Goal: Answer question/provide support: Share knowledge or assist other users

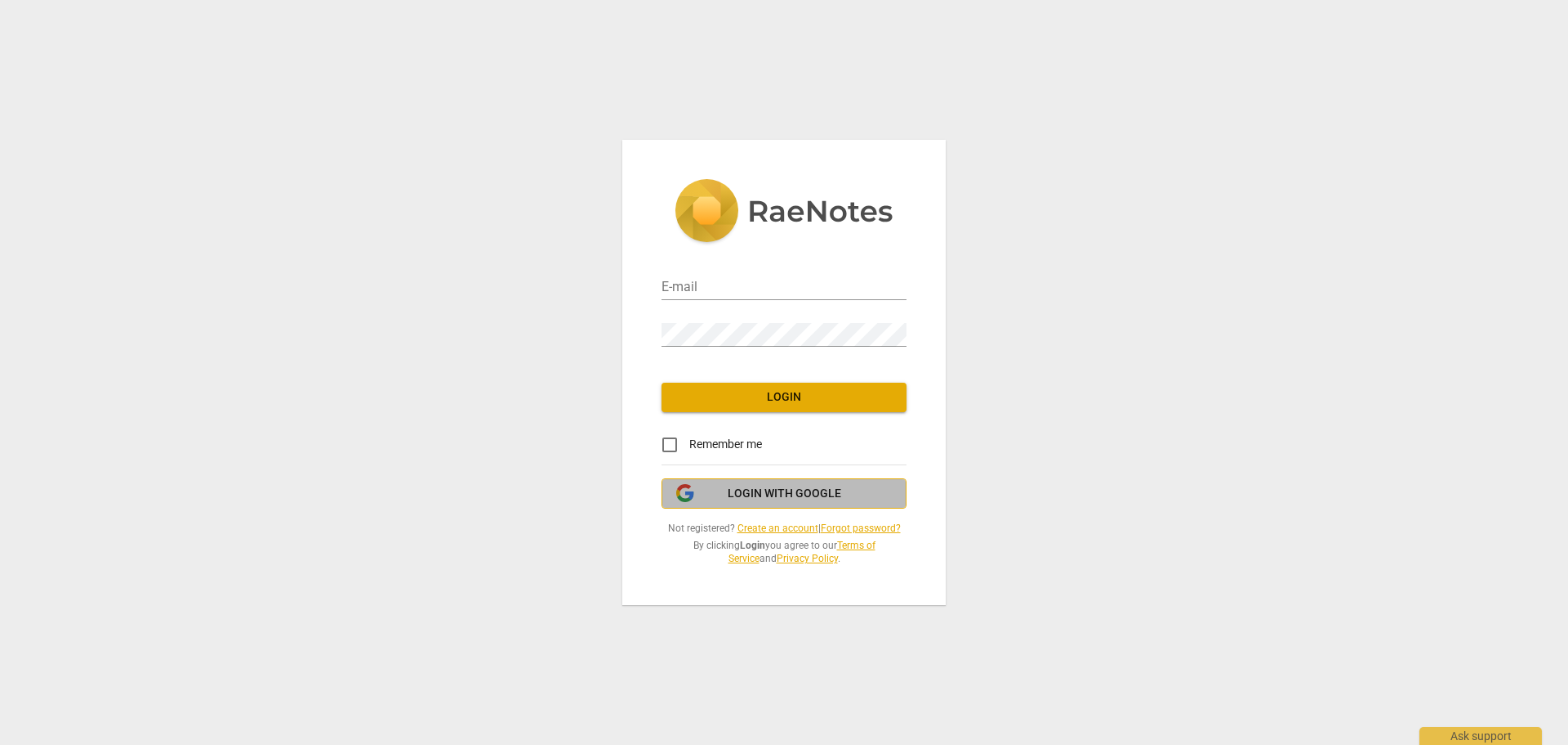
click at [767, 488] on span "Login with Google" at bounding box center [784, 494] width 114 height 16
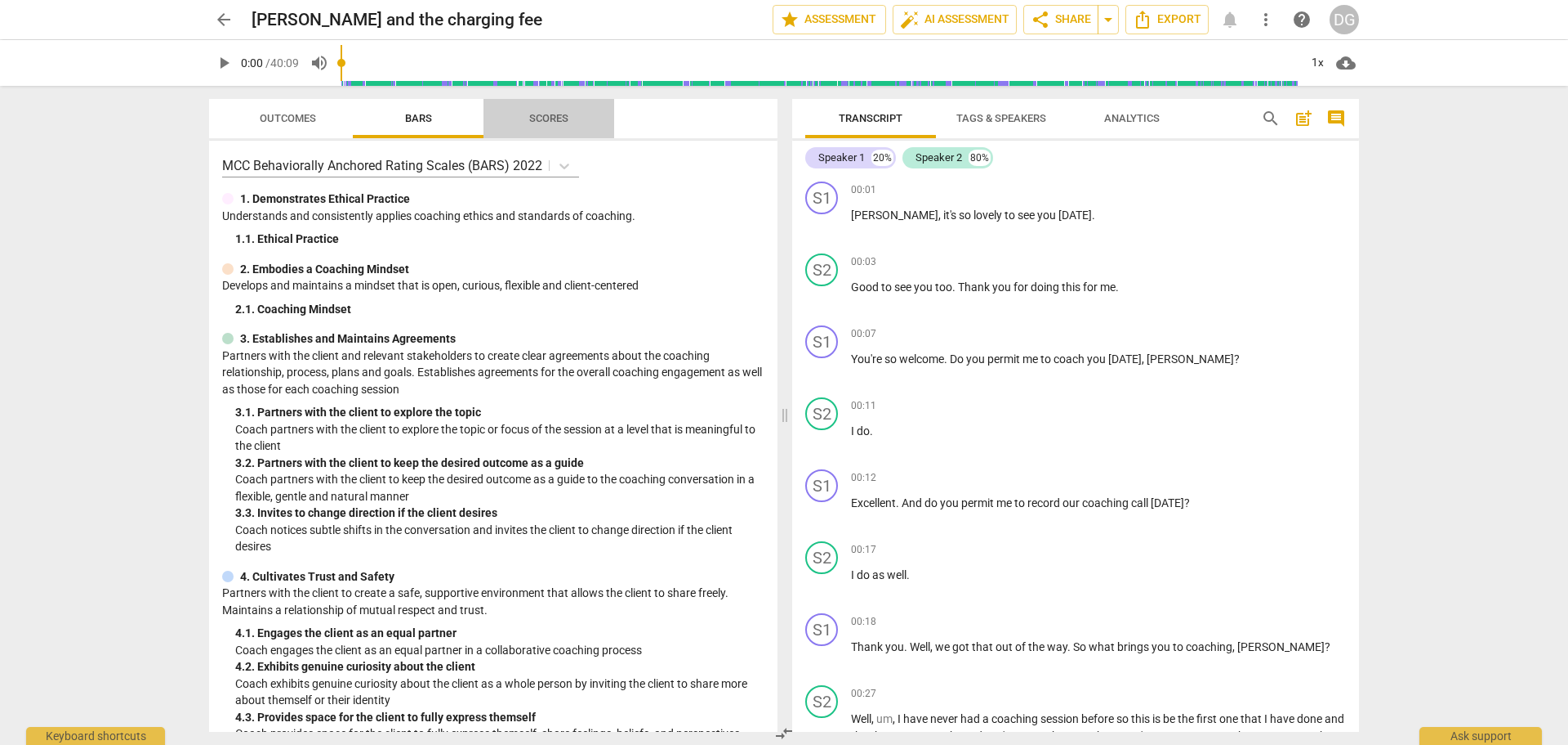
click at [556, 120] on span "Scores" at bounding box center [548, 118] width 39 height 12
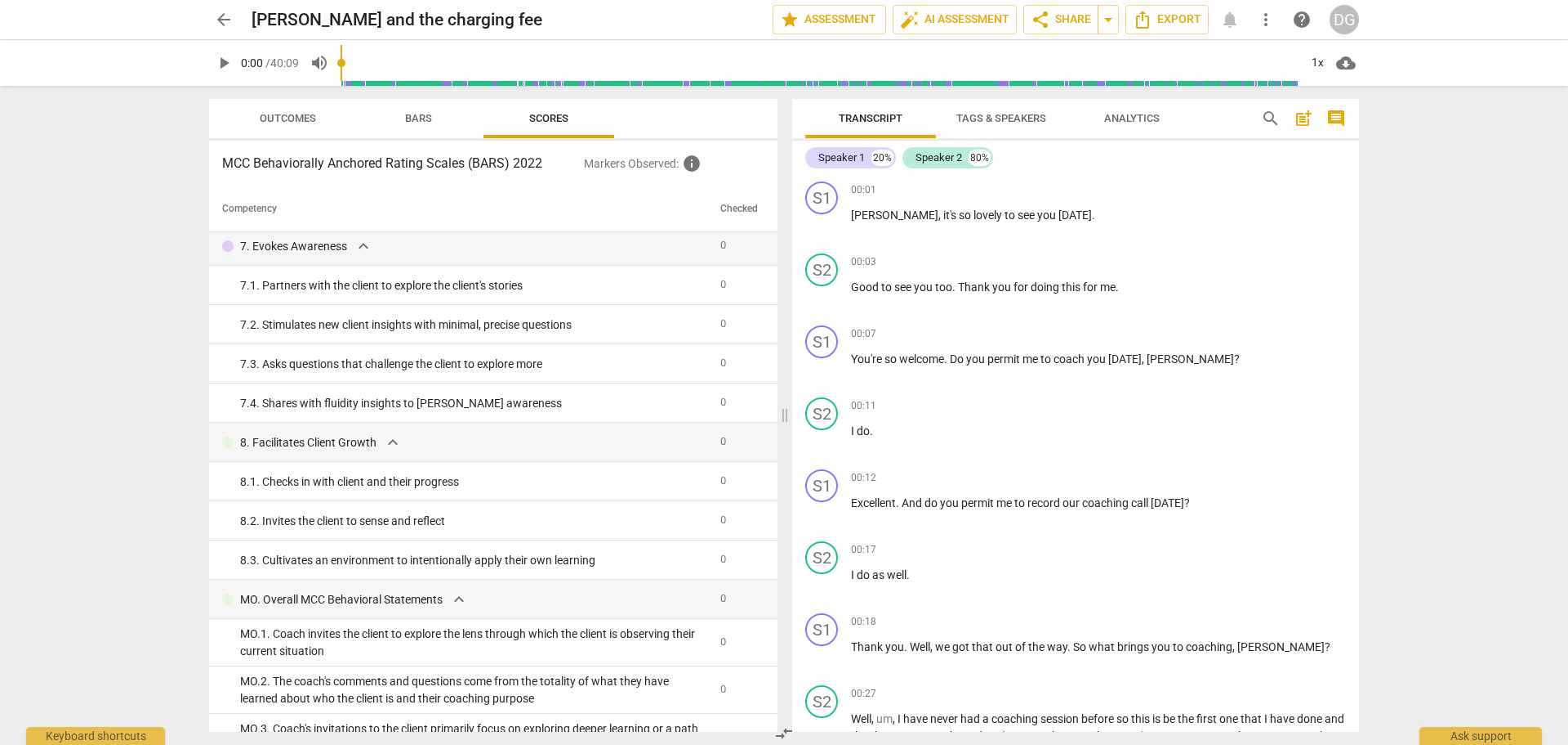
scroll to position [899, 0]
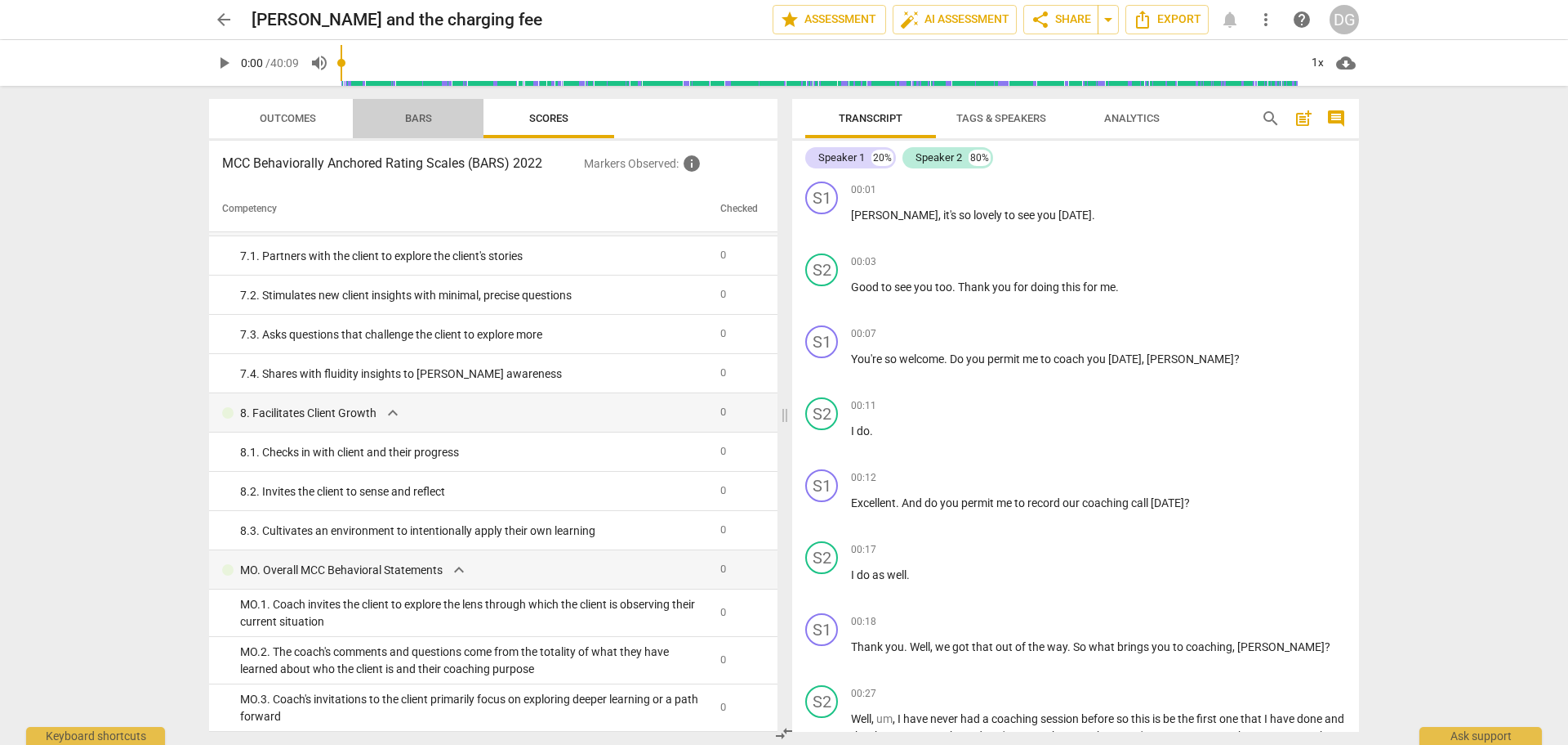
click at [421, 114] on span "Bars" at bounding box center [419, 118] width 27 height 12
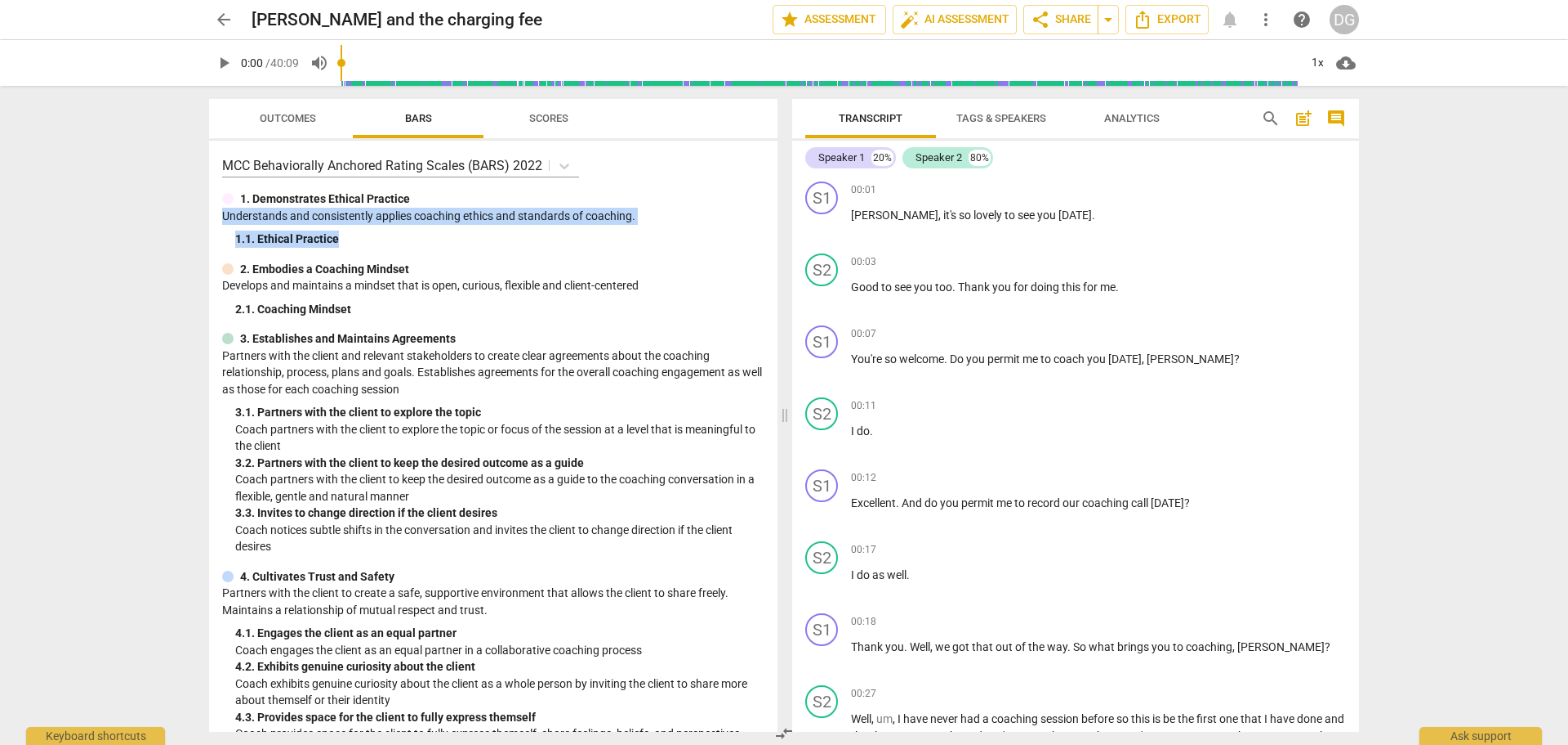
drag, startPoint x: 770, startPoint y: 189, endPoint x: 775, endPoint y: 232, distance: 43.3
click at [775, 232] on div "MCC Behaviorally Anchored Rating Scales (BARS) 2022 1. Demonstrates Ethical Pra…" at bounding box center [493, 436] width 569 height 591
click at [691, 268] on div "2. Embodies a Coaching Mindset" at bounding box center [493, 269] width 542 height 17
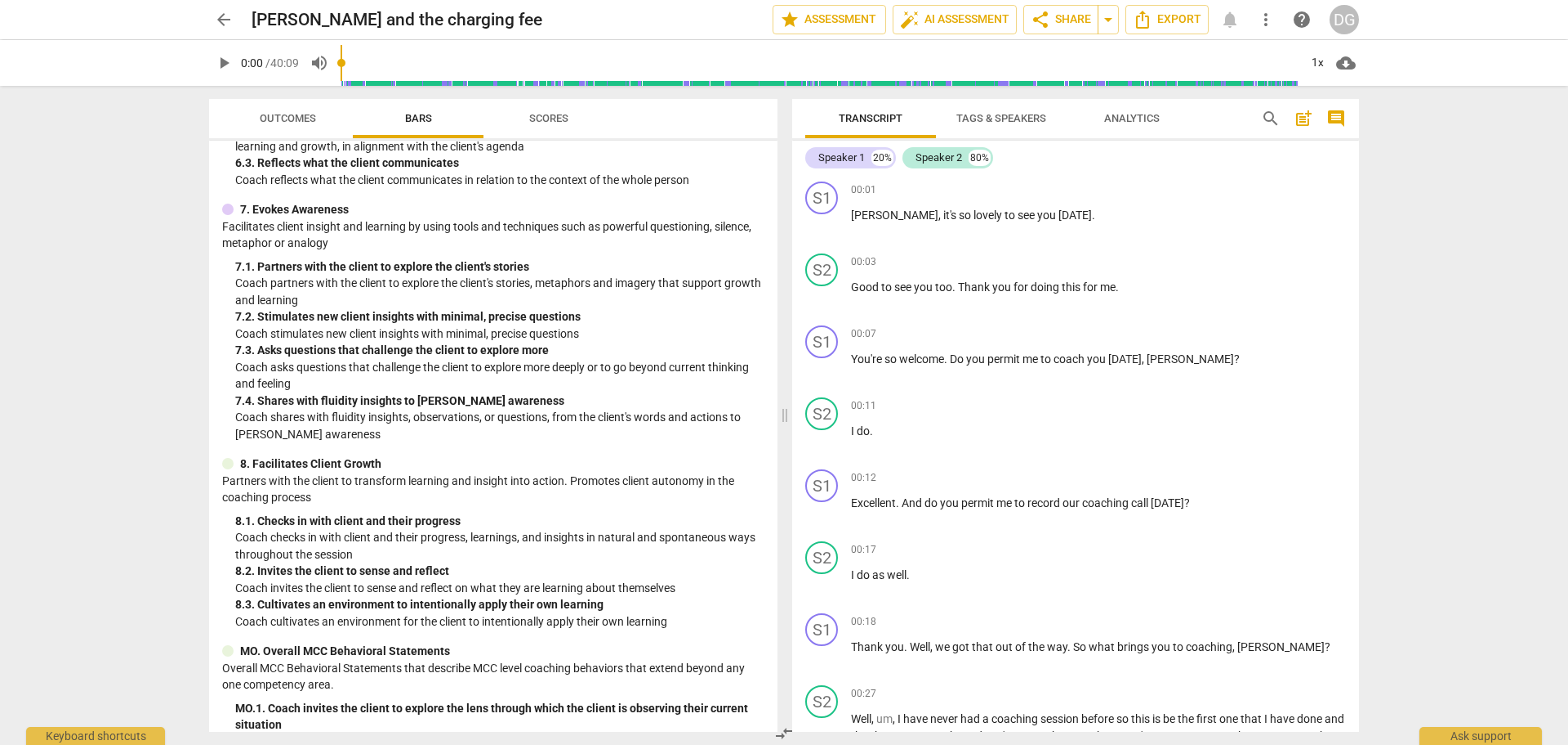
scroll to position [1093, 0]
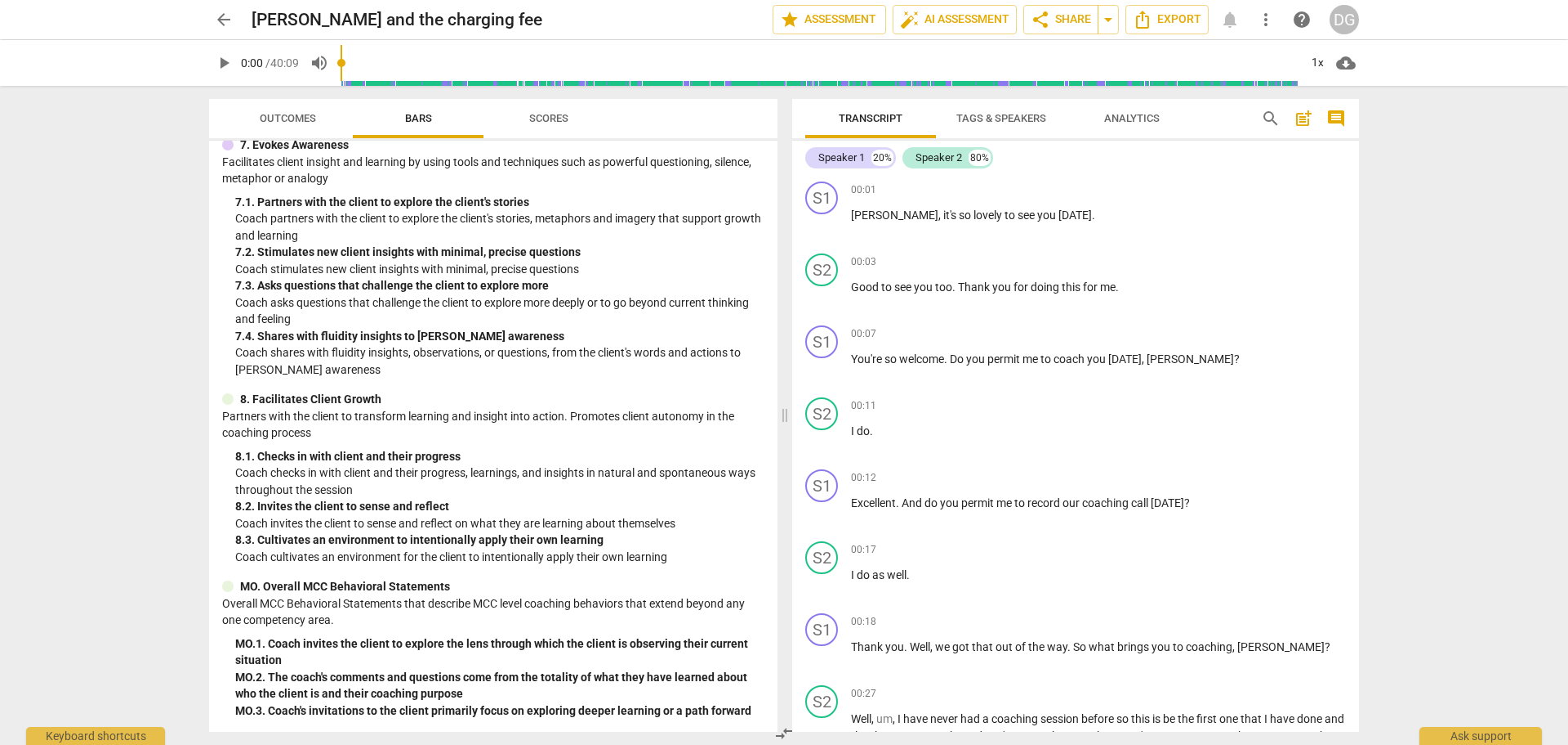
click at [306, 120] on span "Outcomes" at bounding box center [288, 118] width 56 height 12
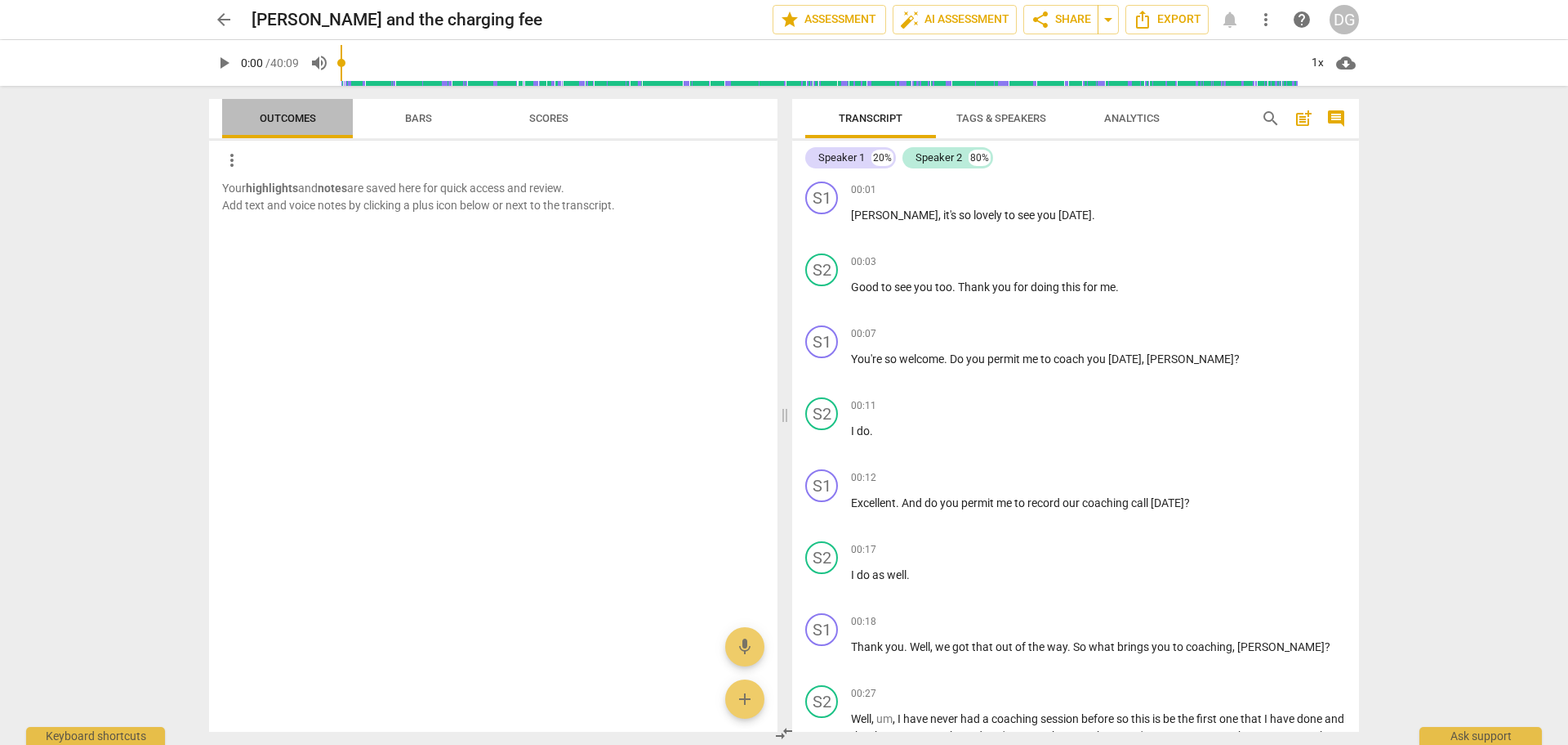
click at [296, 116] on span "Outcomes" at bounding box center [288, 118] width 56 height 12
click at [414, 115] on span "Bars" at bounding box center [419, 118] width 27 height 12
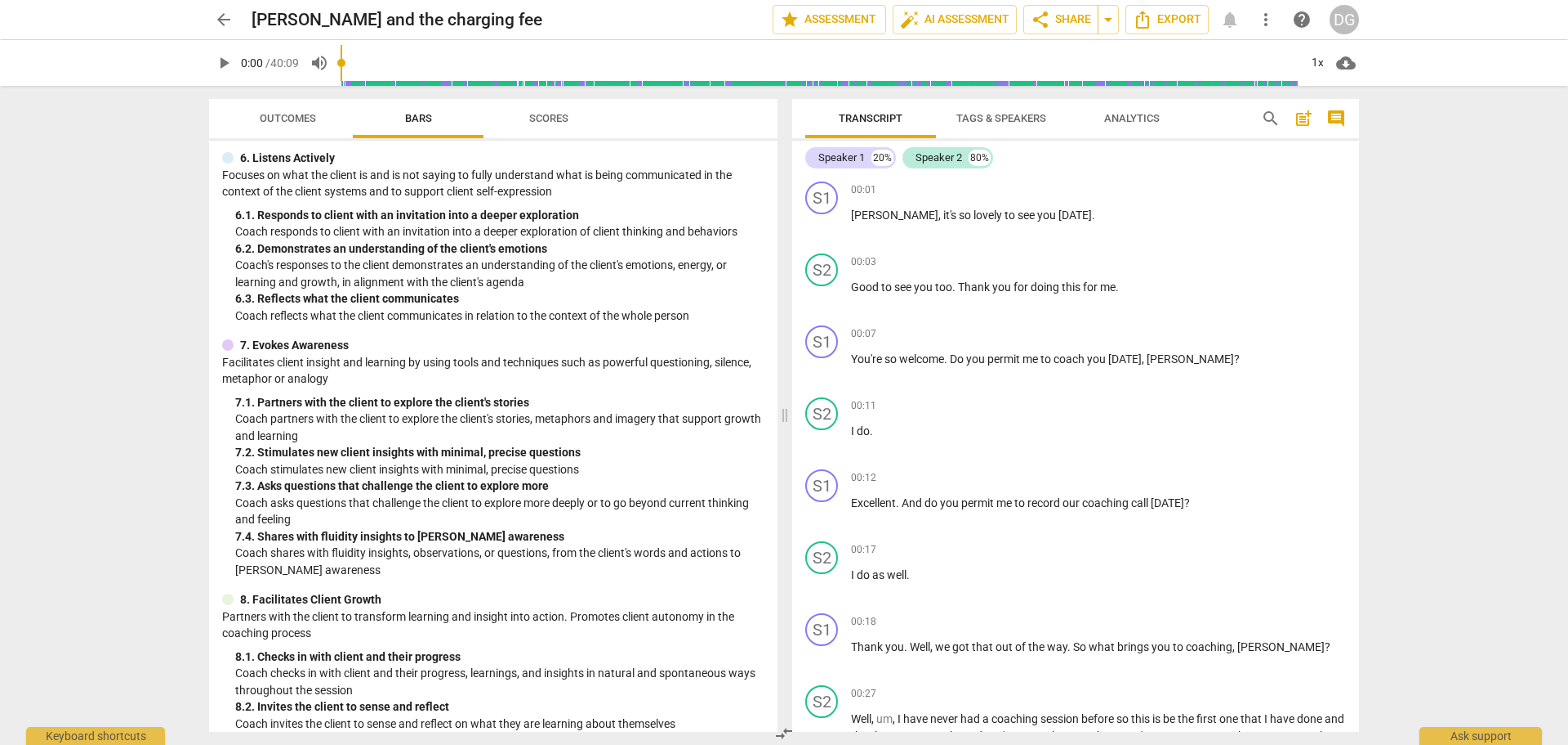
scroll to position [879, 0]
click at [952, 9] on button "auto_fix_high AI Assessment" at bounding box center [955, 20] width 124 height 30
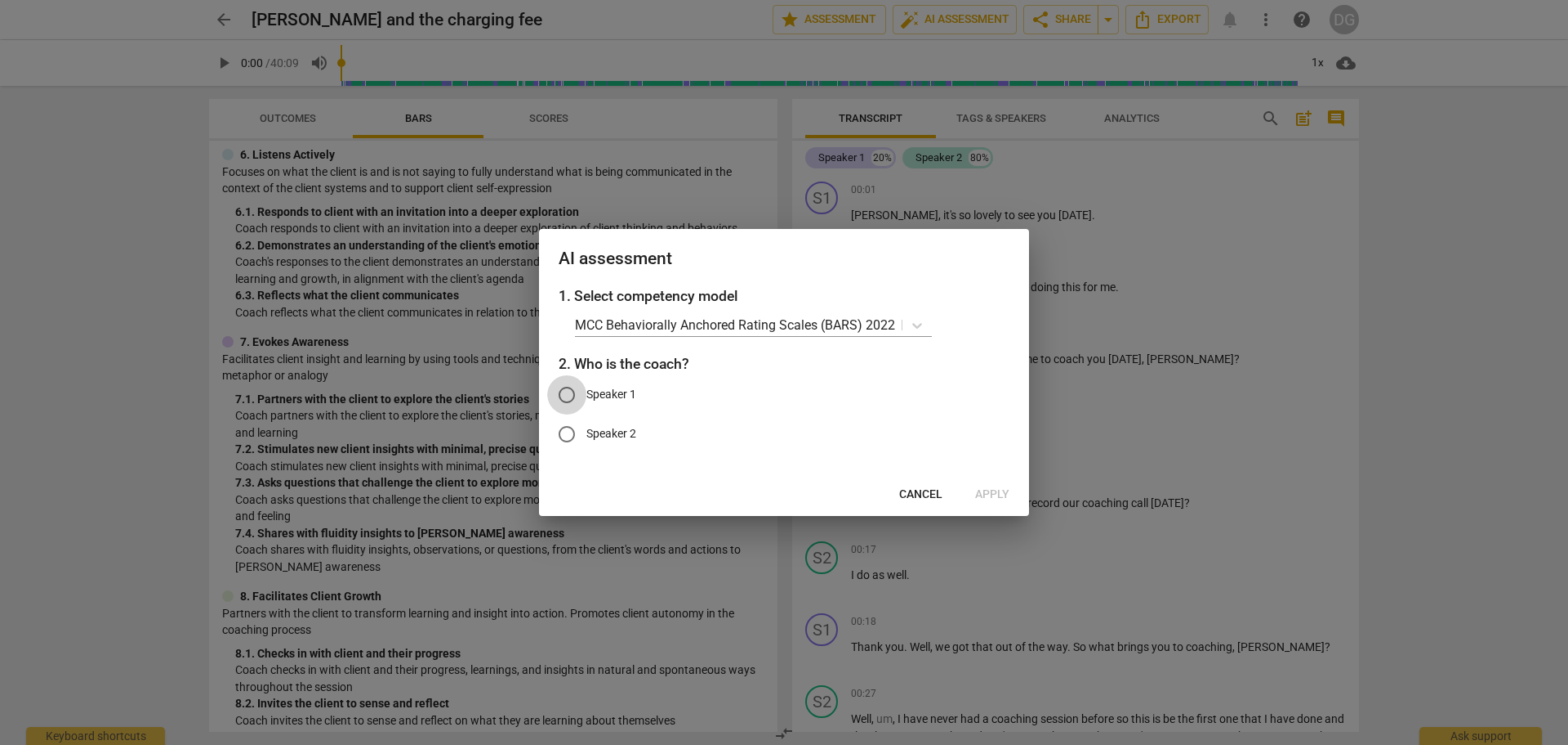
click at [565, 385] on input "Speaker 1" at bounding box center [567, 395] width 39 height 39
radio input "true"
click at [994, 490] on span "Apply" at bounding box center [992, 494] width 34 height 16
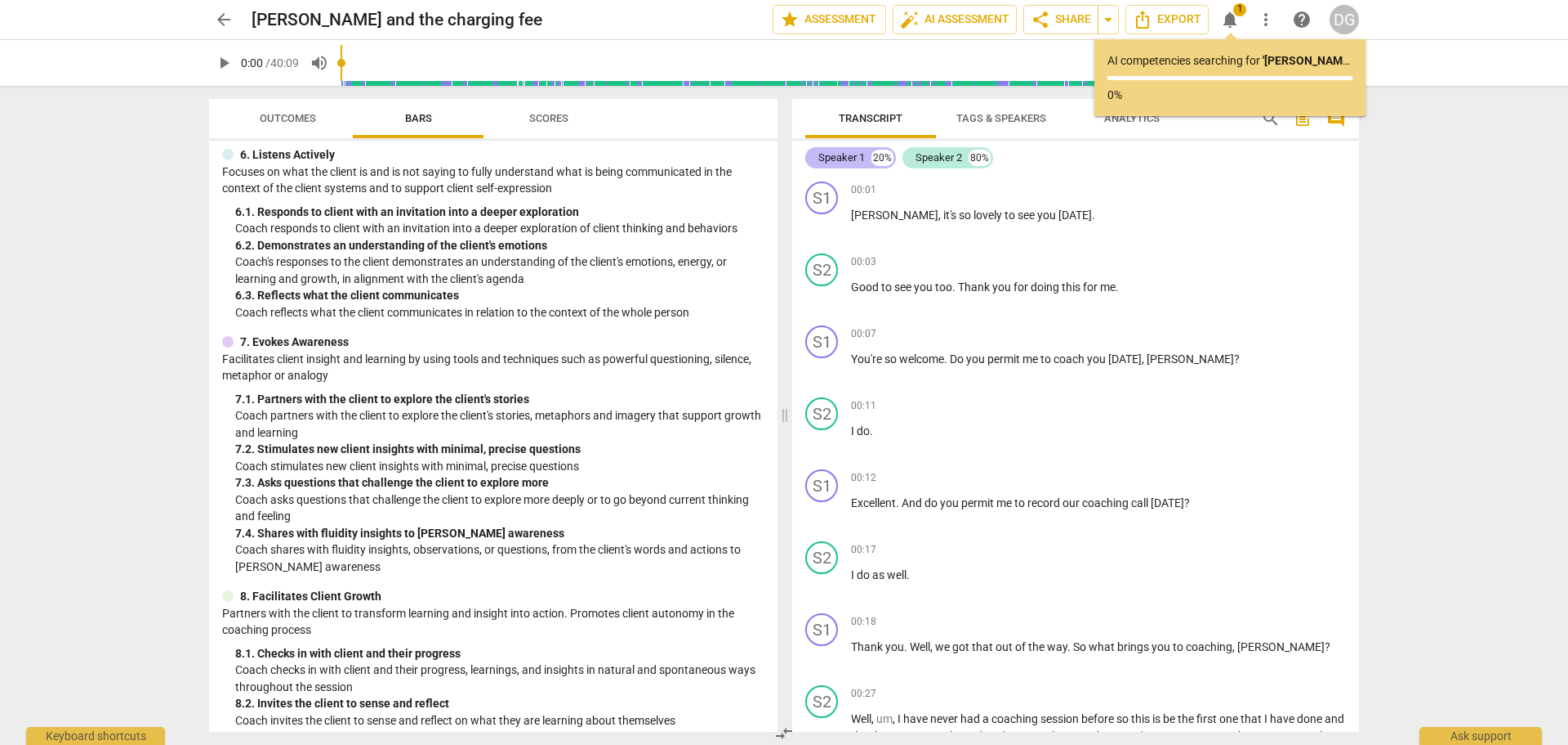
click at [842, 155] on div "Speaker 1" at bounding box center [841, 157] width 47 height 16
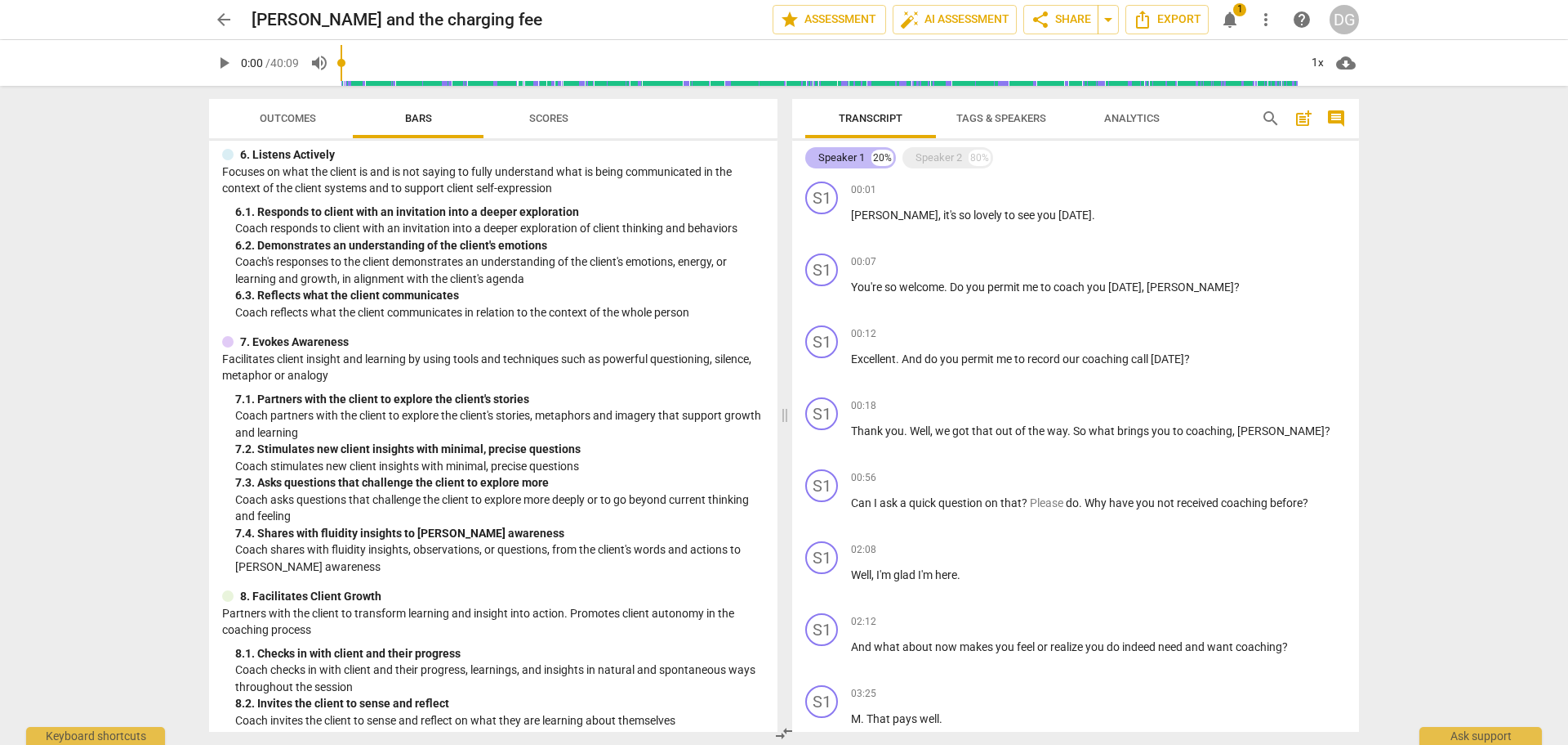
click at [846, 154] on div "Speaker 1" at bounding box center [841, 157] width 47 height 16
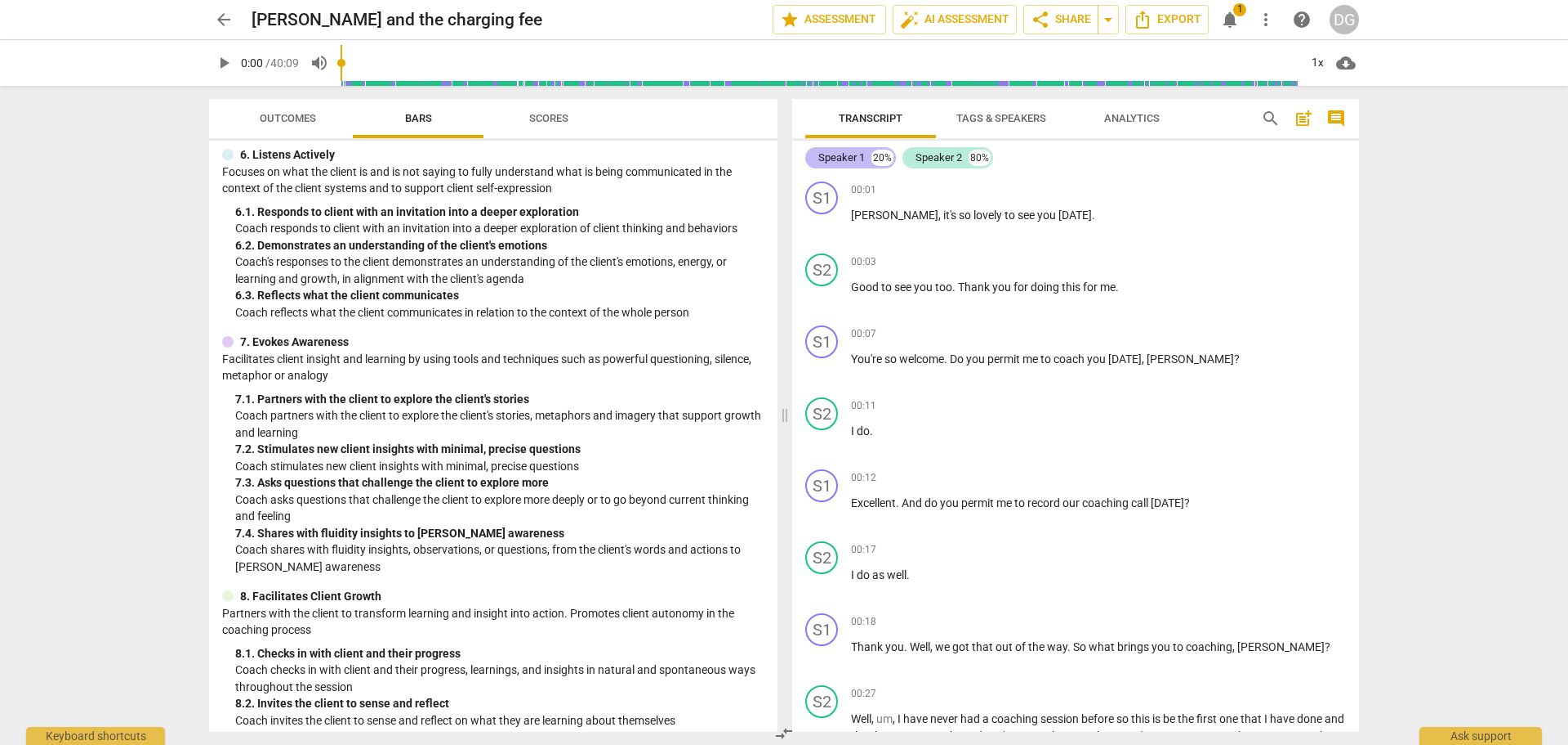
click at [846, 154] on div "Speaker 1" at bounding box center [841, 157] width 47 height 16
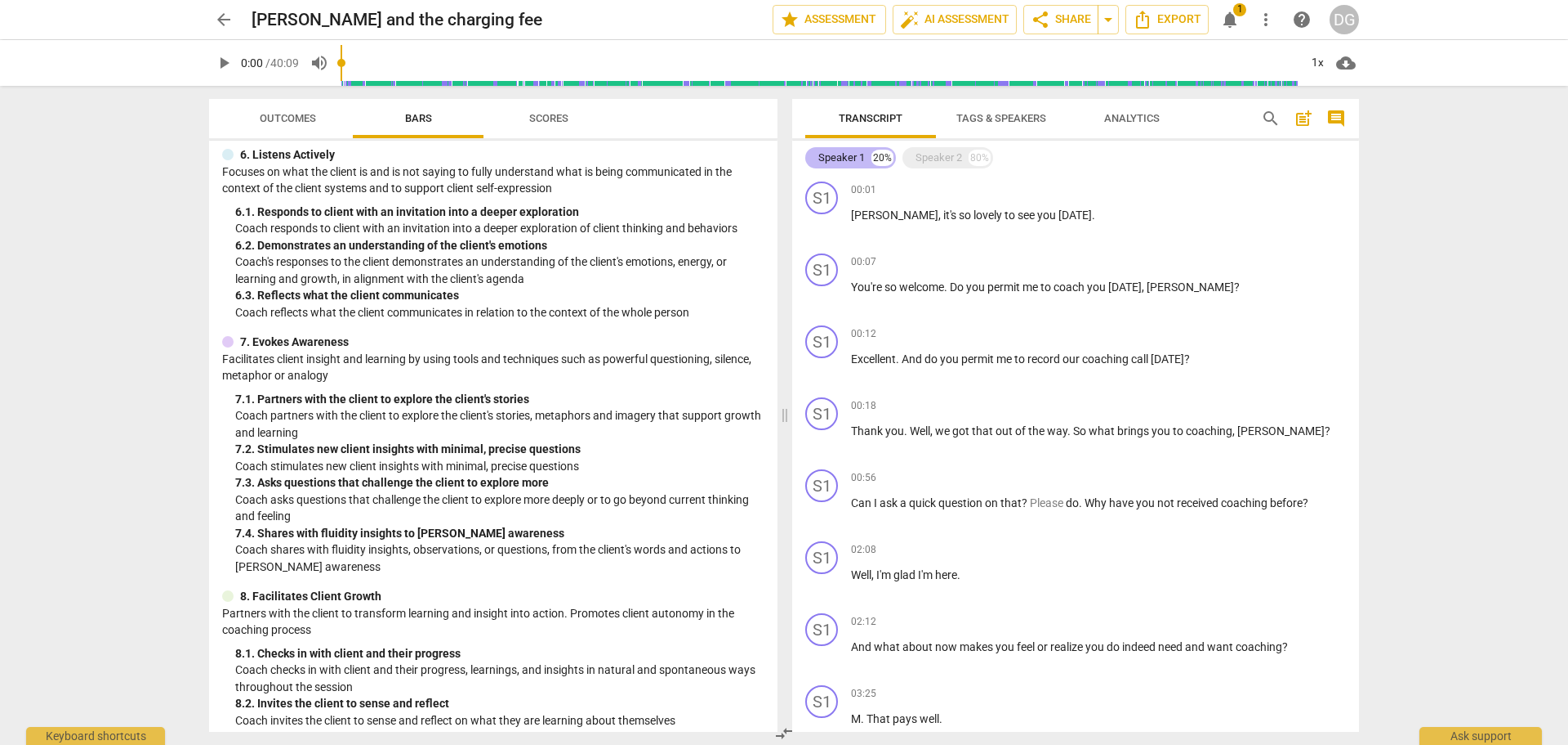
click at [836, 161] on div "Speaker 1" at bounding box center [841, 157] width 47 height 16
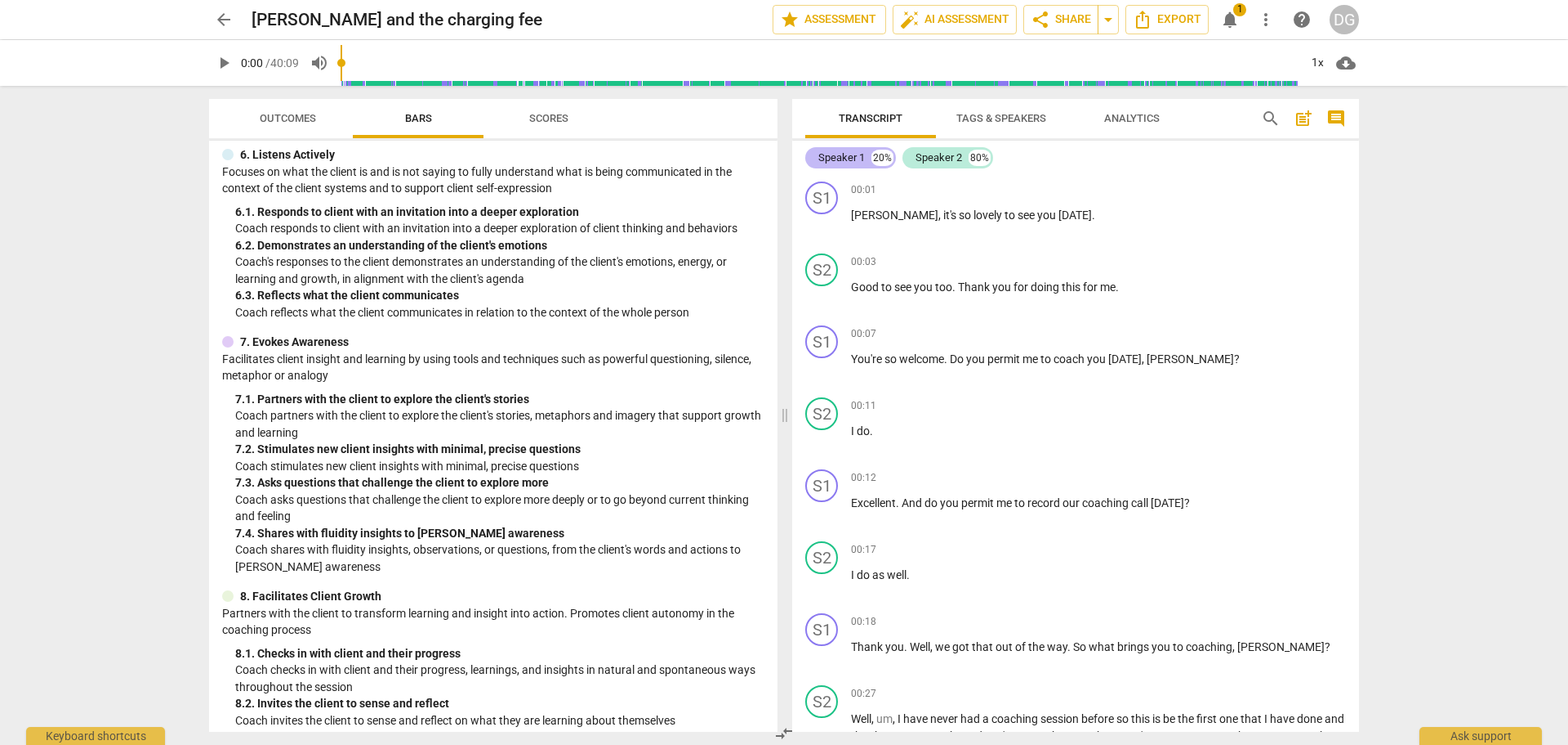
click at [837, 159] on div "Speaker 1" at bounding box center [841, 157] width 47 height 16
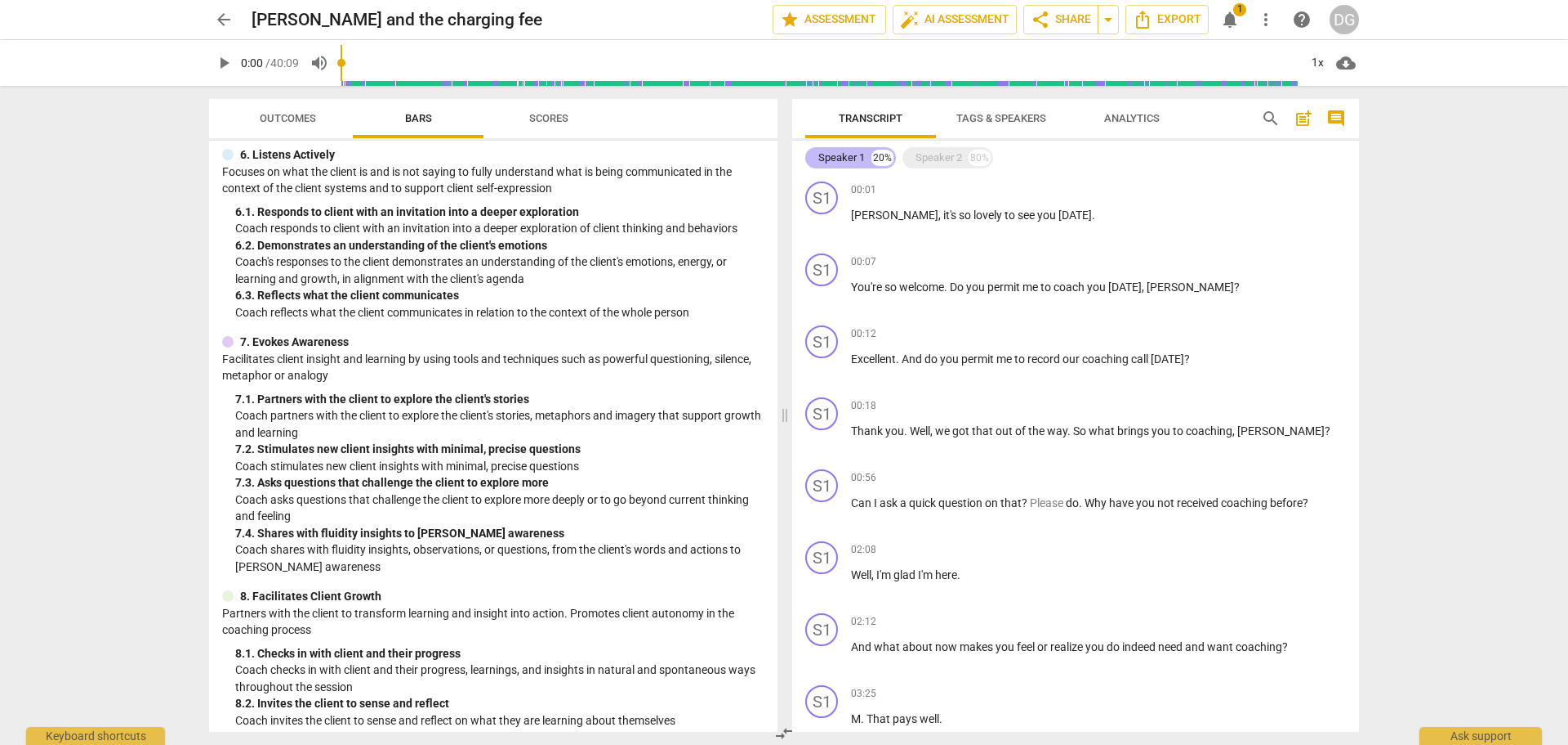
click at [843, 162] on div "Speaker 1" at bounding box center [841, 157] width 47 height 16
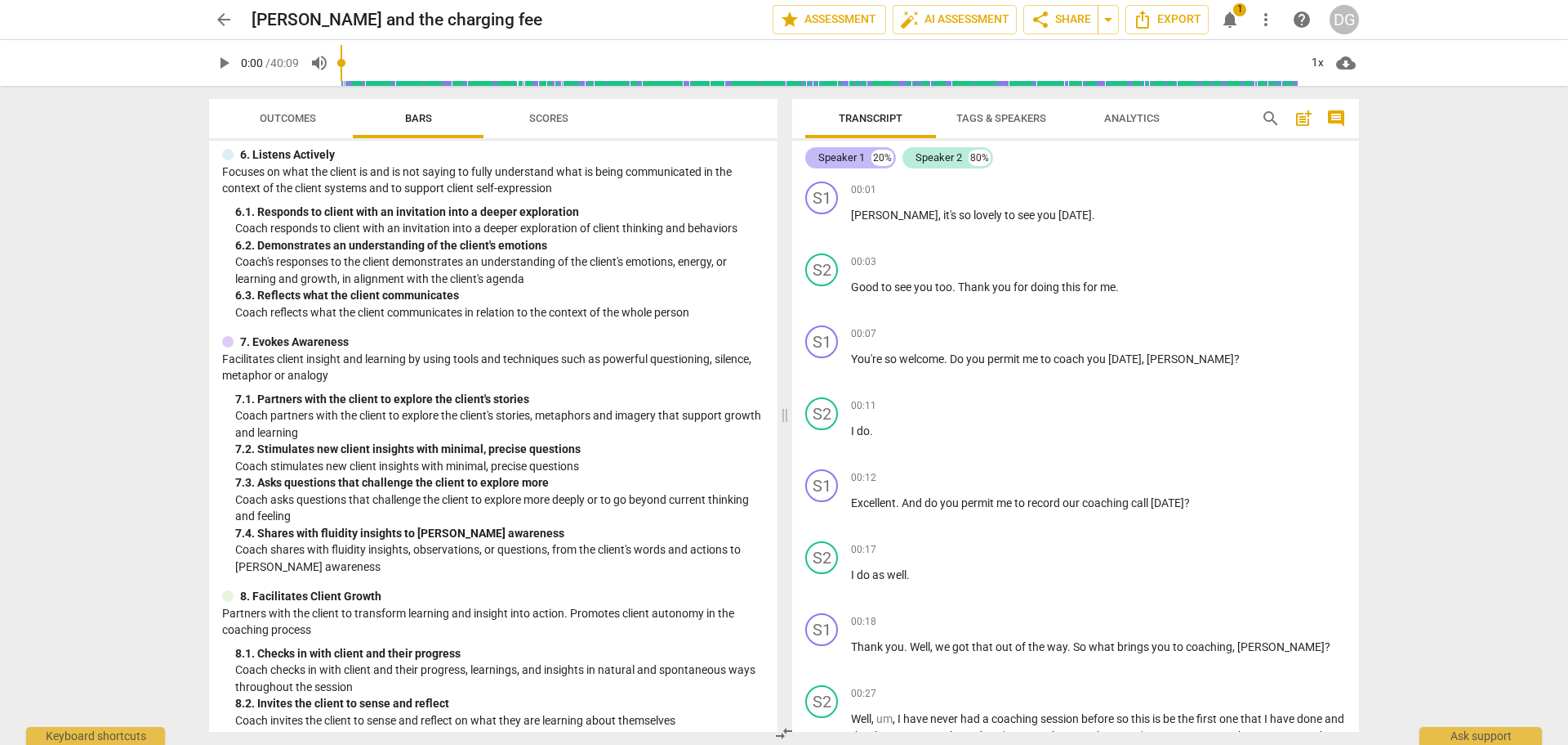
click at [843, 162] on div "Speaker 1" at bounding box center [841, 157] width 47 height 16
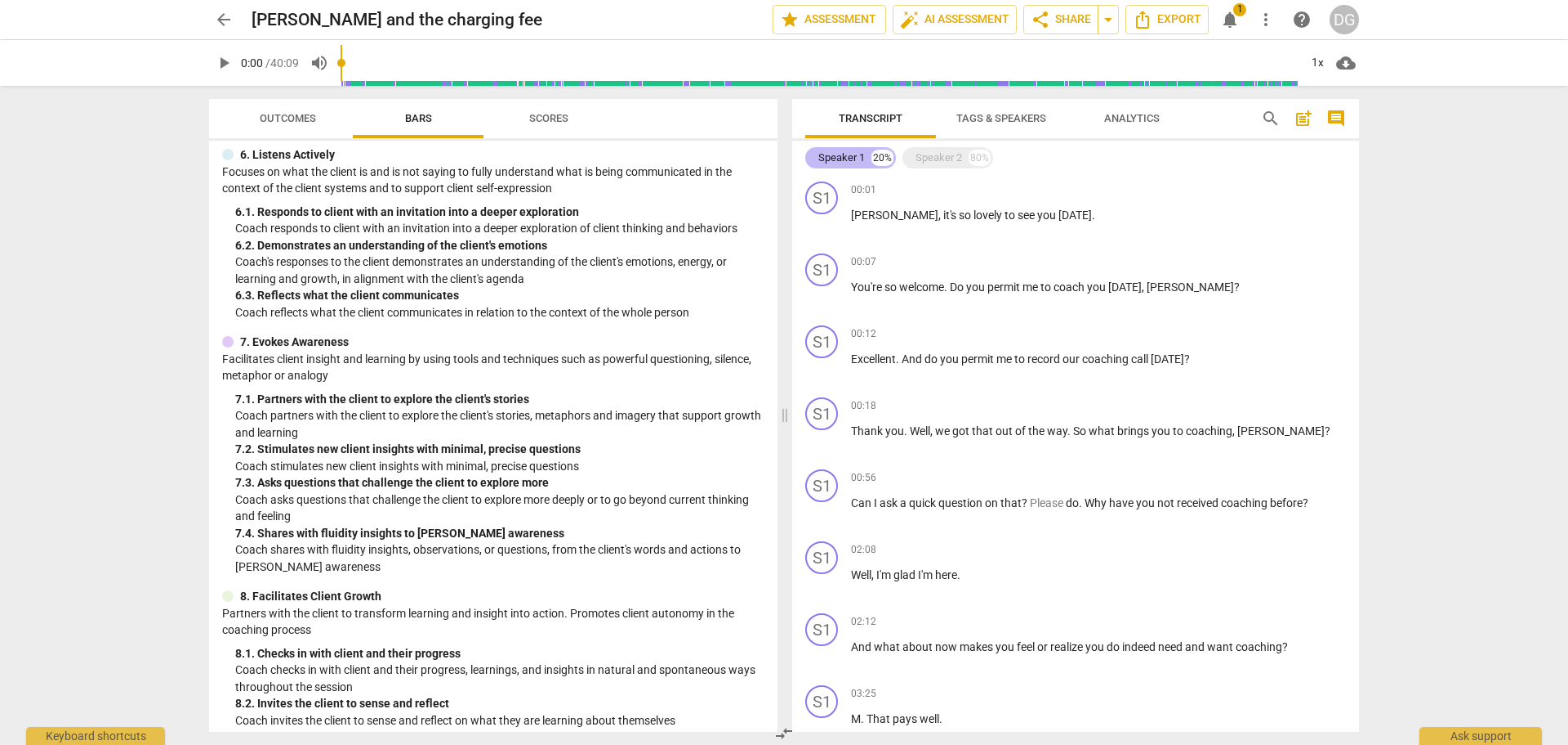
click at [874, 152] on div "20%" at bounding box center [883, 157] width 22 height 16
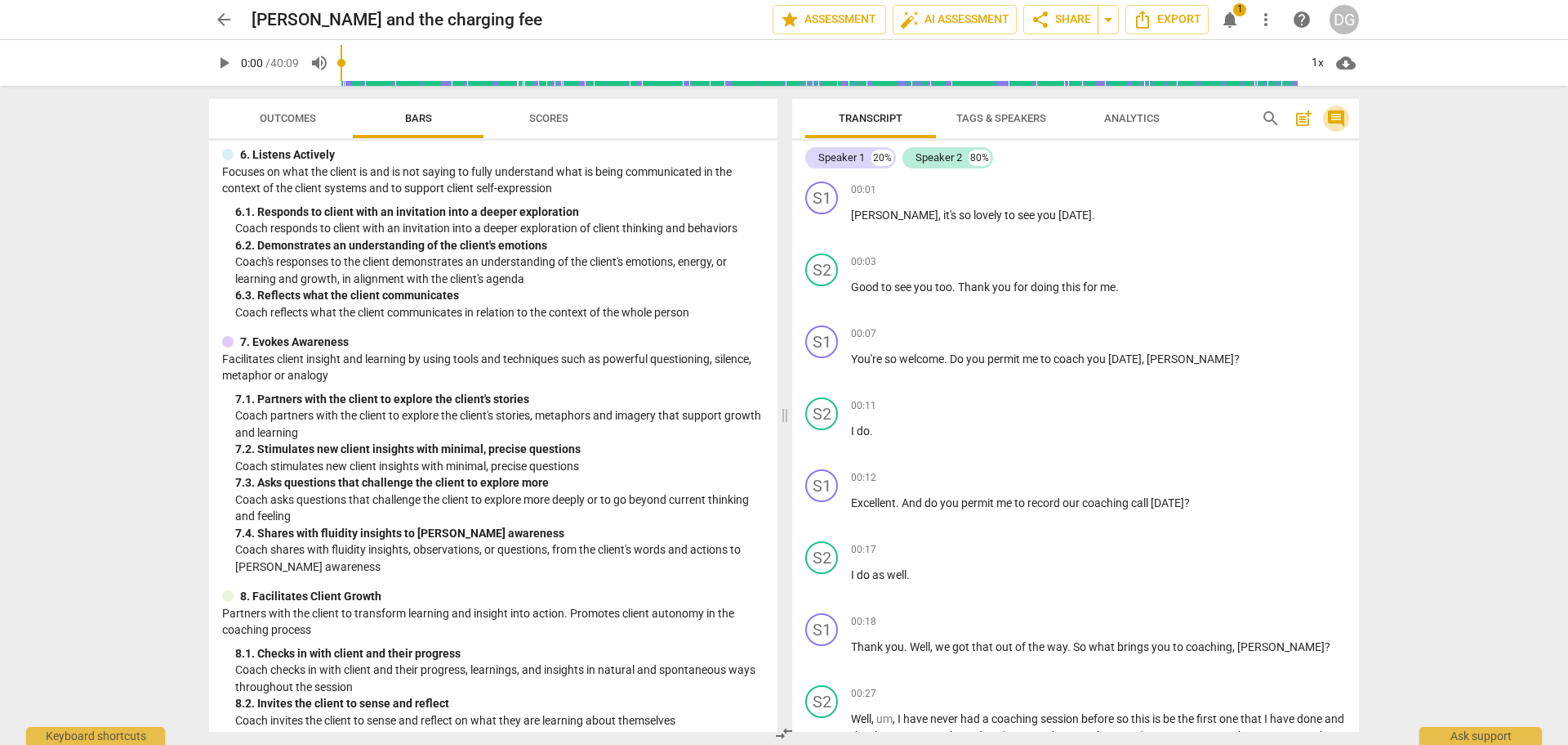
click at [1340, 117] on span "comment" at bounding box center [1336, 118] width 20 height 20
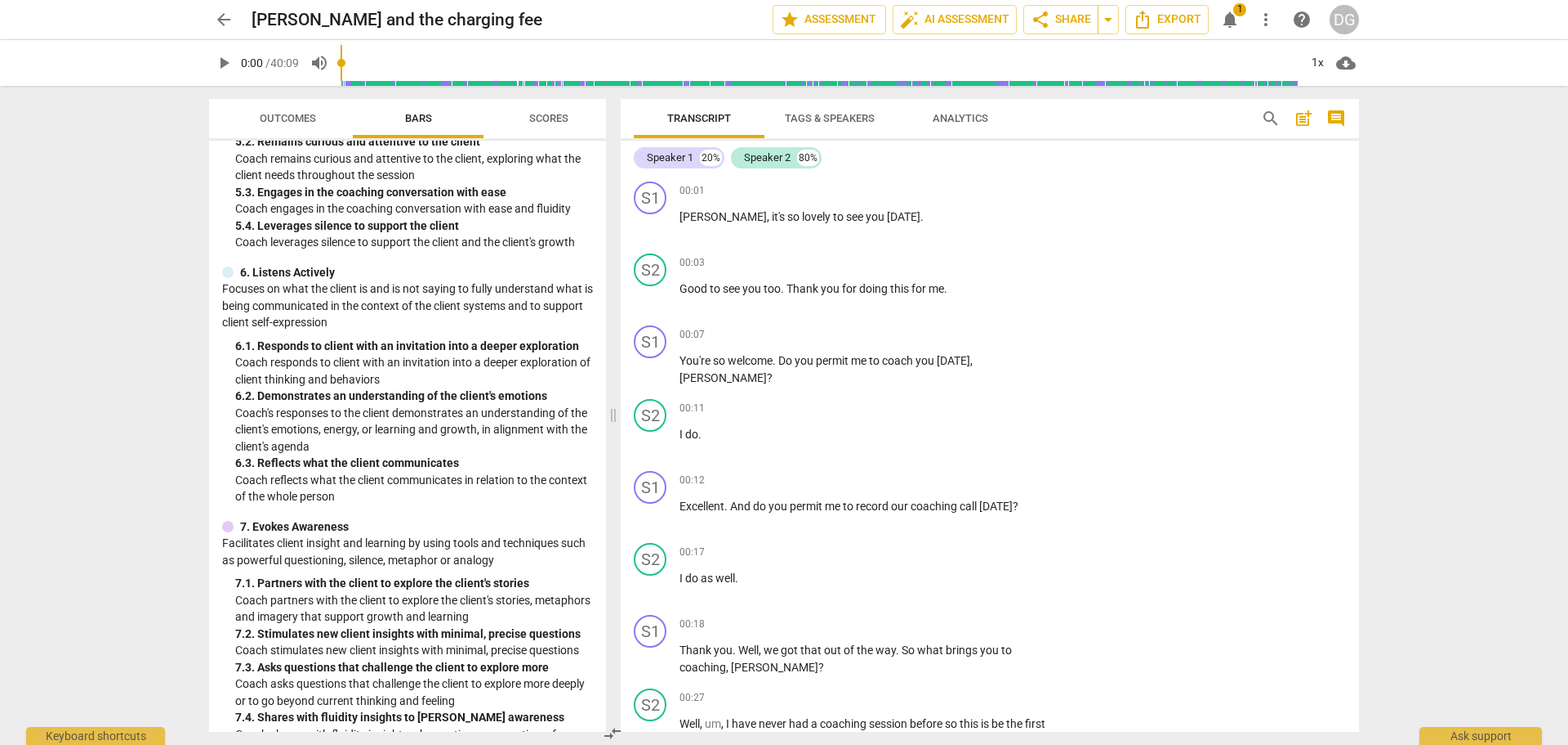
scroll to position [997, 0]
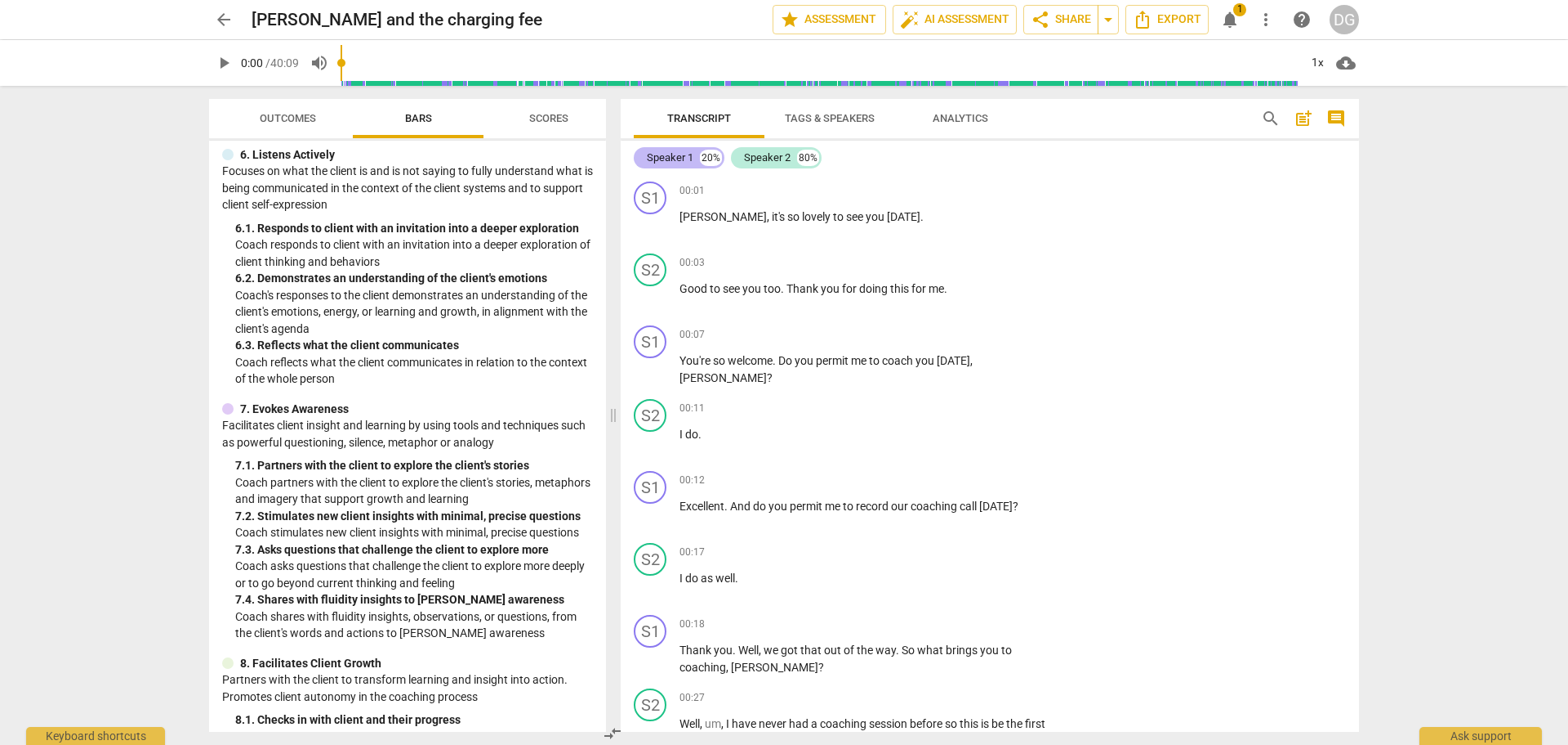
click at [678, 155] on div "Speaker 1" at bounding box center [670, 157] width 47 height 16
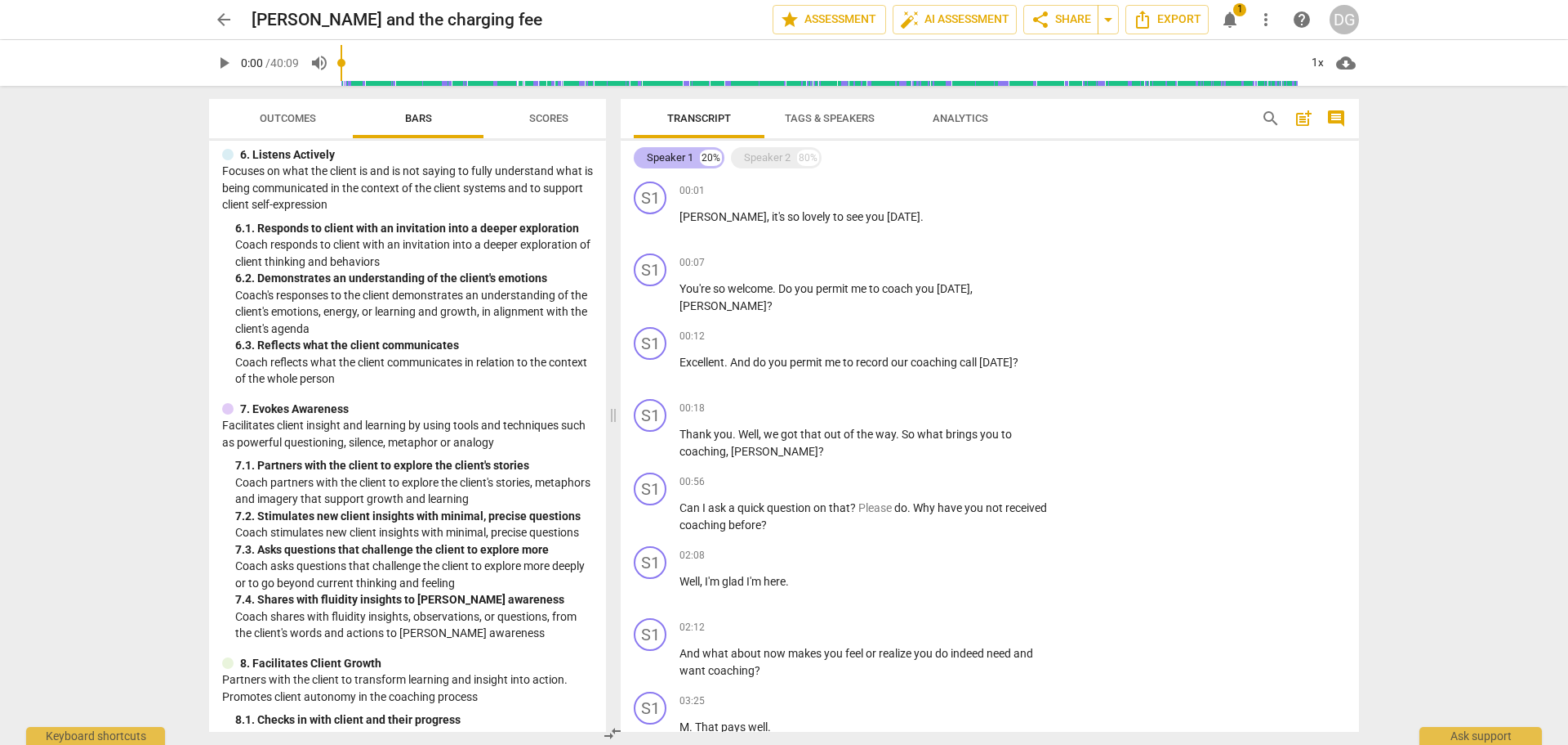
click at [678, 155] on div "Speaker 1" at bounding box center [670, 157] width 47 height 16
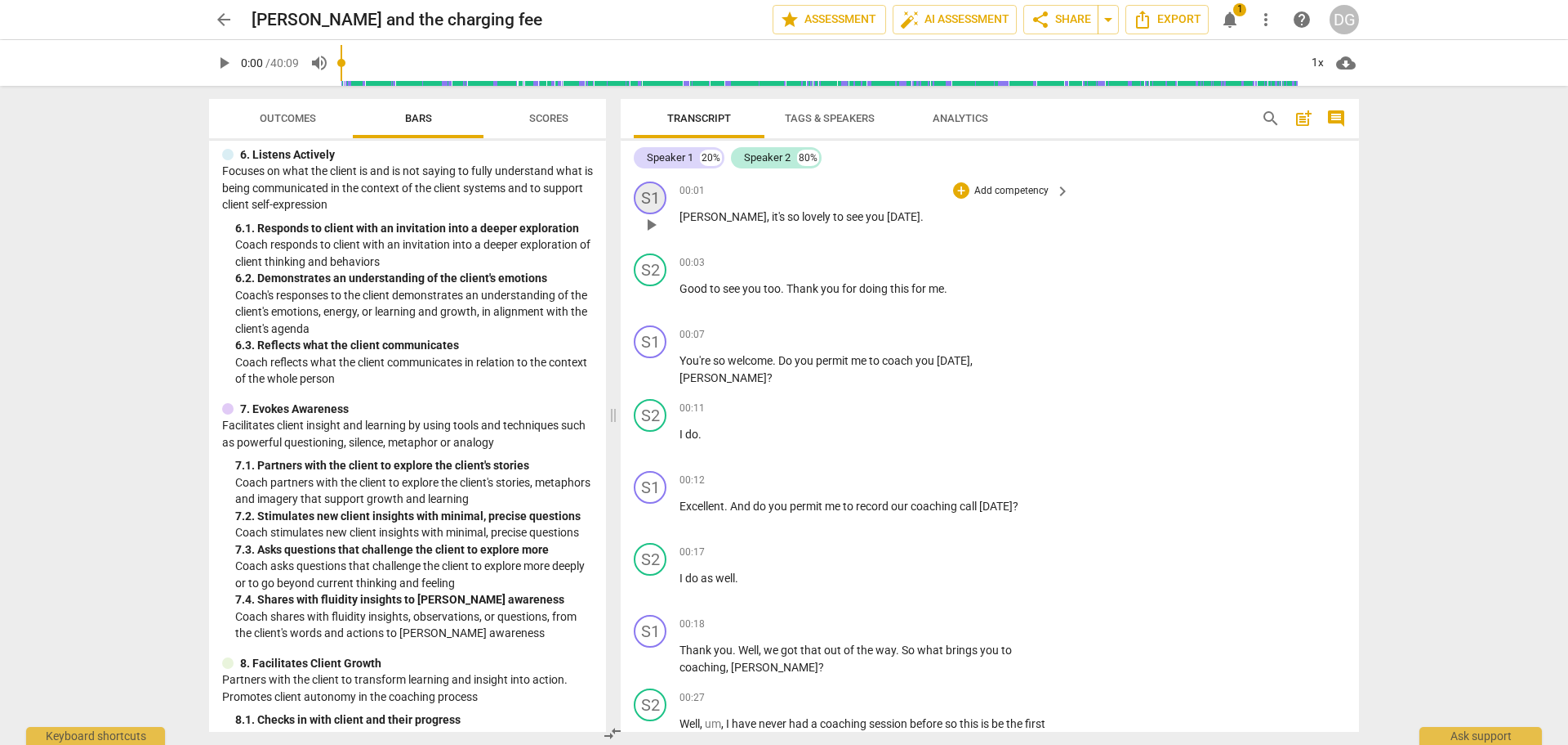
click at [649, 195] on div "S1" at bounding box center [650, 198] width 32 height 32
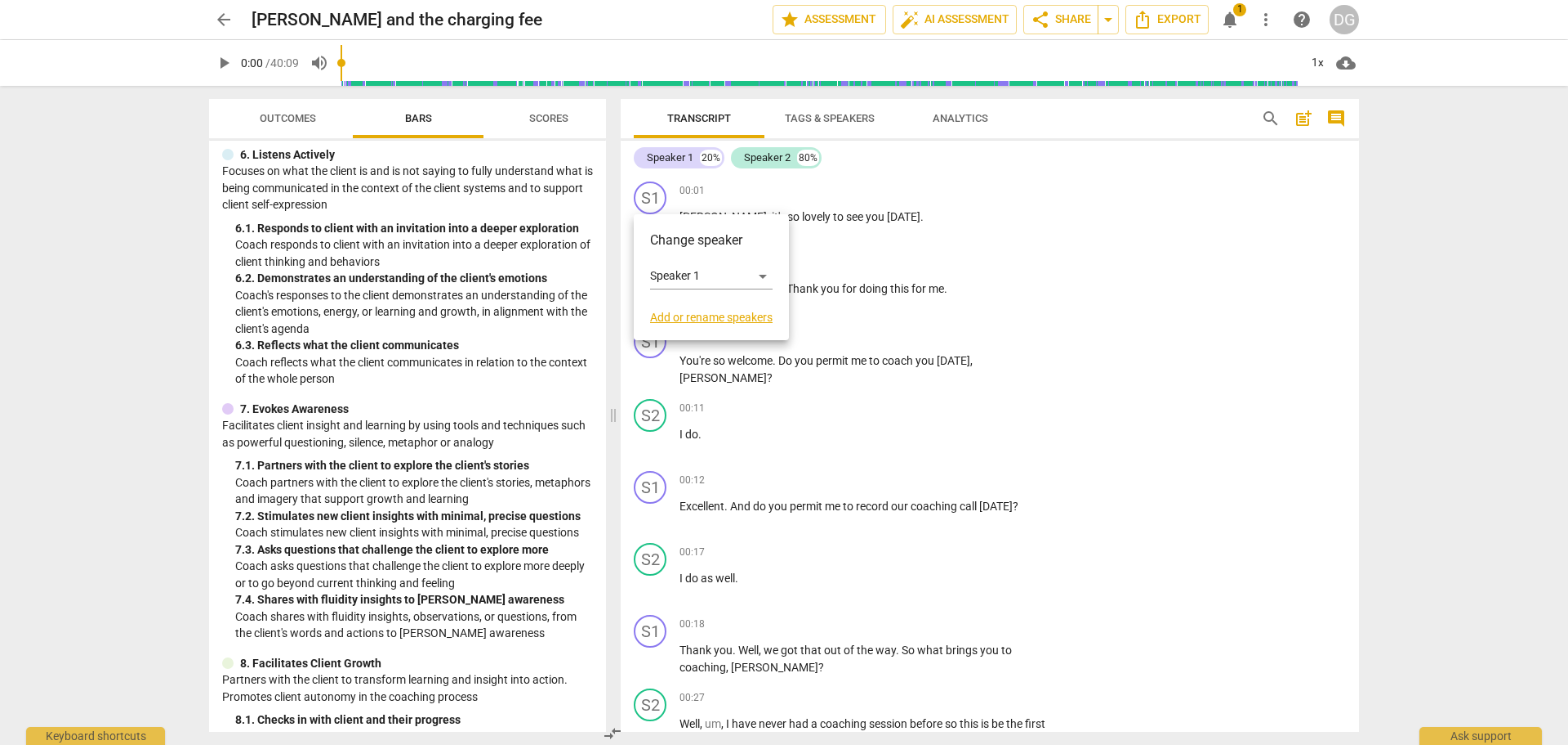
click at [697, 314] on link "Add or rename speakers" at bounding box center [711, 317] width 122 height 13
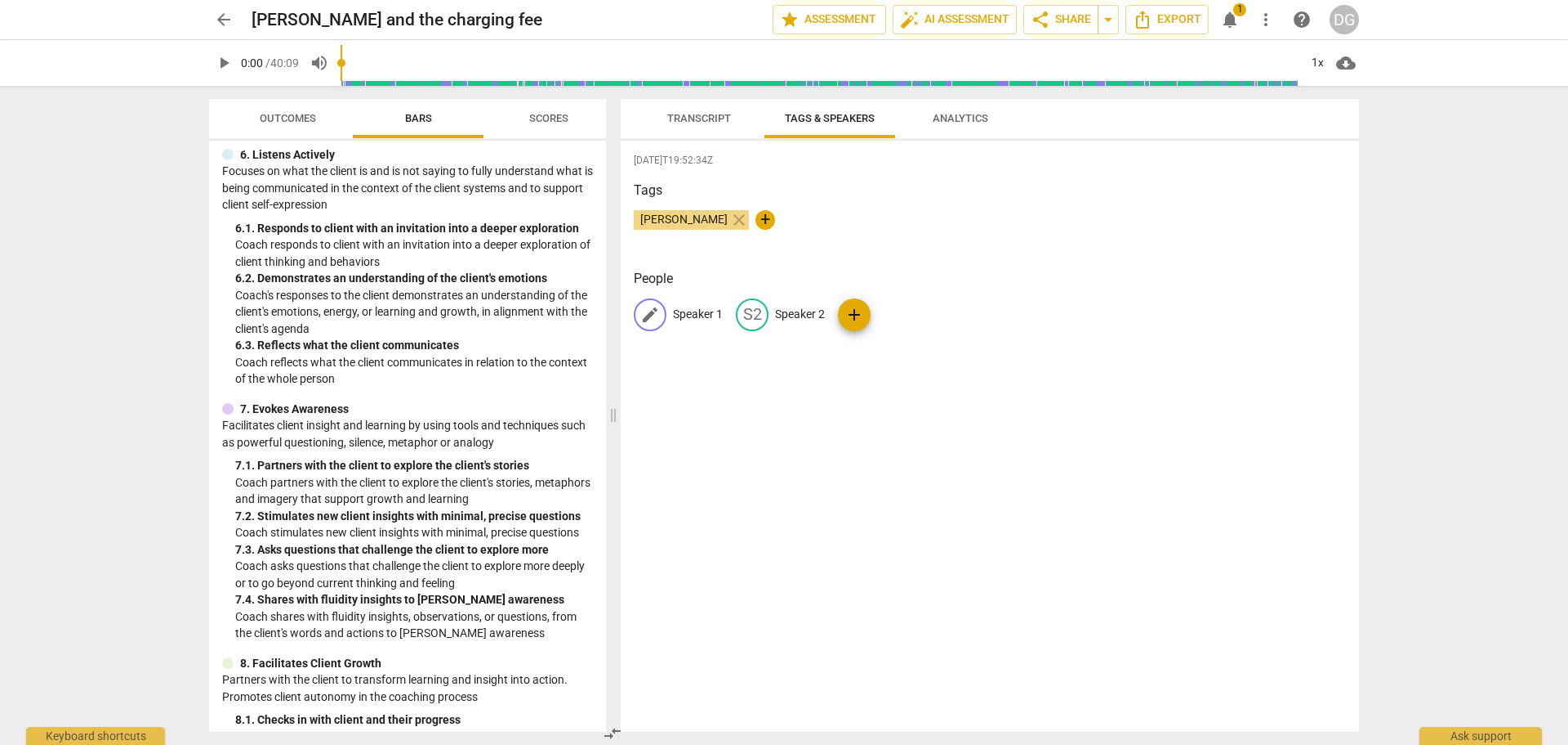
click at [645, 312] on span "edit" at bounding box center [649, 314] width 20 height 20
type input "D G McCullough"
click at [896, 313] on p "Speaker 2" at bounding box center [906, 314] width 50 height 17
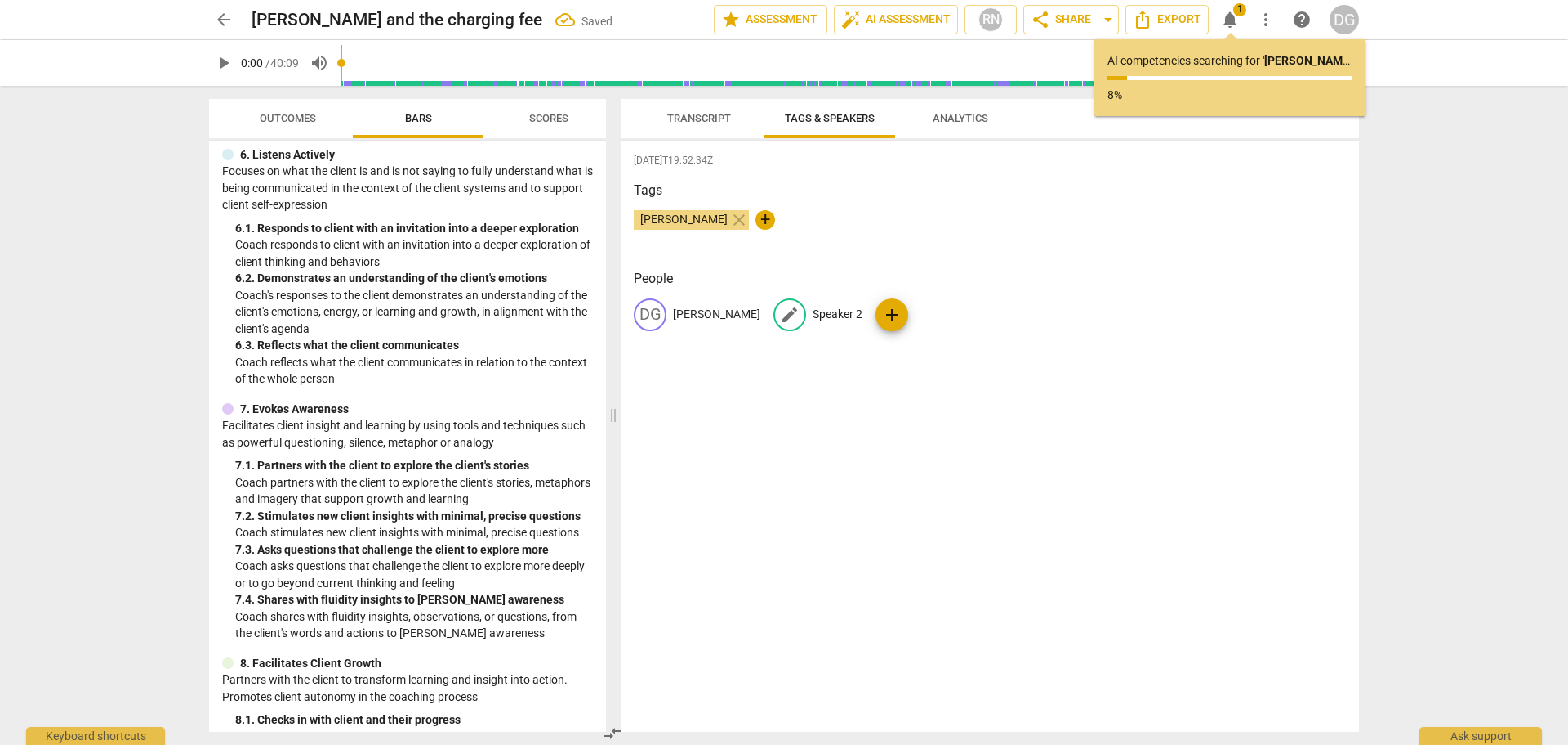
click at [785, 314] on span "edit" at bounding box center [790, 314] width 20 height 20
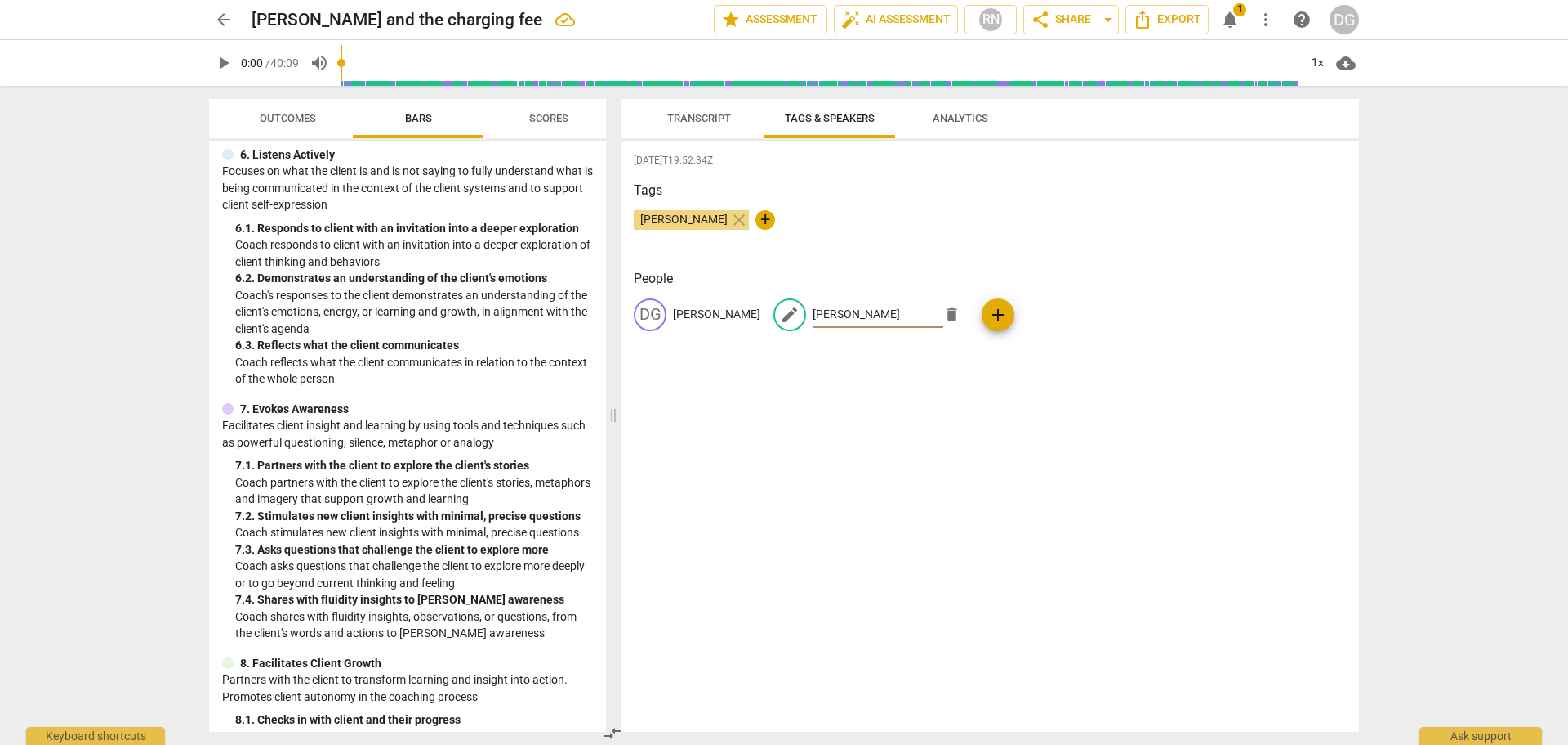
type input "Jill Staudacher"
click at [849, 377] on div "2025-09-02T19:52:34Z Tags D G McCullough close + People DG D G McCullough edit …" at bounding box center [990, 436] width 739 height 591
click at [705, 118] on span "Transcript" at bounding box center [699, 118] width 64 height 12
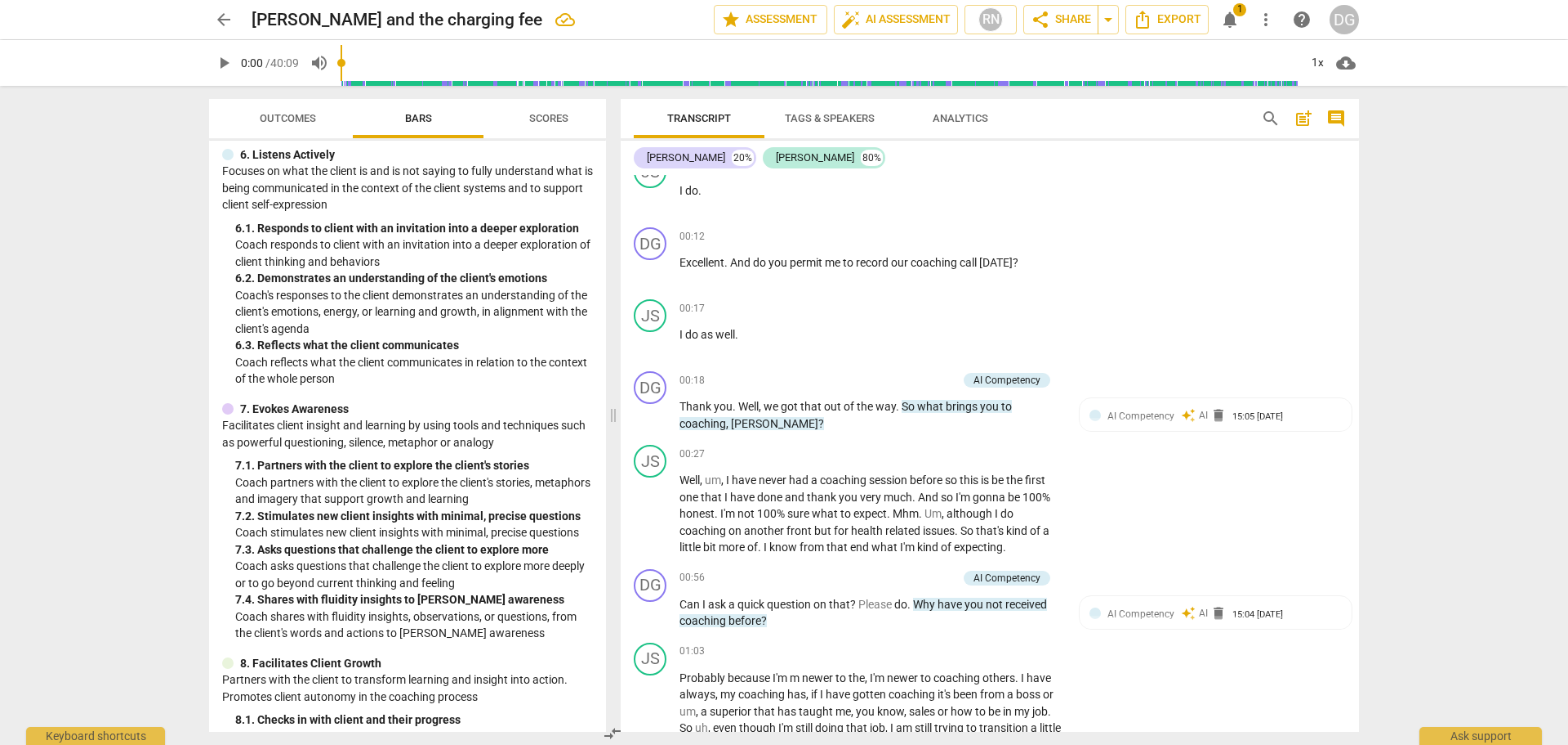
scroll to position [304, 0]
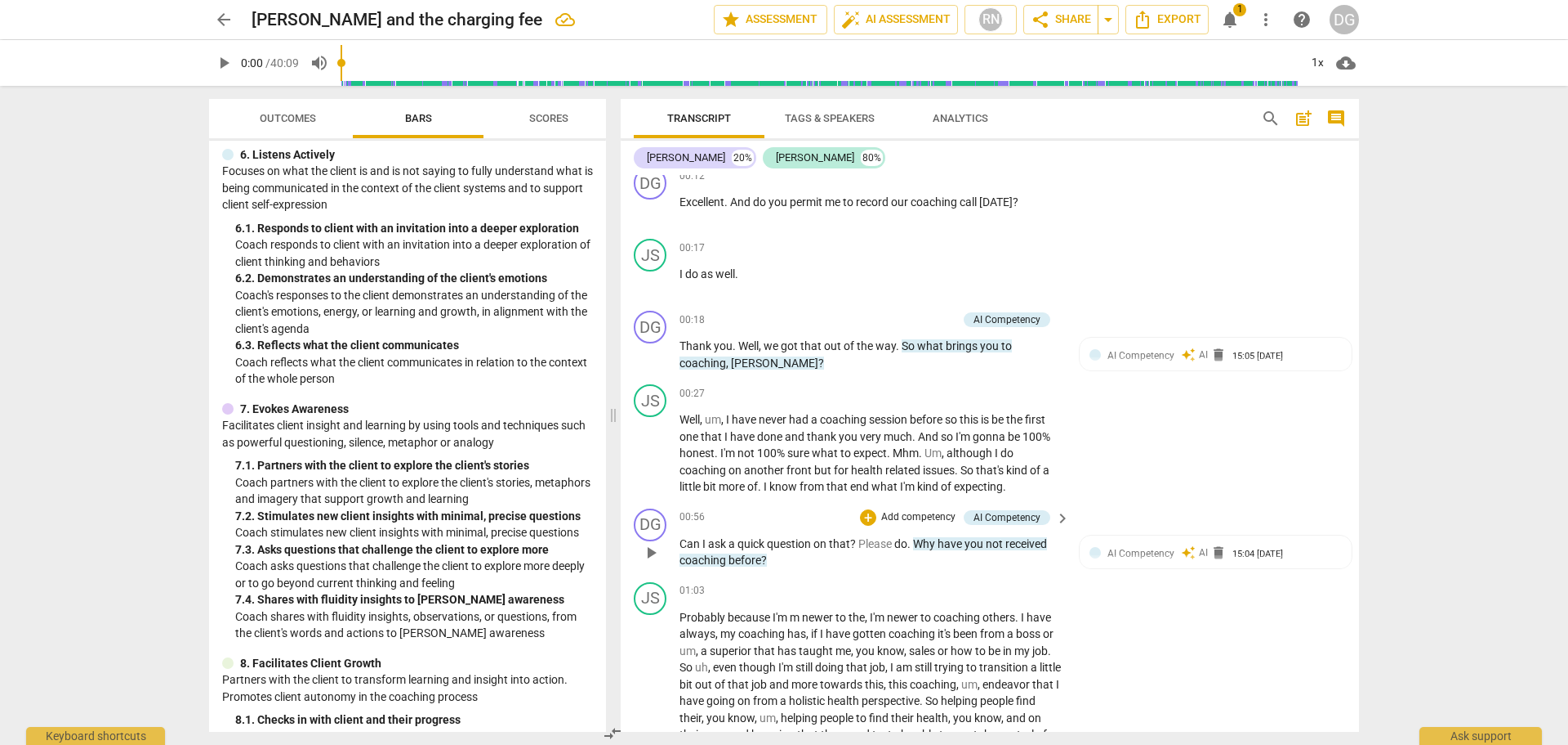
drag, startPoint x: 858, startPoint y: 541, endPoint x: 870, endPoint y: 536, distance: 13.0
click at [868, 538] on p "Can I ask a quick question on that ? Please do . Why have you not received coac…" at bounding box center [871, 551] width 382 height 33
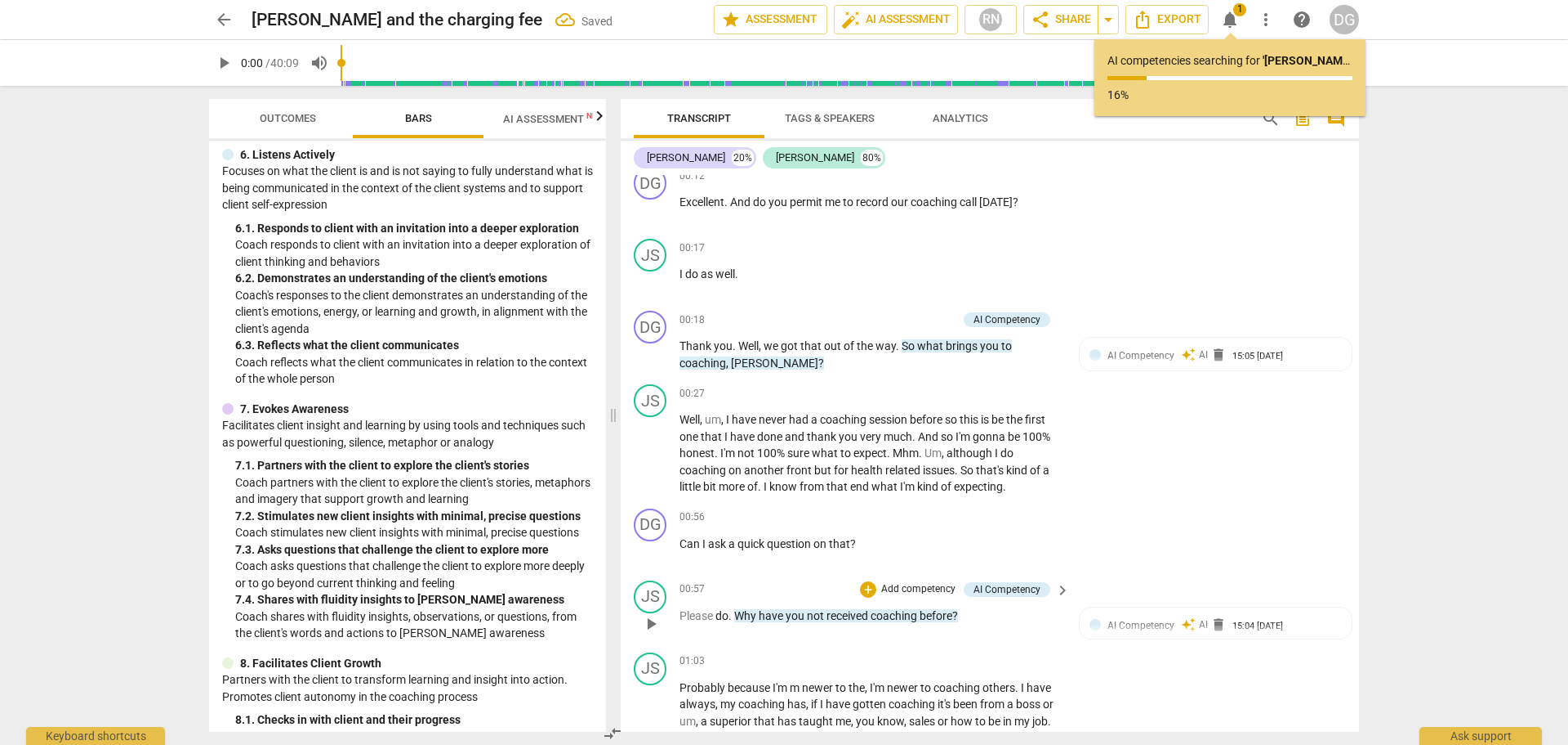
click at [731, 609] on span "." at bounding box center [731, 615] width 6 height 13
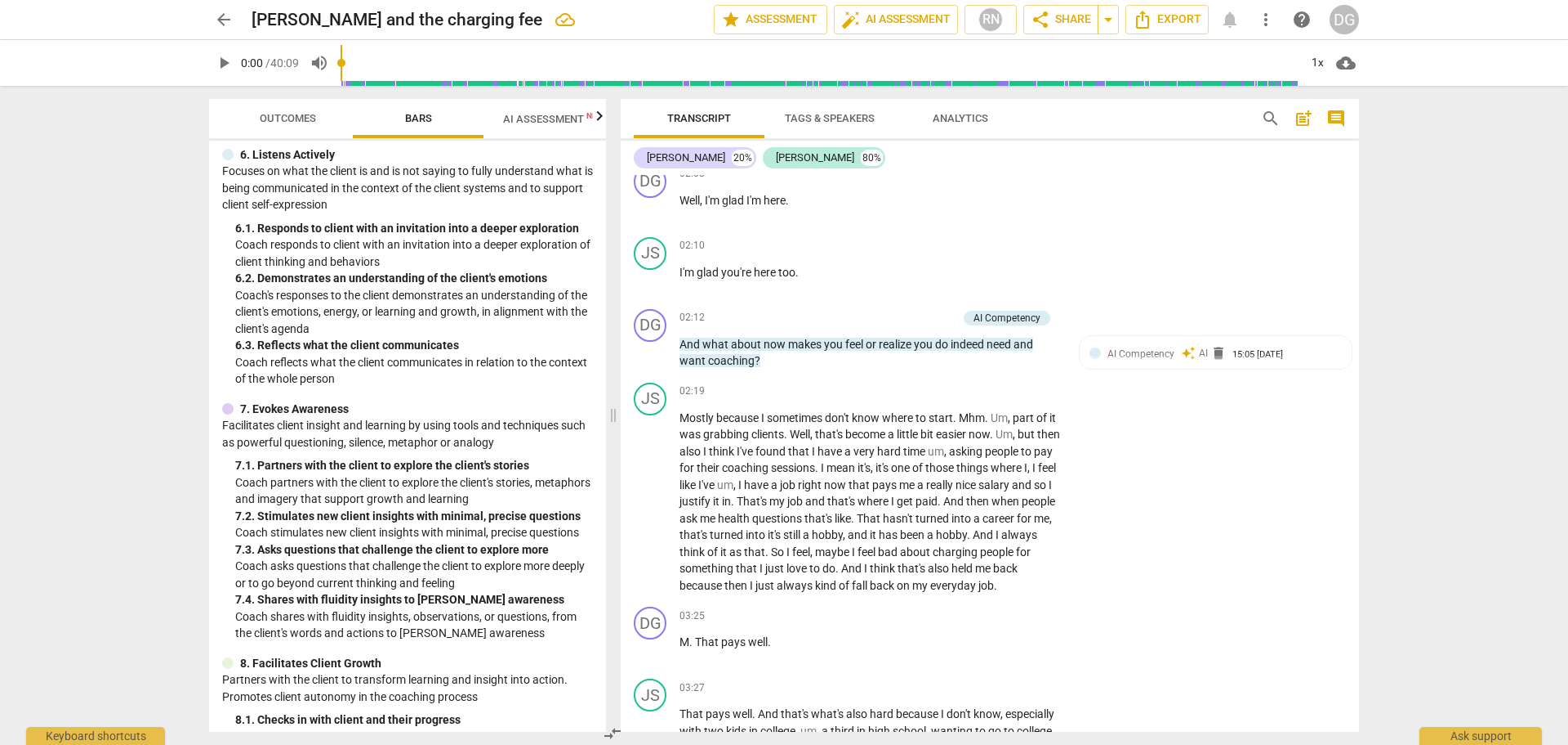
scroll to position [1132, 0]
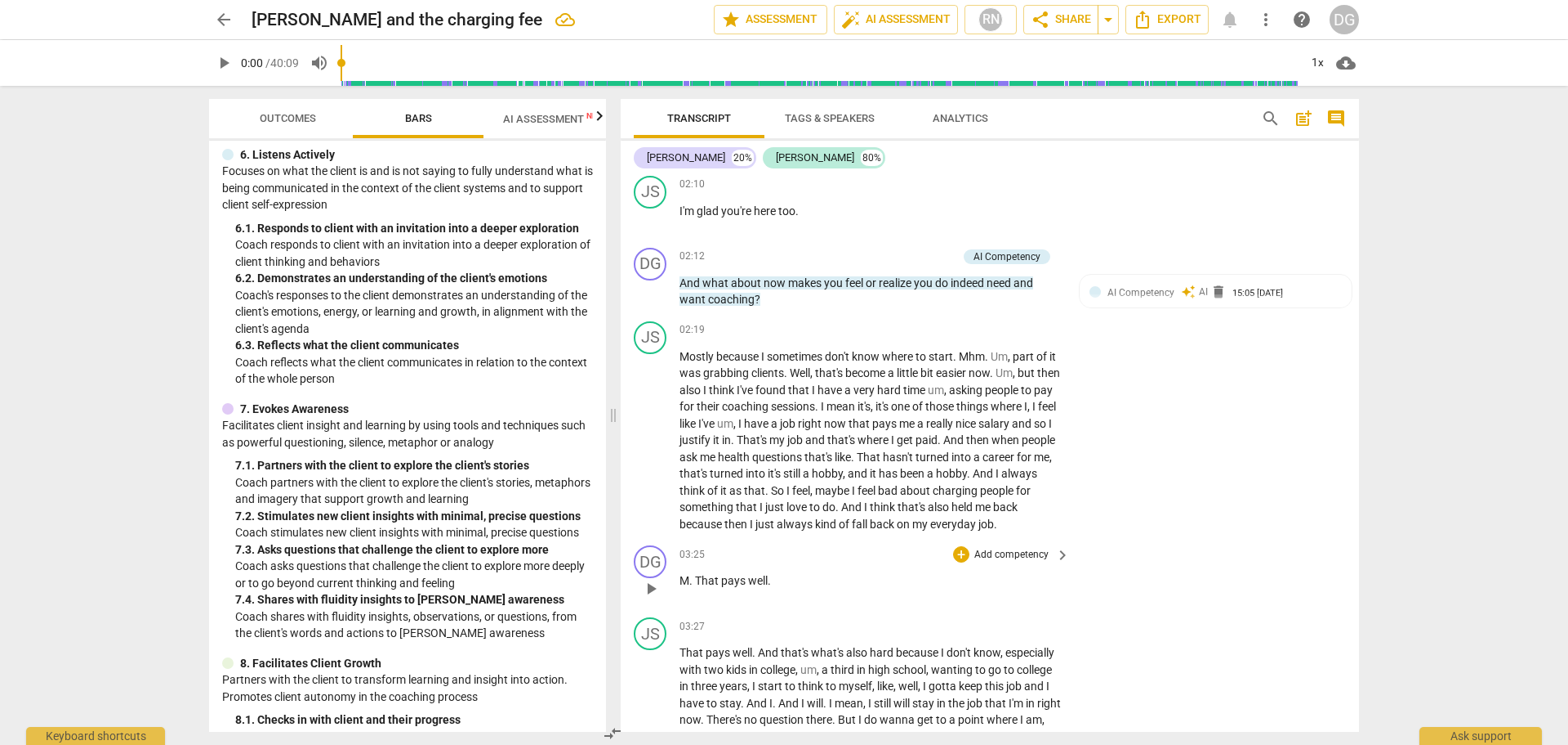
click at [688, 587] on span "M" at bounding box center [685, 579] width 10 height 13
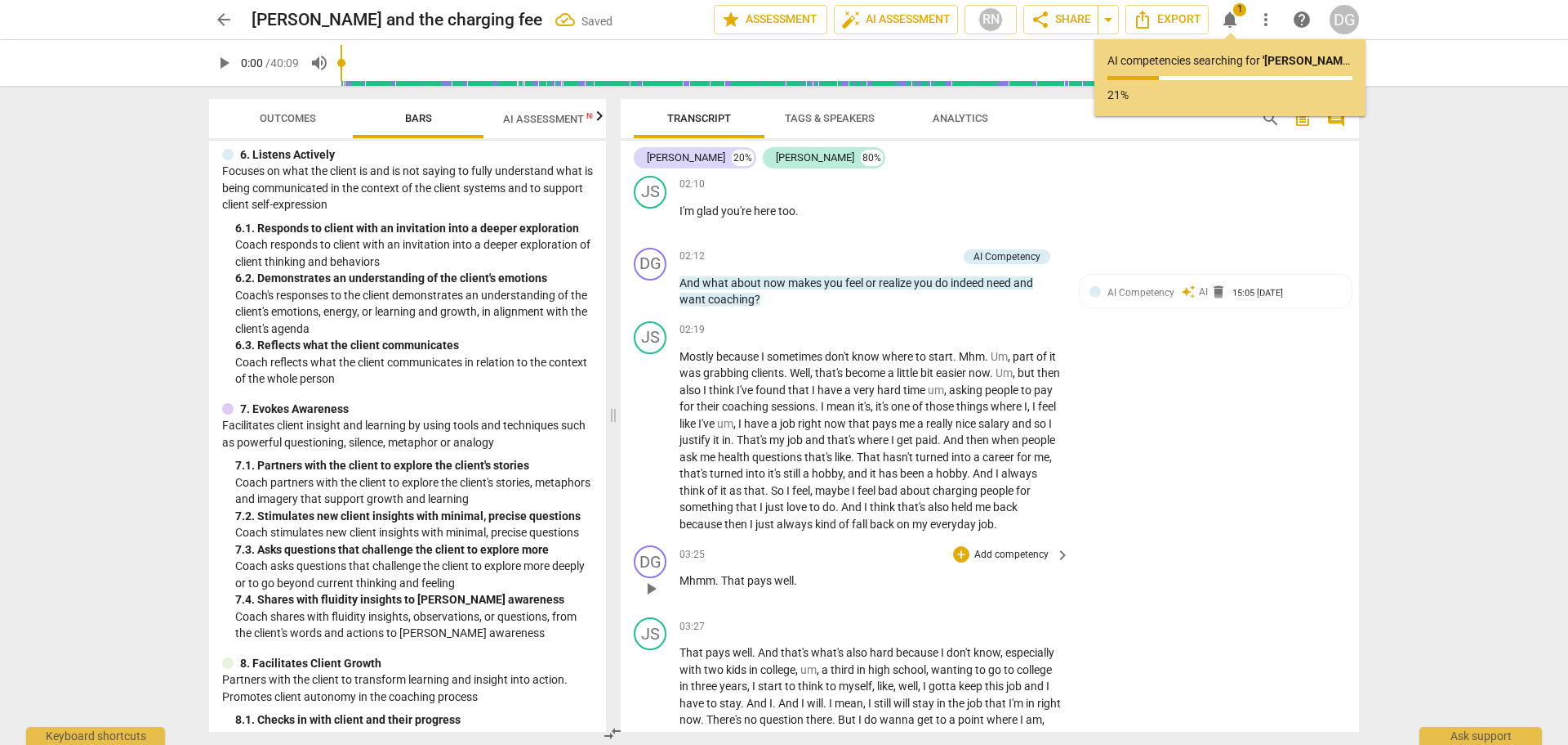
click at [798, 590] on p "Mhmm . That pays well ." at bounding box center [871, 581] width 382 height 17
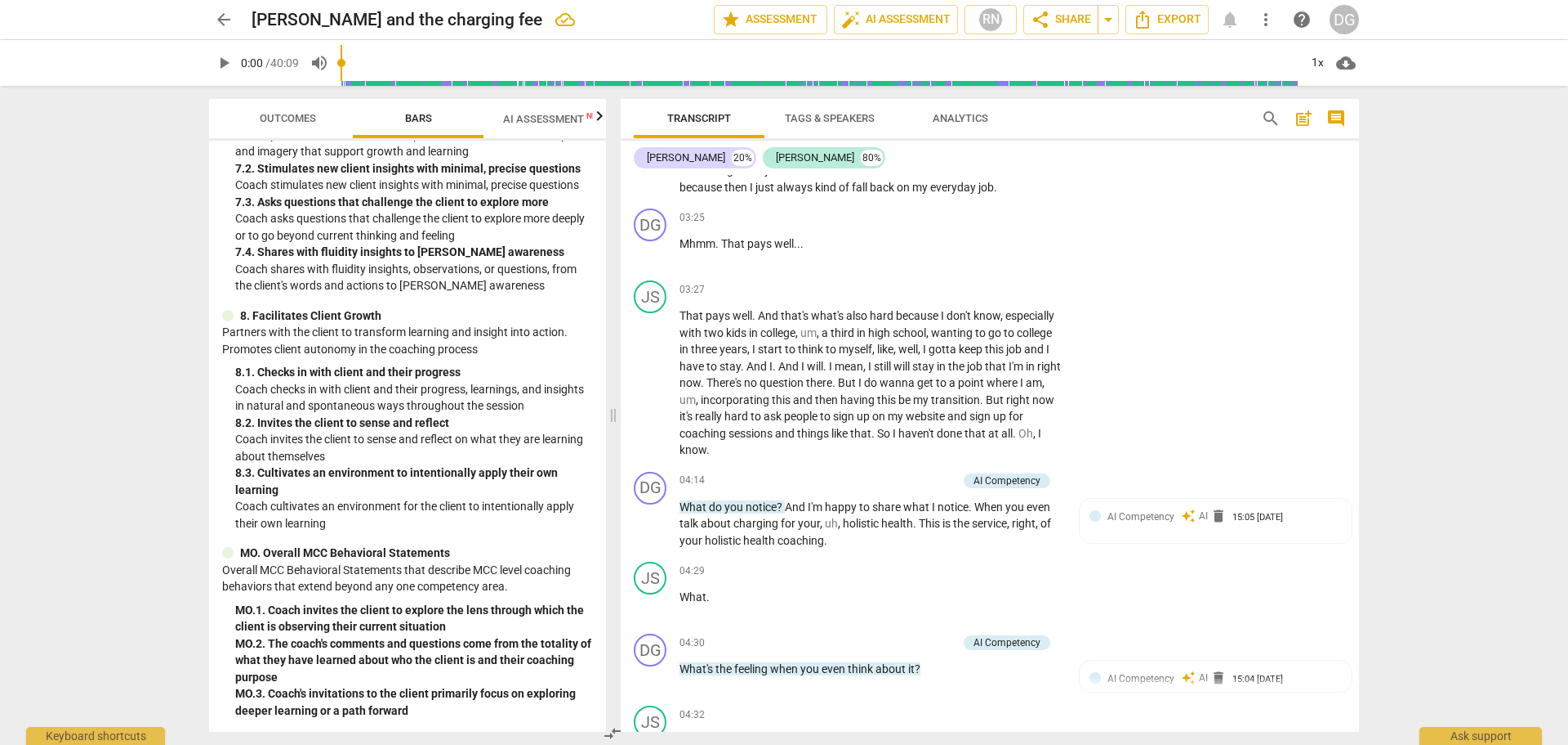
scroll to position [1362, 0]
click at [556, 111] on span "AI Assessment New" at bounding box center [554, 118] width 140 height 25
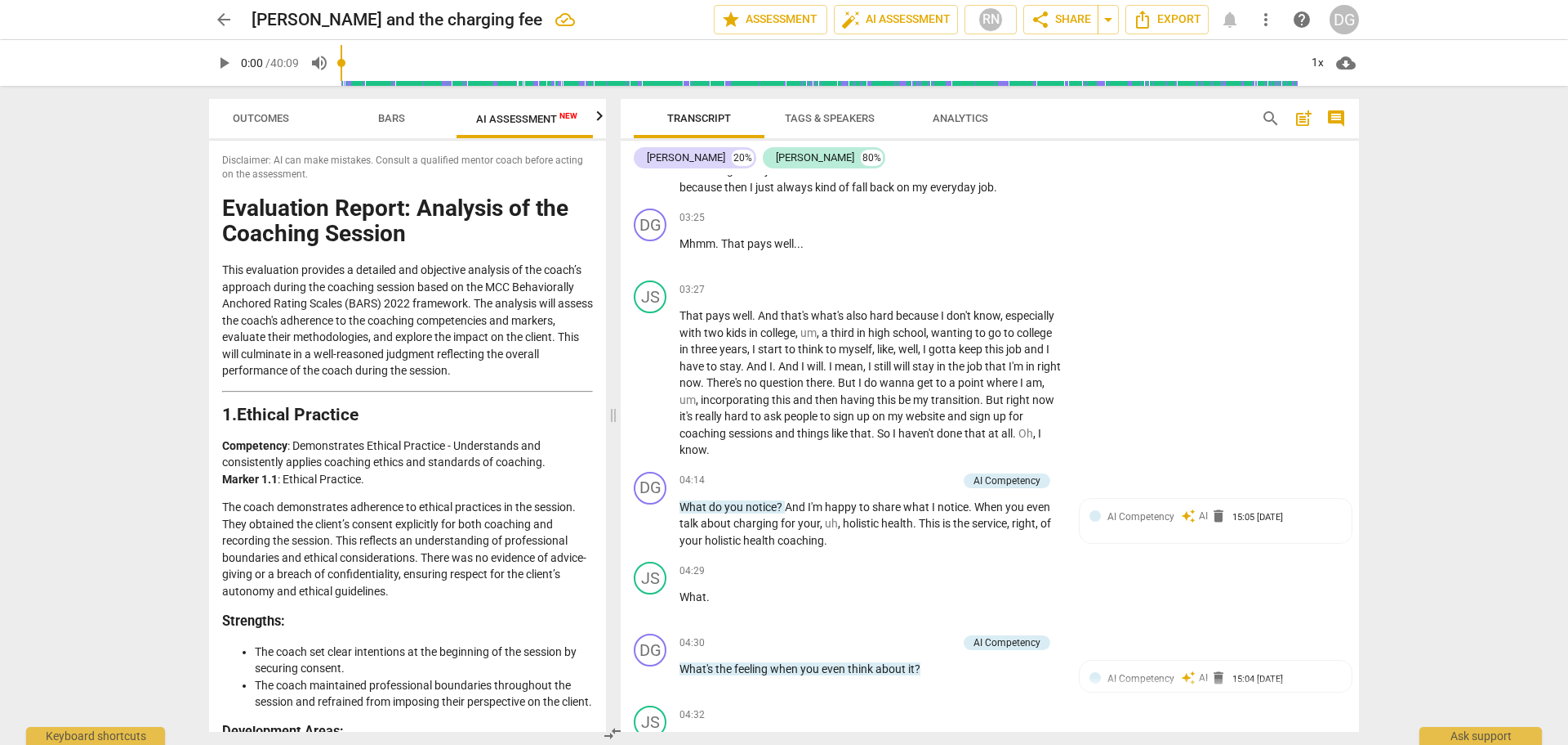
scroll to position [0, 31]
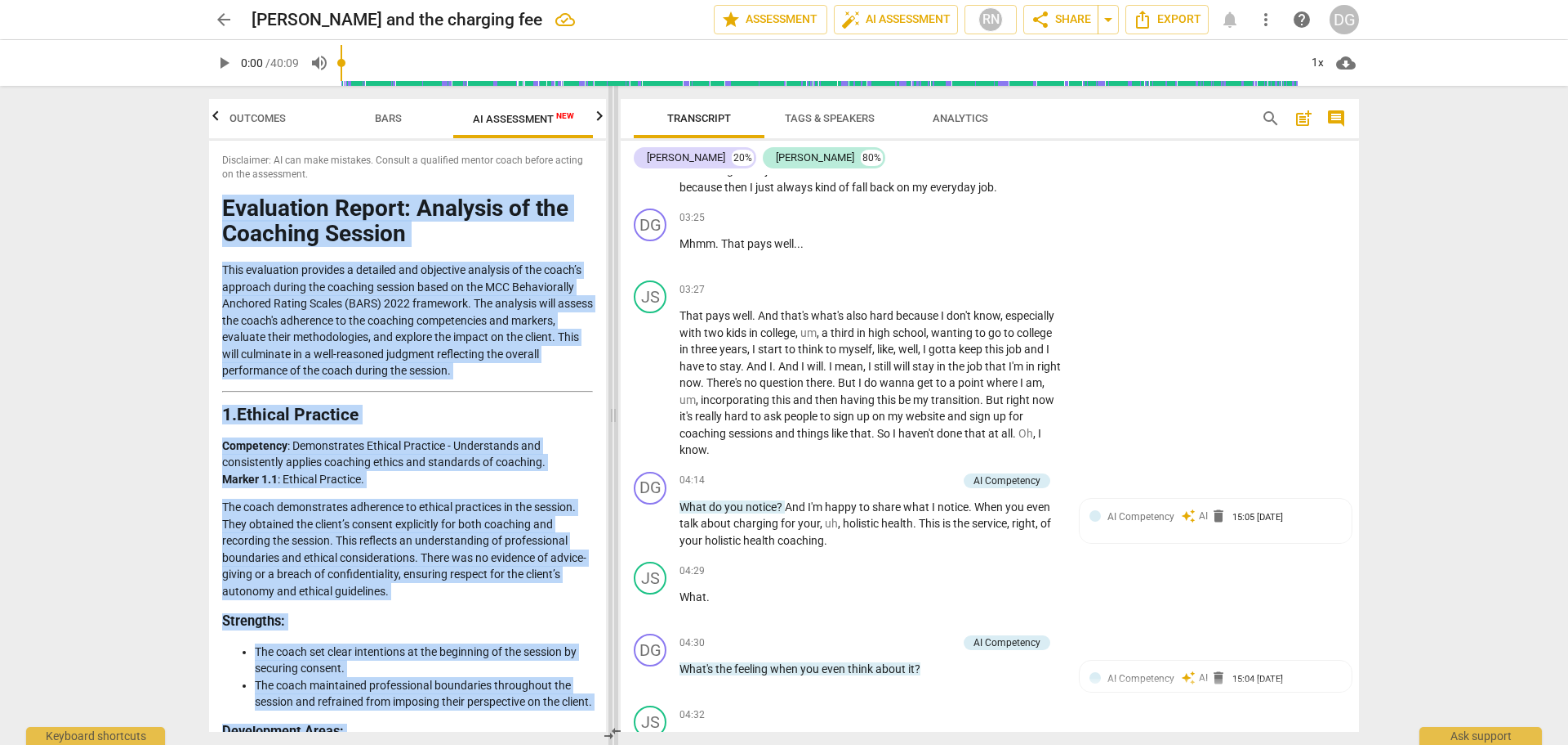
click at [611, 180] on div "Outcomes Bars AI Assessment New Scores Disclaimer: AI can make mistakes. Consul…" at bounding box center [784, 415] width 1177 height 659
click at [581, 229] on h1 "Evaluation Report: Analysis of the Coaching Session" at bounding box center [407, 222] width 371 height 51
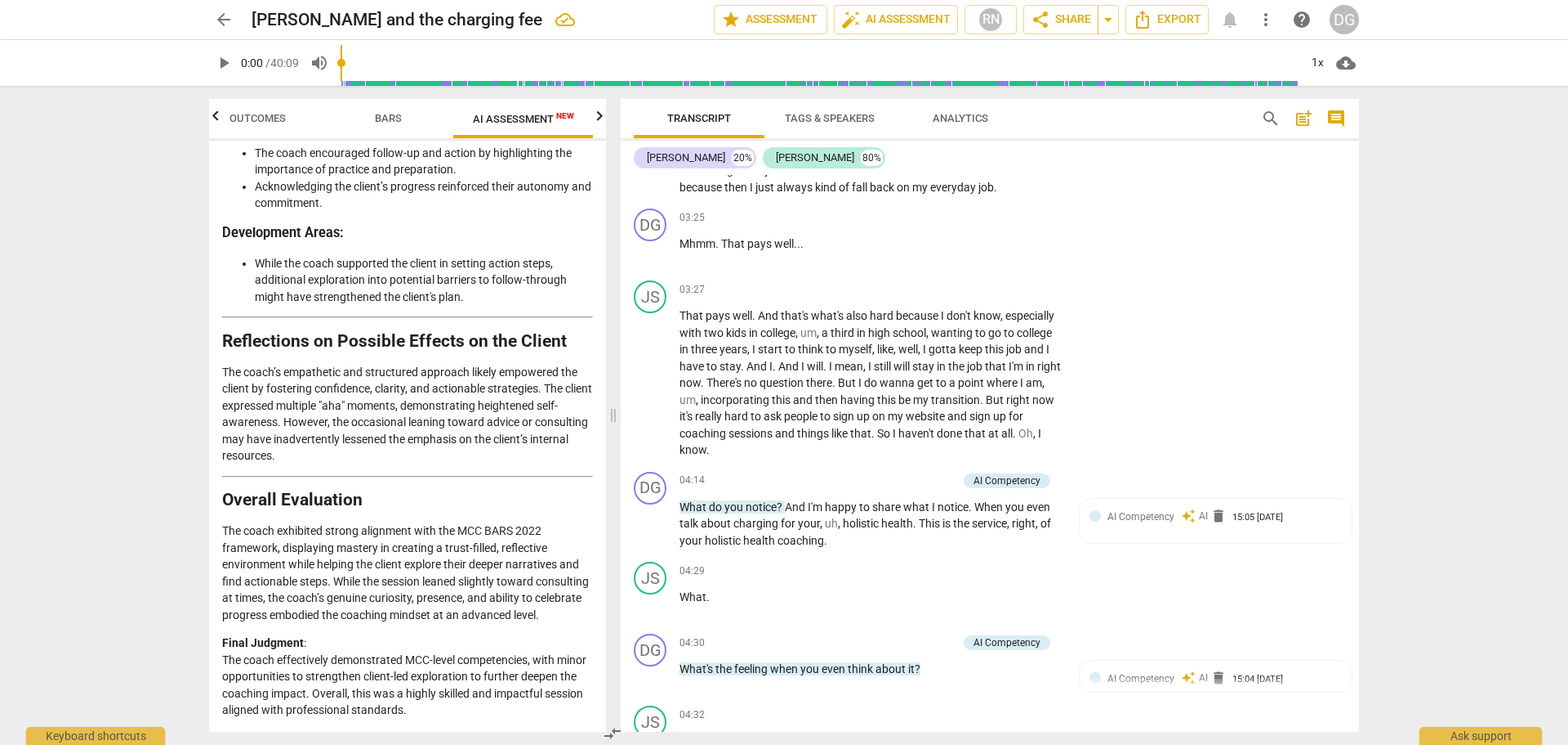
scroll to position [3657, 0]
click at [609, 734] on span "compare_arrows" at bounding box center [612, 733] width 20 height 20
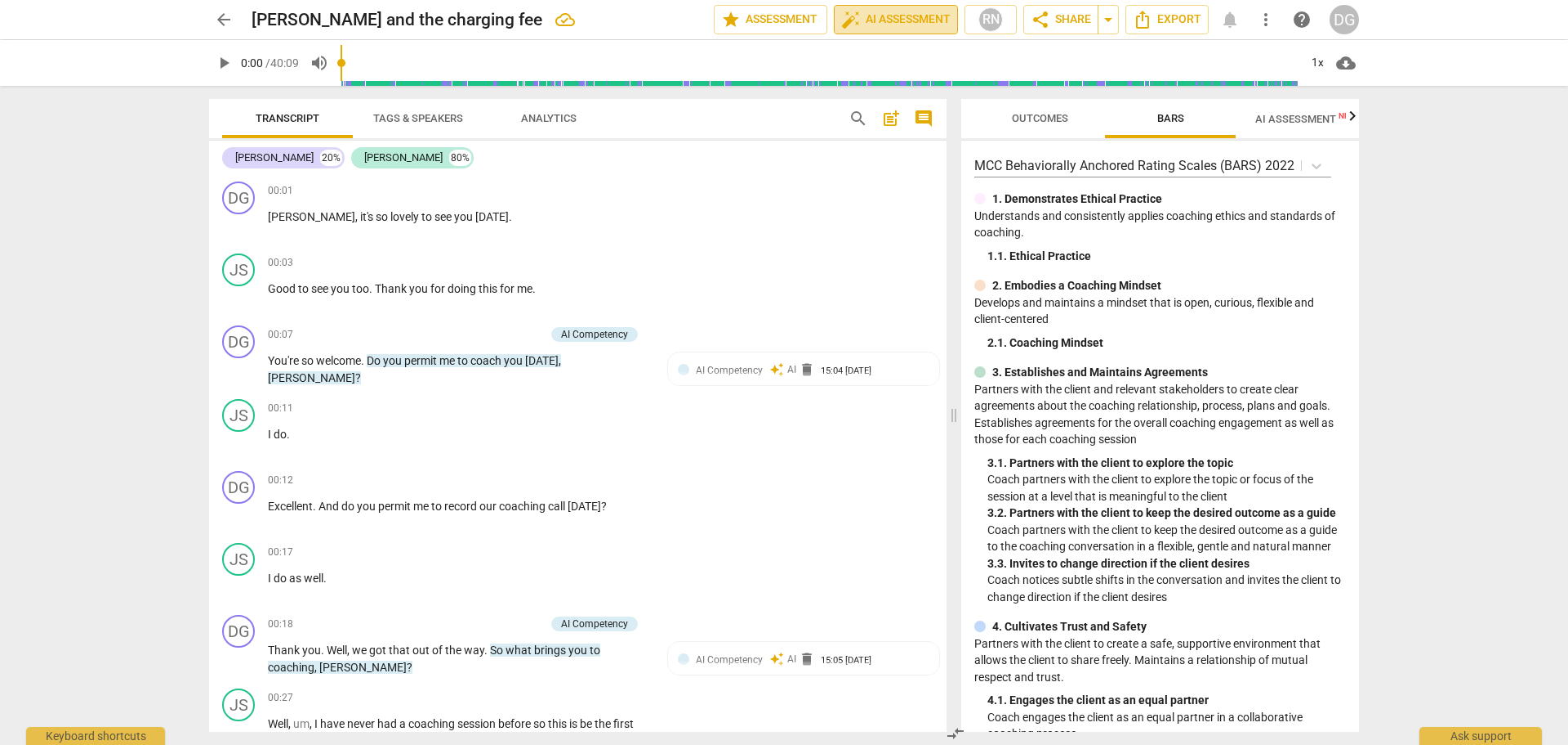
click at [896, 19] on span "auto_fix_high AI Assessment" at bounding box center [896, 20] width 110 height 20
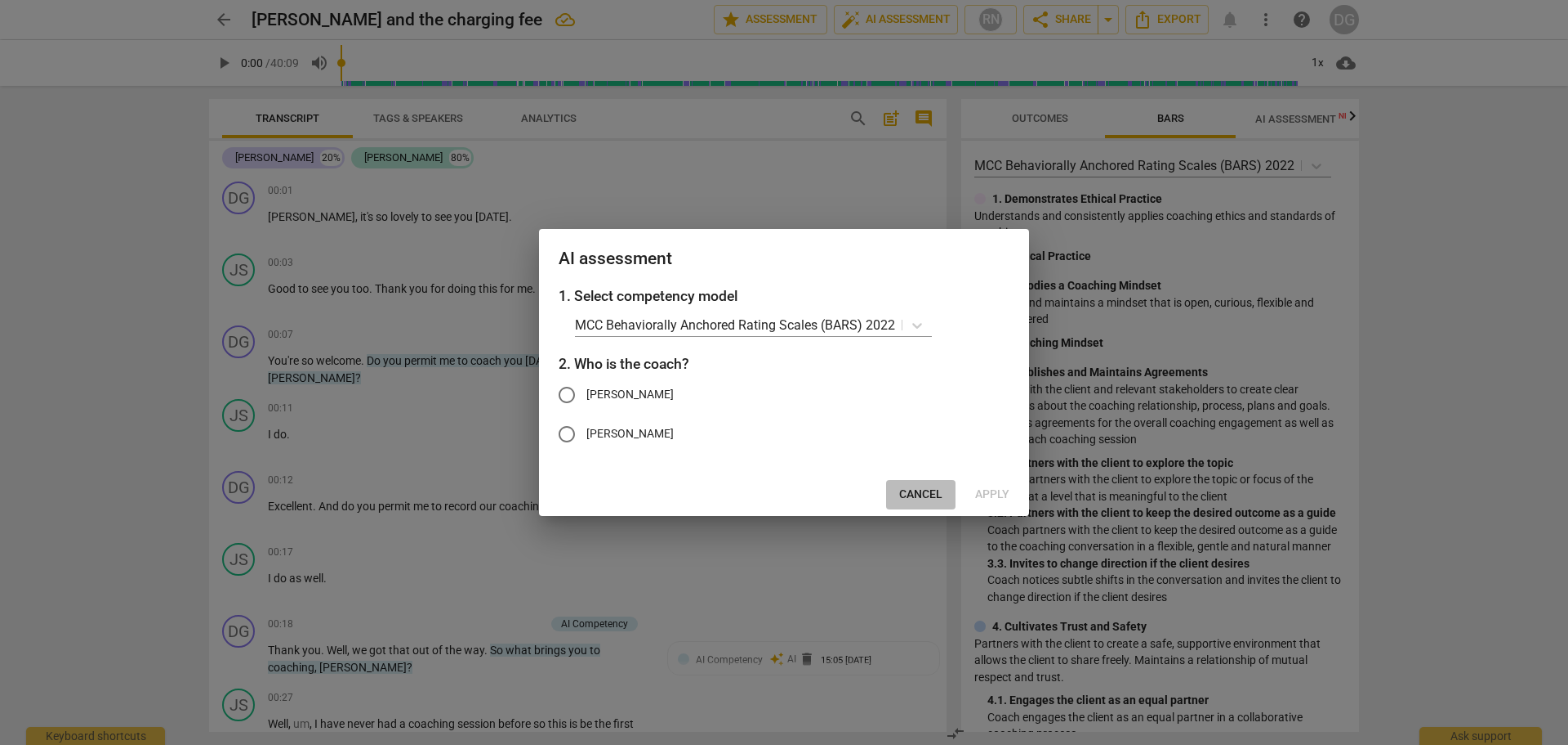
click at [925, 493] on span "Cancel" at bounding box center [920, 494] width 43 height 16
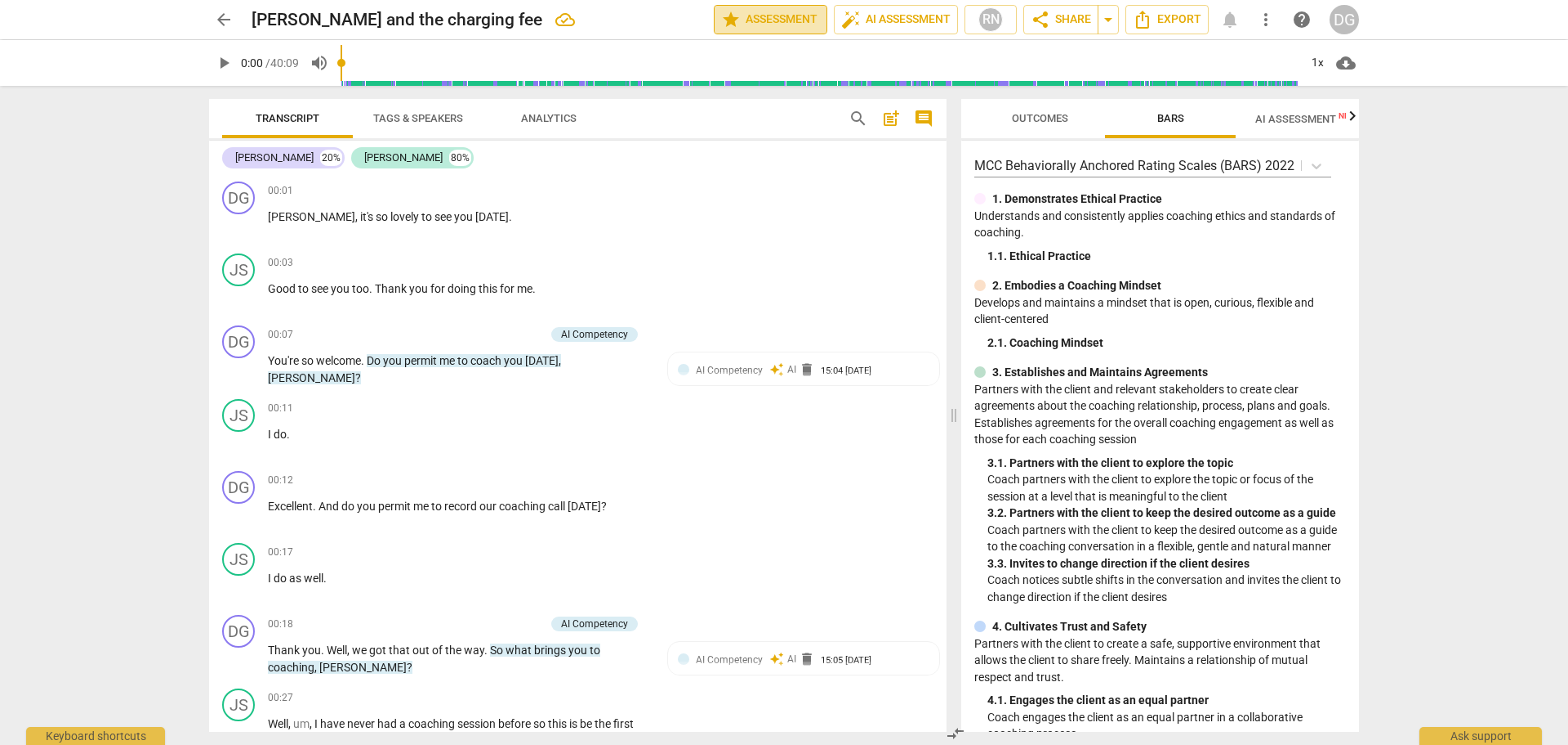
click at [774, 20] on span "star Assessment" at bounding box center [771, 20] width 98 height 20
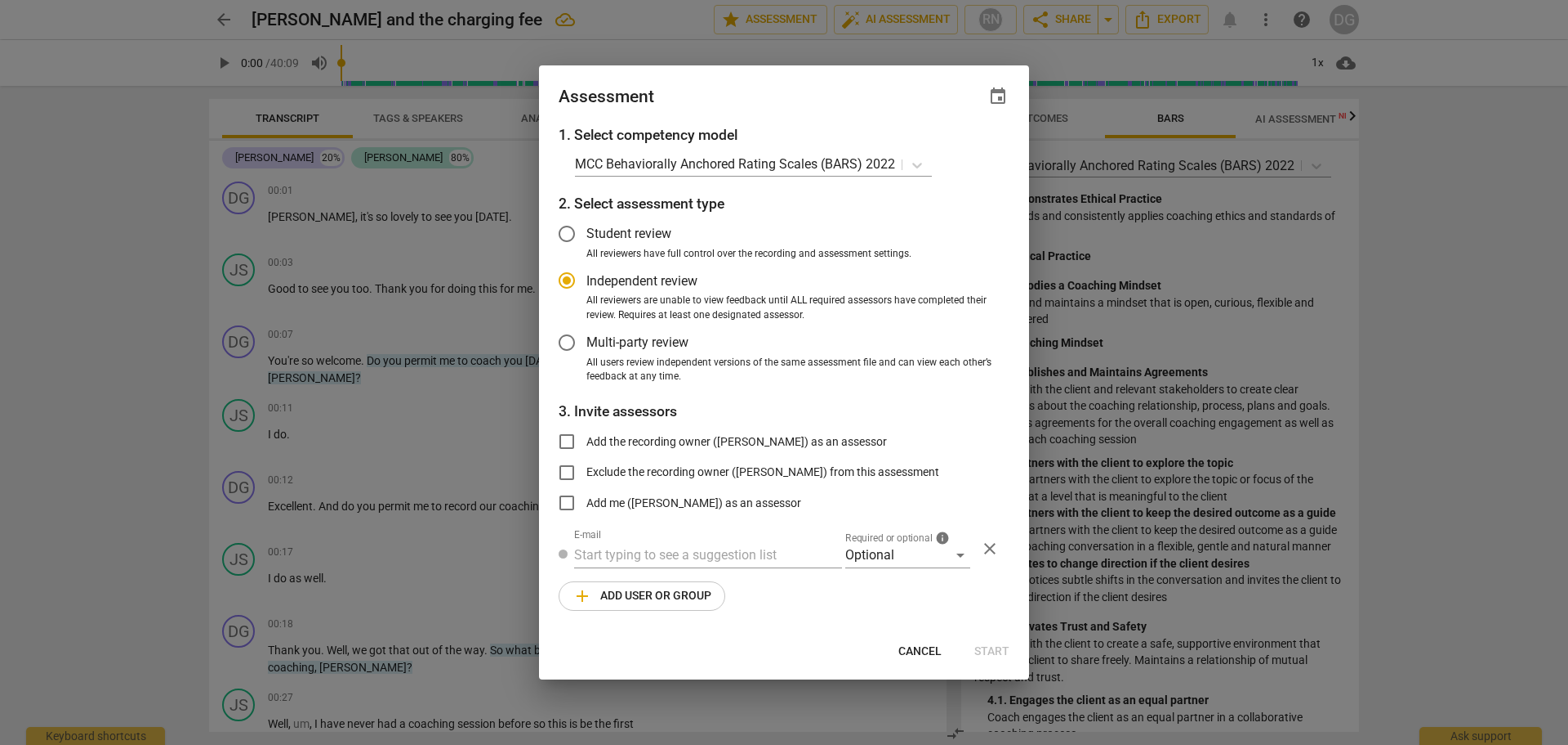
click at [918, 649] on span "Cancel" at bounding box center [919, 651] width 43 height 16
radio input "false"
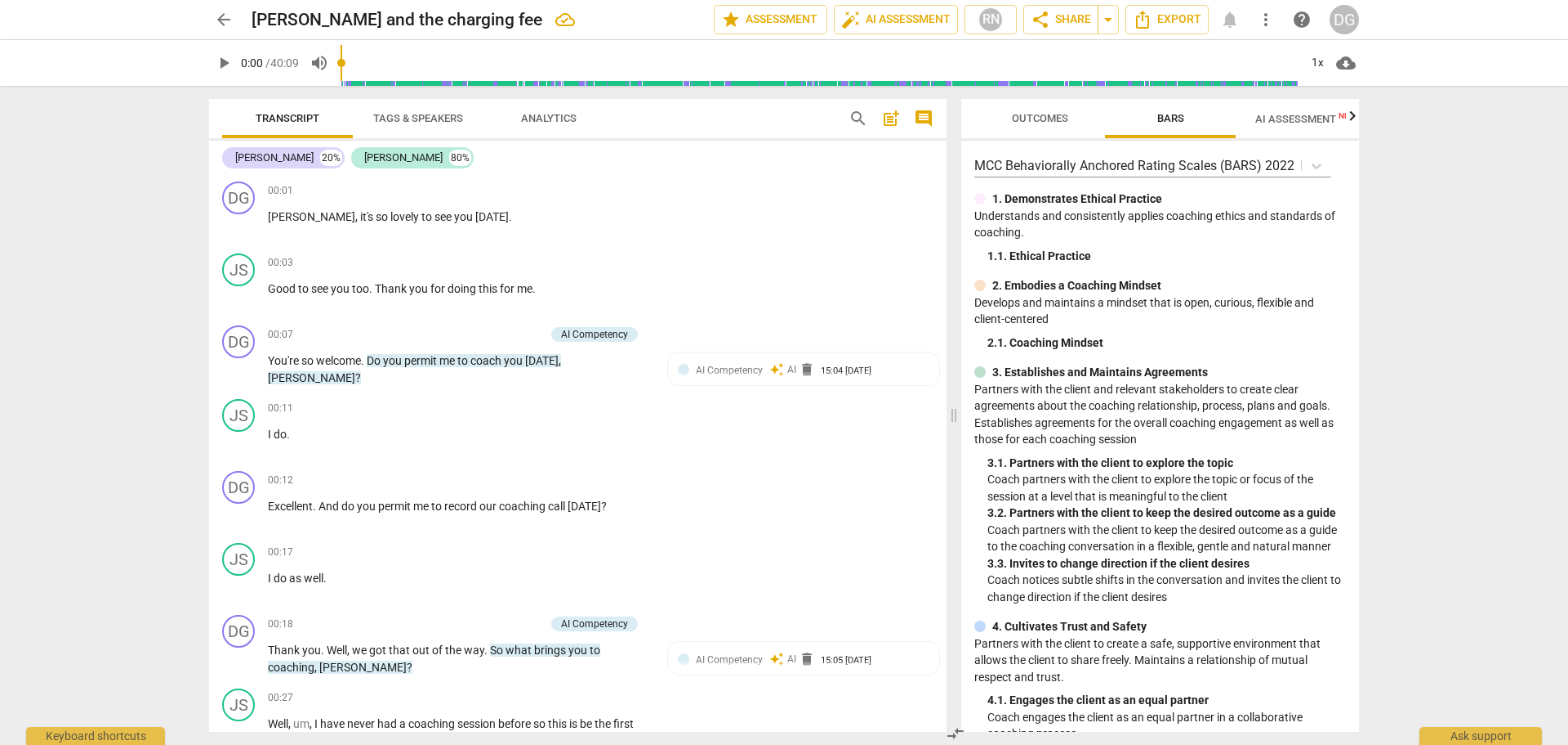
click at [1042, 116] on span "Outcomes" at bounding box center [1040, 118] width 56 height 12
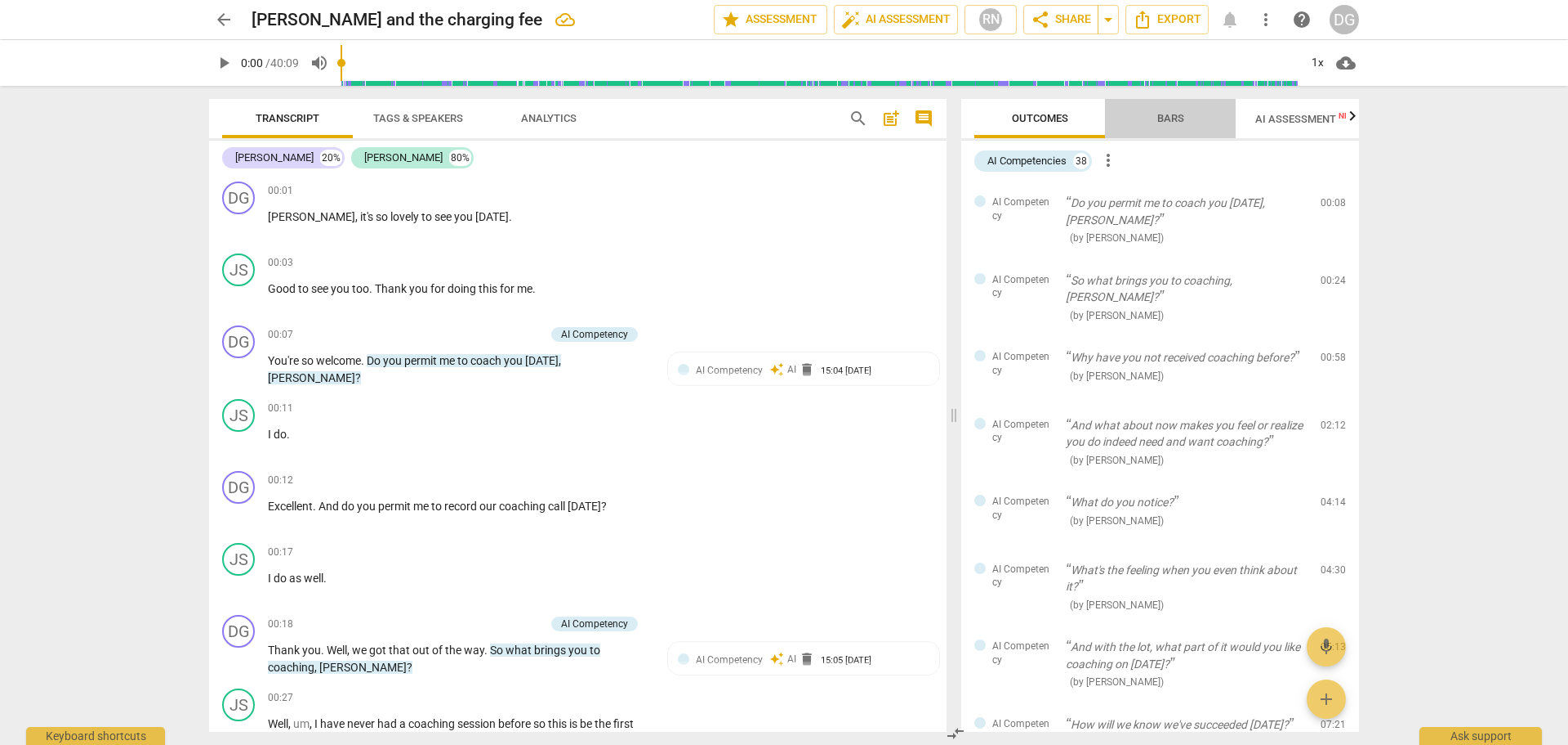
click at [1164, 119] on span "Bars" at bounding box center [1171, 118] width 27 height 12
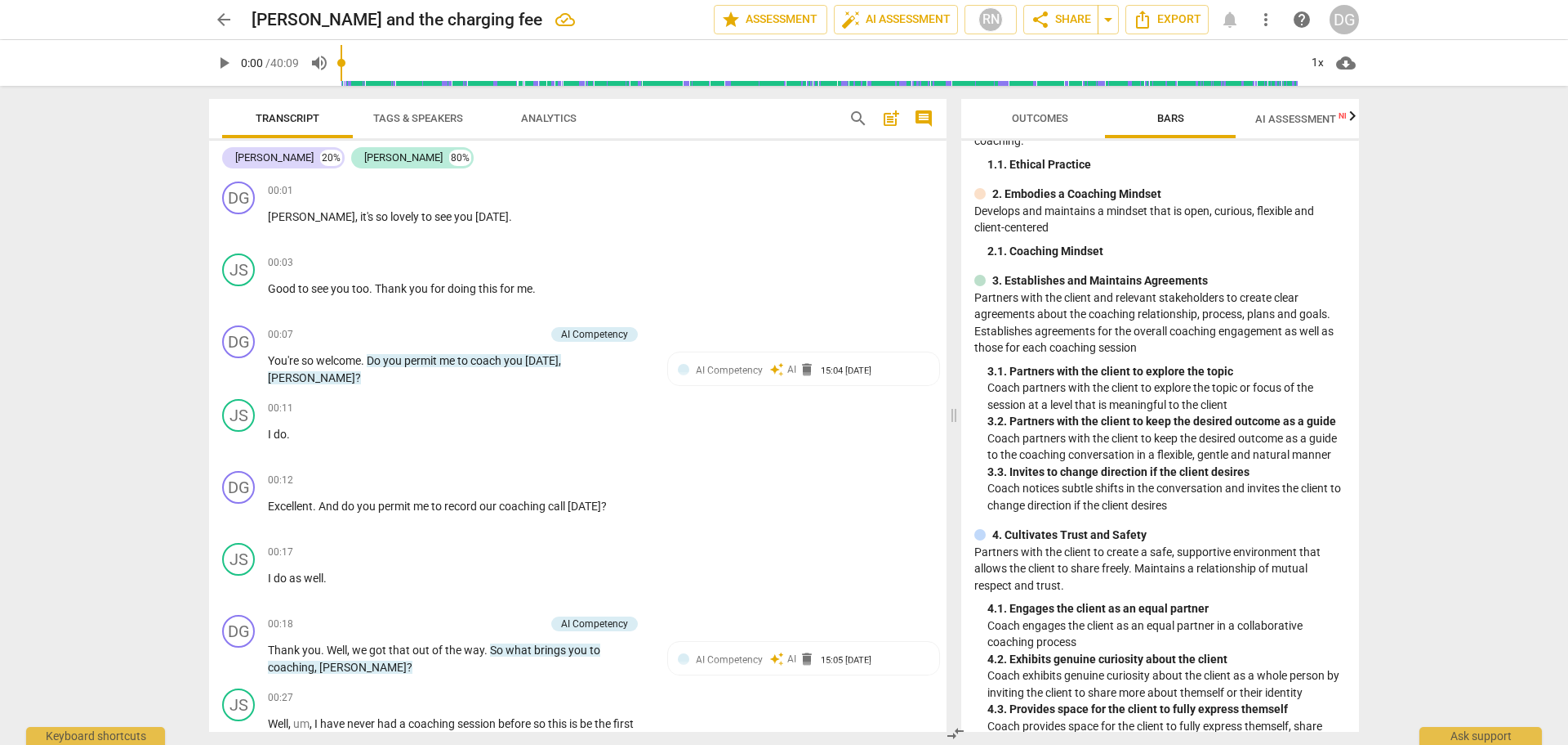
scroll to position [0, 0]
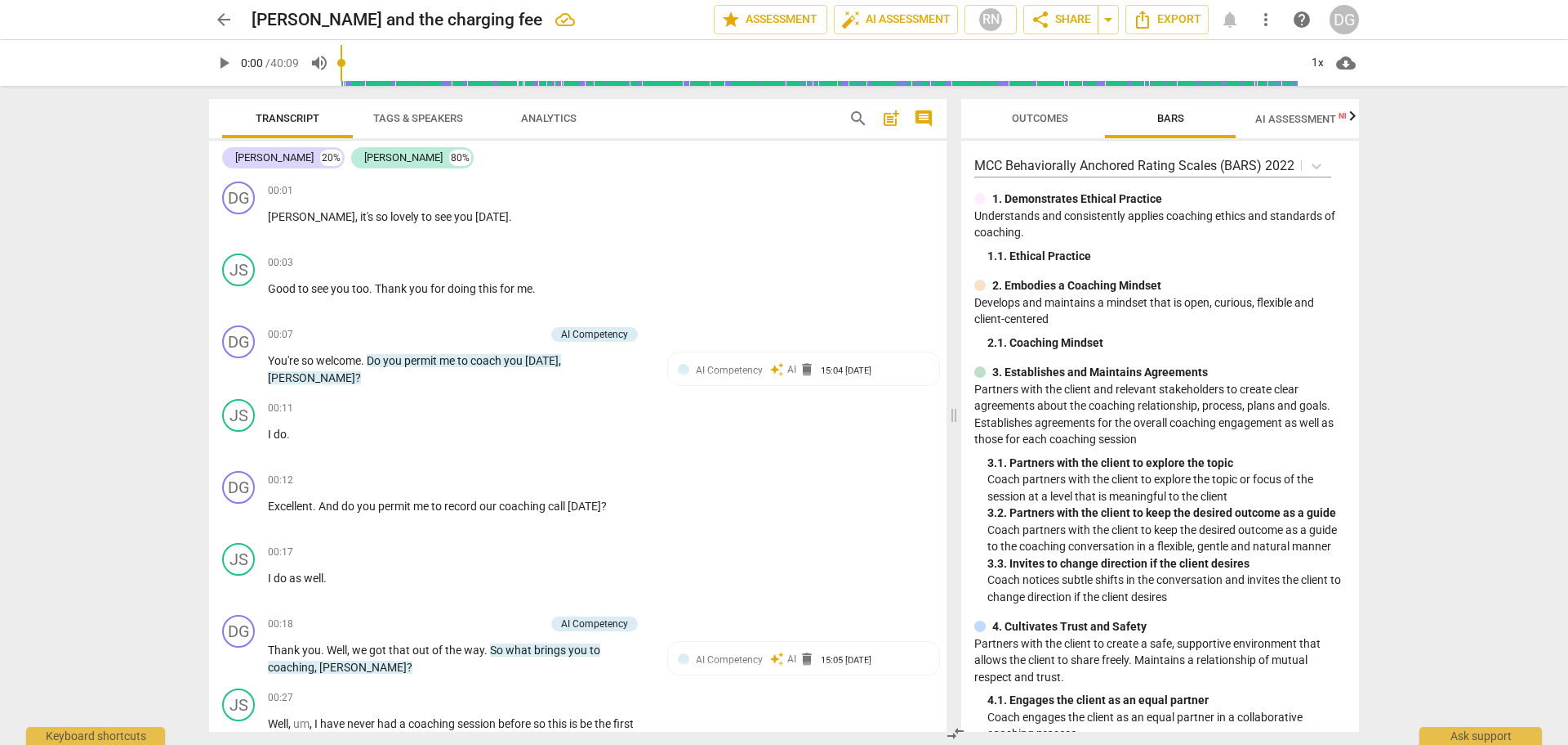
click at [1307, 117] on span "AI Assessment New" at bounding box center [1306, 119] width 101 height 12
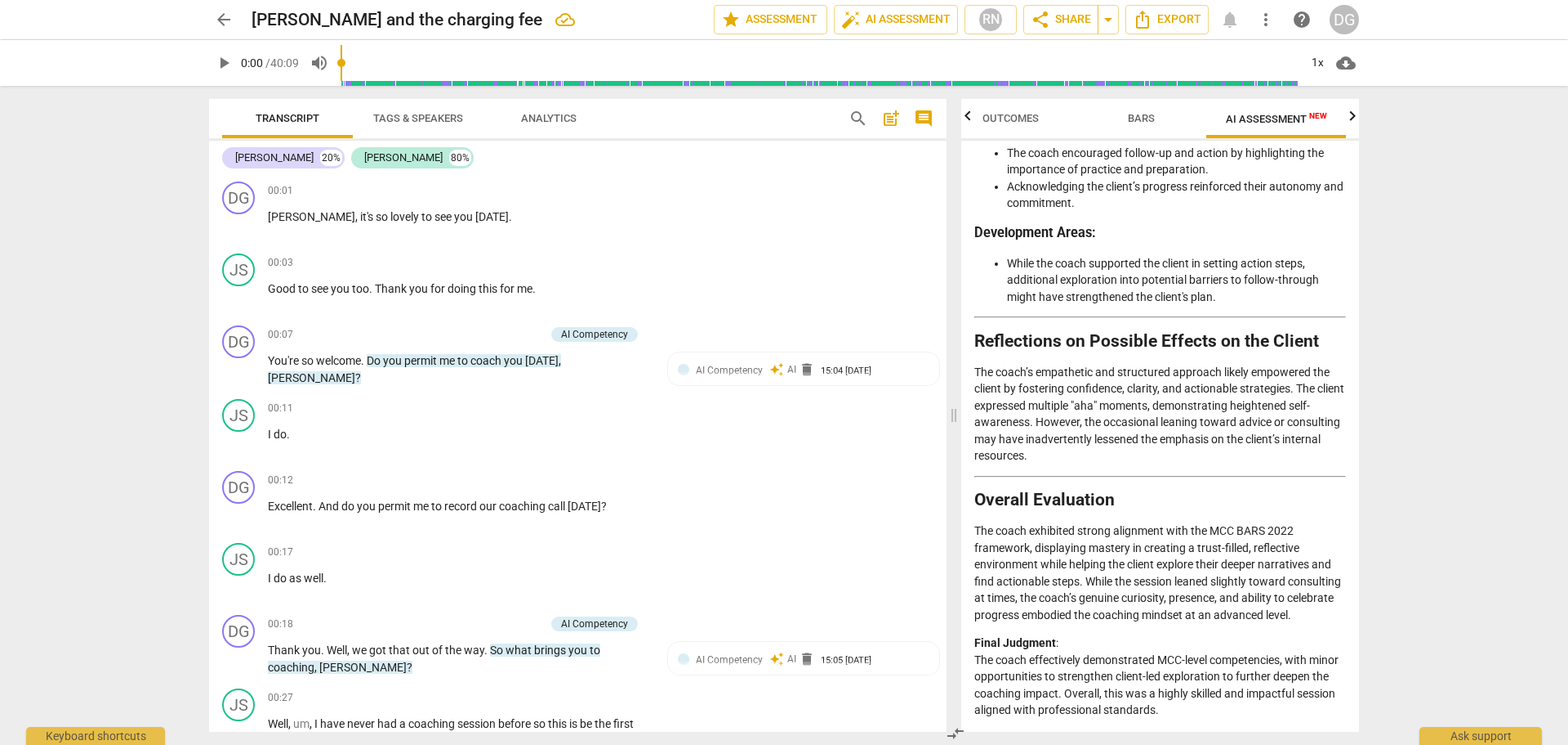
scroll to position [3657, 0]
click at [1470, 732] on div "Ask support" at bounding box center [1481, 731] width 122 height 26
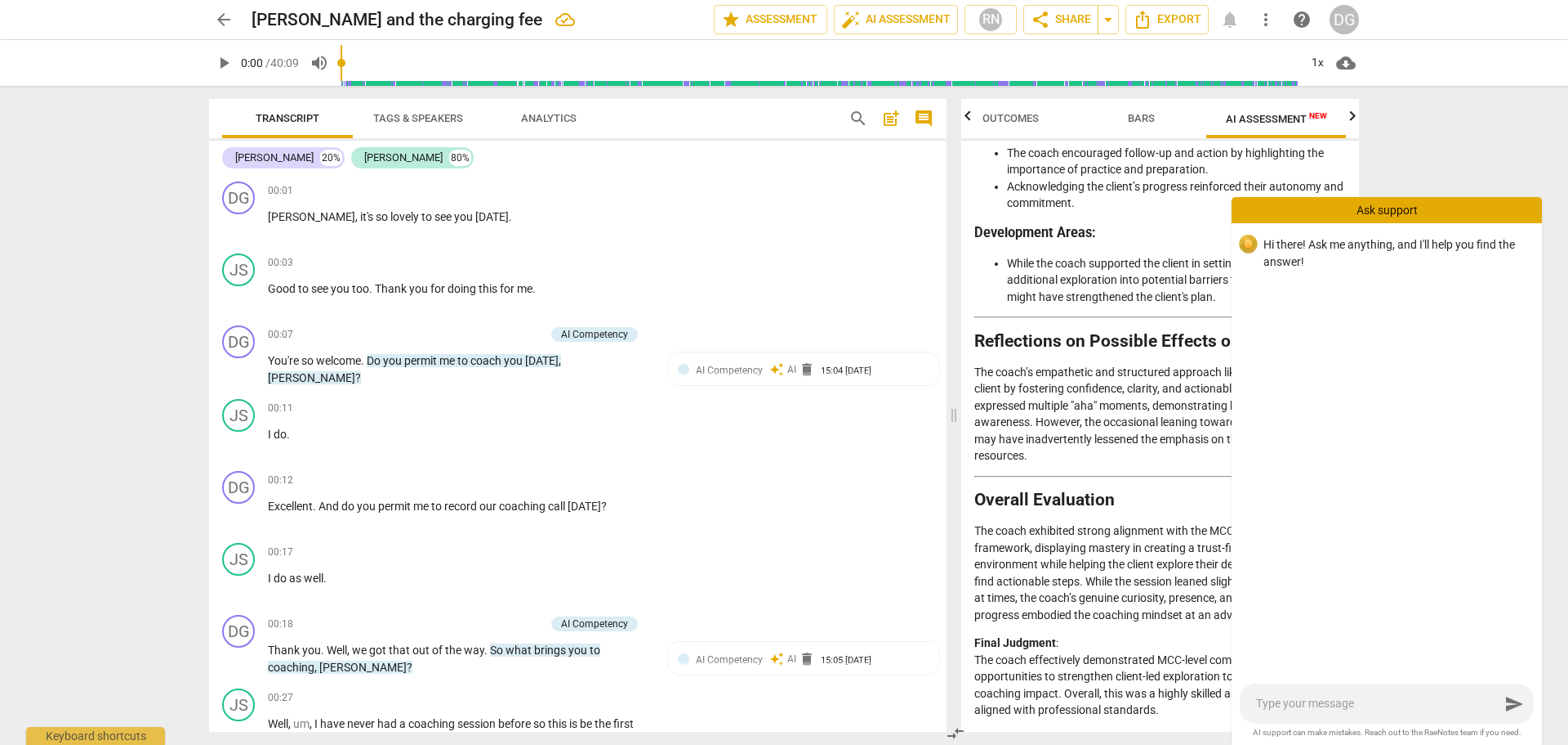
type textarea "H"
type textarea "Hi"
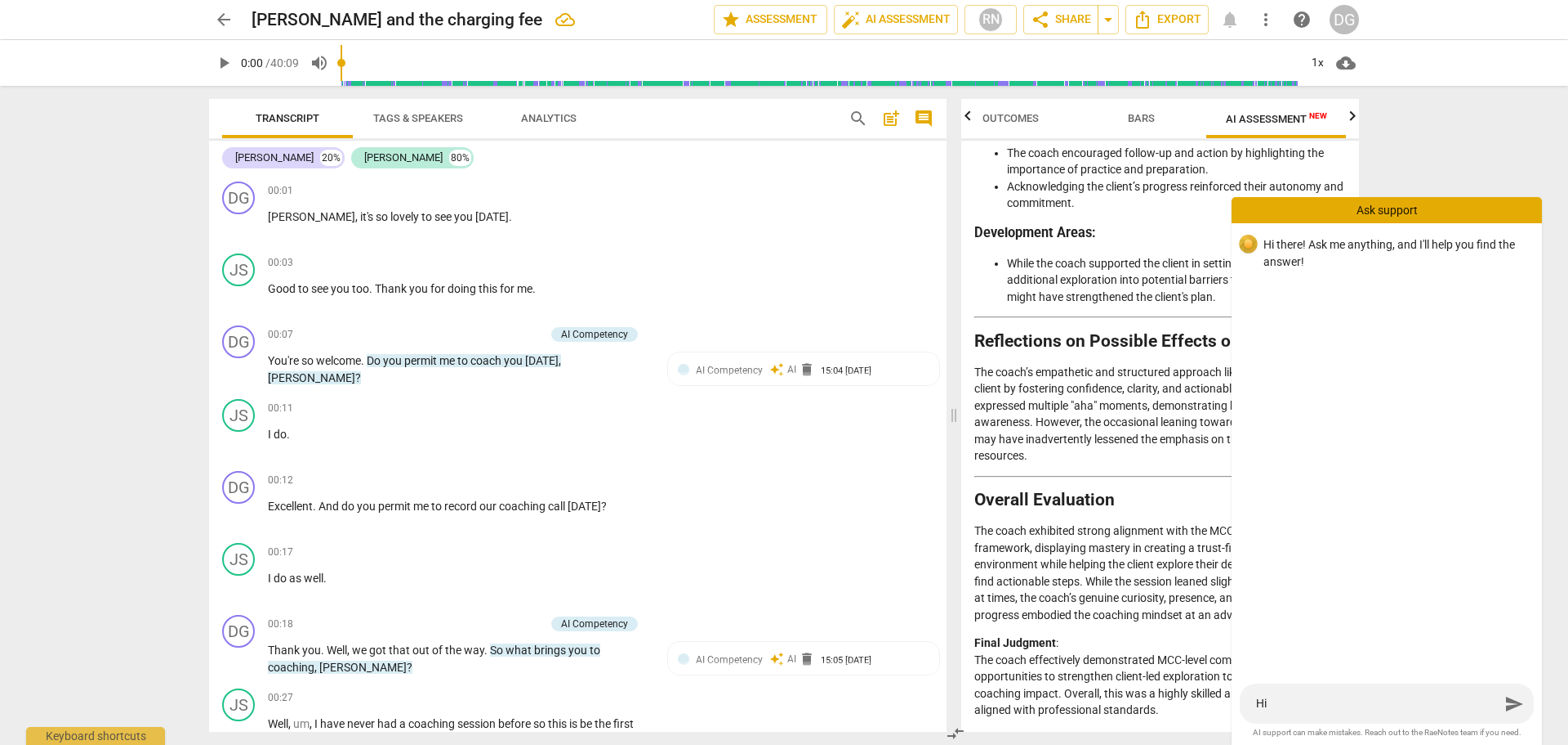
type textarea "Hi"
type textarea "Hi t"
type textarea "Hi te"
type textarea "Hi teh"
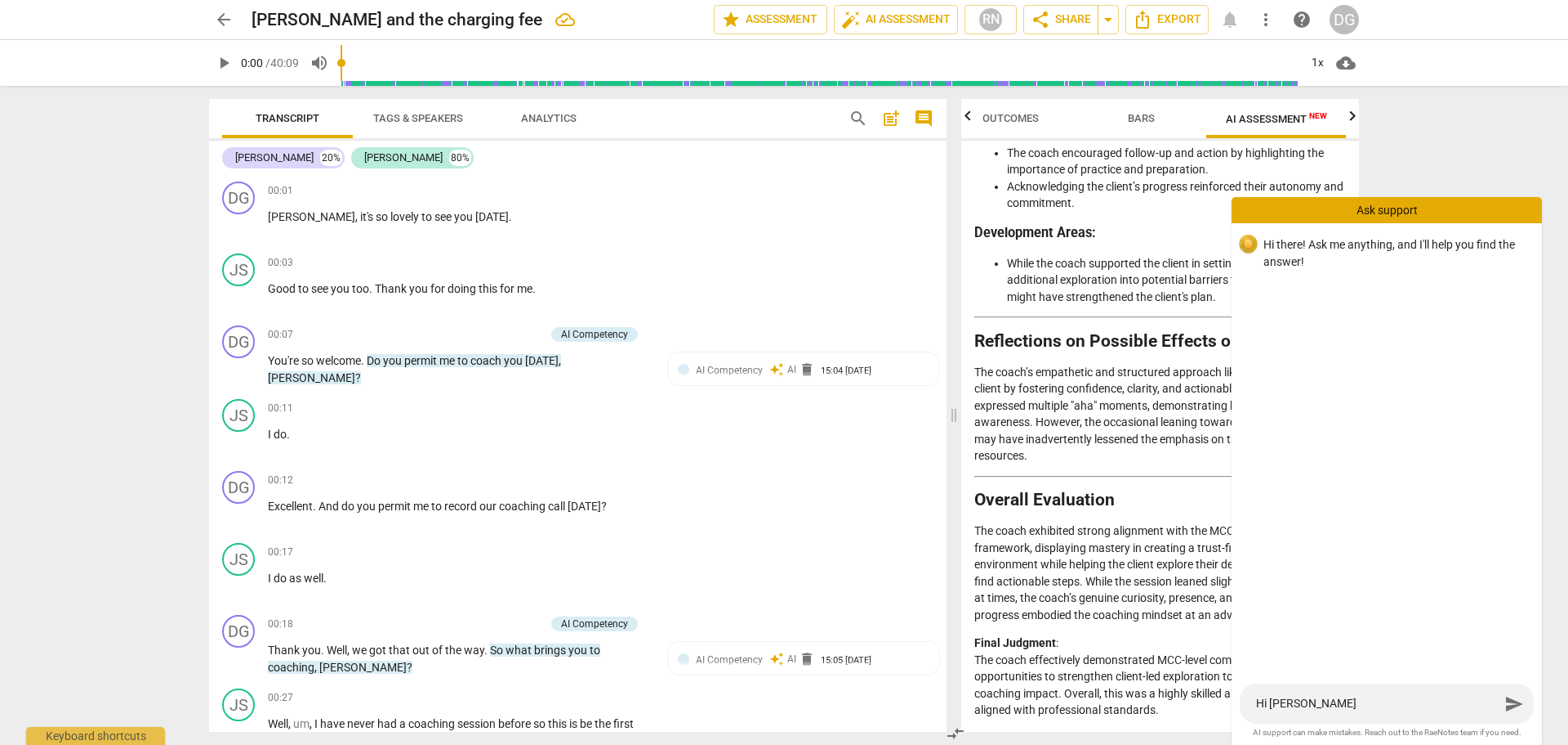
type textarea "Hi tehr"
type textarea "Hi tehre"
type textarea "Hi tehr"
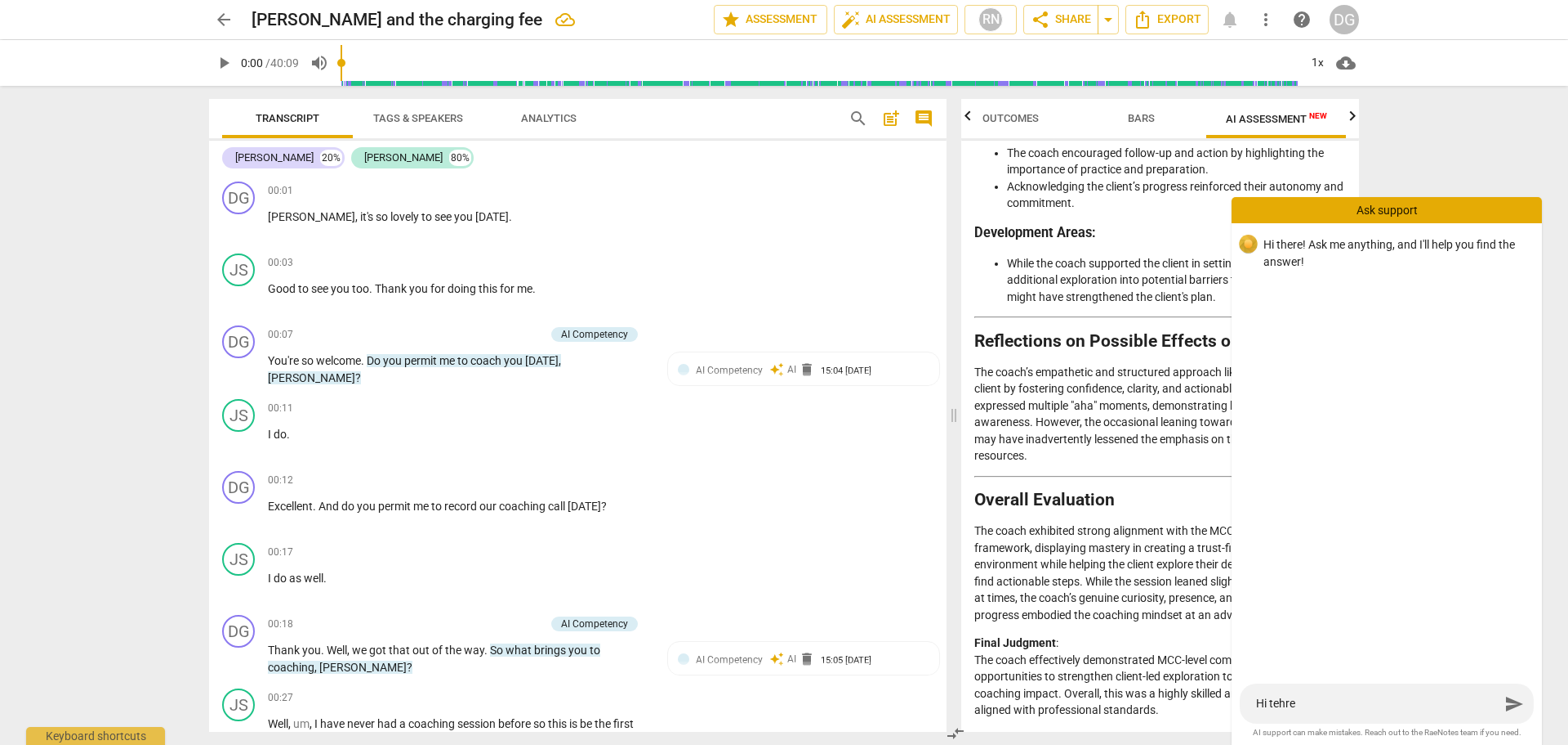
type textarea "Hi tehr"
type textarea "Hi teh"
type textarea "Hi te"
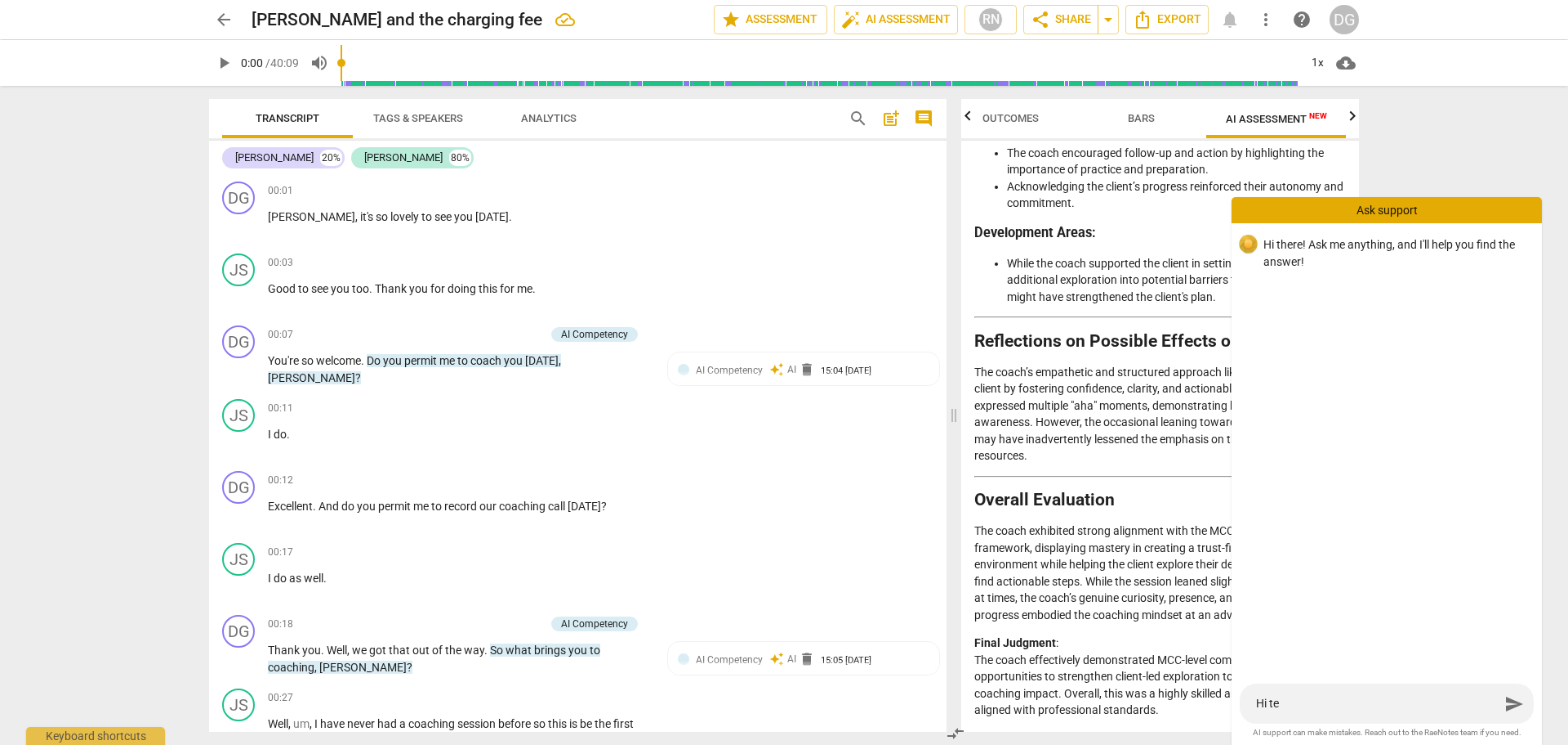
type textarea "Hi t"
type textarea "Hi th"
type textarea "Hi the"
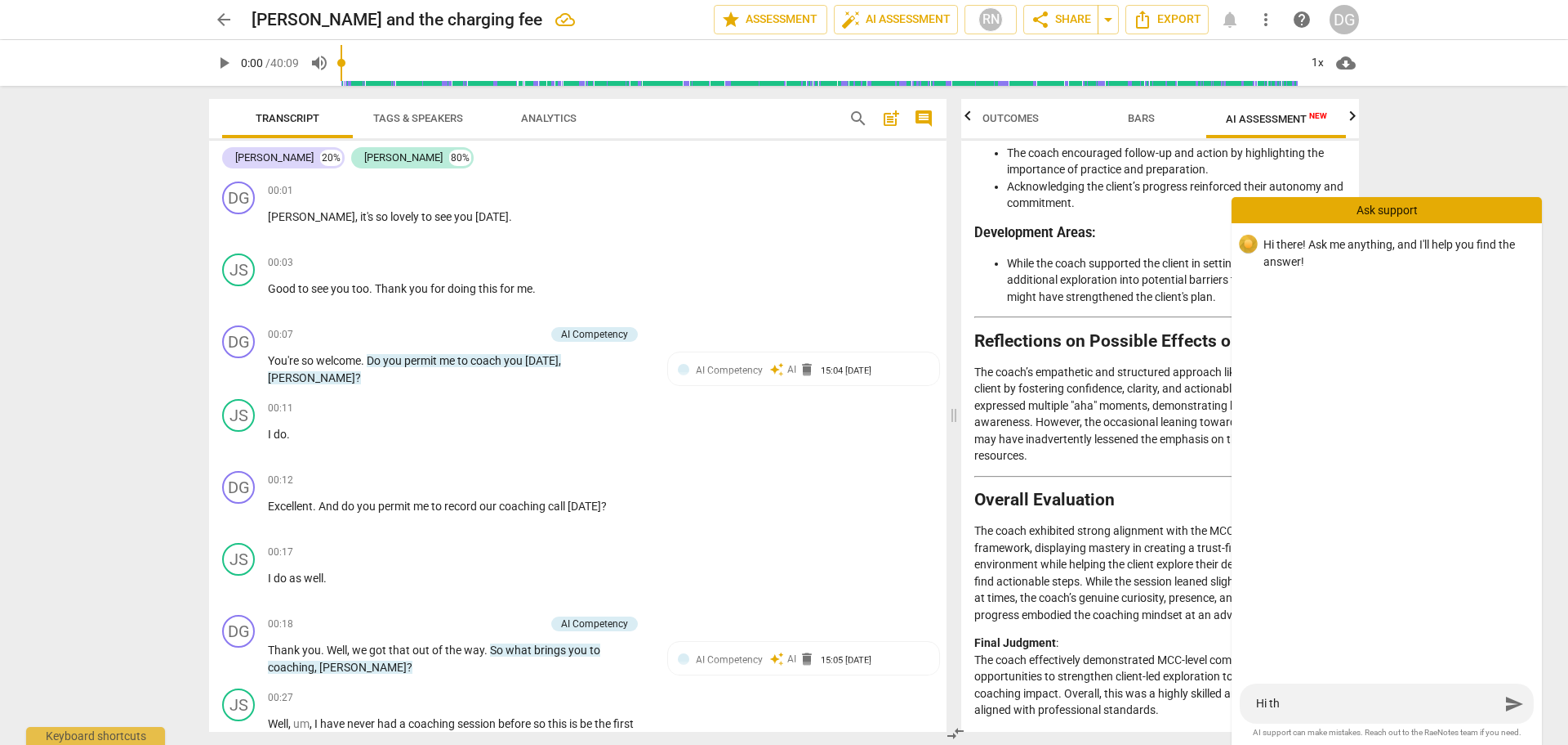
type textarea "Hi the"
type textarea "Hi ther"
type textarea "Hi there"
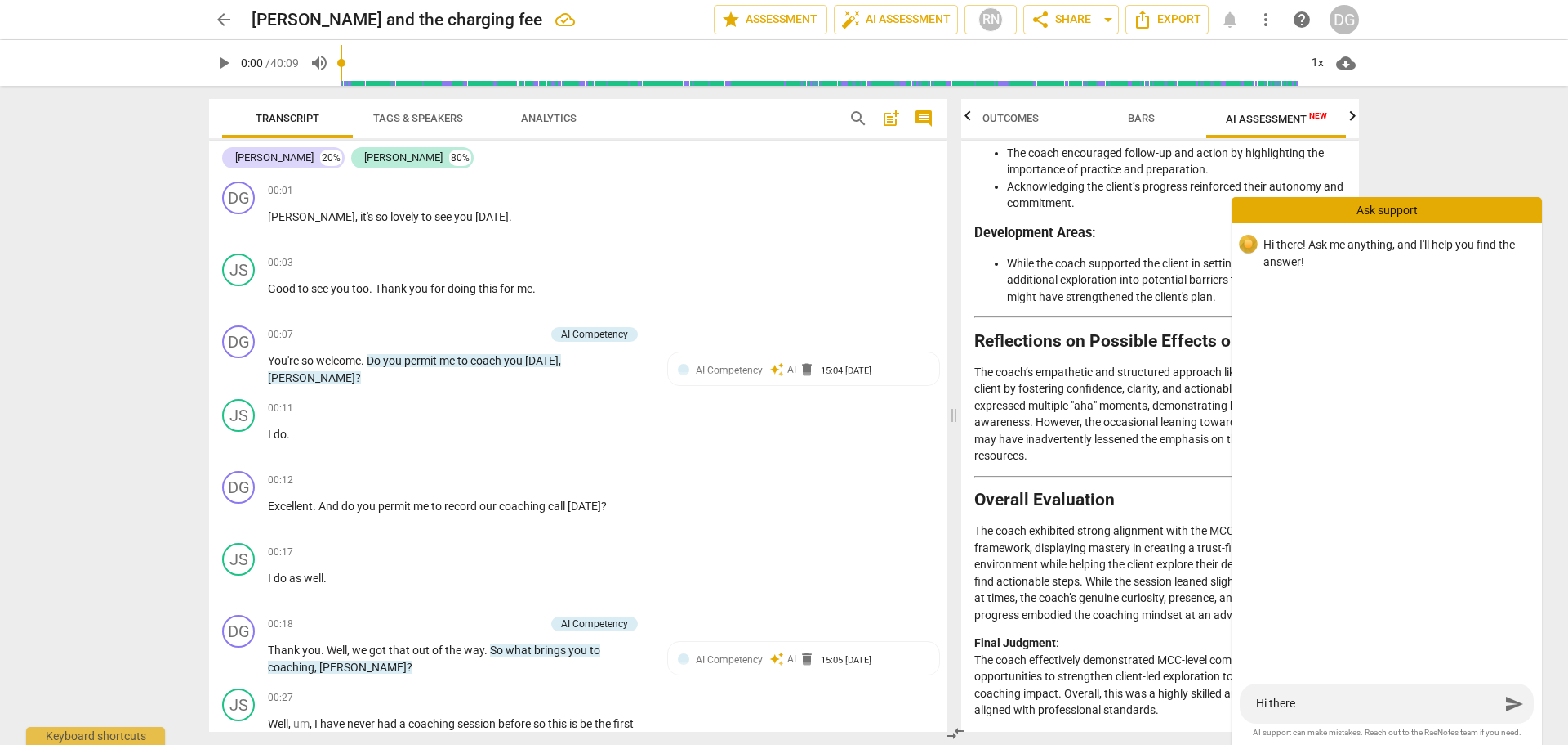
type textarea "Hi there!"
type textarea "Hi there! I"
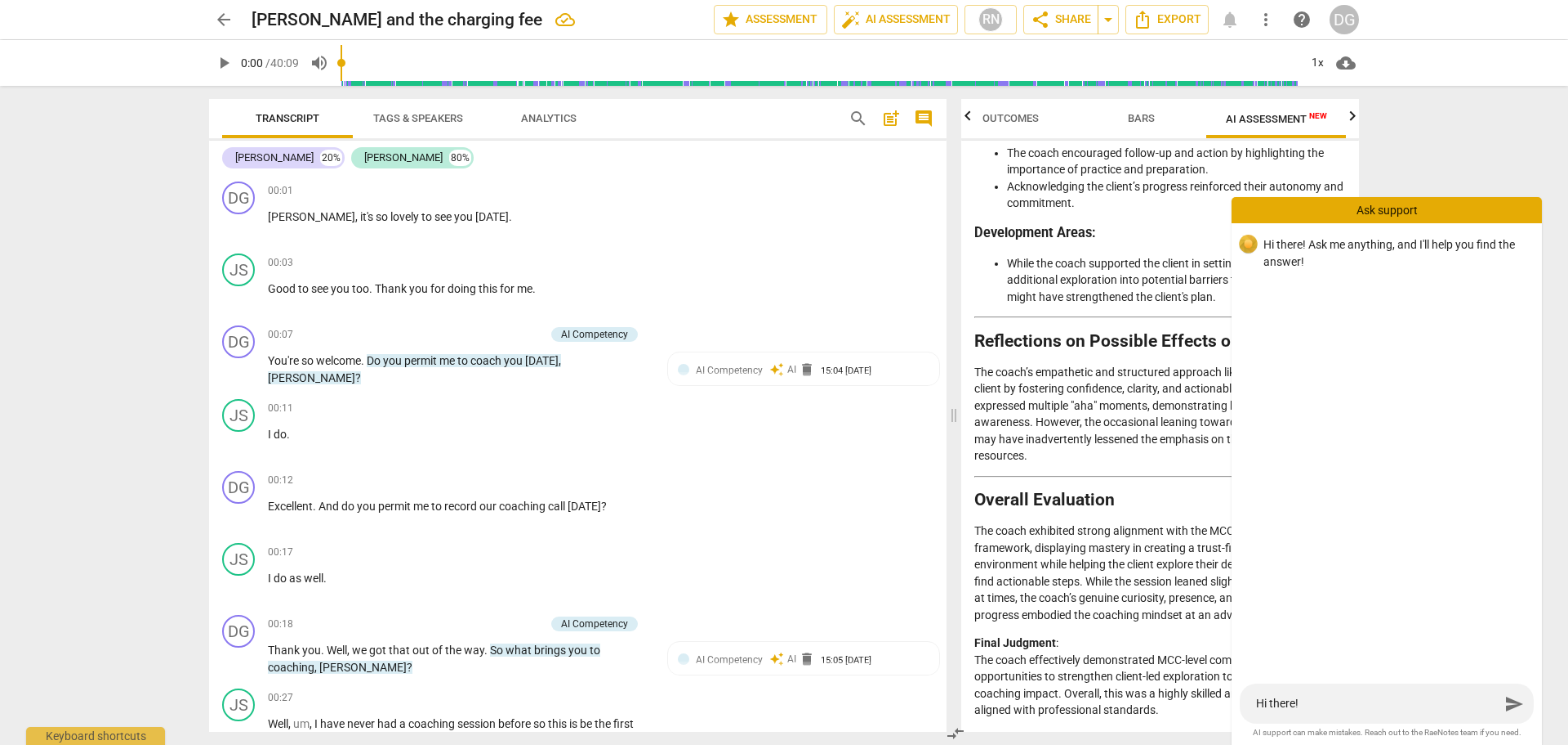
type textarea "Hi there! I"
type textarea "Hi there! I P"
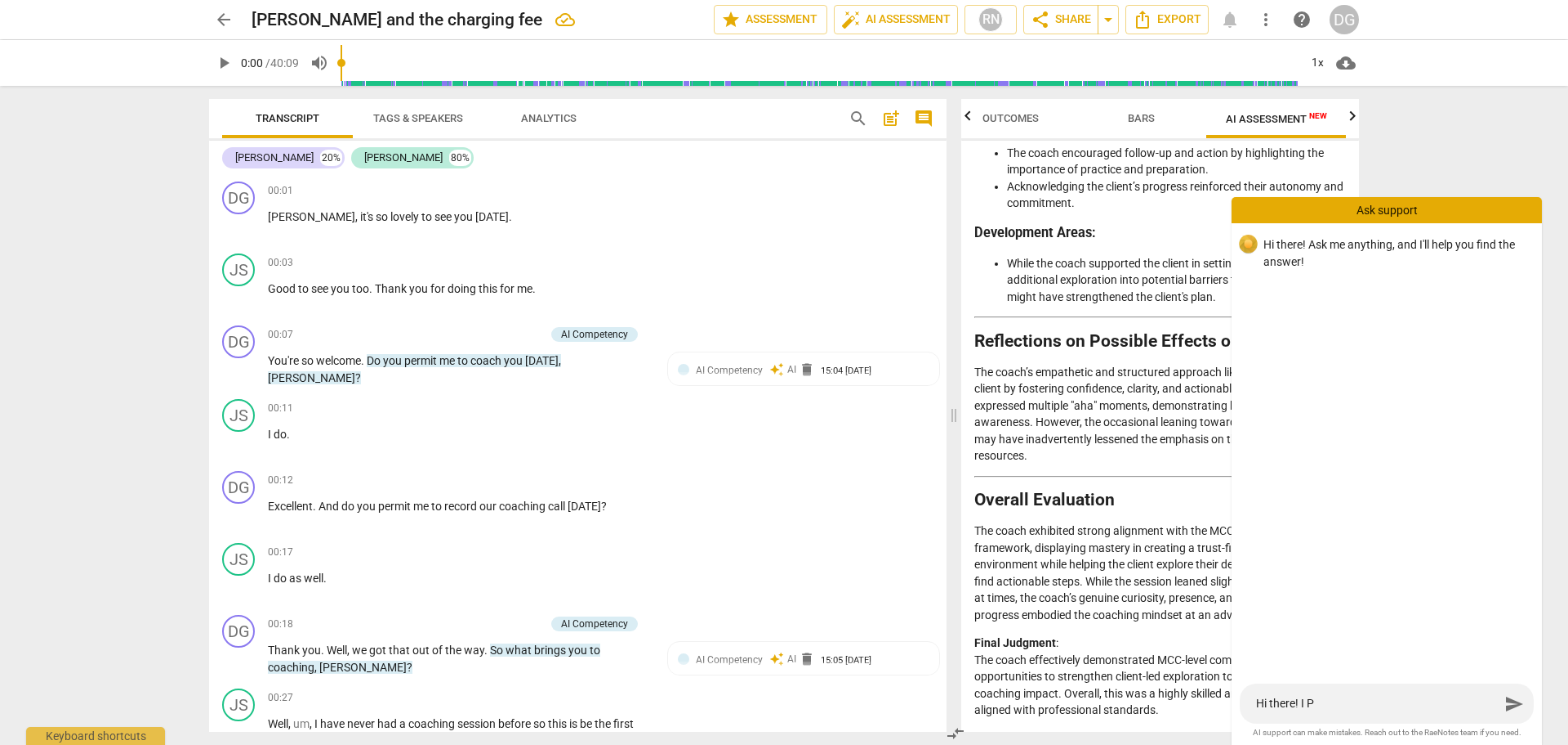
type textarea "Hi there! I Pu"
type textarea "Hi there! I Put"
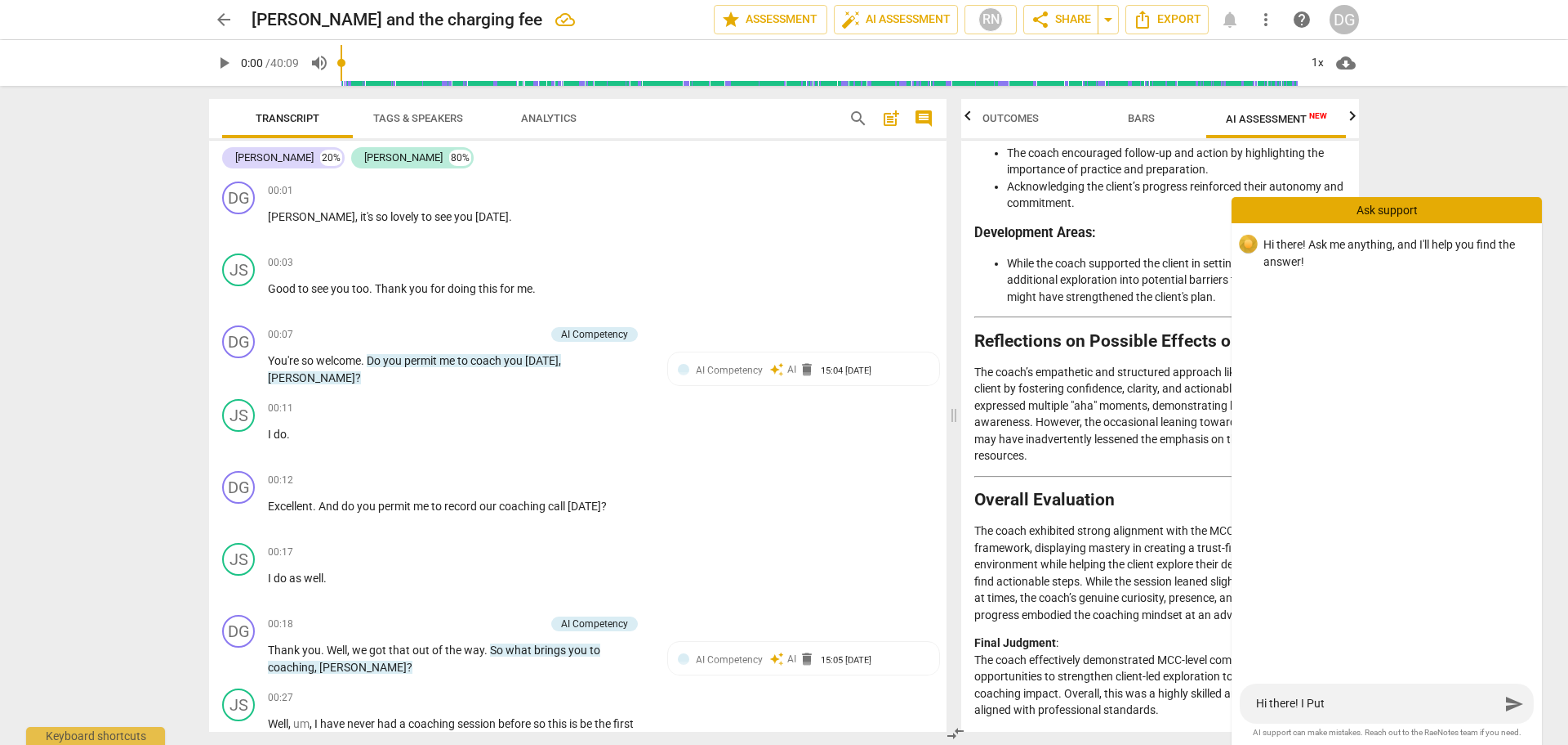
type textarea "Hi there! I Put"
type textarea "Hi there! I Pu"
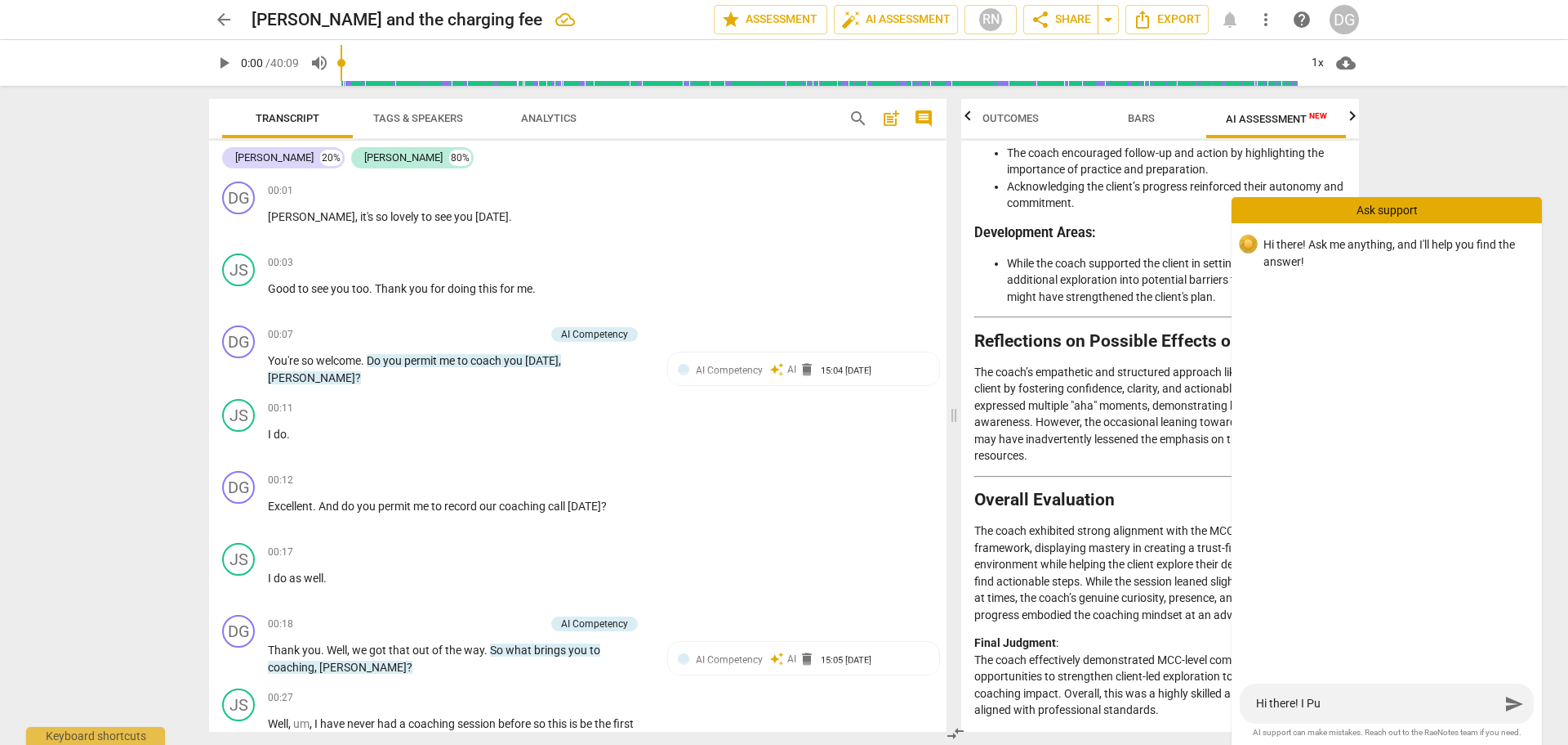
type textarea "Hi there! I P"
type textarea "Hi there! I"
type textarea "Hi there! I p"
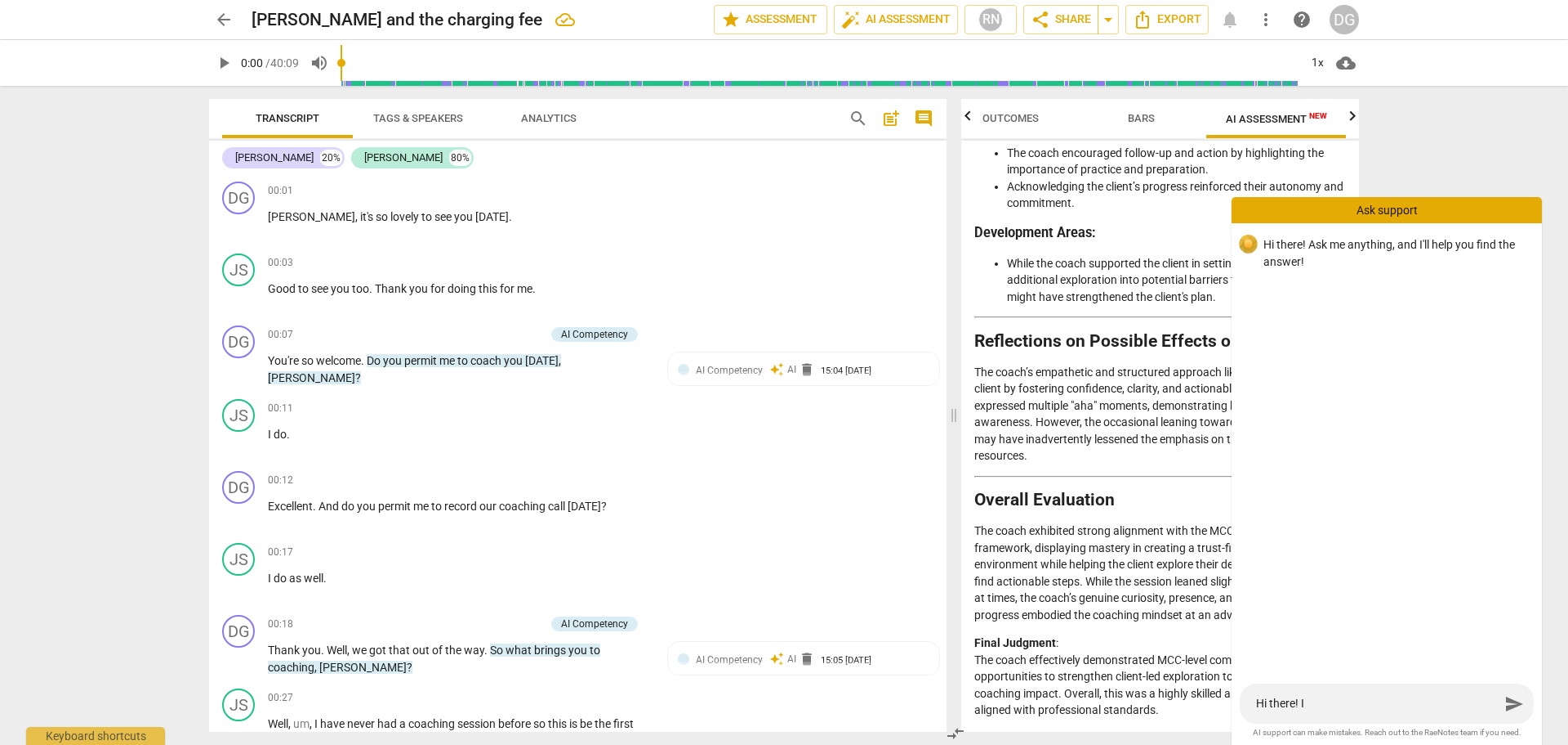
type textarea "Hi there! I p"
type textarea "Hi there! I pu"
type textarea "Hi there! I put"
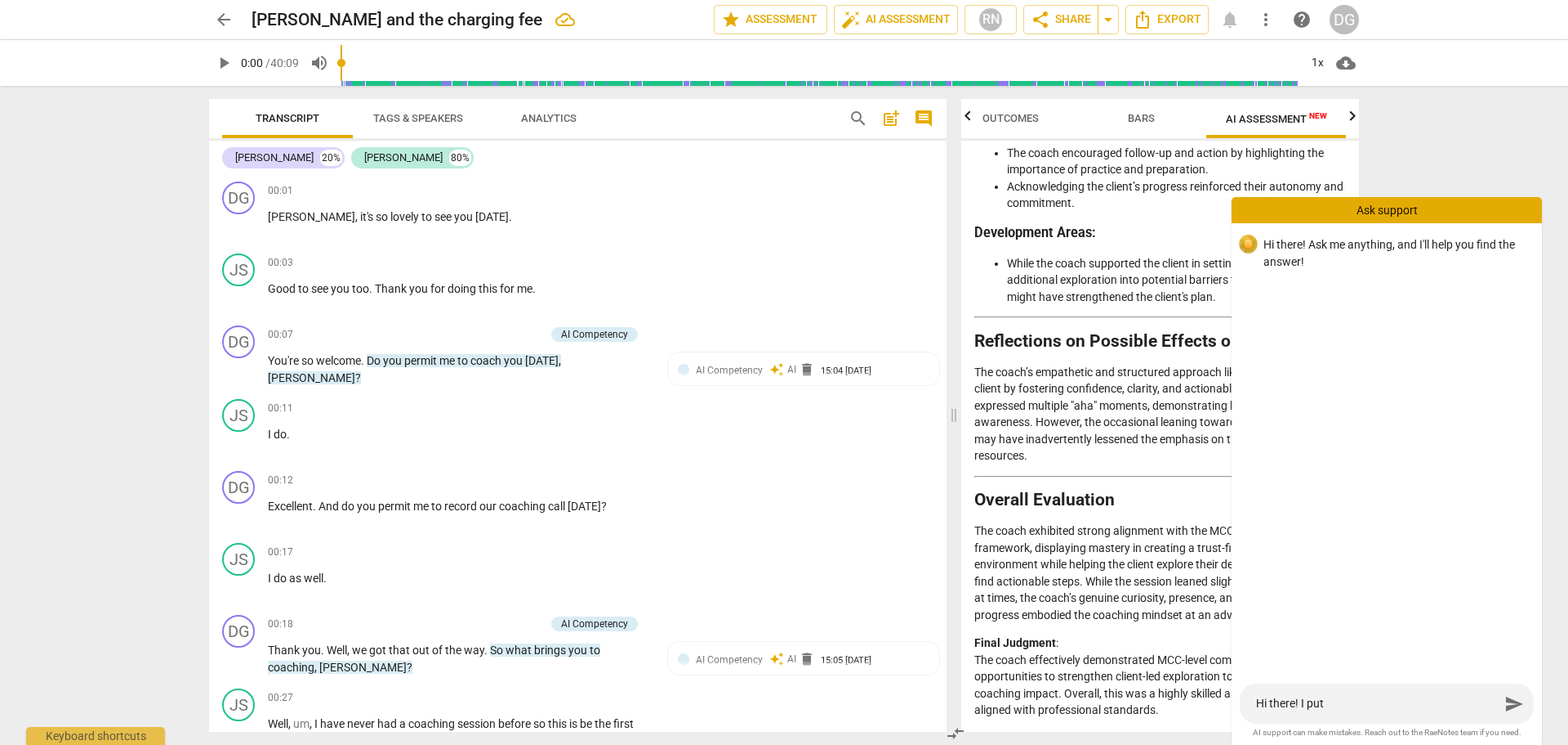
type textarea "Hi there! I put"
type textarea "Hi there! I put a"
type textarea "Hi there! I put an"
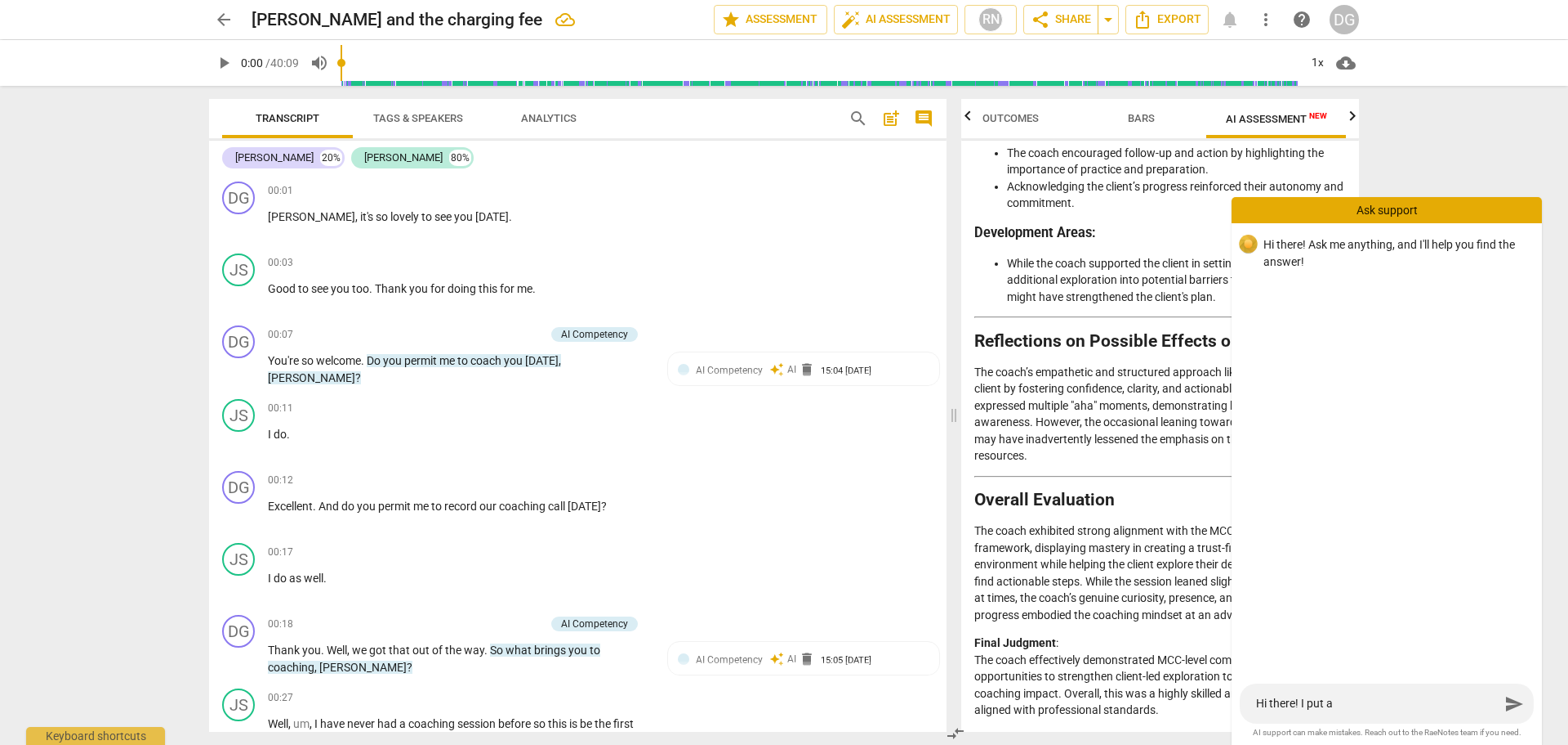
type textarea "Hi there! I put an"
type textarea "Hi there! I put ano"
type textarea "Hi there! I put anot"
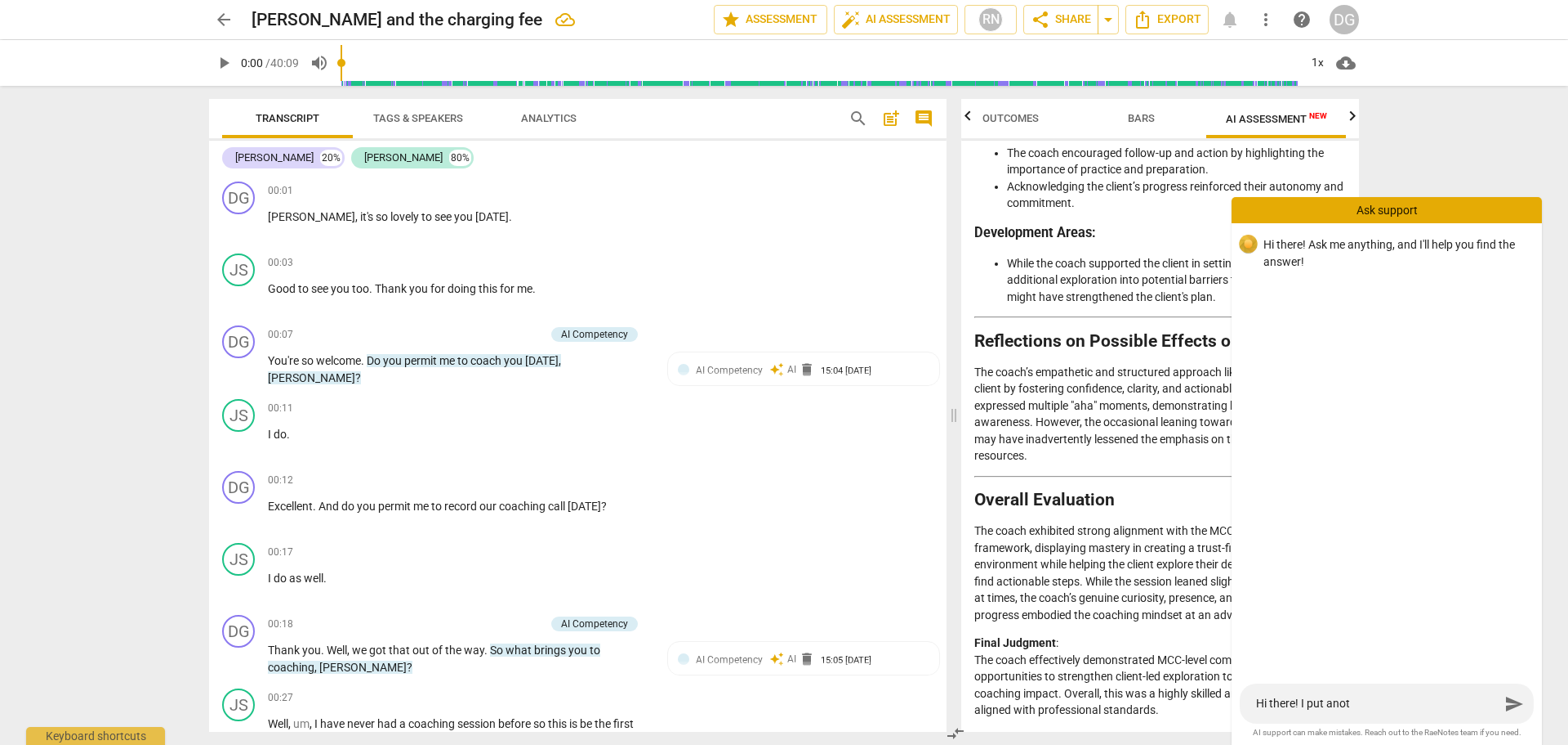
type textarea "Hi there! I put anoth"
type textarea "Hi there! I put anothe"
type textarea "Hi there! I put another"
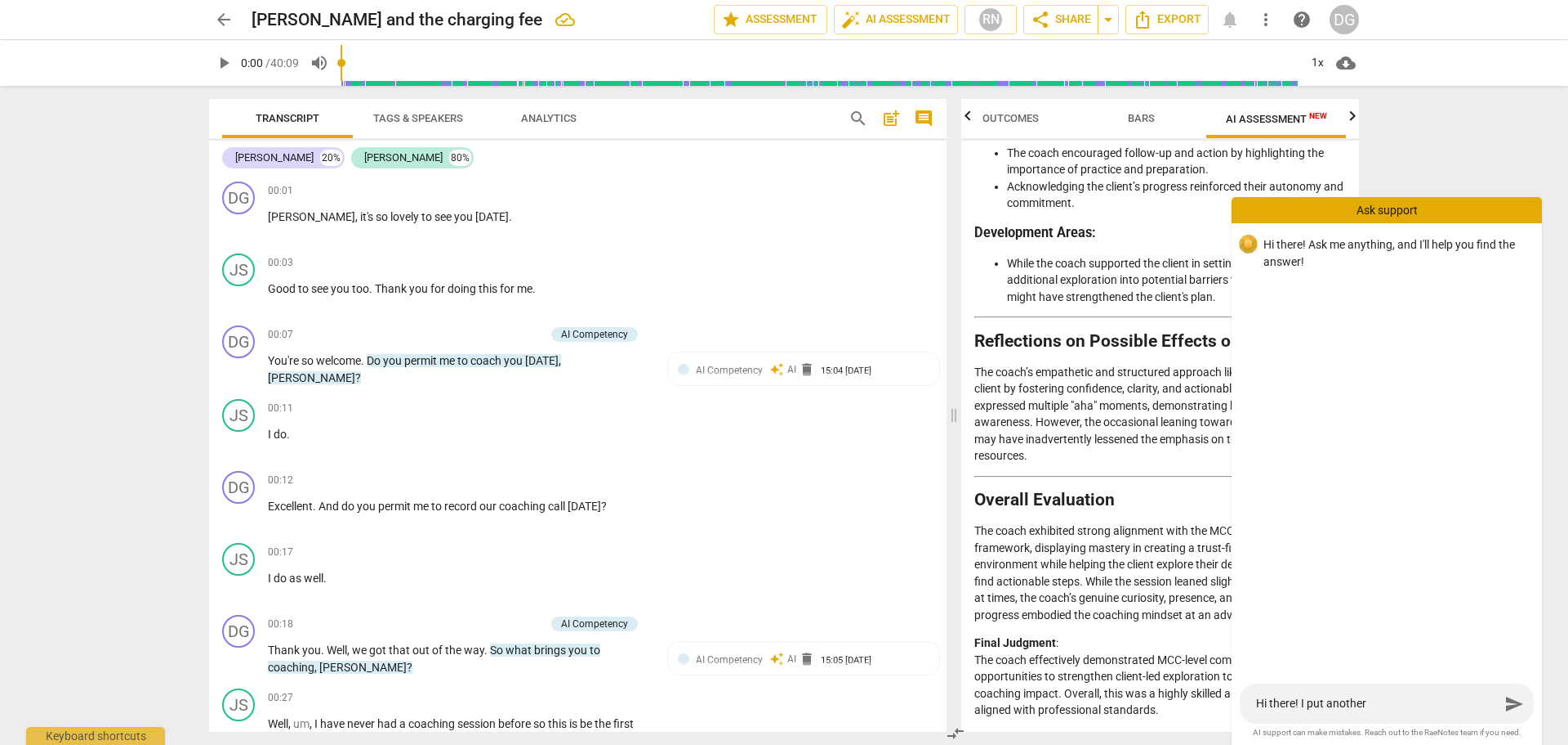
type textarea "Hi there! I put another"
type textarea "Hi there! I put another r"
type textarea "Hi there! I put another re"
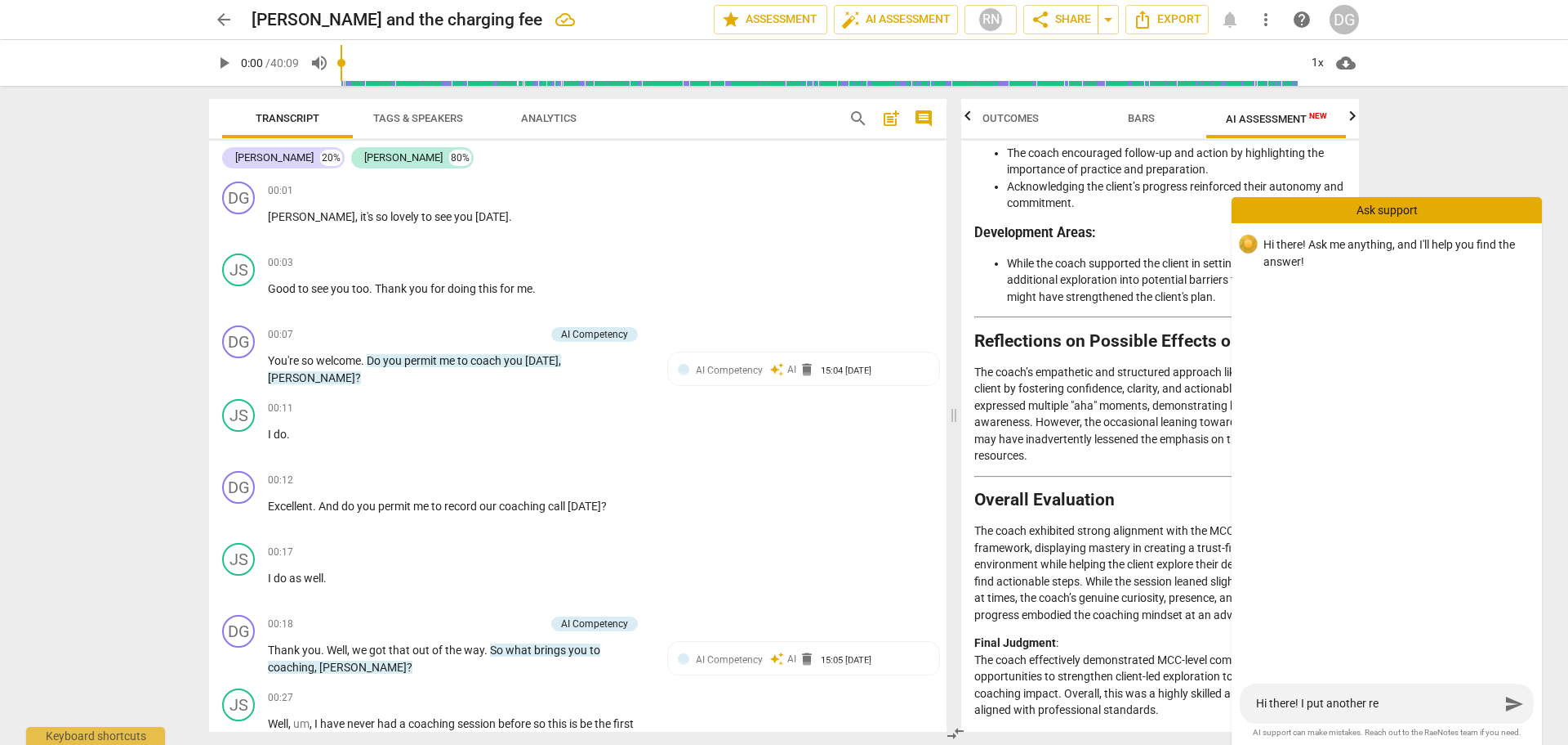
type textarea "Hi there! I put another rec"
type textarea "Hi there! I put another reco"
type textarea "Hi there! I put another recor"
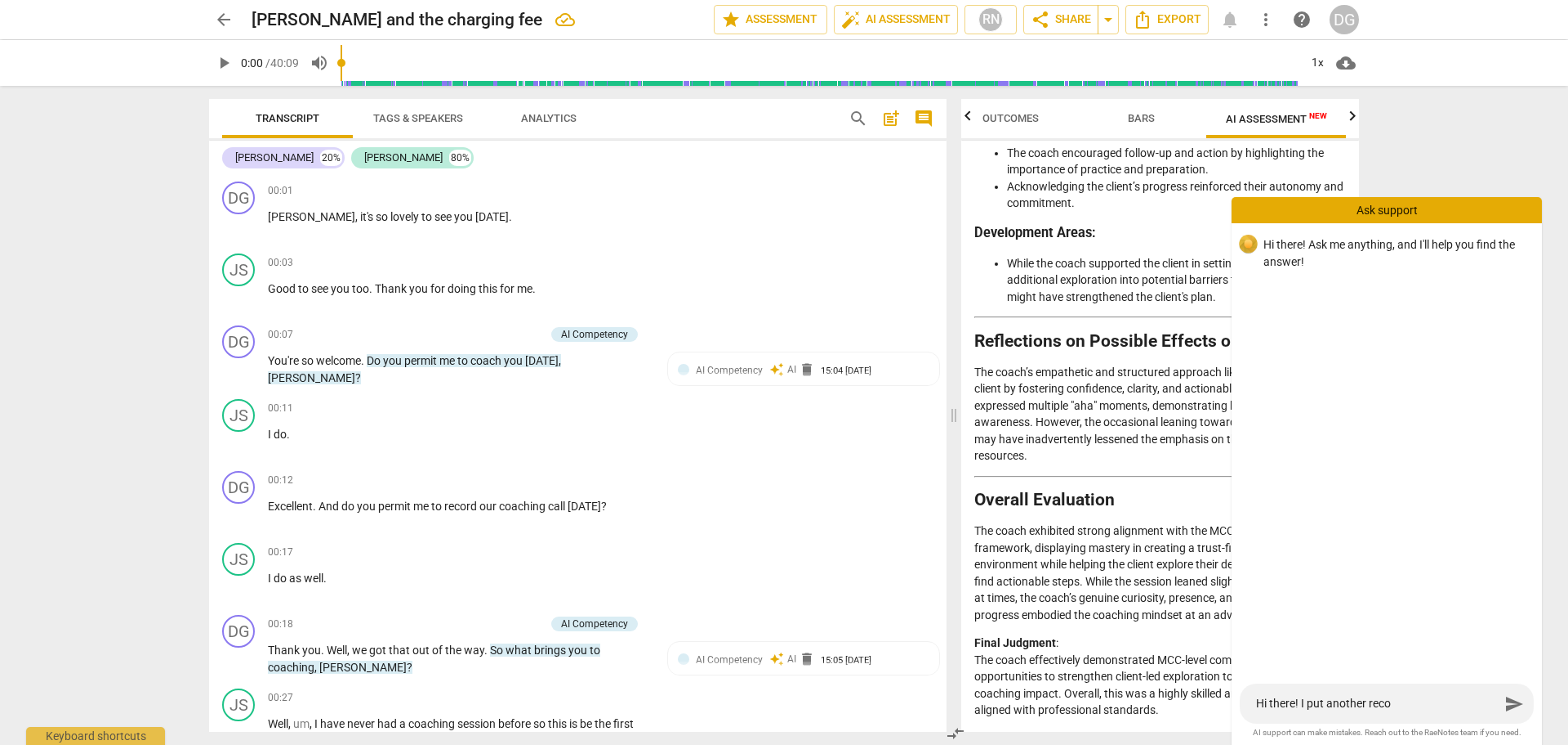
type textarea "Hi there! I put another recor"
type textarea "Hi there! I put another record"
type textarea "Hi there! I put another recordi"
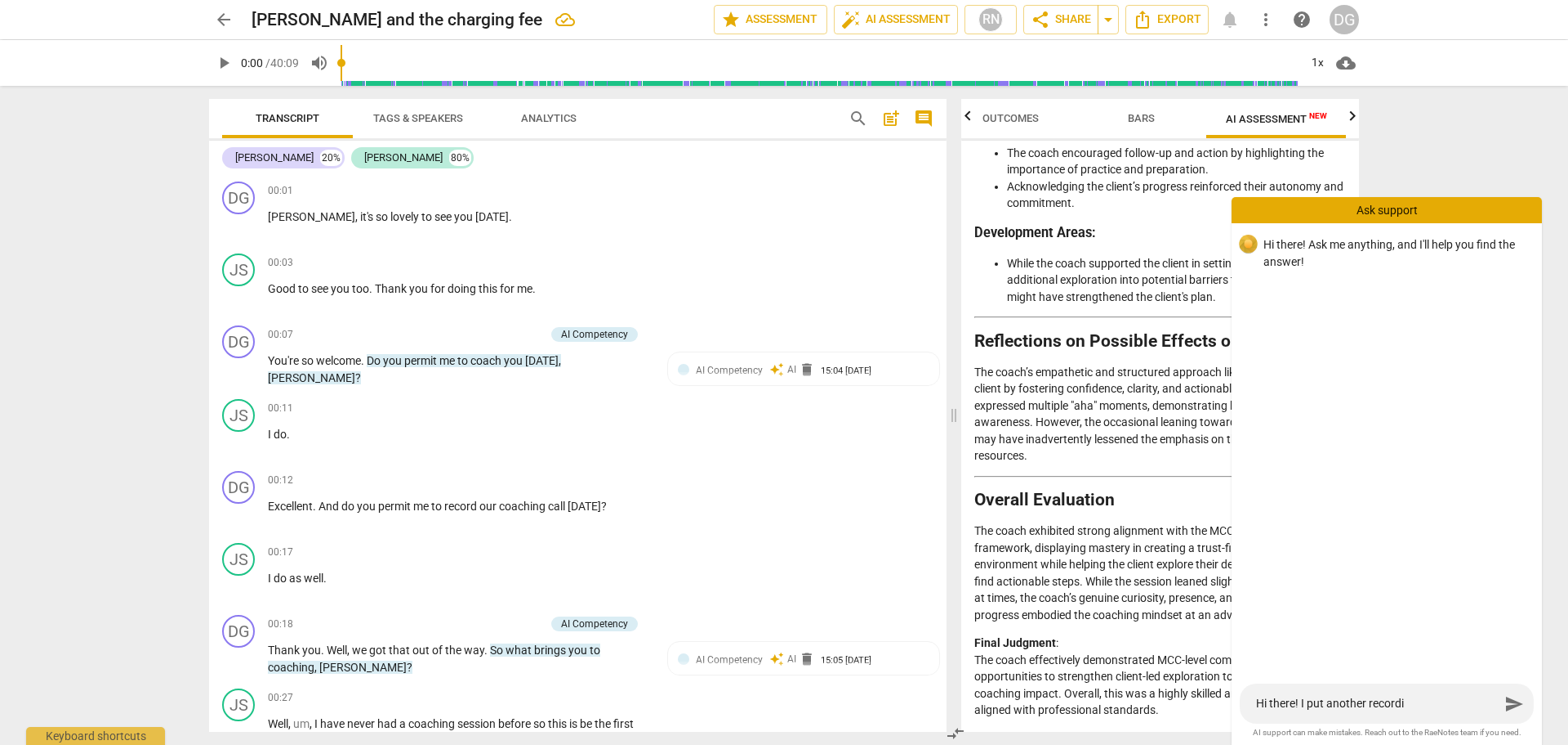
type textarea "Hi there! I put another recordin"
type textarea "Hi there! I put another recording"
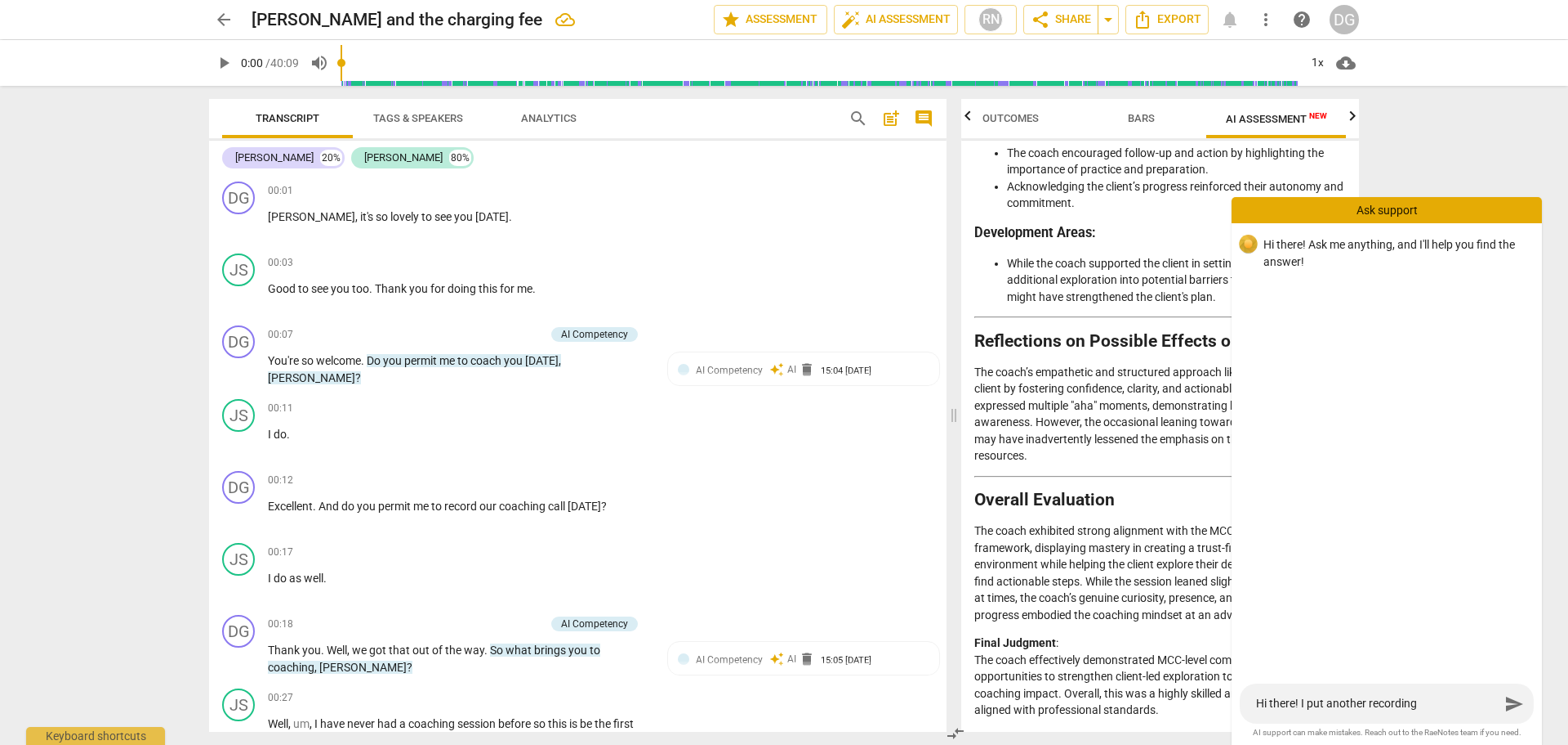
type textarea "Hi there! I put another recording"
type textarea "Hi there! I put another recording t"
type textarea "Hi there! I put another recording th"
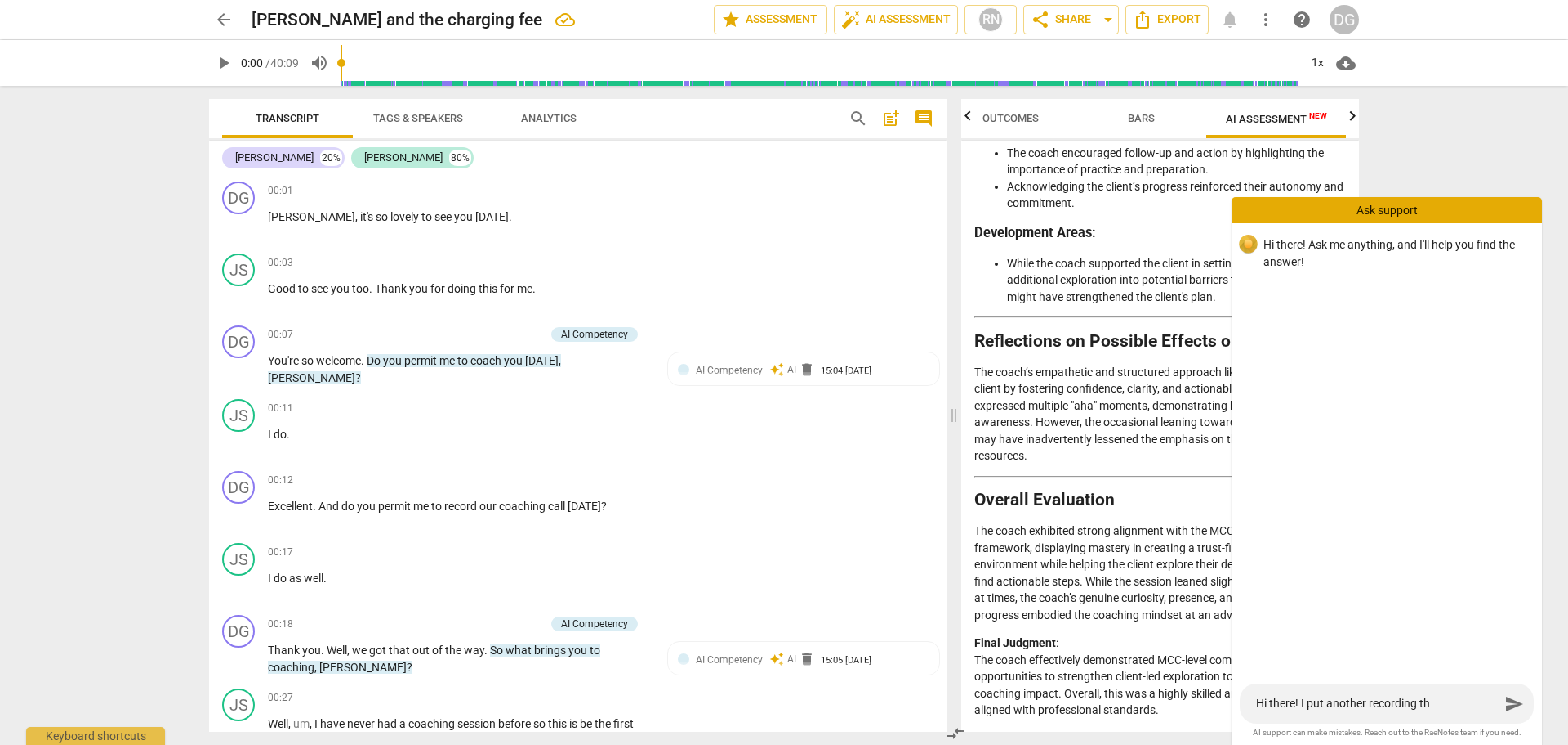
type textarea "Hi there! I put another recording thr"
type textarea "Hi there! I put another recording thro"
type textarea "Hi there! I put another recording throu"
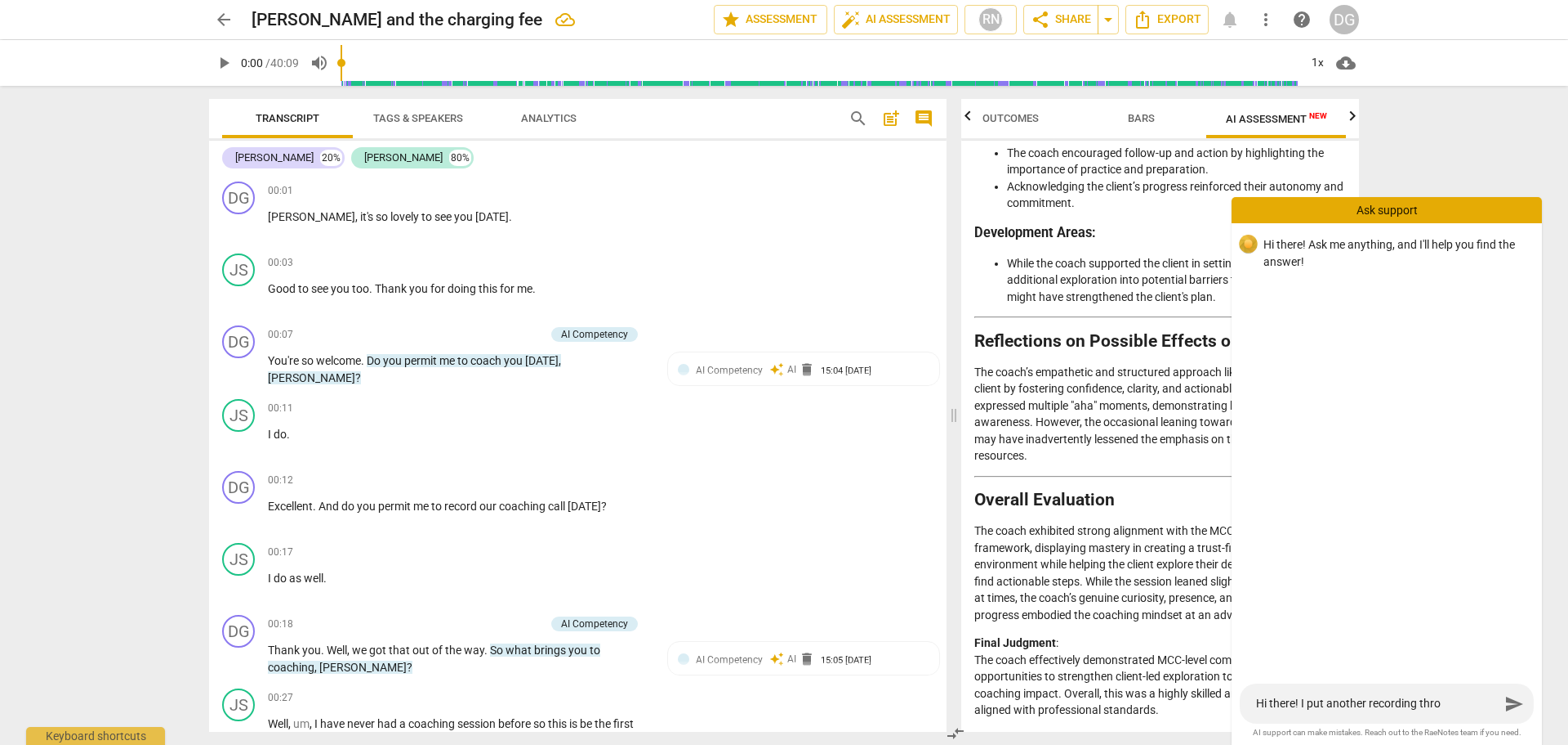
type textarea "Hi there! I put another recording throu"
type textarea "Hi there! I put another recording throug"
type textarea "Hi there! I put another recording through"
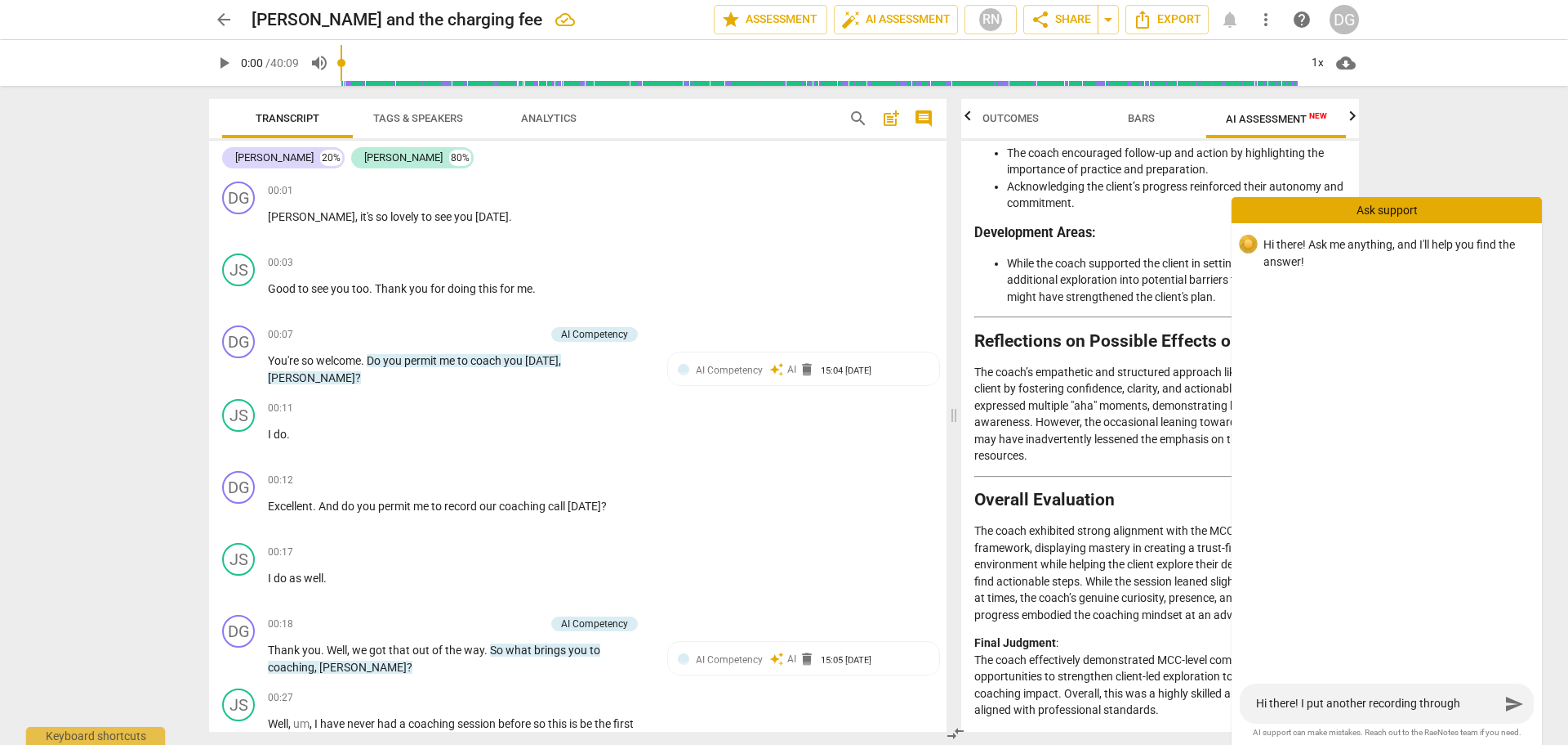
type textarea "Hi there! I put another recording through"
type textarea "Hi there! I put another recording through R"
type textarea "Hi there! I put another recording through Ra"
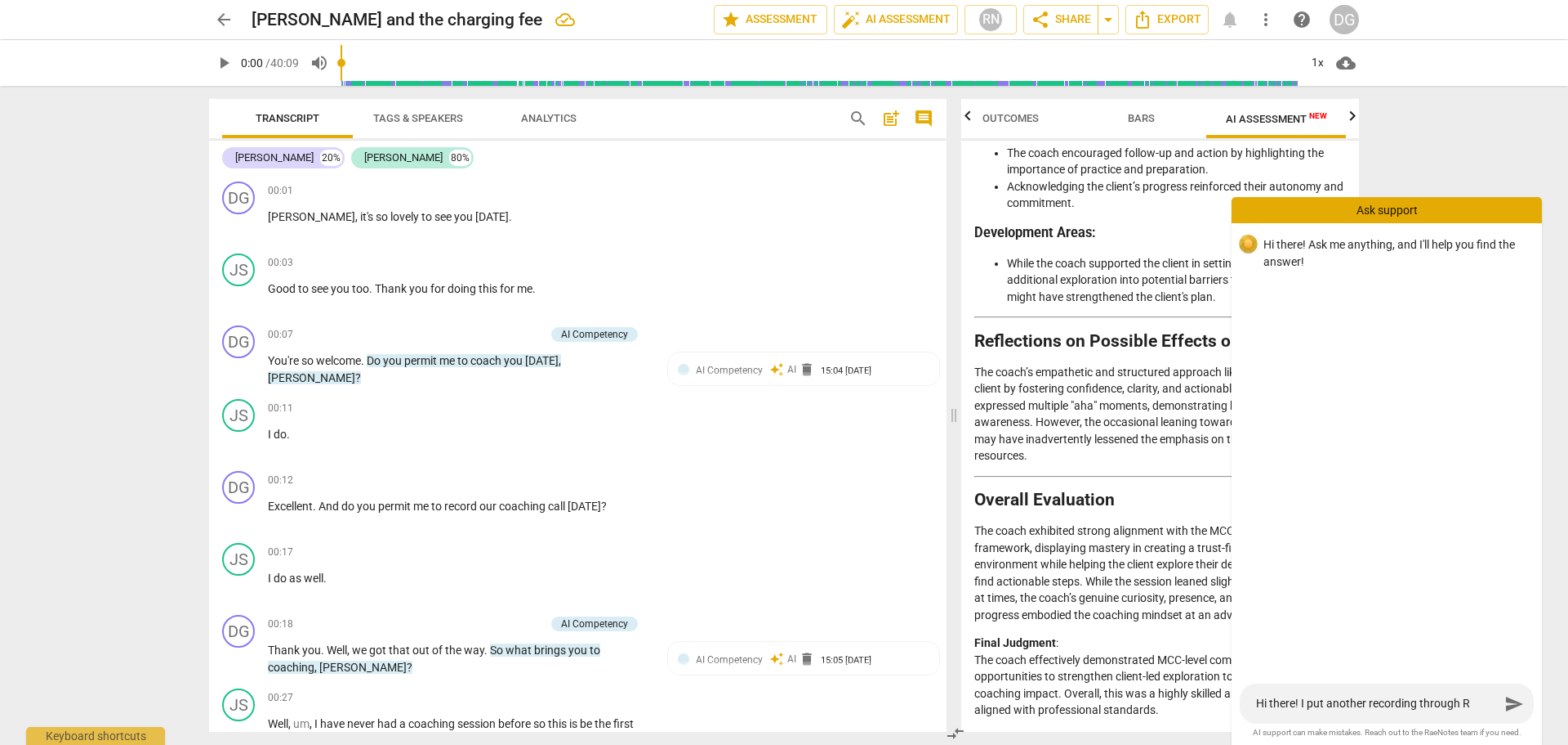
type textarea "Hi there! I put another recording through Ra"
type textarea "Hi there! I put another recording through Rae"
type textarea "Hi there! I put another recording through RaeN"
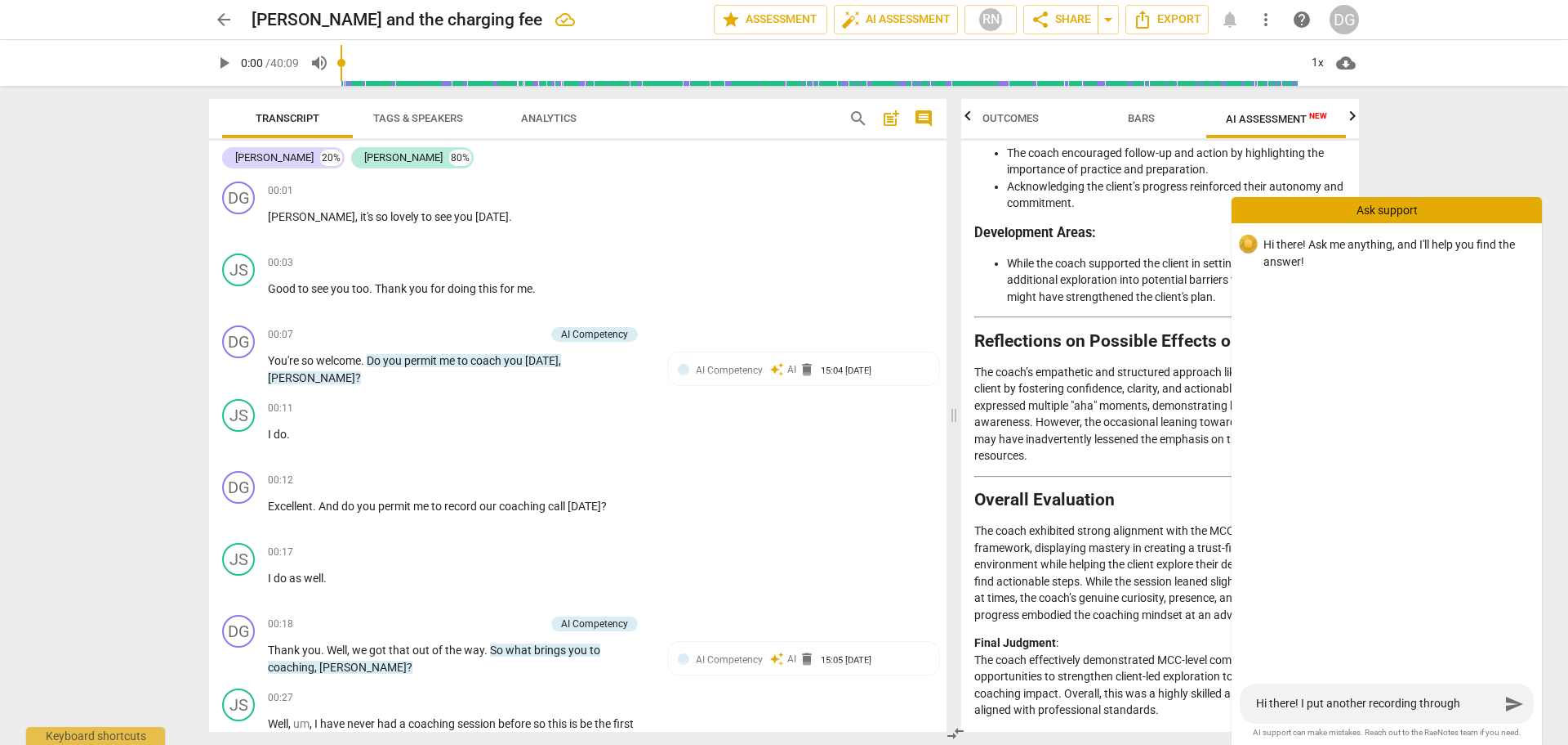
type textarea "Hi there! I put another recording through RaeNo"
type textarea "Hi there! I put another recording through RaeNot"
type textarea "Hi there! I put another recording through RaeNote"
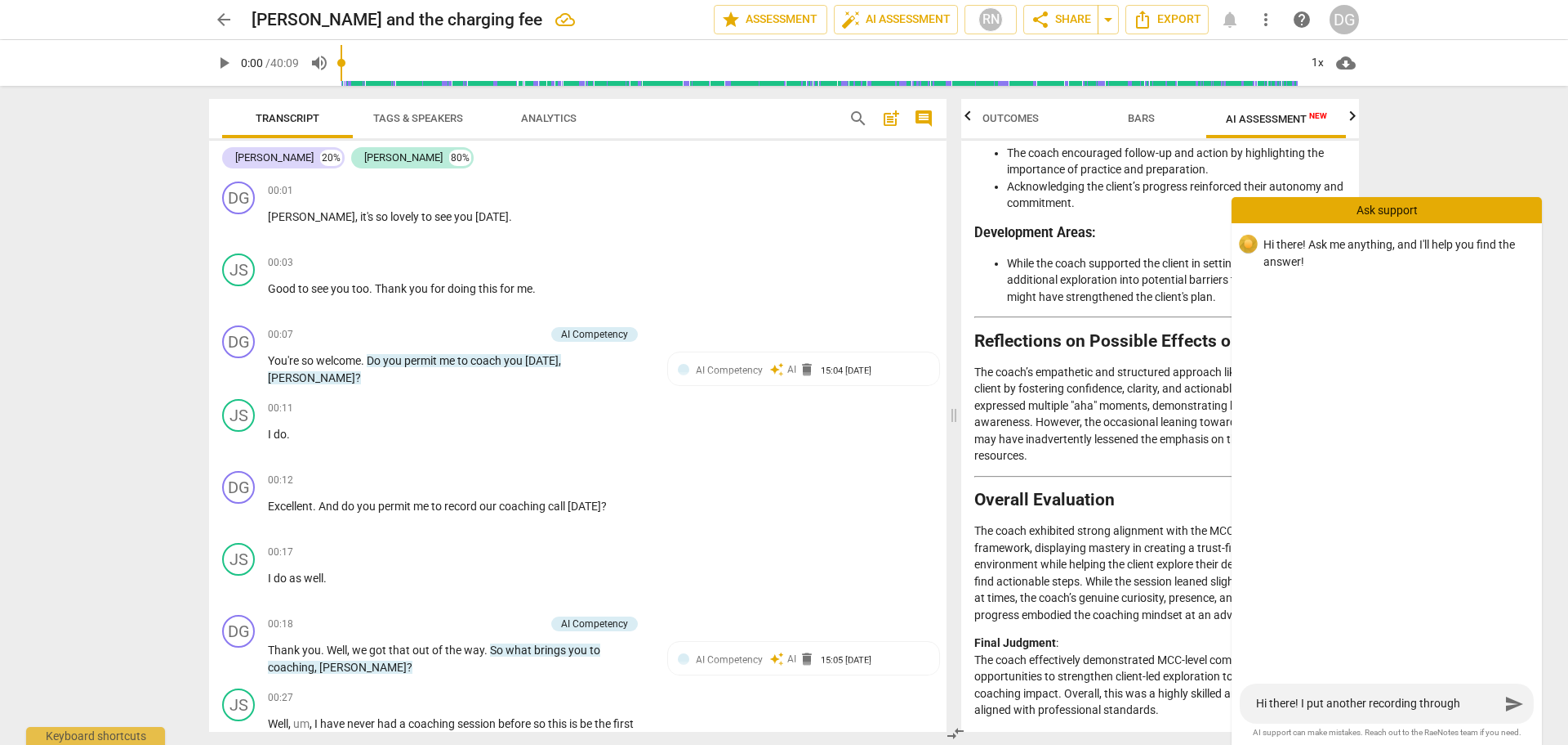
type textarea "Hi there! I put another recording through RaeNote"
type textarea "Hi there! I put another recording through RaeNotes"
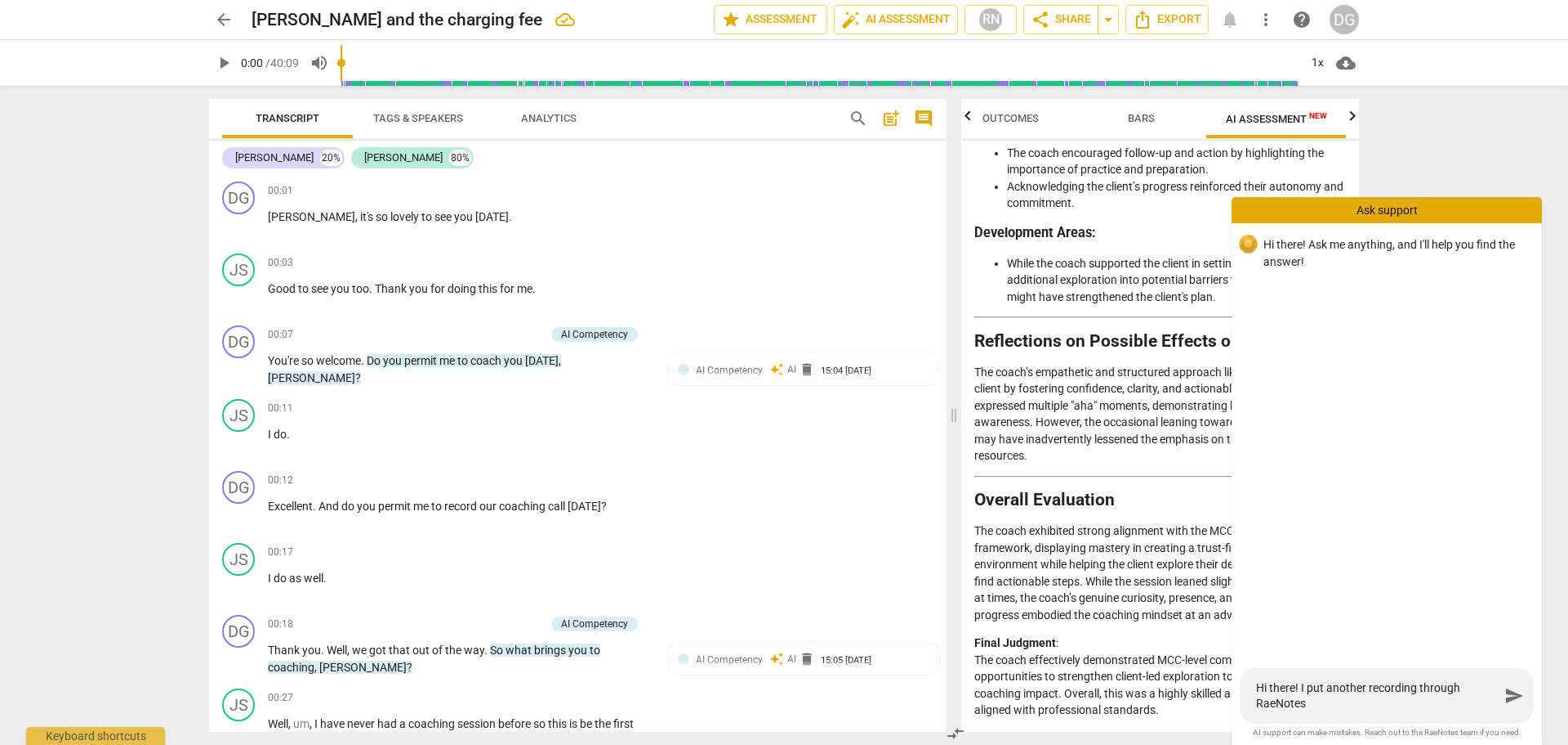
type textarea "Hi there! I put another recording through RaeNotes t"
type textarea "Hi there! I put another recording through RaeNotes to"
type textarea "Hi there! I put another recording through RaeNotes tod"
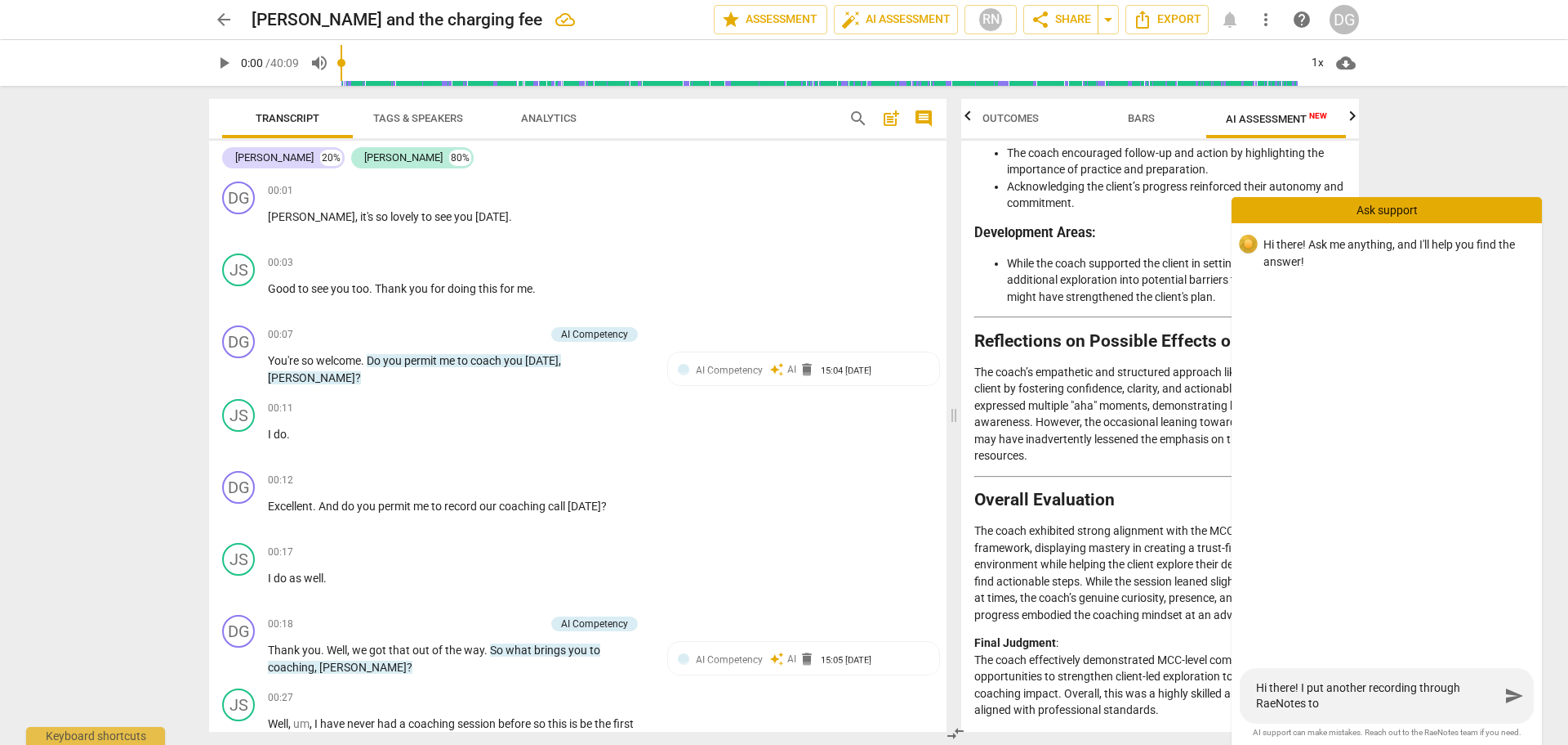
type textarea "Hi there! I put another recording through RaeNotes tod"
type textarea "Hi there! I put another recording through RaeNotes toda"
type textarea "Hi there! I put another recording through RaeNotes today"
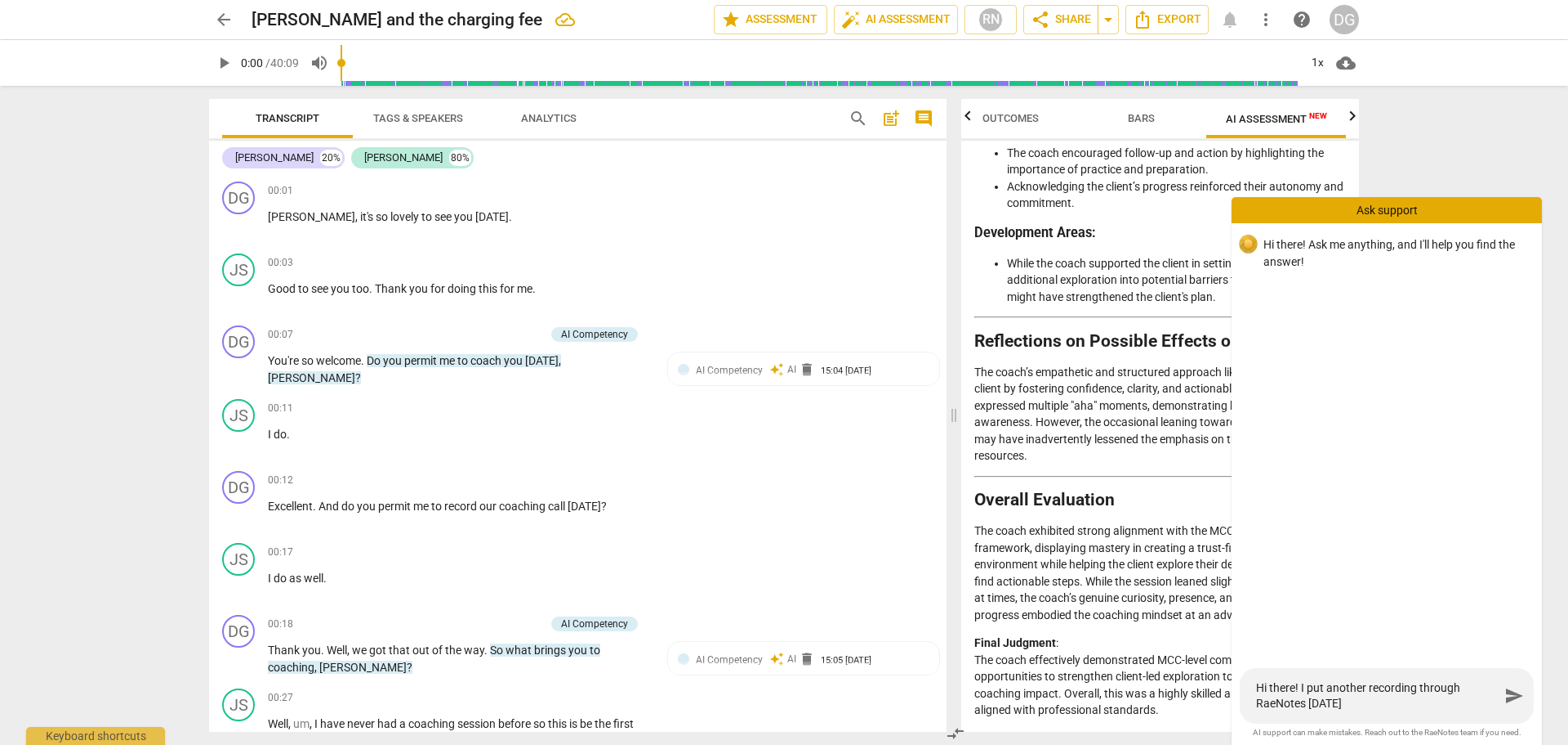
type textarea "Hi there! I put another recording through RaeNotes today"
type textarea "Hi there! I put another recording through RaeNotes today a"
type textarea "Hi there! I put another recording through RaeNotes today an"
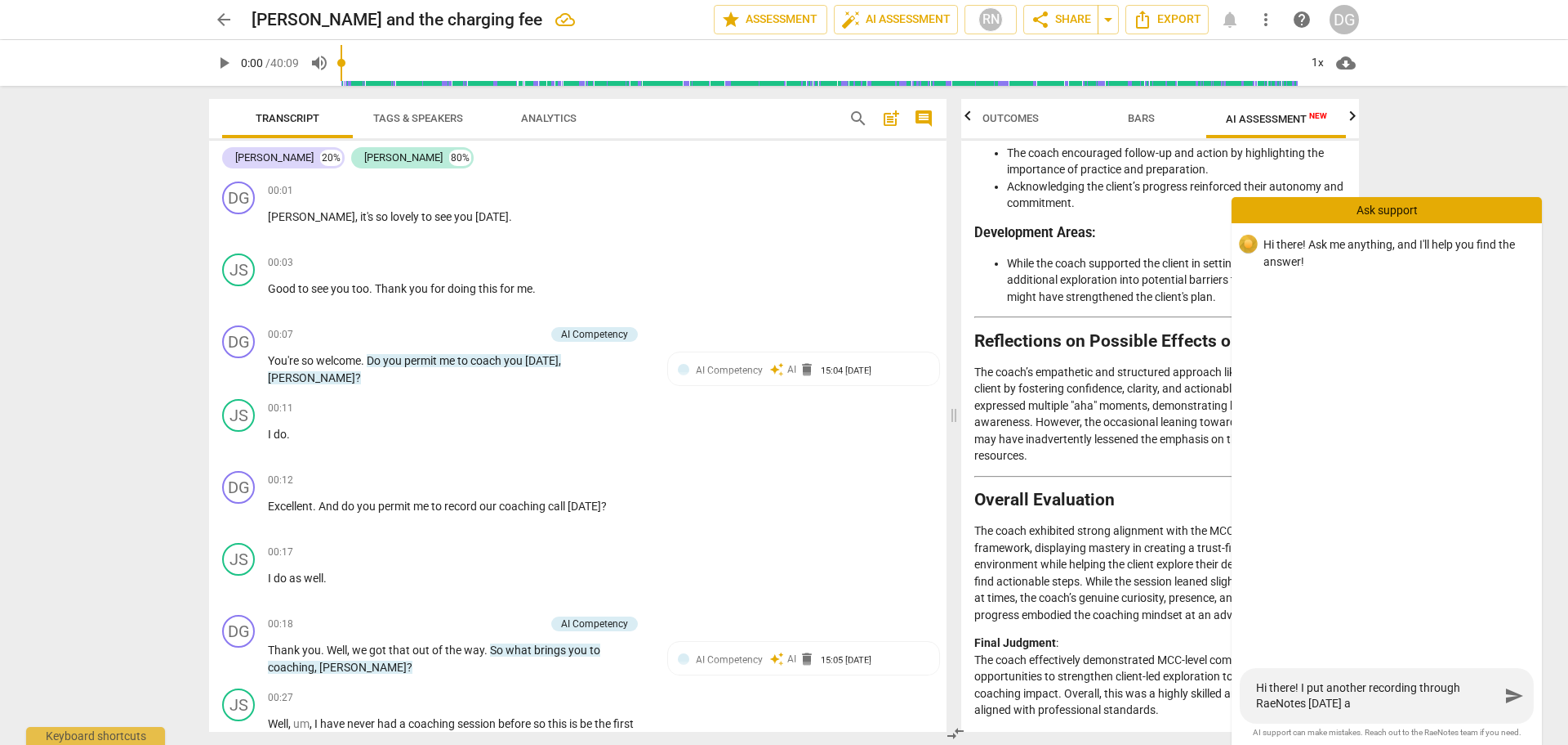
type textarea "Hi there! I put another recording through RaeNotes today an"
type textarea "Hi there! I put another recording through RaeNotes today and"
type textarea "Hi there! I put another recording through RaeNotes today and f"
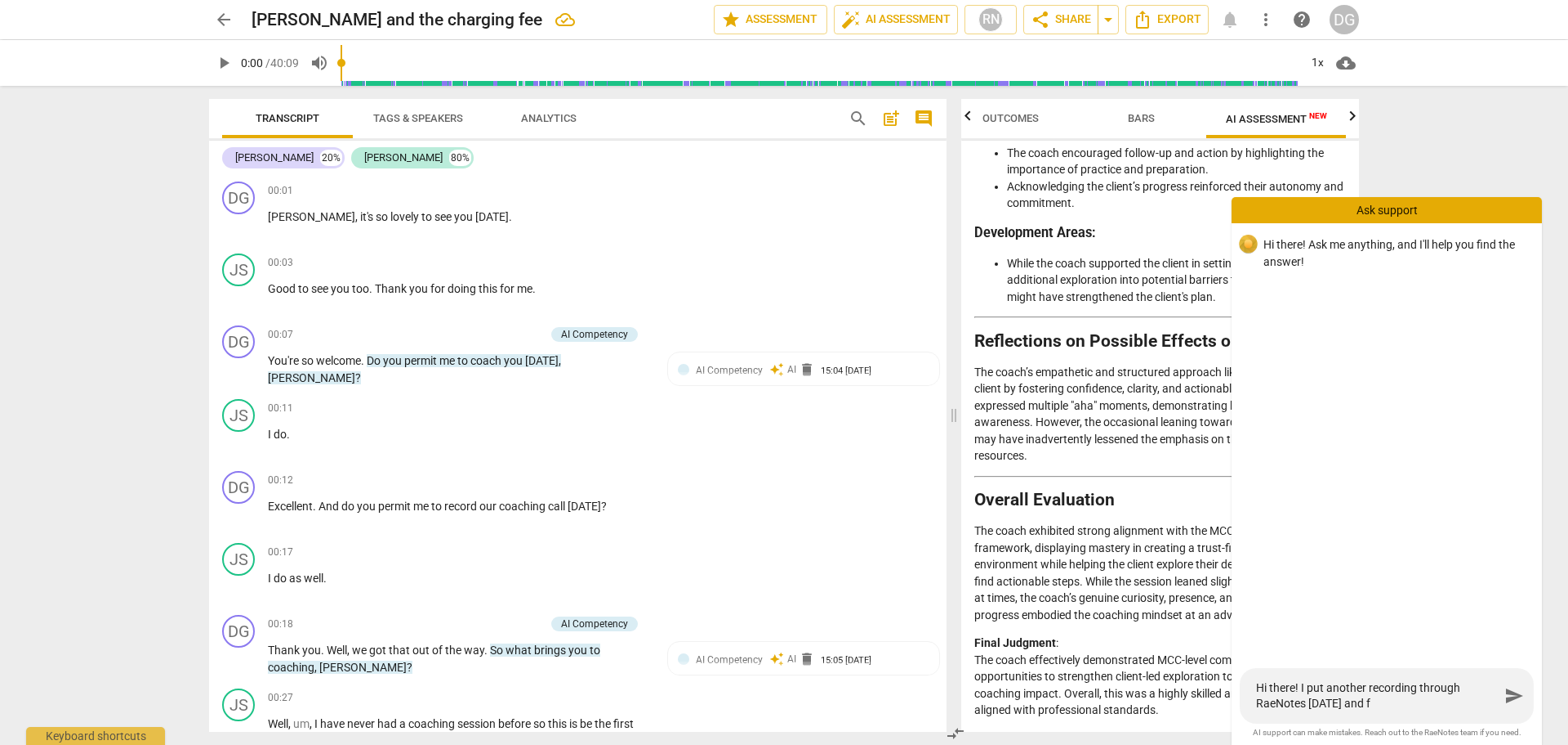
type textarea "Hi there! I put another recording through RaeNotes today and fo"
type textarea "Hi there! I put another recording through RaeNotes today and fou"
type textarea "Hi there! I put another recording through RaeNotes today and foun"
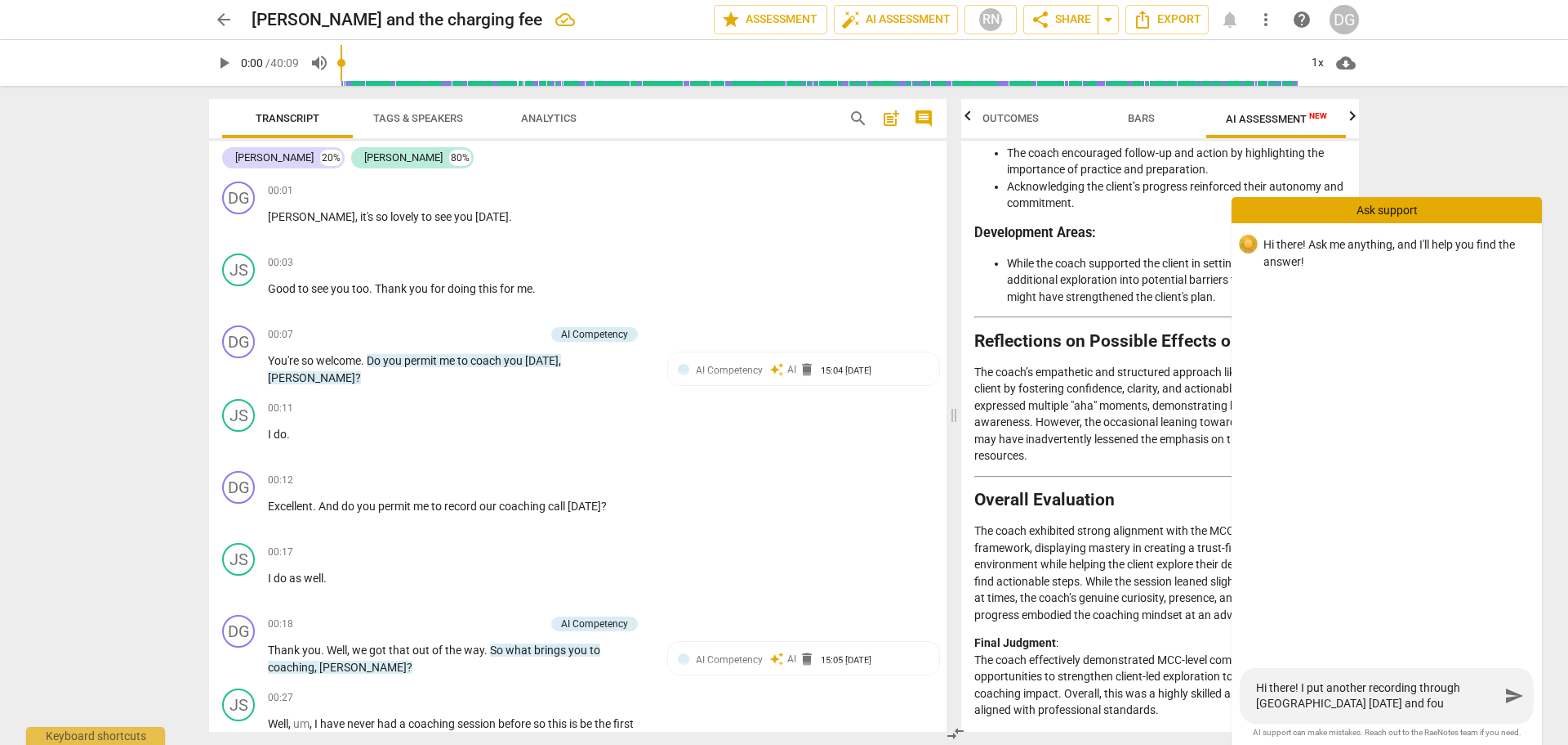
type textarea "Hi there! I put another recording through RaeNotes today and foun"
type textarea "Hi there! I put another recording through RaeNotes today and found"
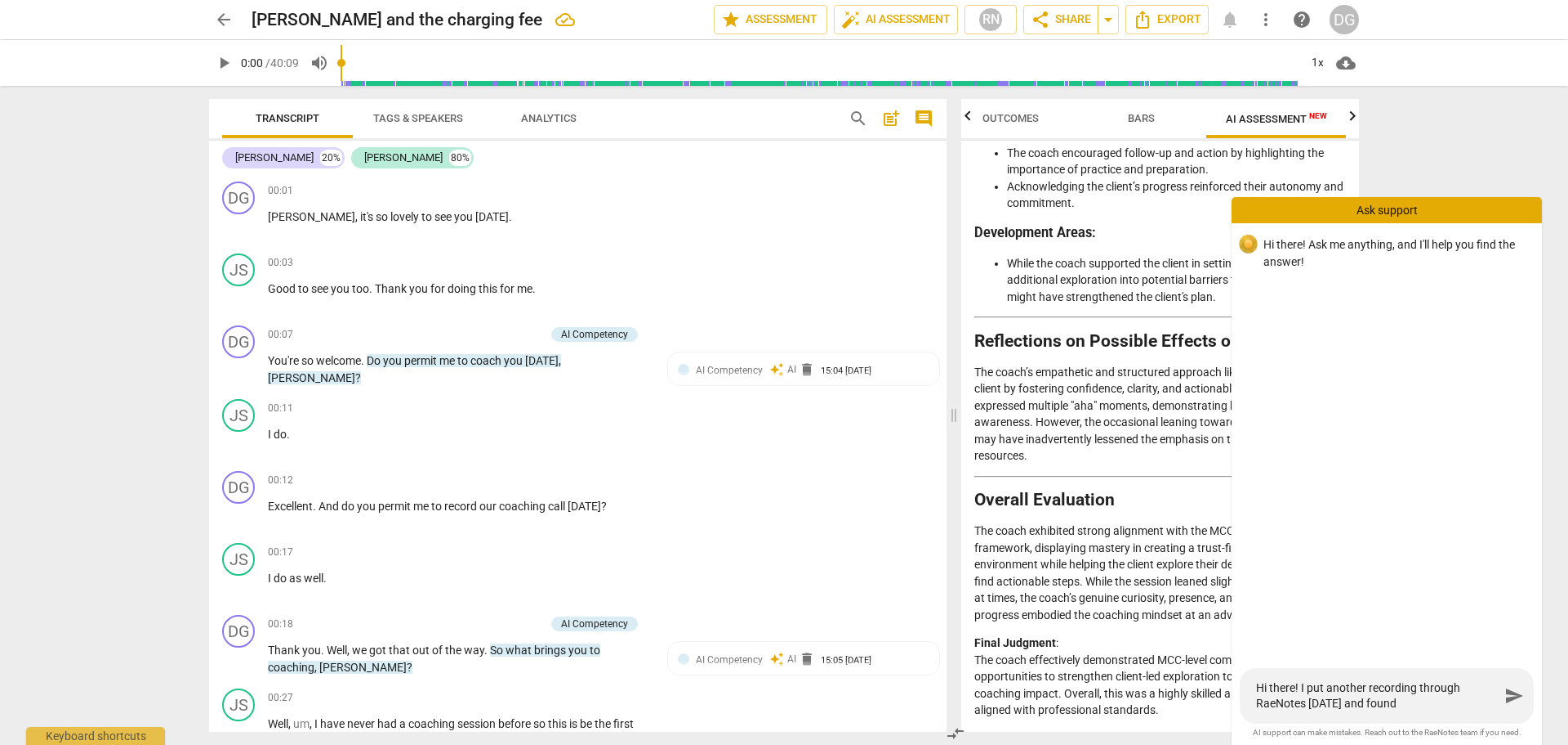
type textarea "Hi there! I put another recording through RaeNotes today and found t"
type textarea "Hi there! I put another recording through RaeNotes today and found th"
type textarea "Hi there! I put another recording through RaeNotes today and found the"
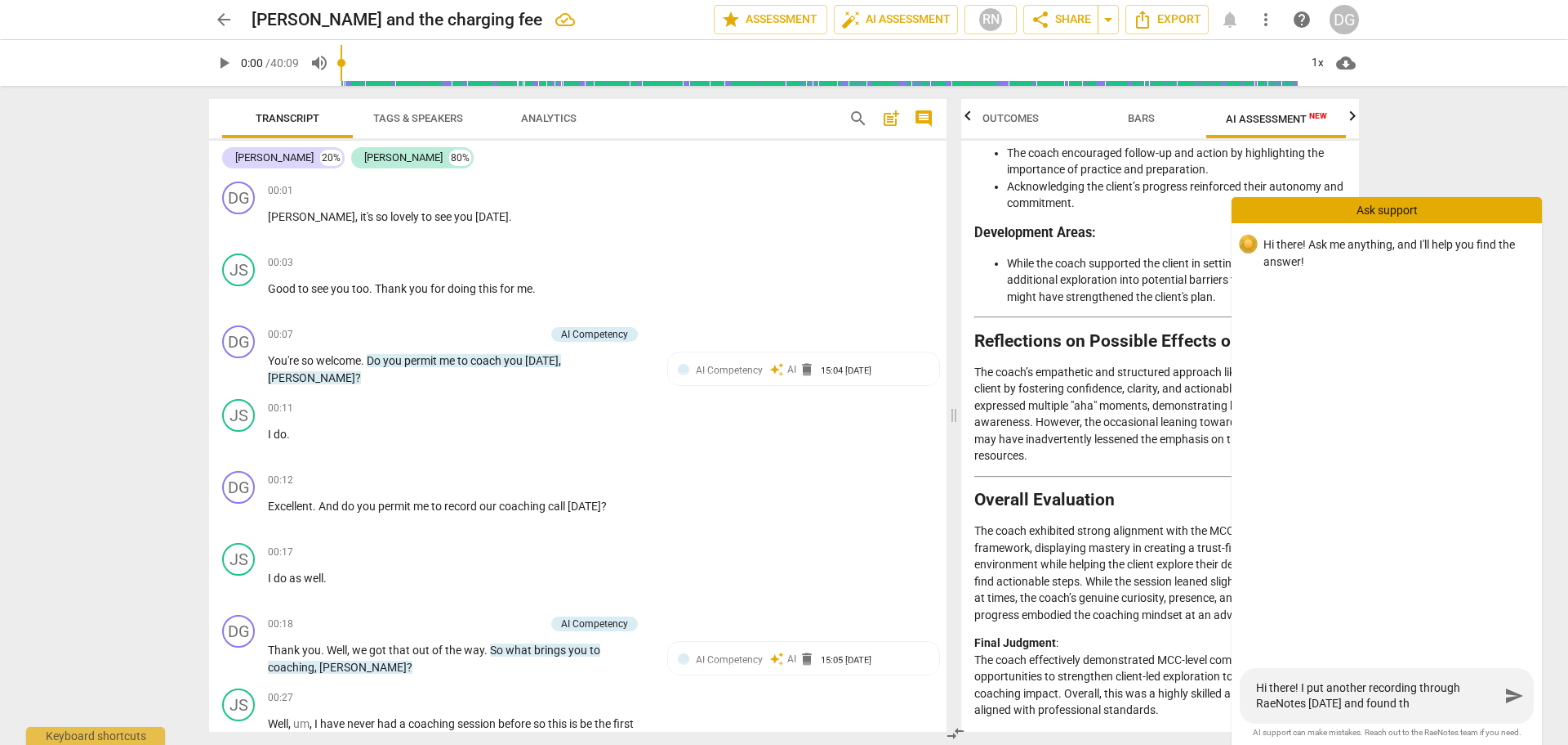
type textarea "Hi there! I put another recording through RaeNotes today and found the"
type textarea "Hi there! I put another recording through RaeNotes today and found the A"
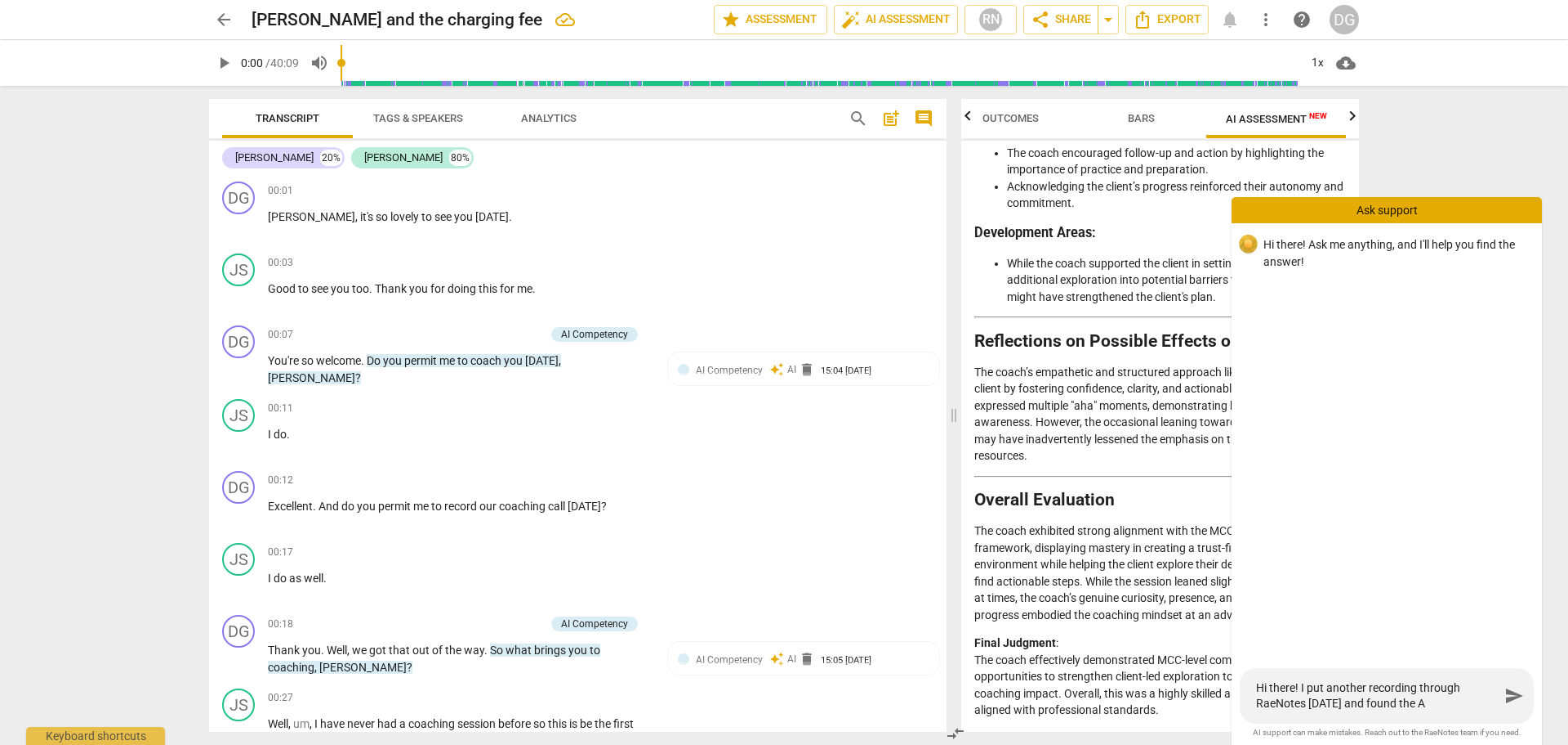
type textarea "Hi there! I put another recording through RaeNotes today and found the AI"
type textarea "Hi there! I put another recording through RaeNotes today and found the AI a"
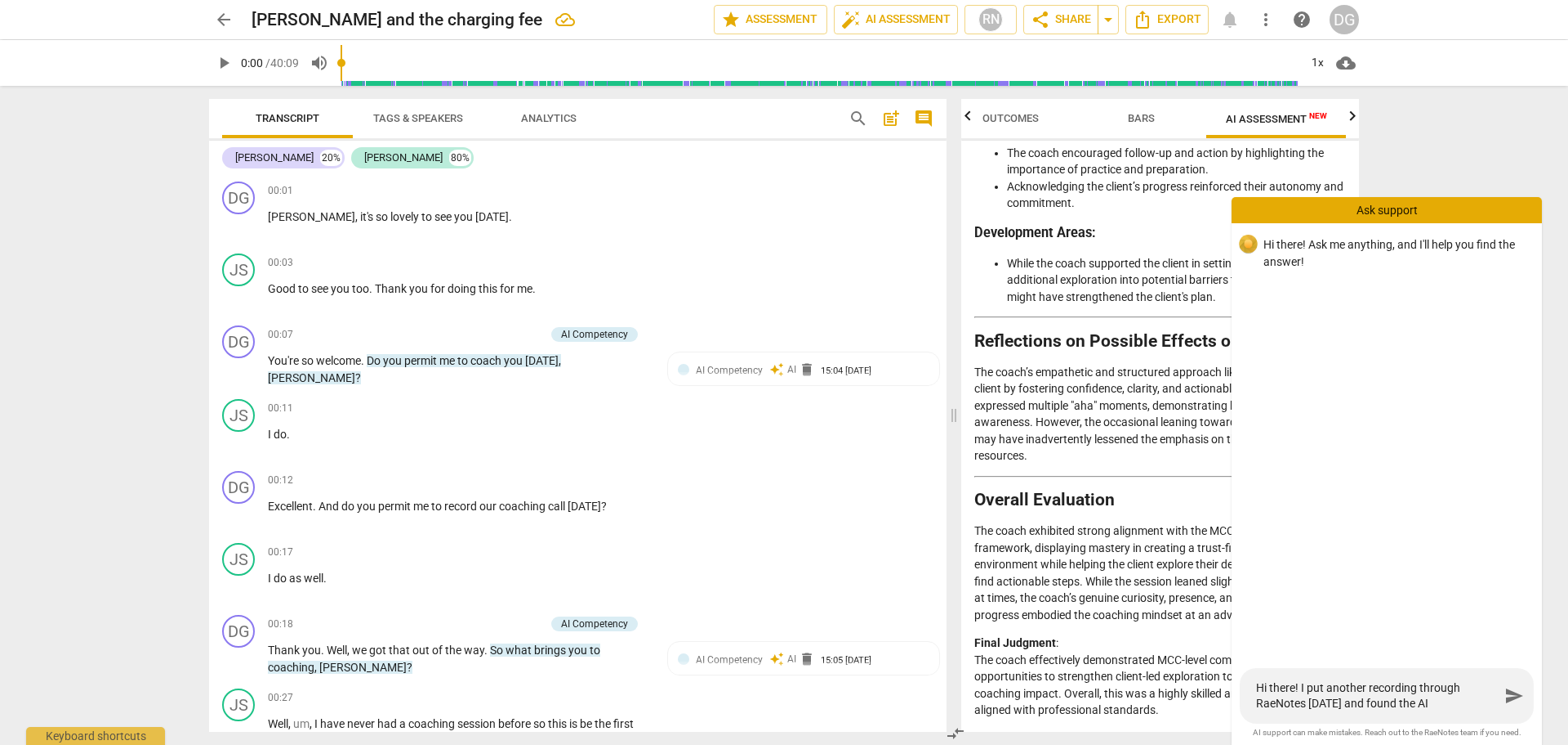
type textarea "Hi there! I put another recording through RaeNotes today and found the AI a"
type textarea "Hi there! I put another recording through RaeNotes today and found the AI as"
type textarea "Hi there! I put another recording through RaeNotes today and found the AI ass"
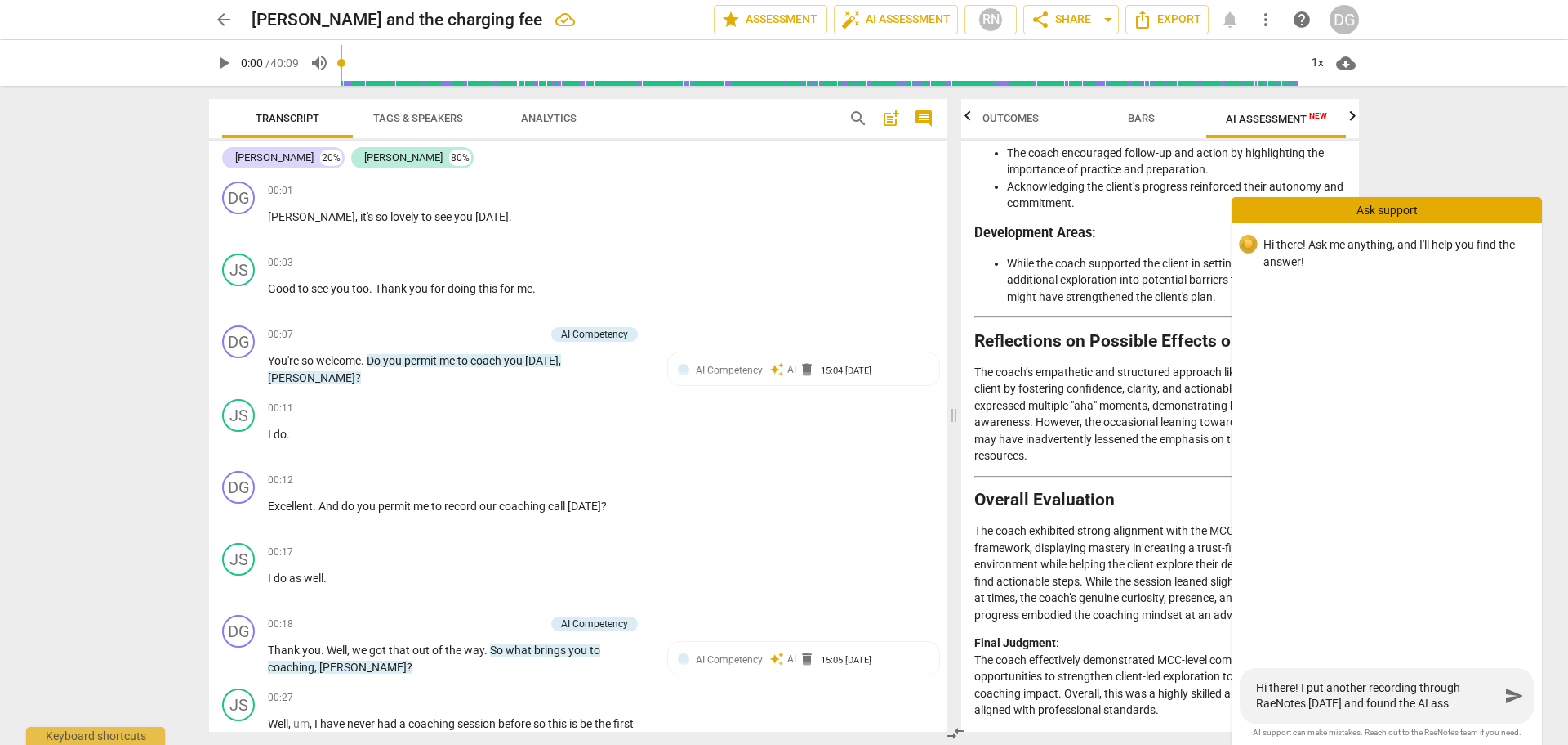
type textarea "Hi there! I put another recording through RaeNotes today and found the AI asse"
type textarea "Hi there! I put another recording through RaeNotes today and found the AI asses"
type textarea "Hi there! I put another recording through RaeNotes today and found the AI assesm"
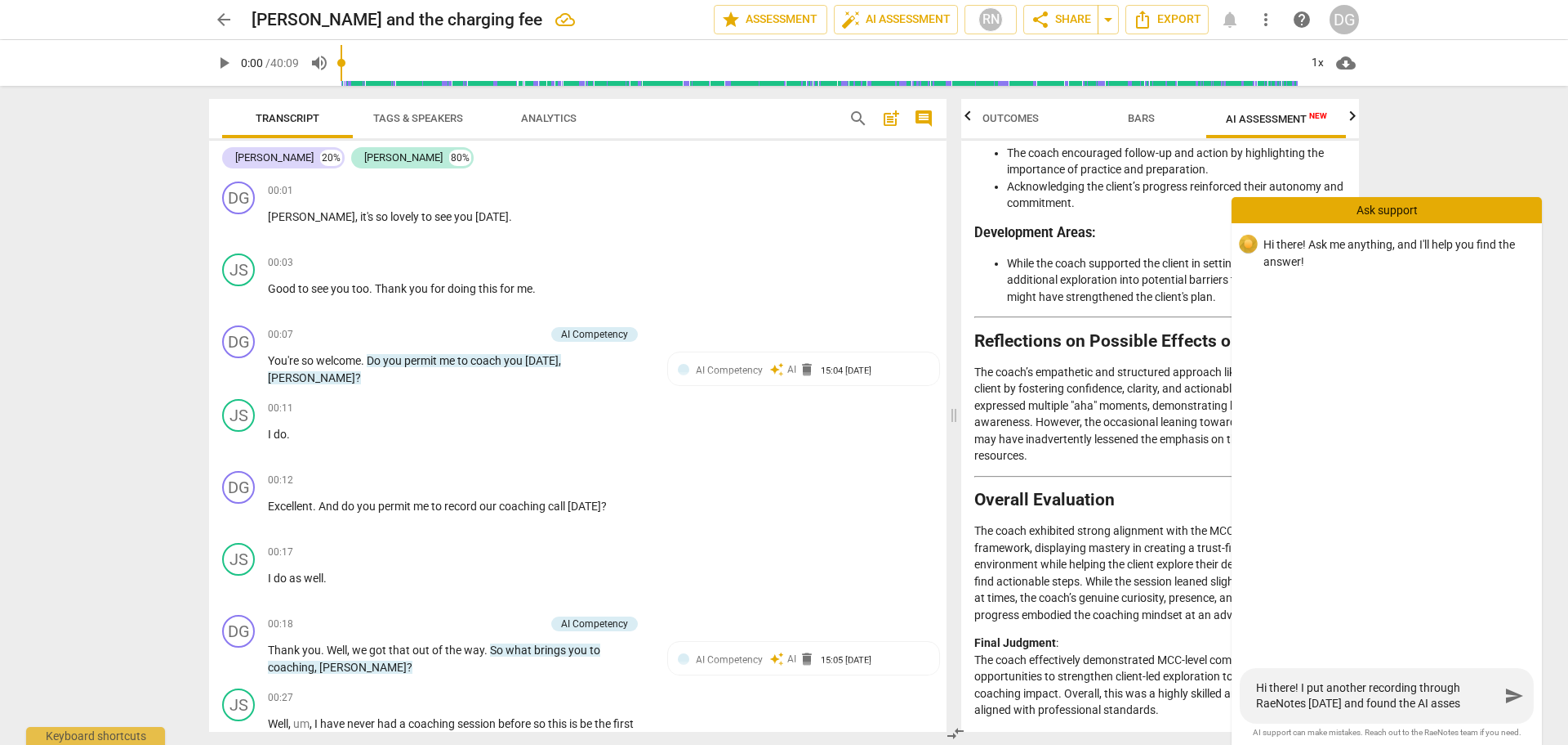
type textarea "Hi there! I put another recording through RaeNotes today and found the AI assesm"
type textarea "Hi there! I put another recording through RaeNotes today and found the AI asses"
type textarea "Hi there! I put another recording through RaeNotes today and found the AI assess"
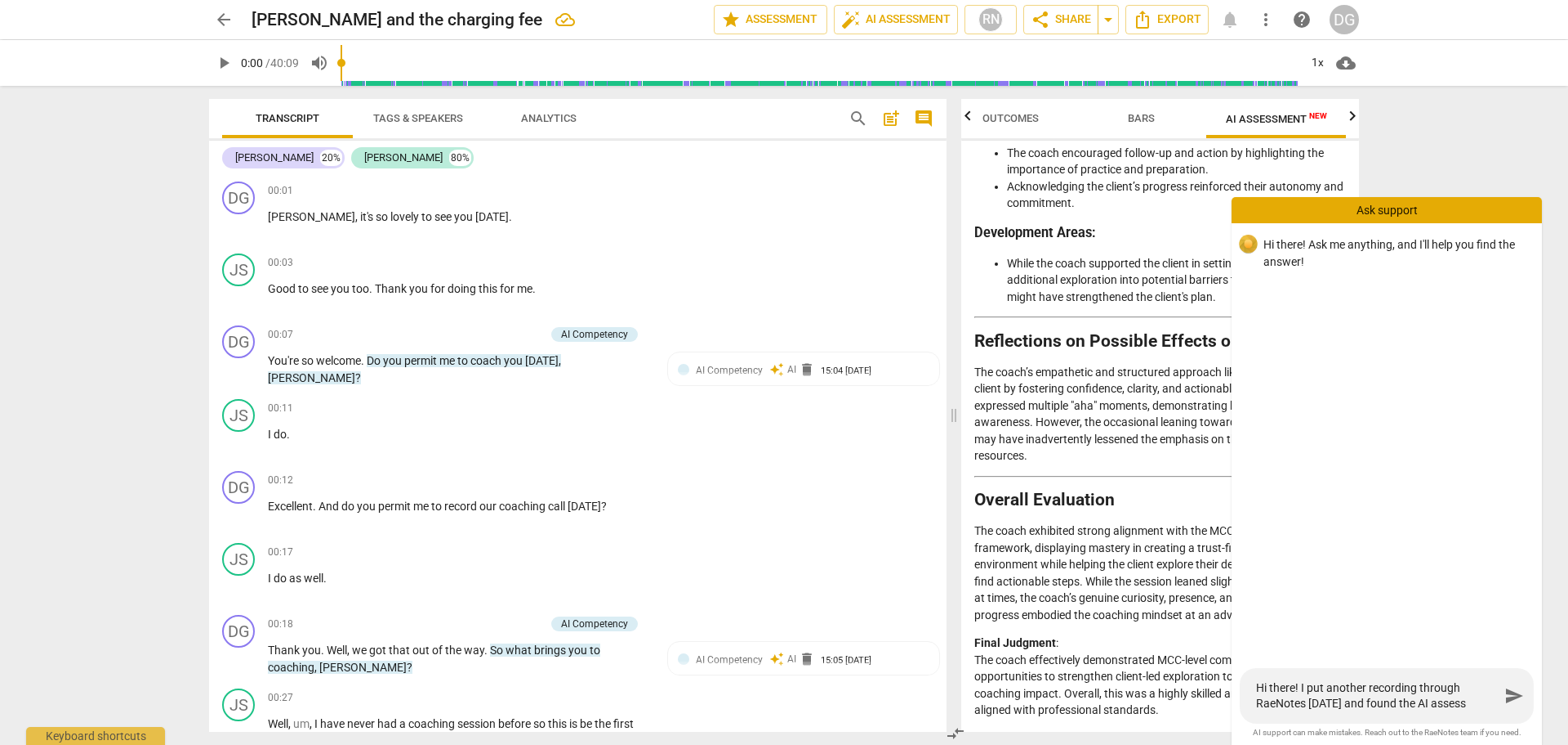
type textarea "Hi there! I put another recording through RaeNotes today and found the AI asses…"
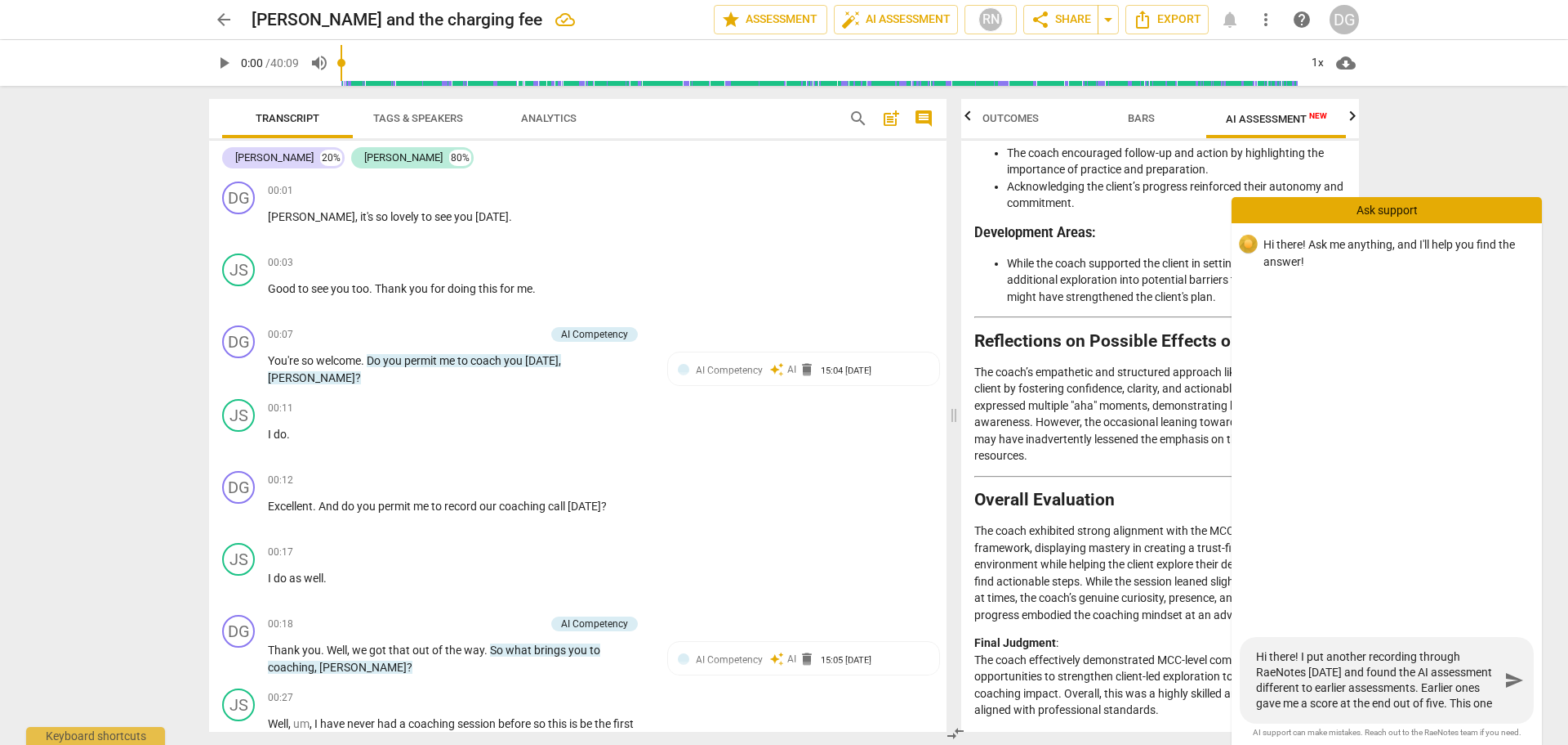
scroll to position [15, 0]
click at [1514, 673] on span "send" at bounding box center [1514, 680] width 20 height 20
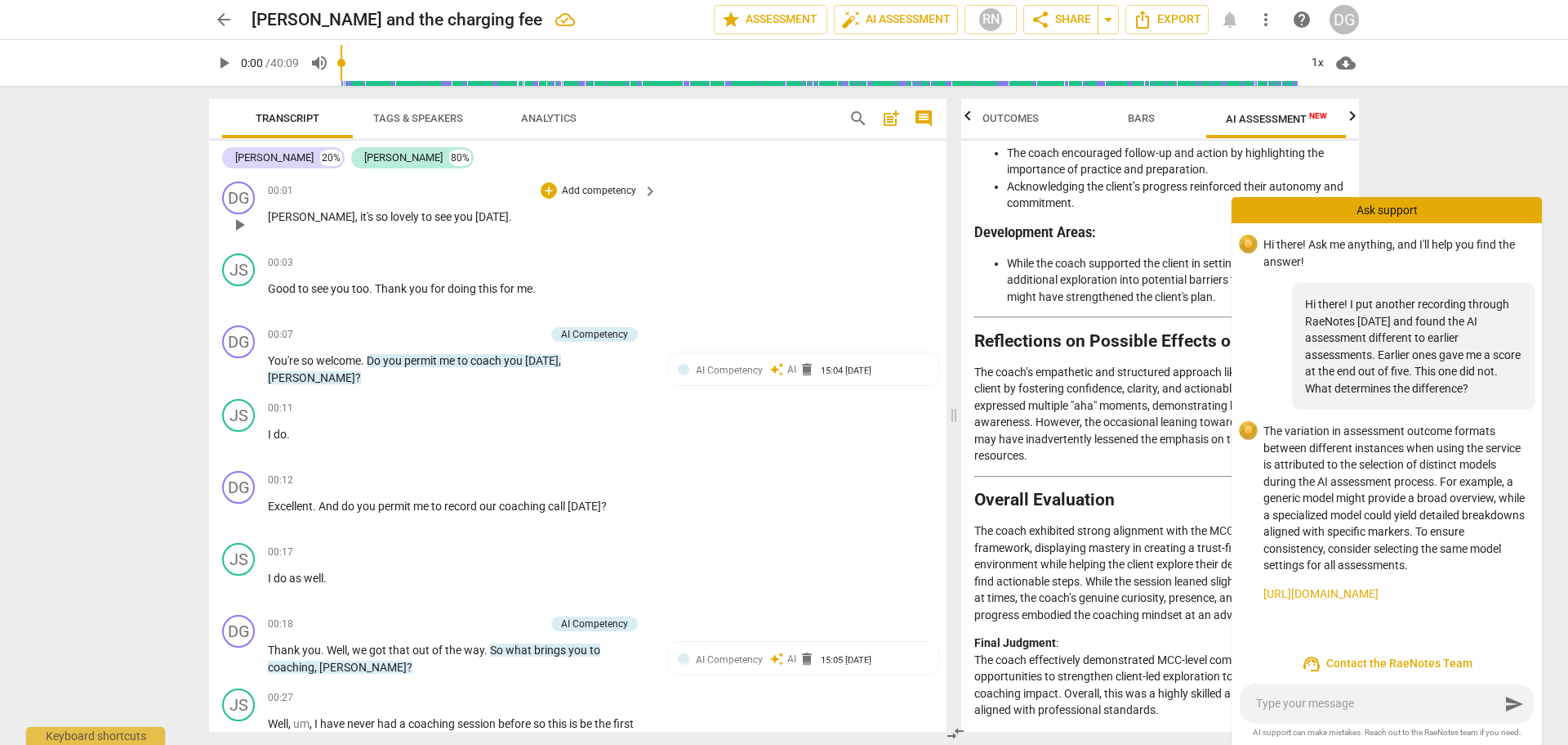
scroll to position [0, 0]
click at [555, 119] on span "Analytics" at bounding box center [548, 118] width 55 height 12
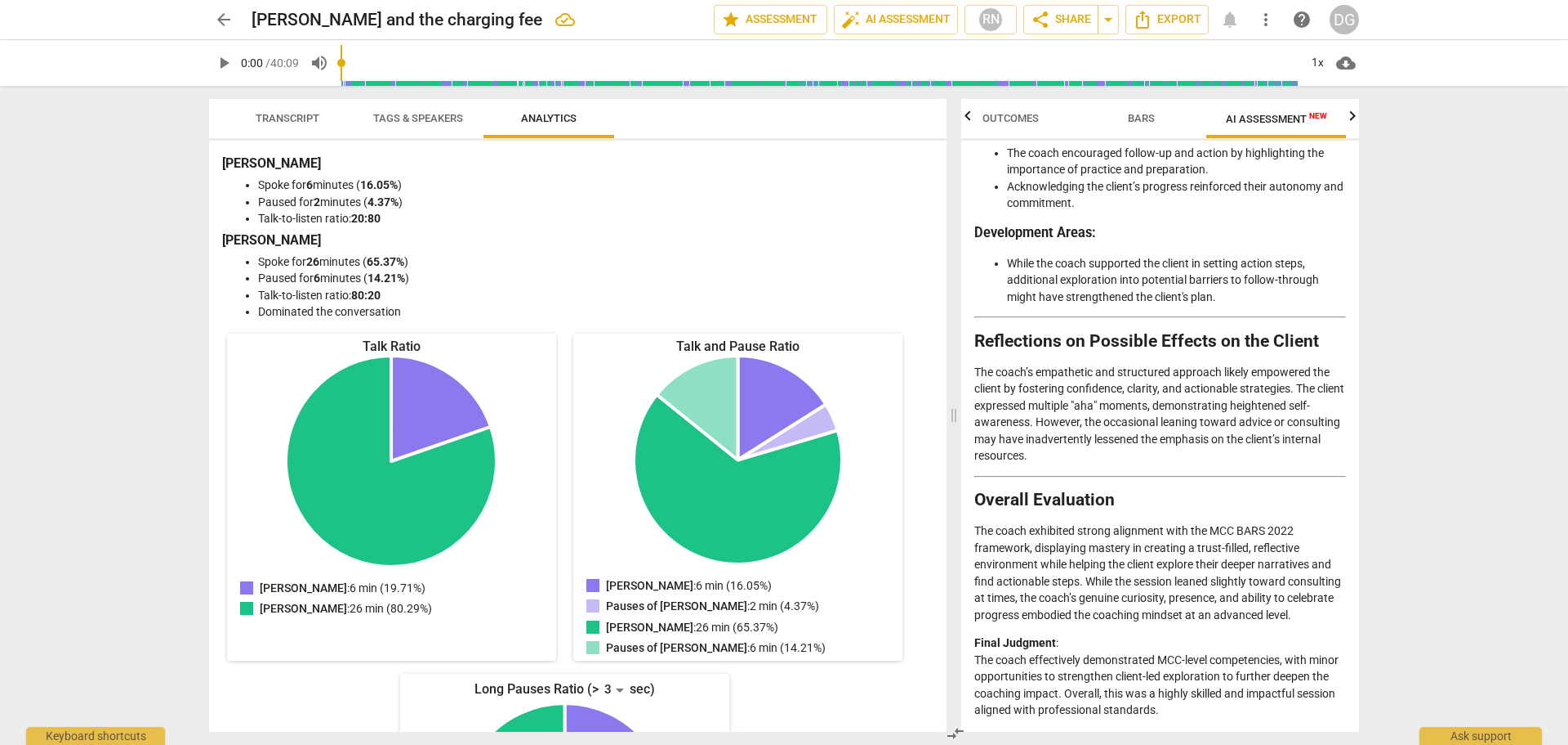
click at [421, 117] on span "Tags & Speakers" at bounding box center [419, 118] width 90 height 12
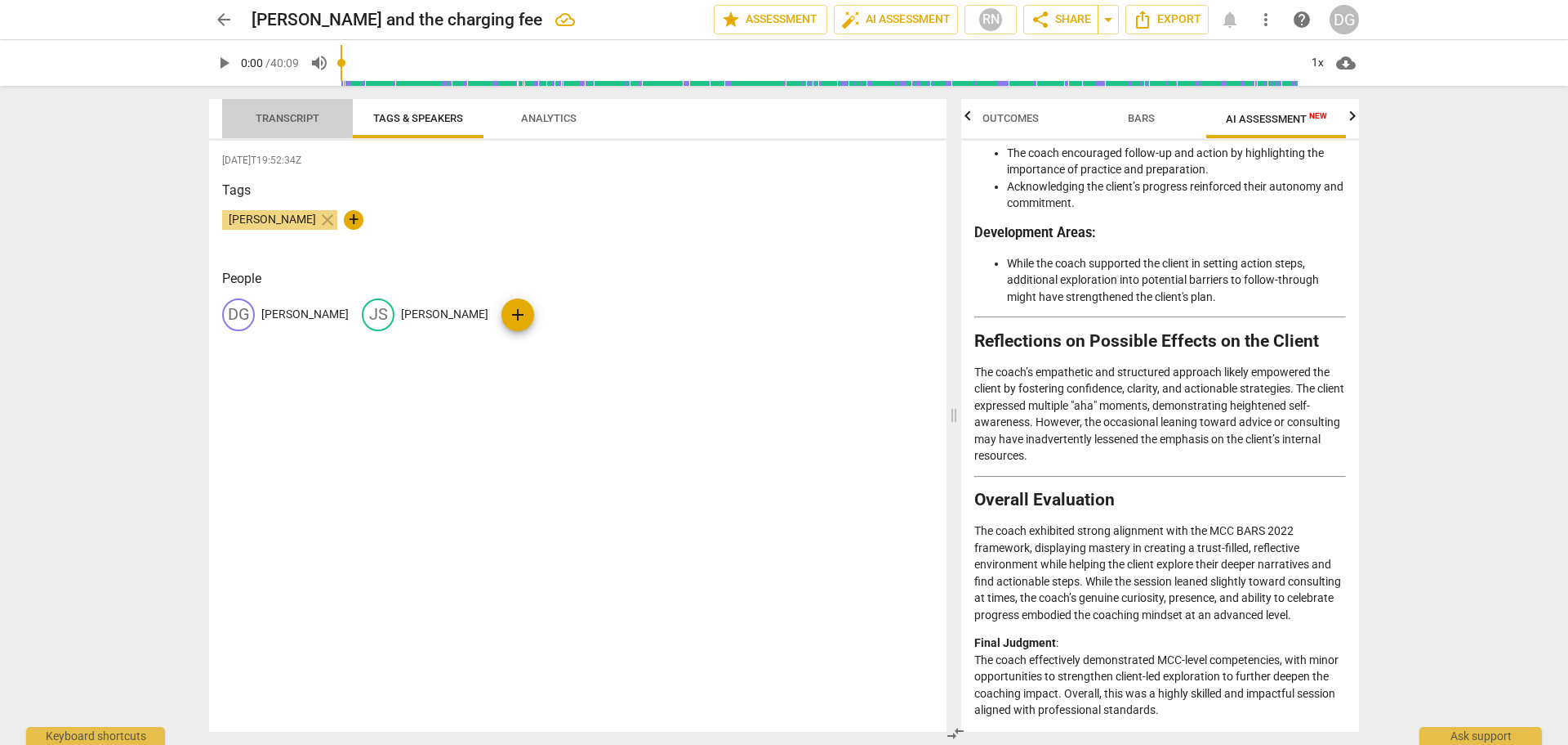
click at [281, 113] on span "Transcript" at bounding box center [287, 118] width 64 height 12
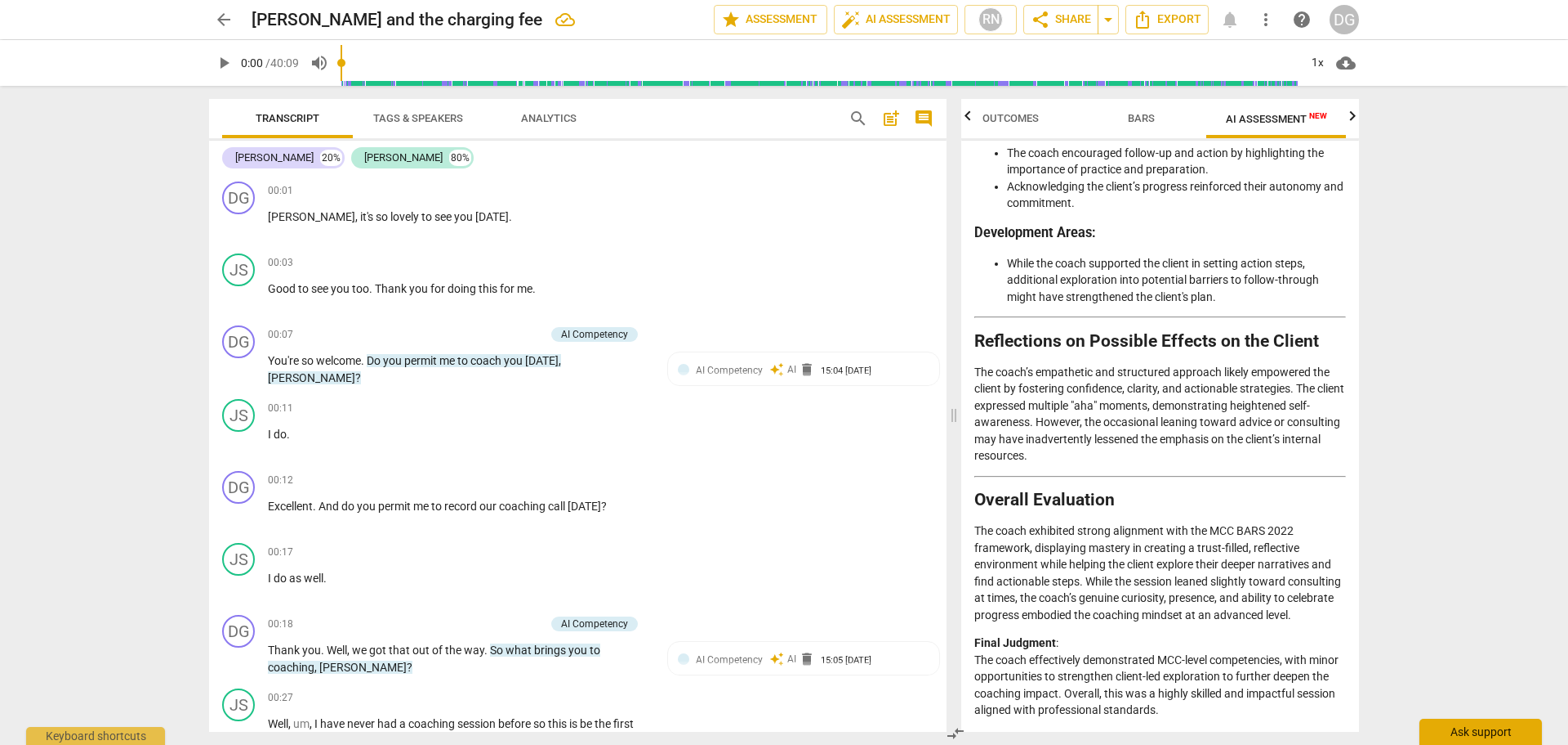
click at [1481, 735] on div "Ask support" at bounding box center [1481, 731] width 122 height 26
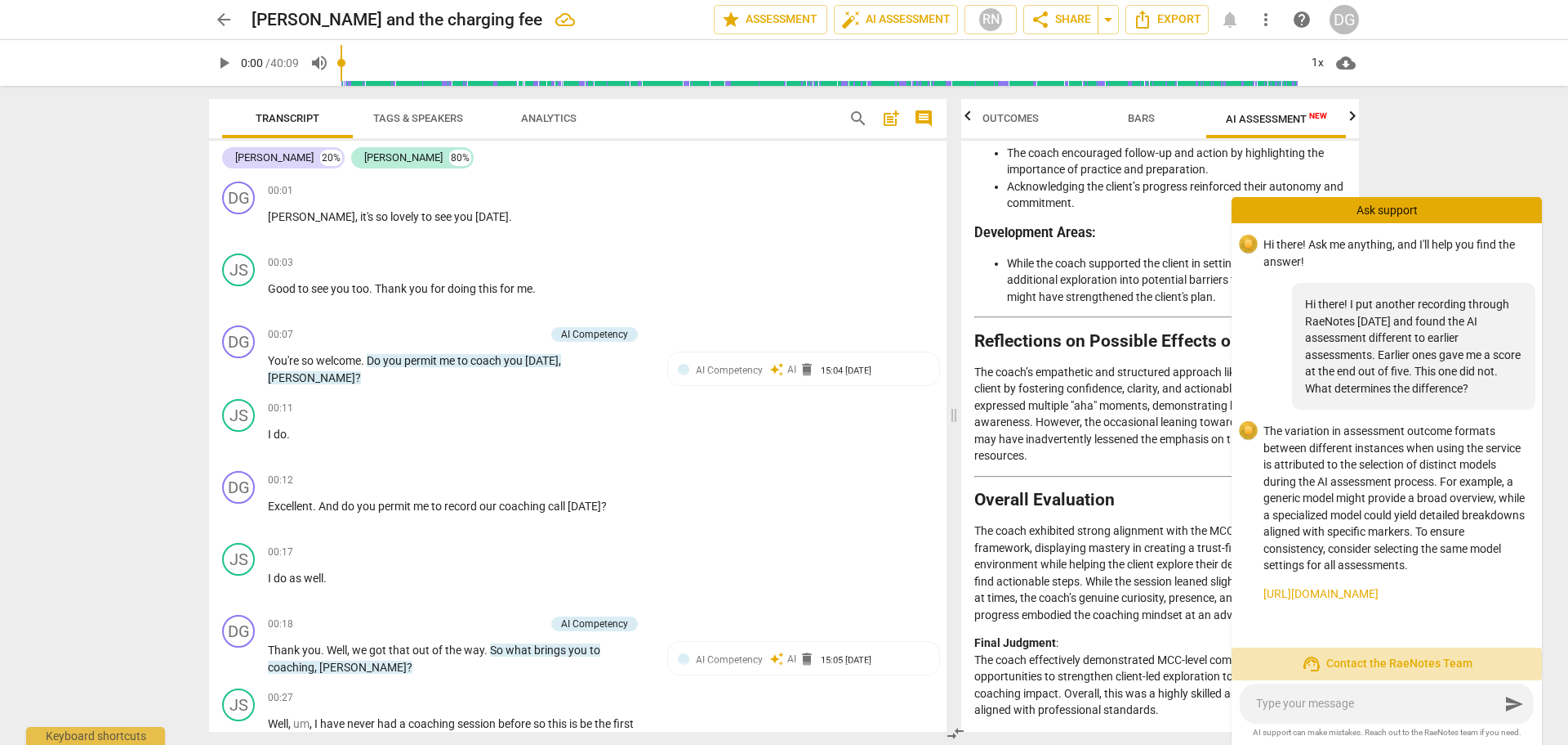
click at [1375, 667] on span "support_agent Contact the RaeNotes Team" at bounding box center [1386, 663] width 284 height 20
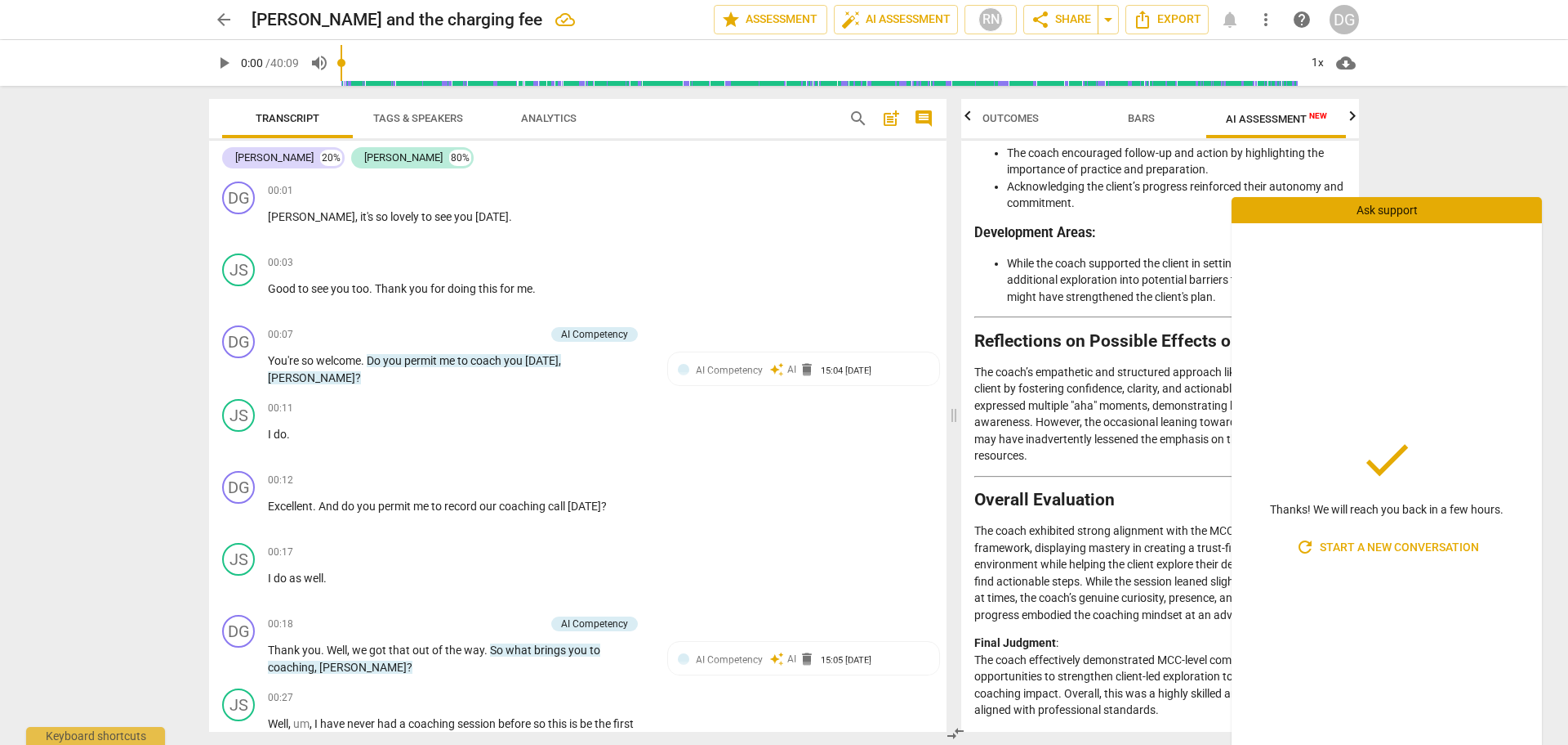
click at [1460, 155] on div "arrow_back Jill and the charging fee edit star Assessment auto_fix_high AI Asse…" at bounding box center [784, 372] width 1568 height 745
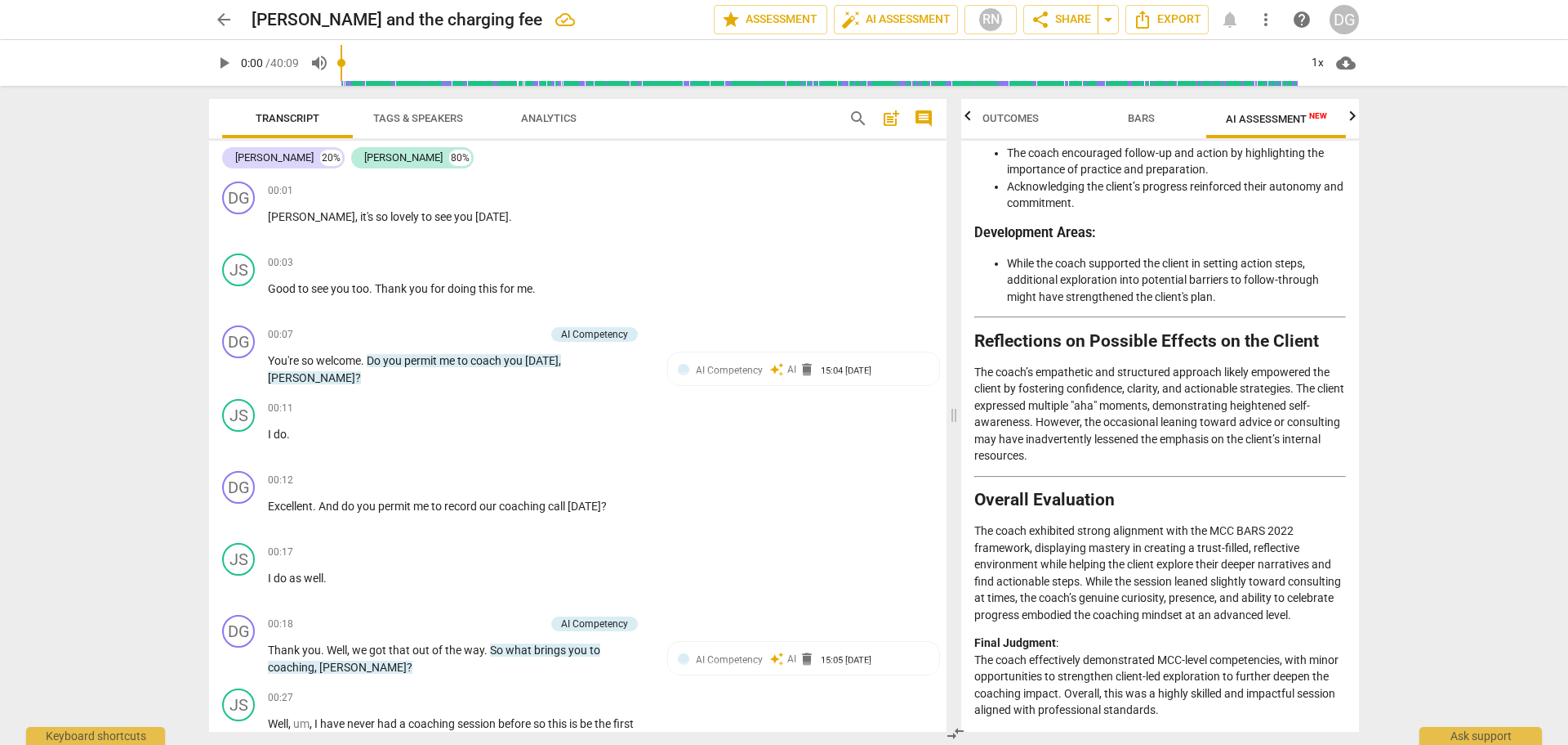
click at [1290, 121] on span "AI Assessment New" at bounding box center [1276, 119] width 101 height 12
click at [1107, 533] on p "The coach exhibited strong alignment with the MCC BARS 2022 framework, displayi…" at bounding box center [1161, 573] width 372 height 100
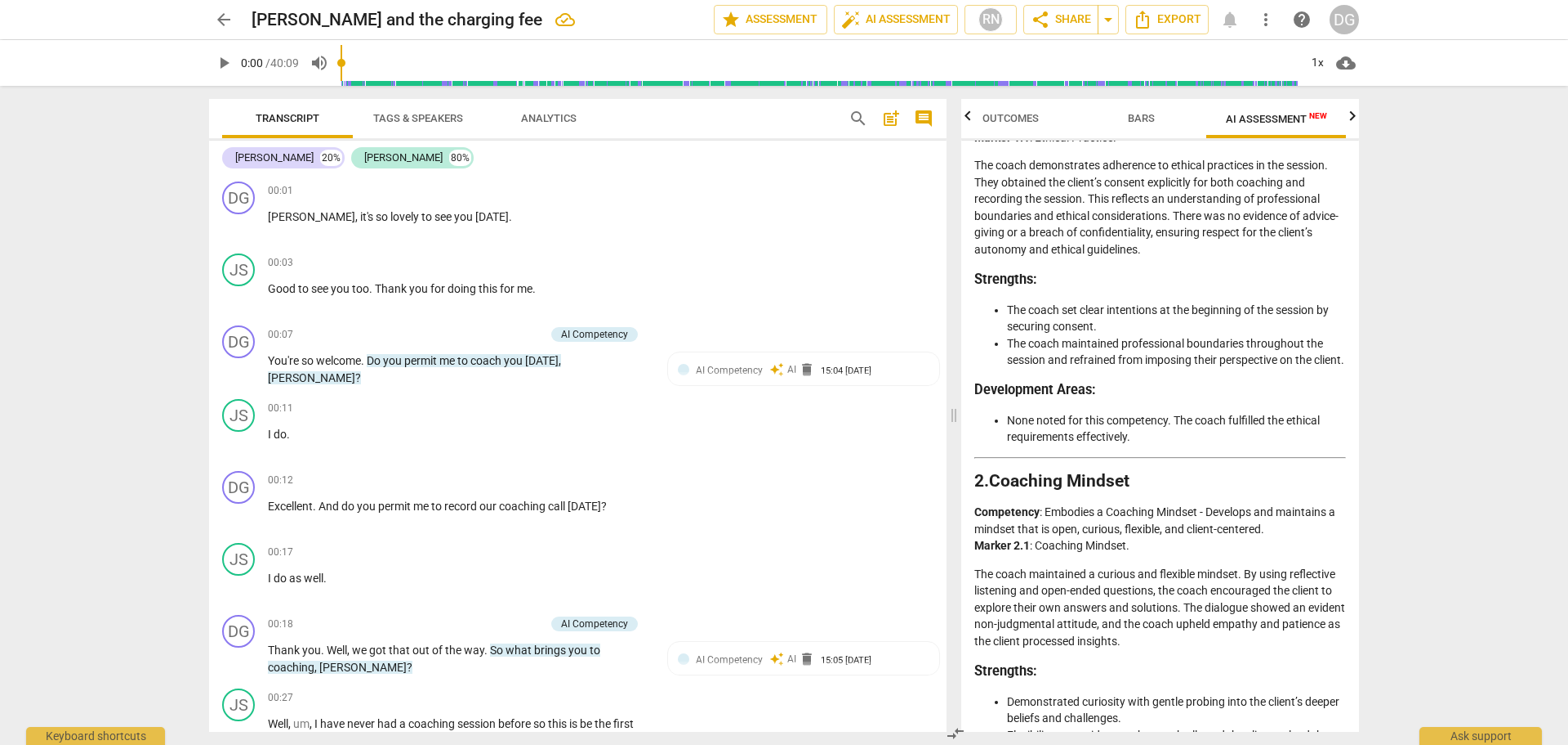
scroll to position [0, 0]
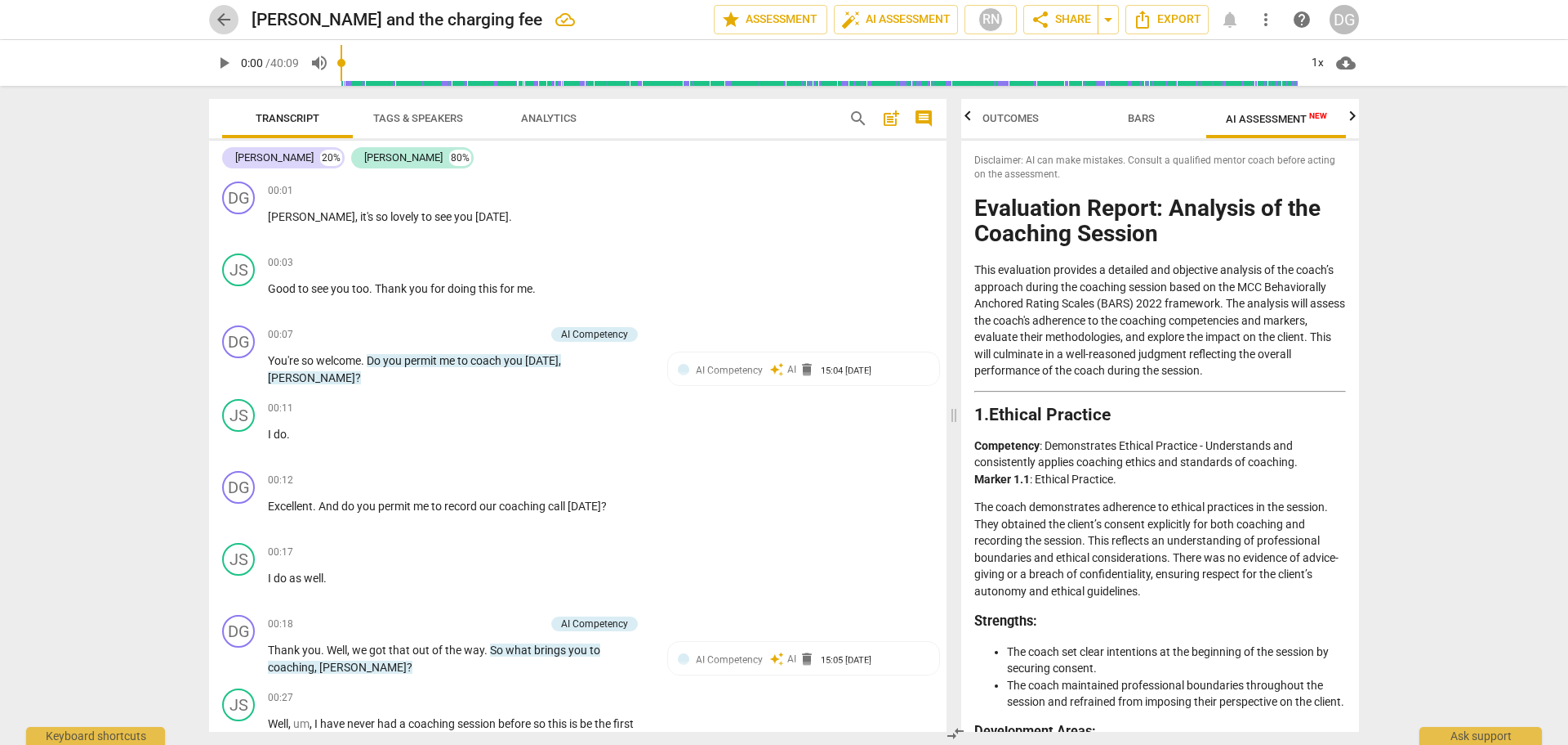
click at [212, 12] on span "arrow_back" at bounding box center [223, 20] width 30 height 20
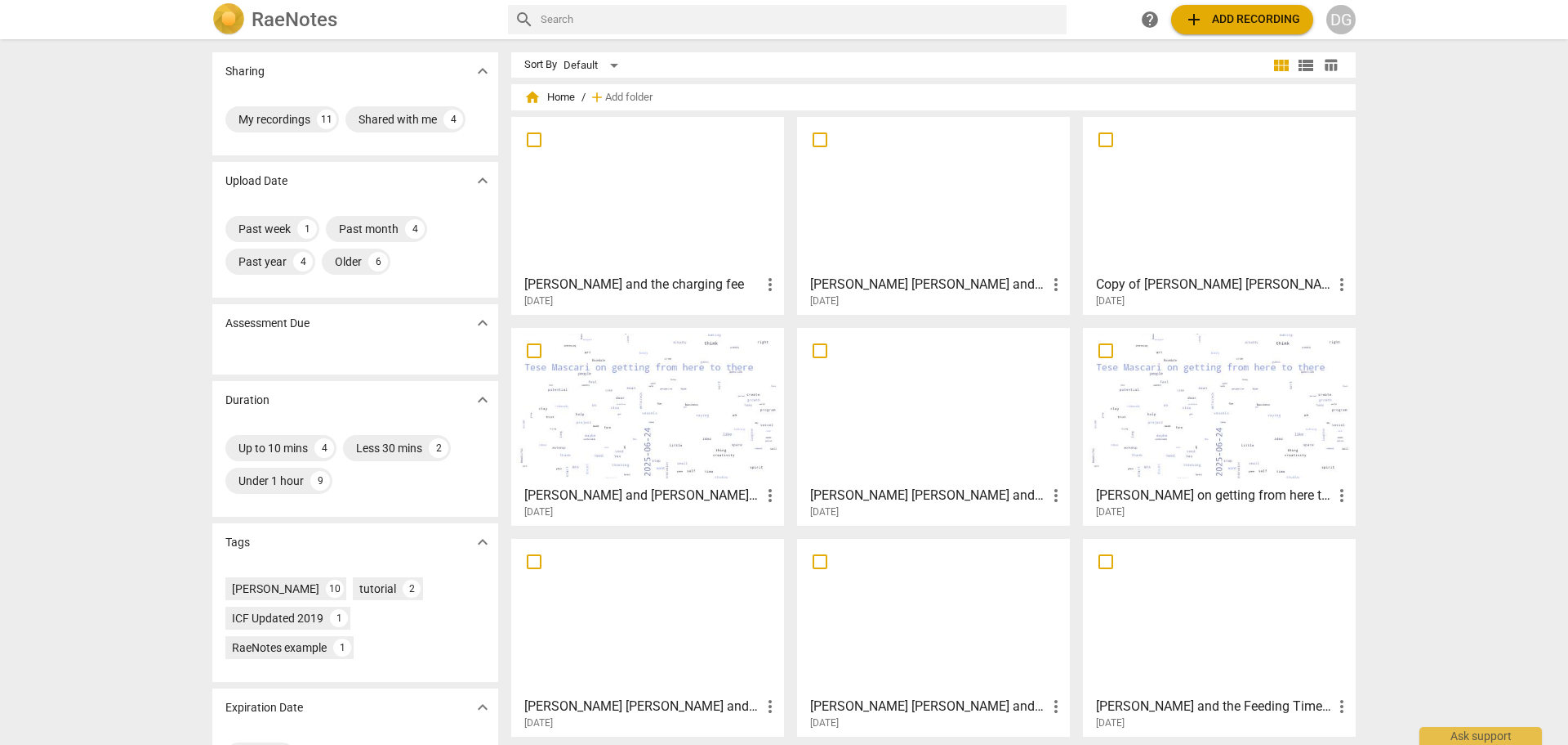
click at [646, 431] on div at bounding box center [648, 406] width 261 height 144
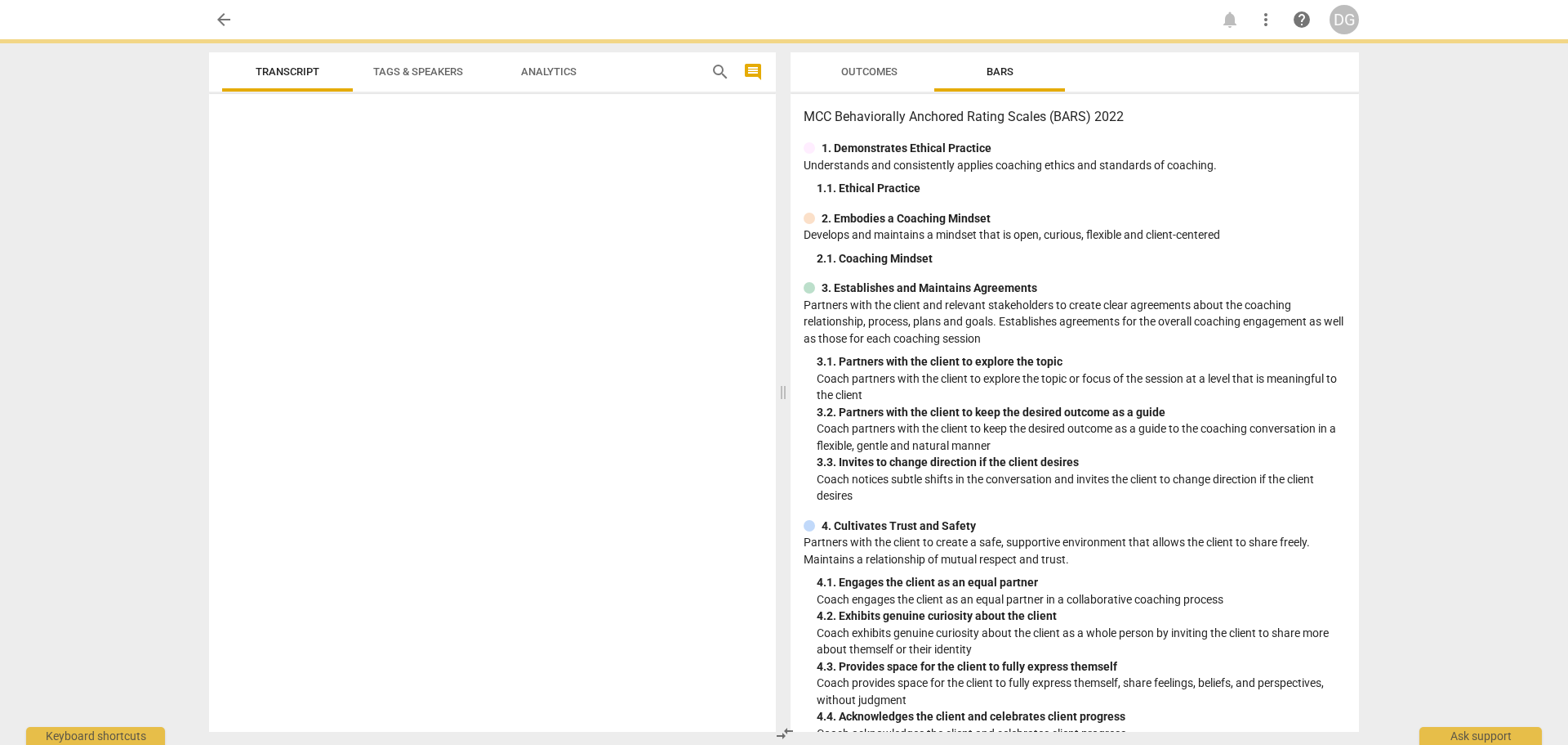
click at [646, 431] on div at bounding box center [492, 415] width 567 height 631
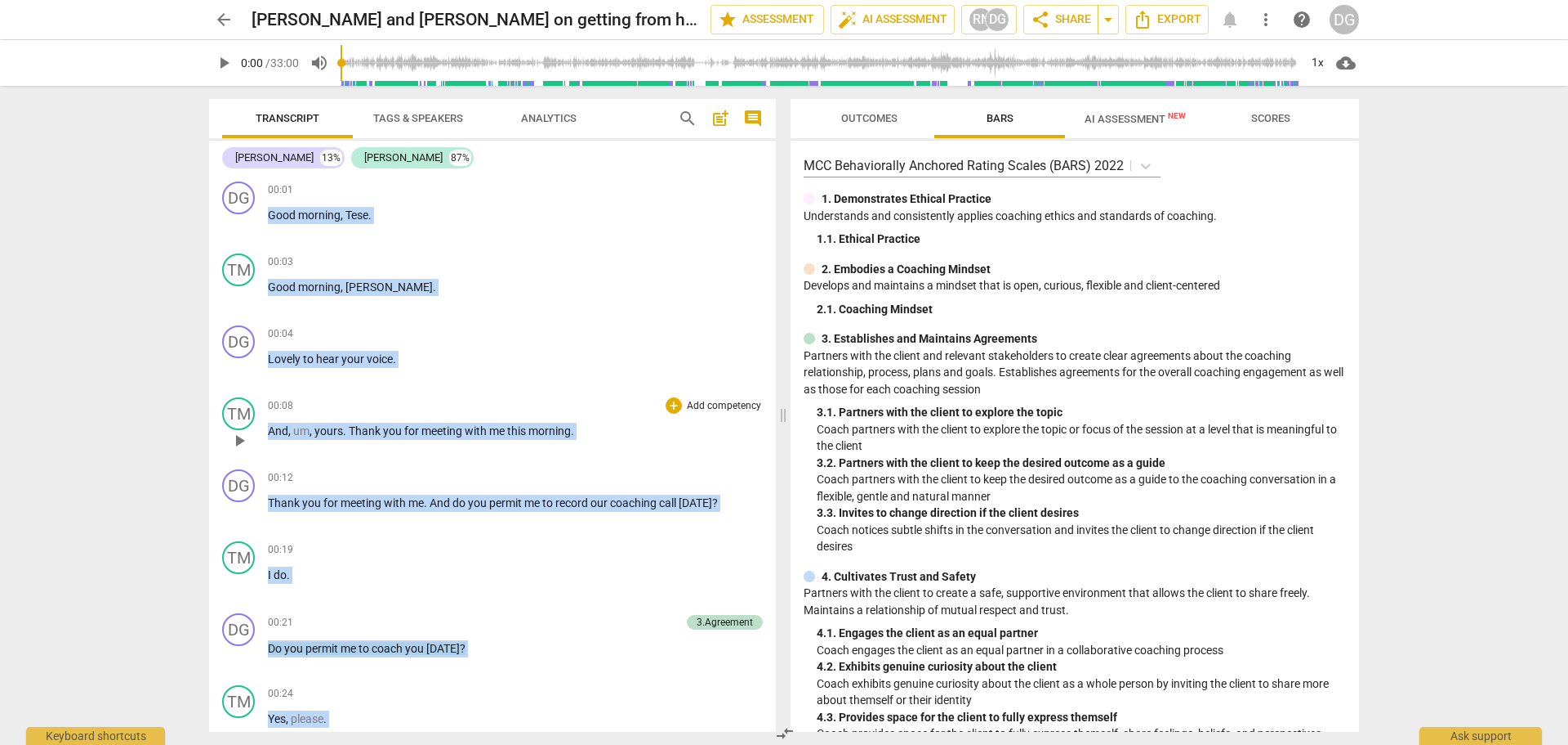
click at [380, 432] on span "Thank" at bounding box center [366, 430] width 34 height 13
click at [312, 433] on span "," at bounding box center [312, 430] width 5 height 13
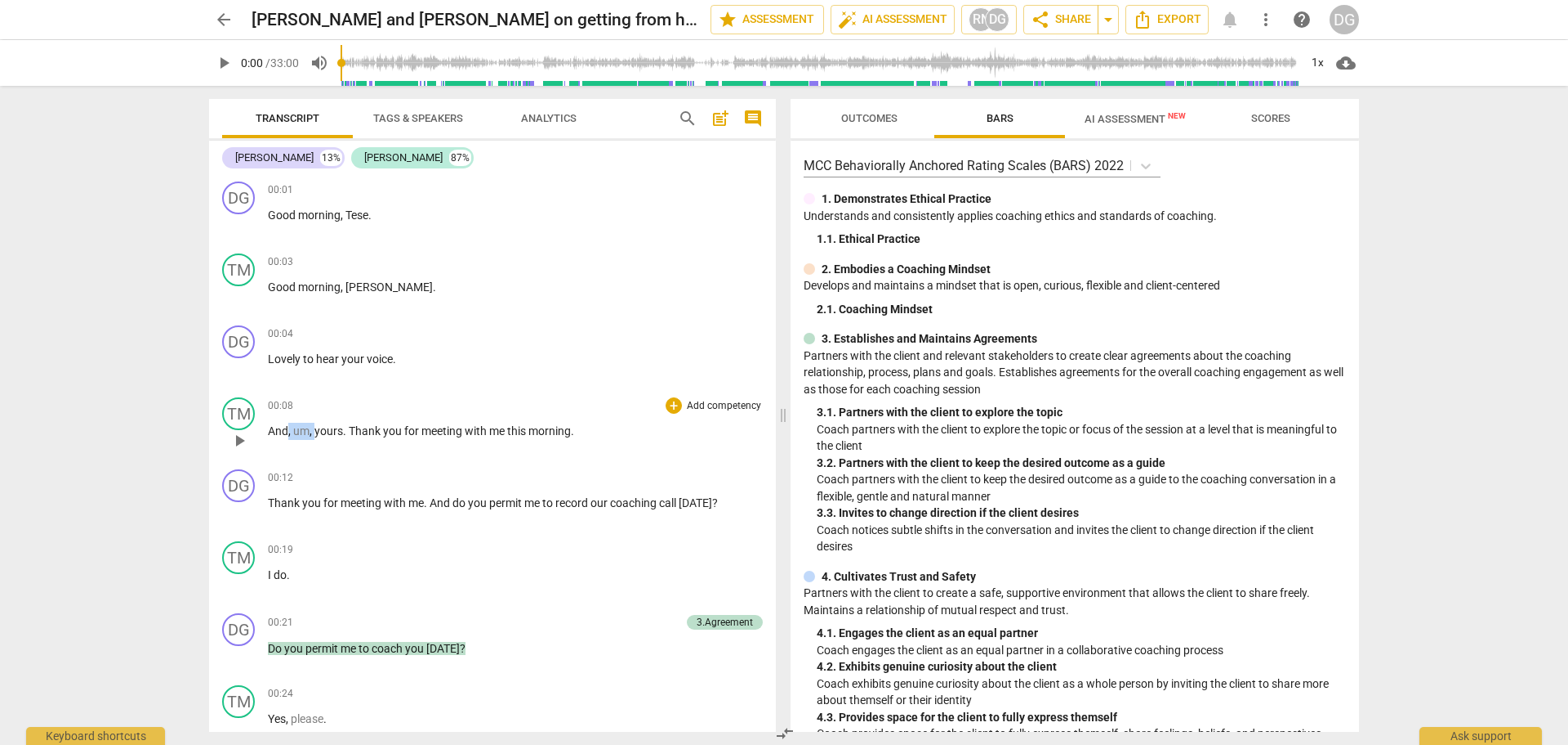
drag, startPoint x: 313, startPoint y: 432, endPoint x: 289, endPoint y: 436, distance: 24.3
click at [289, 436] on p "And , um , yours . Thank you for meeting with me this morning ." at bounding box center [515, 431] width 495 height 17
click at [264, 647] on div "play_arrow pause" at bounding box center [247, 656] width 42 height 21
click at [304, 626] on div "00:21 + Add competency 3.Agreement keyboard_arrow_right" at bounding box center [515, 622] width 495 height 18
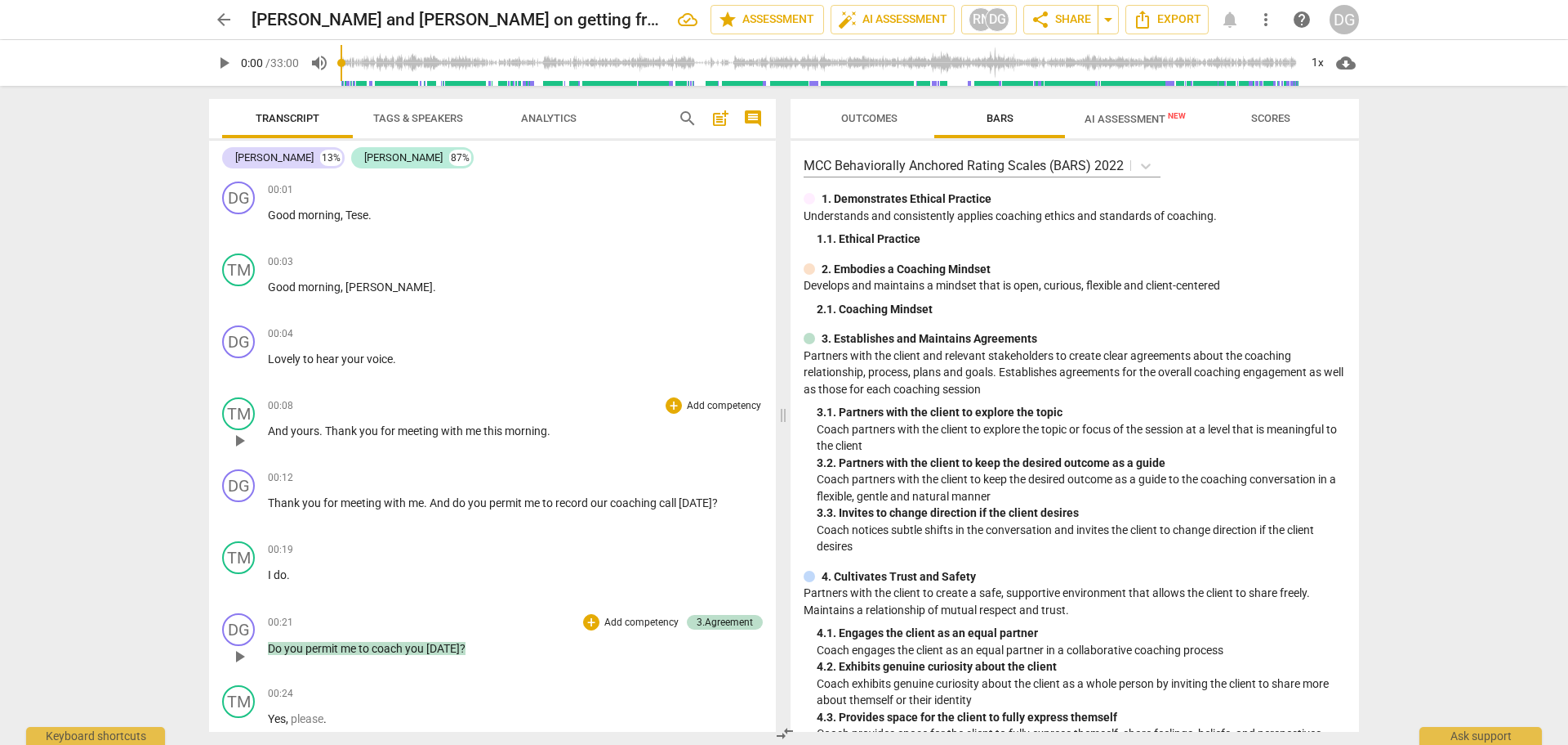
click at [267, 642] on div "DG play_arrow pause" at bounding box center [245, 642] width 46 height 59
click at [705, 617] on div "3.Agreement" at bounding box center [725, 622] width 56 height 14
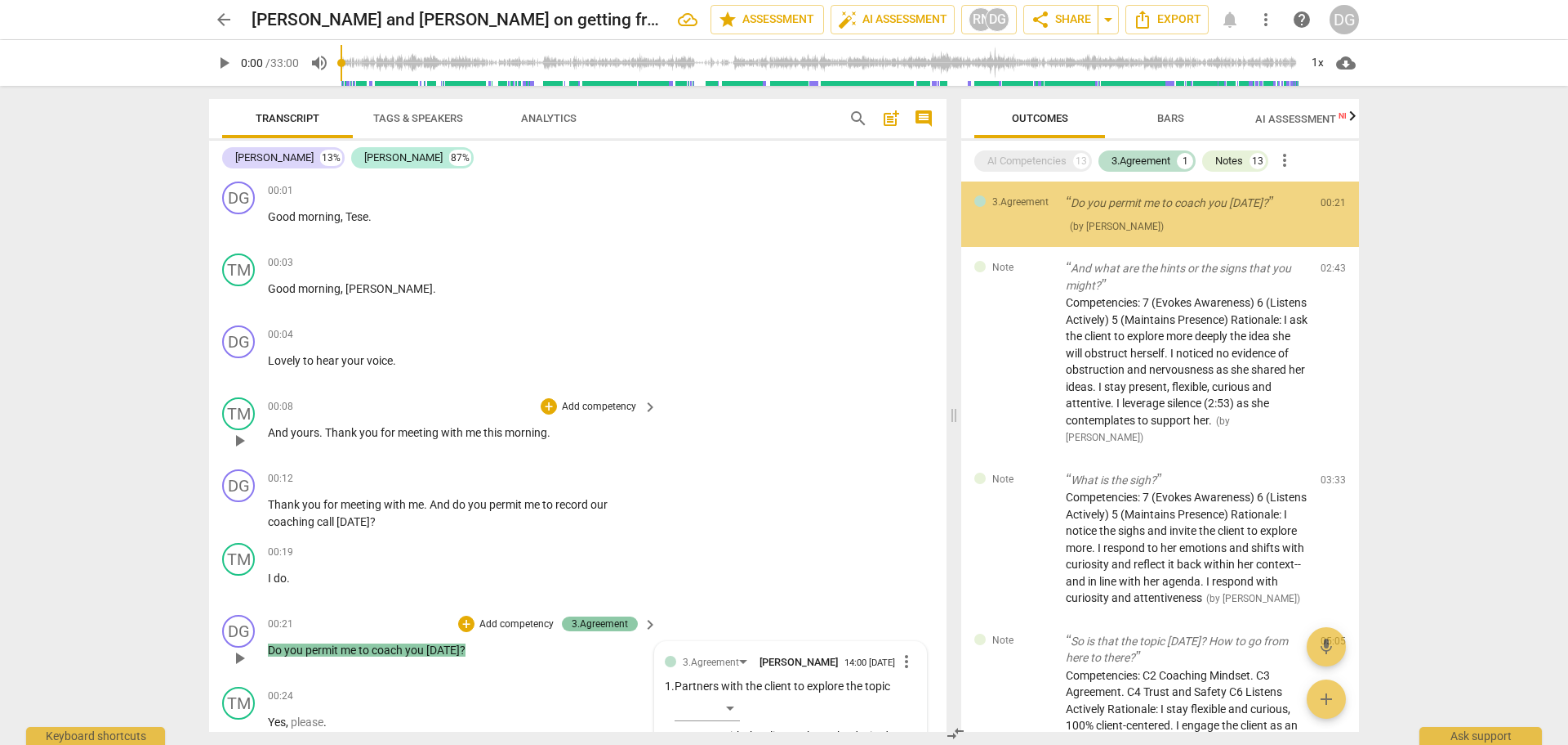
scroll to position [472, 0]
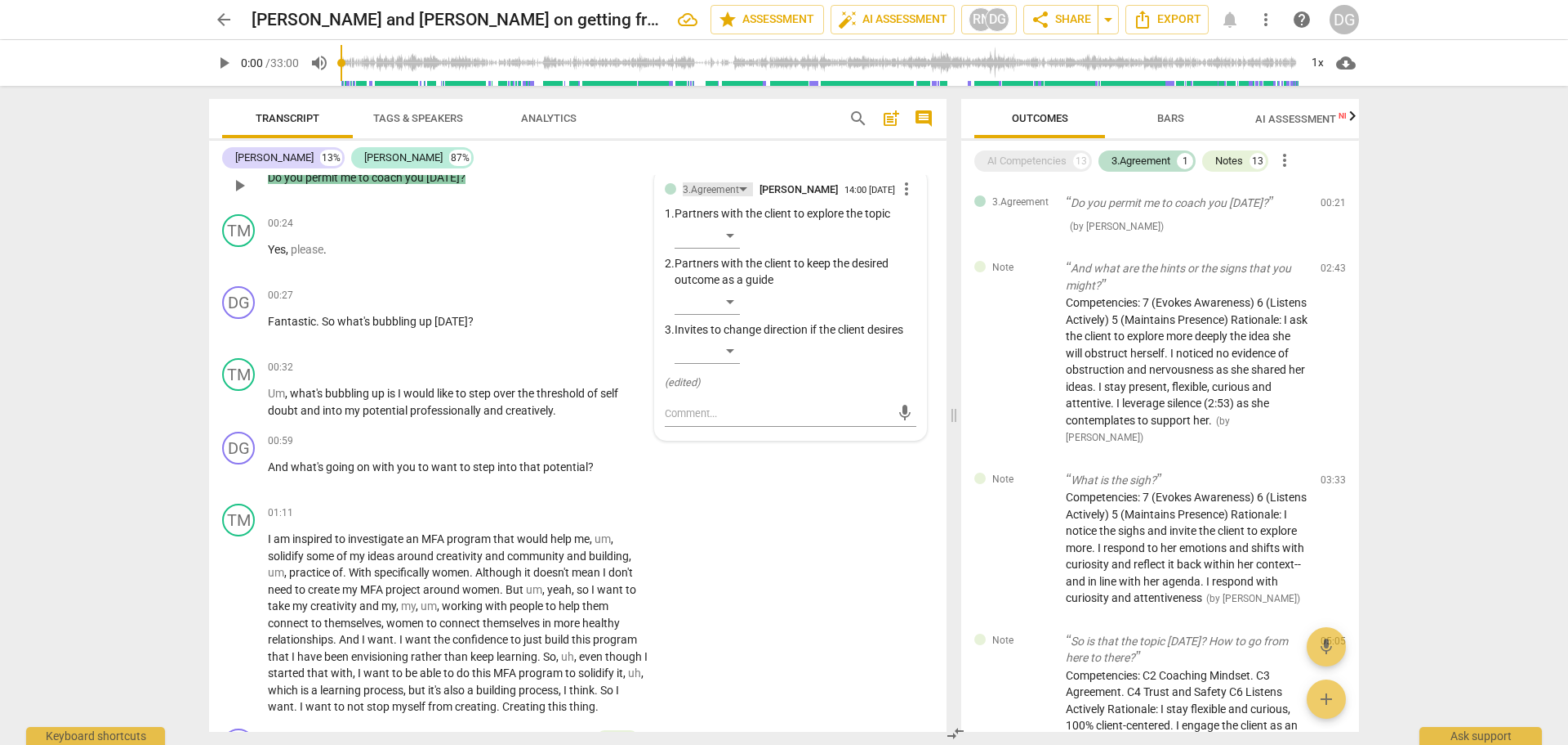
click at [739, 184] on div "3.Agreement" at bounding box center [717, 189] width 70 height 14
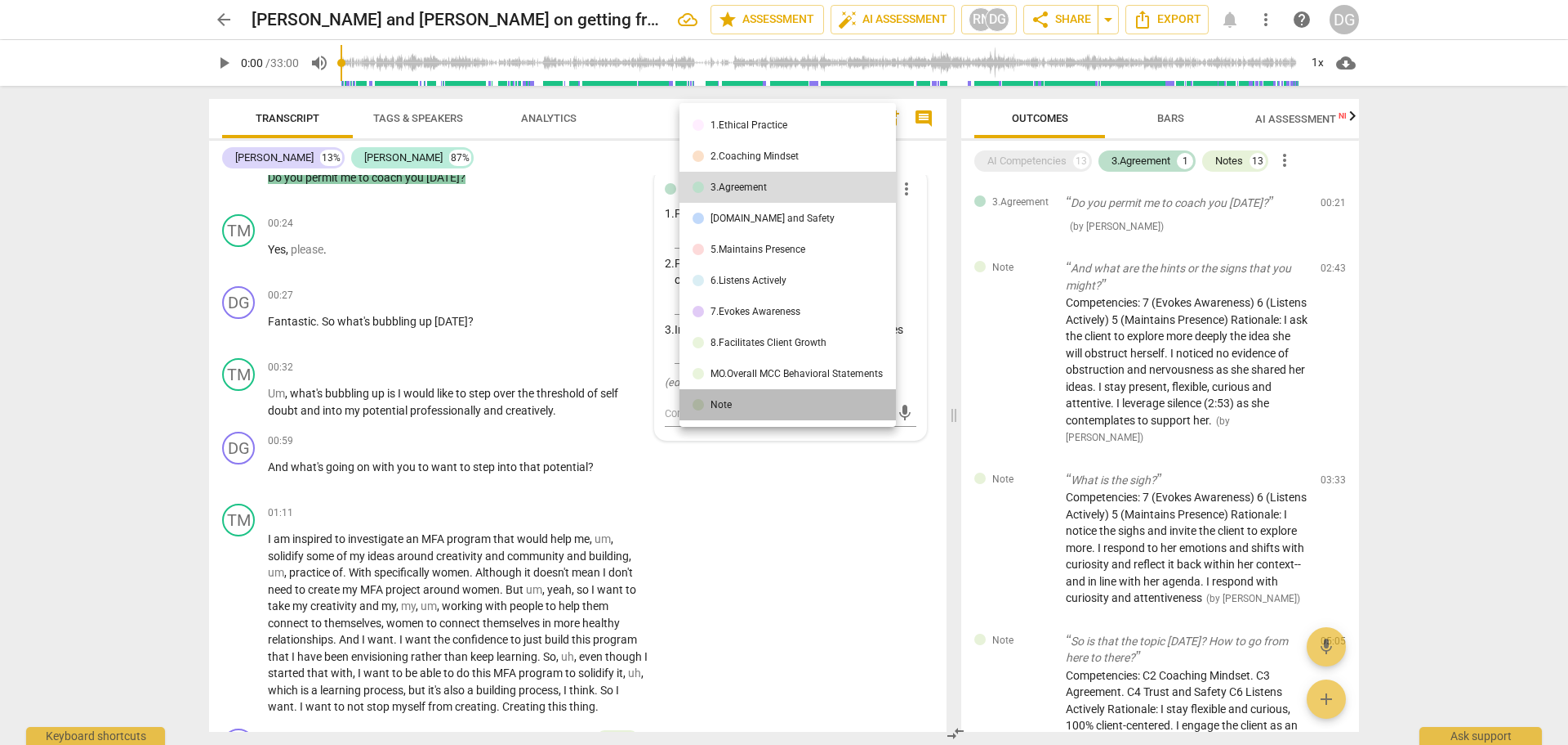
click at [741, 403] on li "Note" at bounding box center [788, 404] width 216 height 31
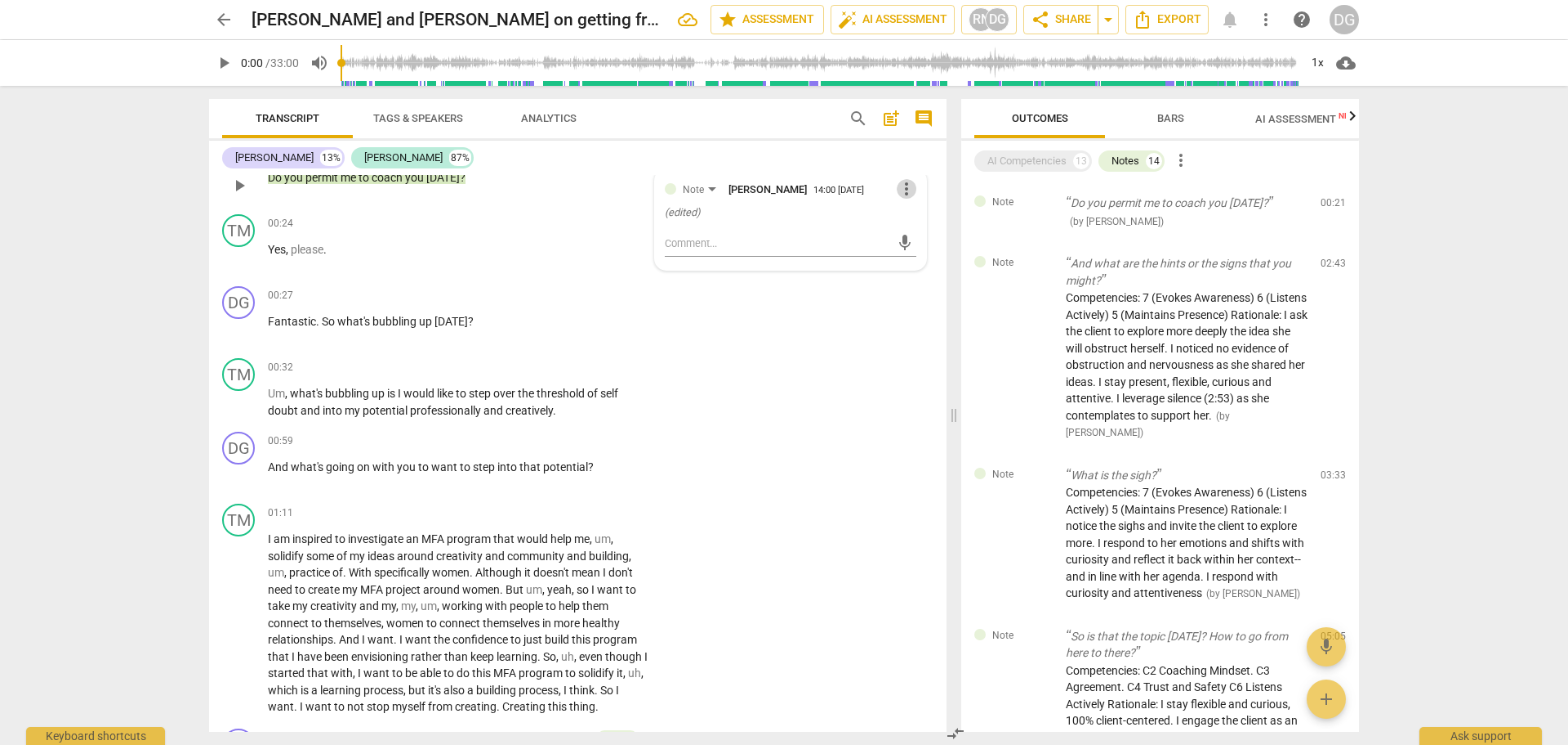
click at [898, 186] on span "more_vert" at bounding box center [906, 189] width 20 height 20
click at [914, 219] on li "Delete" at bounding box center [919, 220] width 56 height 31
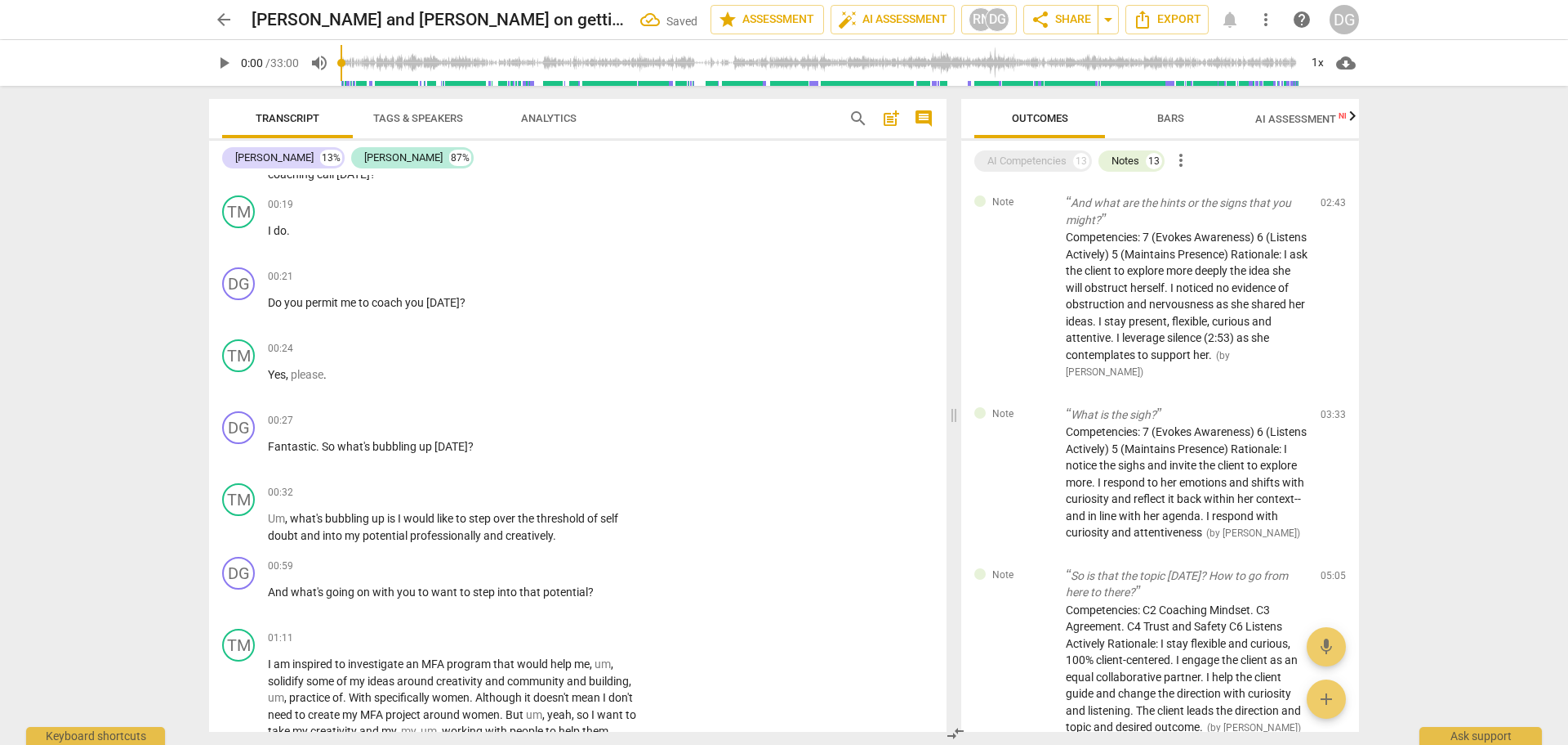
scroll to position [285, 0]
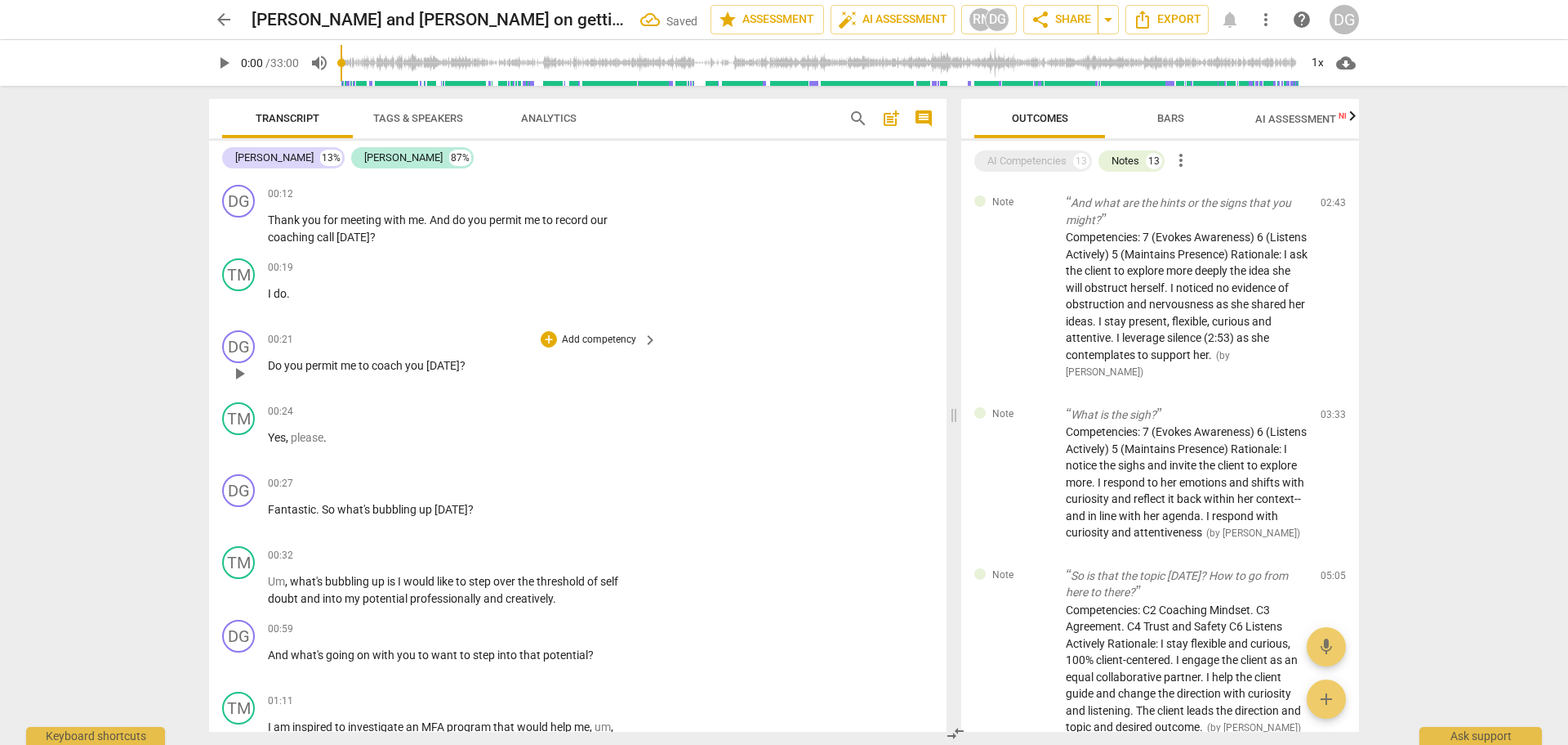
click at [268, 366] on span "Do" at bounding box center [276, 364] width 16 height 13
click at [473, 577] on span "step" at bounding box center [481, 580] width 25 height 13
click at [269, 654] on span "And" at bounding box center [279, 654] width 23 height 13
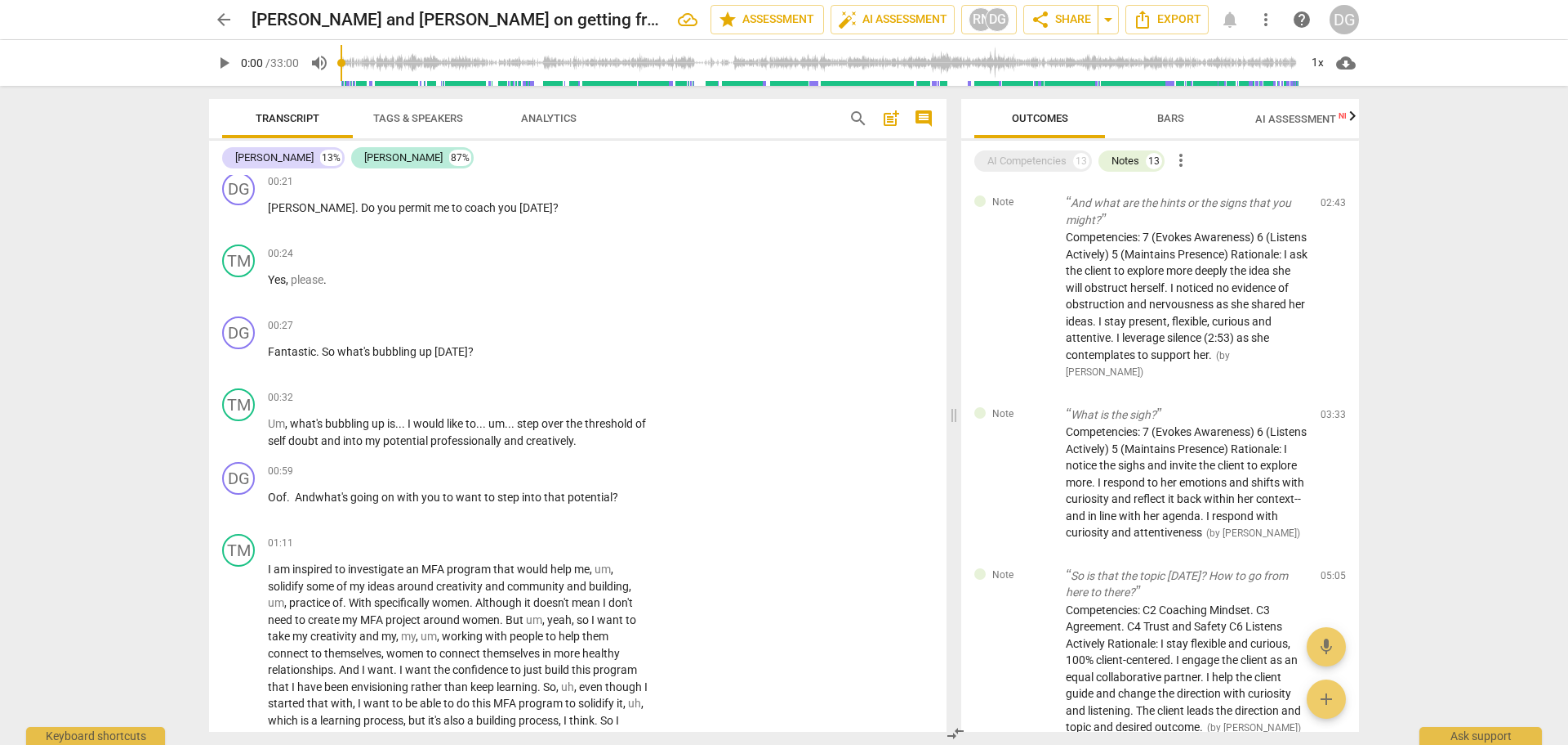
scroll to position [474, 0]
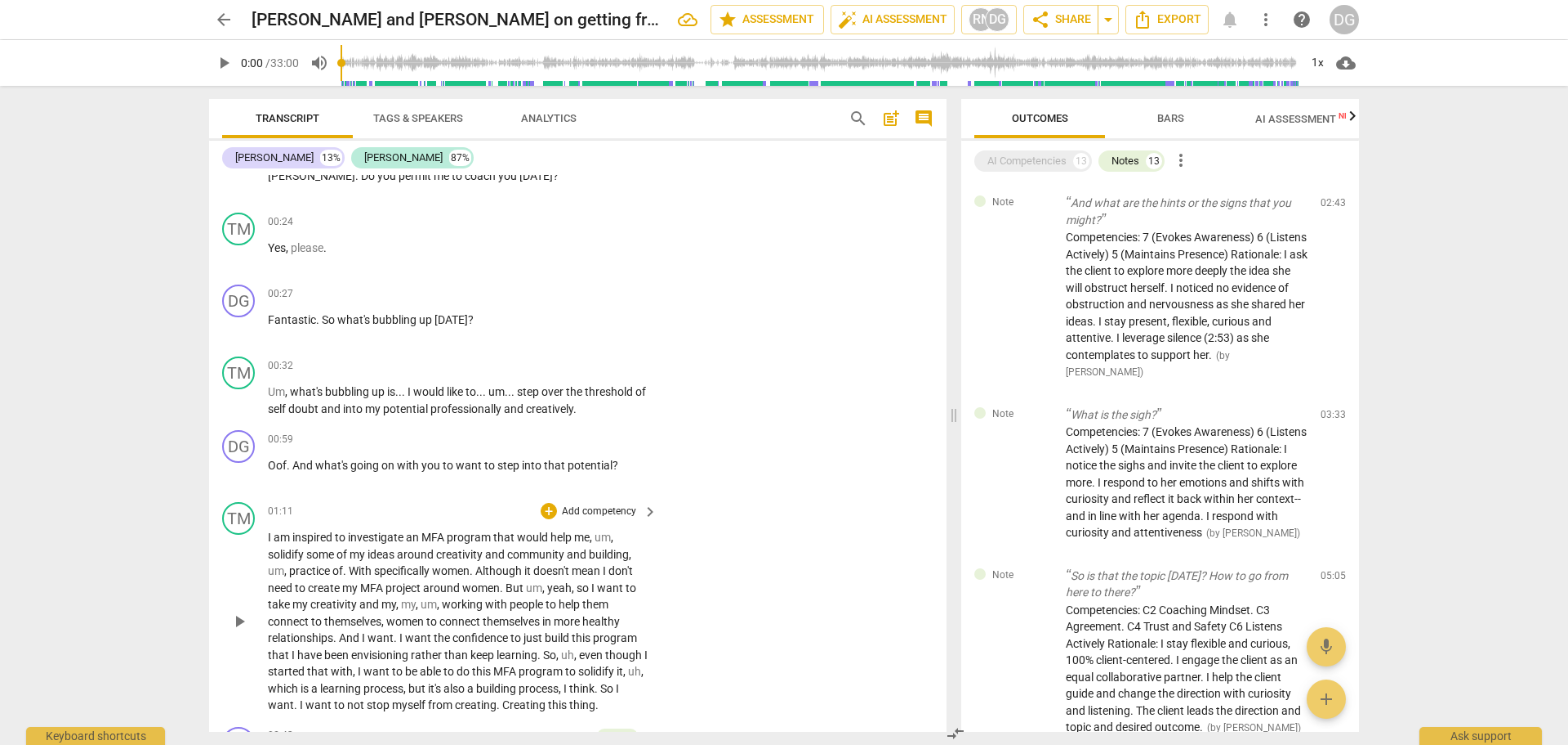
click at [346, 570] on span "." at bounding box center [346, 570] width 6 height 13
click at [565, 674] on span "program" at bounding box center [542, 670] width 47 height 13
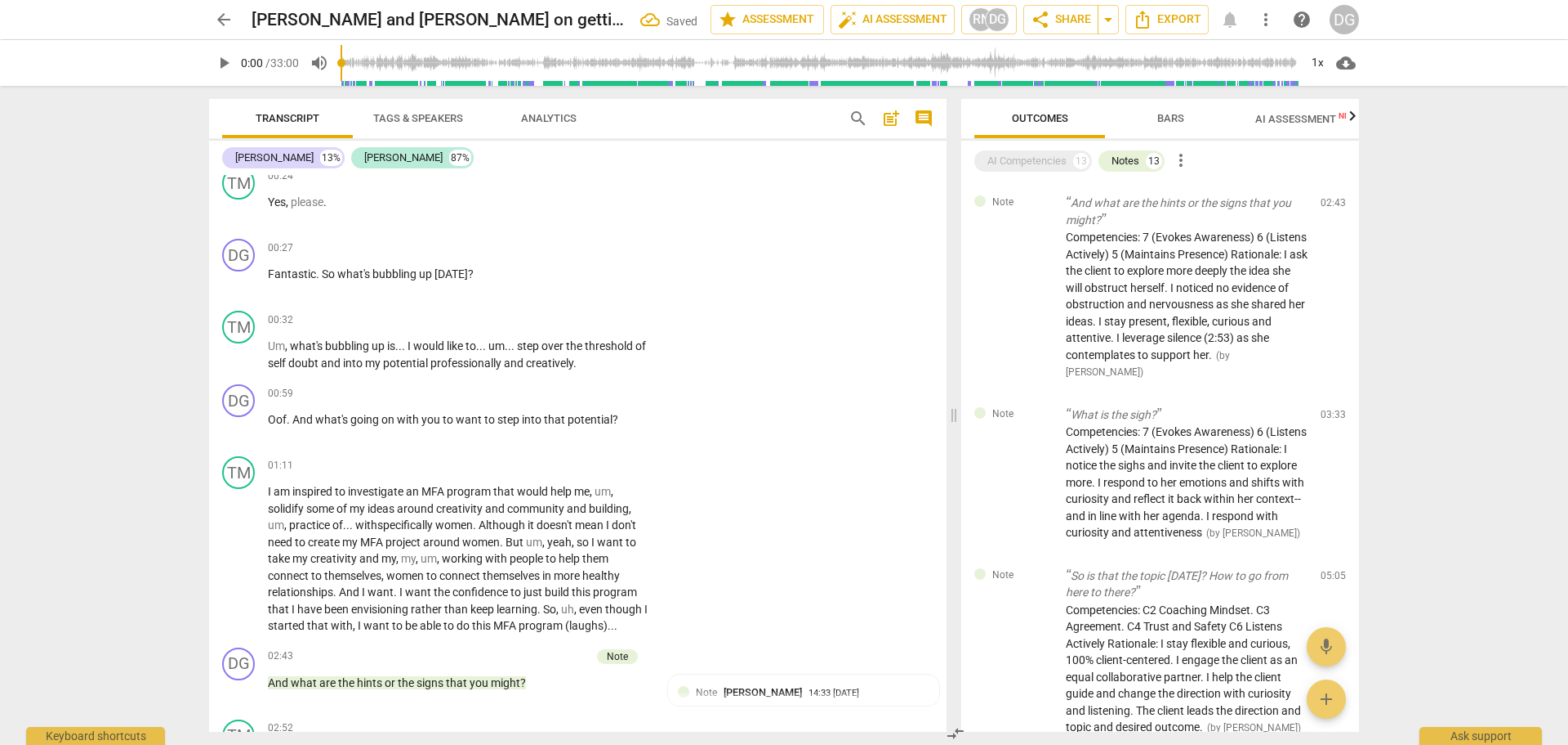
scroll to position [551, 0]
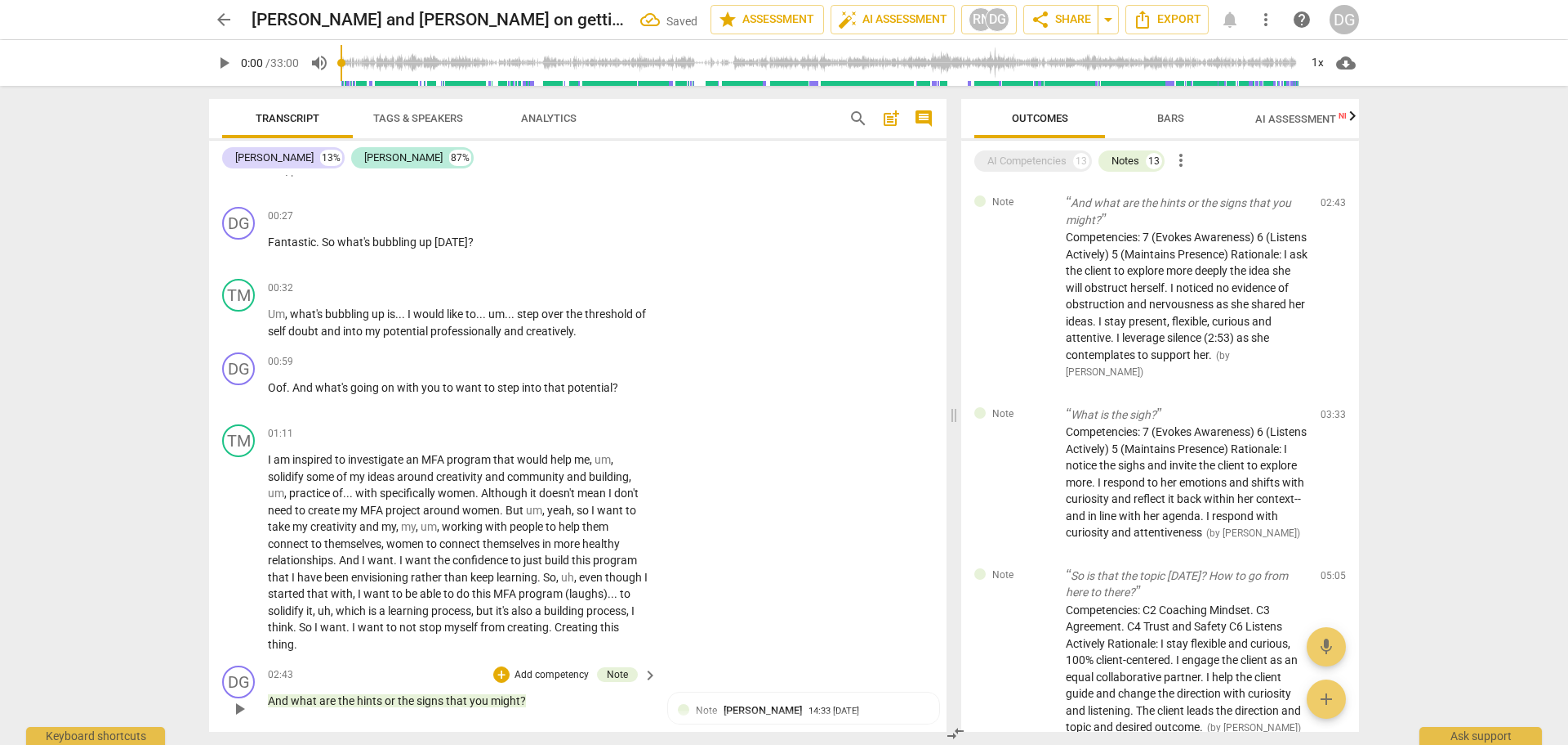
click at [313, 673] on div "02:43 + Add competency Note keyboard_arrow_right" at bounding box center [464, 674] width 391 height 18
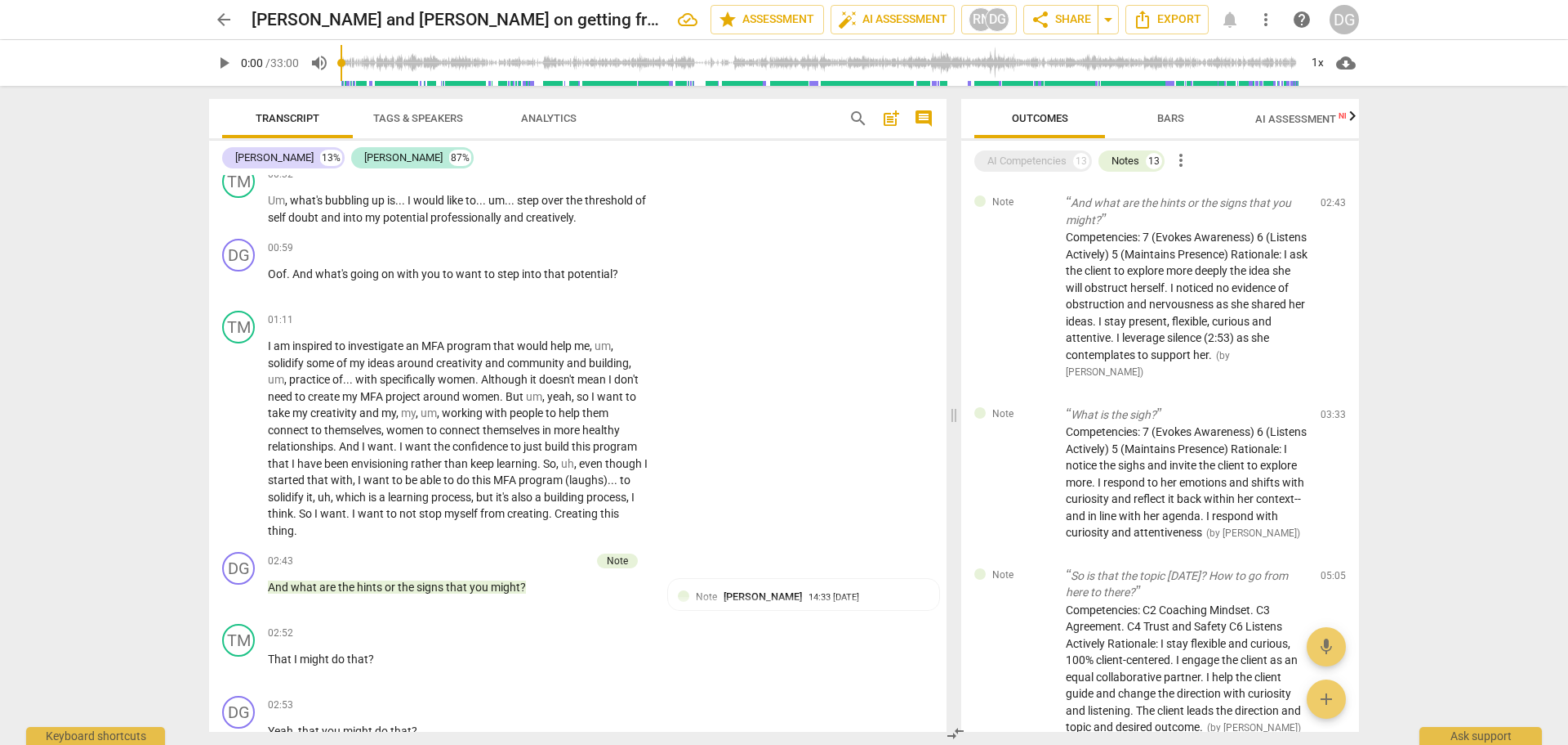
scroll to position [697, 0]
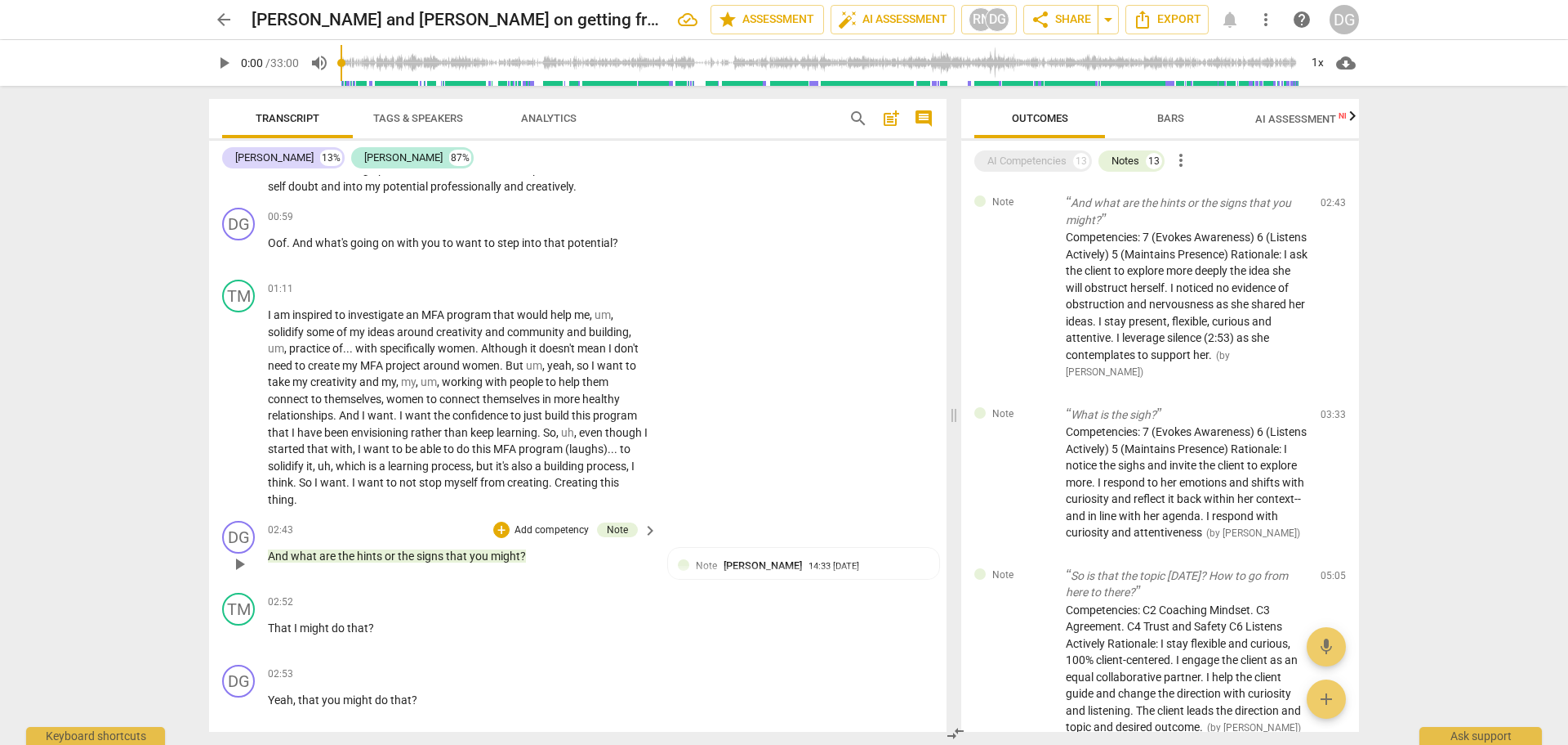
click at [555, 554] on p "And what are the hints or the signs that you might ?" at bounding box center [458, 556] width 381 height 17
click at [608, 446] on span "(laughs)" at bounding box center [587, 449] width 42 height 13
click at [611, 449] on span "." at bounding box center [610, 449] width 3 height 13
click at [620, 444] on span "." at bounding box center [617, 449] width 6 height 13
click at [368, 510] on div "TM play_arrow pause 01:11 + Add competency keyboard_arrow_right I am inspired t…" at bounding box center [577, 393] width 738 height 241
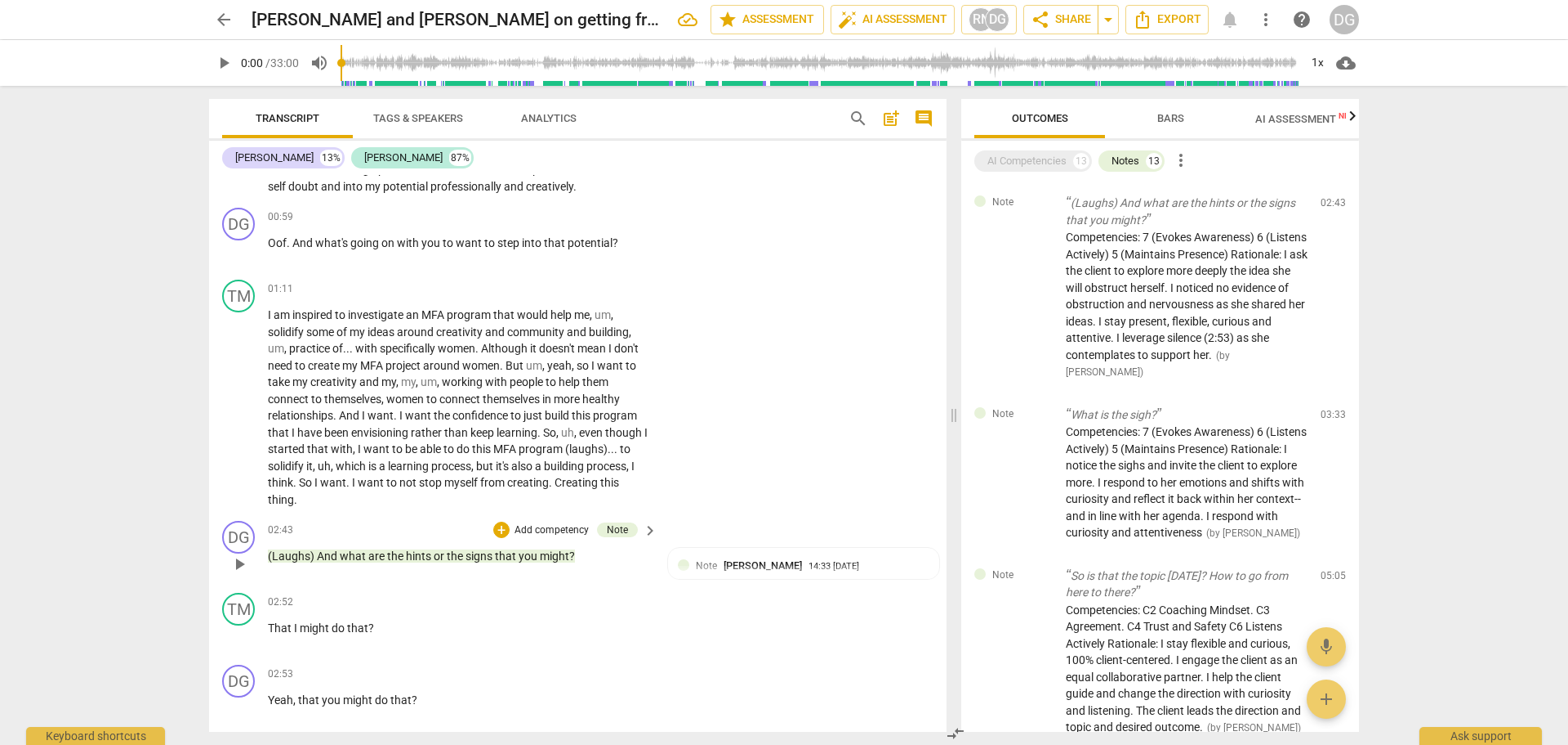
click at [596, 554] on p "(Laughs) And what are the hints or the signs that you might ?" at bounding box center [458, 556] width 381 height 17
click at [626, 443] on span "to" at bounding box center [625, 449] width 11 height 13
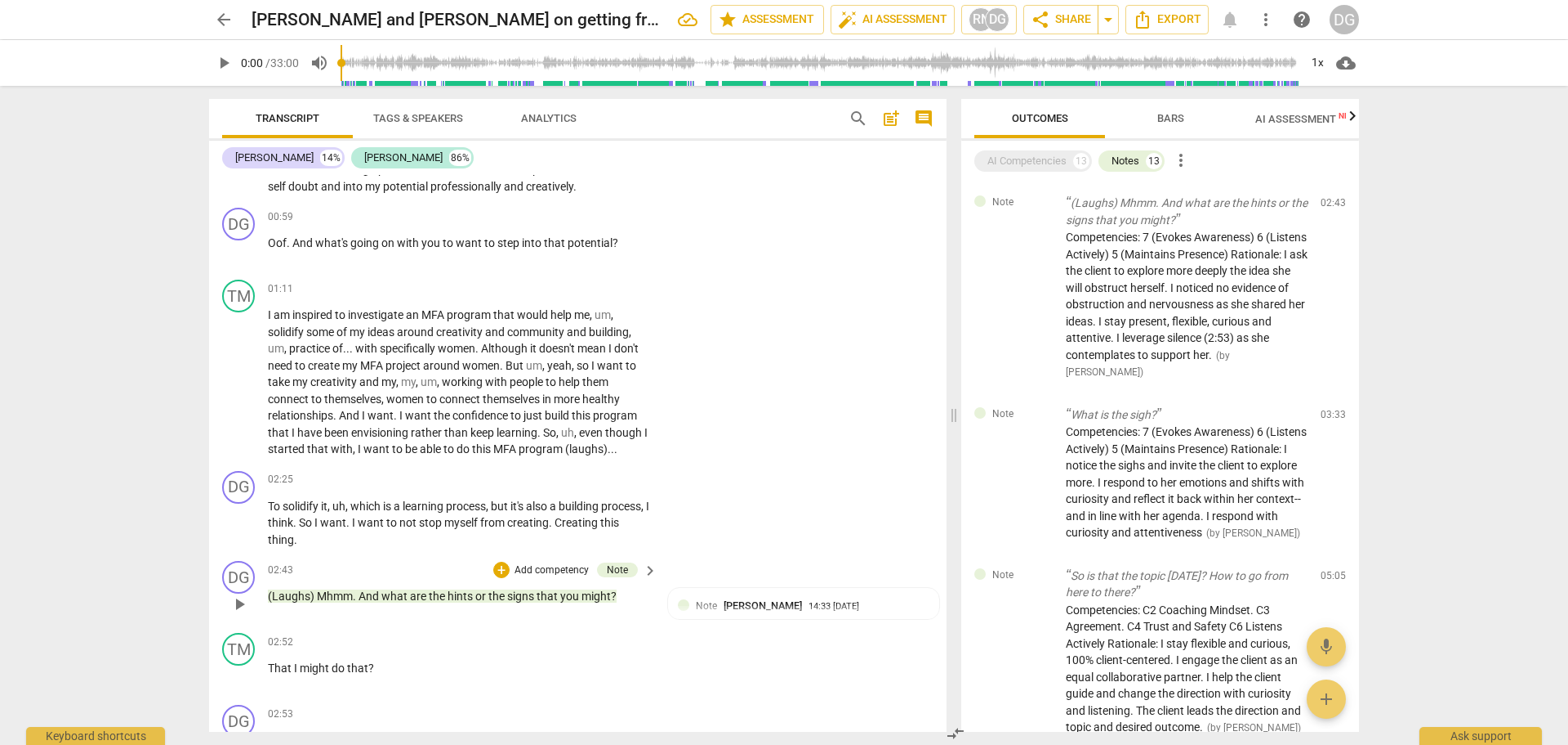
click at [633, 592] on p "(Laughs) Mhmm . And what are the hints or the signs that you might ?" at bounding box center [458, 596] width 381 height 17
click at [270, 504] on span "To" at bounding box center [275, 505] width 14 height 13
paste p
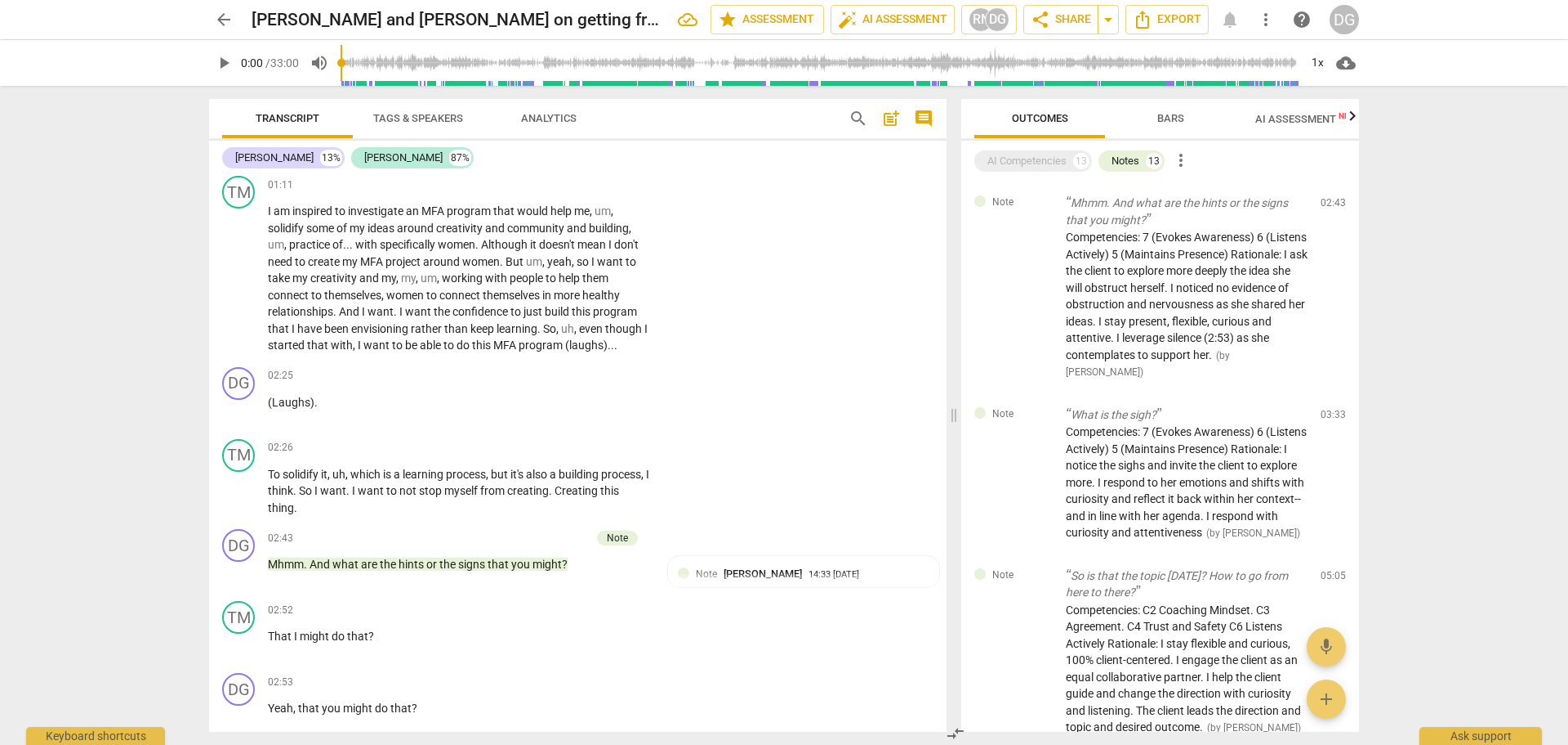
scroll to position [849, 0]
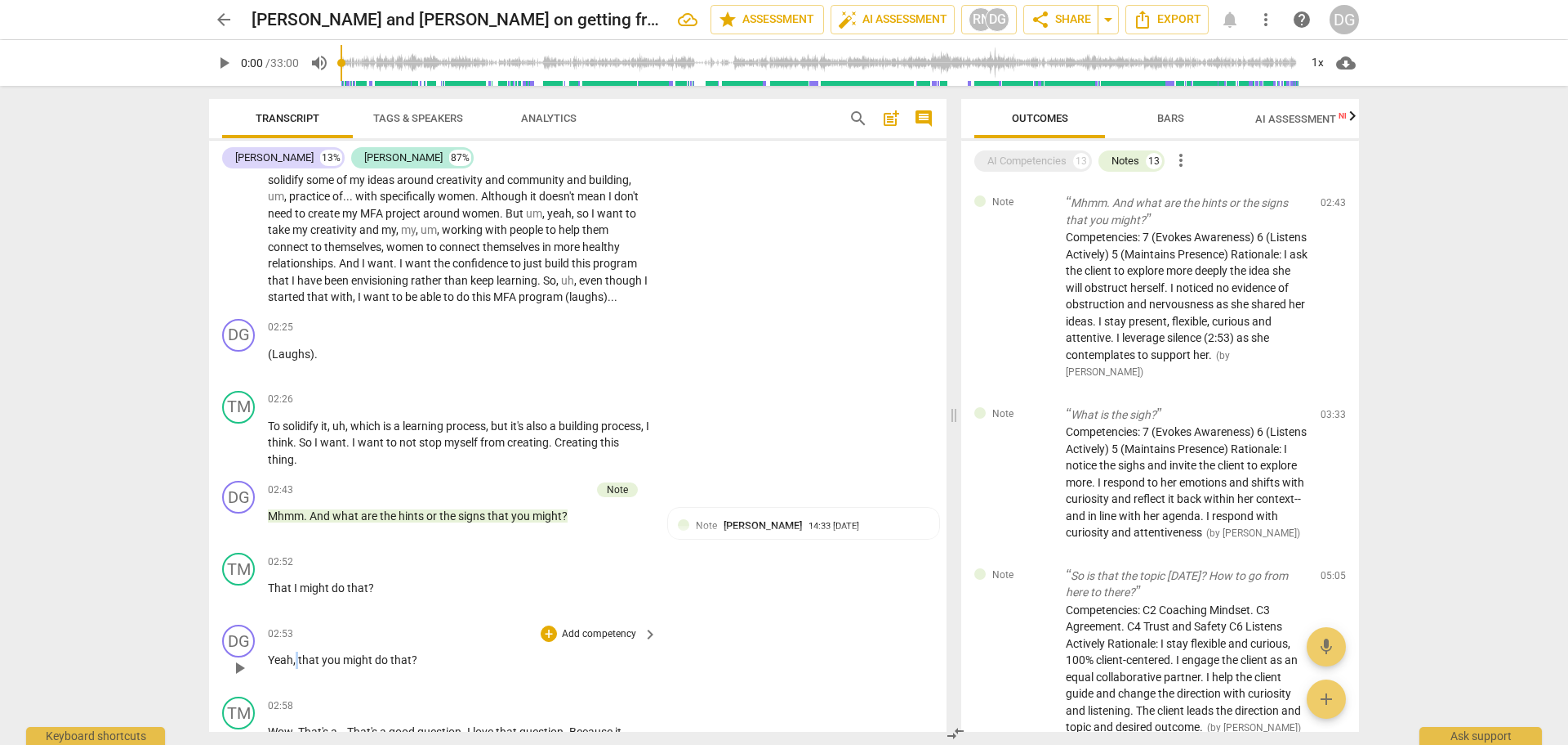
click at [298, 656] on p "Yeah , that you might do that ?" at bounding box center [458, 660] width 381 height 17
click at [318, 353] on p "(Laughs) ." at bounding box center [458, 354] width 381 height 17
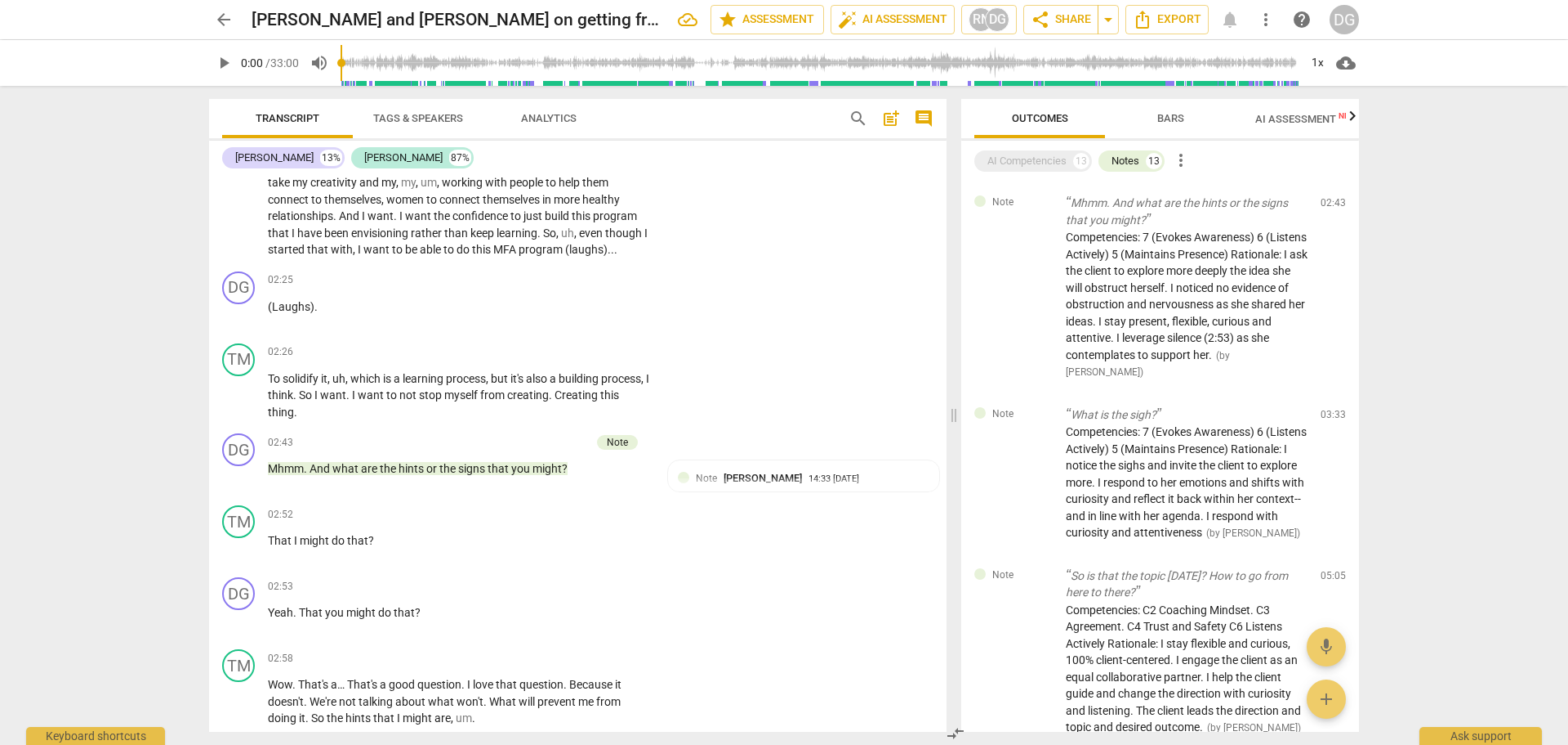
scroll to position [912, 0]
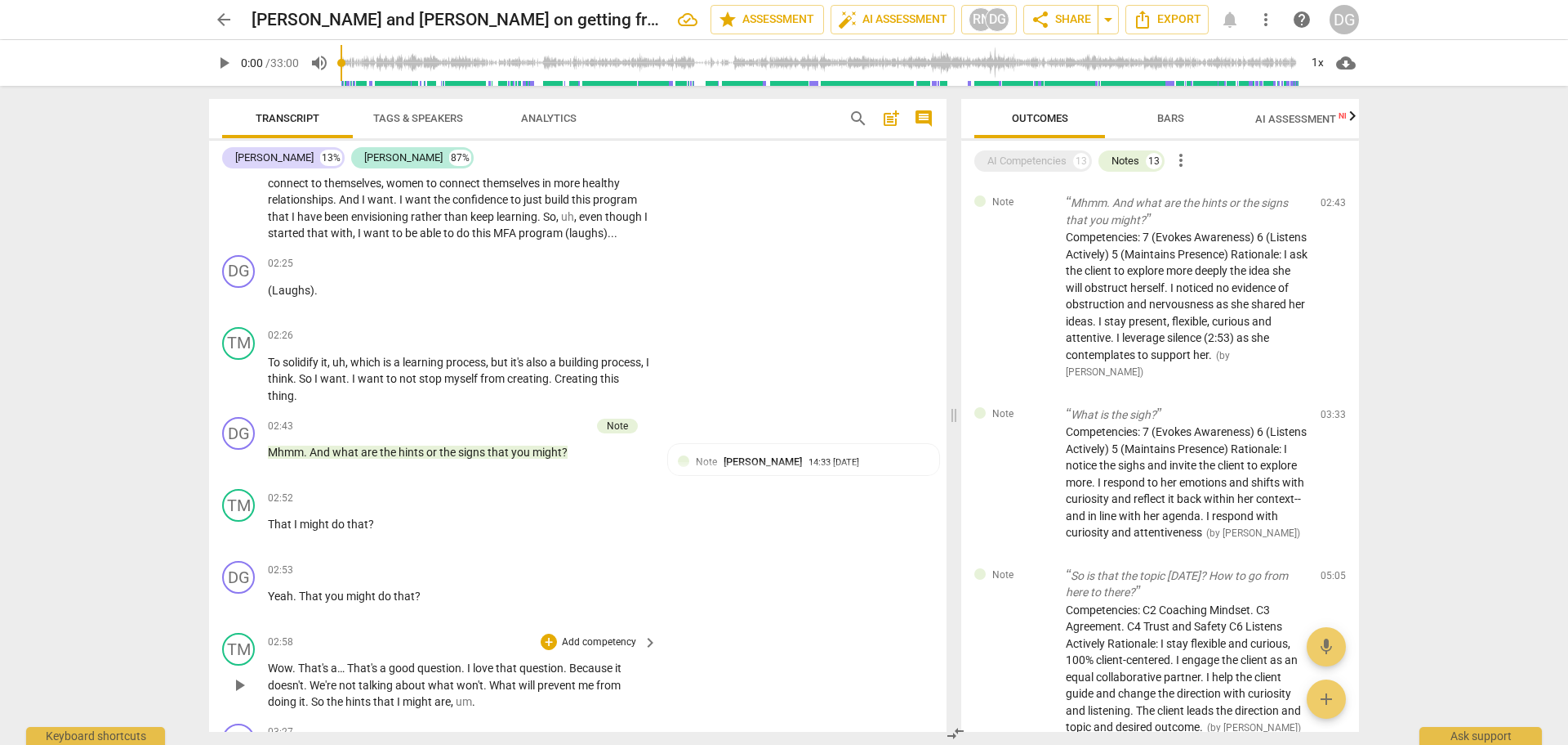
click at [467, 663] on span "." at bounding box center [464, 667] width 6 height 13
click at [310, 685] on span "." at bounding box center [306, 685] width 6 height 13
click at [327, 699] on span "So" at bounding box center [319, 701] width 15 height 13
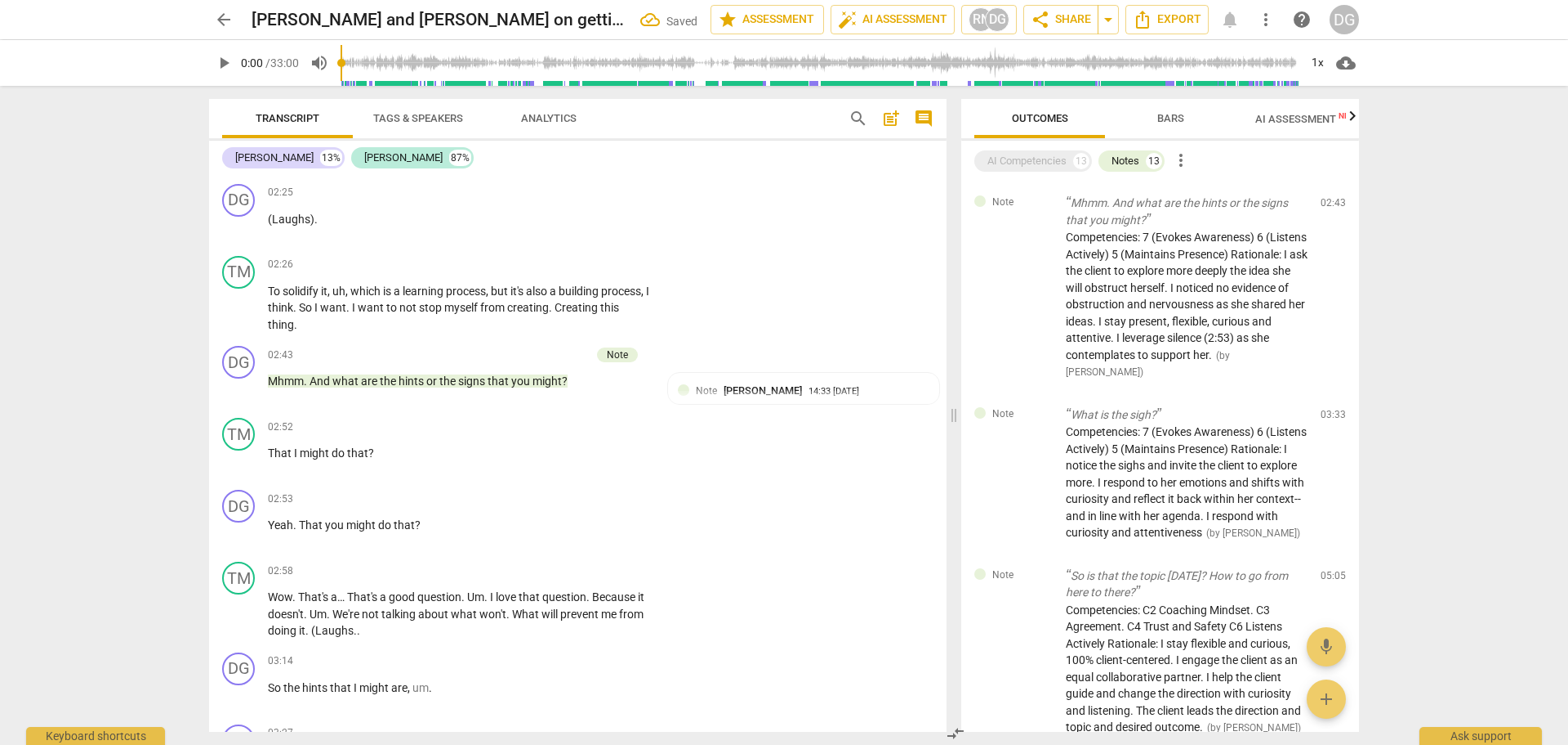
scroll to position [1015, 0]
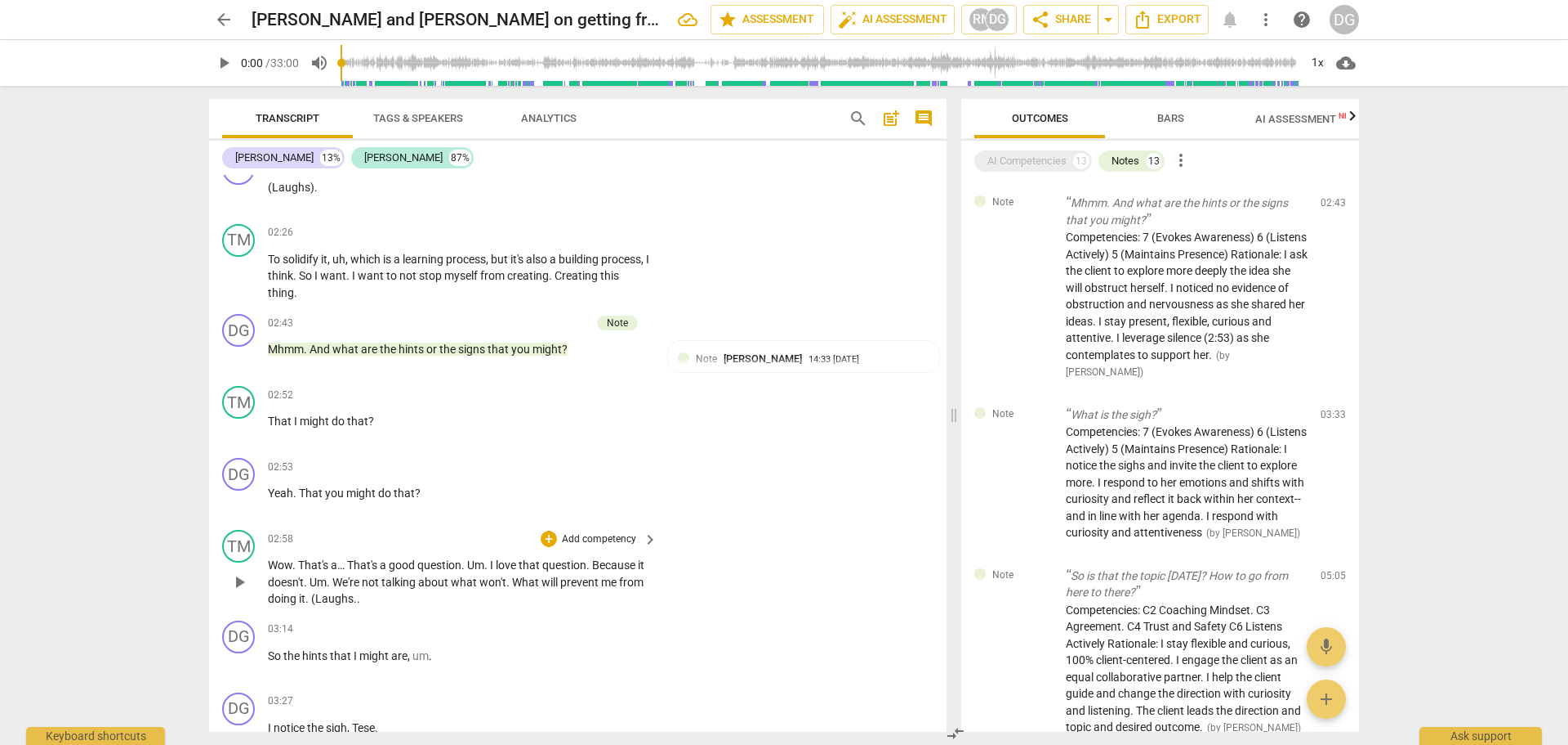
click at [360, 600] on span "." at bounding box center [358, 598] width 3 height 13
click at [269, 653] on span "So" at bounding box center [276, 655] width 15 height 13
click at [308, 651] on span "(Laughs)" at bounding box center [291, 655] width 47 height 13
drag, startPoint x: 940, startPoint y: 241, endPoint x: 940, endPoint y: 251, distance: 10.0
click at [940, 251] on div "TM play_arrow pause 02:26 + Add competency keyboard_arrow_right To solidify it …" at bounding box center [577, 262] width 738 height 91
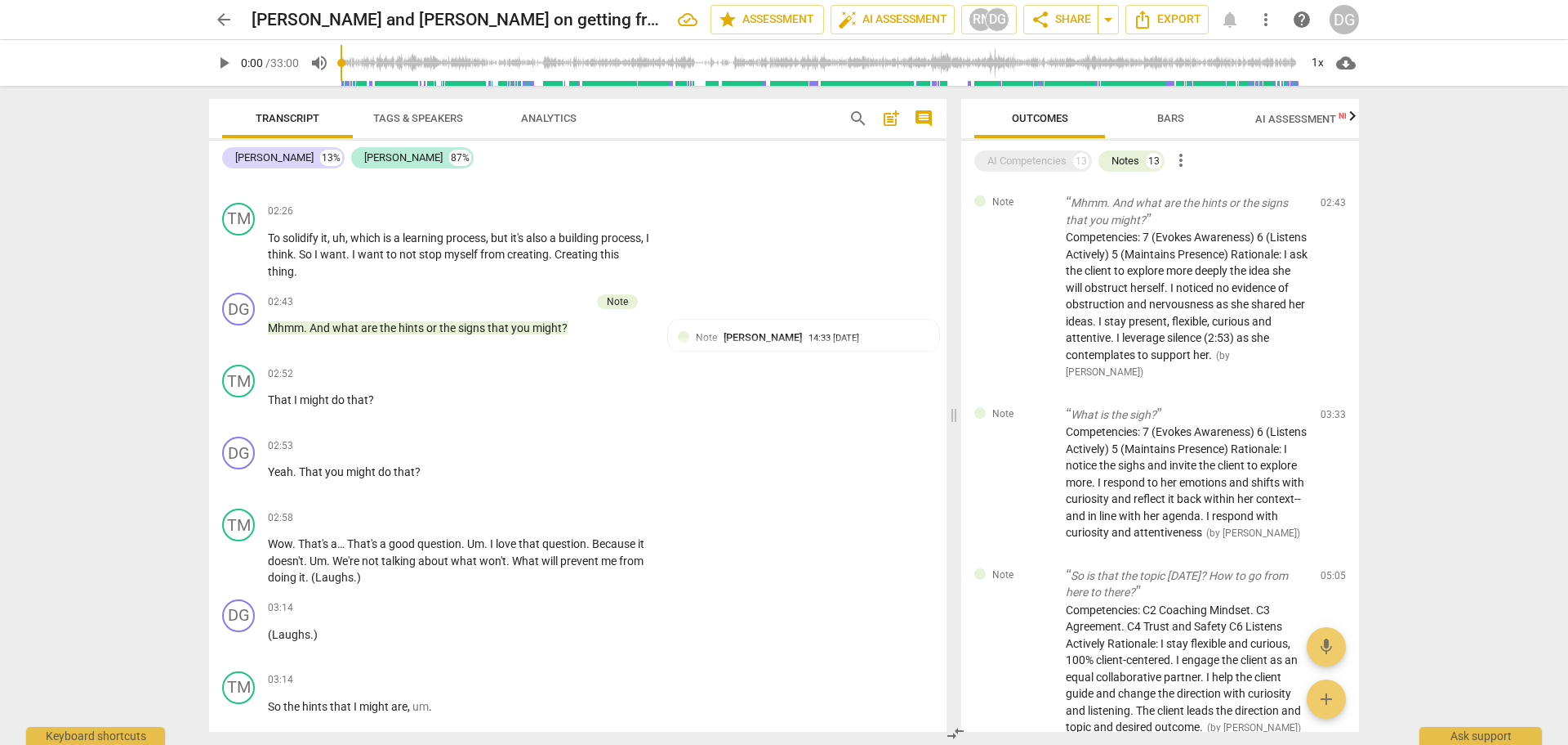
scroll to position [1086, 0]
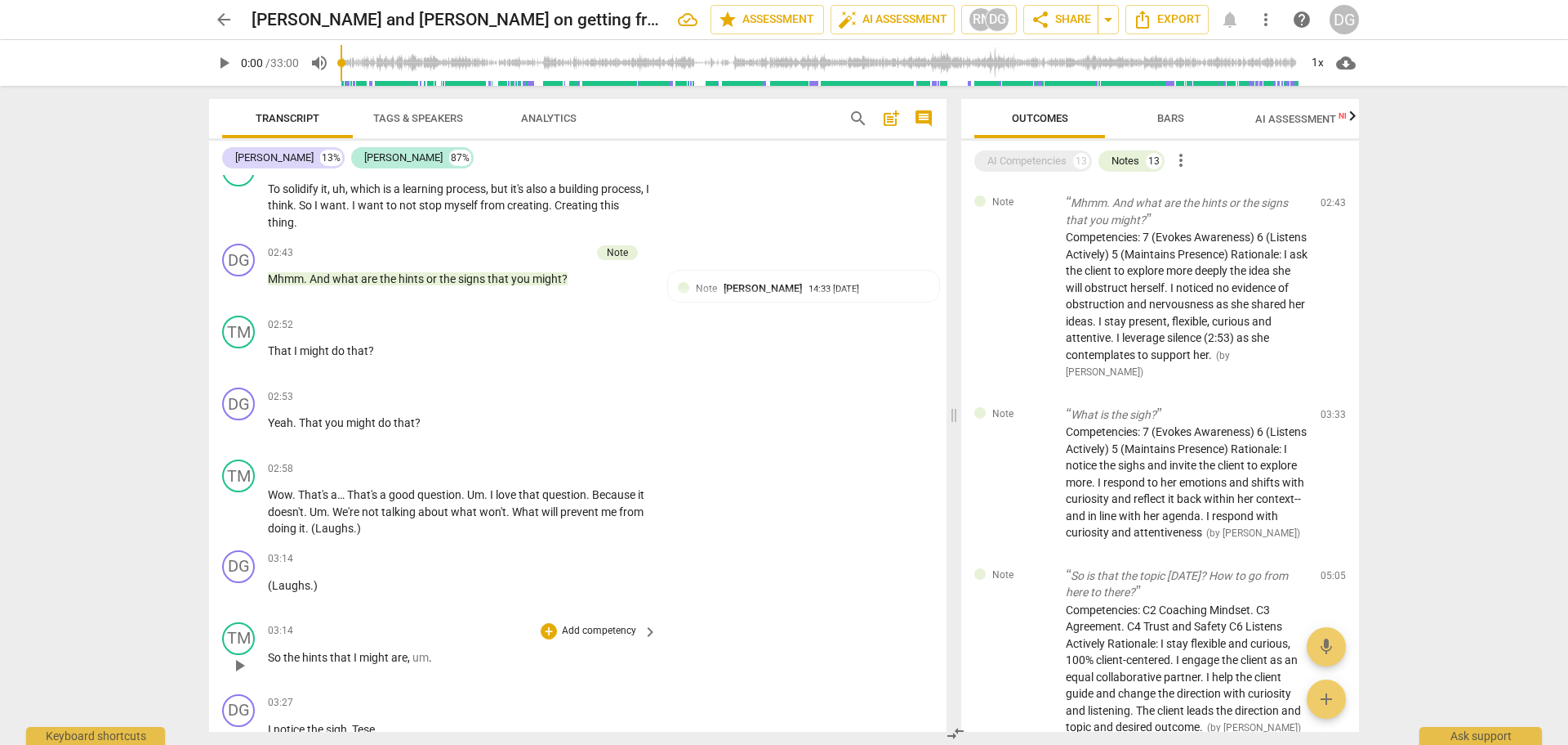
click at [412, 656] on span "," at bounding box center [410, 657] width 5 height 13
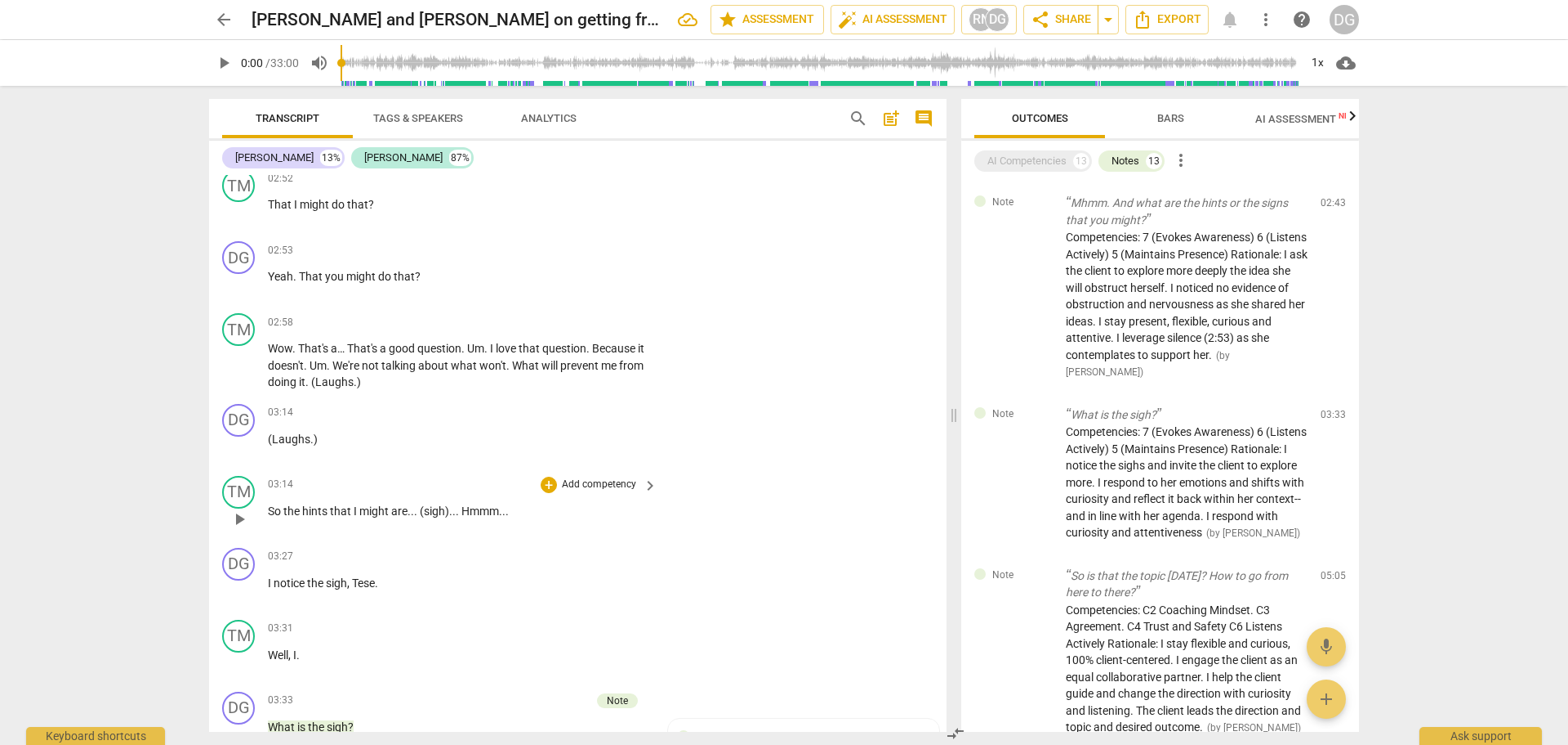
scroll to position [1295, 0]
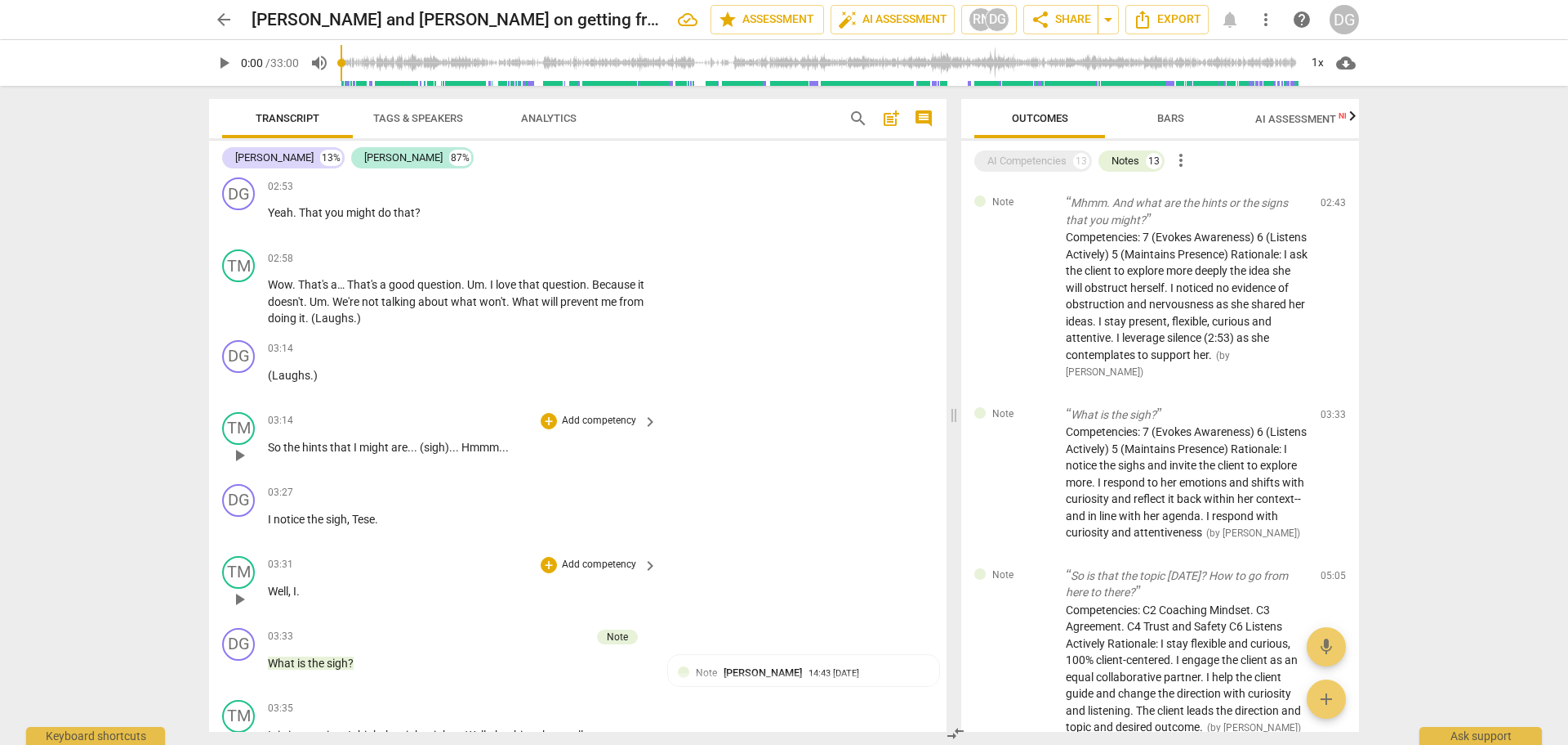
click at [301, 593] on p "Well , I ." at bounding box center [458, 591] width 381 height 17
click at [375, 659] on p "What is the sigh ?" at bounding box center [458, 663] width 381 height 17
drag, startPoint x: 947, startPoint y: 257, endPoint x: 945, endPoint y: 270, distance: 13.2
click at [945, 270] on div "Transcript Tags & Speakers Analytics search post_add comment D G McCullough 13%…" at bounding box center [575, 415] width 757 height 659
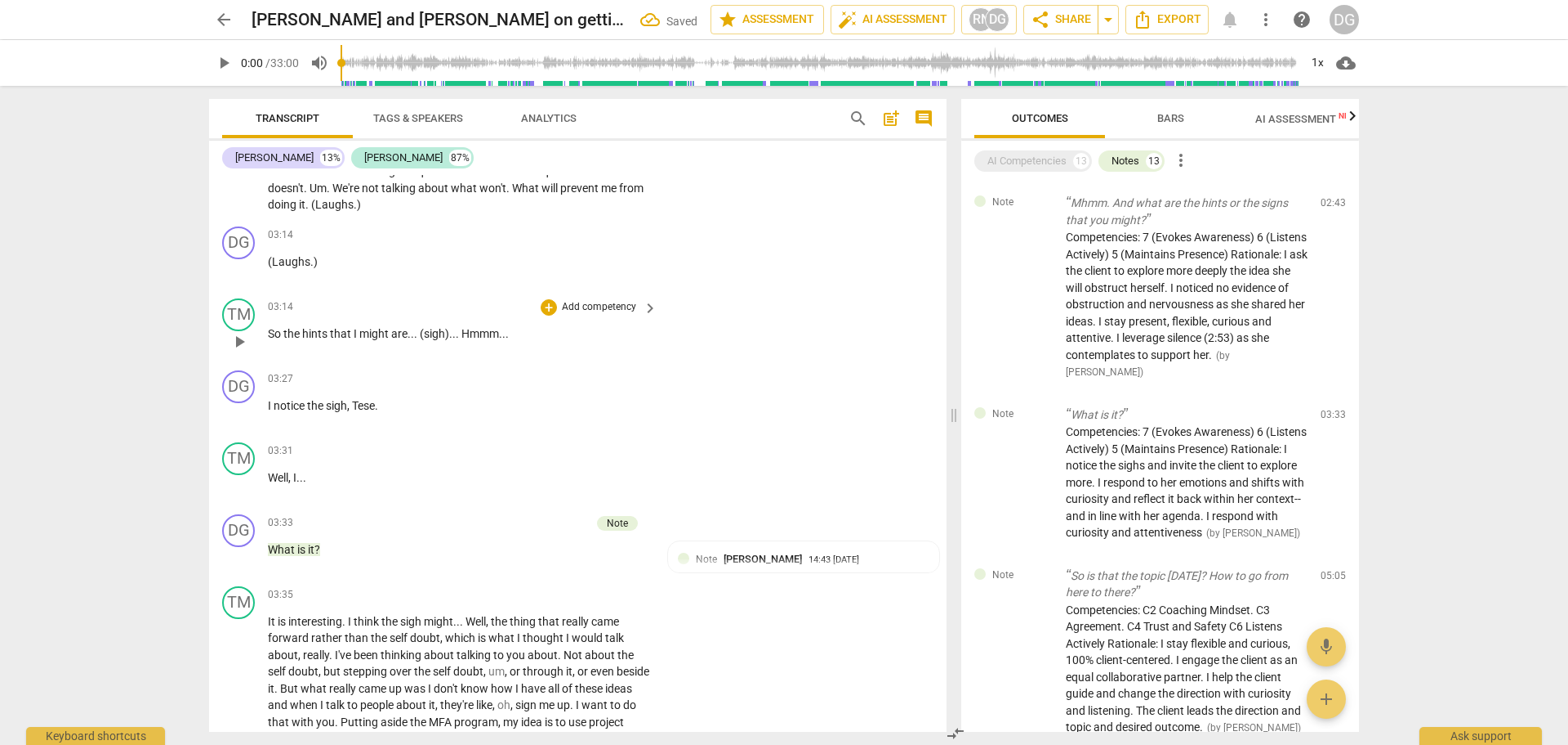
scroll to position [1442, 0]
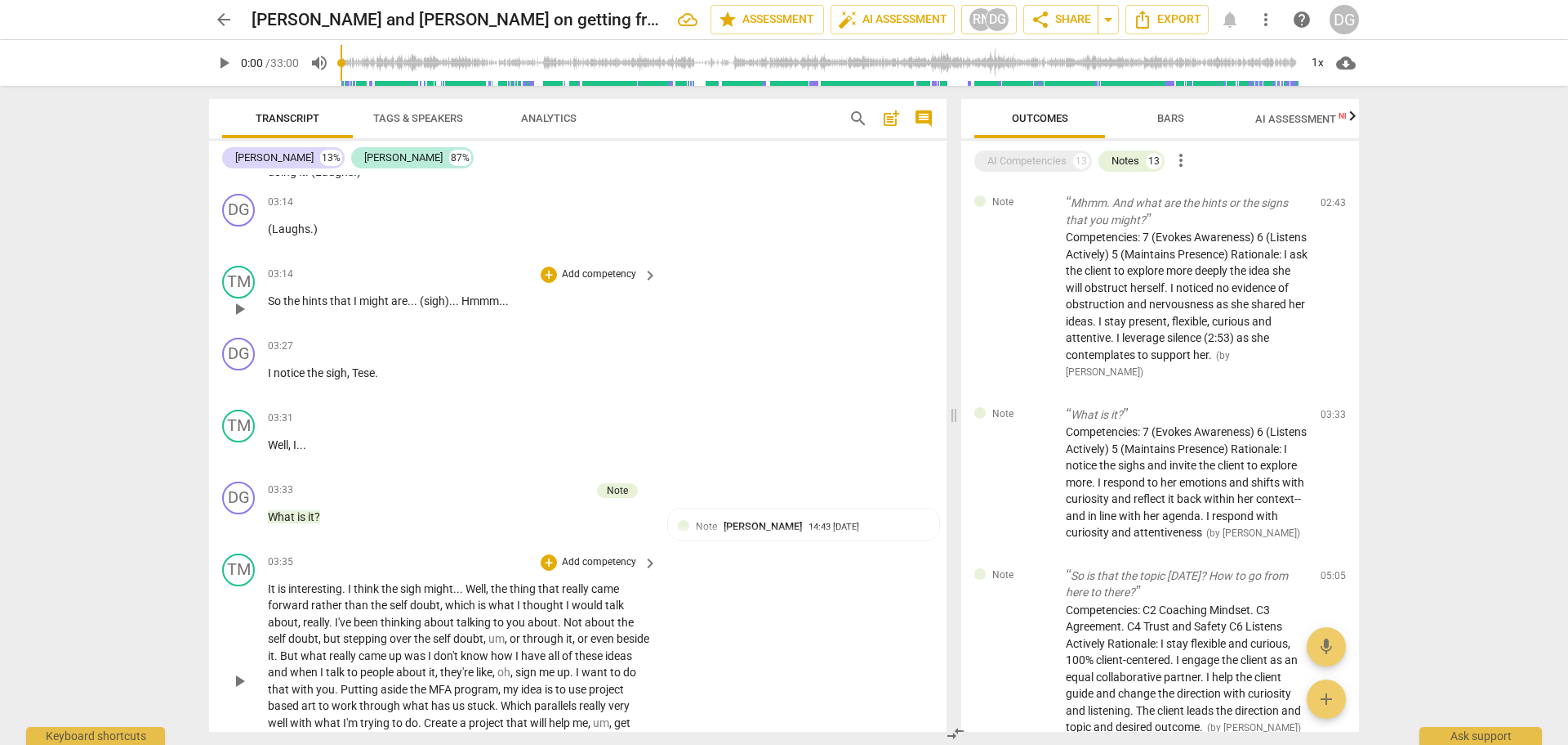
drag, startPoint x: 465, startPoint y: 589, endPoint x: 552, endPoint y: 596, distance: 87.3
click at [469, 588] on p "It is interesting . I think the sigh might . . . Well , the thing that really c…" at bounding box center [458, 680] width 381 height 201
click at [484, 637] on span "doubt" at bounding box center [469, 638] width 31 height 13
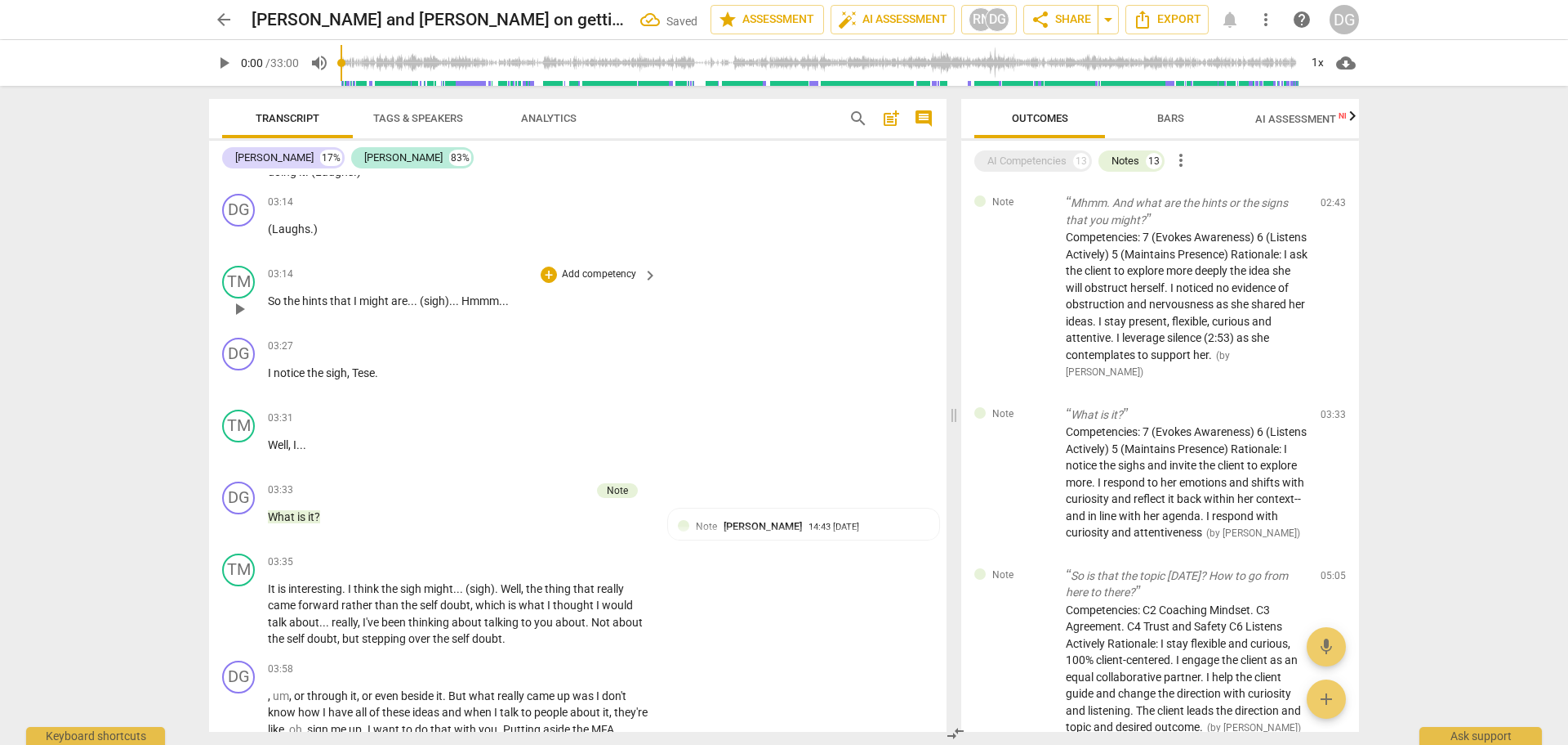
click at [503, 637] on span "doubt" at bounding box center [487, 638] width 31 height 13
drag, startPoint x: 273, startPoint y: 697, endPoint x: 289, endPoint y: 695, distance: 16.1
click at [275, 696] on span "um" at bounding box center [280, 695] width 16 height 13
drag, startPoint x: 291, startPoint y: 694, endPoint x: 267, endPoint y: 700, distance: 24.7
click at [267, 700] on div "DG play_arrow pause 03:58 + Add competency keyboard_arrow_right , um , or throu…" at bounding box center [577, 741] width 738 height 174
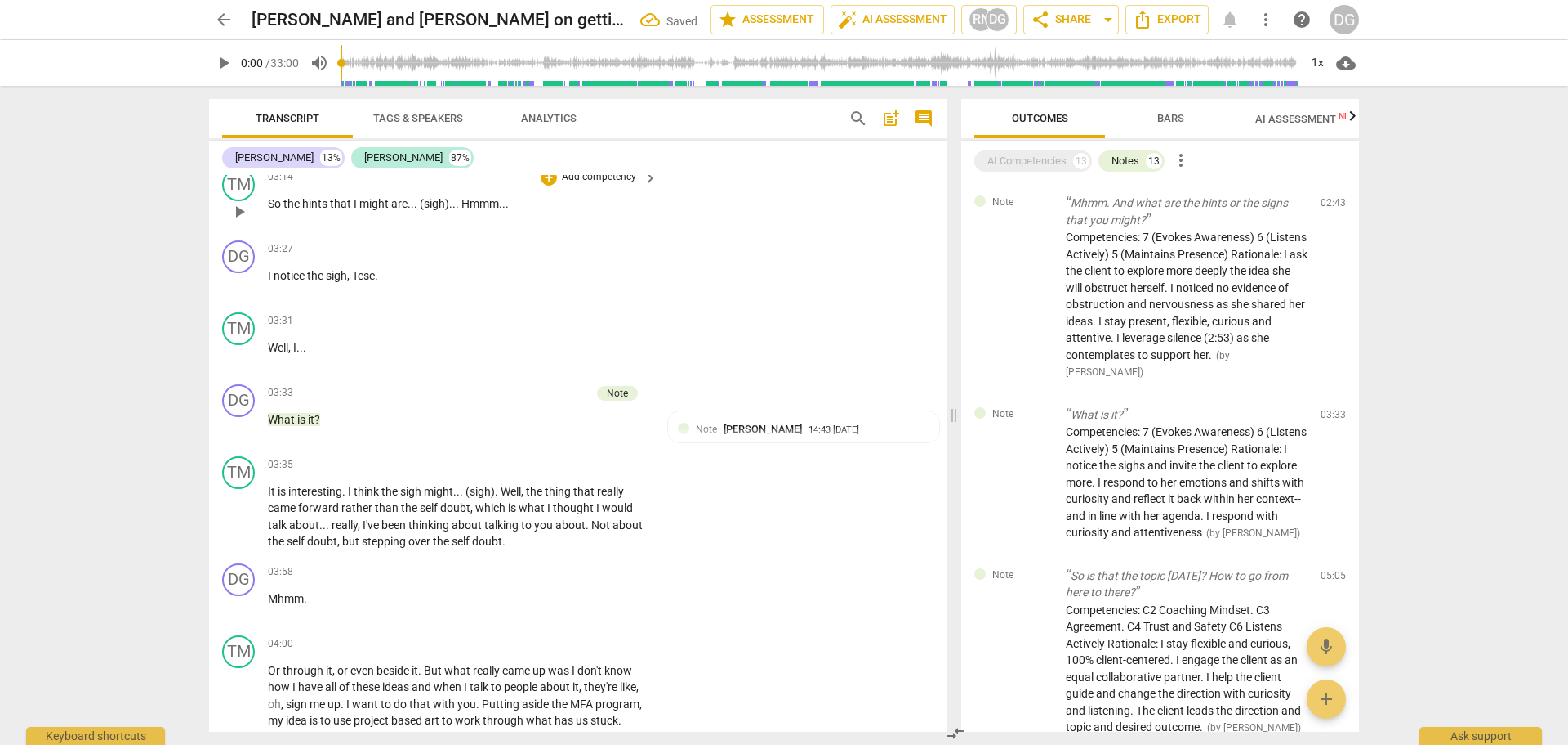
scroll to position [1589, 0]
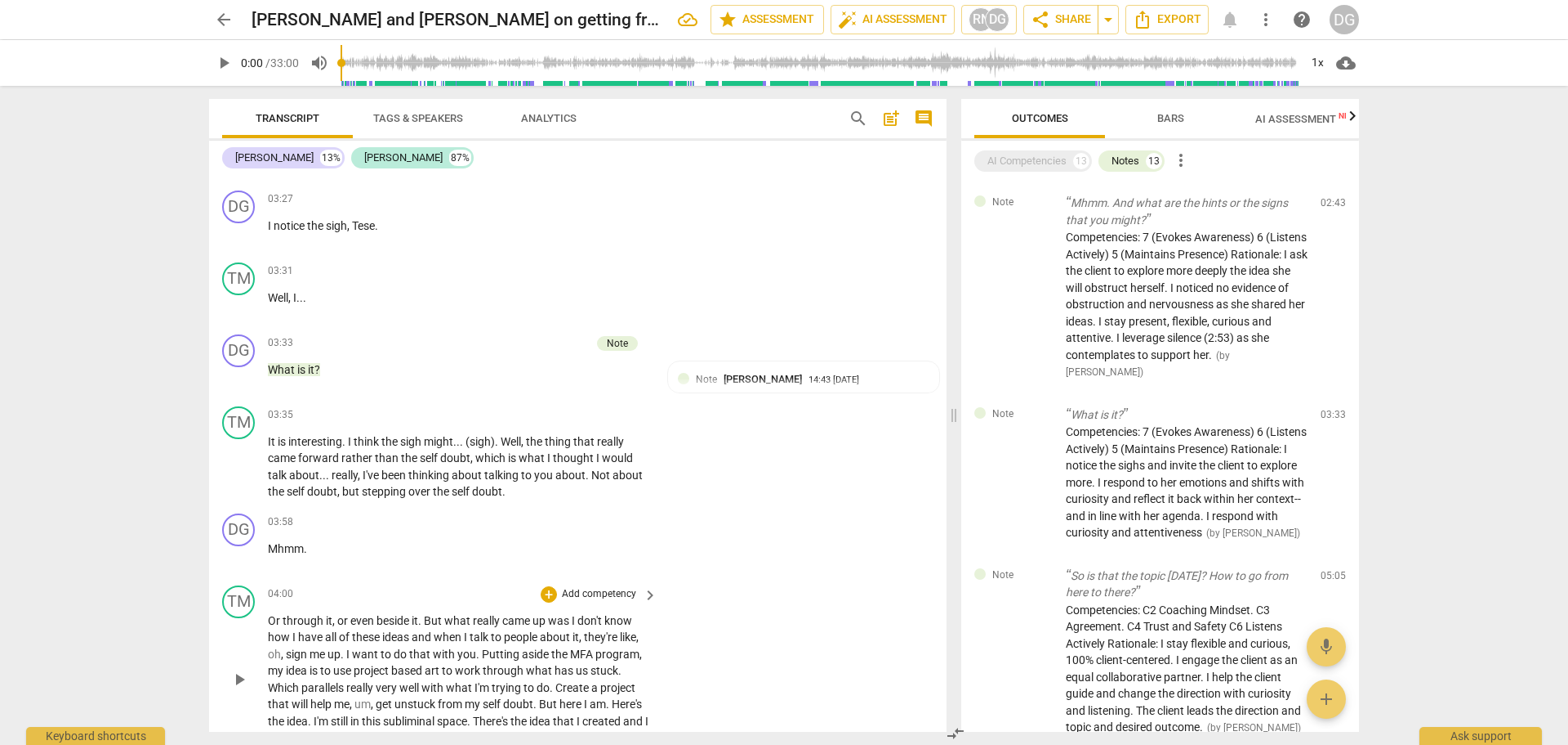
click at [289, 636] on span "how" at bounding box center [280, 636] width 25 height 13
drag, startPoint x: 499, startPoint y: 619, endPoint x: 470, endPoint y: 623, distance: 29.3
click at [470, 623] on p "Or through it , or even beside it . But what really came up was I don't know ho…" at bounding box center [458, 680] width 381 height 134
click at [568, 624] on span "was" at bounding box center [560, 620] width 24 height 13
click at [295, 630] on span "how." at bounding box center [282, 636] width 27 height 13
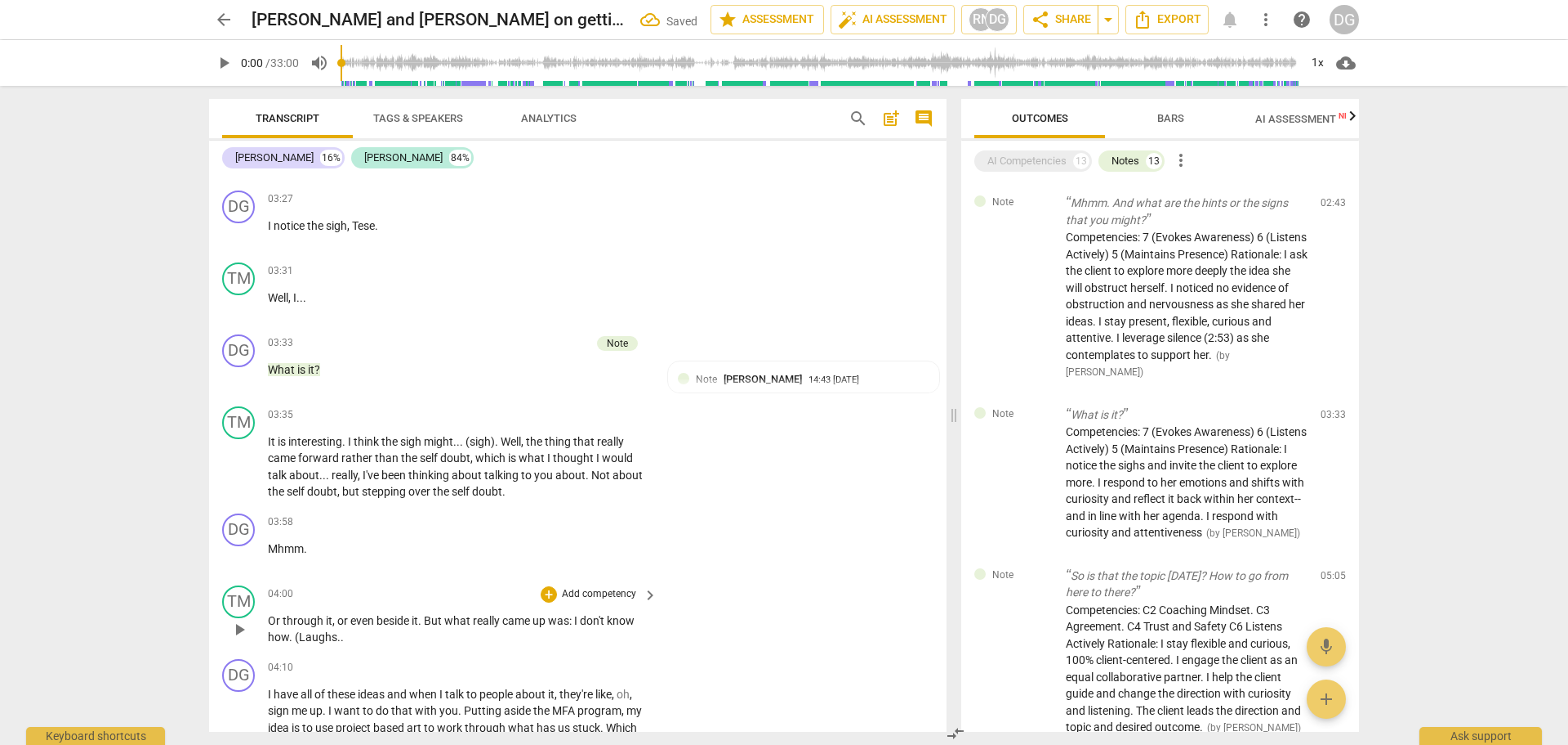
click at [341, 638] on span "." at bounding box center [342, 636] width 3 height 13
click at [268, 692] on span "I" at bounding box center [271, 693] width 6 height 13
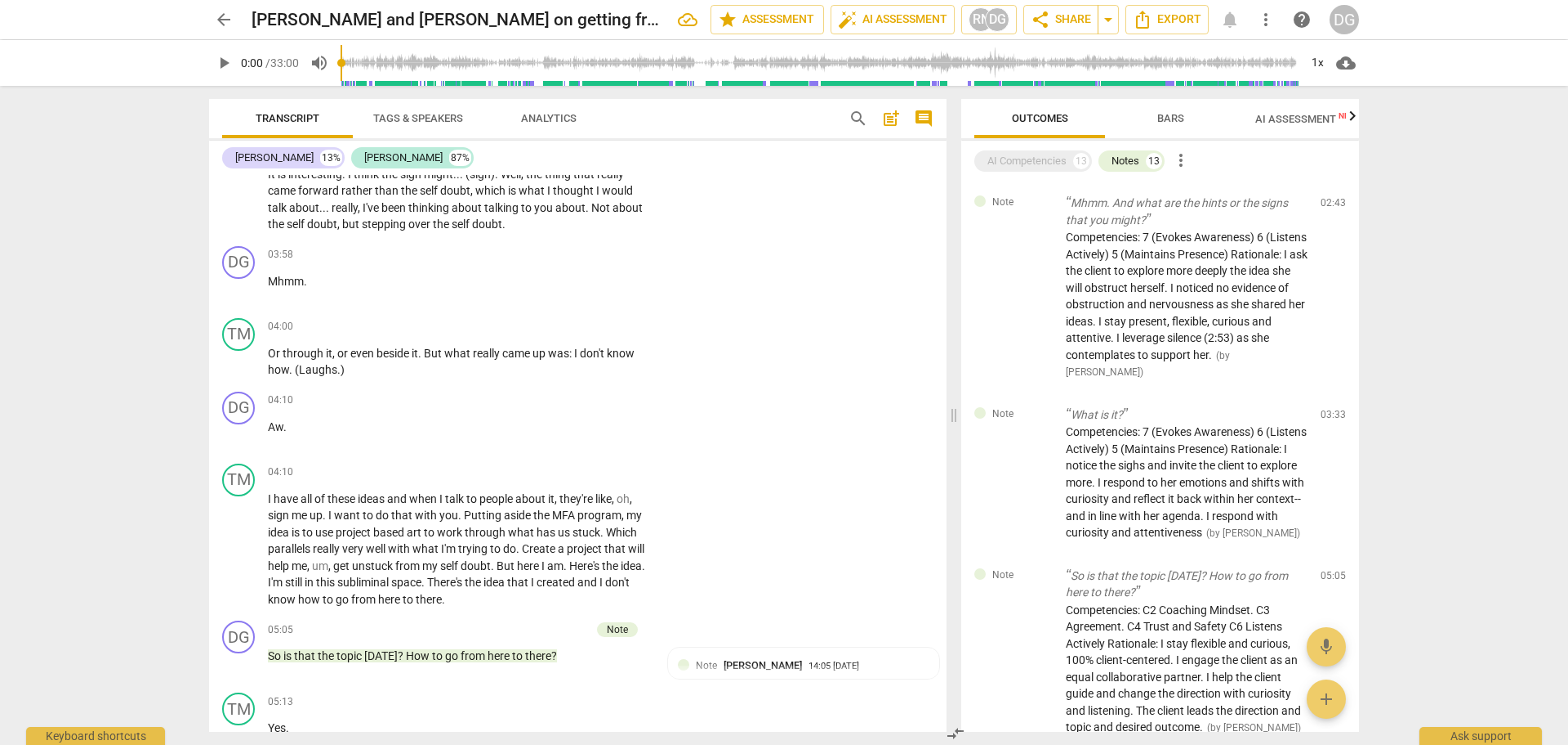
scroll to position [1872, 0]
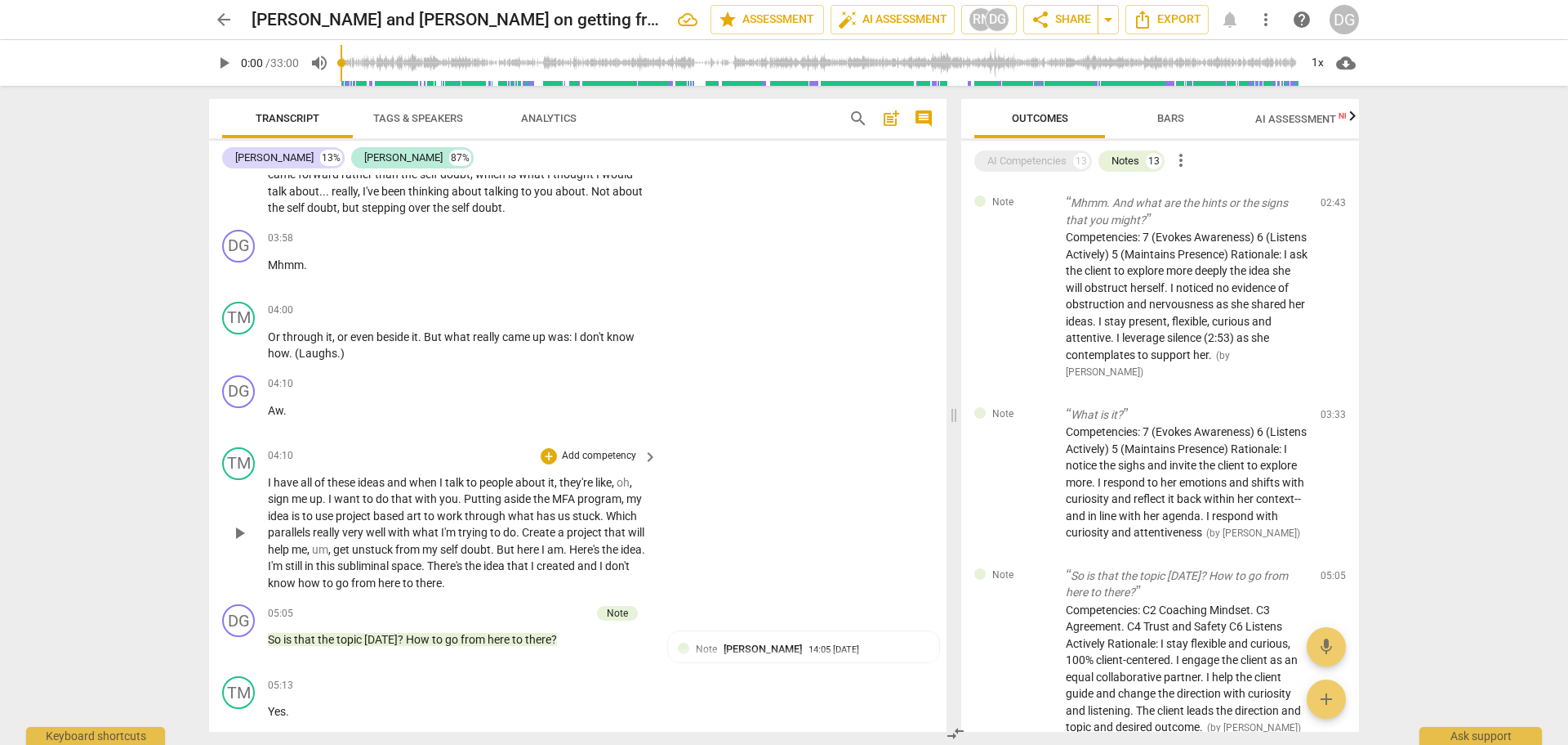
click at [616, 477] on span "," at bounding box center [615, 482] width 5 height 13
click at [459, 500] on span "." at bounding box center [461, 498] width 6 height 13
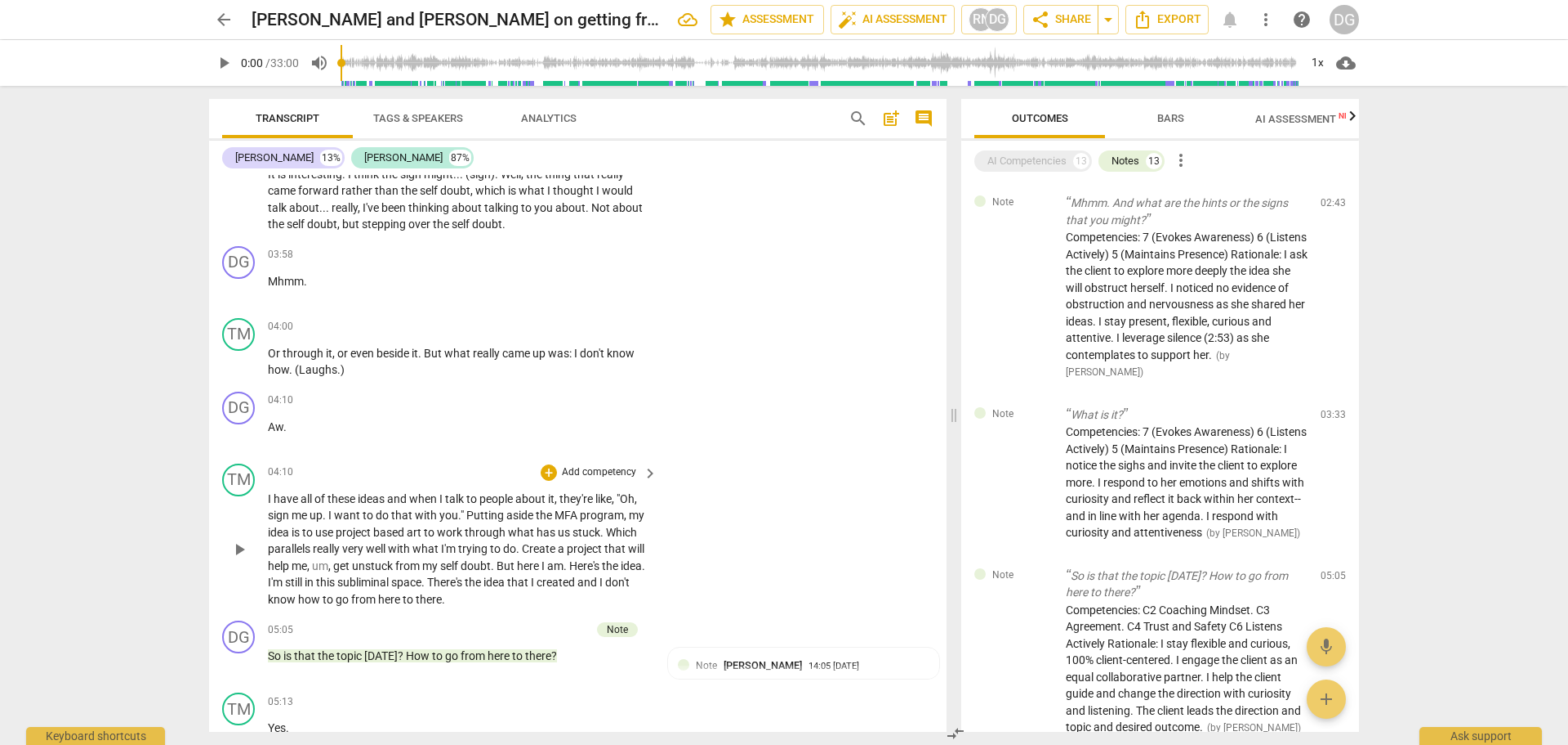
scroll to position [1973, 0]
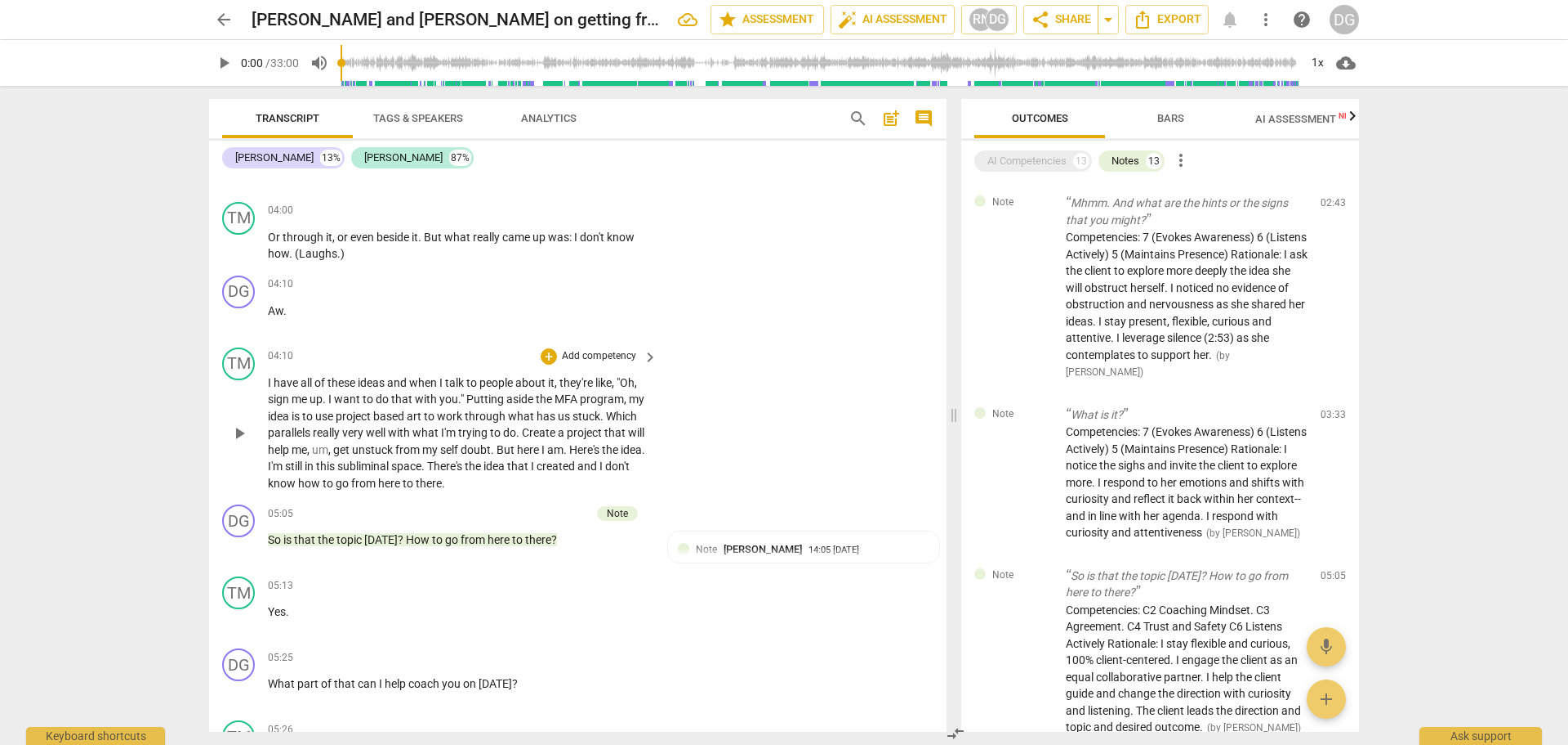
click at [464, 397] on span """ at bounding box center [464, 398] width 6 height 13
click at [301, 432] on span "." at bounding box center [298, 432] width 6 height 13
click at [591, 430] on span "Create" at bounding box center [600, 432] width 36 height 13
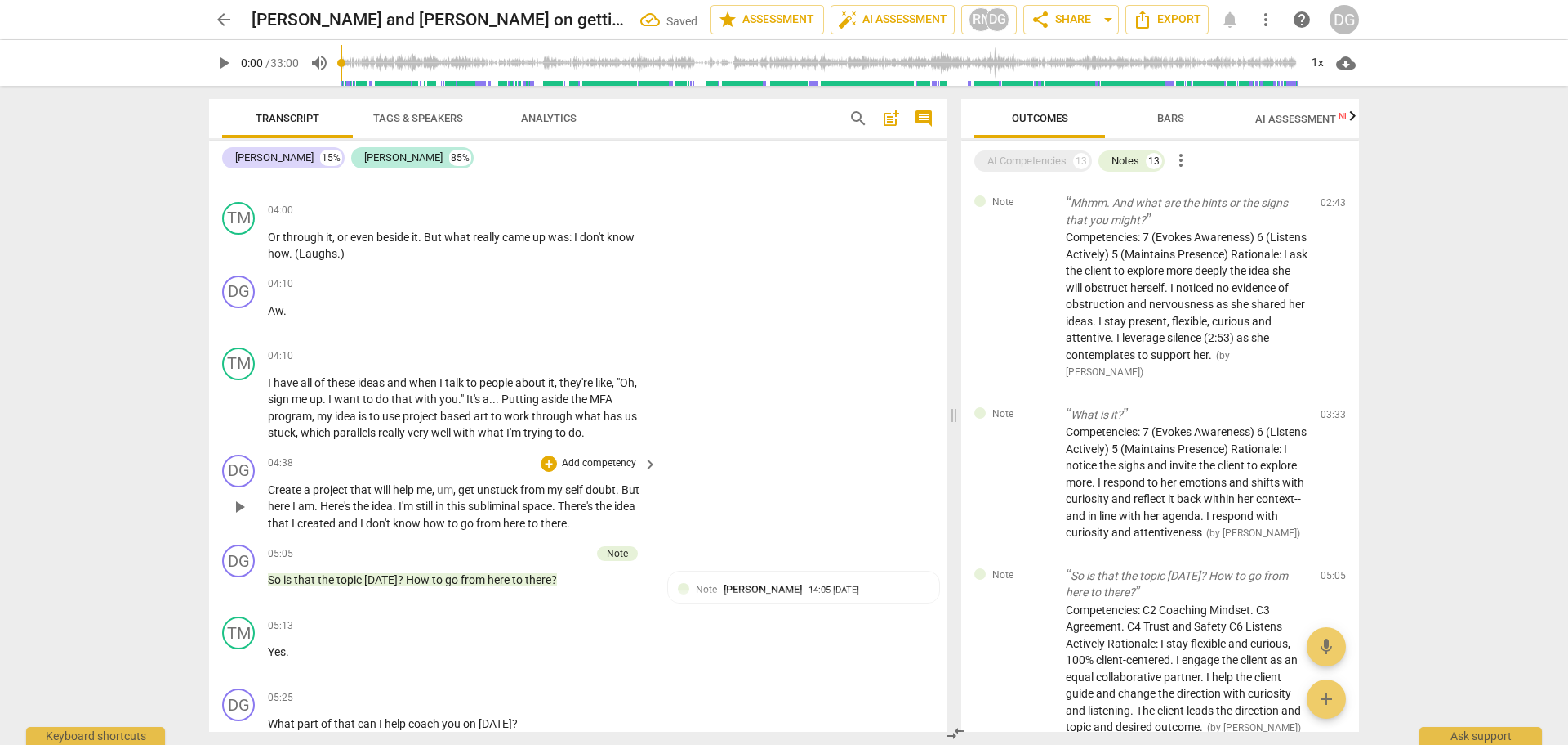
click at [270, 486] on span "Create" at bounding box center [286, 489] width 36 height 13
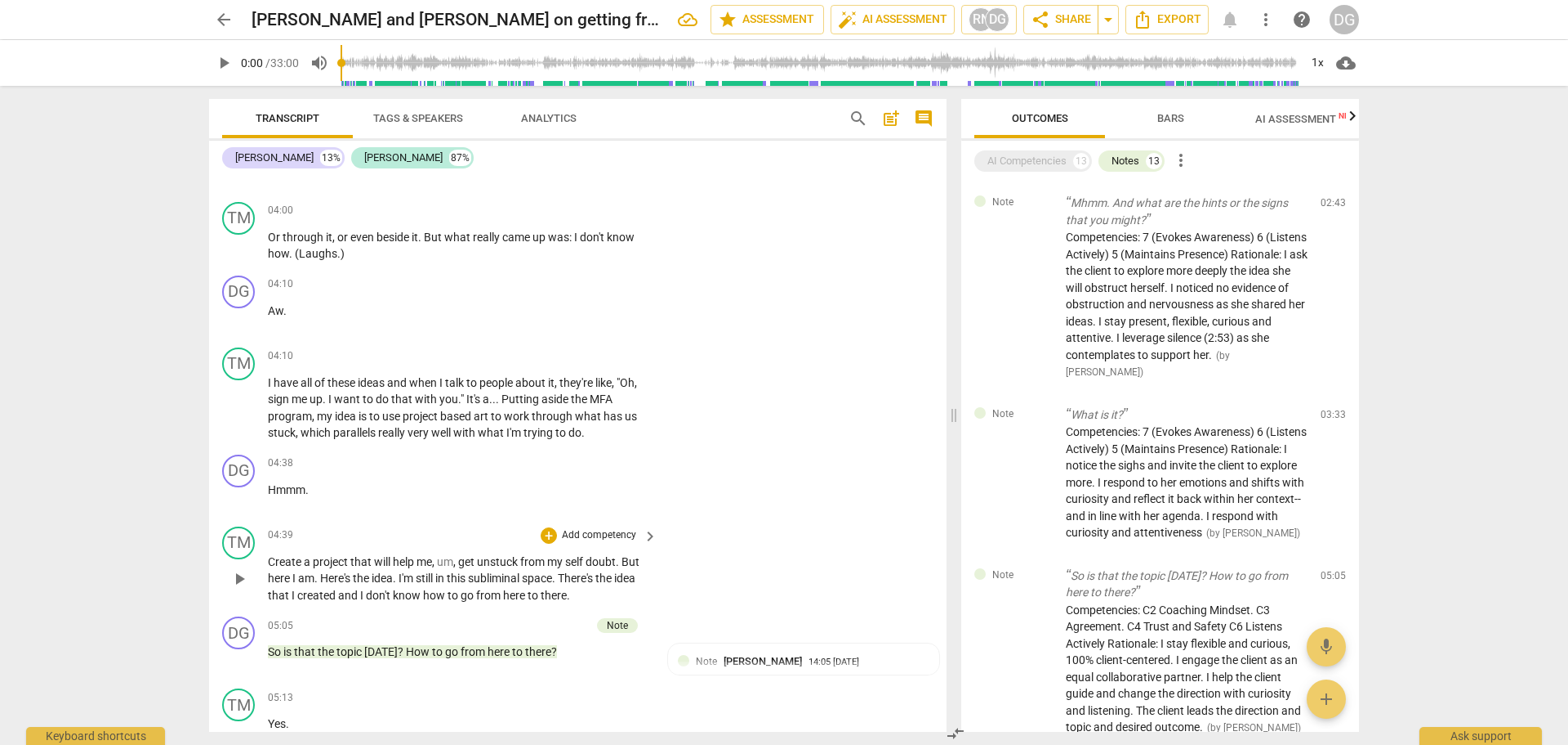
click at [639, 560] on span "But" at bounding box center [630, 561] width 18 height 13
click at [342, 591] on span "and" at bounding box center [349, 595] width 22 height 13
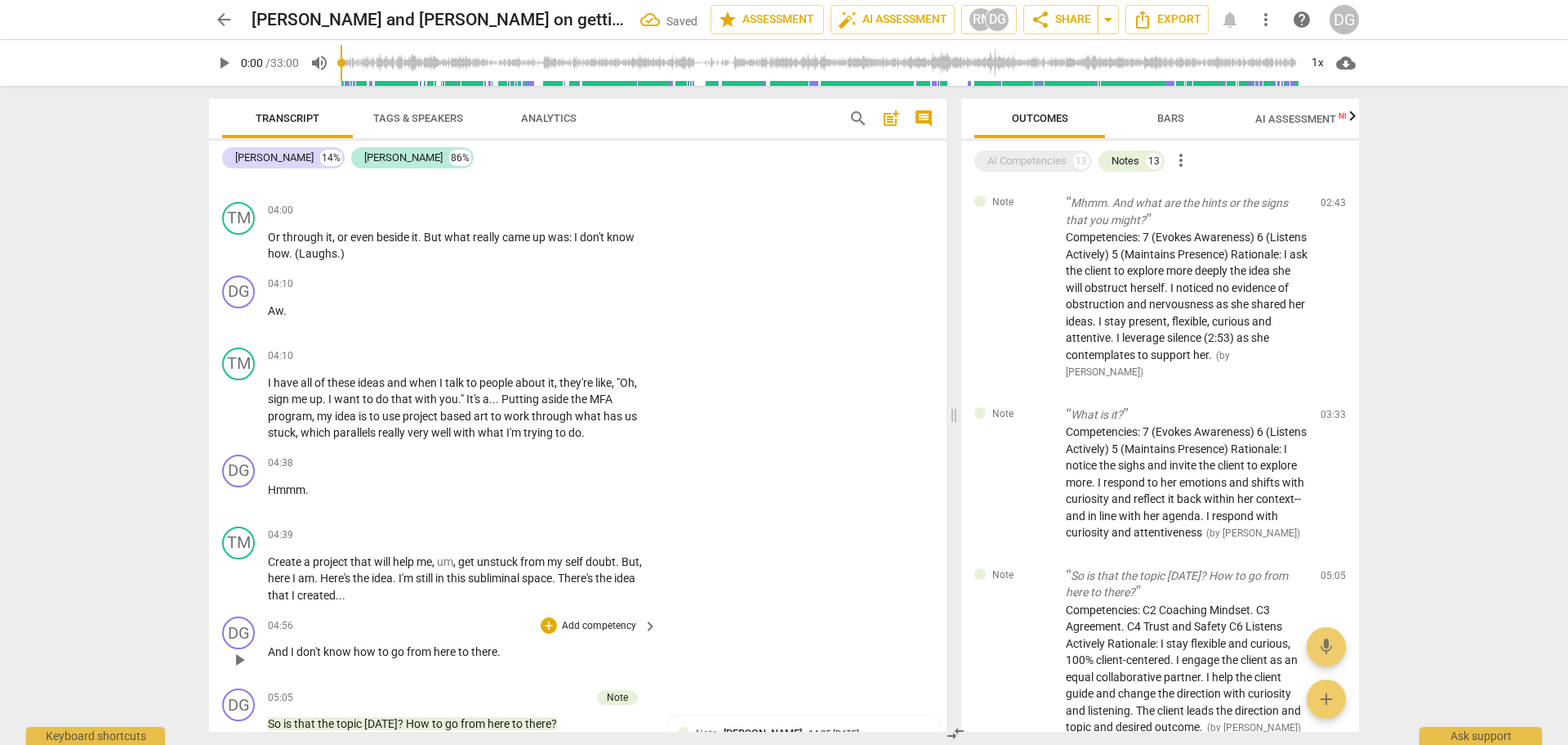
click at [270, 647] on span "And" at bounding box center [279, 651] width 23 height 13
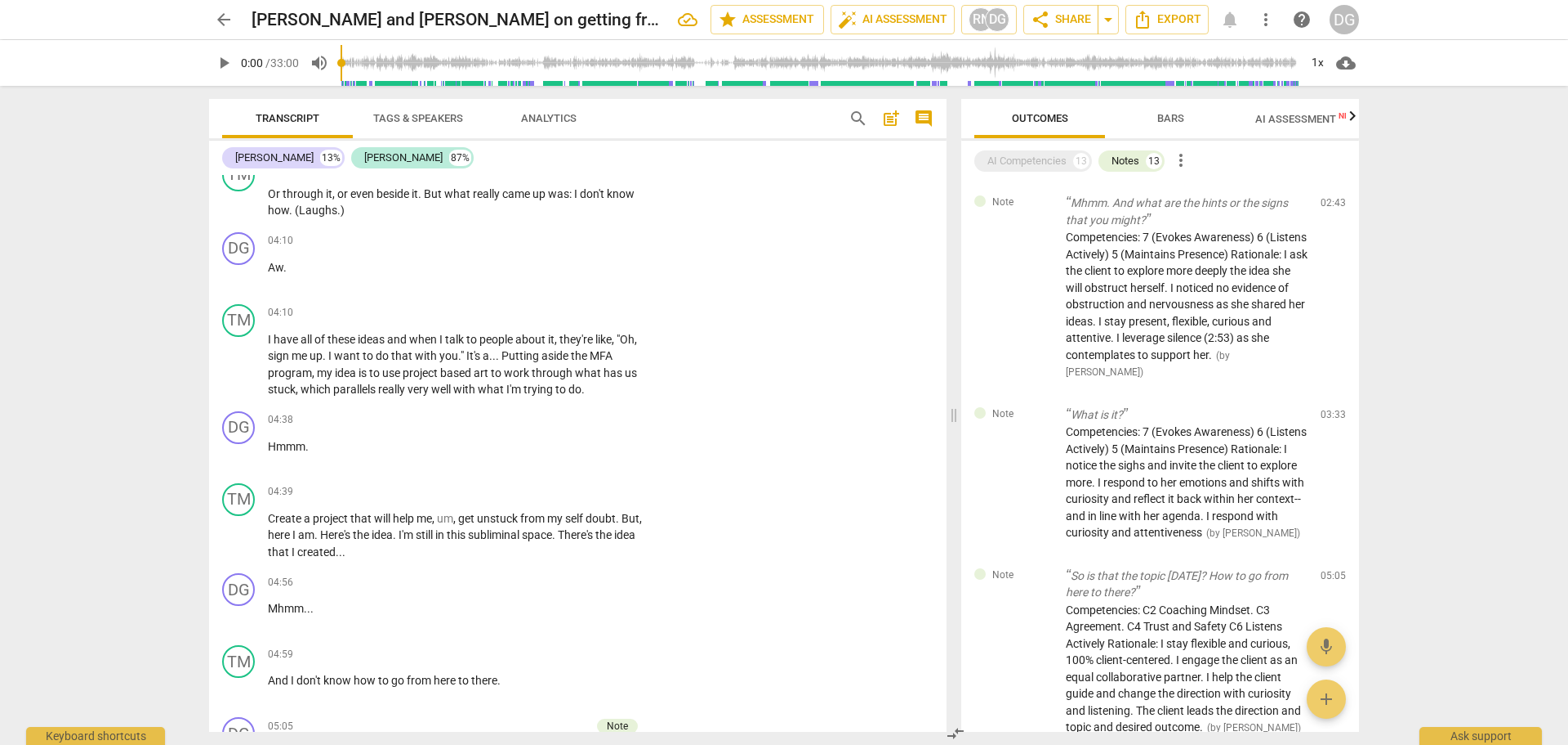
scroll to position [2102, 0]
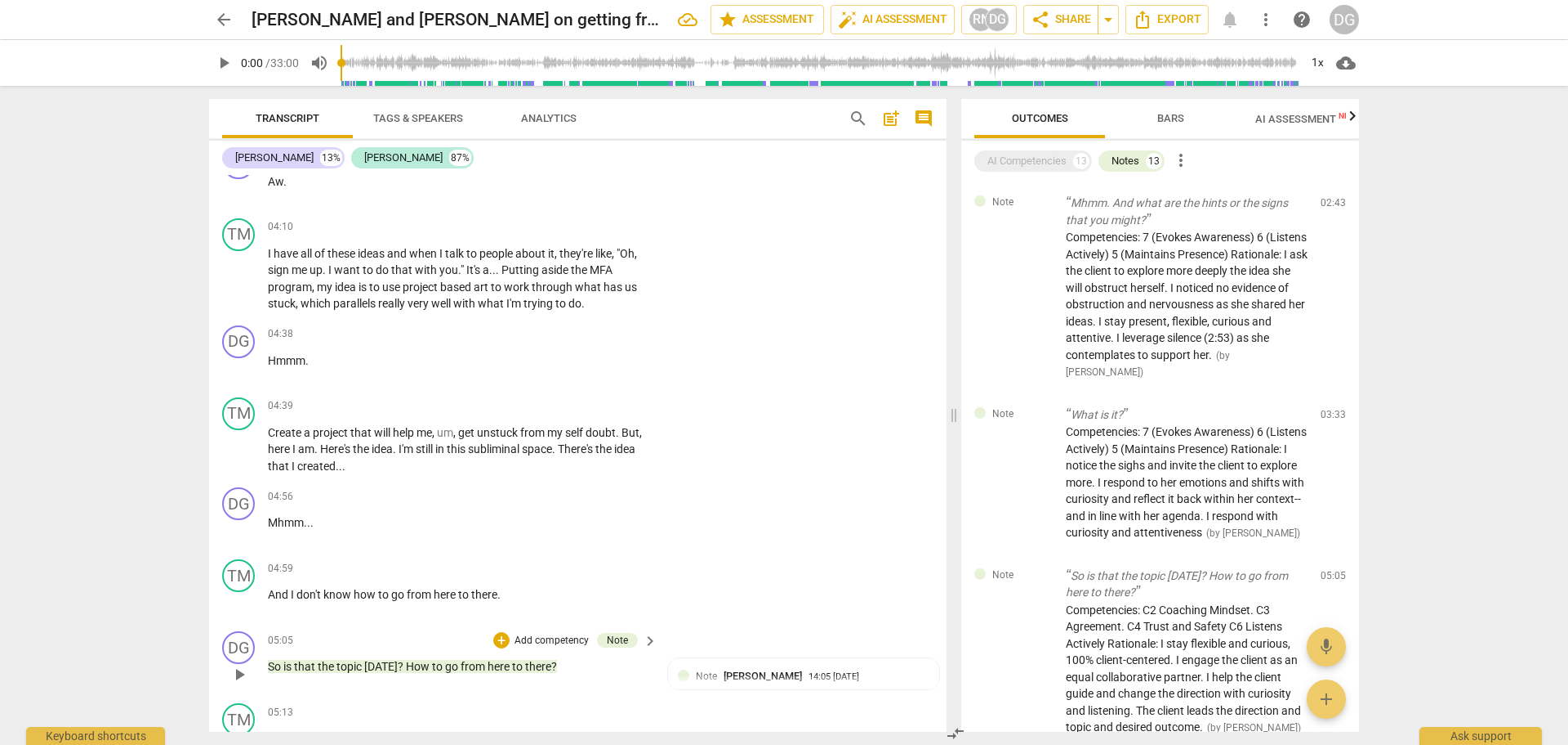
click at [562, 660] on p "So is that the topic today ? How to go from here to there ?" at bounding box center [458, 667] width 381 height 17
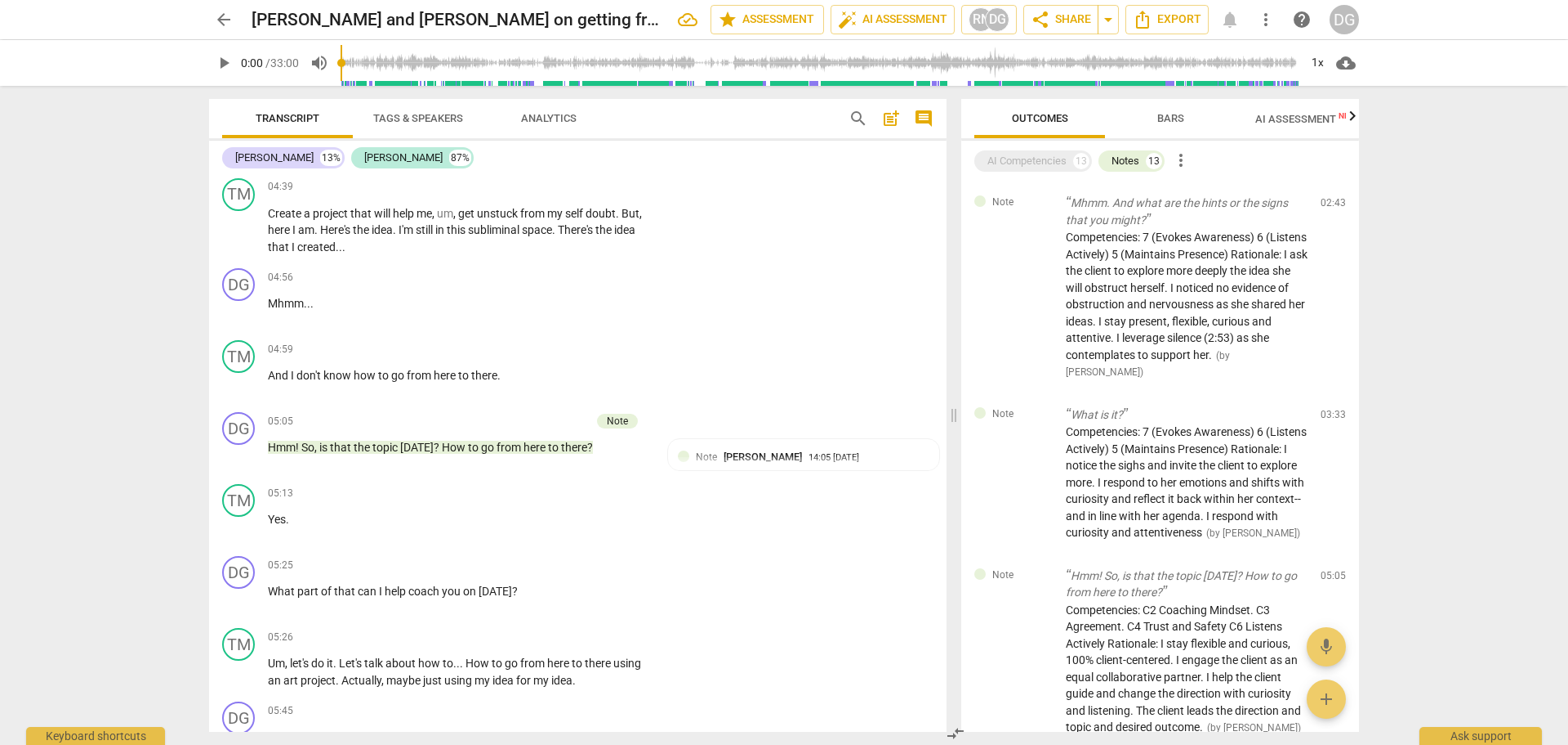
scroll to position [2322, 0]
click at [270, 592] on span "What" at bounding box center [283, 590] width 30 height 13
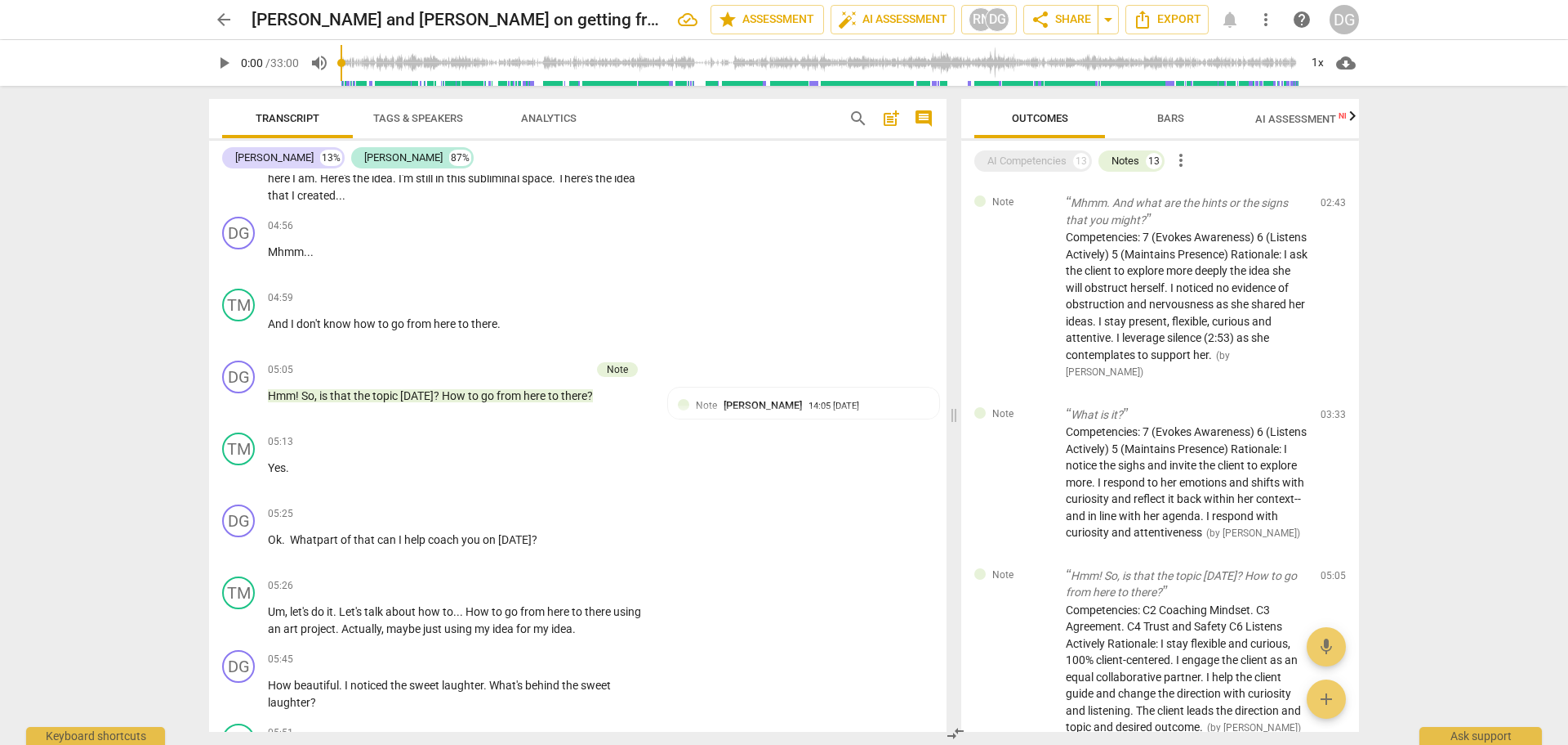
scroll to position [2439, 0]
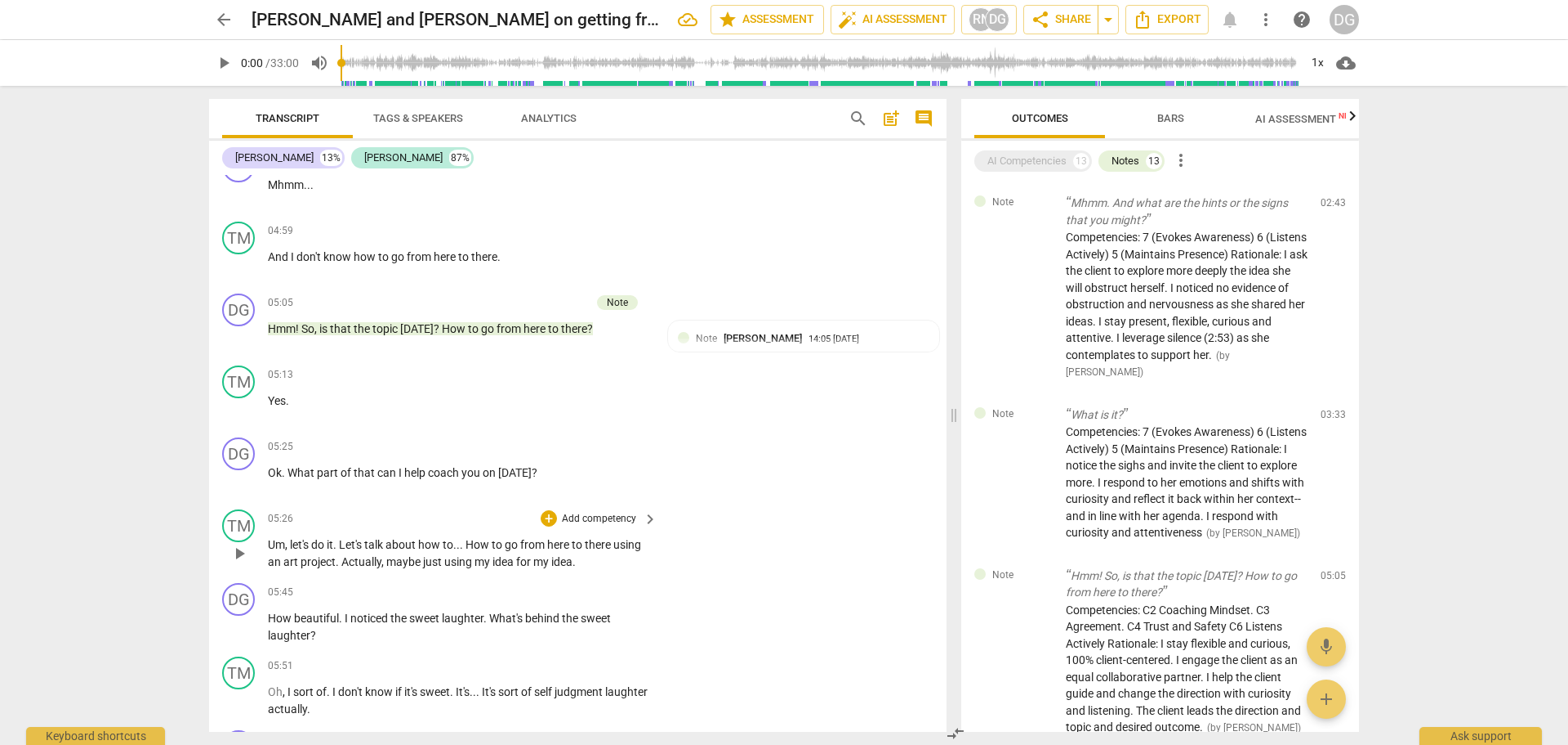
click at [343, 560] on span "Actually" at bounding box center [361, 561] width 40 height 13
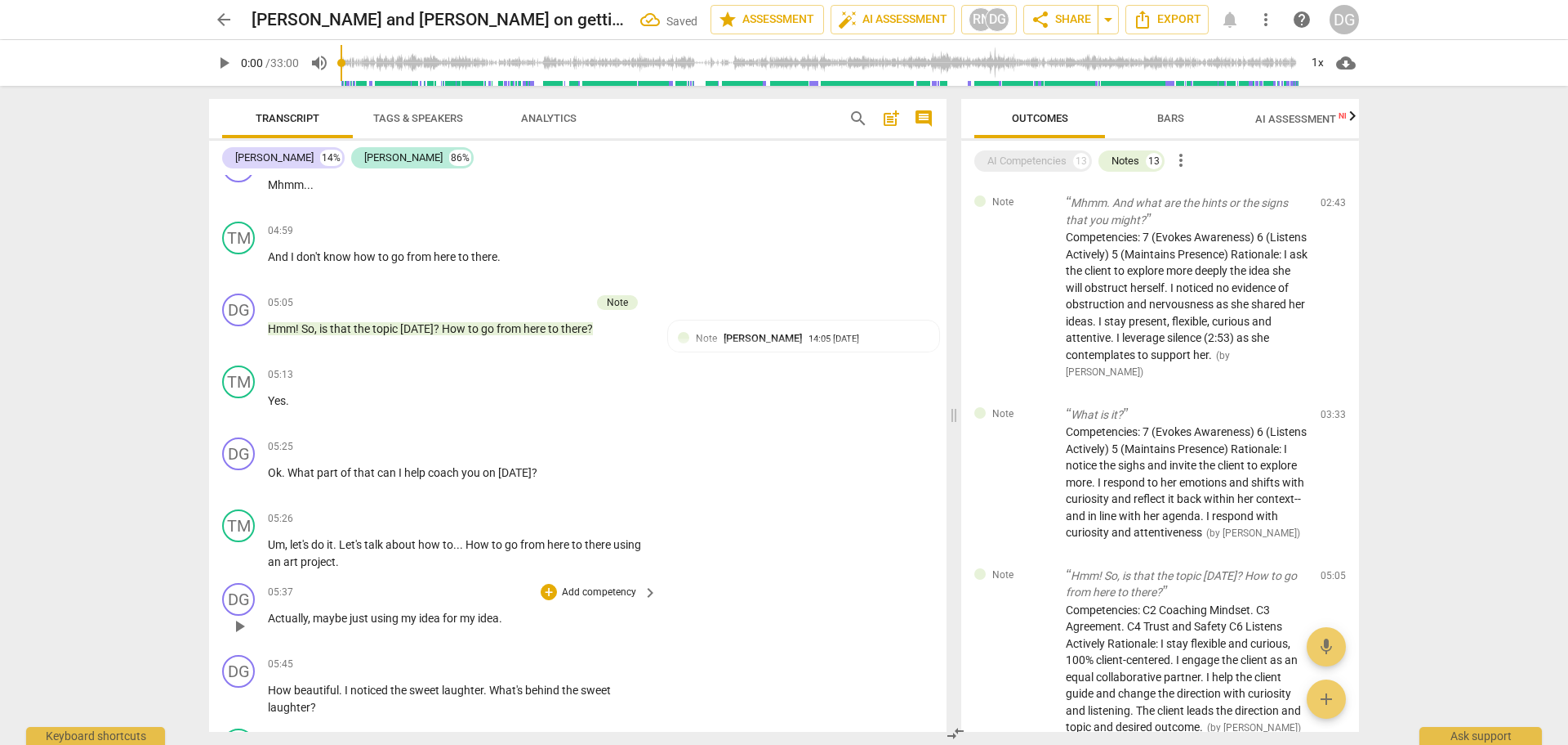
click at [268, 616] on span "Actually" at bounding box center [288, 618] width 40 height 13
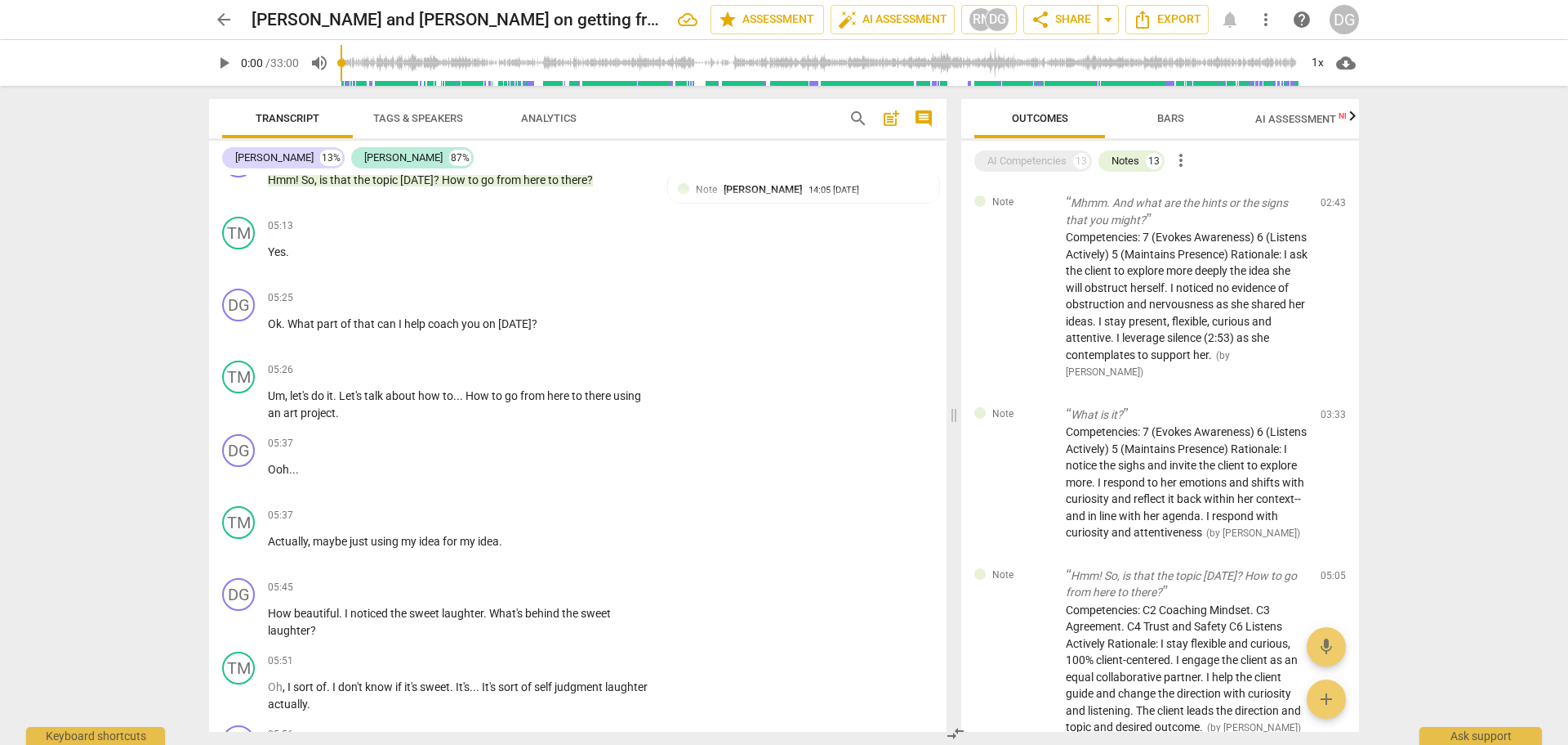
scroll to position [2604, 0]
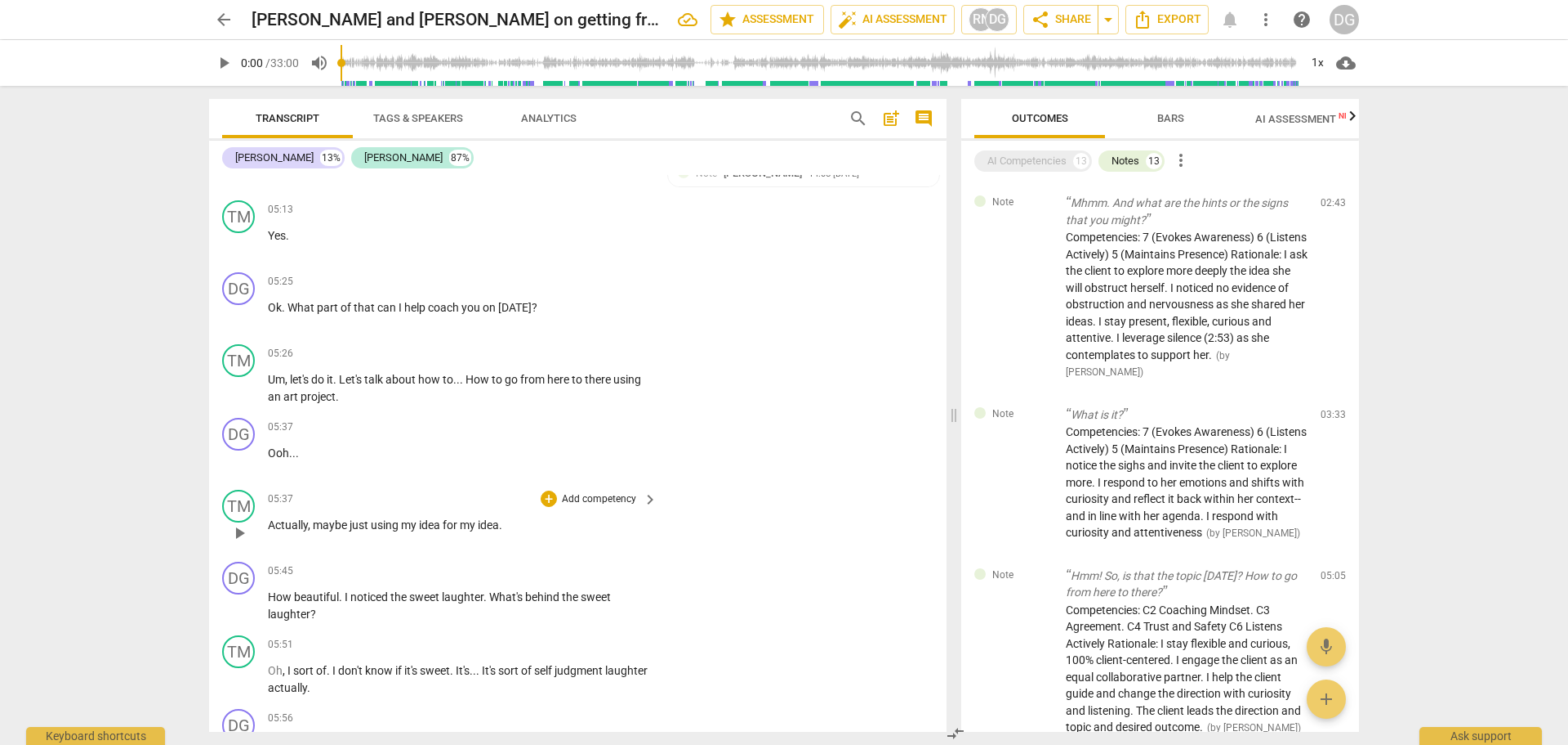
click at [514, 524] on p "Actually , maybe just using my idea for my idea ." at bounding box center [458, 525] width 381 height 17
click at [375, 686] on p "Oh , I sort of . I don't know if it's sweet . It's . . . It's sort of self judg…" at bounding box center [458, 678] width 381 height 33
click at [605, 677] on span "laughter" at bounding box center [627, 669] width 42 height 13
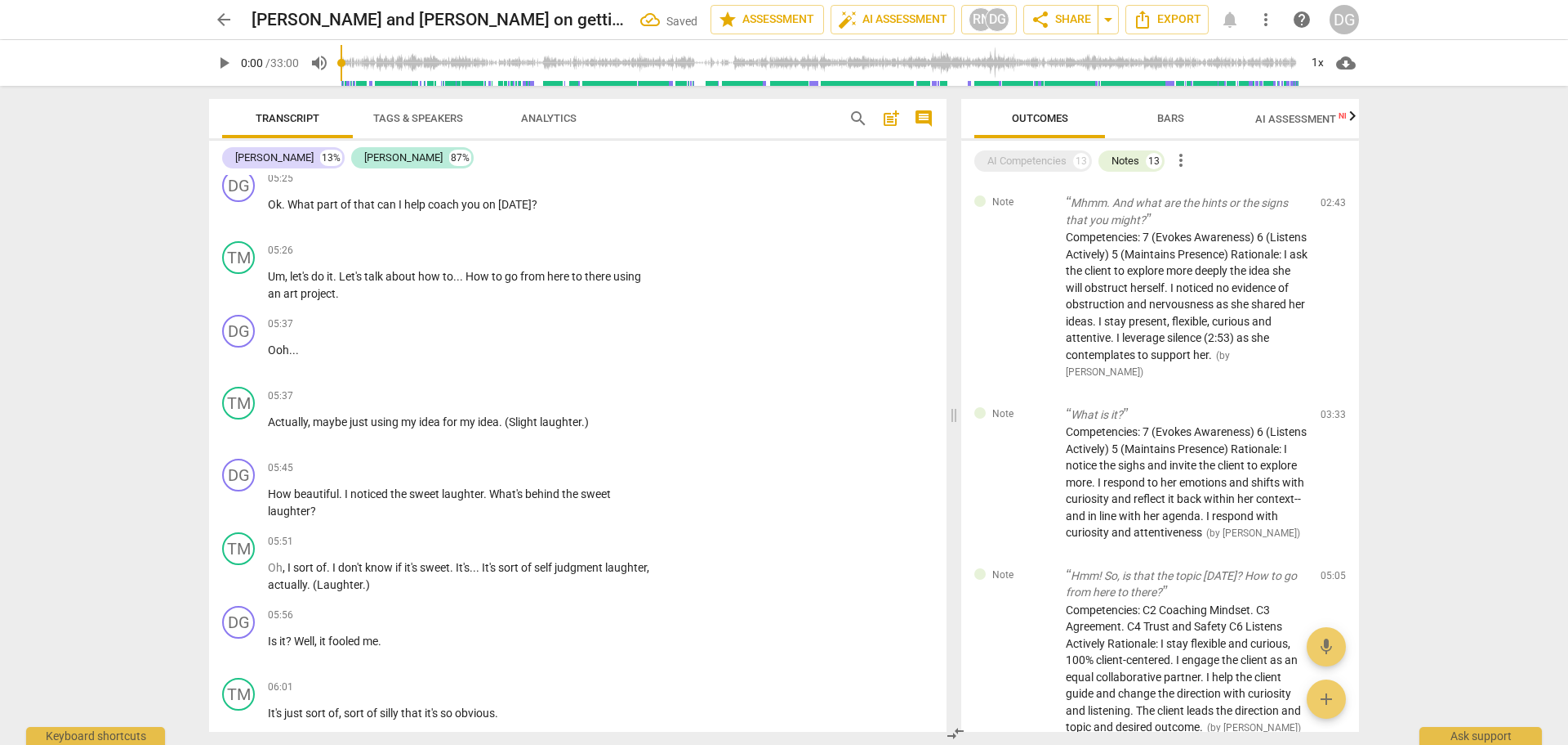
scroll to position [2725, 0]
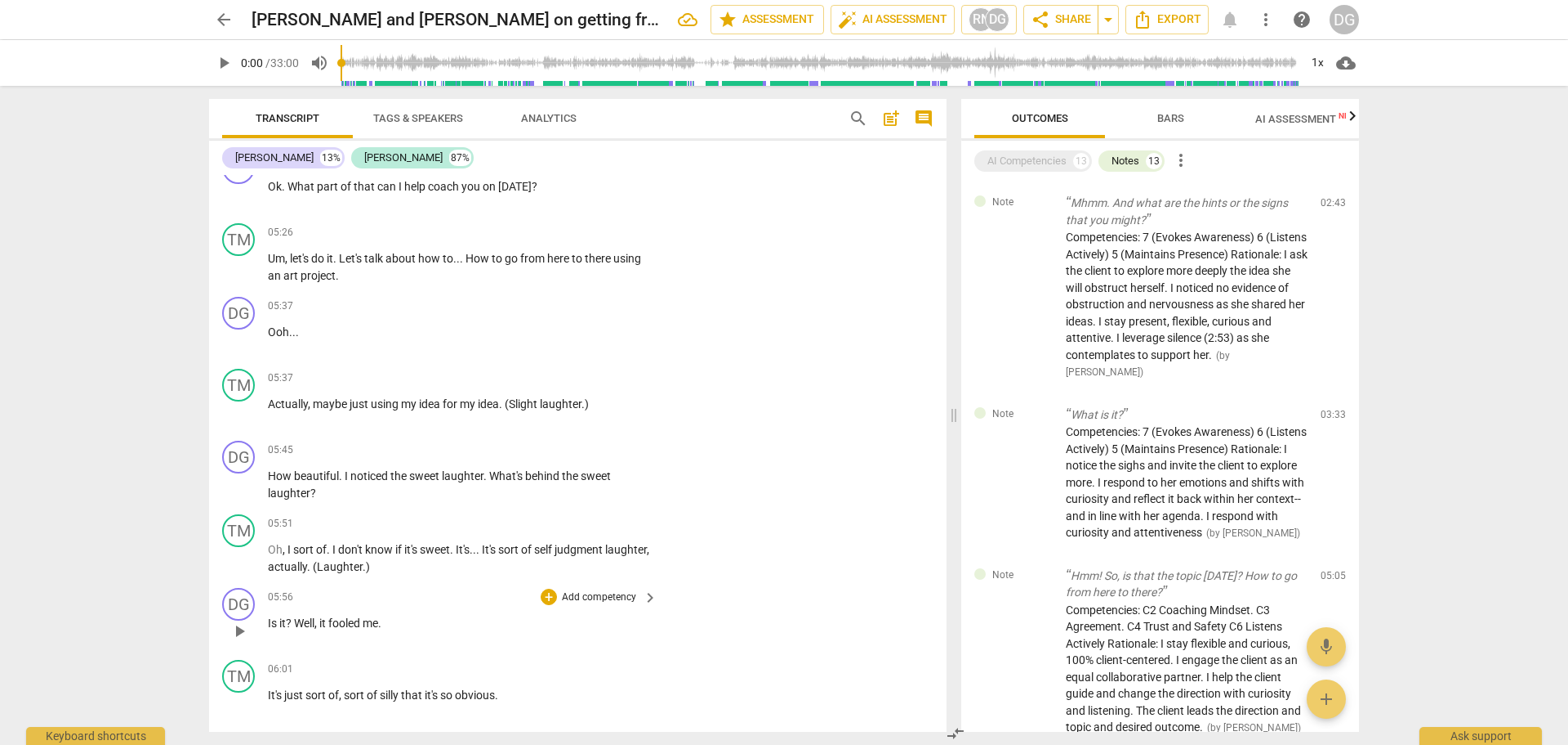
click at [411, 625] on p "Is it ? Well , it fooled me ." at bounding box center [458, 624] width 381 height 17
click at [270, 693] on span "It's" at bounding box center [276, 694] width 16 height 13
click at [443, 692] on span "silly" at bounding box center [450, 694] width 21 height 13
click at [461, 696] on span "silly" at bounding box center [450, 694] width 21 height 13
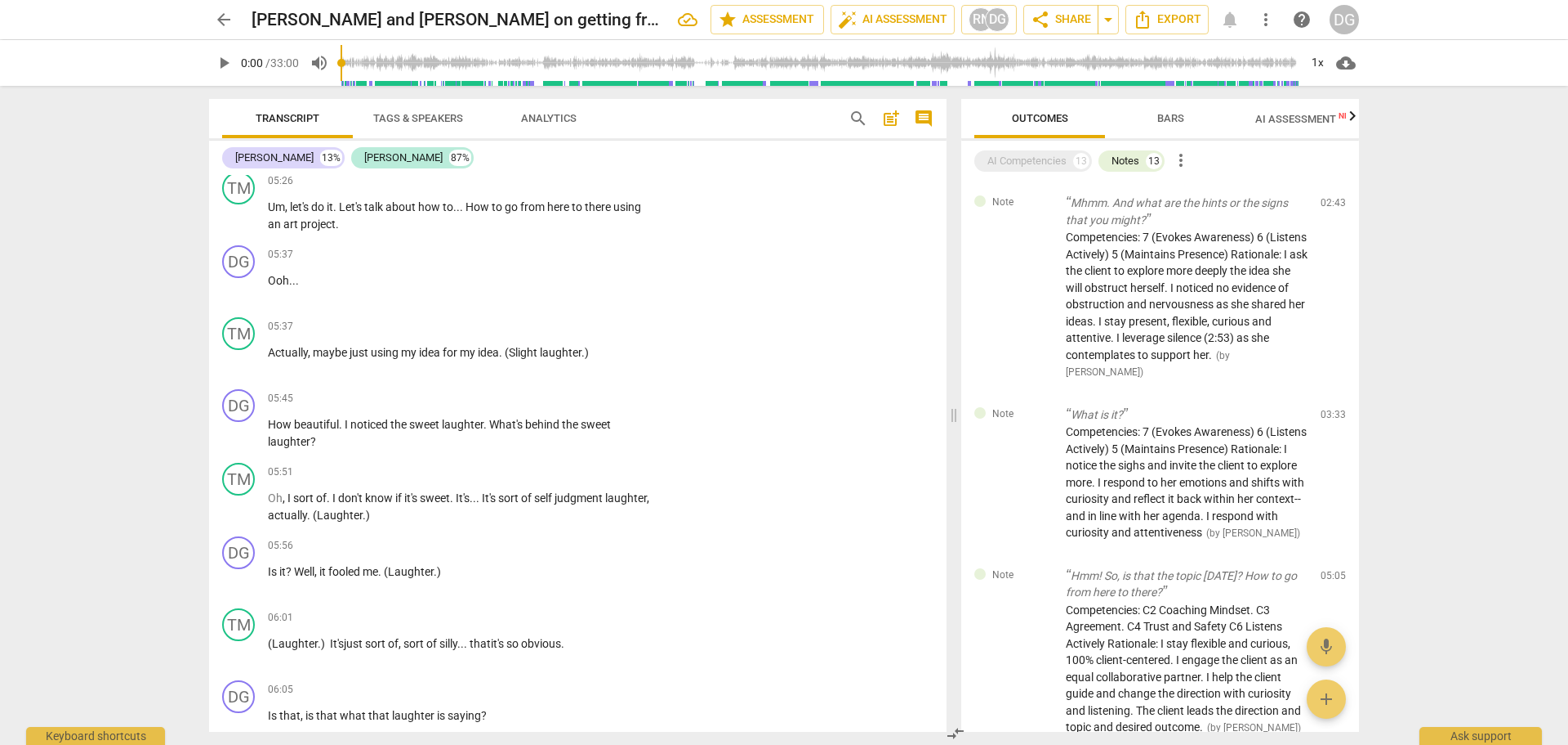
scroll to position [2758, 0]
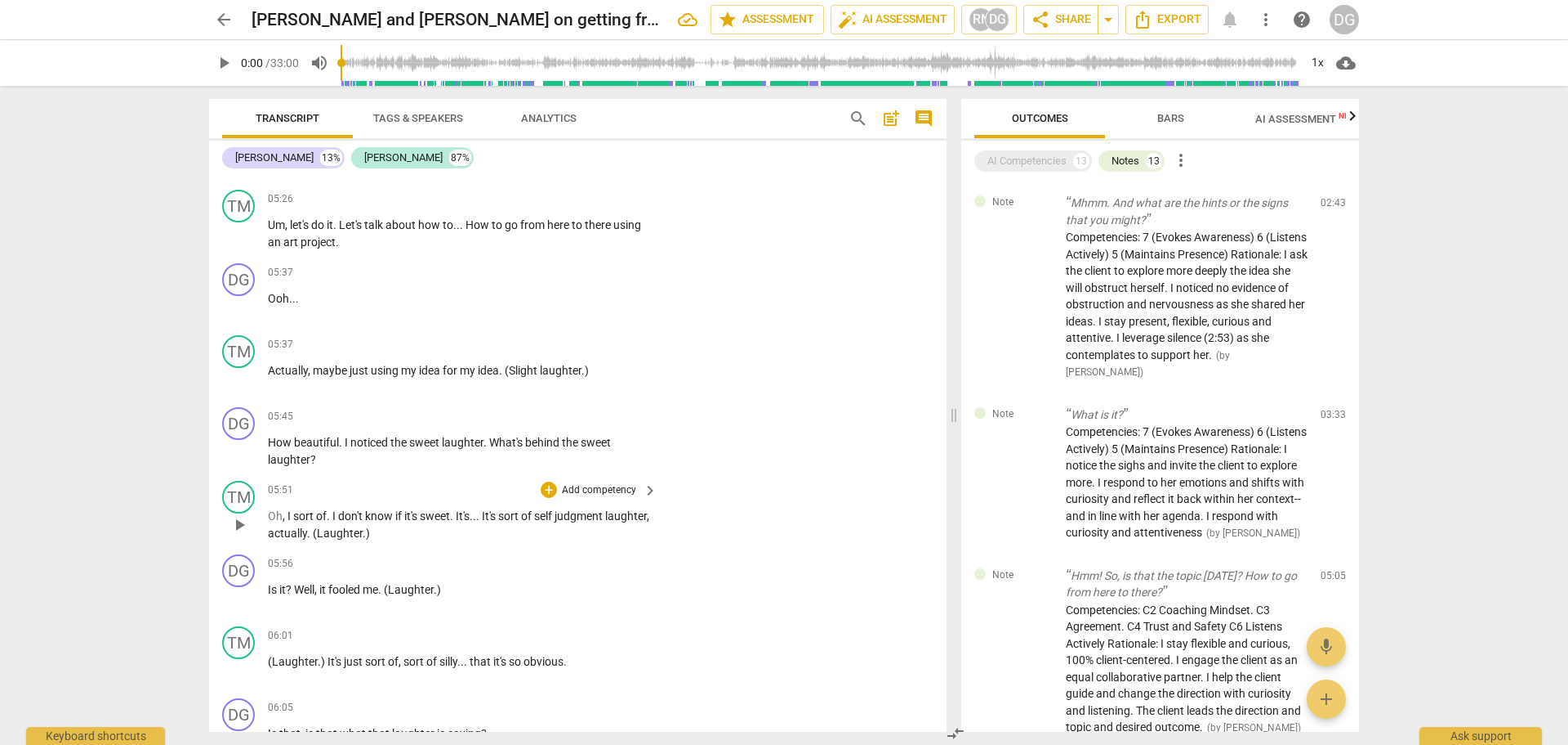
click at [554, 512] on span "self" at bounding box center [544, 515] width 20 height 13
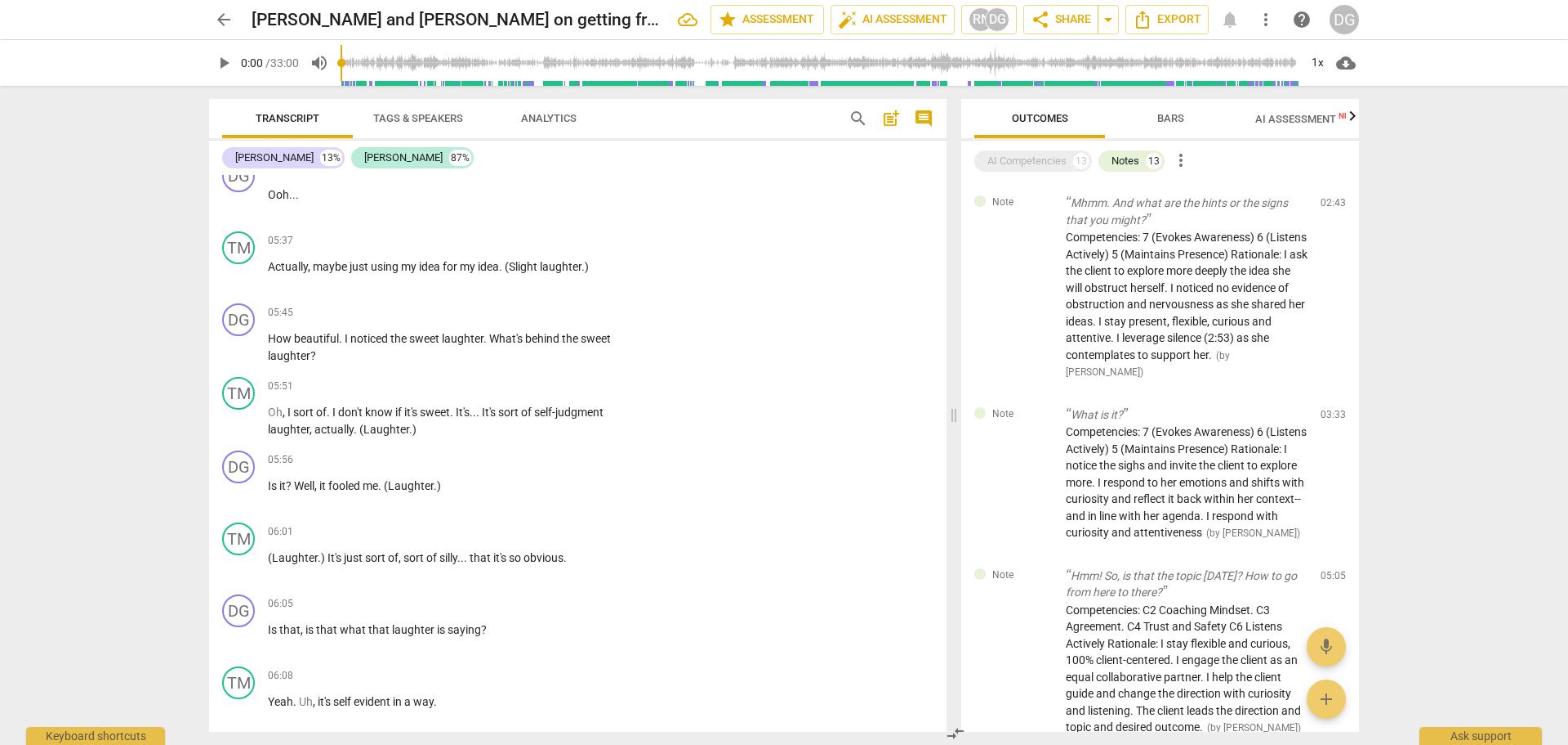
scroll to position [2913, 0]
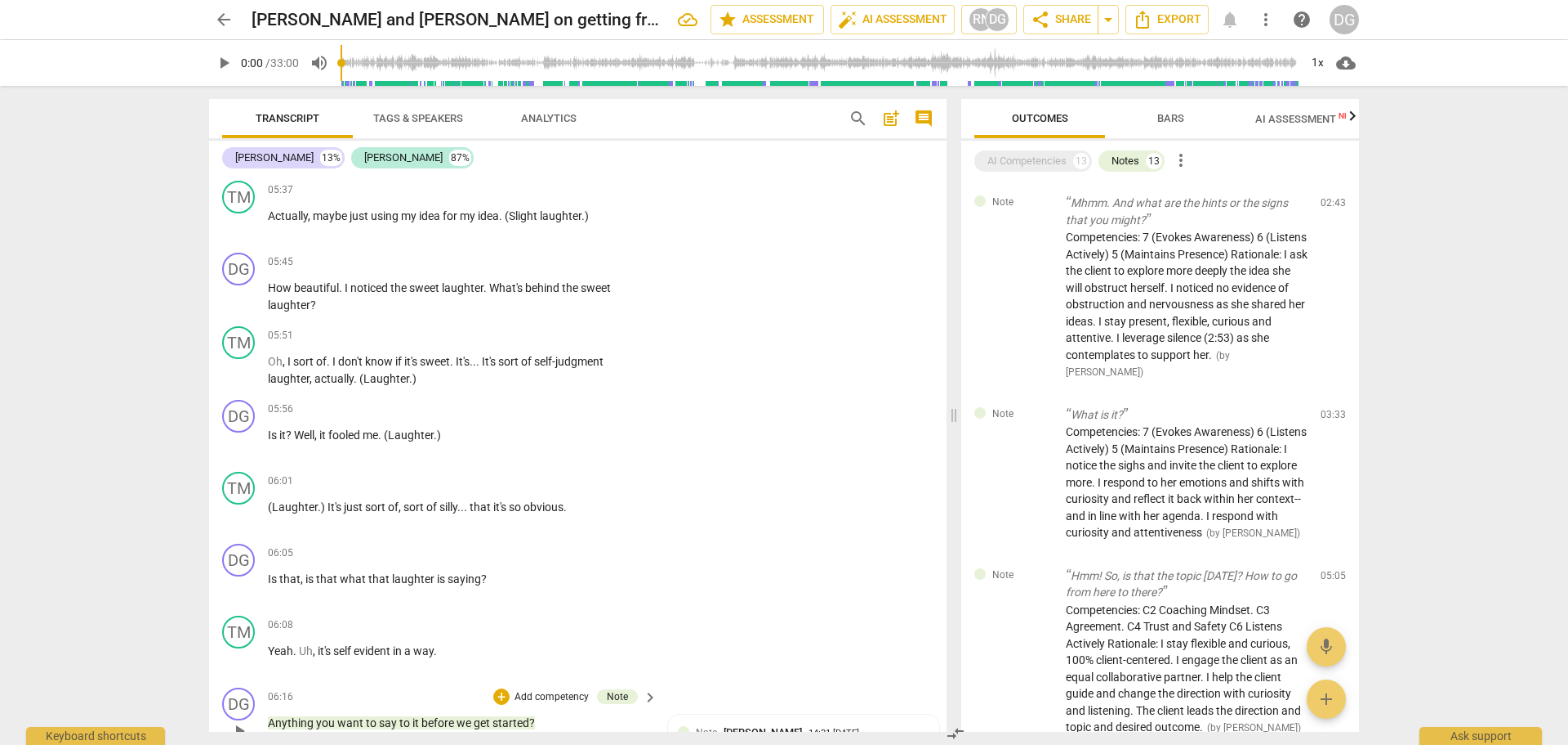
click at [572, 725] on p "Anything you want to say to it before we get started ?" at bounding box center [458, 723] width 381 height 17
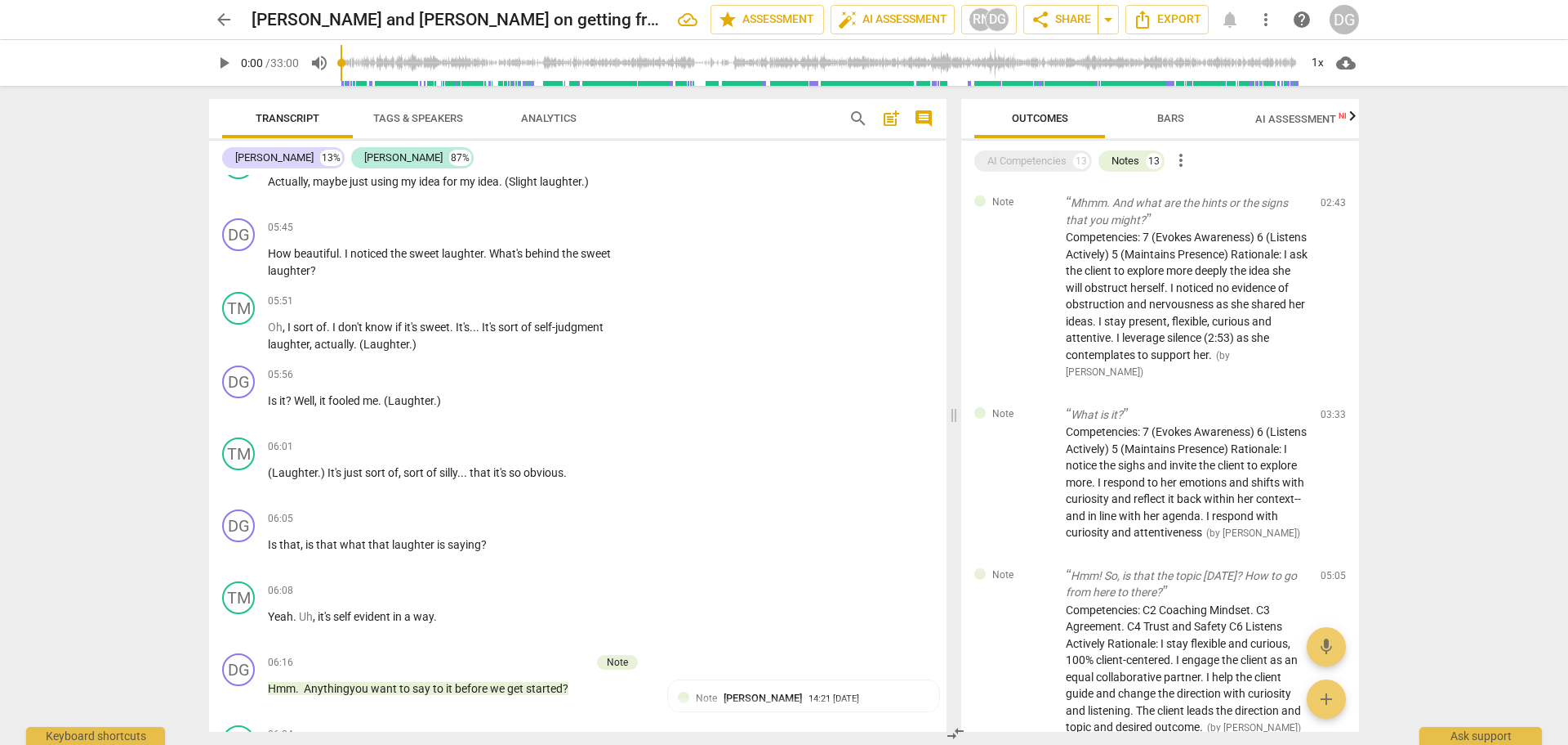
scroll to position [2982, 0]
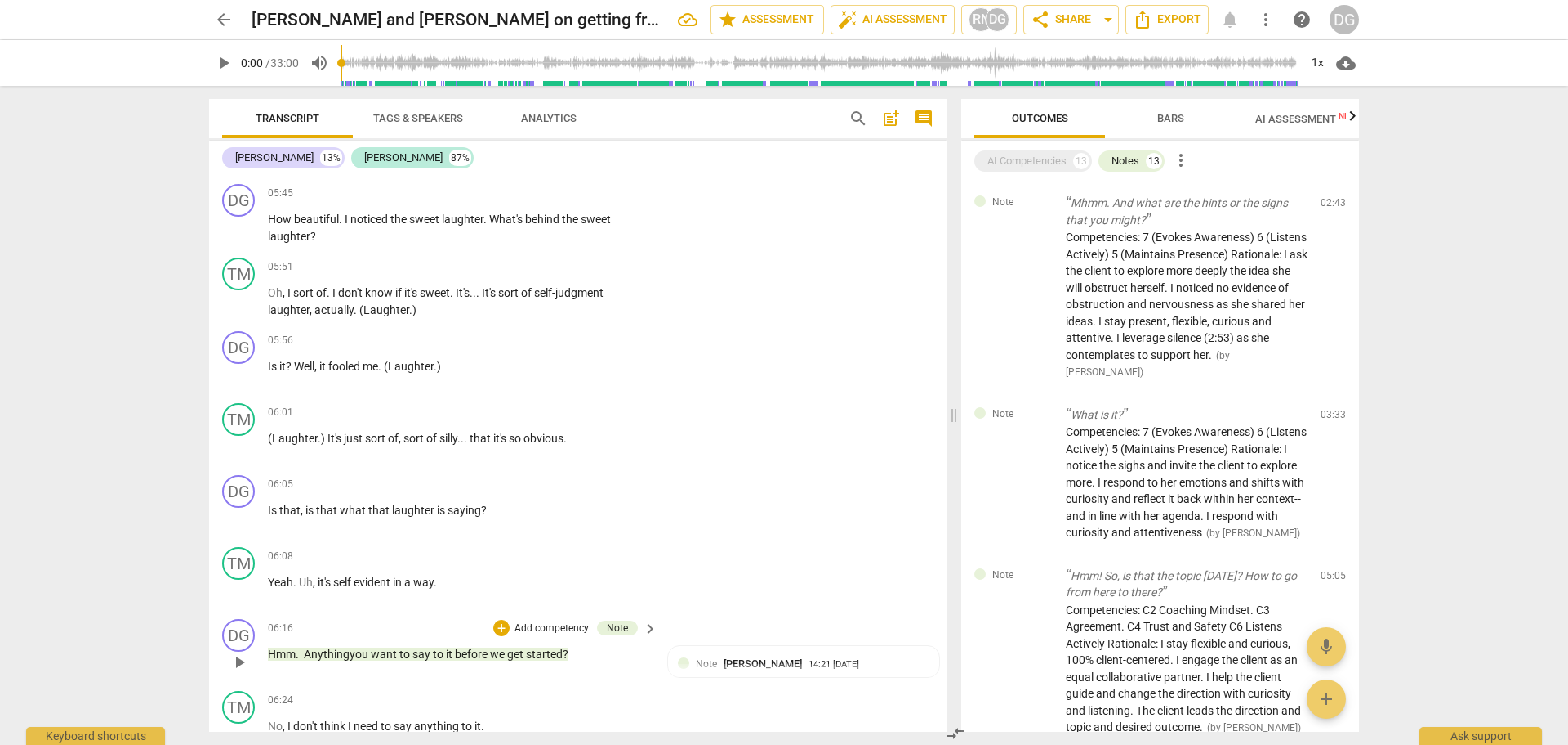
click at [582, 651] on p "Hmm. Anything you want to say to it before we get started ?" at bounding box center [458, 654] width 381 height 17
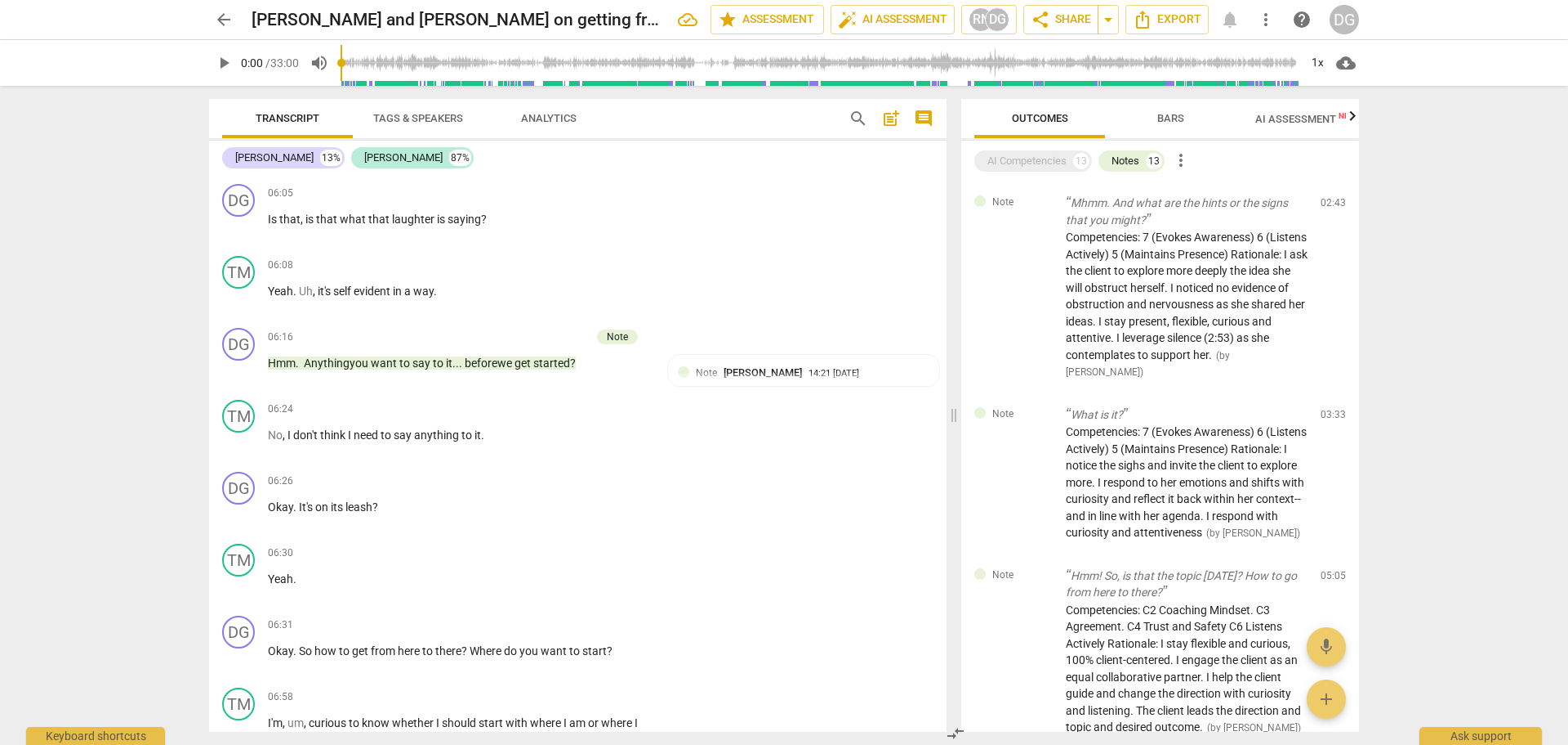
scroll to position [3341, 0]
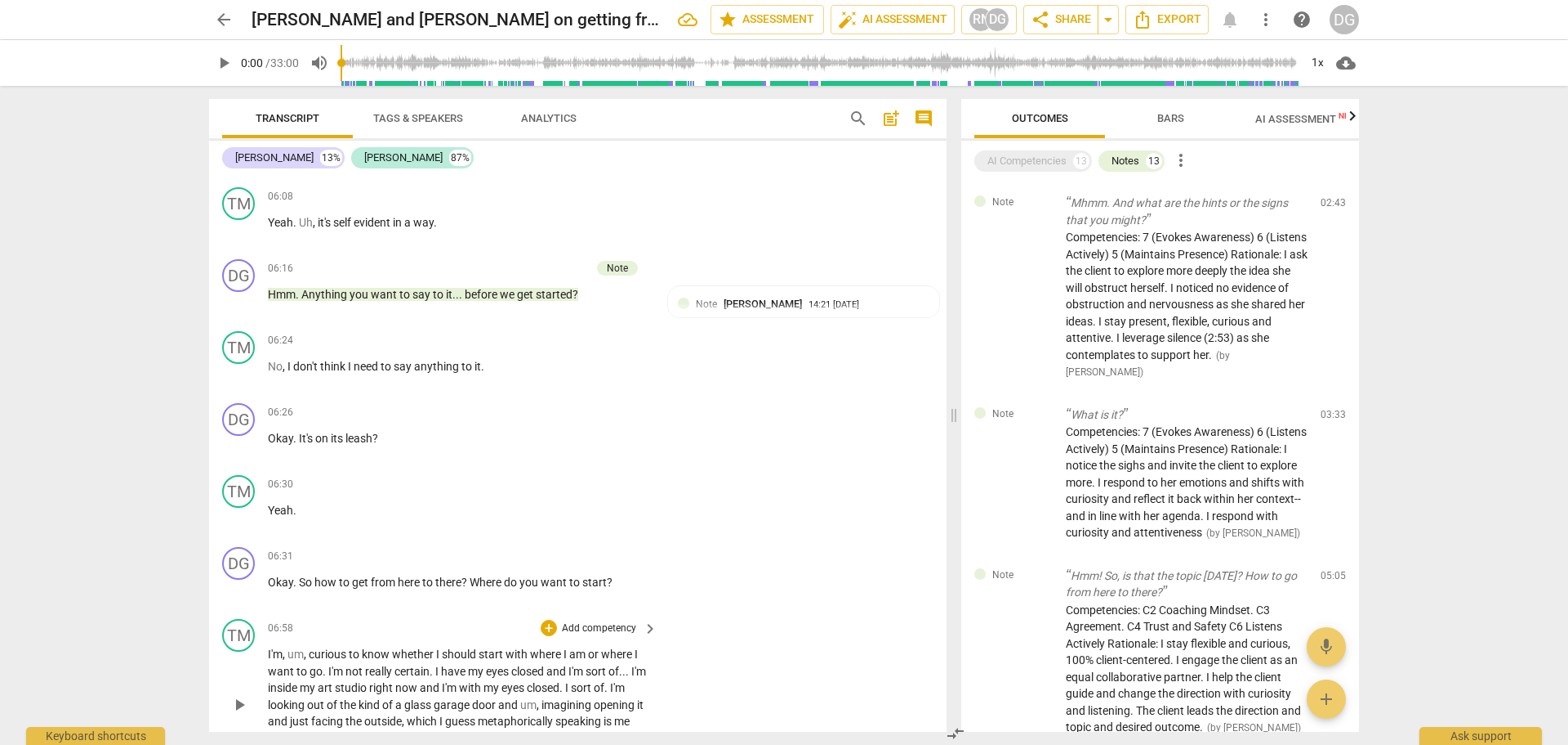
click at [268, 650] on span "I'm" at bounding box center [275, 653] width 14 height 13
drag, startPoint x: 577, startPoint y: 707, endPoint x: 599, endPoint y: 707, distance: 22.0
click at [599, 707] on p "Um. (Exhales.) I'm curious to know whether I should start with where I am or wh…" at bounding box center [458, 704] width 381 height 118
click at [554, 703] on span "door" at bounding box center [542, 704] width 26 height 13
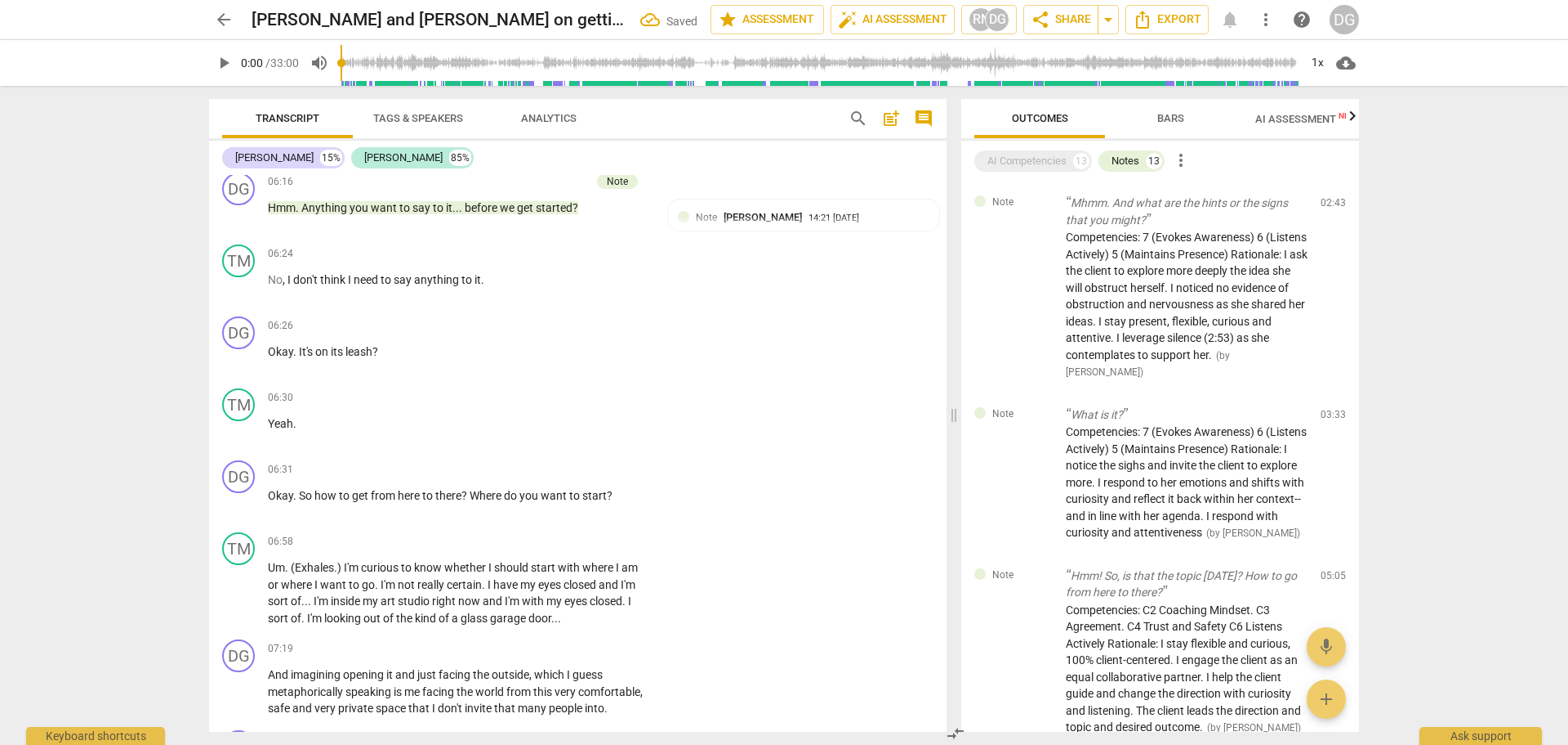
scroll to position [3445, 0]
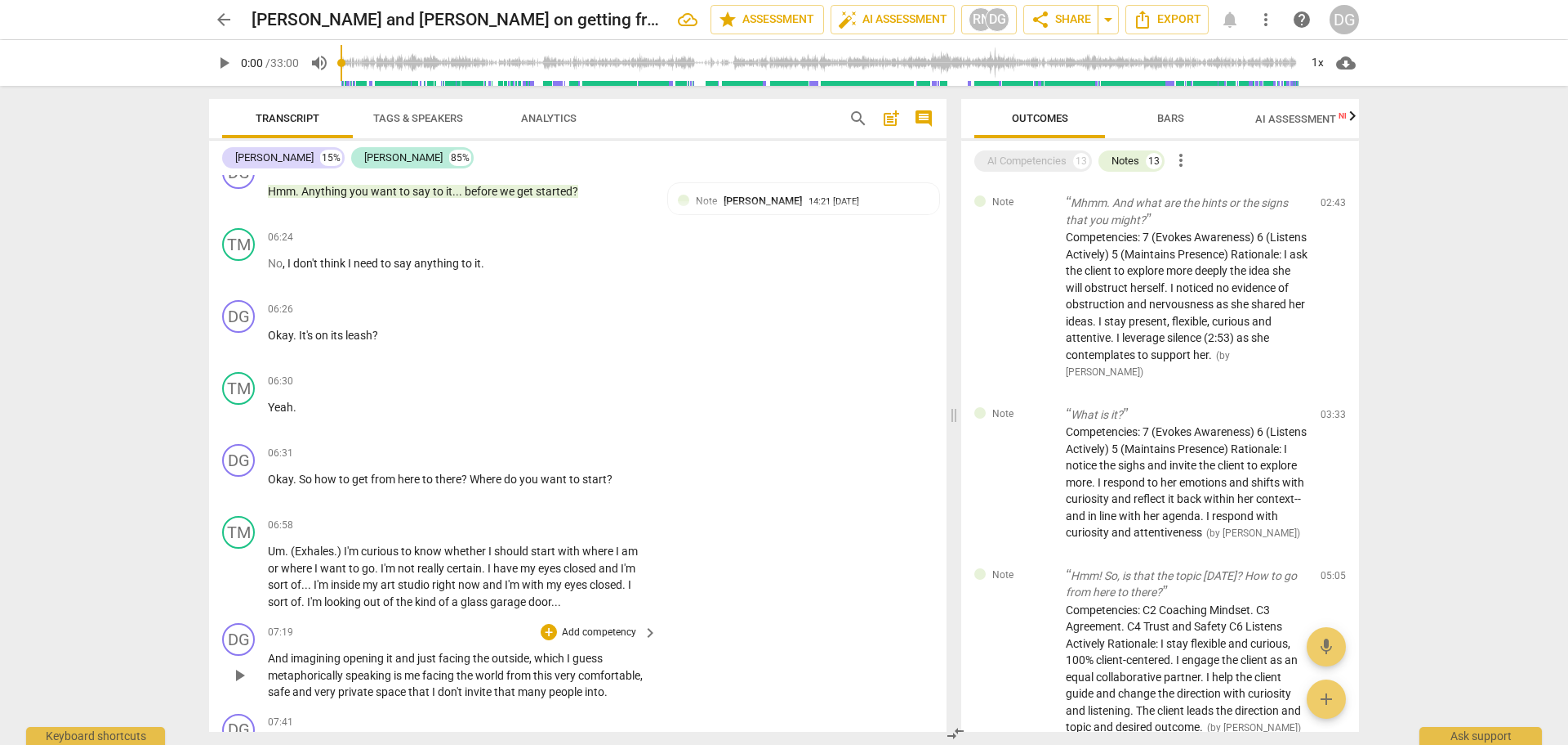
click at [270, 658] on span "And" at bounding box center [279, 658] width 23 height 13
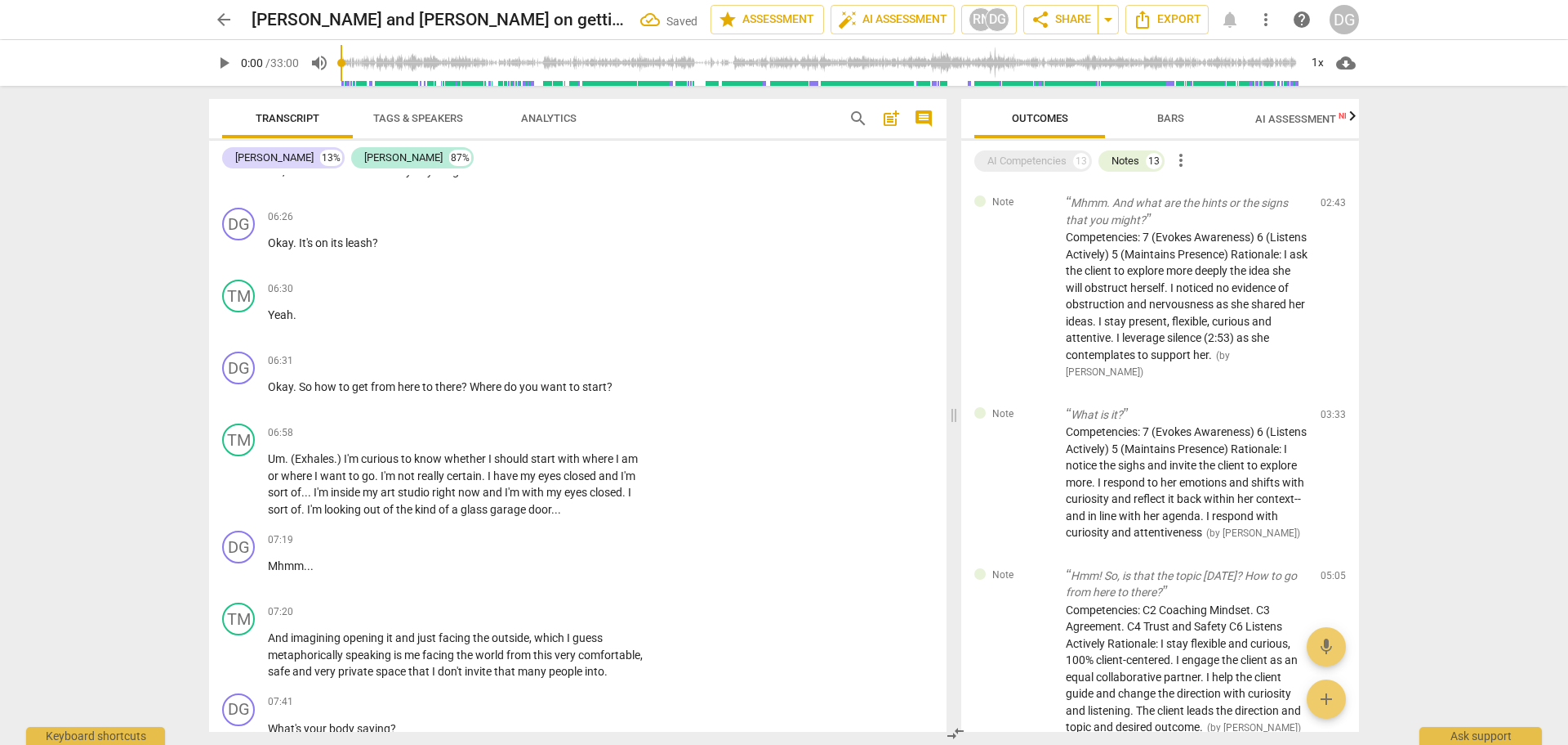
scroll to position [3571, 0]
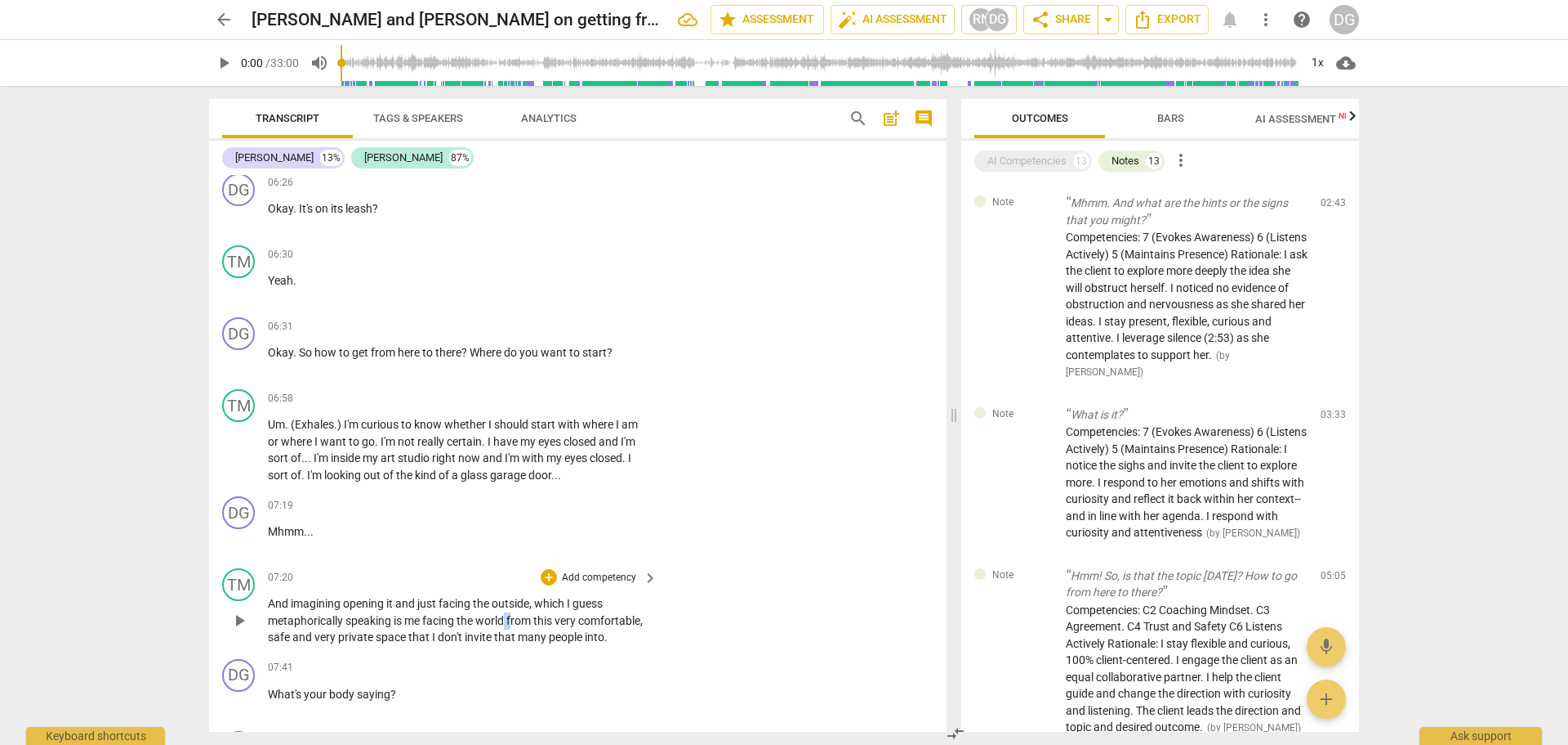
drag, startPoint x: 508, startPoint y: 621, endPoint x: 528, endPoint y: 620, distance: 20.0
click at [519, 620] on p "And imagining opening it and just facing the outside , which I guess metaphoric…" at bounding box center [458, 620] width 381 height 51
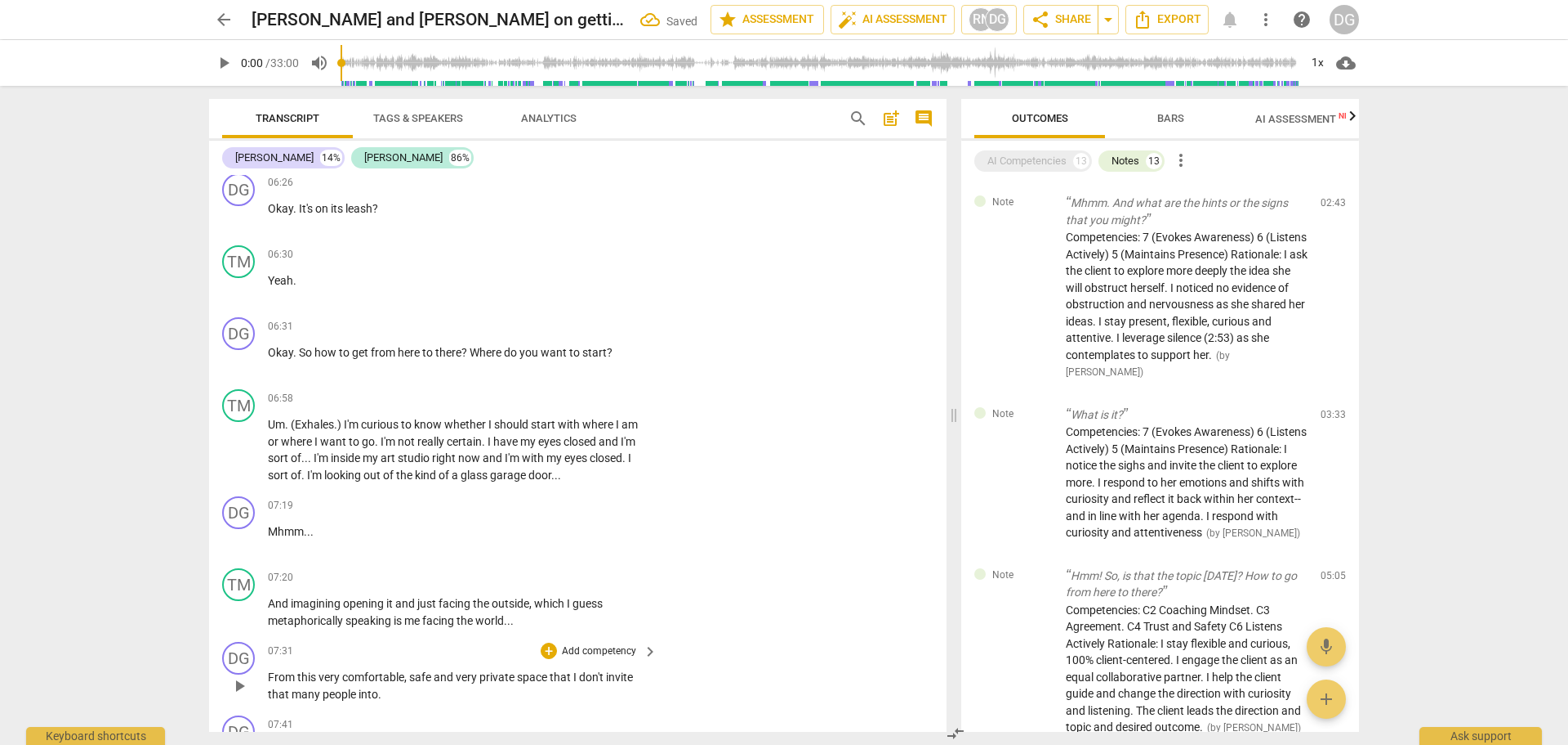
click at [270, 675] on span "From" at bounding box center [283, 676] width 30 height 13
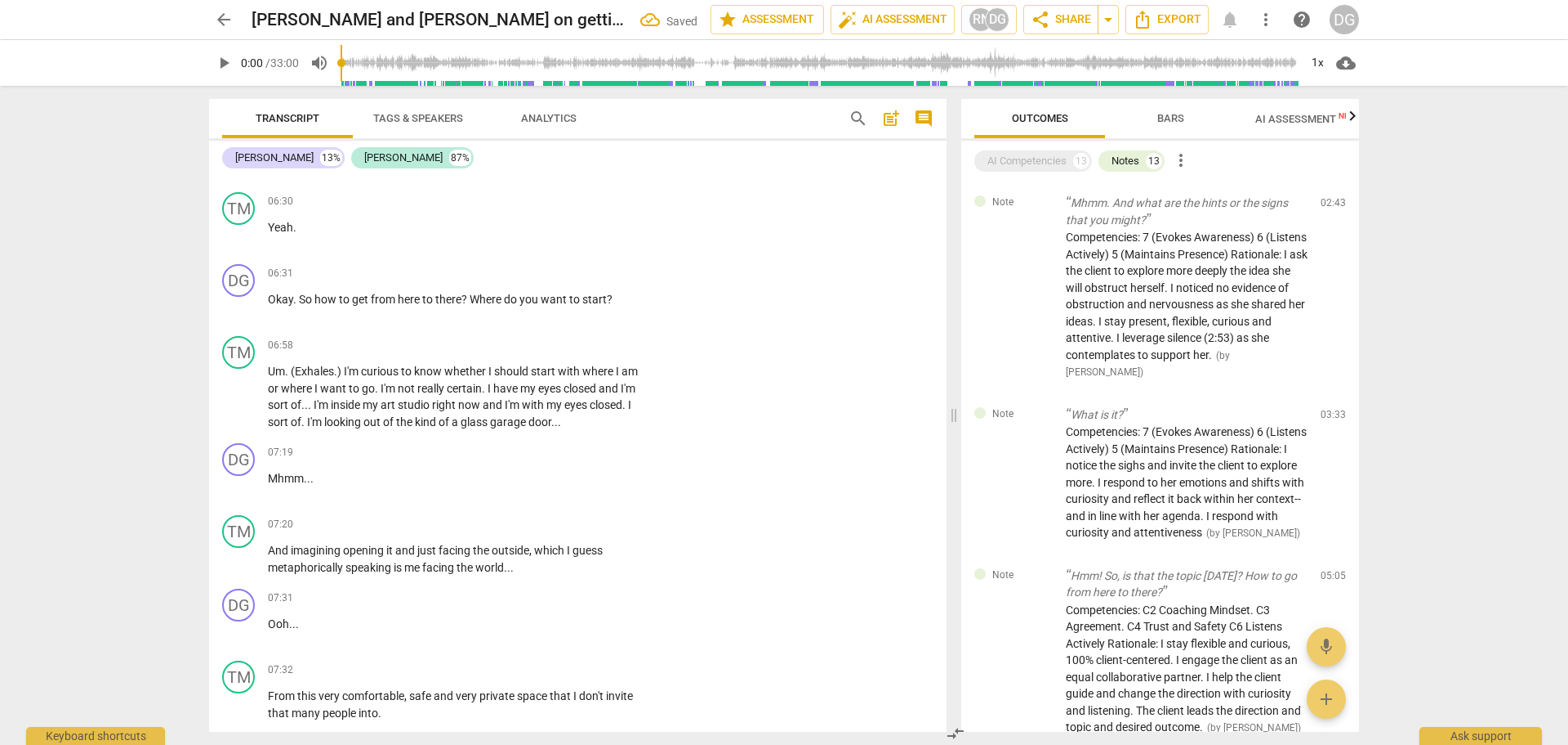
scroll to position [3642, 0]
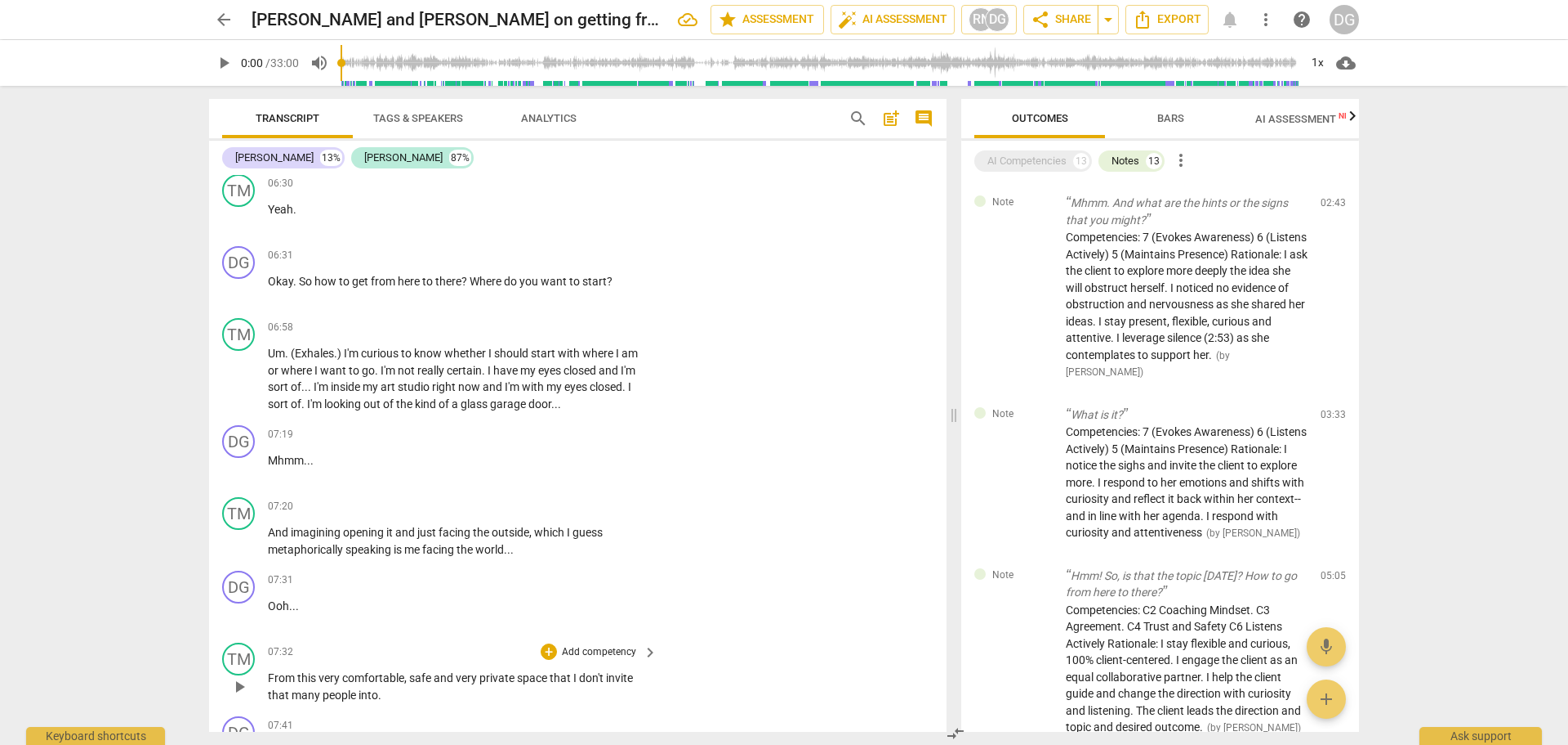
click at [270, 674] on span "From" at bounding box center [283, 677] width 30 height 13
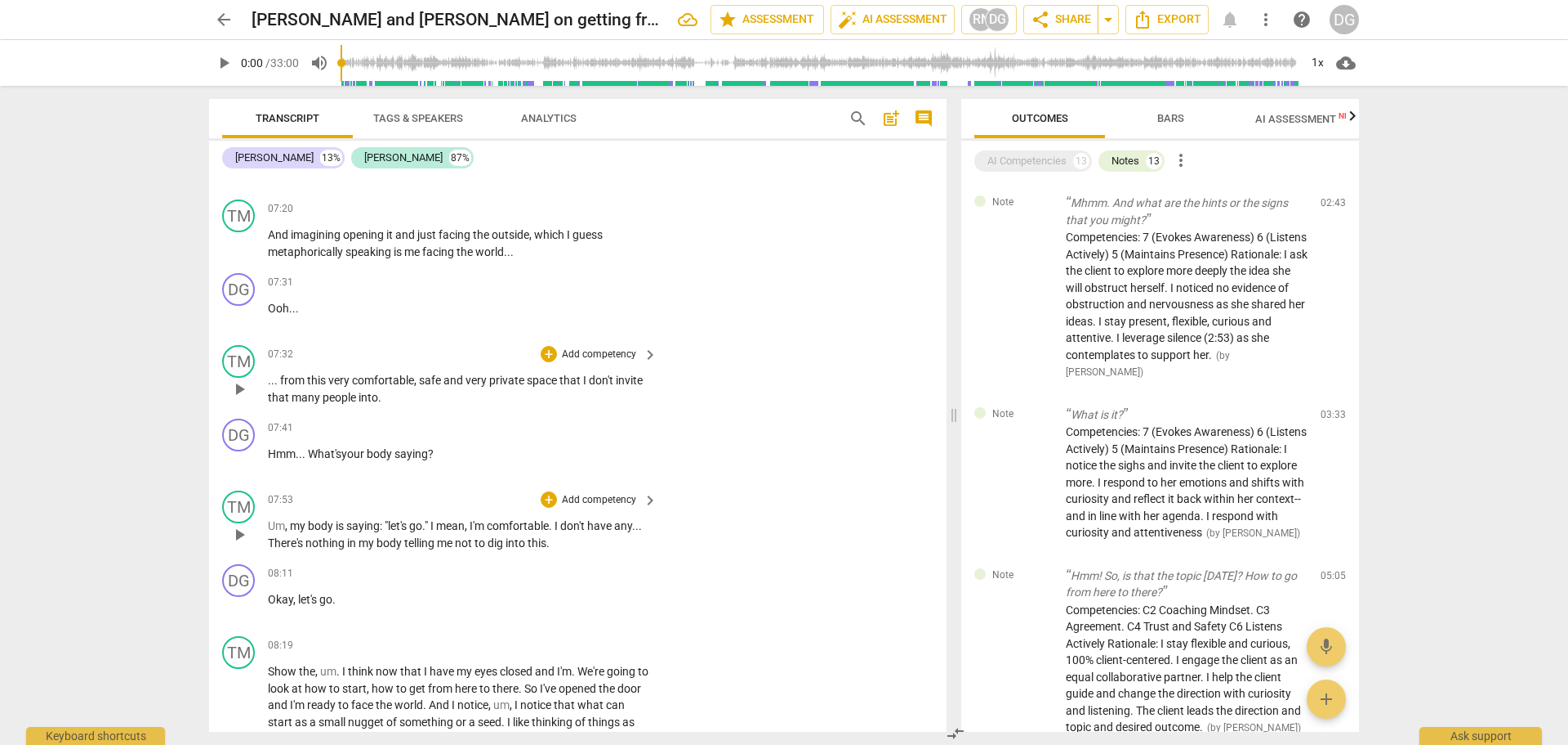
click at [289, 526] on span "," at bounding box center [288, 525] width 5 height 13
click at [448, 527] on span "I" at bounding box center [446, 525] width 6 height 13
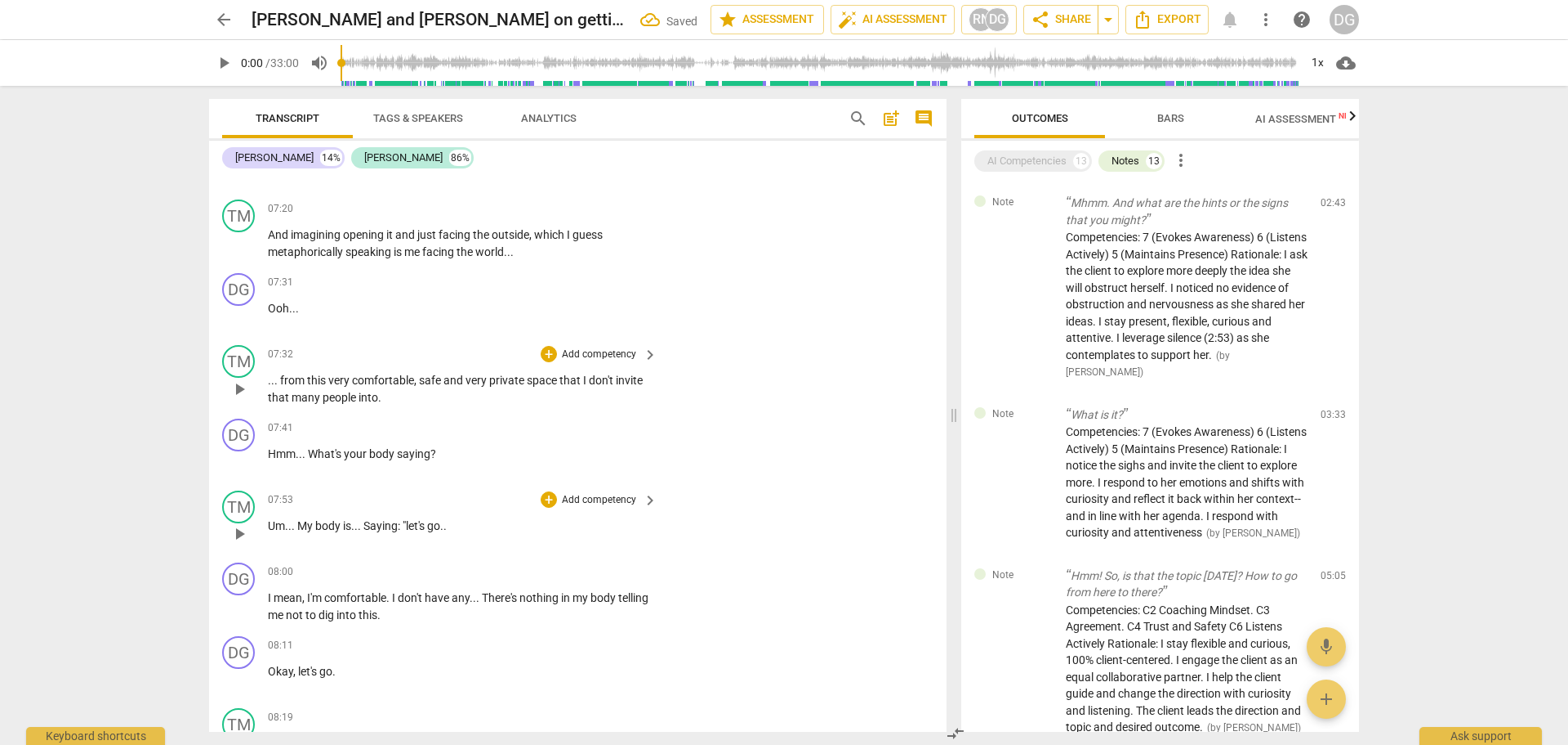
click at [450, 521] on p "Um . . . My body is . . . Saying : "let's go . ." at bounding box center [458, 526] width 381 height 17
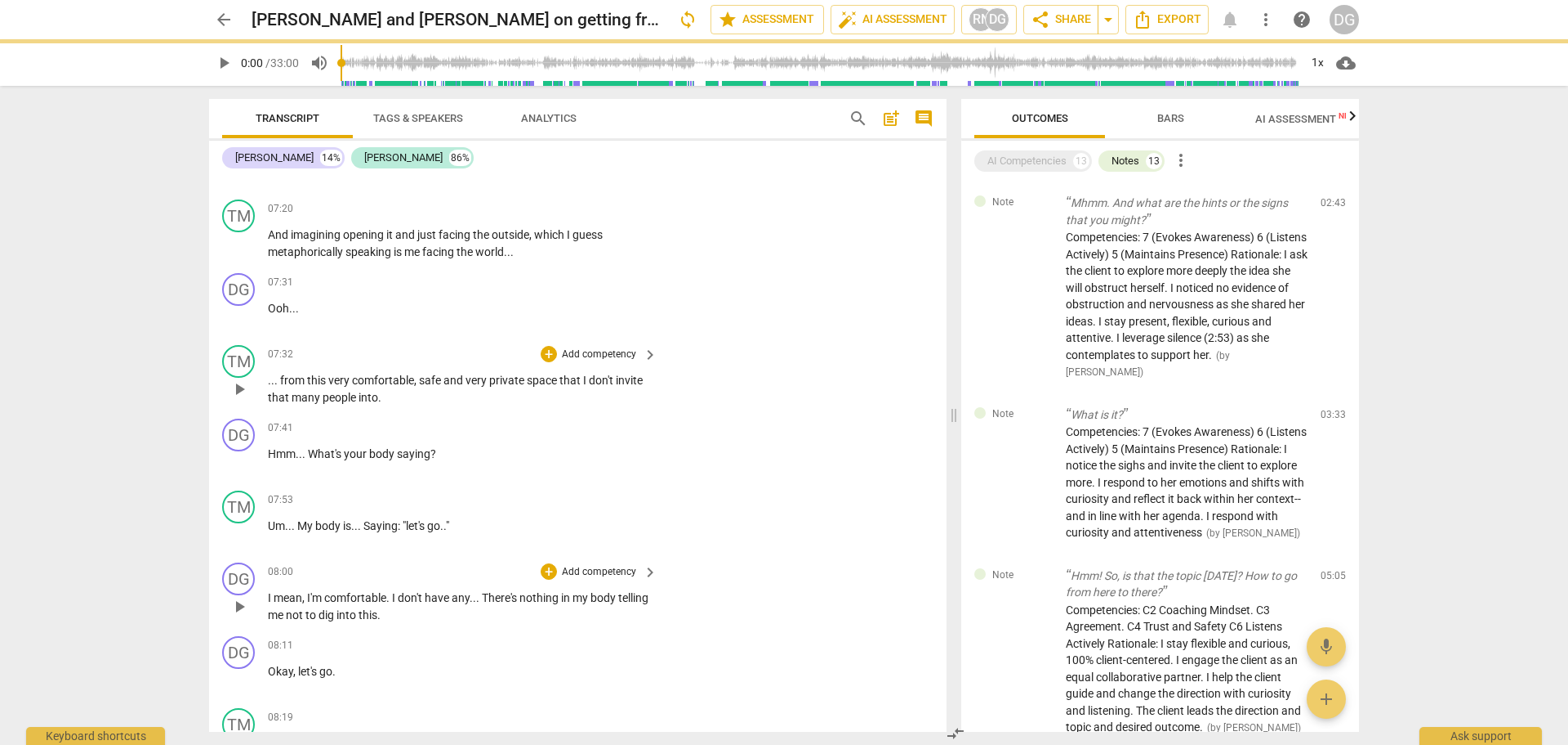
click at [268, 597] on span "I" at bounding box center [271, 597] width 6 height 13
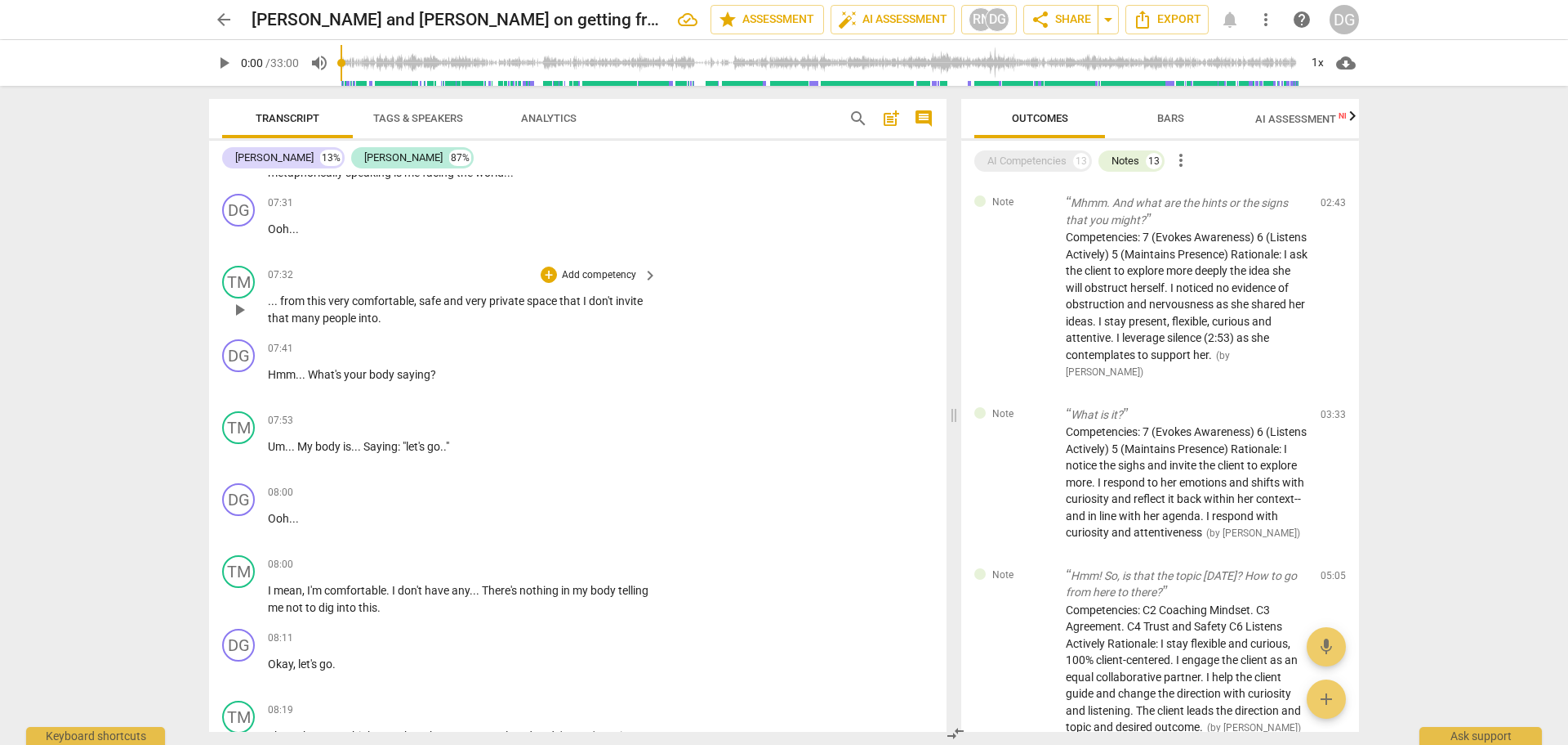
scroll to position [4053, 0]
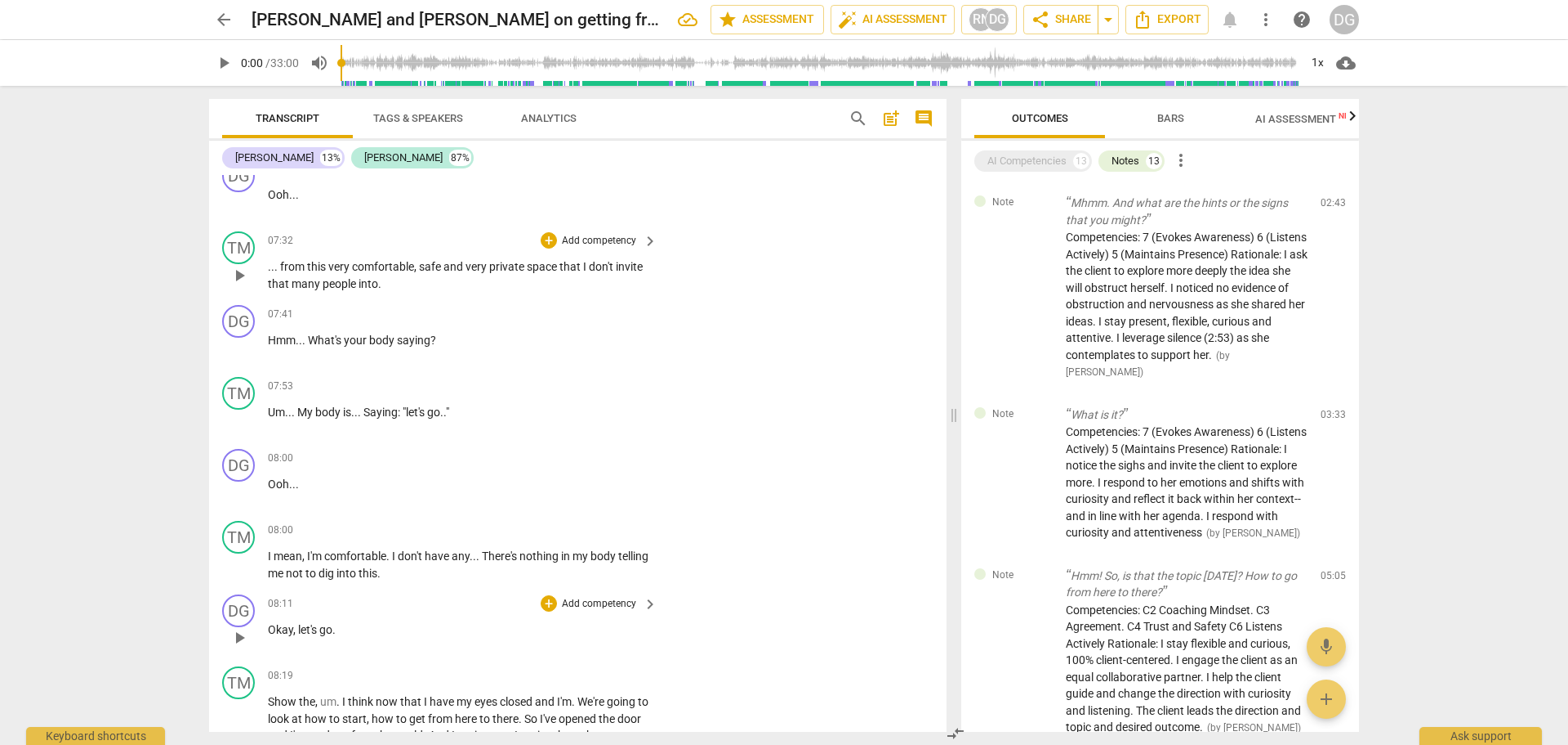
click at [341, 626] on p "Okay , let's go ." at bounding box center [458, 629] width 381 height 17
drag, startPoint x: 293, startPoint y: 697, endPoint x: 274, endPoint y: 701, distance: 19.4
click at [274, 701] on span "Show" at bounding box center [284, 701] width 31 height 13
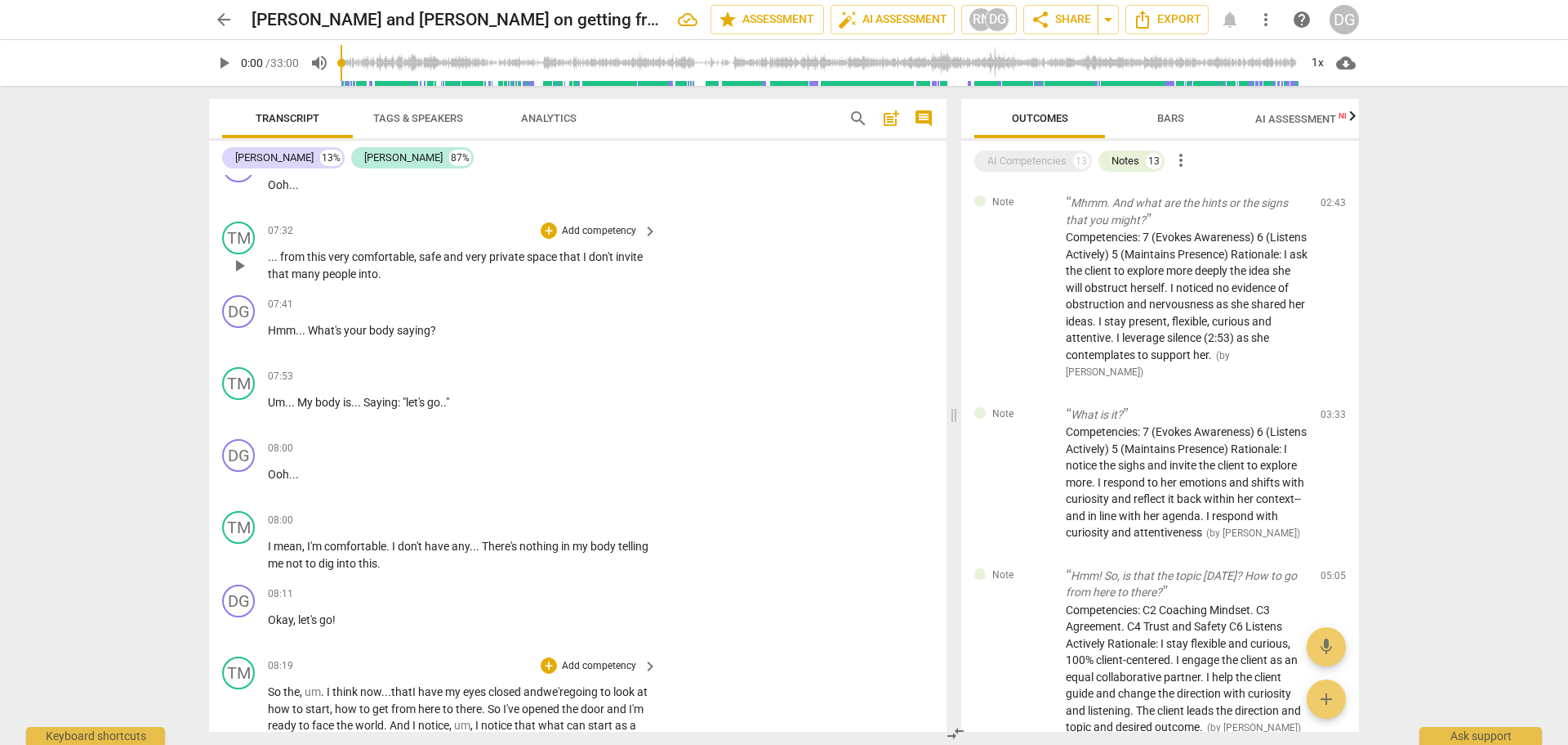
click at [390, 724] on span "." at bounding box center [386, 725] width 6 height 13
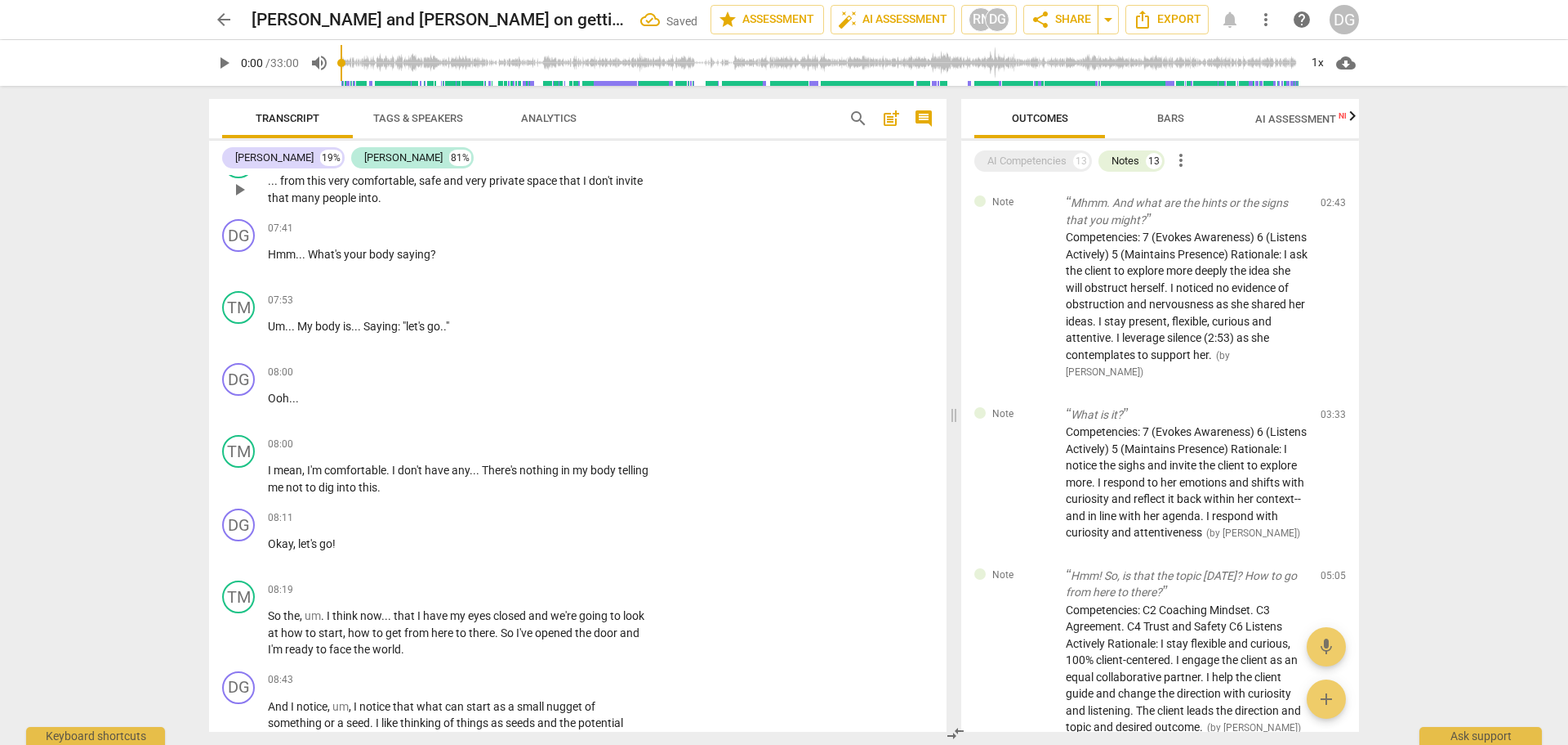
scroll to position [4157, 0]
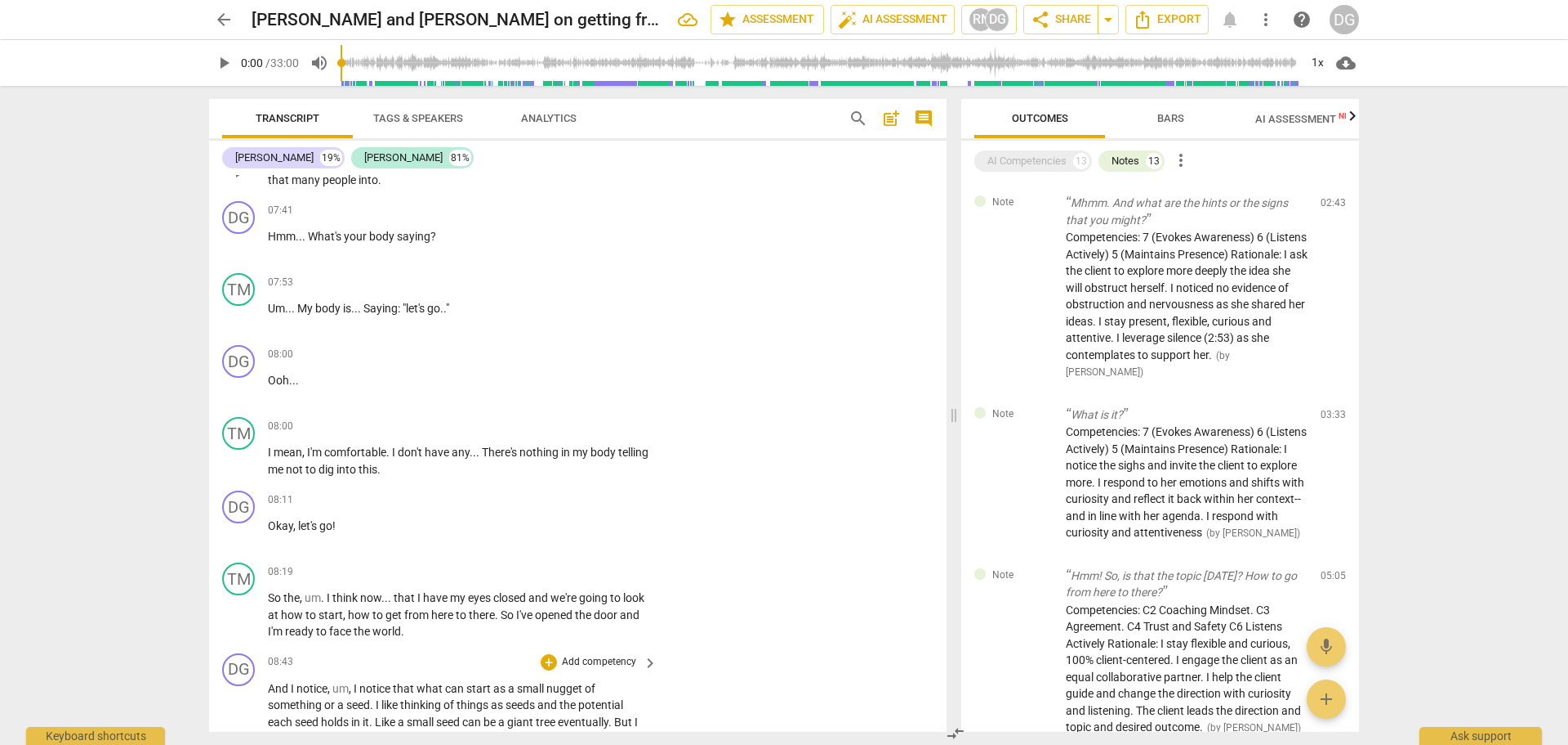
click at [270, 684] on span "And" at bounding box center [279, 687] width 23 height 13
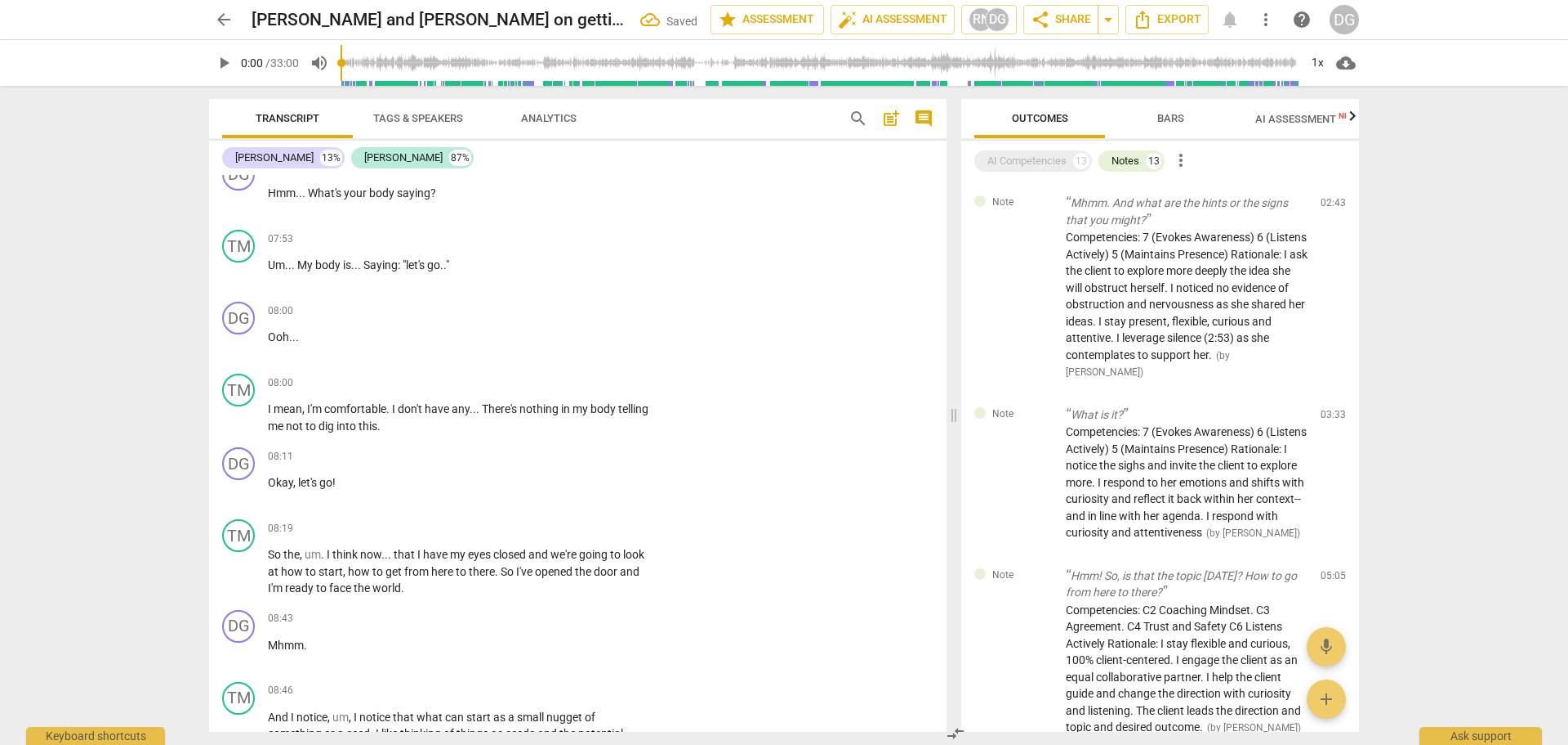
scroll to position [4254, 0]
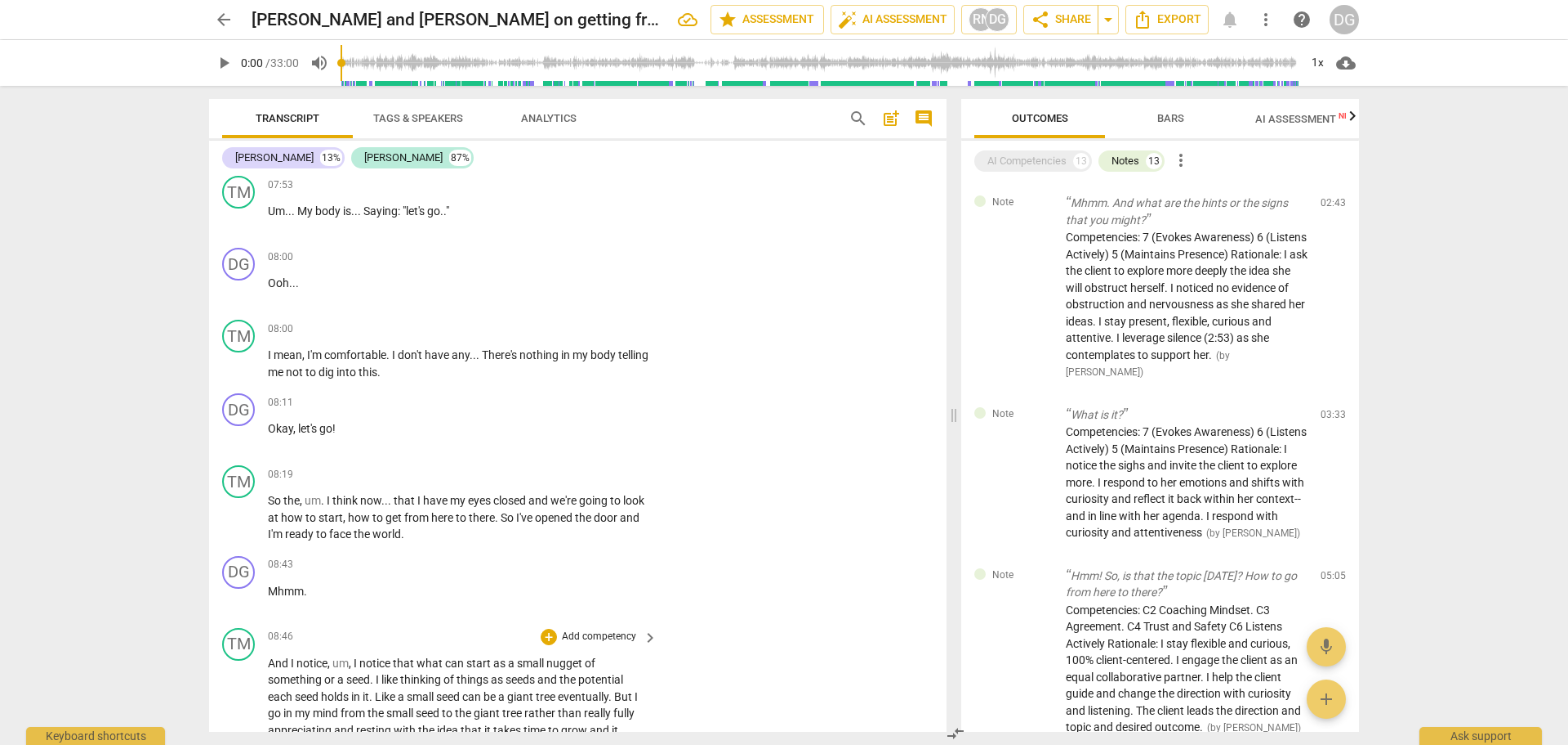
click at [506, 680] on span "as" at bounding box center [497, 679] width 14 height 13
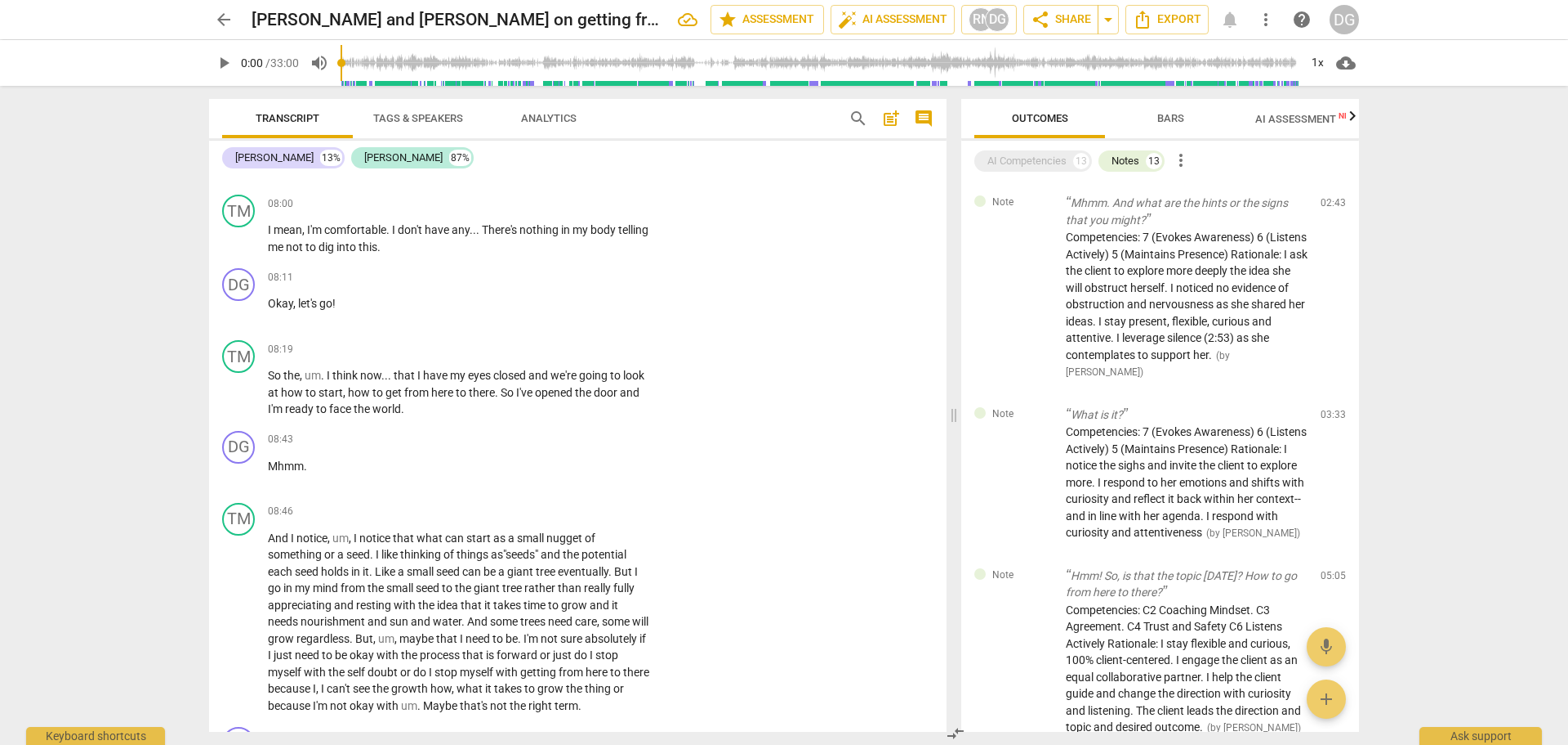
scroll to position [4433, 0]
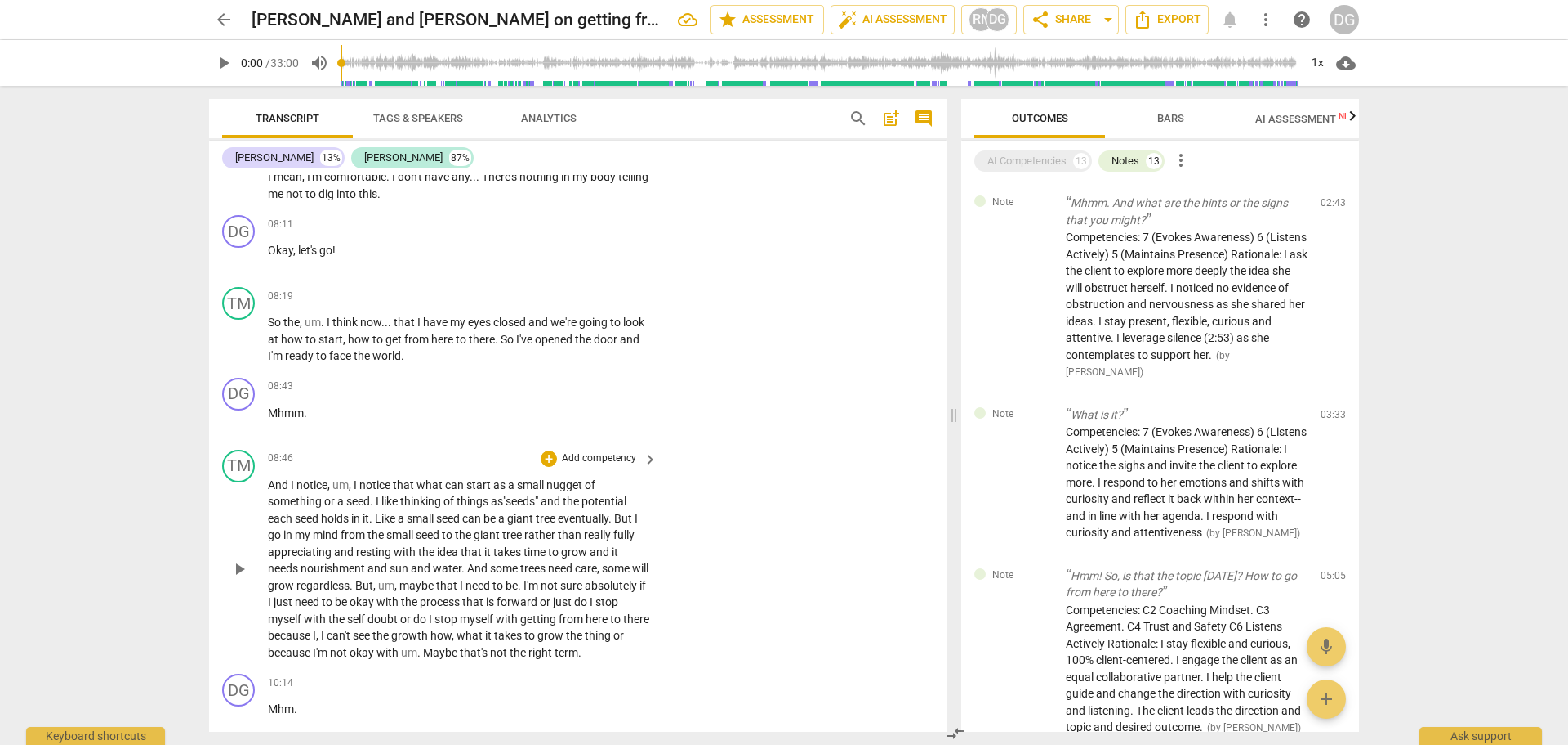
click at [587, 550] on span "grow" at bounding box center [576, 551] width 29 height 13
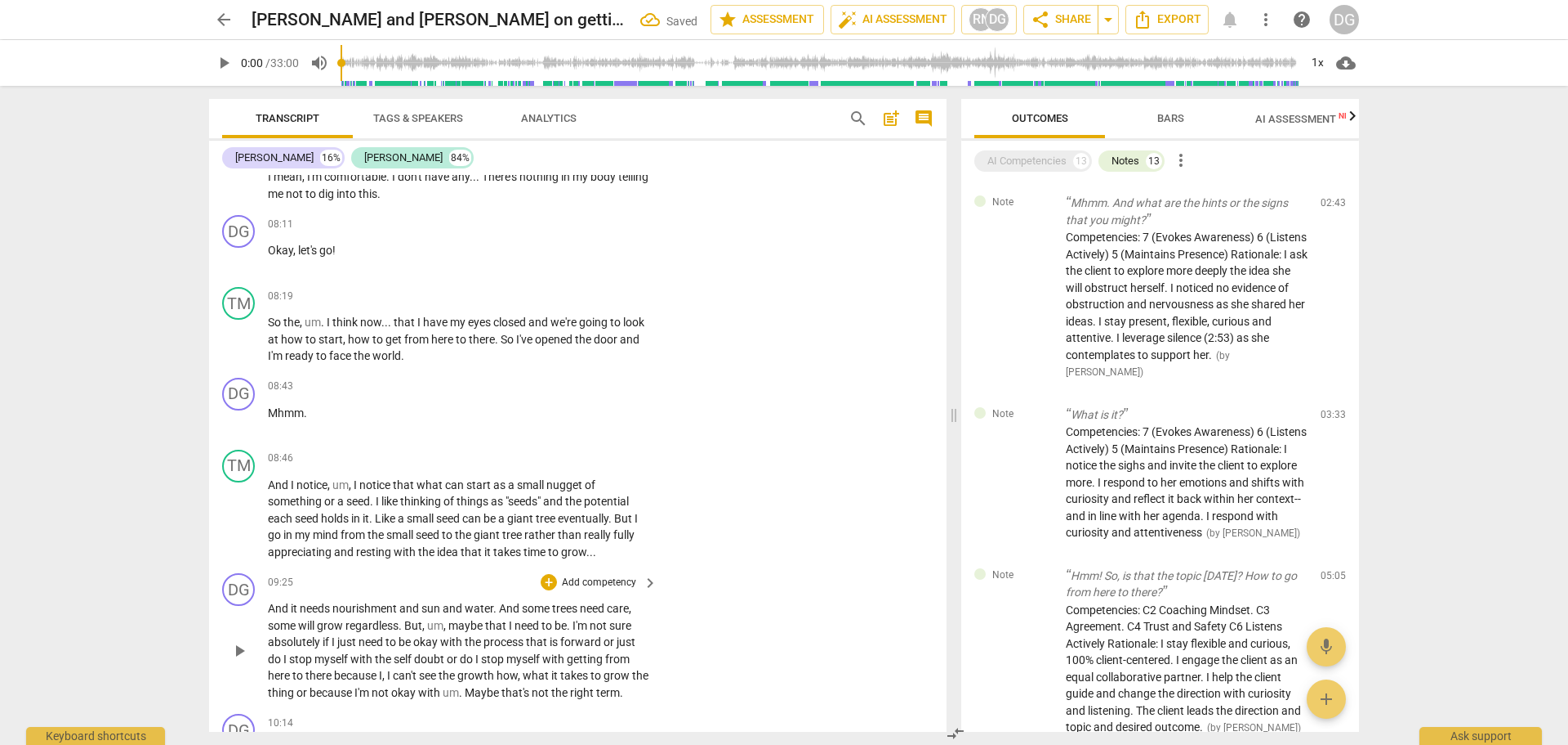
click at [269, 606] on span "And" at bounding box center [279, 607] width 23 height 13
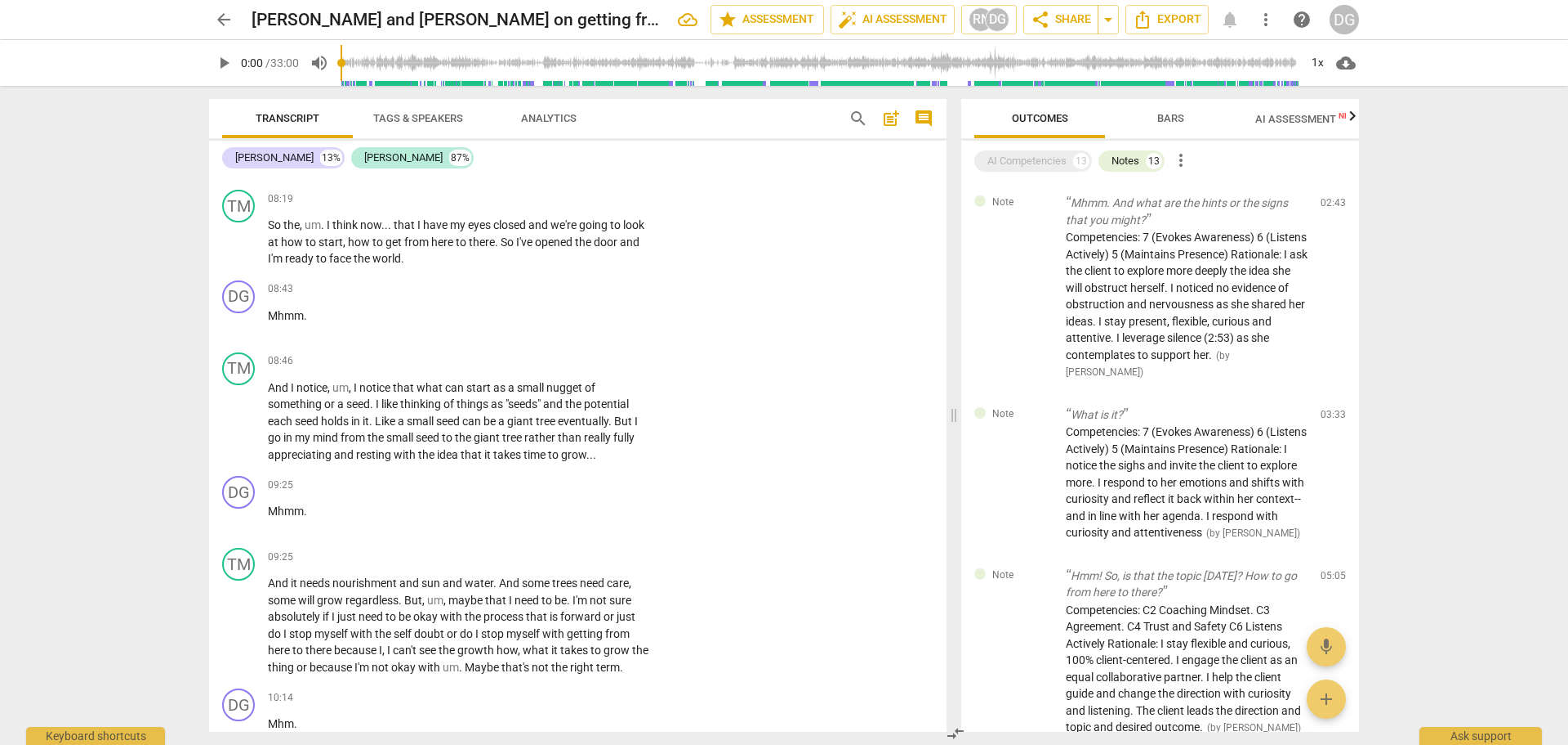
scroll to position [4548, 0]
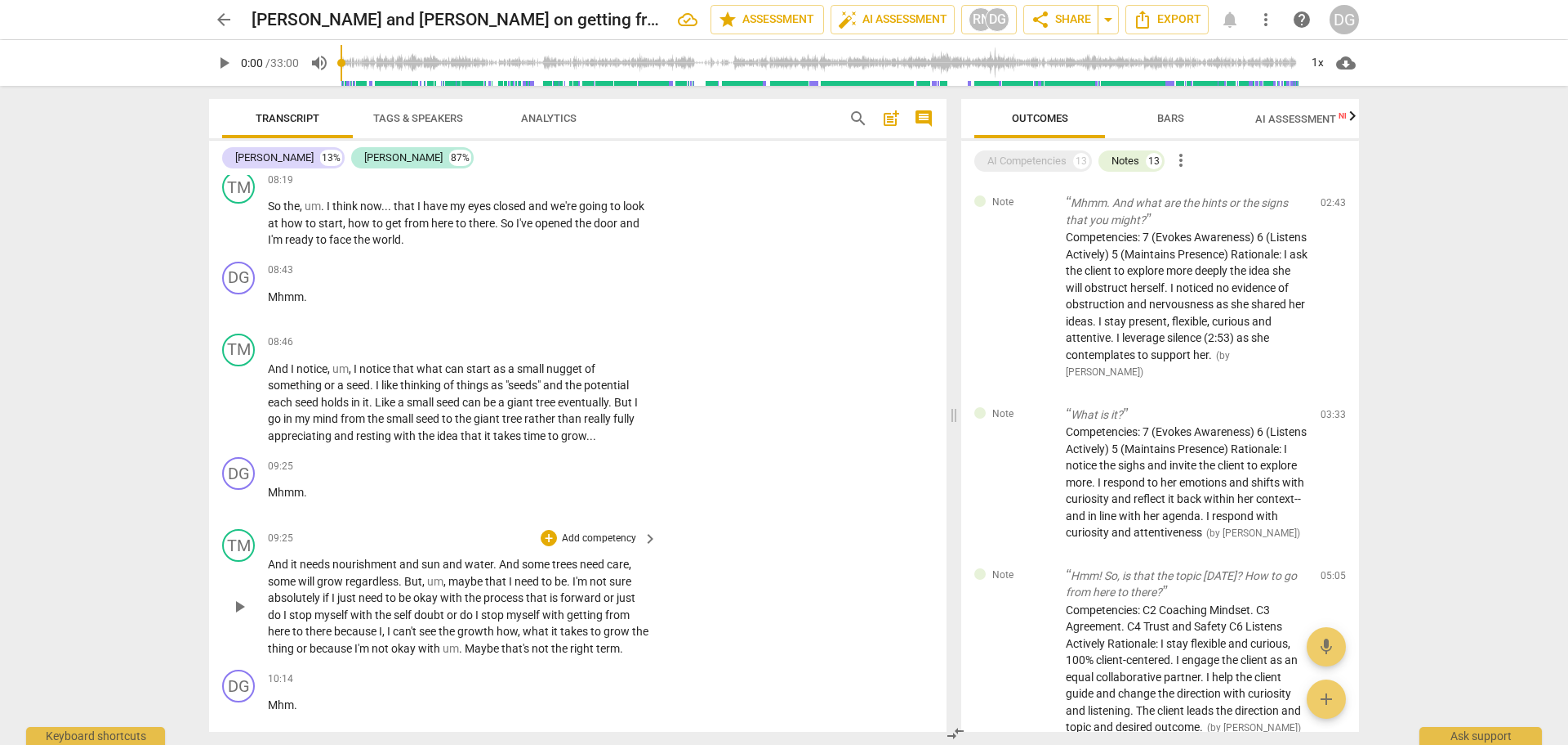
click at [572, 579] on span "." at bounding box center [570, 580] width 6 height 13
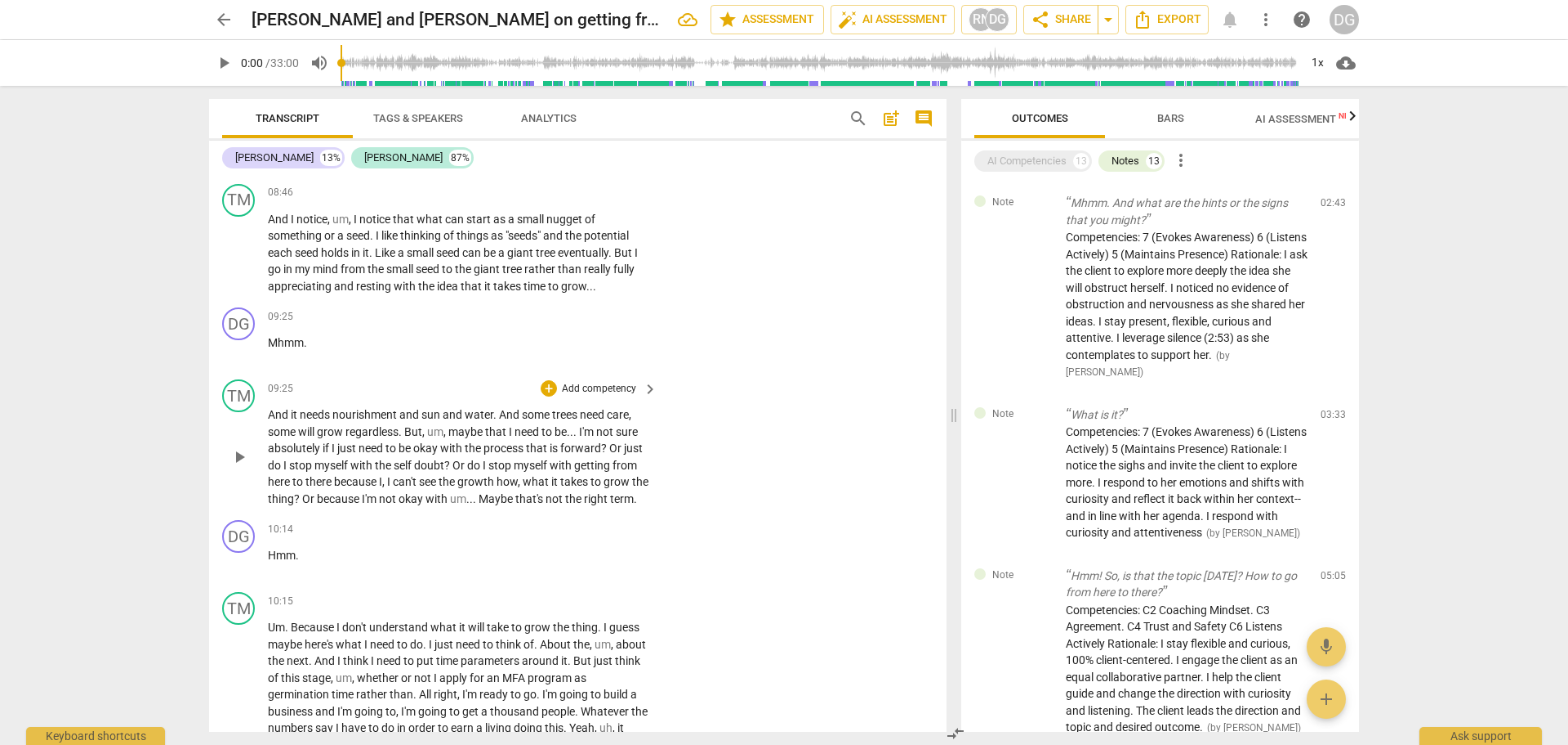
scroll to position [4771, 0]
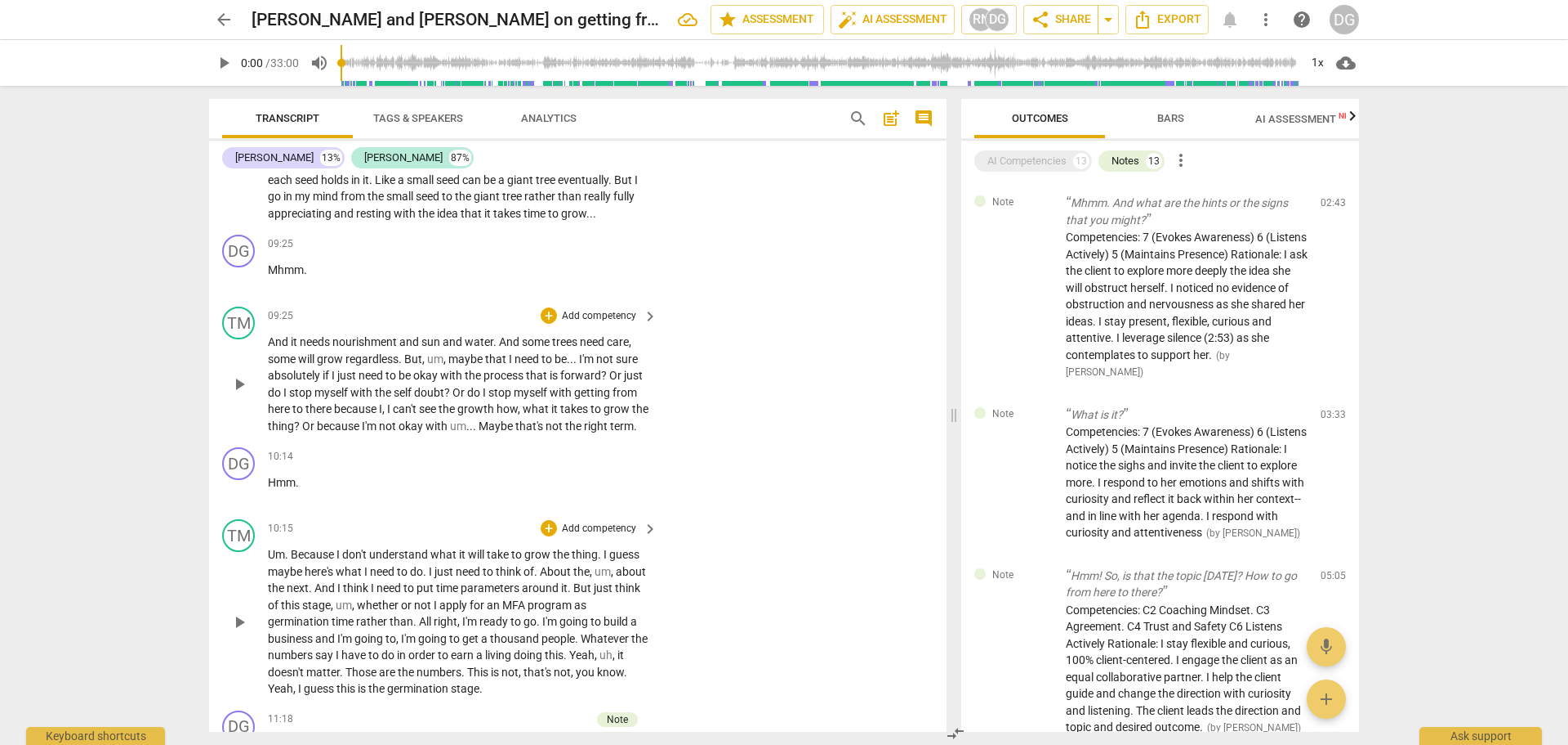
click at [604, 561] on span "." at bounding box center [600, 554] width 6 height 13
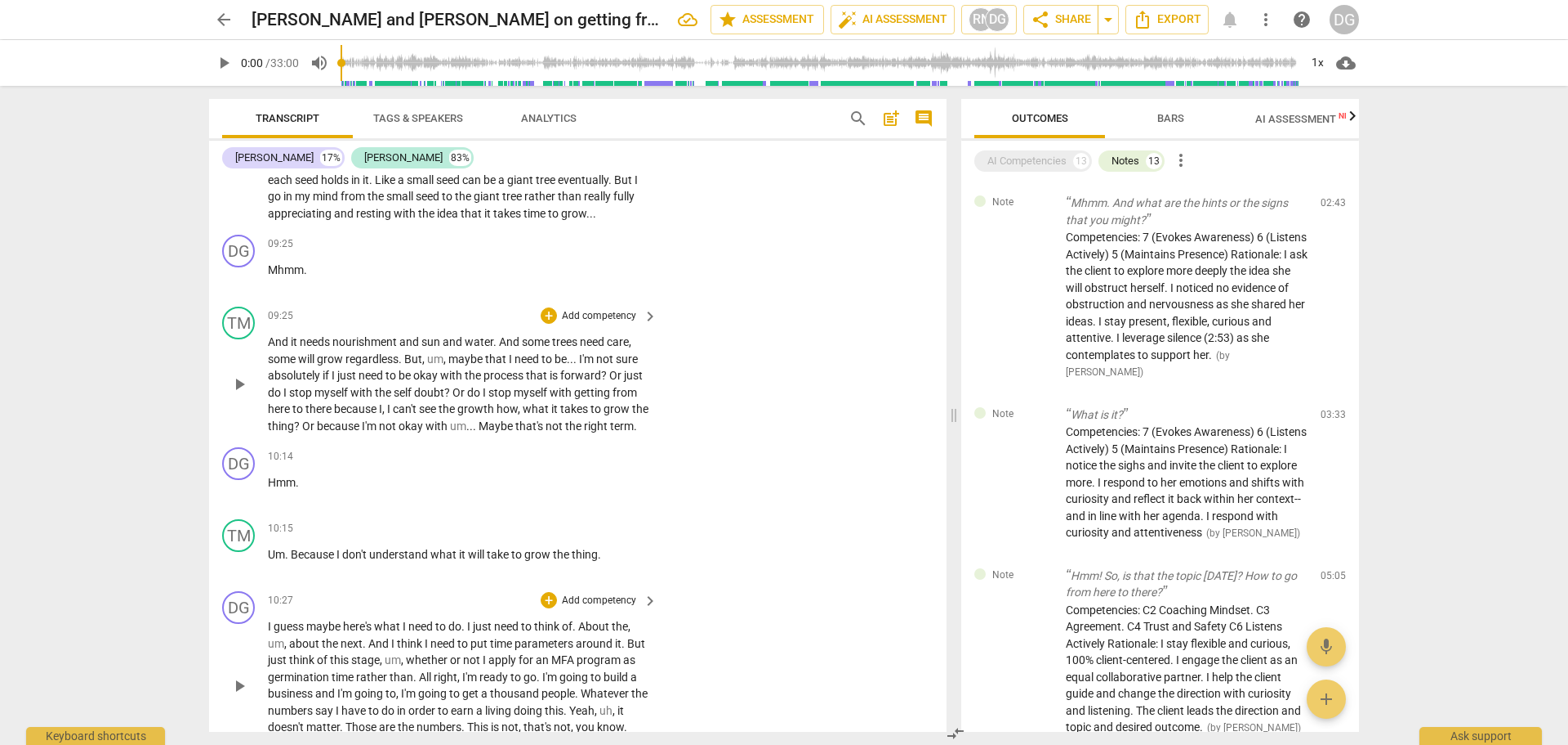
click at [274, 633] on span "guess" at bounding box center [289, 625] width 32 height 13
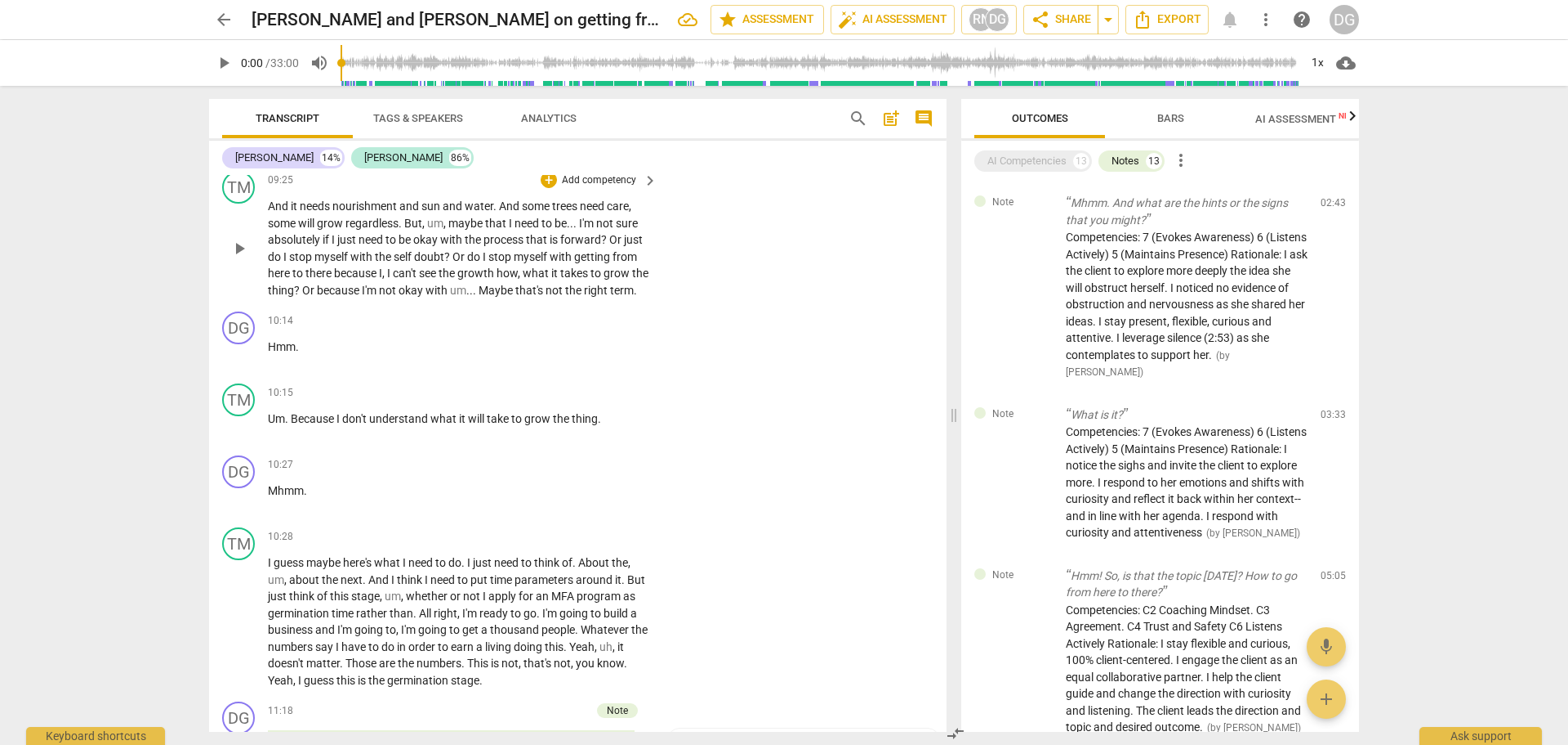
scroll to position [4925, 0]
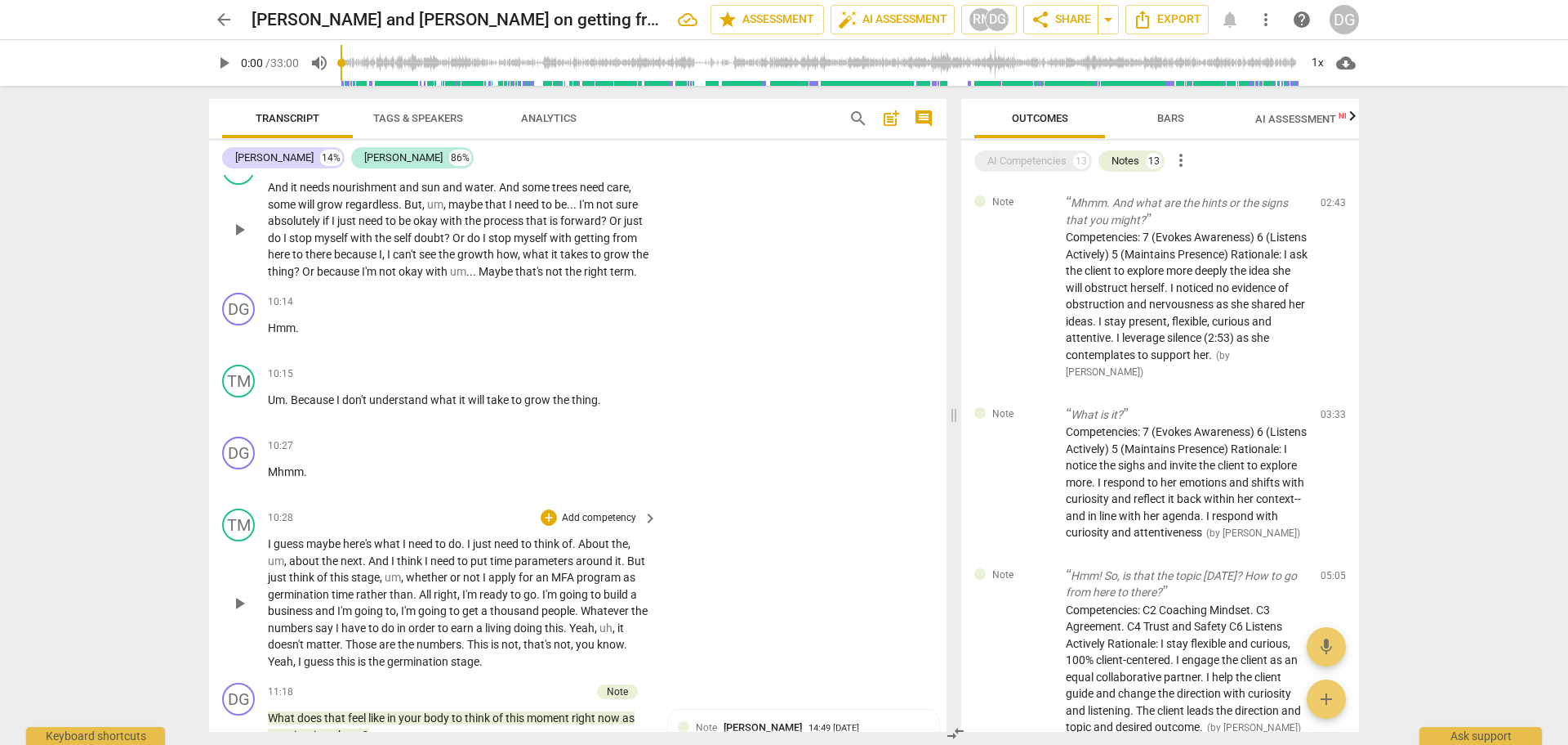
click at [469, 551] on p "I guess maybe here's what I need to do . I just need to think of . About the , …" at bounding box center [458, 602] width 381 height 134
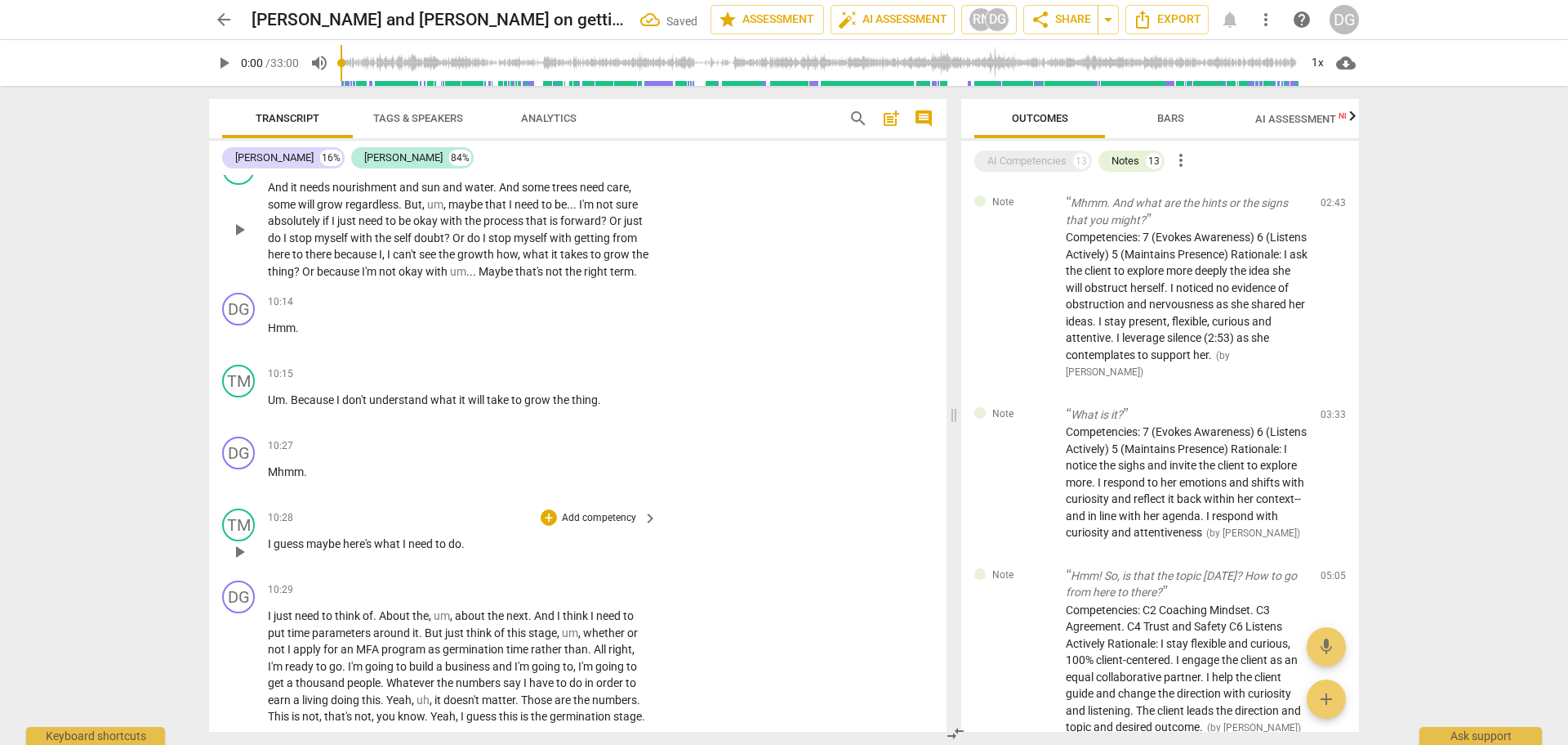
click at [306, 550] on span "guess" at bounding box center [289, 543] width 32 height 13
click at [343, 550] on span "maybe" at bounding box center [324, 543] width 37 height 13
click at [355, 550] on span "maybe...(contemplating)..." at bounding box center [374, 543] width 136 height 13
click at [273, 622] on span "I" at bounding box center [271, 615] width 6 height 13
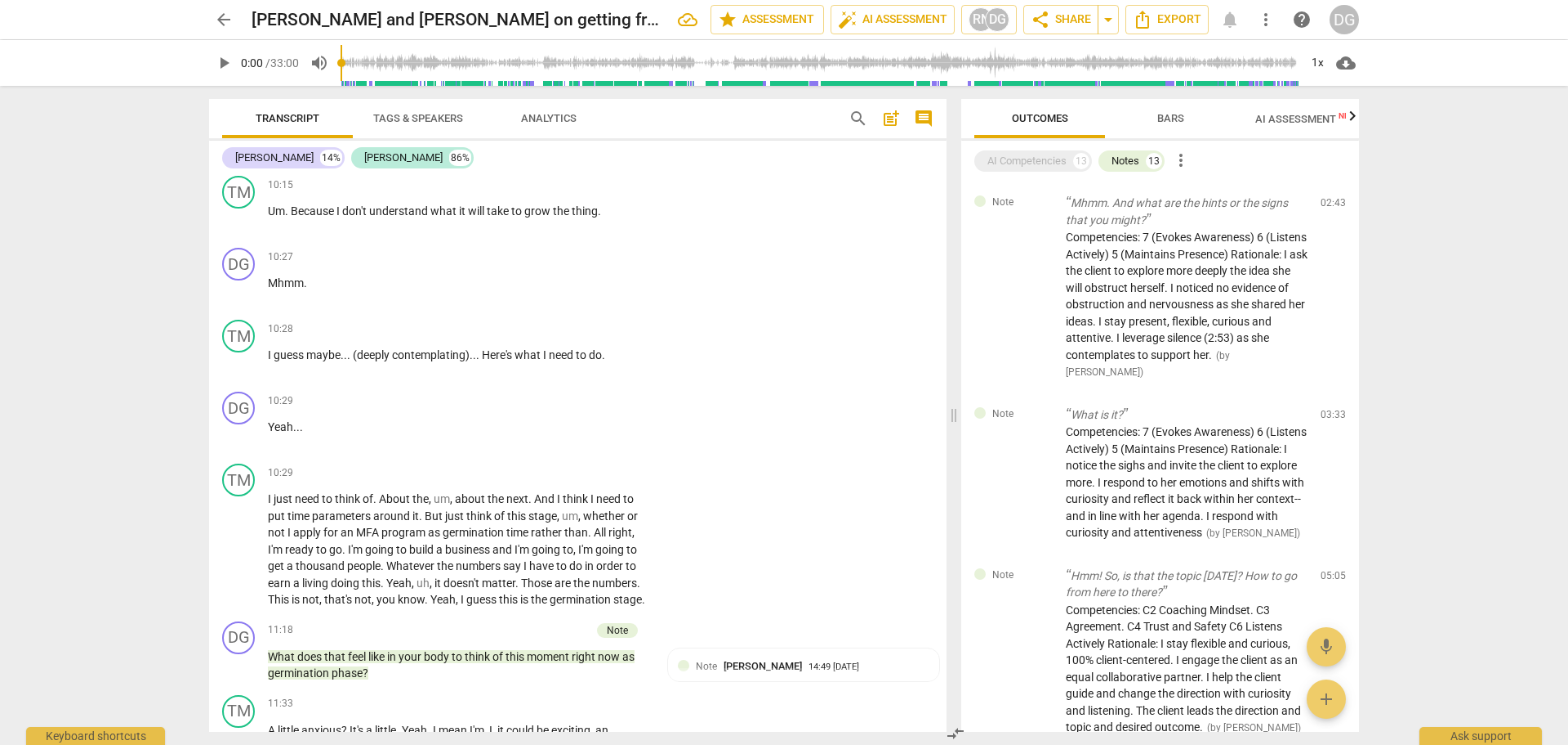
scroll to position [5224, 0]
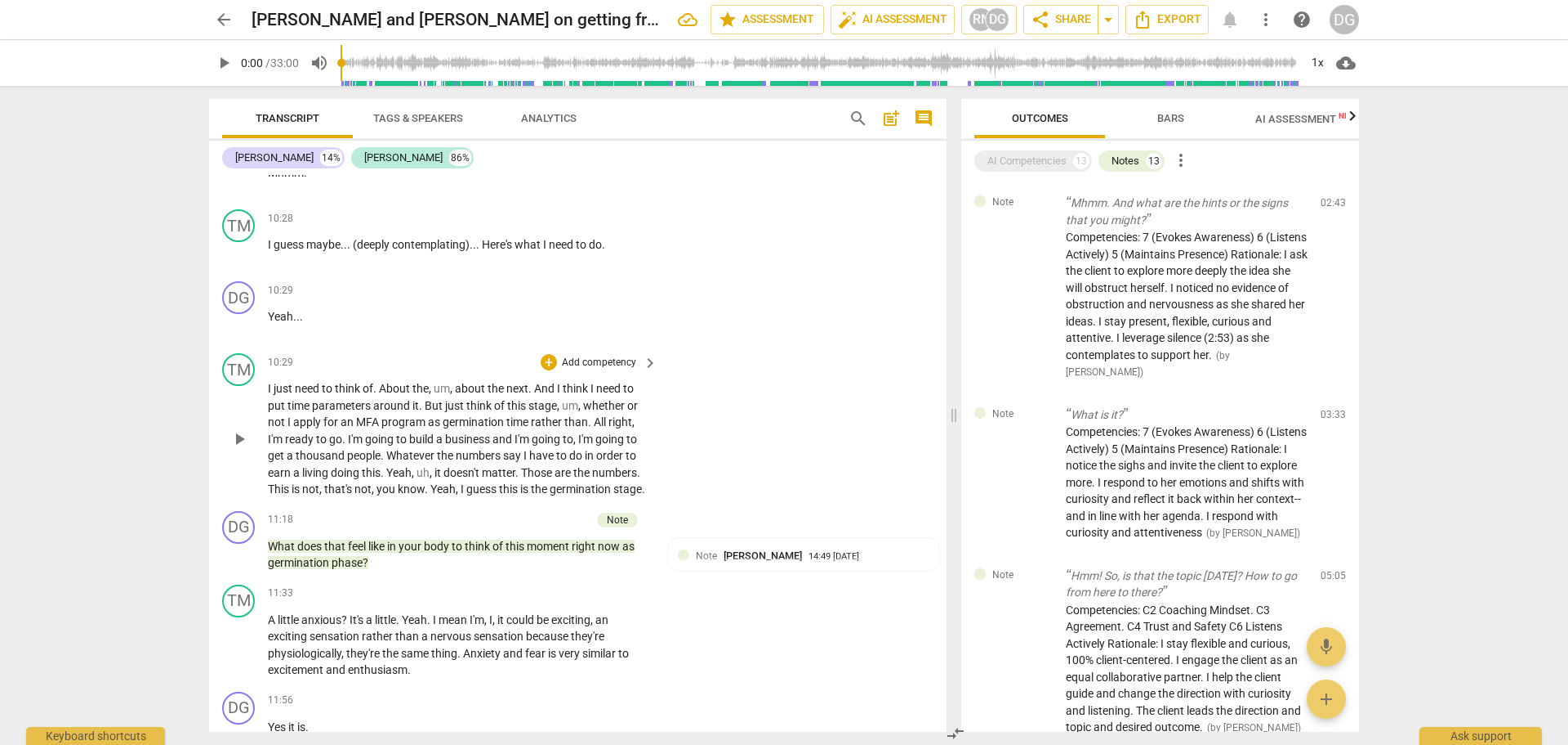
click at [595, 428] on span "All" at bounding box center [600, 421] width 14 height 13
click at [386, 462] on span "Whatever" at bounding box center [412, 454] width 51 height 13
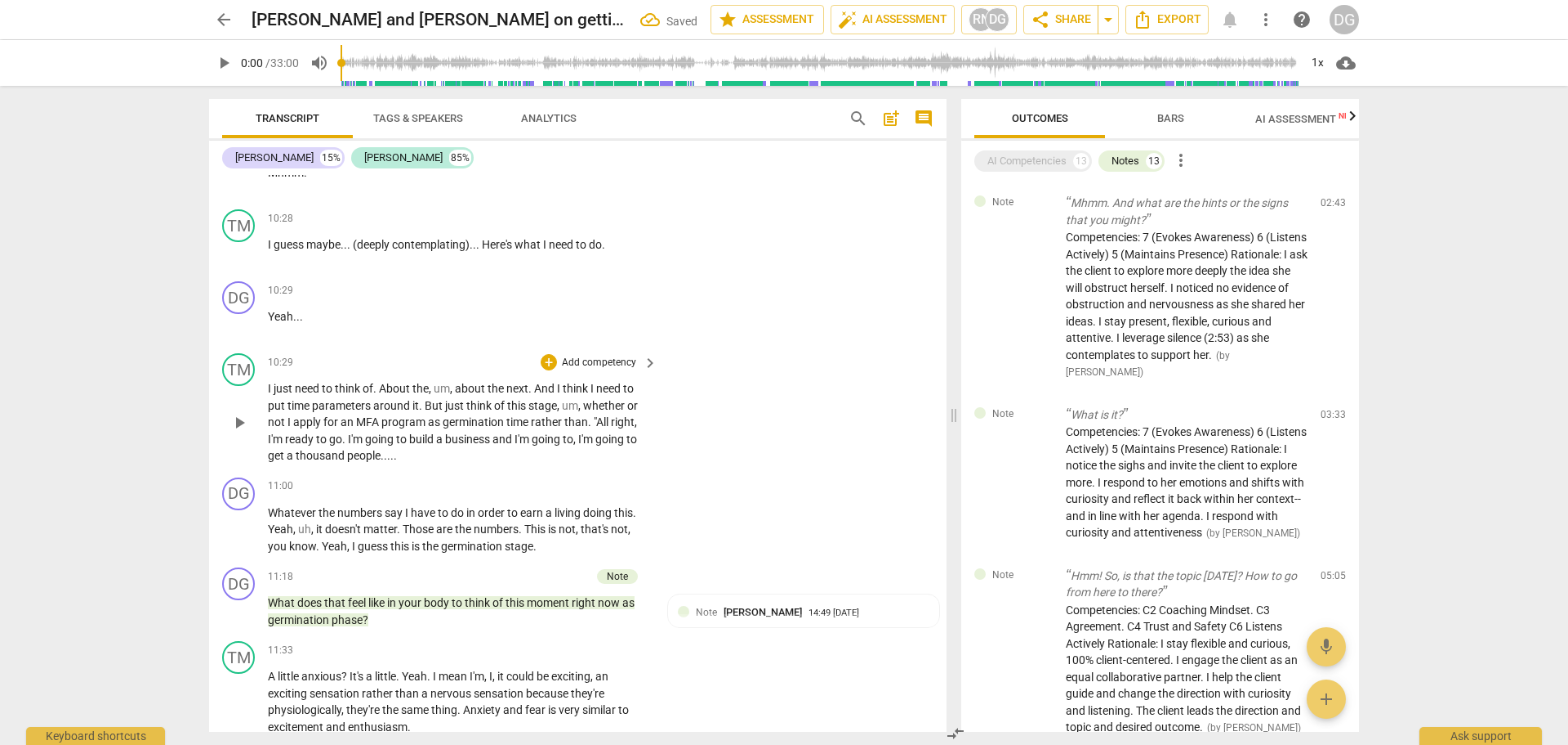
click at [400, 465] on p "I just need to think of . About the , um , about the next . And I think I need …" at bounding box center [458, 421] width 381 height 84
click at [268, 519] on span "Whatever" at bounding box center [294, 512] width 51 height 13
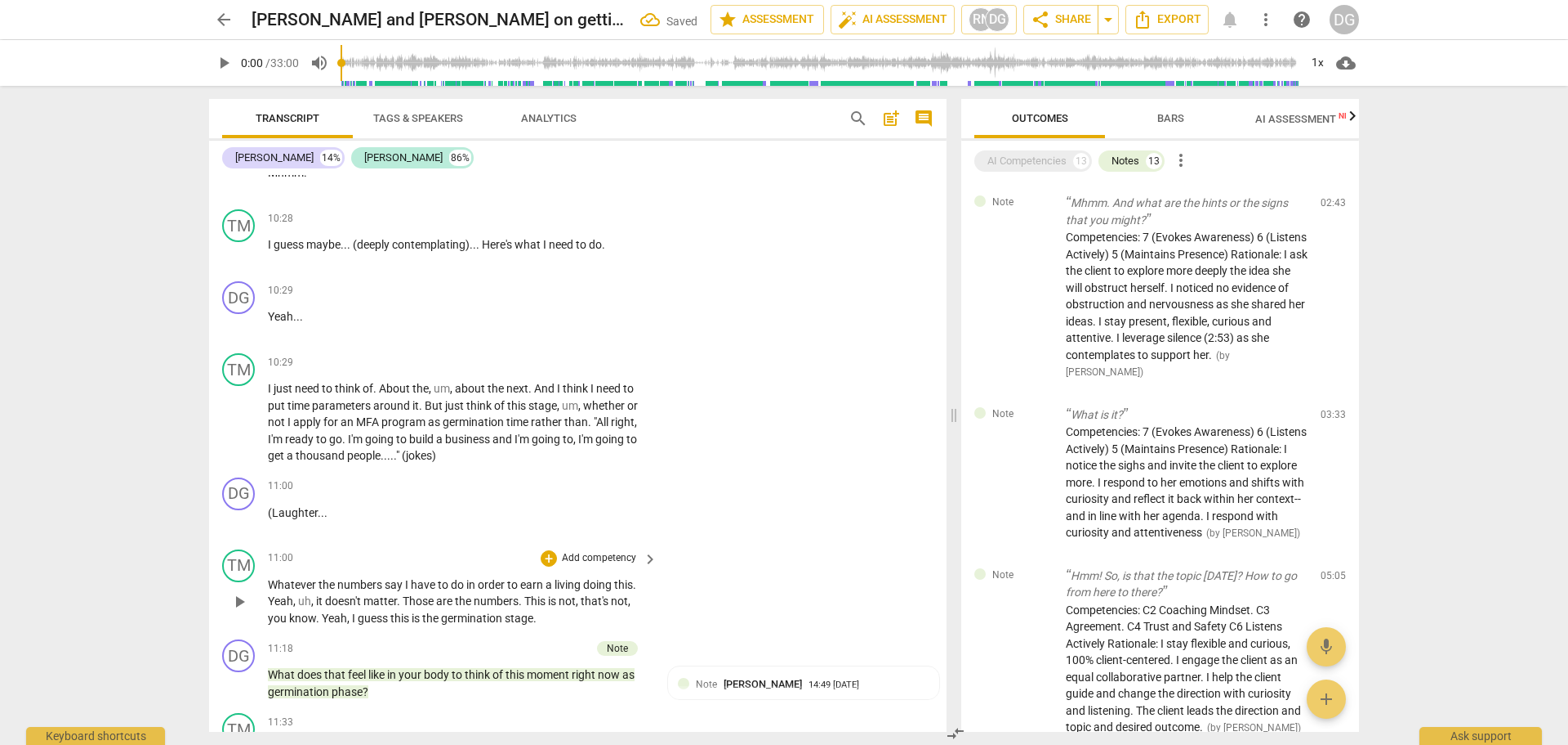
click at [361, 591] on span "numbers" at bounding box center [361, 584] width 48 height 13
click at [331, 522] on p "(Laughter . . ." at bounding box center [458, 513] width 381 height 17
click at [268, 607] on span "Yeah" at bounding box center [281, 600] width 25 height 13
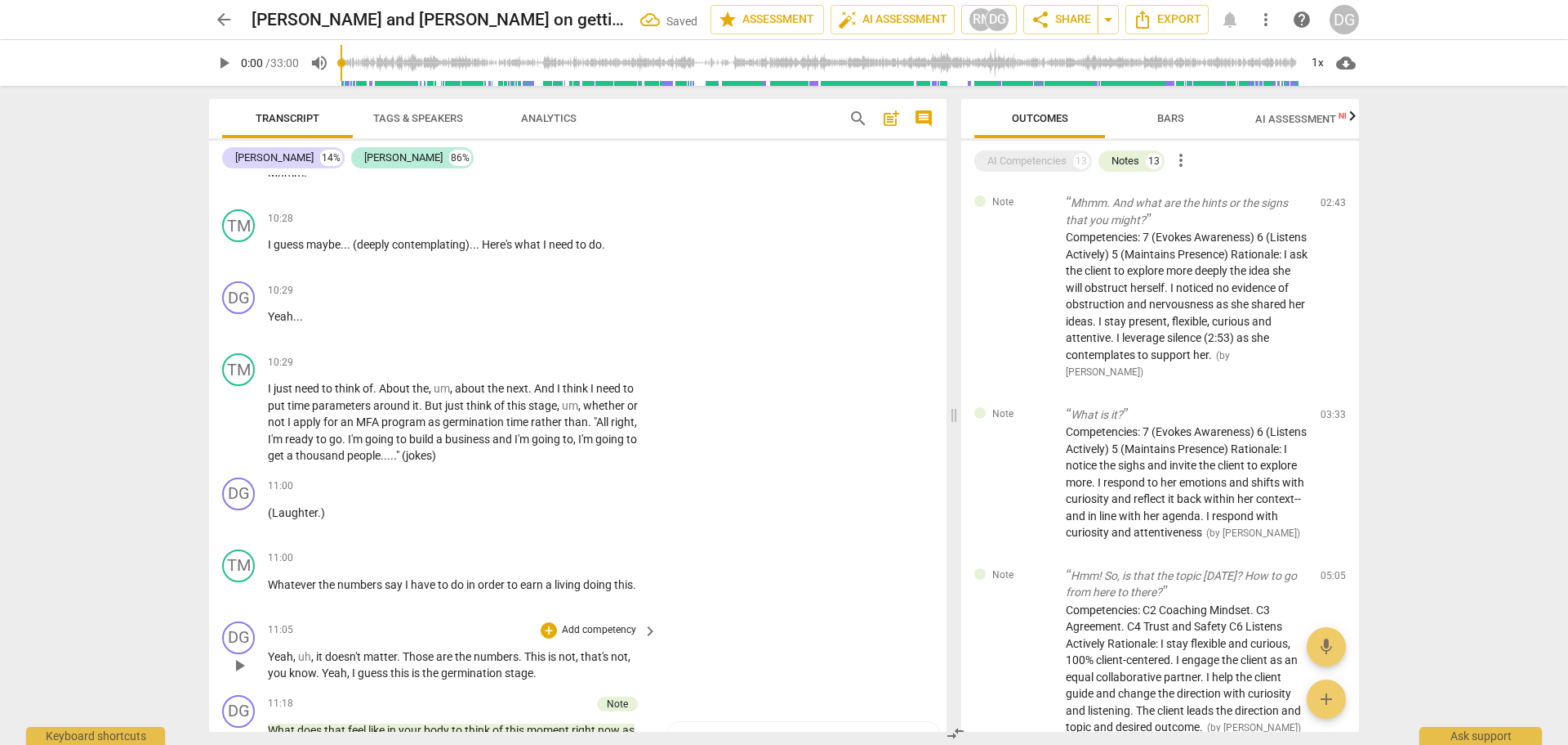
click at [295, 663] on span "," at bounding box center [295, 656] width 5 height 13
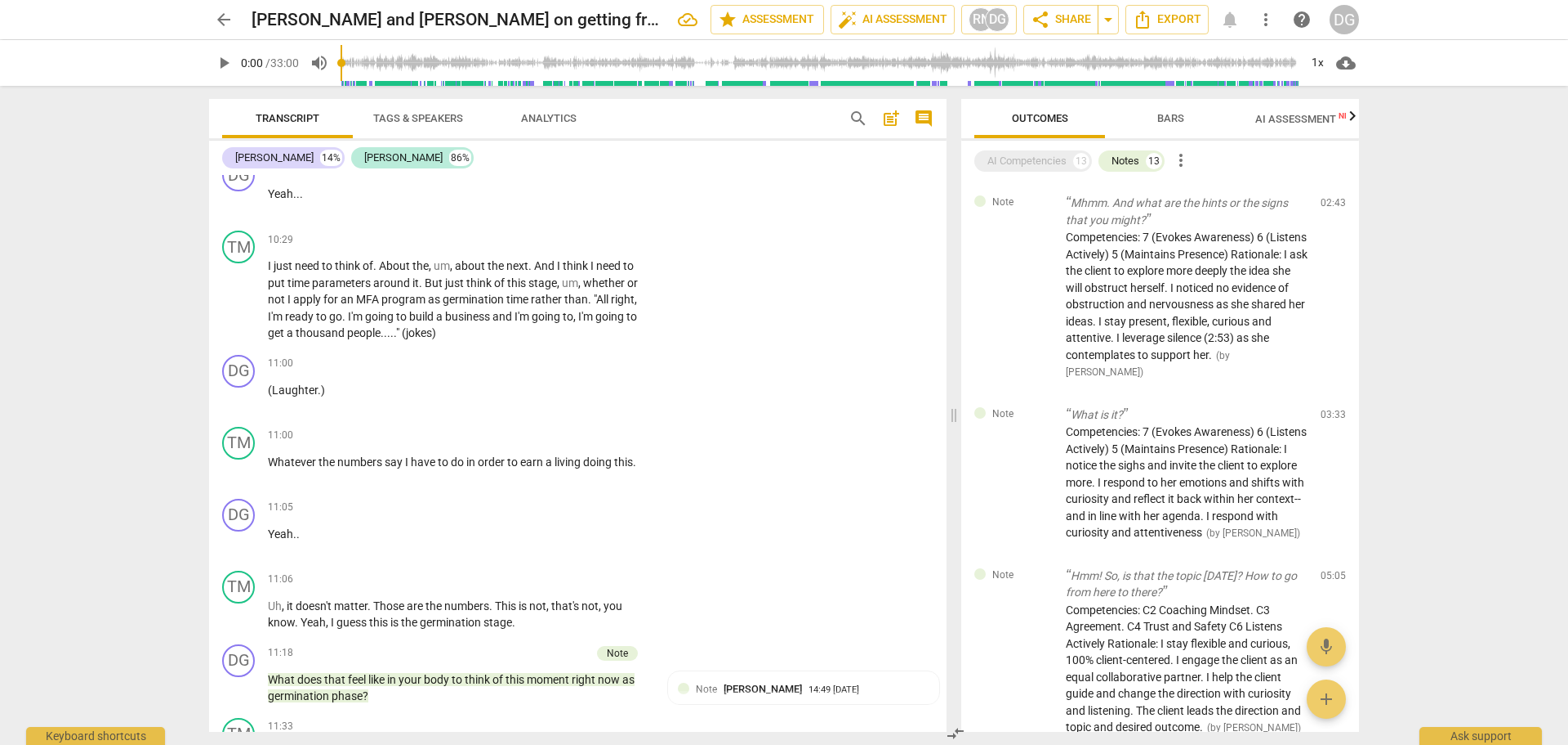
scroll to position [5348, 0]
click at [578, 322] on span "," at bounding box center [576, 315] width 5 height 13
click at [420, 338] on span "(jokes)" at bounding box center [419, 331] width 34 height 13
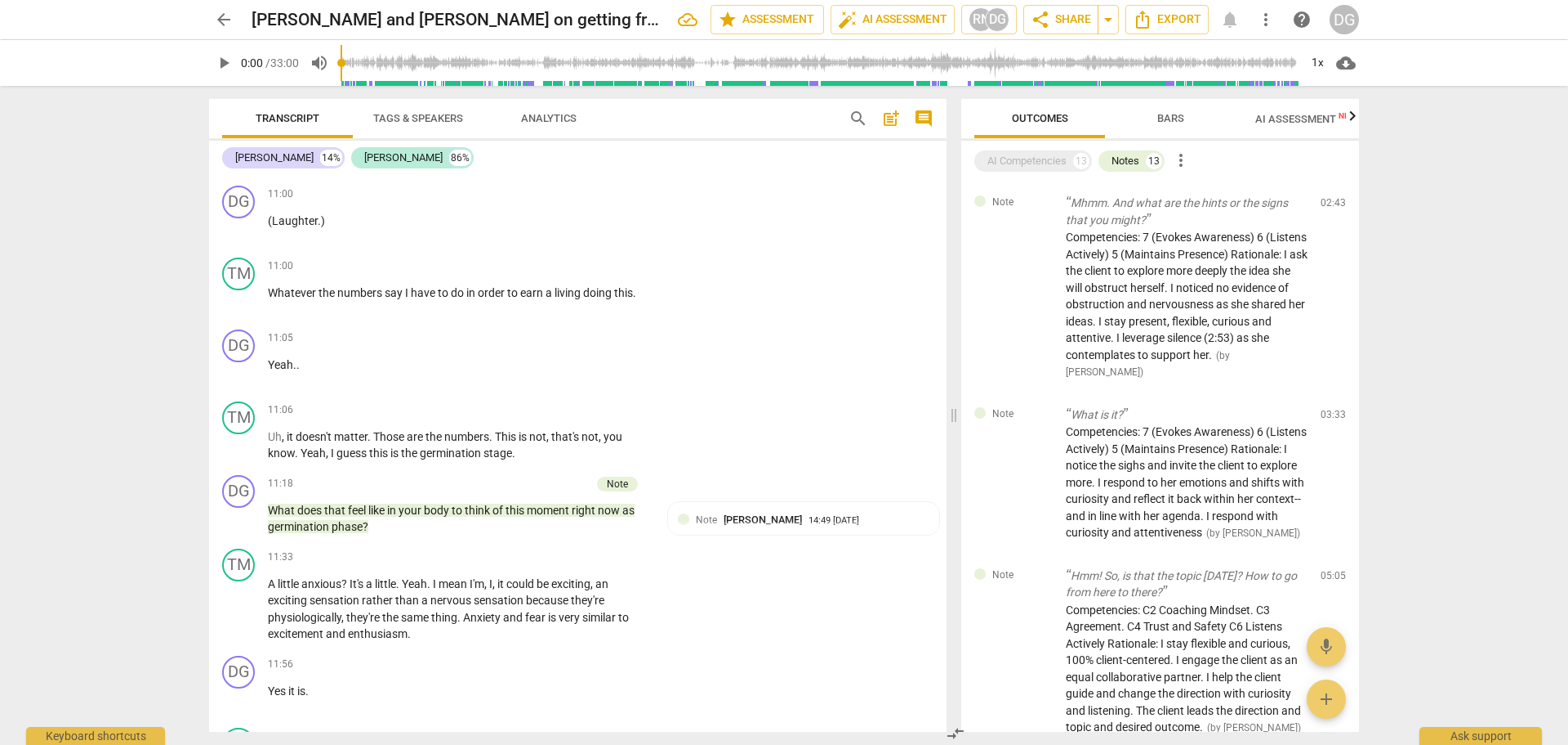
scroll to position [5535, 0]
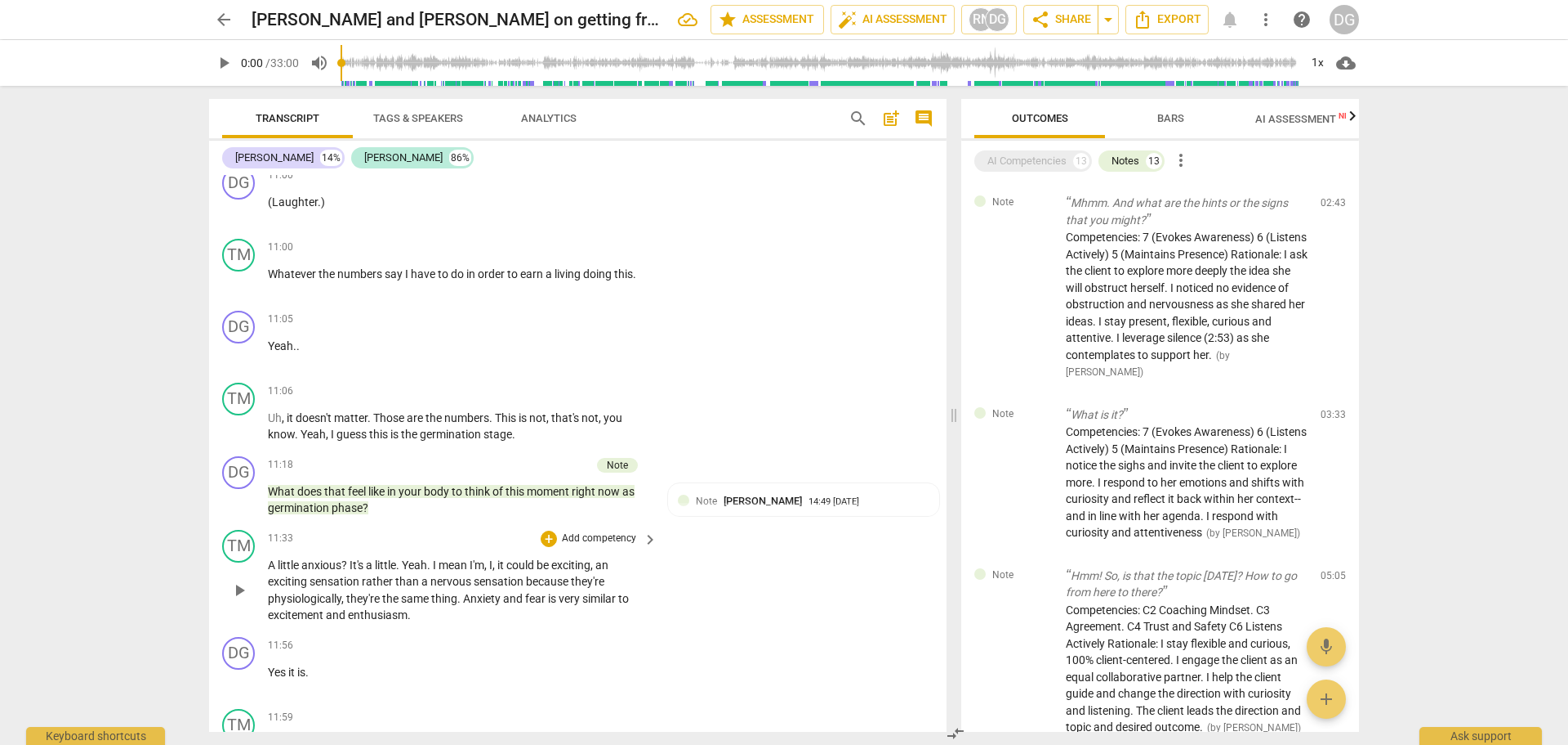
click at [394, 588] on span "rather" at bounding box center [378, 580] width 33 height 13
click at [271, 679] on span "Yes" at bounding box center [278, 671] width 20 height 13
drag, startPoint x: 1537, startPoint y: 1, endPoint x: 307, endPoint y: 688, distance: 1408.9
click at [307, 679] on span "Mhmm. Yes" at bounding box center [299, 671] width 62 height 13
drag, startPoint x: 307, startPoint y: 688, endPoint x: 264, endPoint y: 692, distance: 43.2
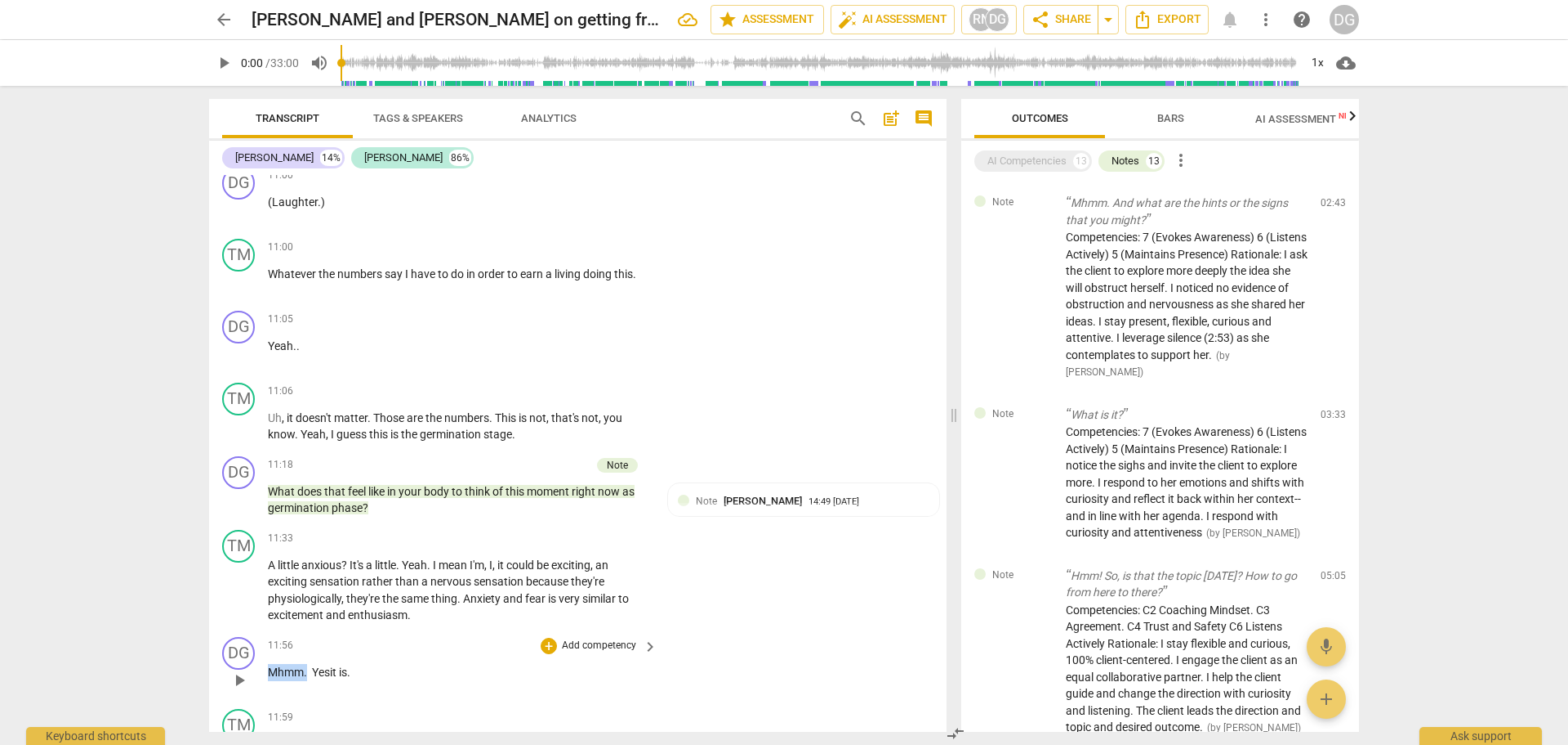
click at [264, 692] on div "DG play_arrow pause 11:56 + Add competency keyboard_arrow_right Mhmm. Yes it is…" at bounding box center [577, 666] width 738 height 72
click at [465, 605] on span "Anxiety" at bounding box center [483, 598] width 40 height 13
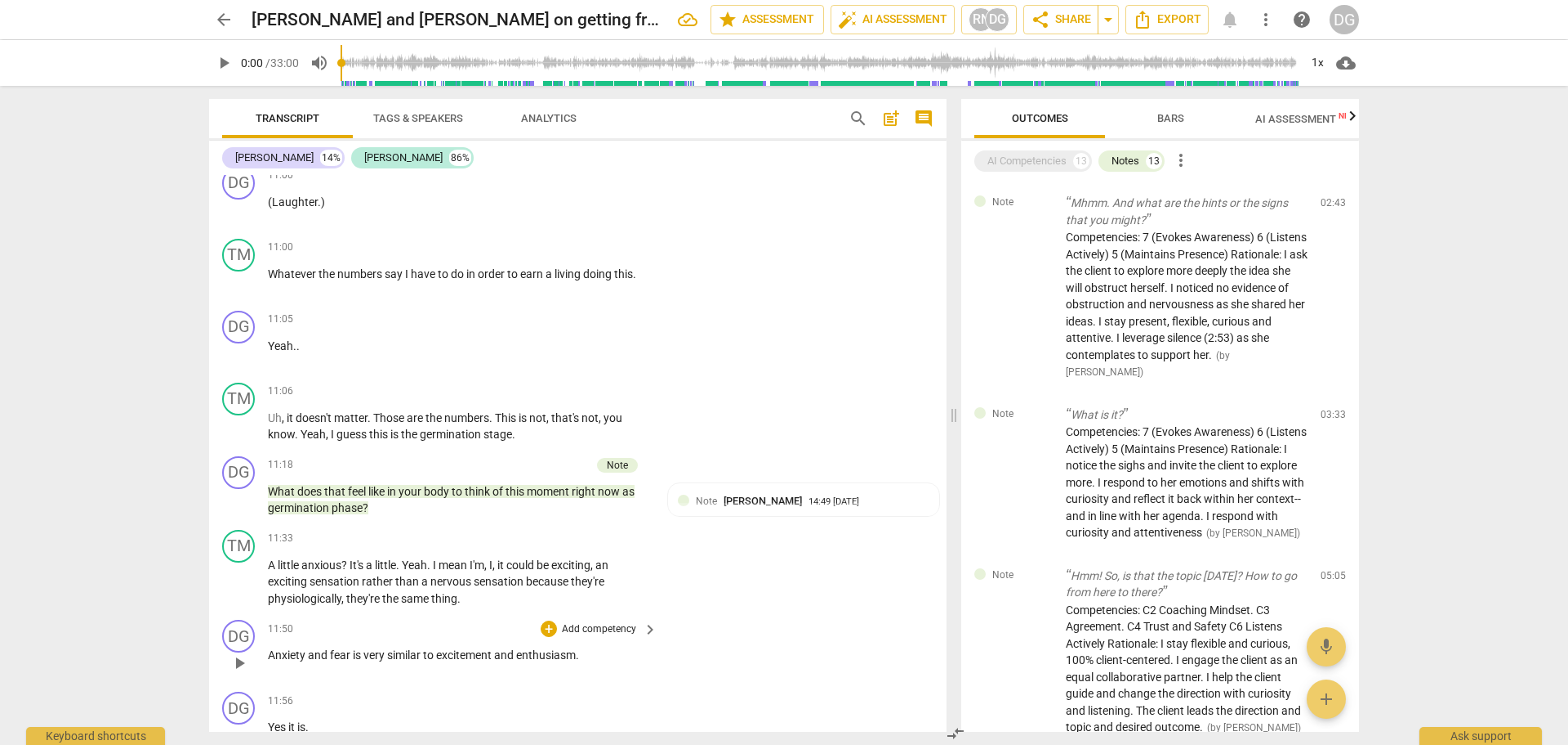
click at [275, 661] on span "Anxiety" at bounding box center [288, 654] width 40 height 13
paste p
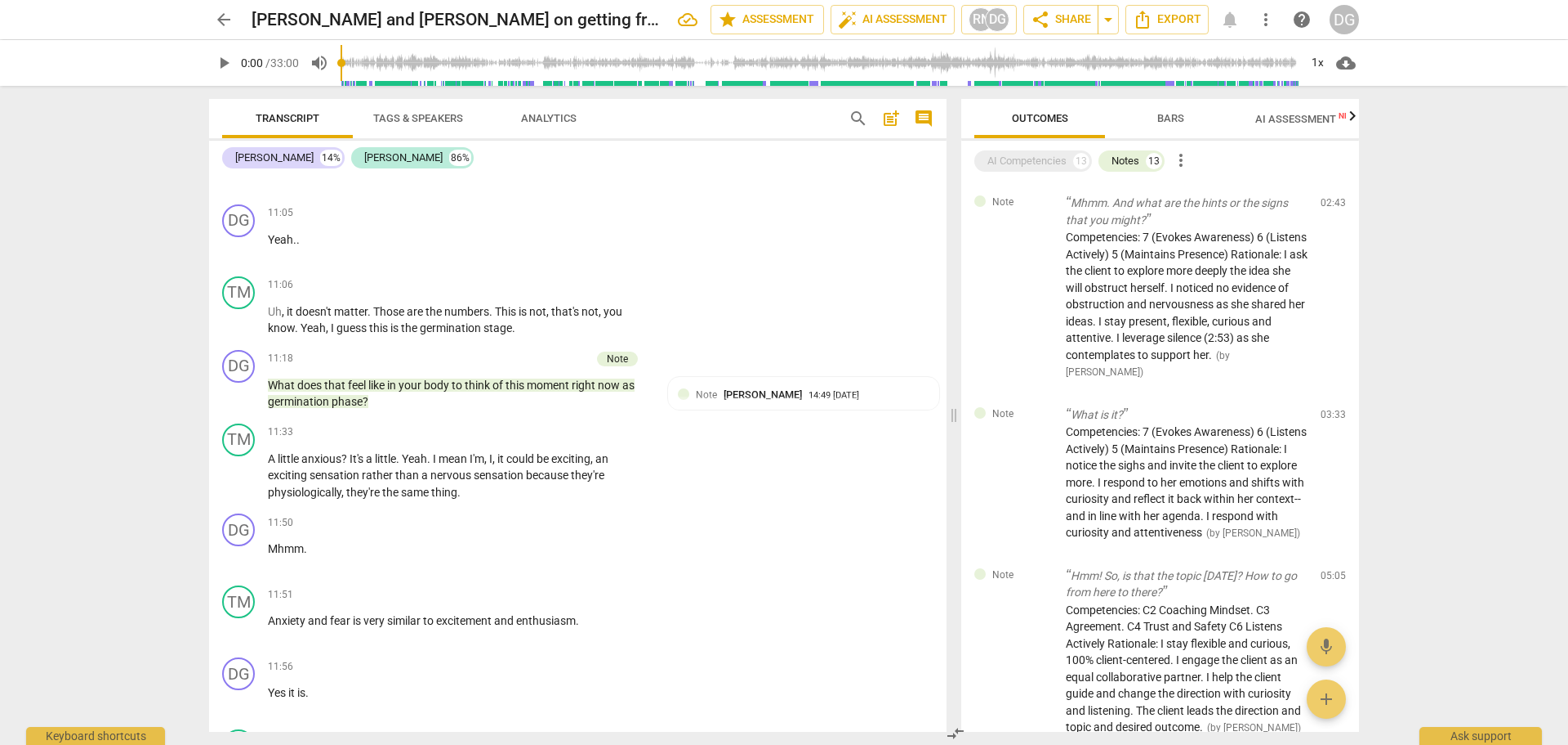
scroll to position [5680, 0]
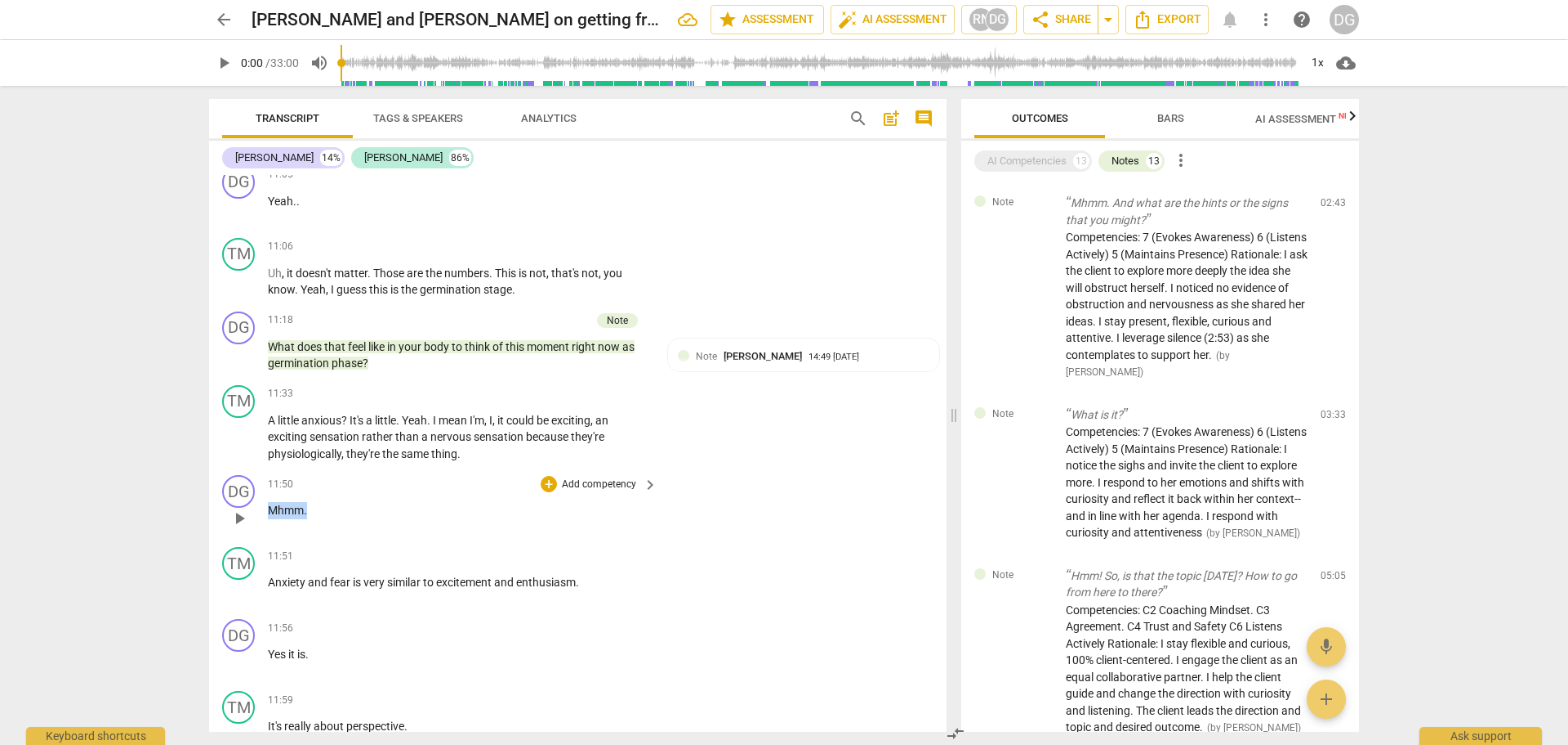
drag, startPoint x: 312, startPoint y: 519, endPoint x: 265, endPoint y: 520, distance: 47.0
click at [265, 520] on div "DG play_arrow pause 11:50 + Add competency keyboard_arrow_right Mhmm ." at bounding box center [577, 504] width 738 height 72
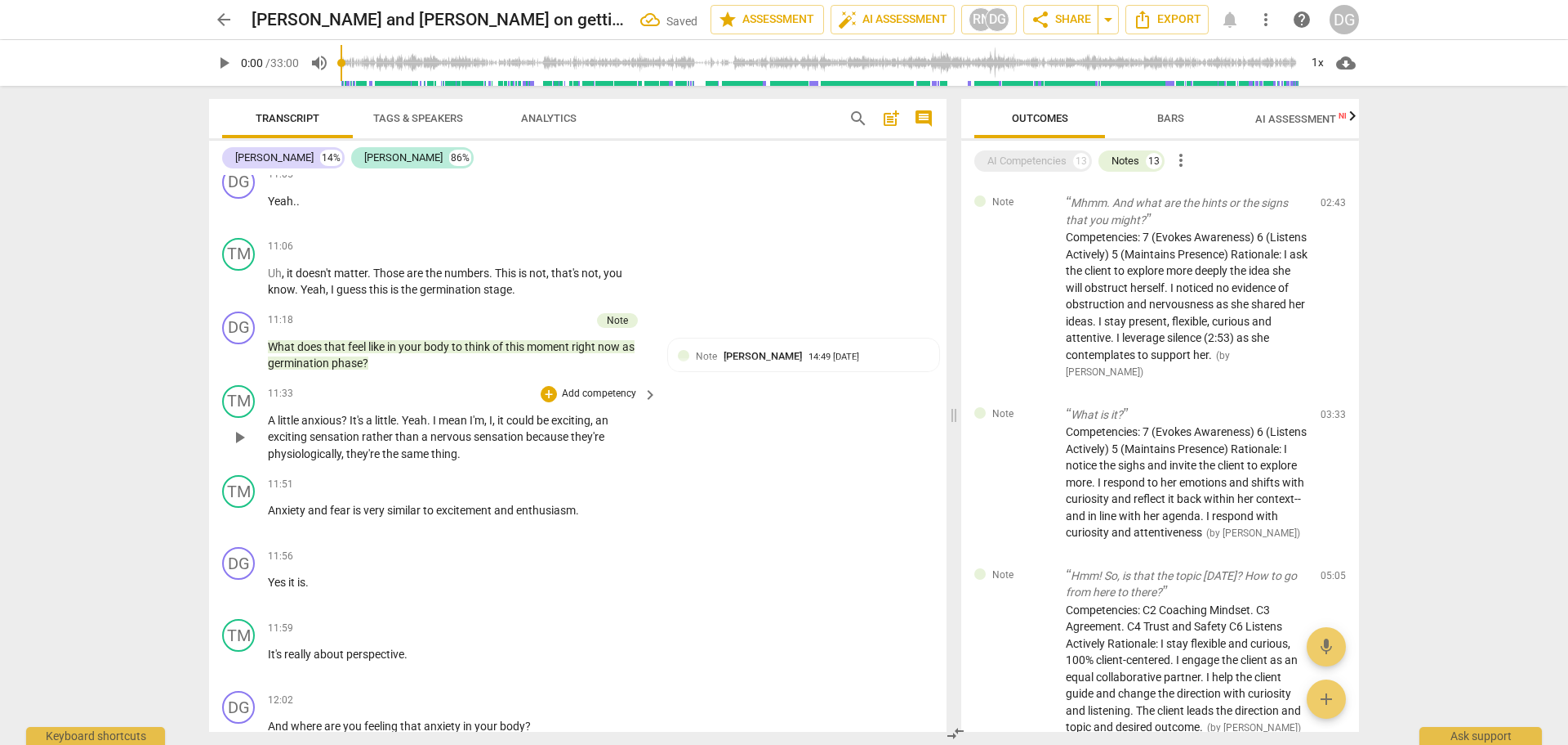
click at [522, 443] on span "sensation" at bounding box center [500, 436] width 53 height 13
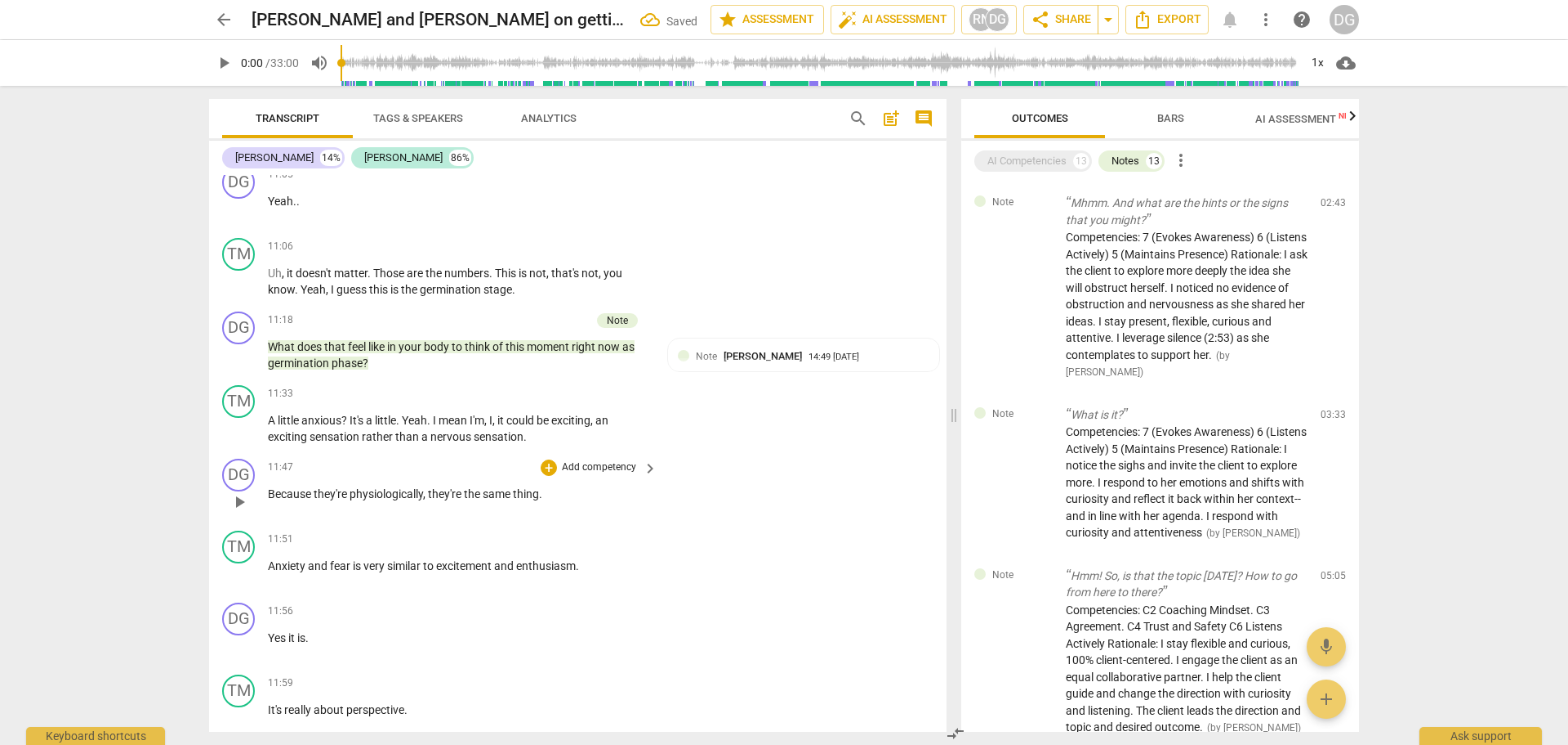
click at [269, 500] on span "Because" at bounding box center [291, 493] width 46 height 13
paste p
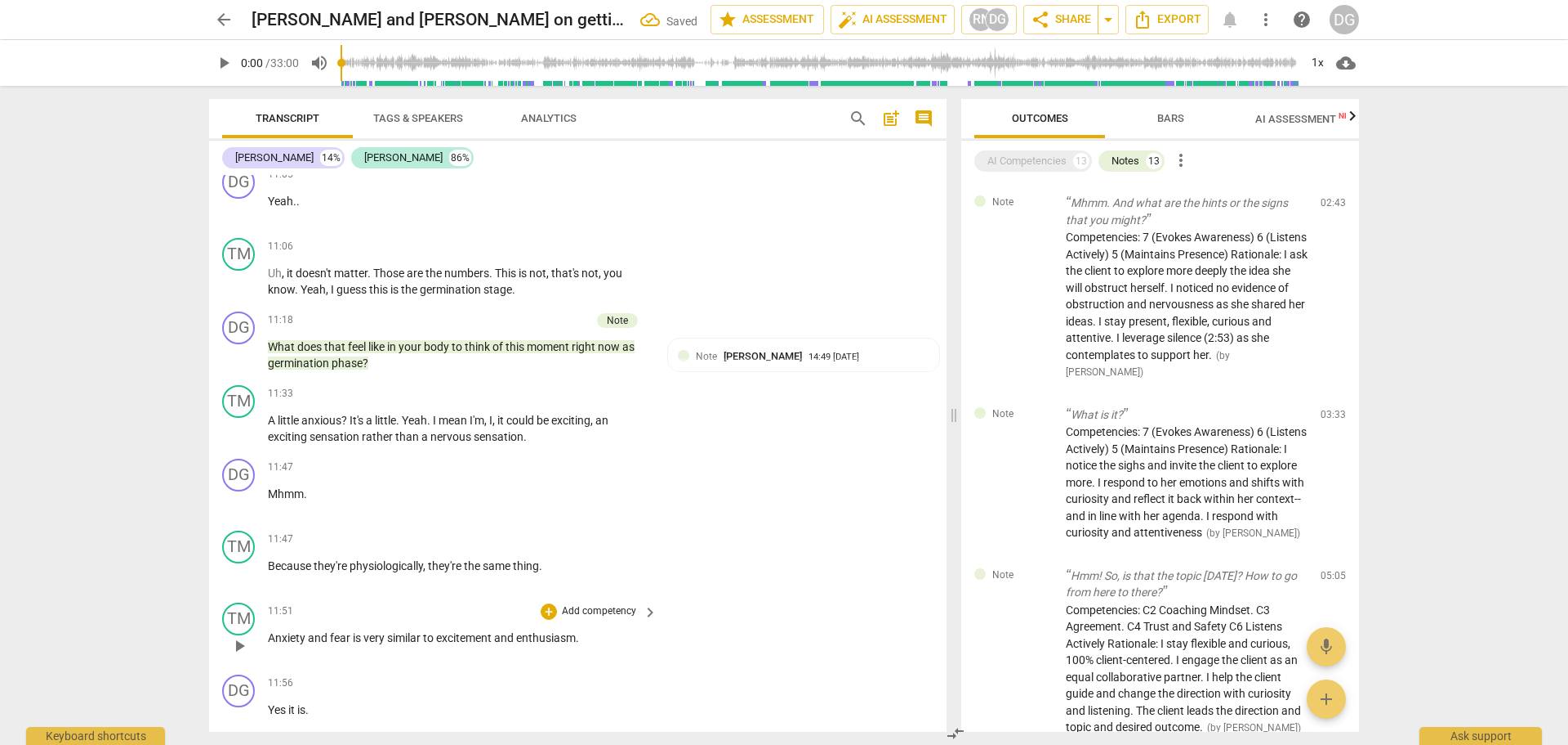
drag, startPoint x: 273, startPoint y: 651, endPoint x: 288, endPoint y: 651, distance: 15.0
click at [278, 644] on span "Anxiety" at bounding box center [288, 637] width 40 height 13
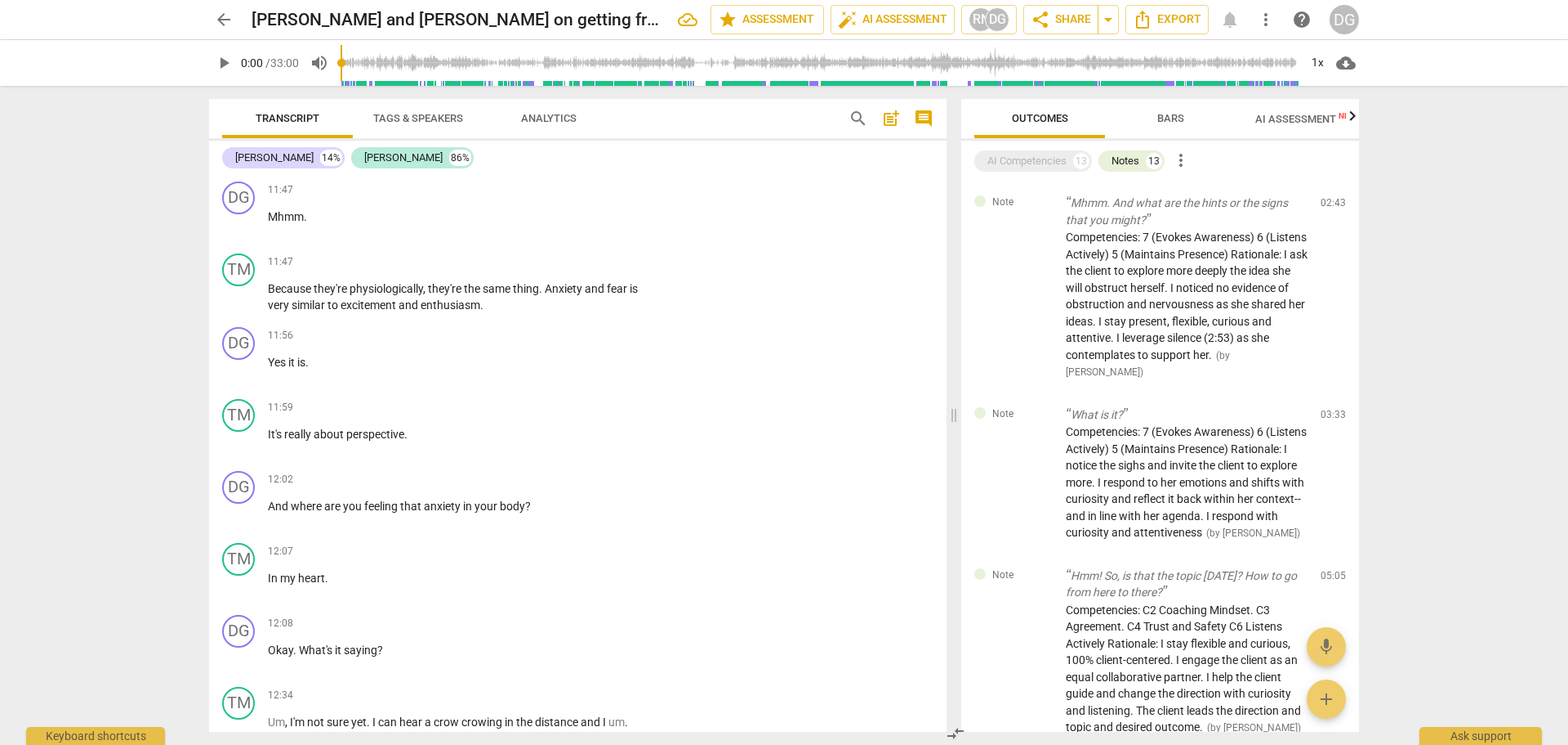
scroll to position [5975, 0]
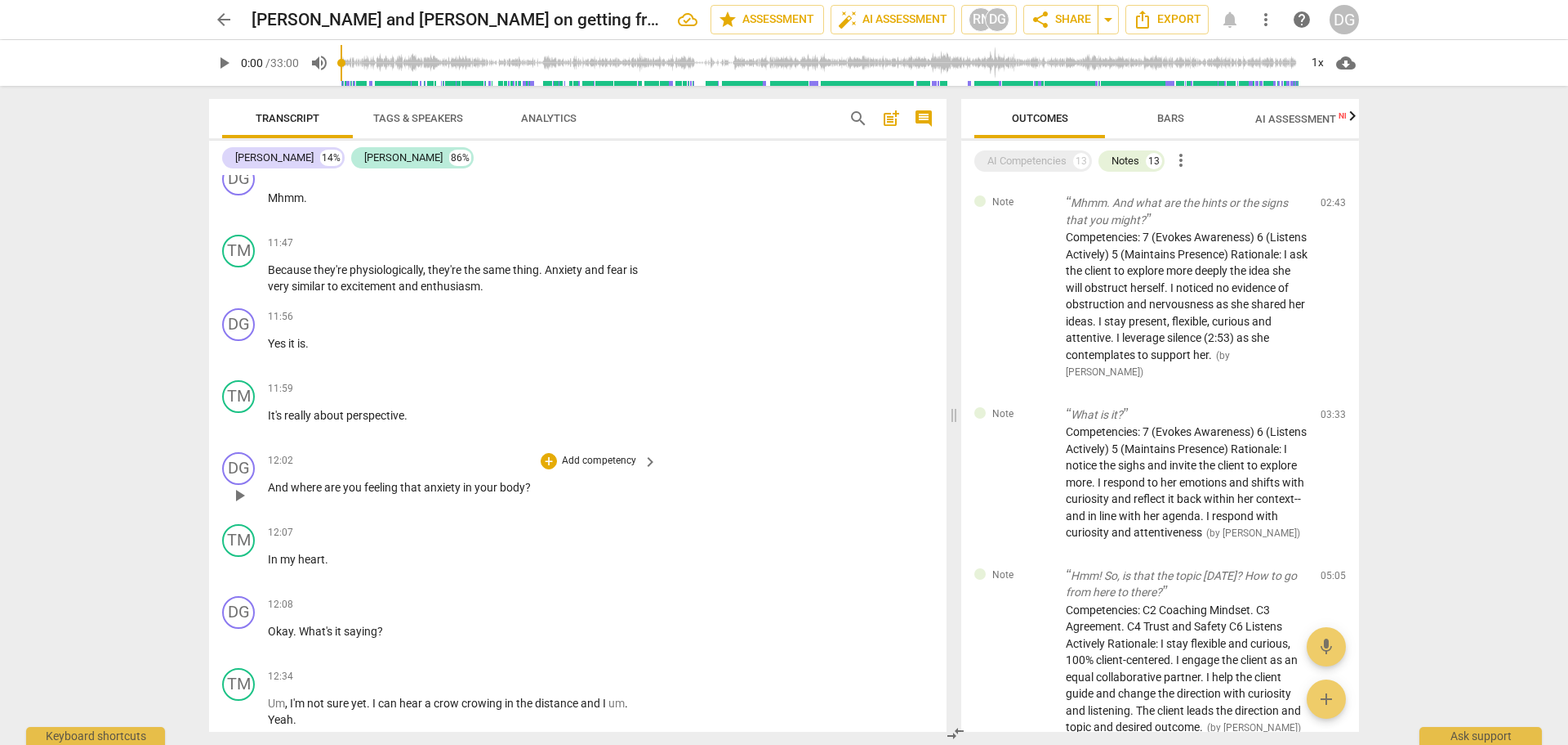
click at [272, 494] on span "And" at bounding box center [279, 487] width 23 height 13
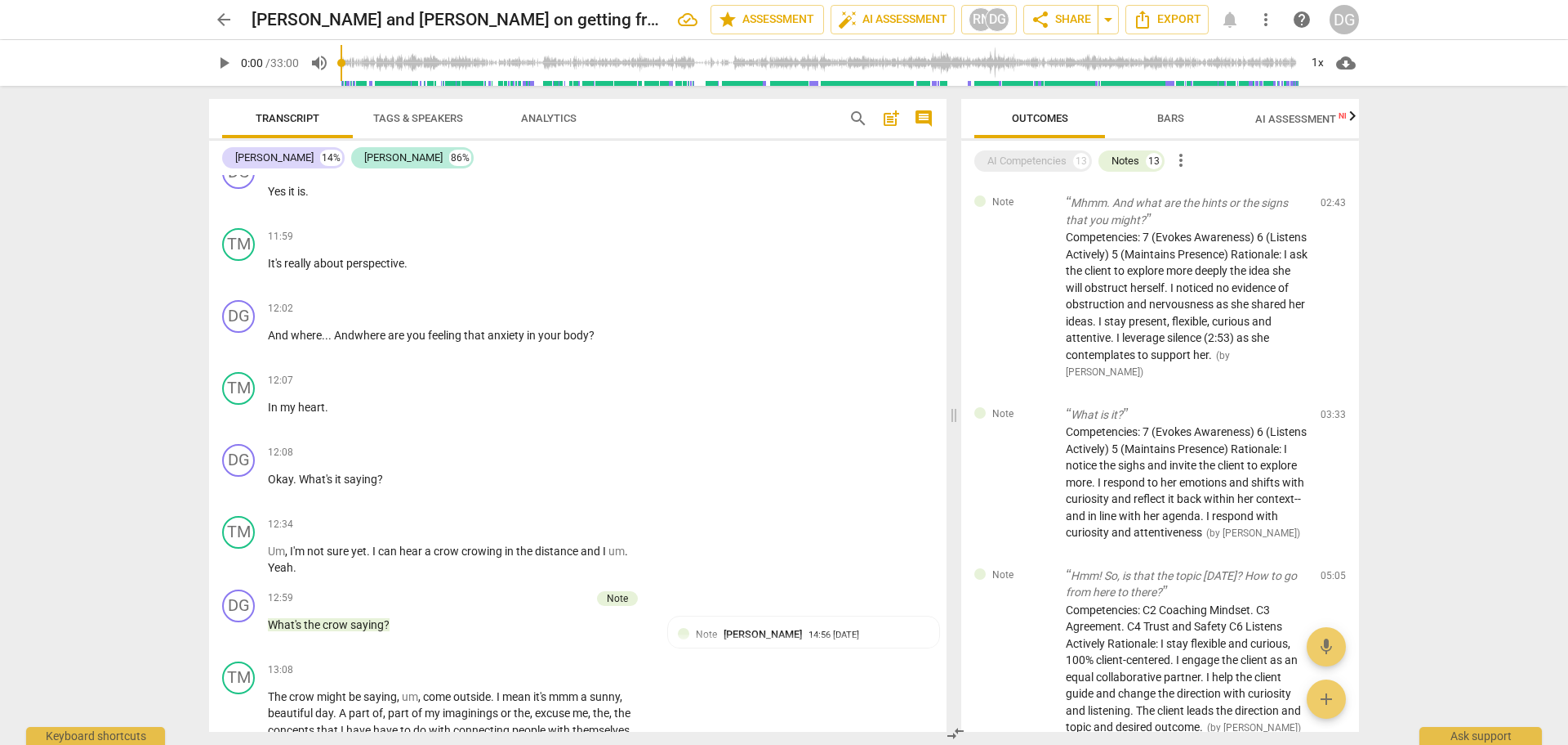
scroll to position [6146, 0]
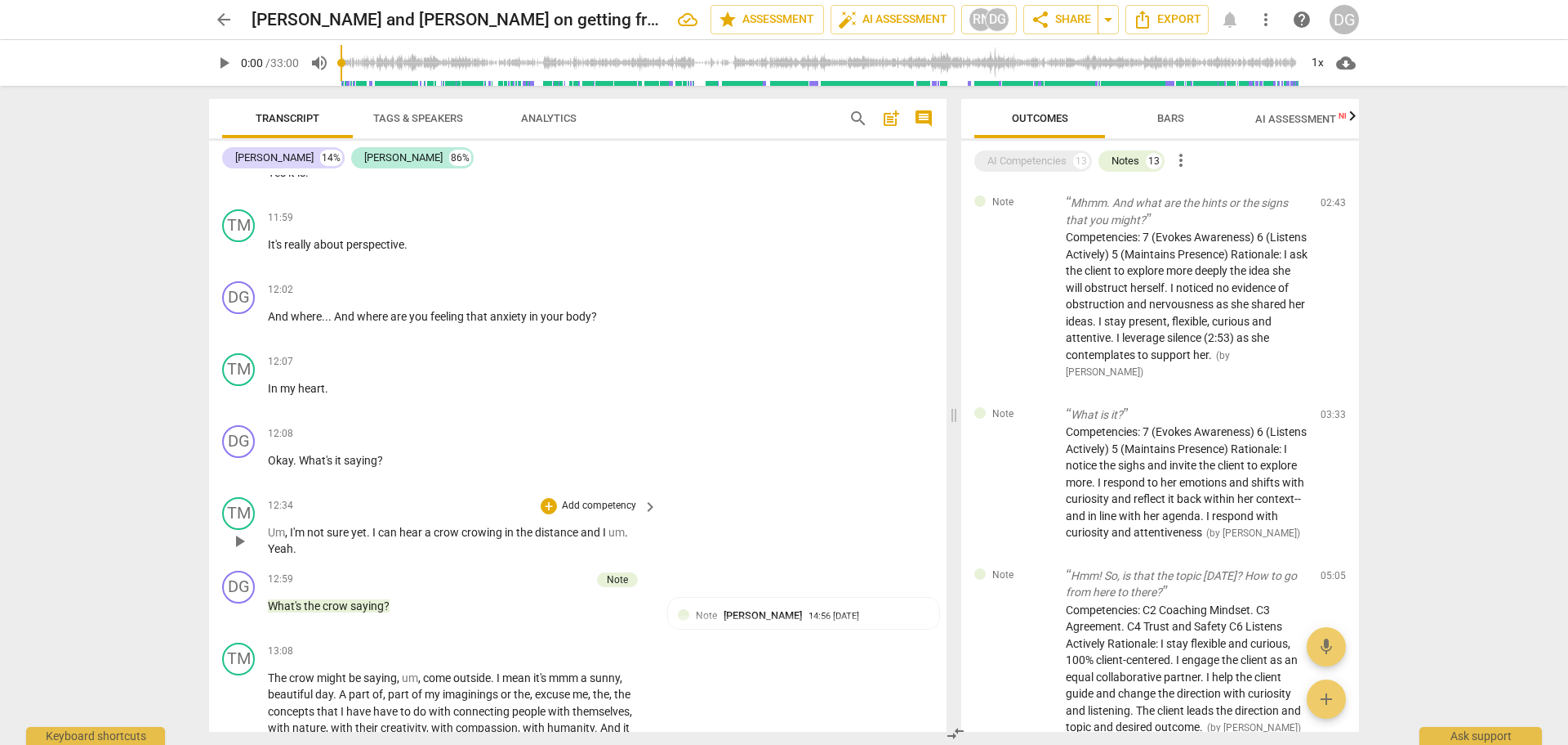
click at [289, 539] on span "," at bounding box center [288, 532] width 5 height 13
click at [289, 555] on span "." at bounding box center [287, 548] width 6 height 13
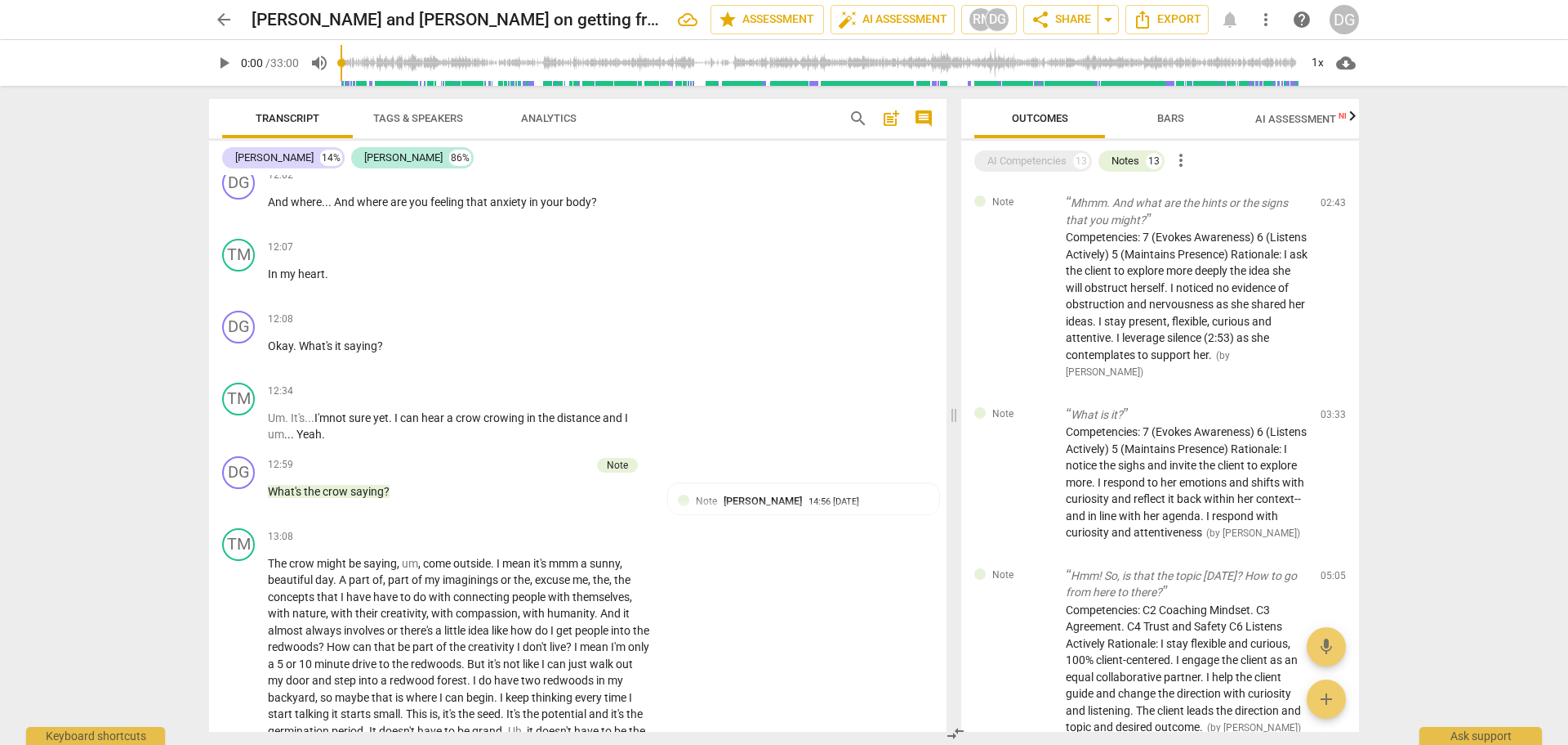
scroll to position [6318, 0]
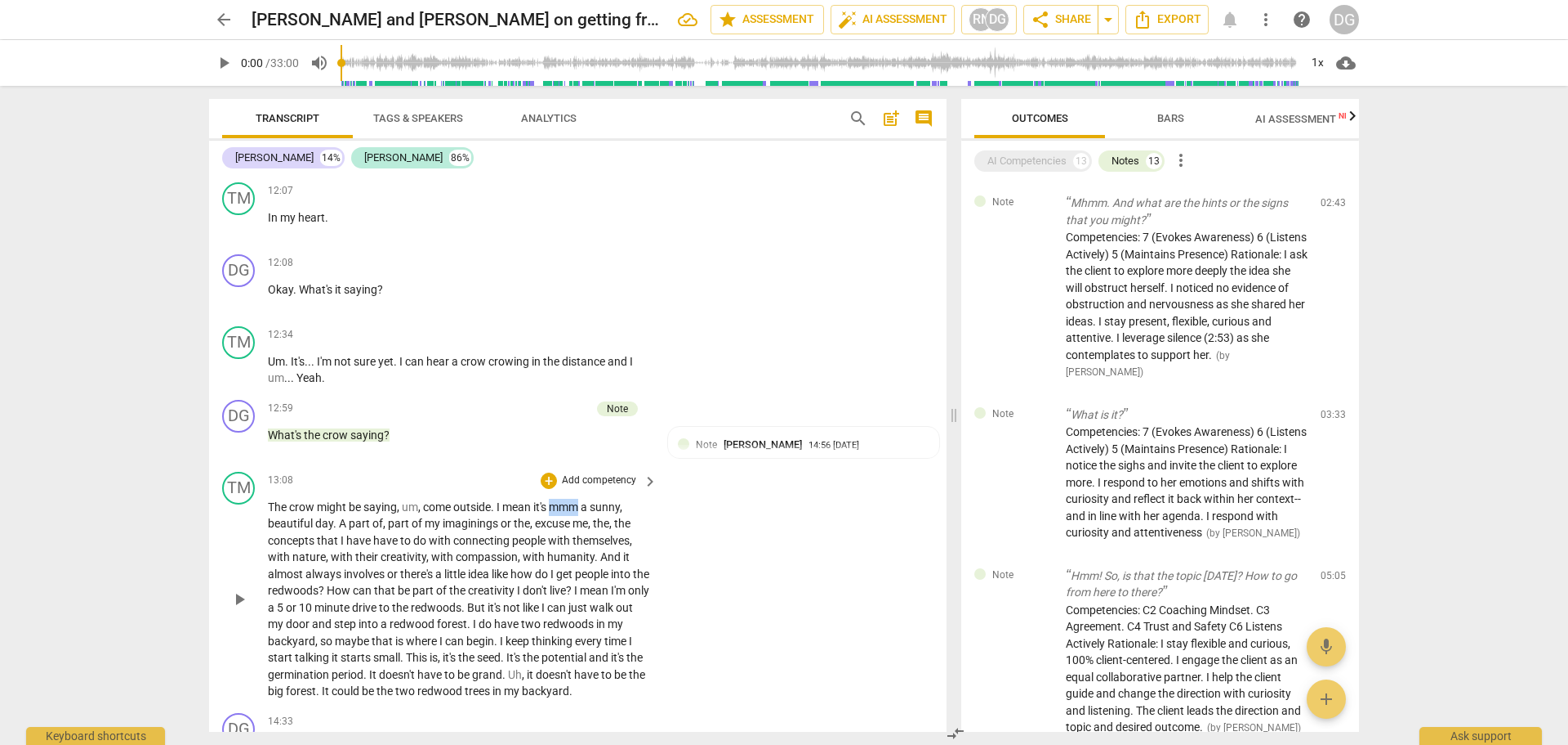
drag, startPoint x: 582, startPoint y: 522, endPoint x: 554, endPoint y: 523, distance: 28.0
click at [554, 513] on span "mmm" at bounding box center [565, 506] width 32 height 13
click at [497, 513] on span "." at bounding box center [493, 506] width 6 height 13
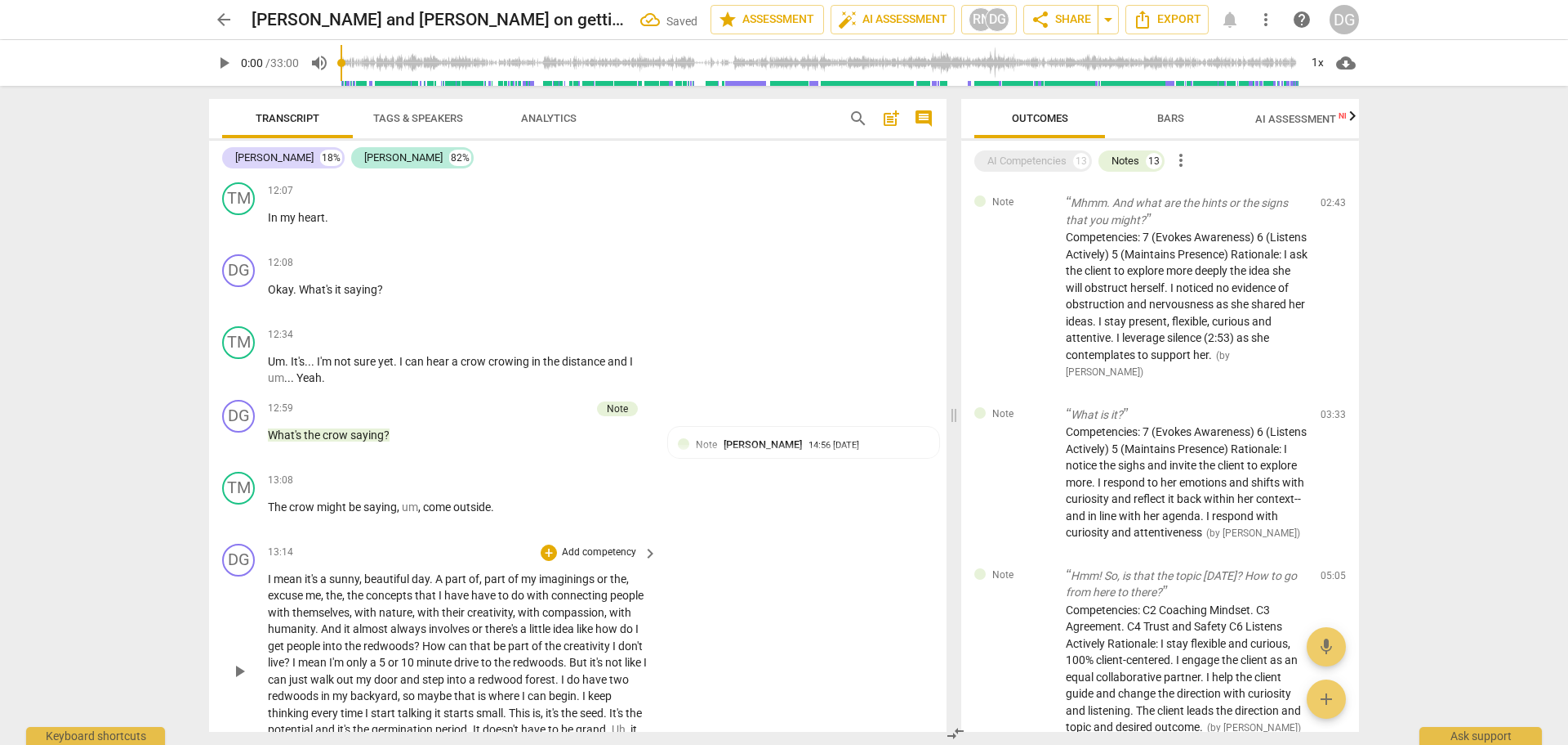
click at [267, 593] on div "play_arrow pause" at bounding box center [247, 671] width 42 height 190
click at [271, 585] on span "I" at bounding box center [271, 579] width 6 height 13
paste p
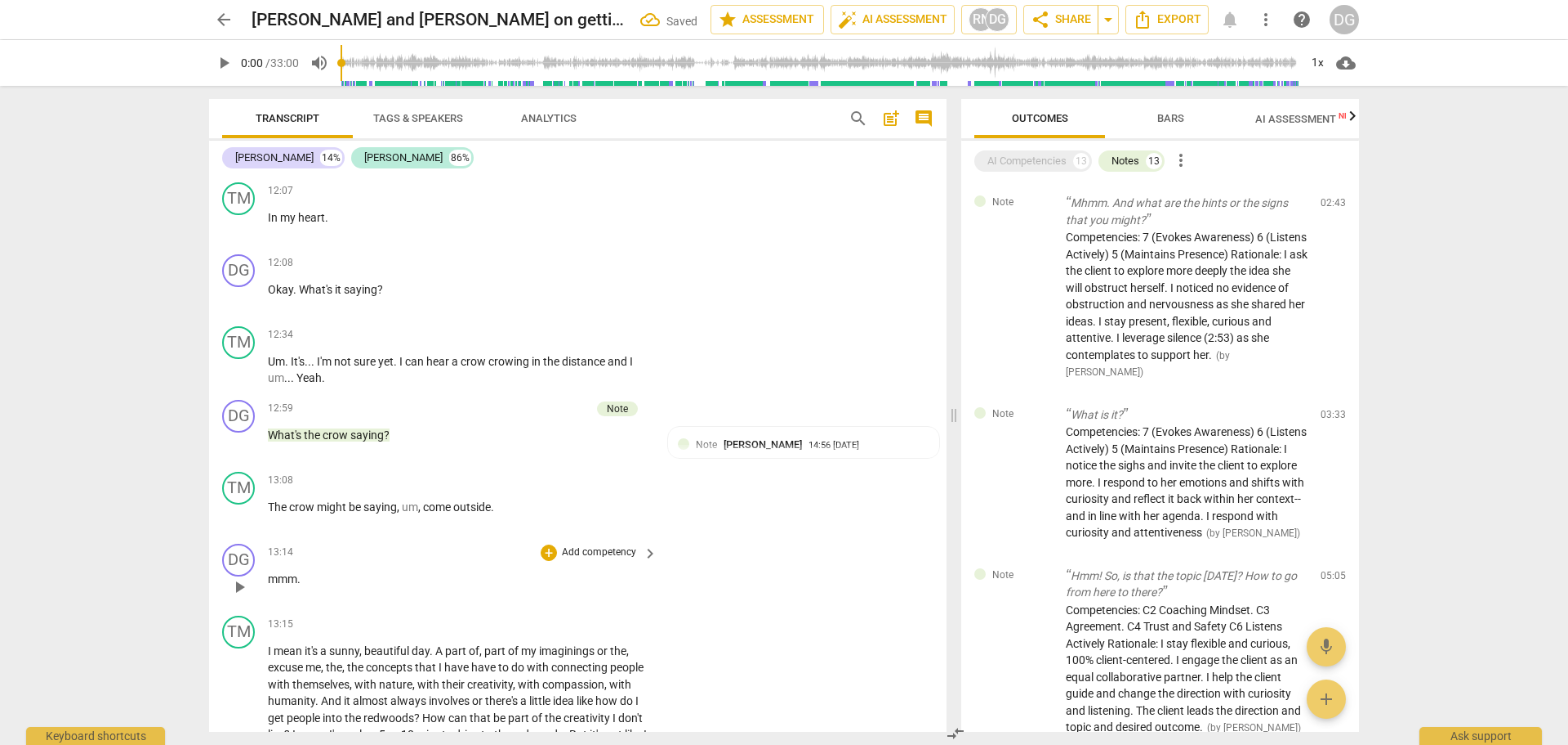
click at [282, 585] on span "mmm" at bounding box center [283, 579] width 30 height 13
click at [596, 658] on span "imaginings" at bounding box center [568, 650] width 58 height 13
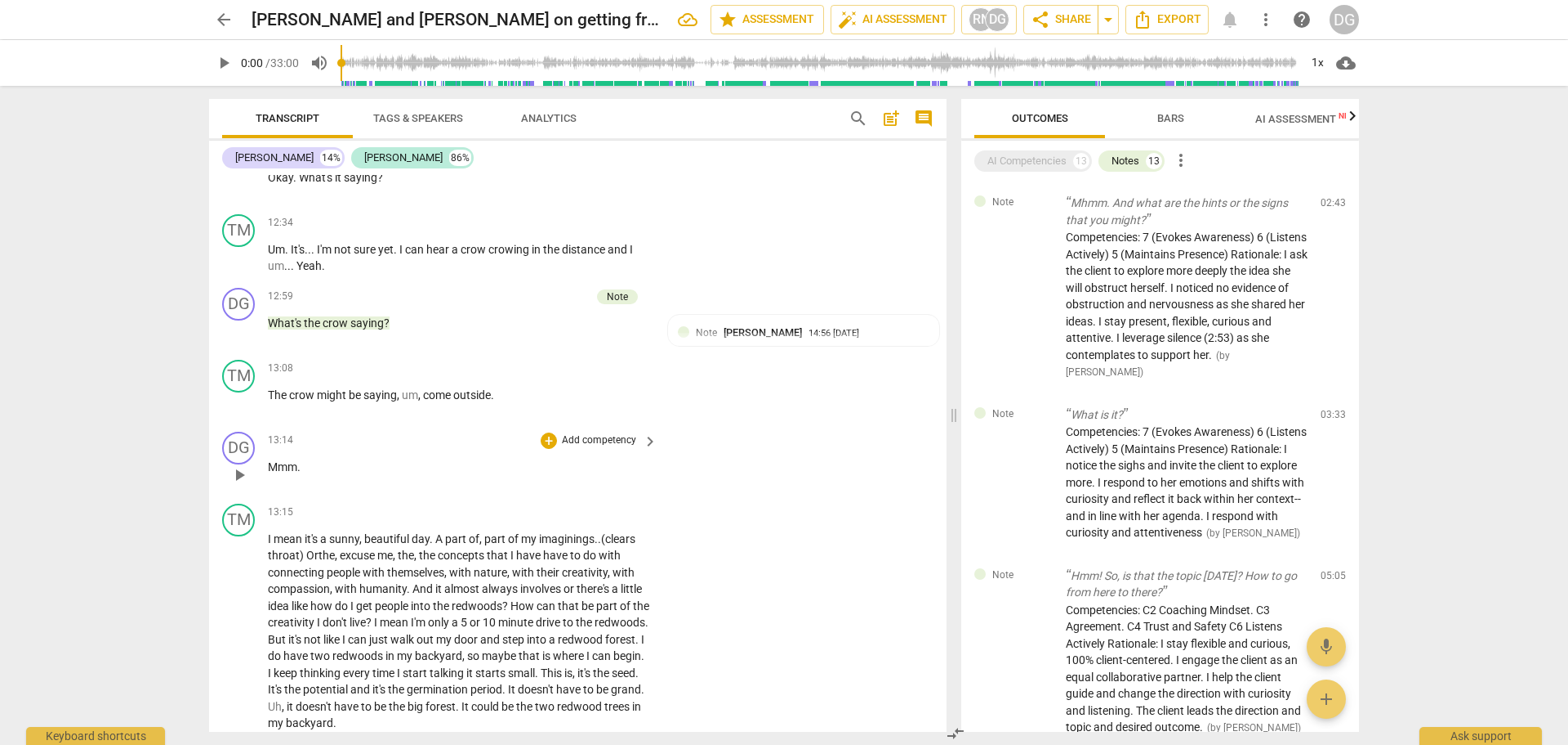
scroll to position [6448, 0]
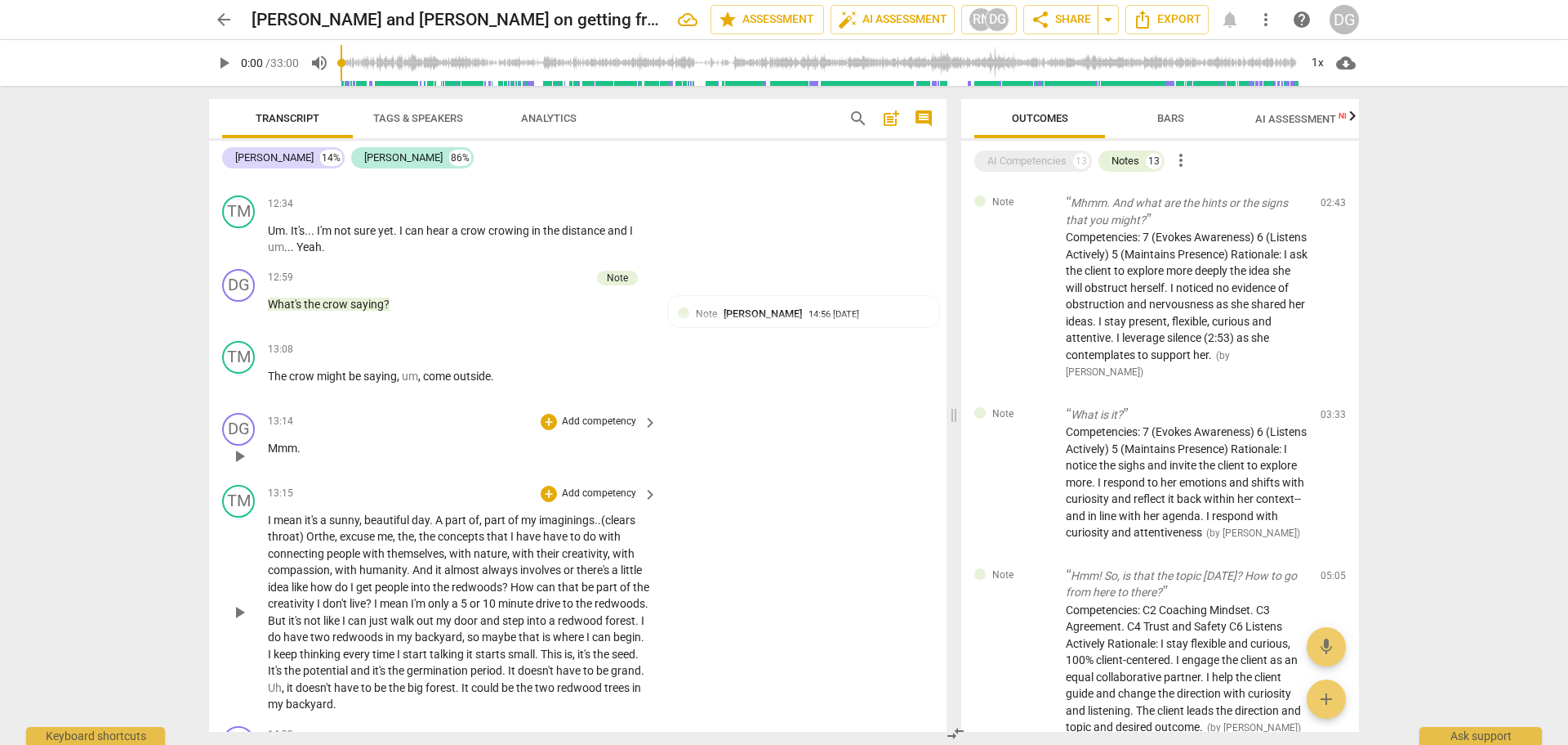
click at [563, 576] on span "involves" at bounding box center [542, 569] width 43 height 13
click at [291, 594] on span "idea" at bounding box center [280, 586] width 24 height 13
click at [599, 610] on span "to" at bounding box center [593, 602] width 13 height 13
click at [516, 677] on span "potential" at bounding box center [492, 669] width 48 height 13
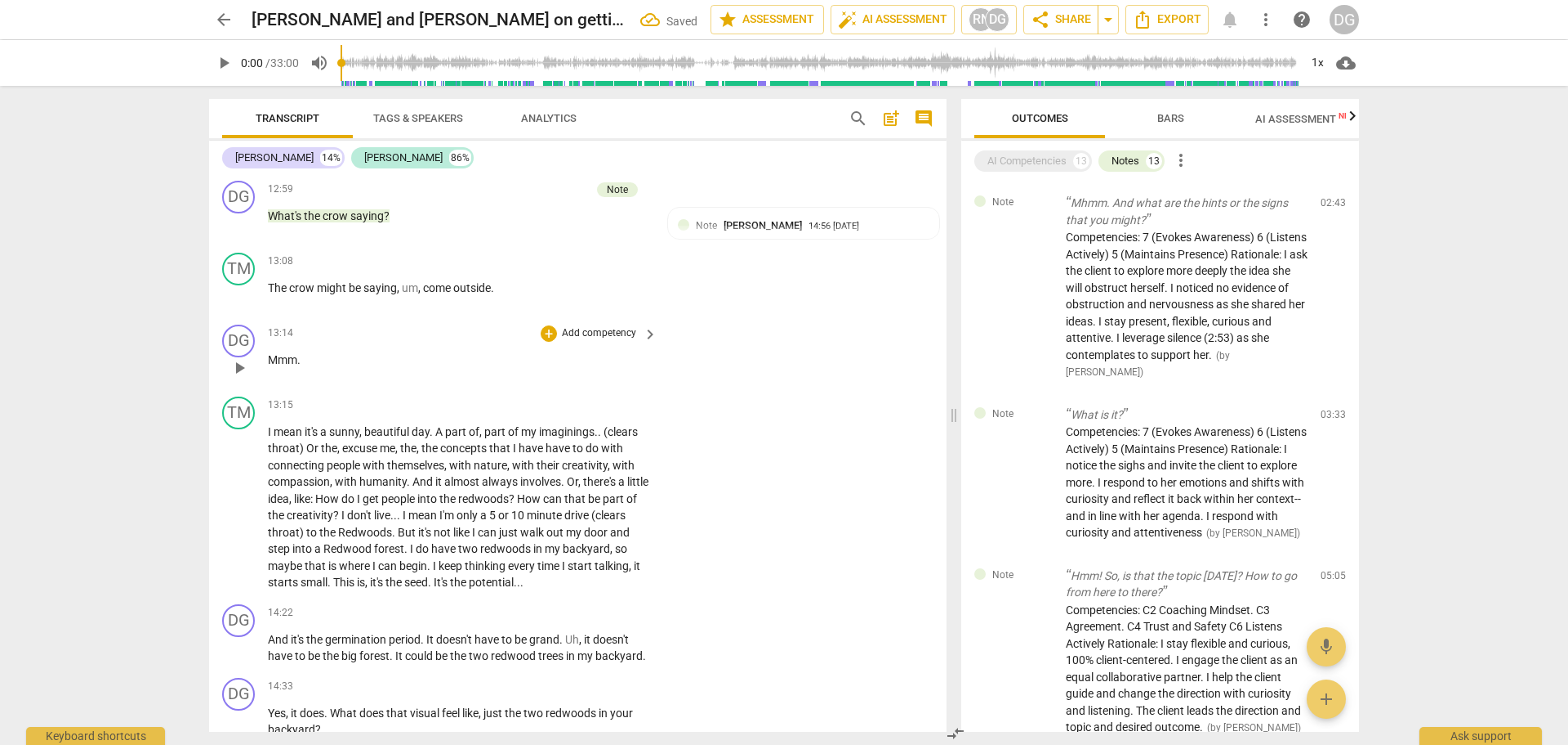
scroll to position [6594, 0]
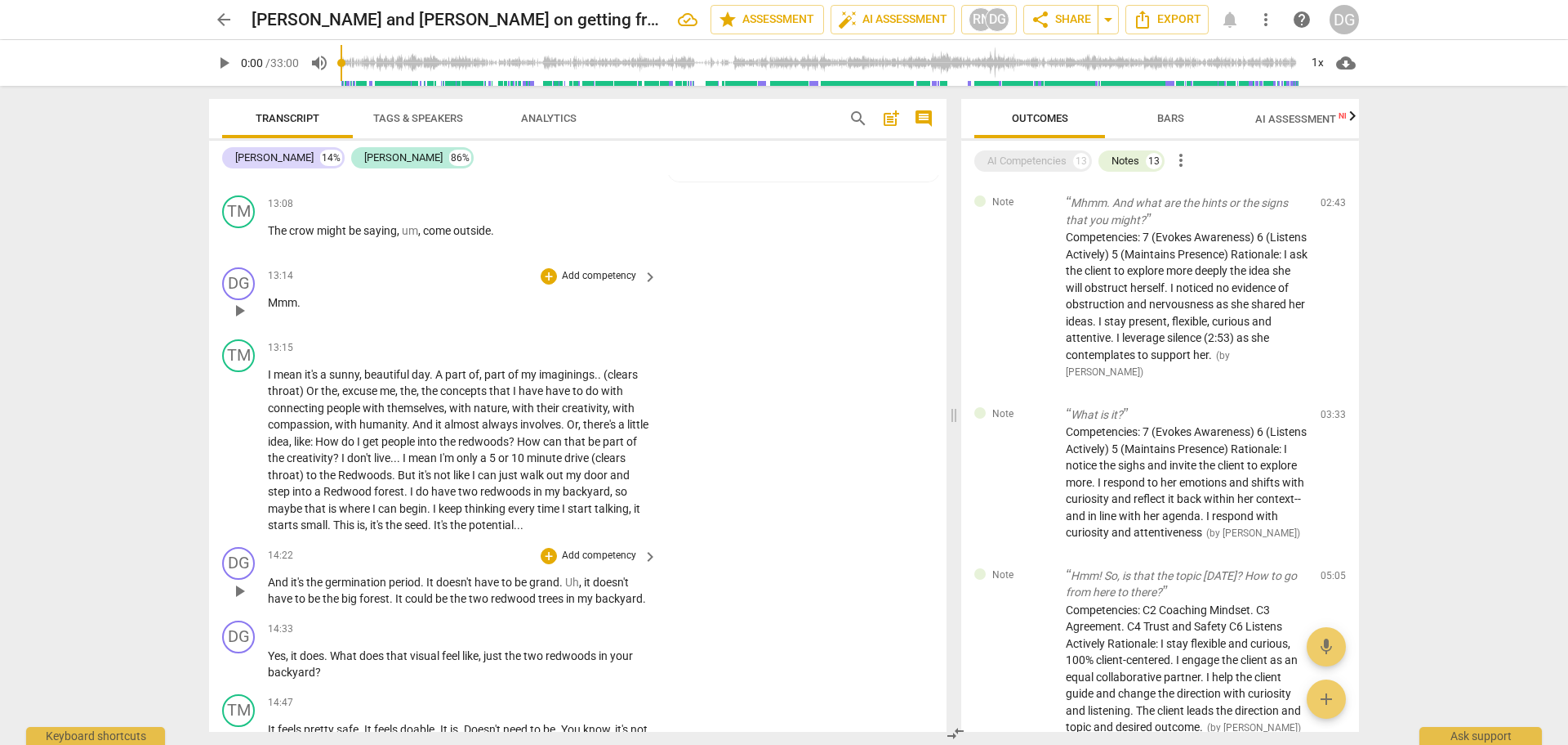
click at [272, 589] on span "And" at bounding box center [279, 581] width 23 height 13
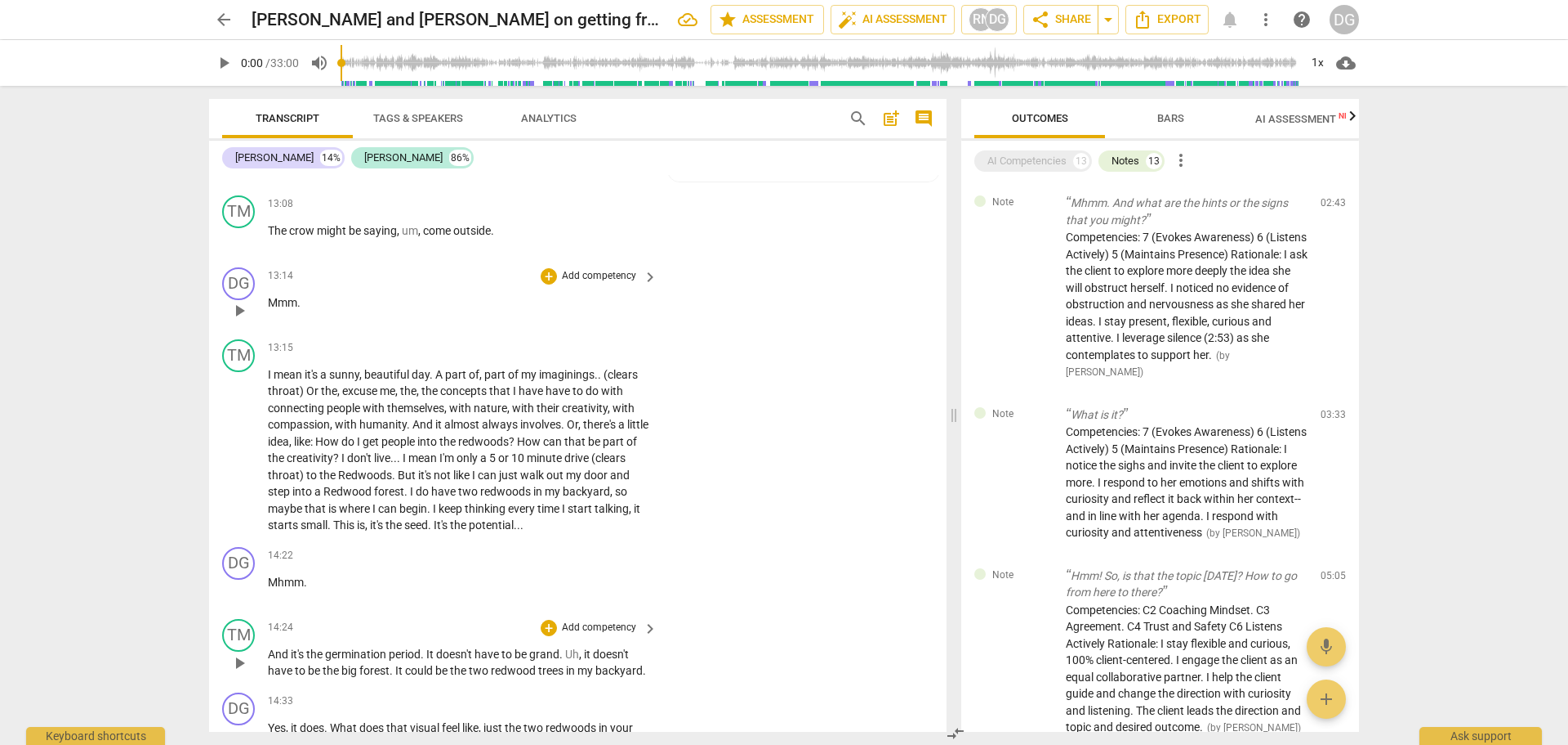
click at [433, 660] on span "It" at bounding box center [431, 653] width 10 height 13
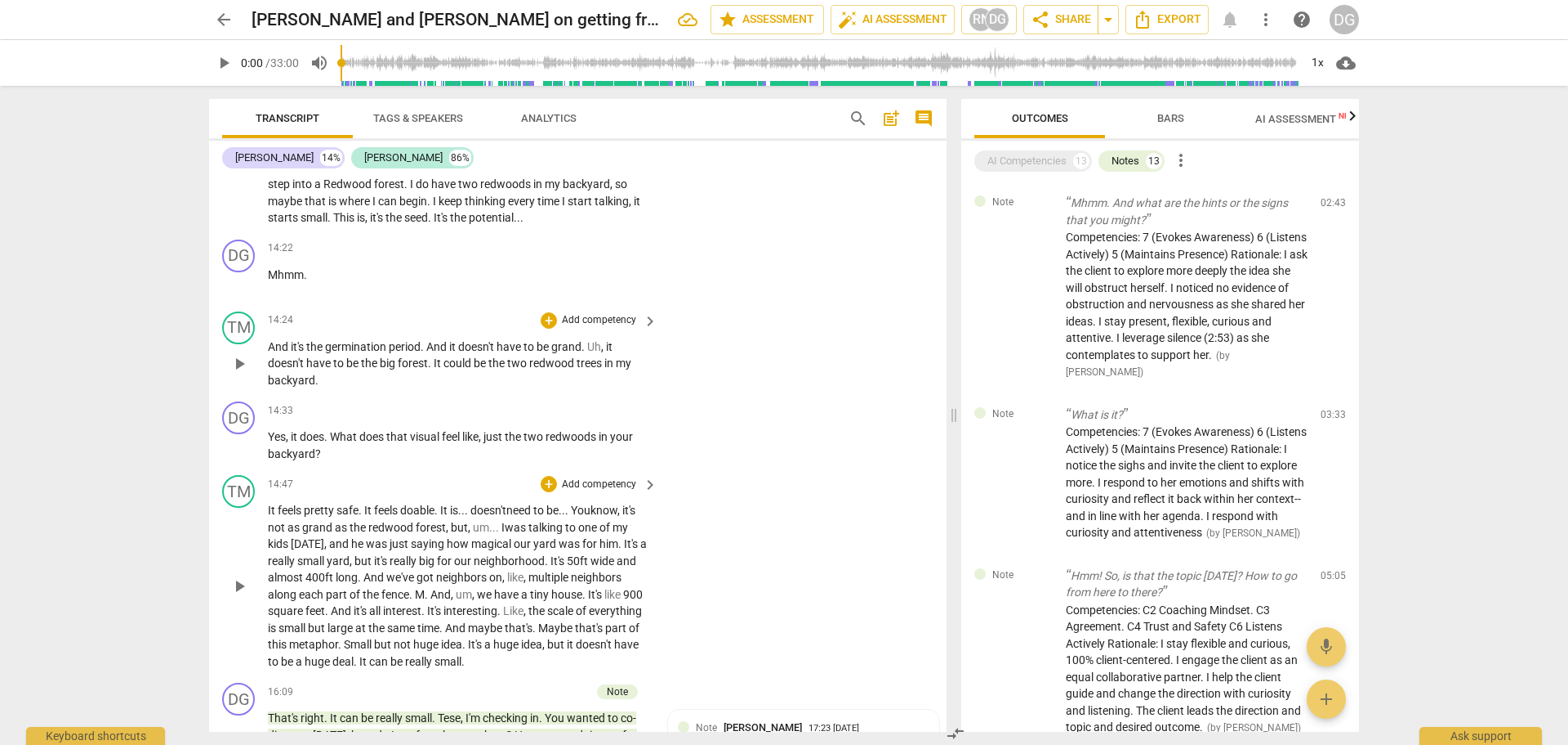
click at [567, 567] on span "It's" at bounding box center [558, 560] width 16 height 13
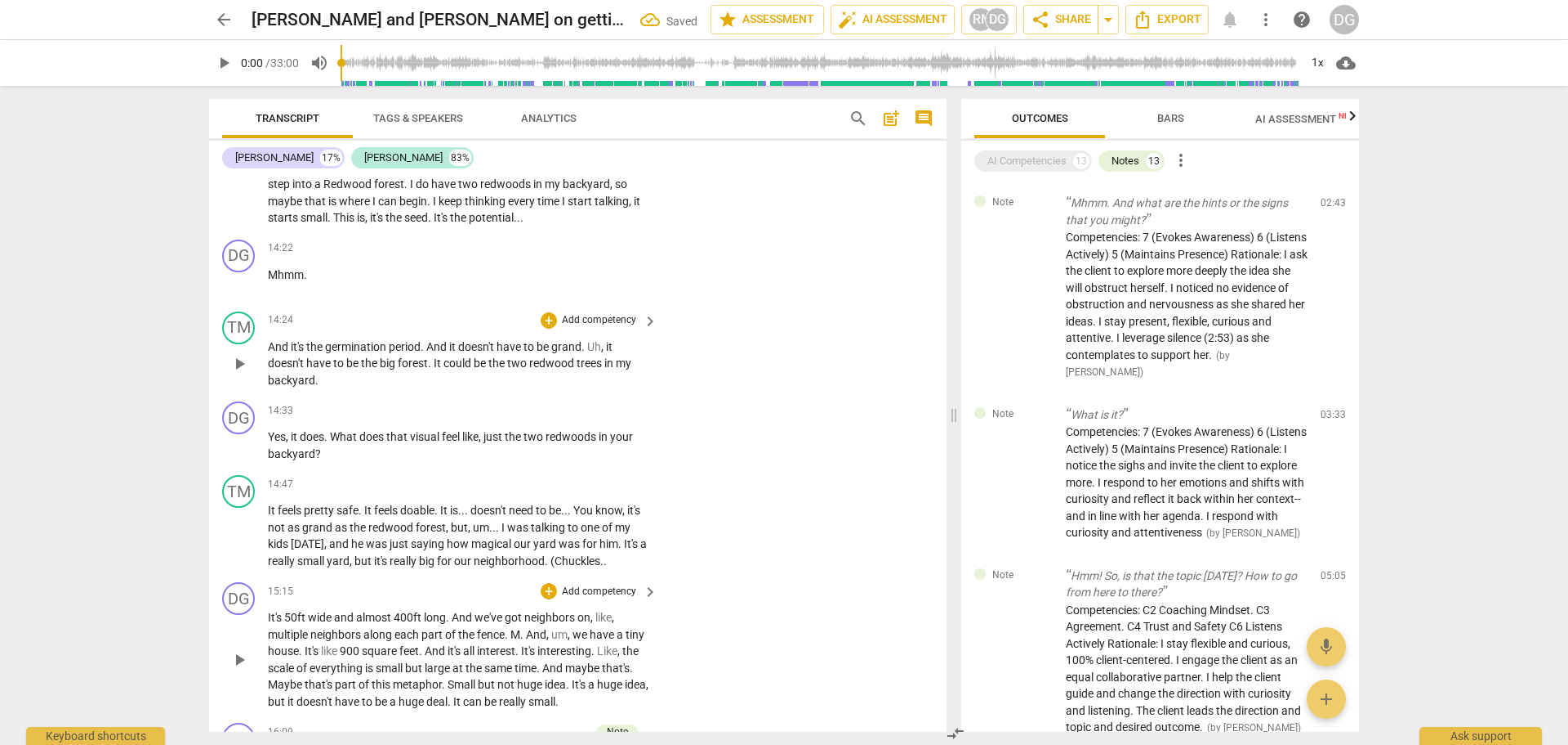
click at [270, 624] on span "It's" at bounding box center [276, 617] width 16 height 13
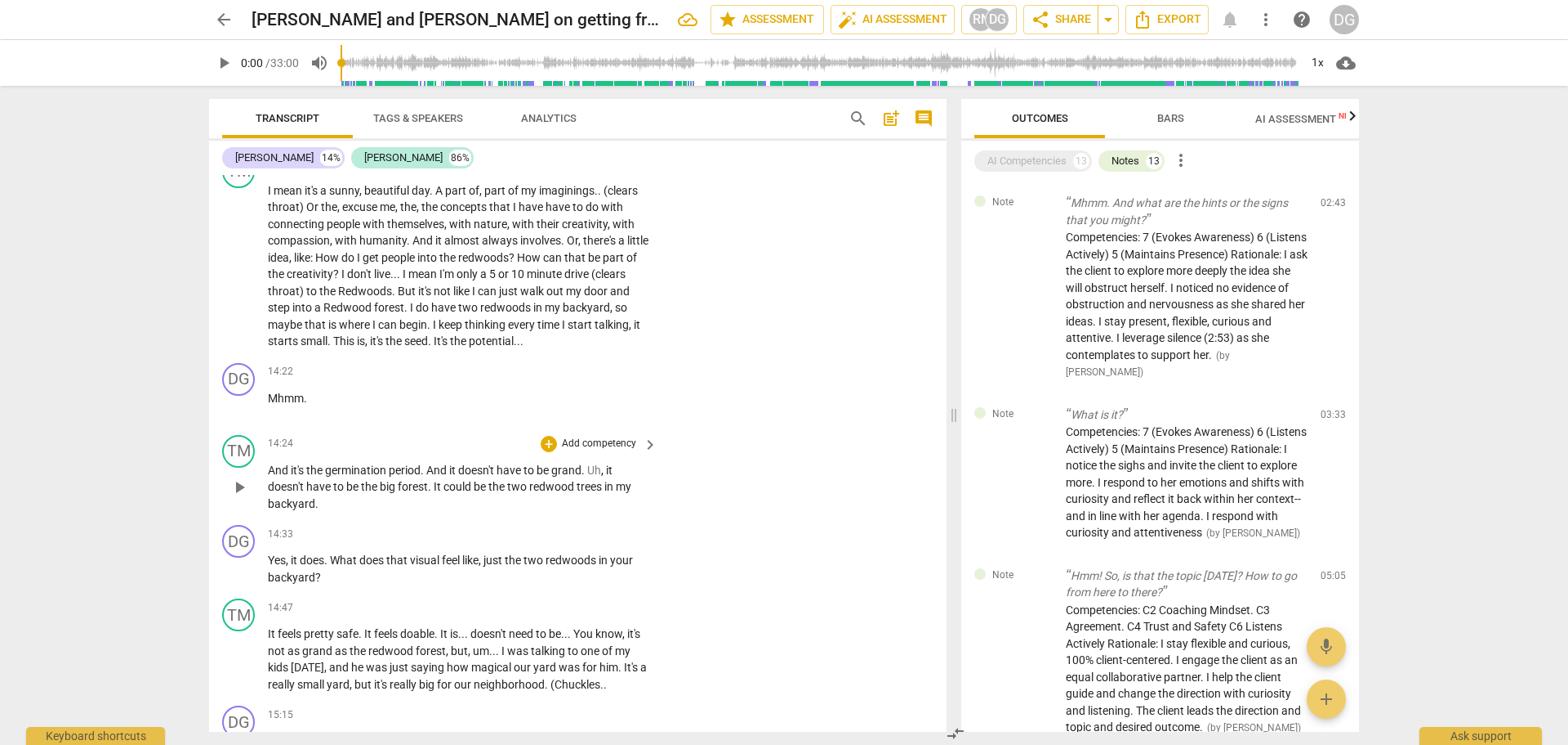
scroll to position [6738, 0]
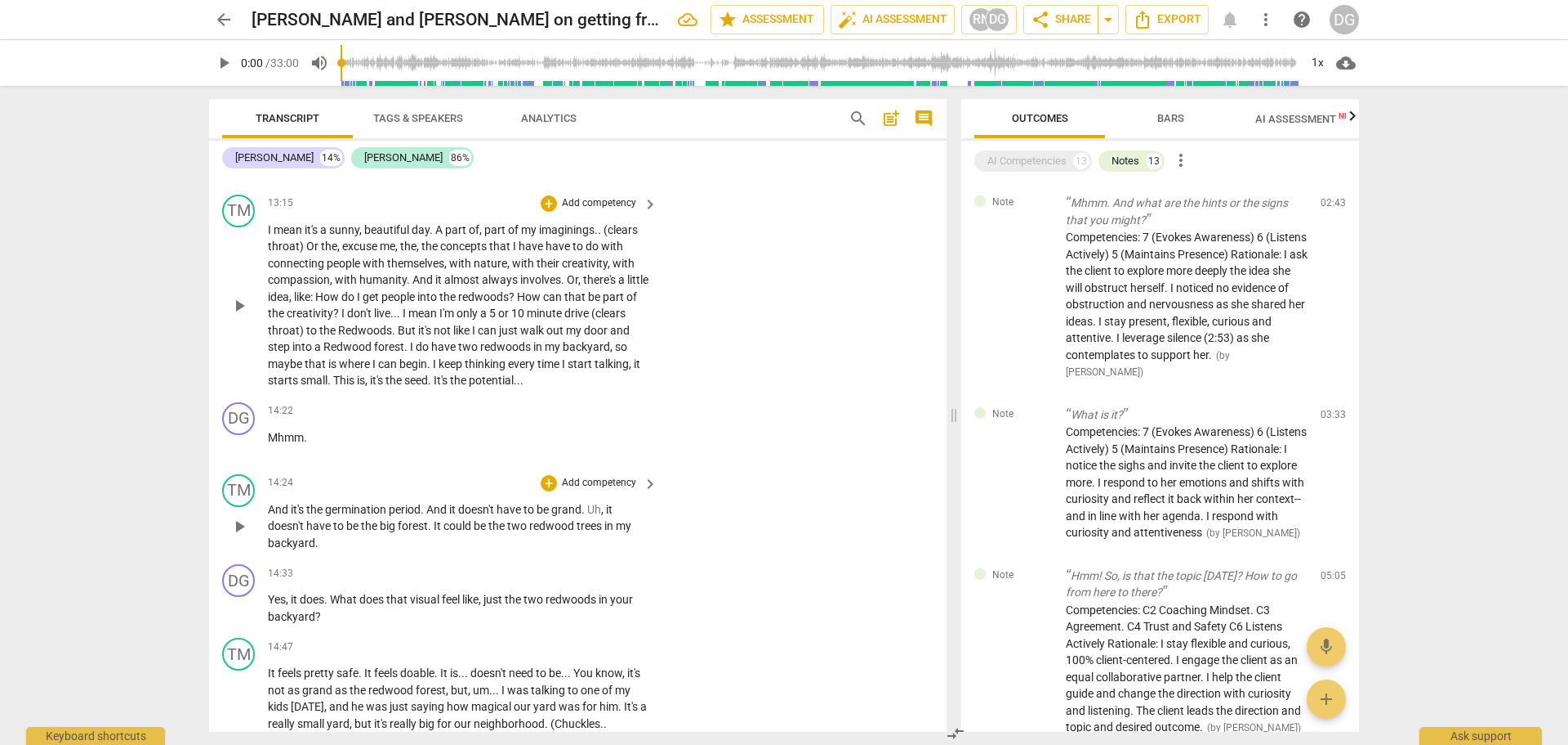
click at [562, 286] on span "." at bounding box center [564, 279] width 6 height 13
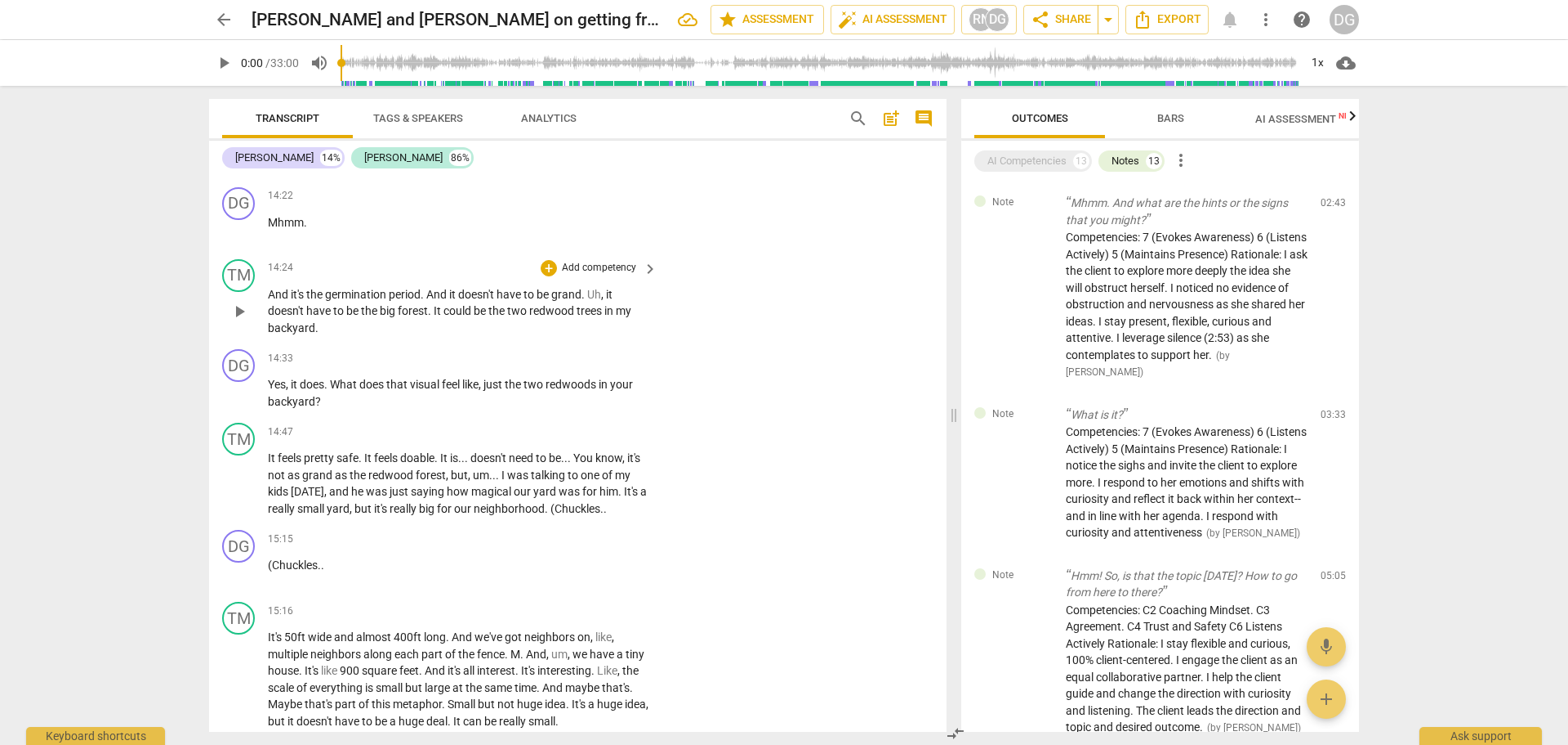
scroll to position [6992, 0]
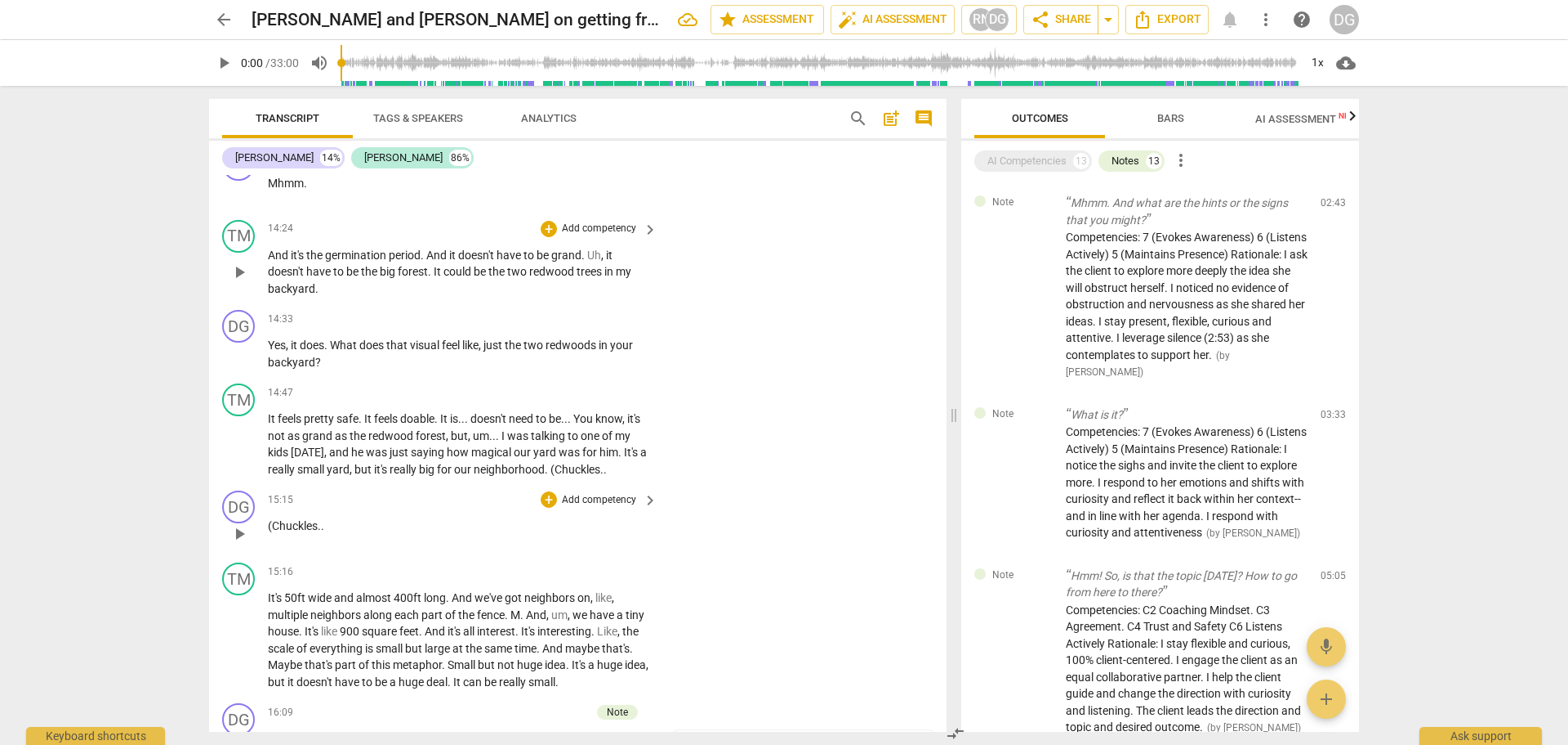
click at [375, 529] on div "15:15 + Add competency keyboard_arrow_right (Chuckles . ." at bounding box center [464, 519] width 391 height 59
click at [516, 621] on span "M" at bounding box center [515, 614] width 10 height 13
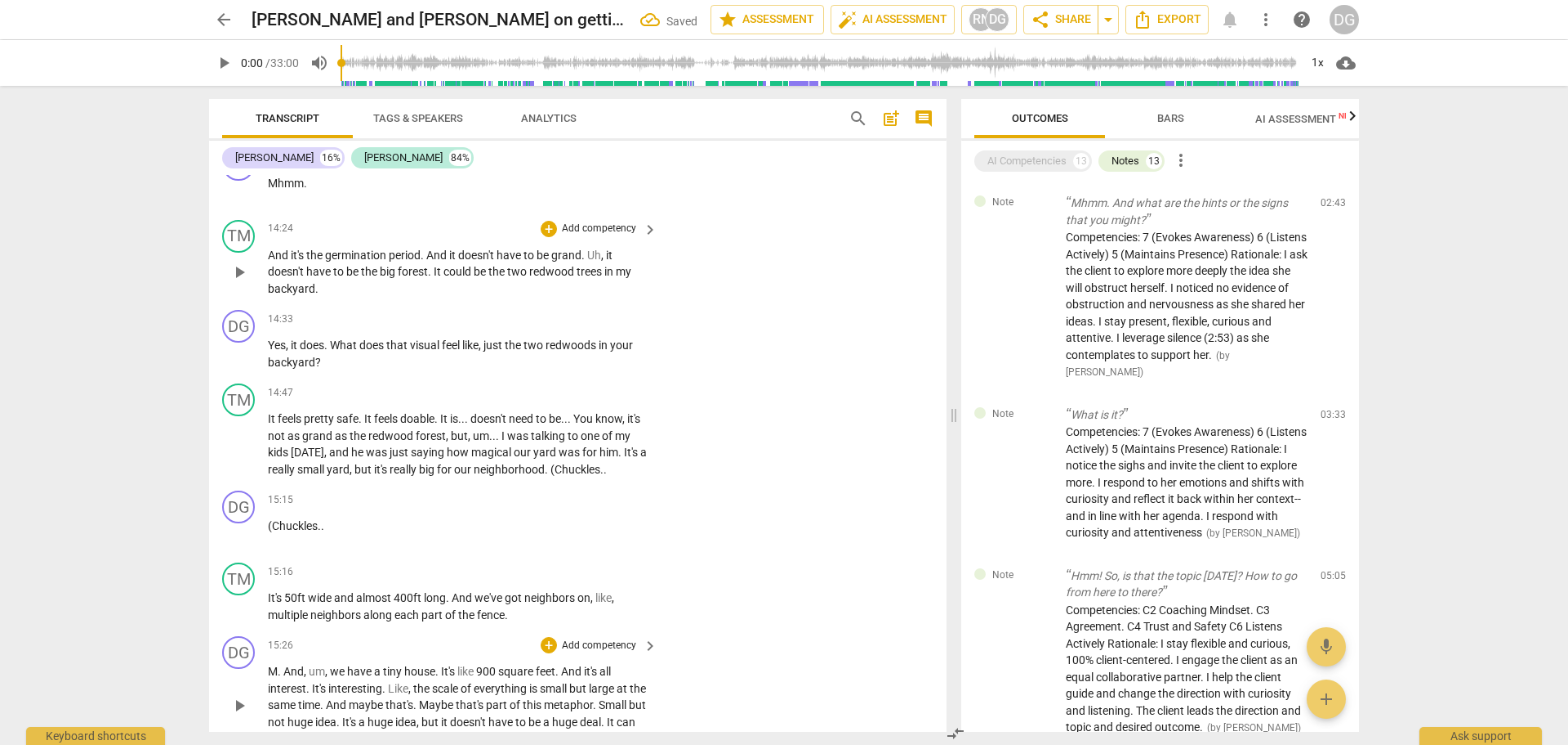
click at [271, 678] on span "M" at bounding box center [273, 670] width 10 height 13
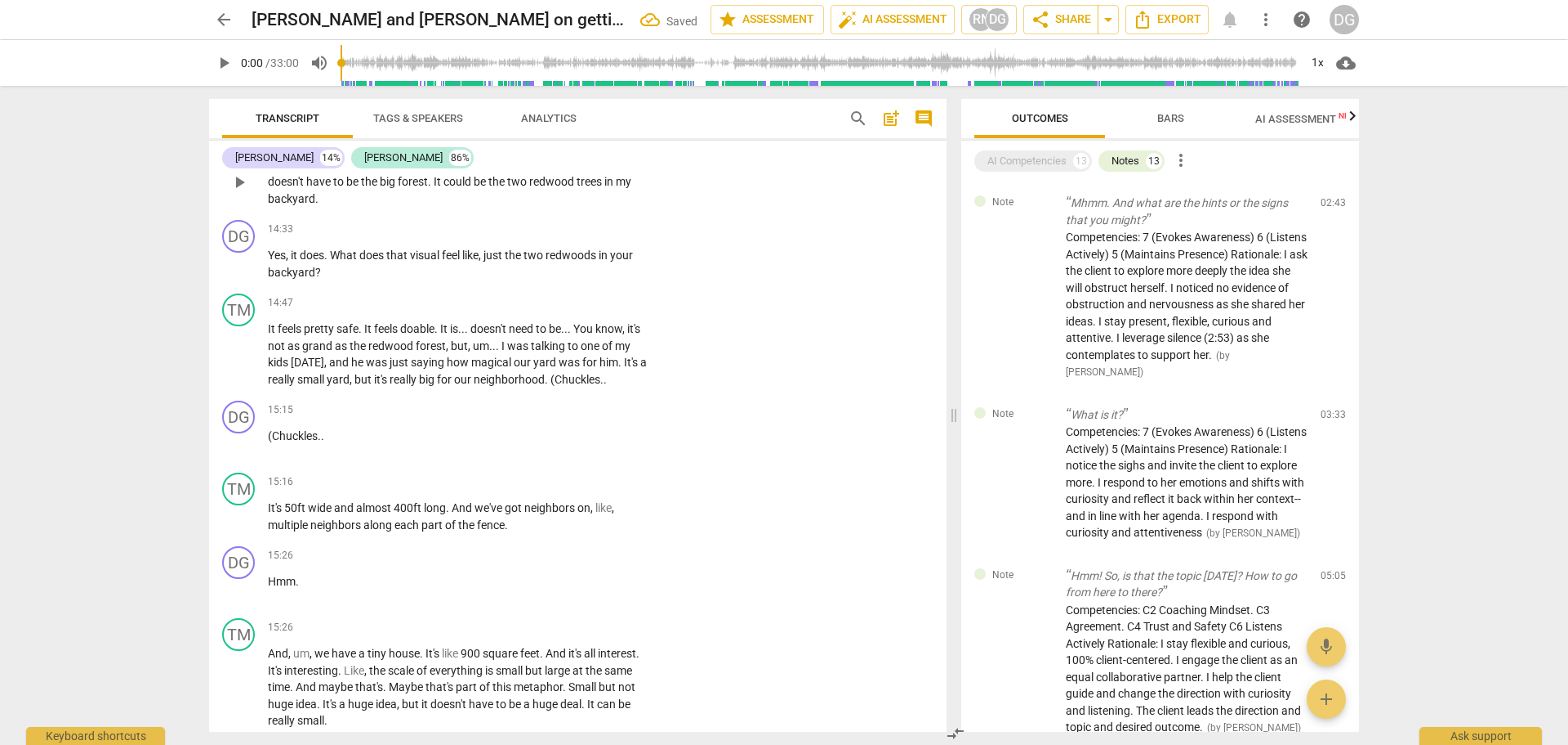
scroll to position [7102, 0]
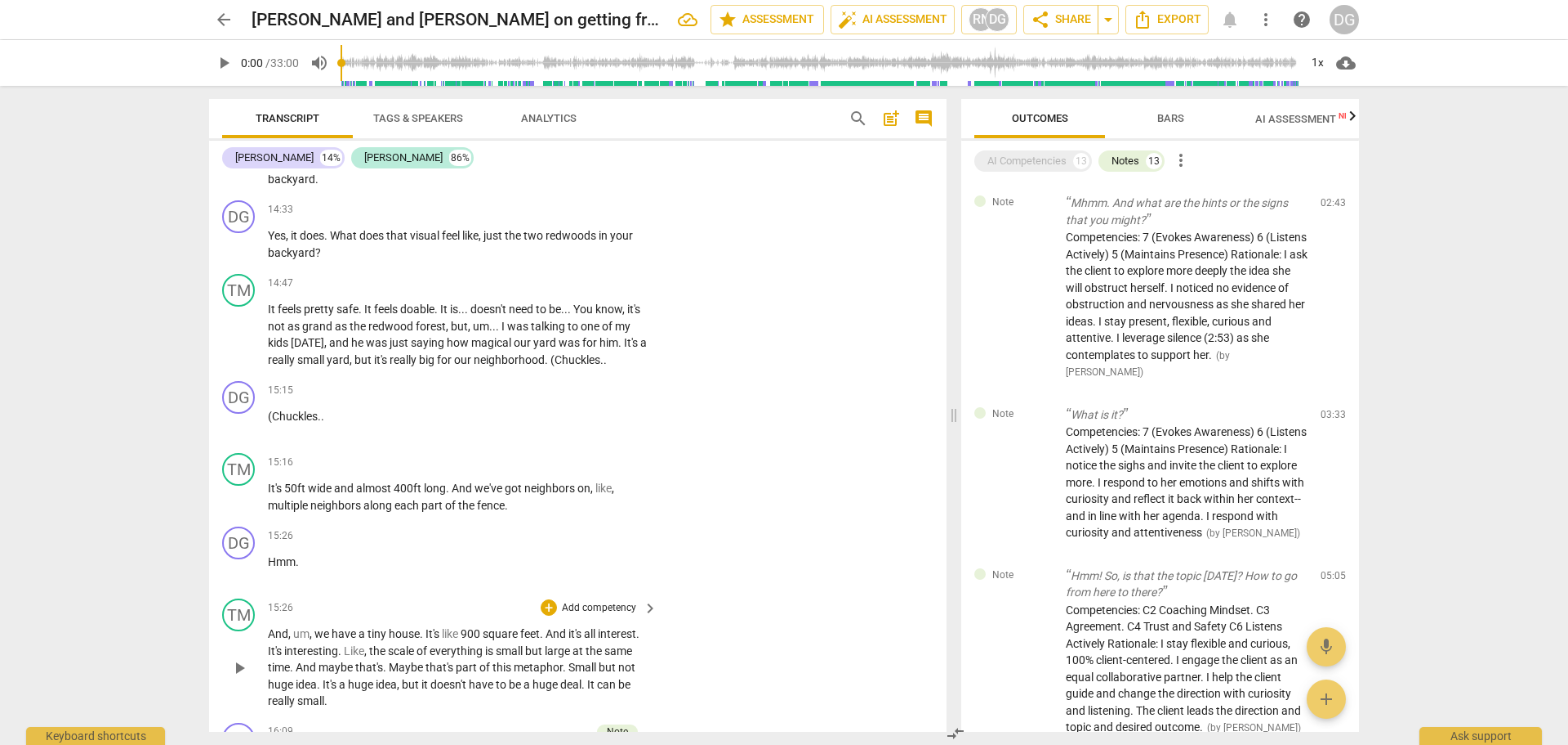
click at [569, 640] on span "And" at bounding box center [557, 633] width 23 height 13
click at [570, 674] on span "this" at bounding box center [559, 666] width 21 height 13
click at [298, 691] on span "Small" at bounding box center [284, 684] width 31 height 13
click at [273, 691] on span "Metaphor" at bounding box center [293, 684] width 49 height 13
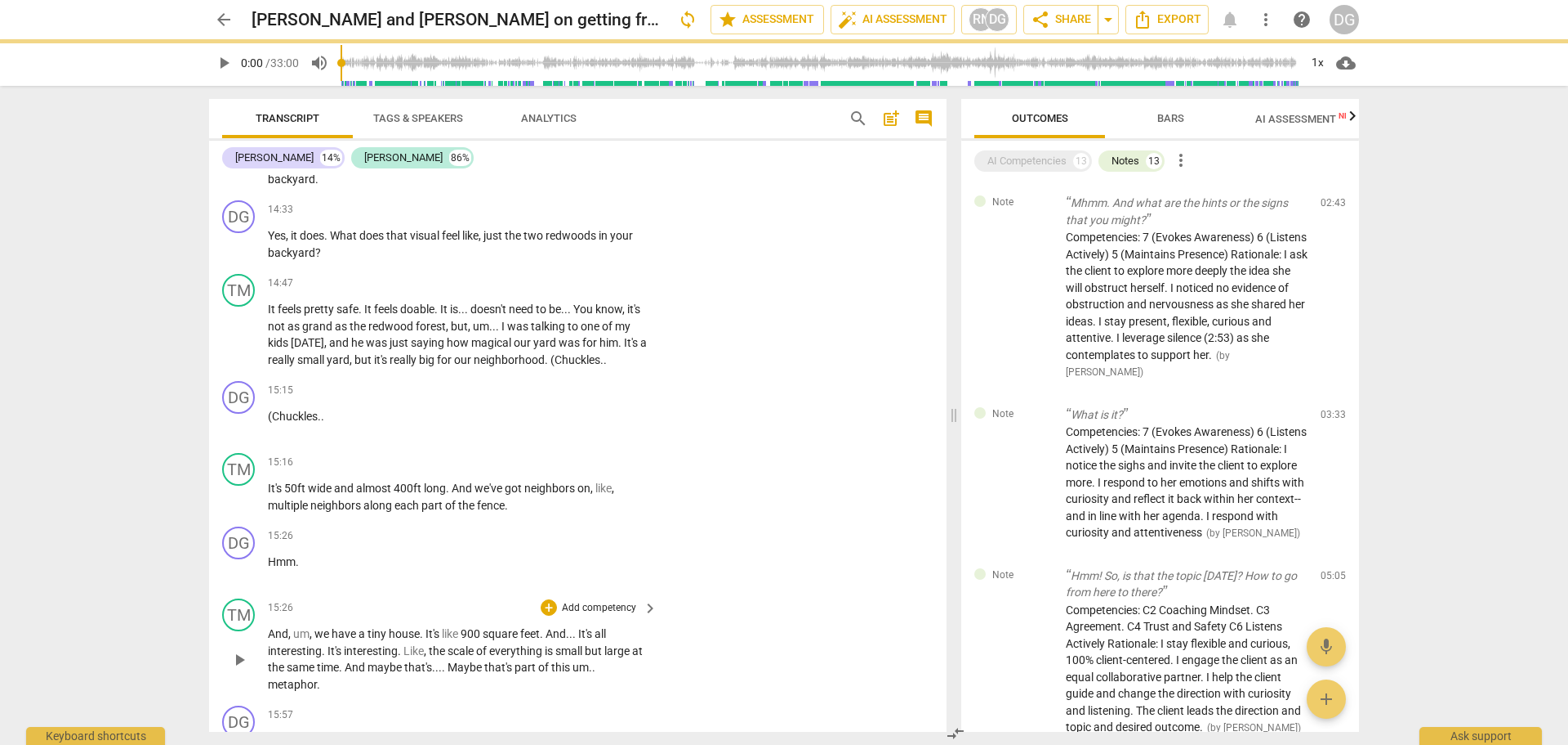
scroll to position [7406, 0]
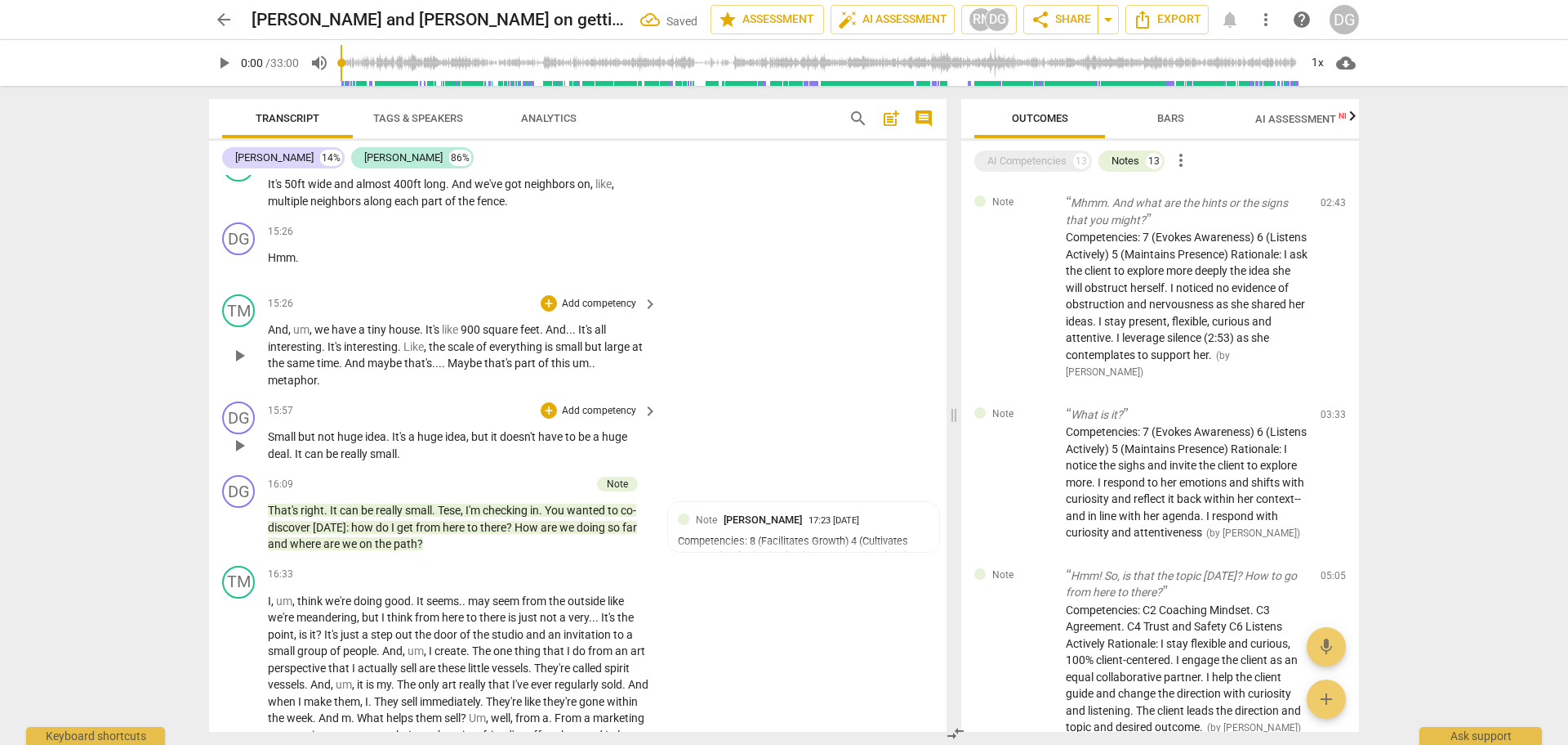
click at [293, 443] on span "Small" at bounding box center [284, 436] width 31 height 13
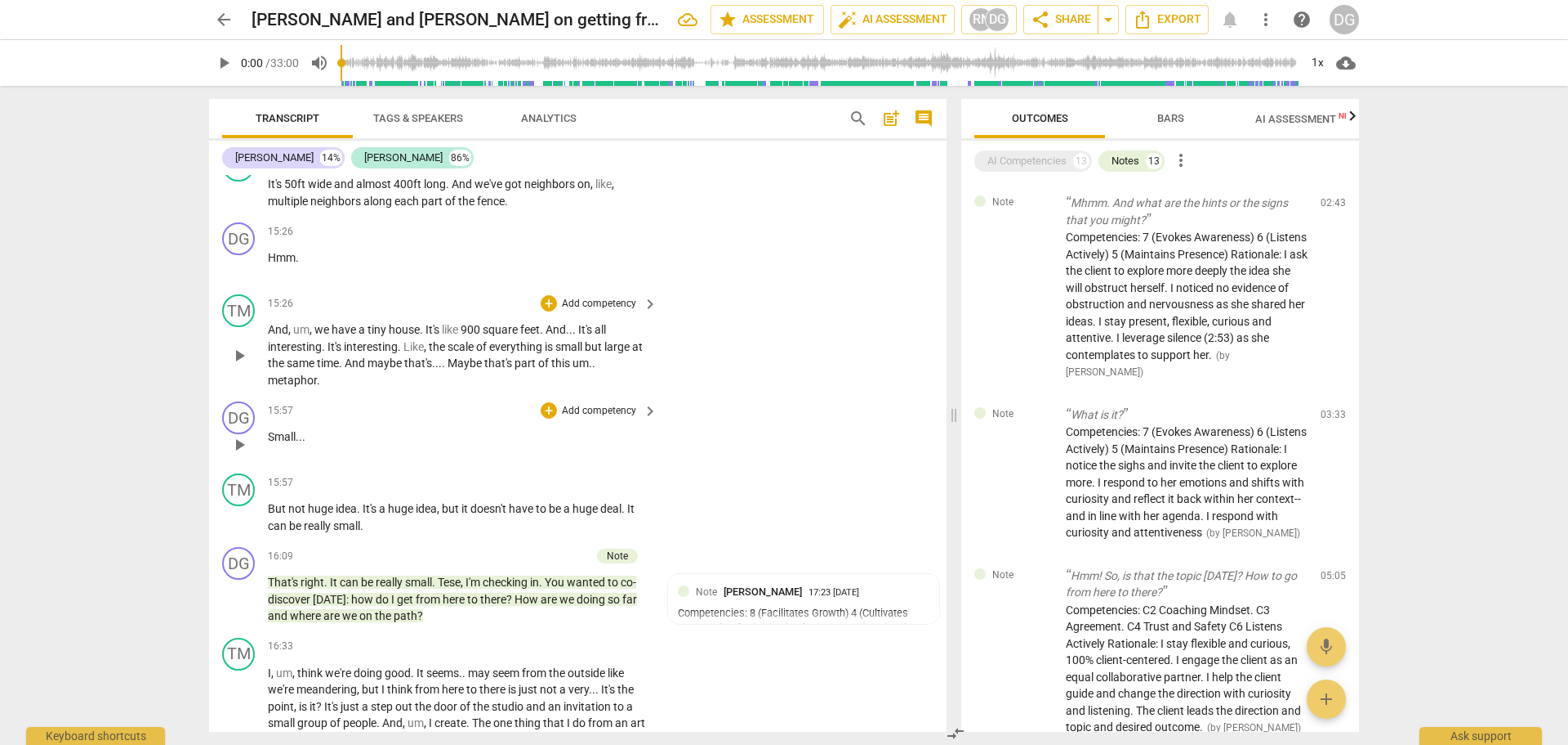
click at [312, 445] on p "Small . . ." at bounding box center [458, 437] width 381 height 17
drag, startPoint x: 362, startPoint y: 524, endPoint x: 272, endPoint y: 527, distance: 90.0
click at [272, 527] on p "But not huge idea . It's a huge idea , but it doesn't have to be a huge deal . …" at bounding box center [458, 516] width 381 height 33
click at [297, 443] on span "Small" at bounding box center [284, 436] width 31 height 13
click at [433, 623] on p "That's right . It can be really small . Tese , I'm checking in . You wanted to …" at bounding box center [458, 598] width 381 height 51
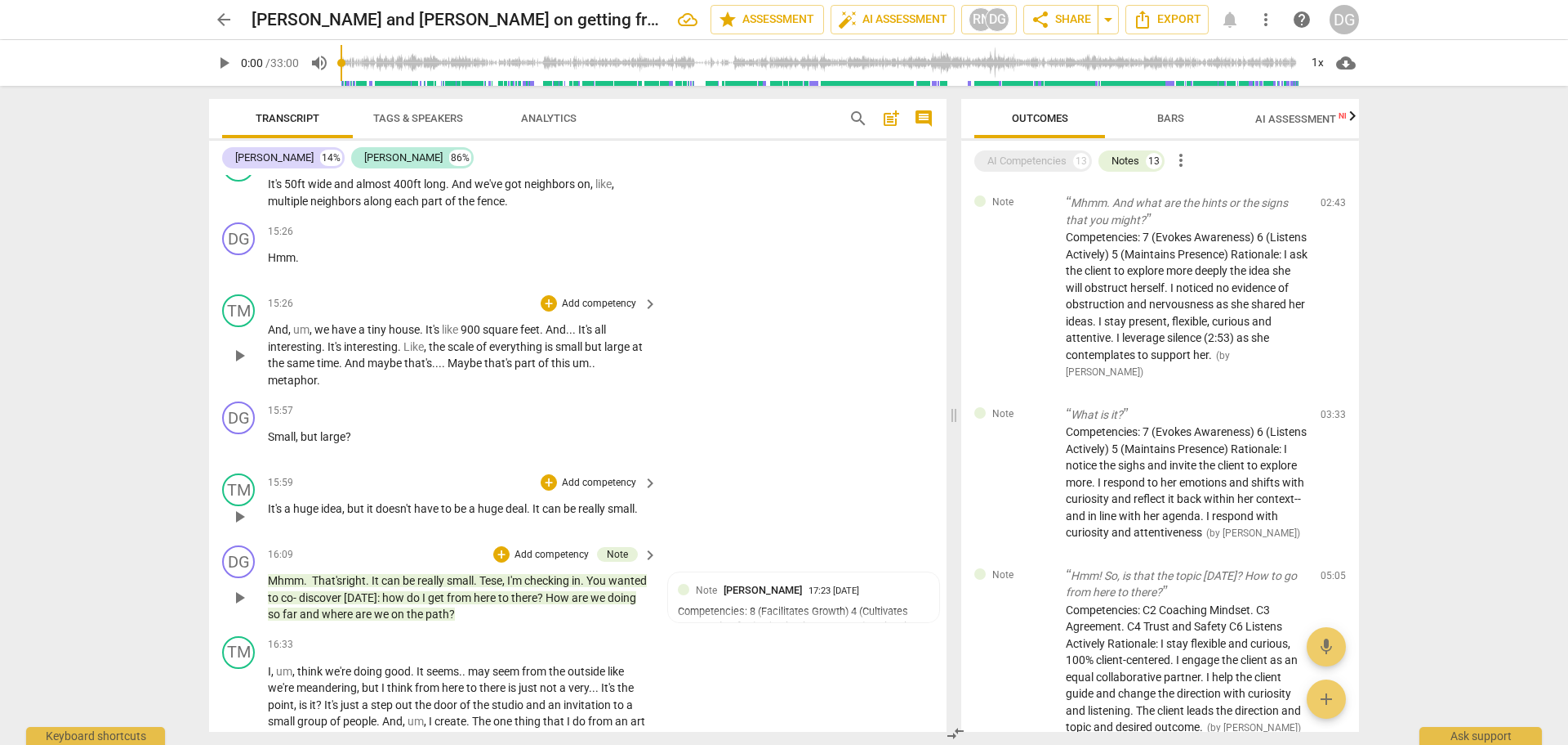
click at [526, 623] on p "Mhmm. That's right . It can be really small . Tese , I'm checking in . You want…" at bounding box center [458, 598] width 381 height 51
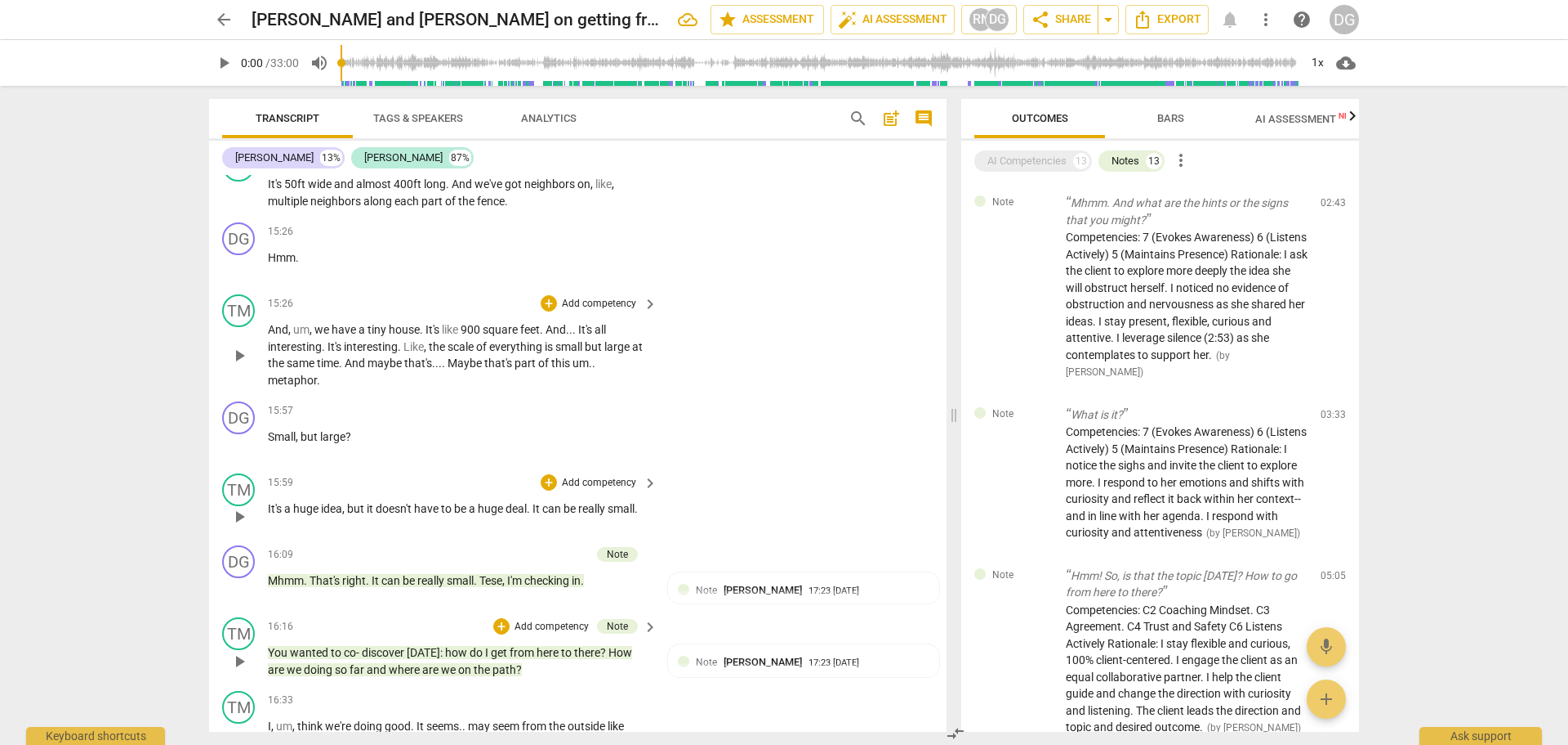
click at [536, 678] on p "You wanted to co- discover today : how do I get from here to there ? How are we…" at bounding box center [458, 660] width 381 height 33
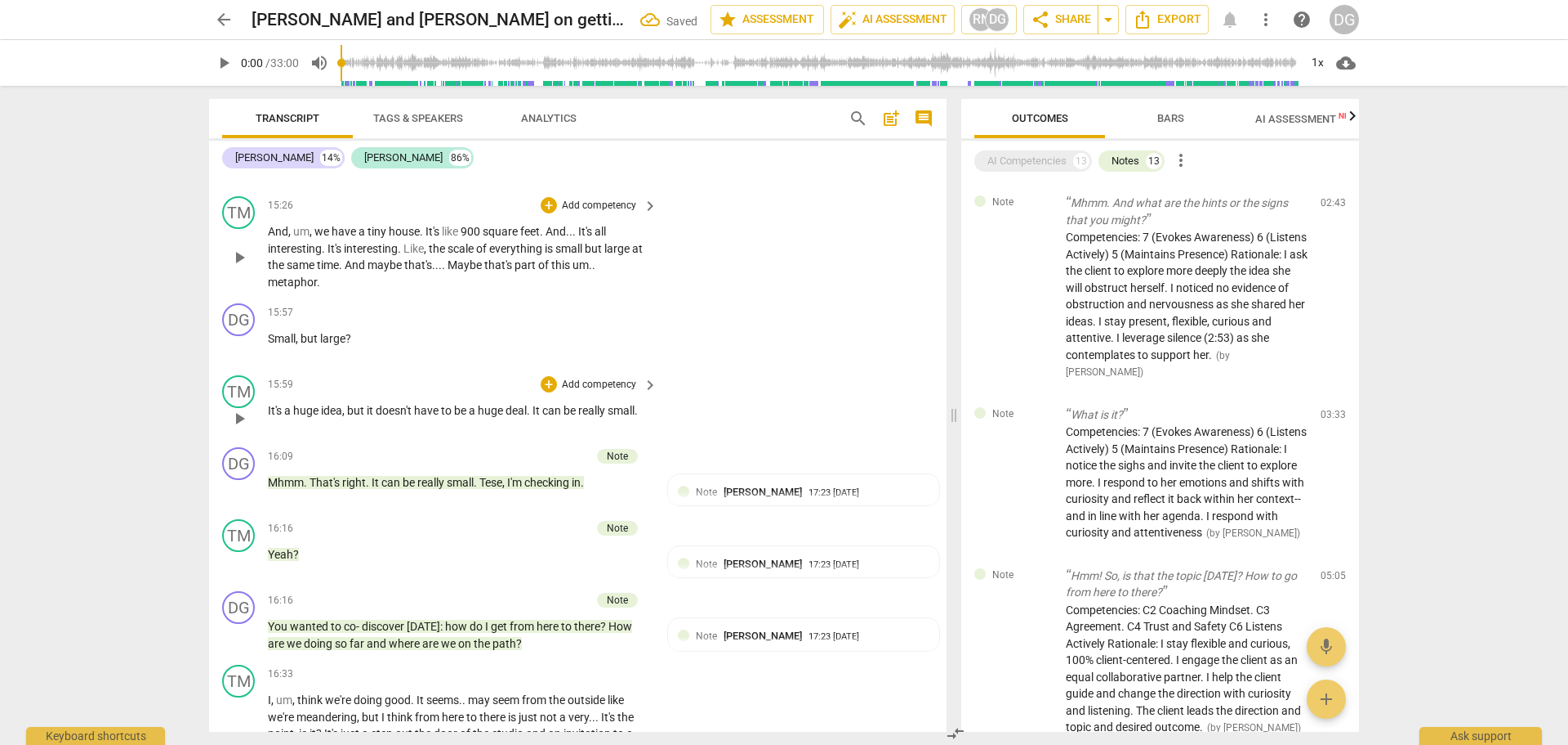
scroll to position [7524, 0]
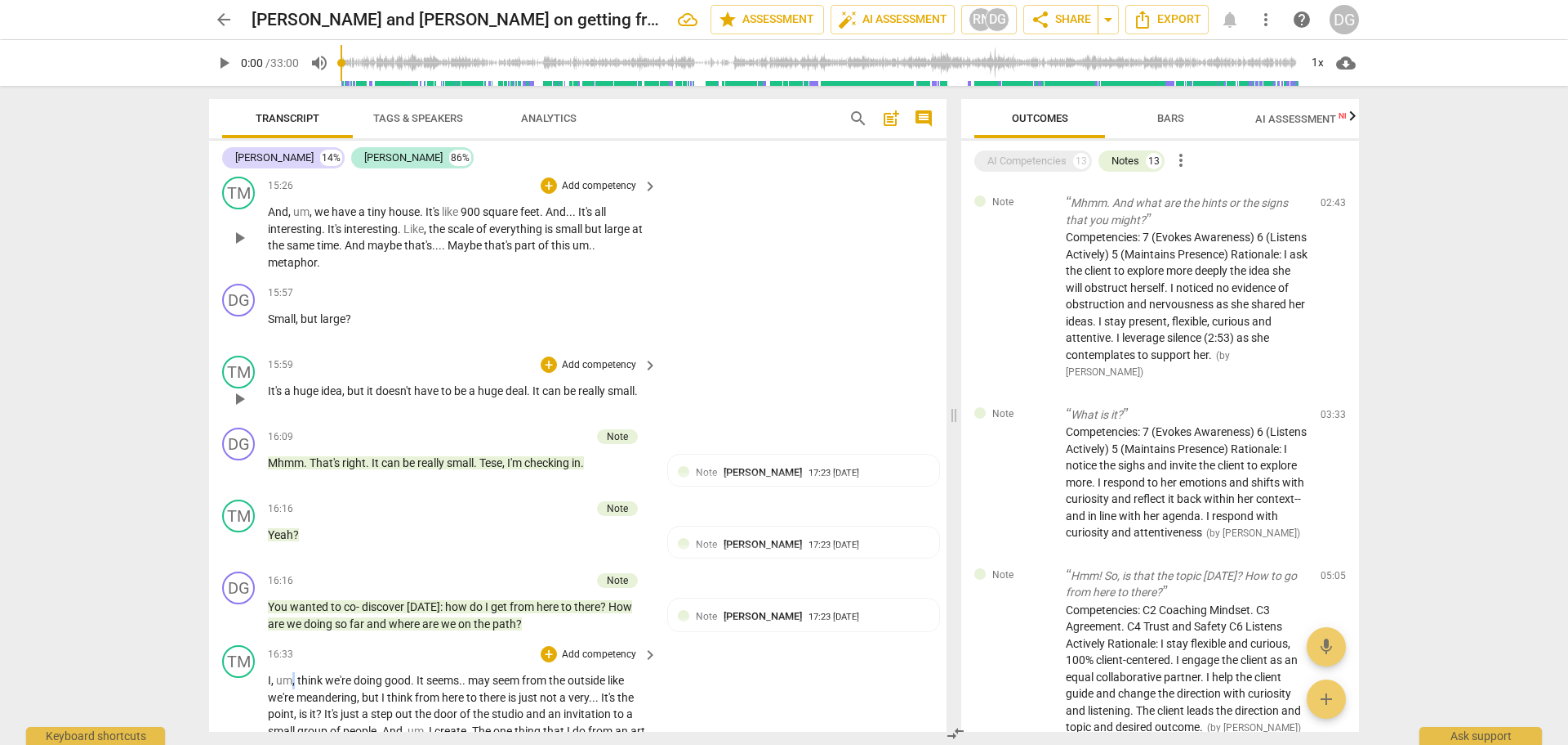
click at [294, 686] on span "," at bounding box center [295, 680] width 5 height 13
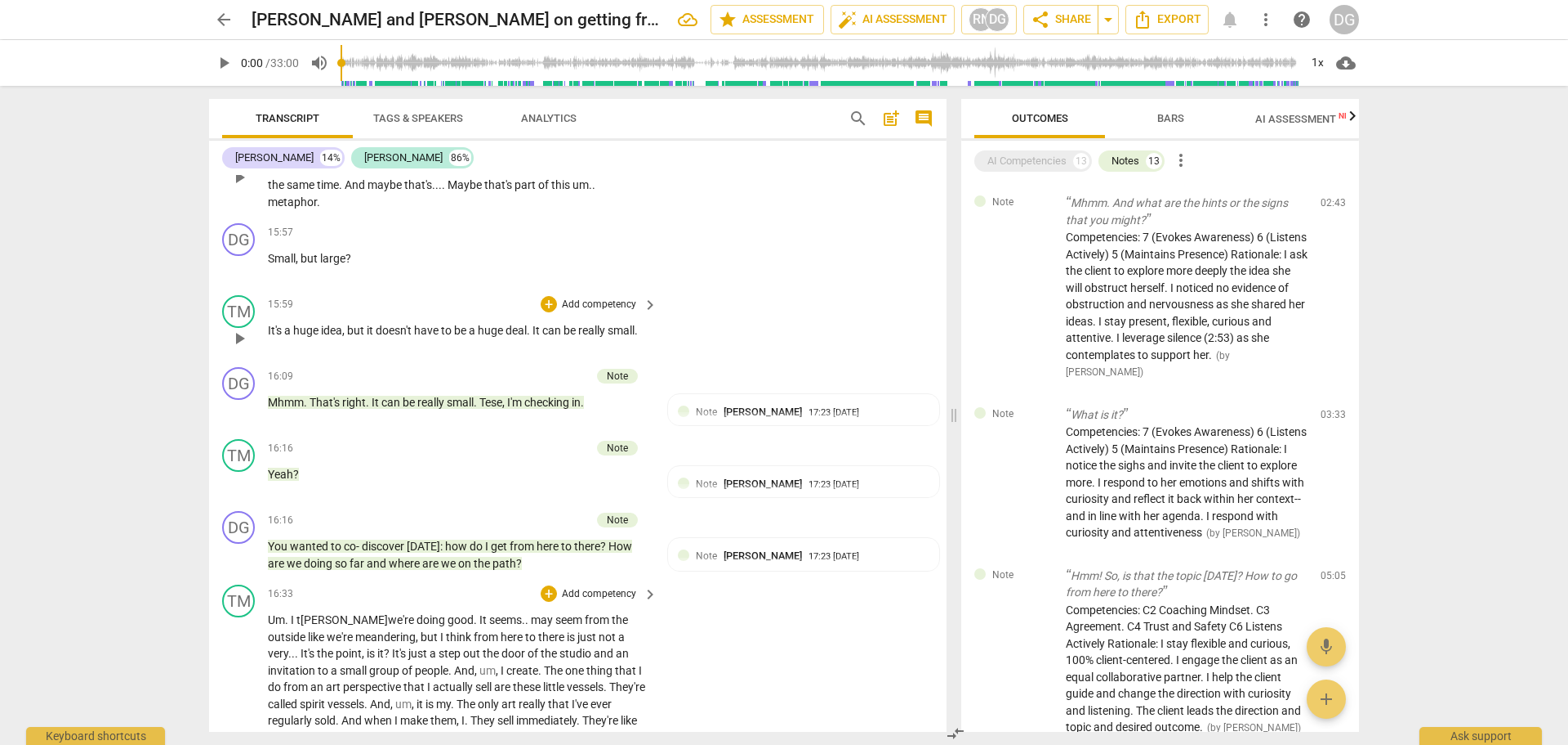
click at [367, 659] on span "is" at bounding box center [372, 652] width 11 height 13
click at [454, 677] on span "And" at bounding box center [464, 669] width 20 height 13
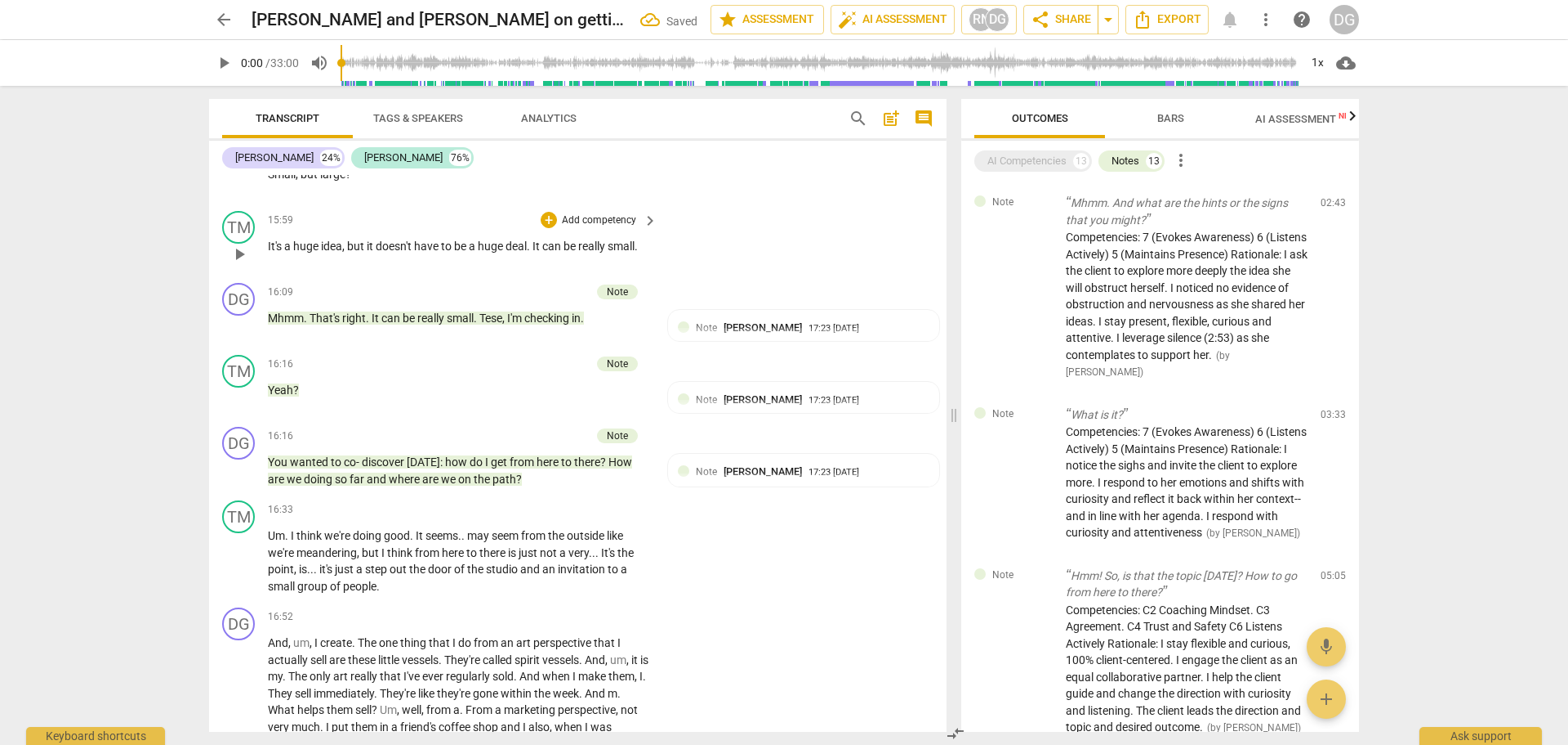
scroll to position [7688, 0]
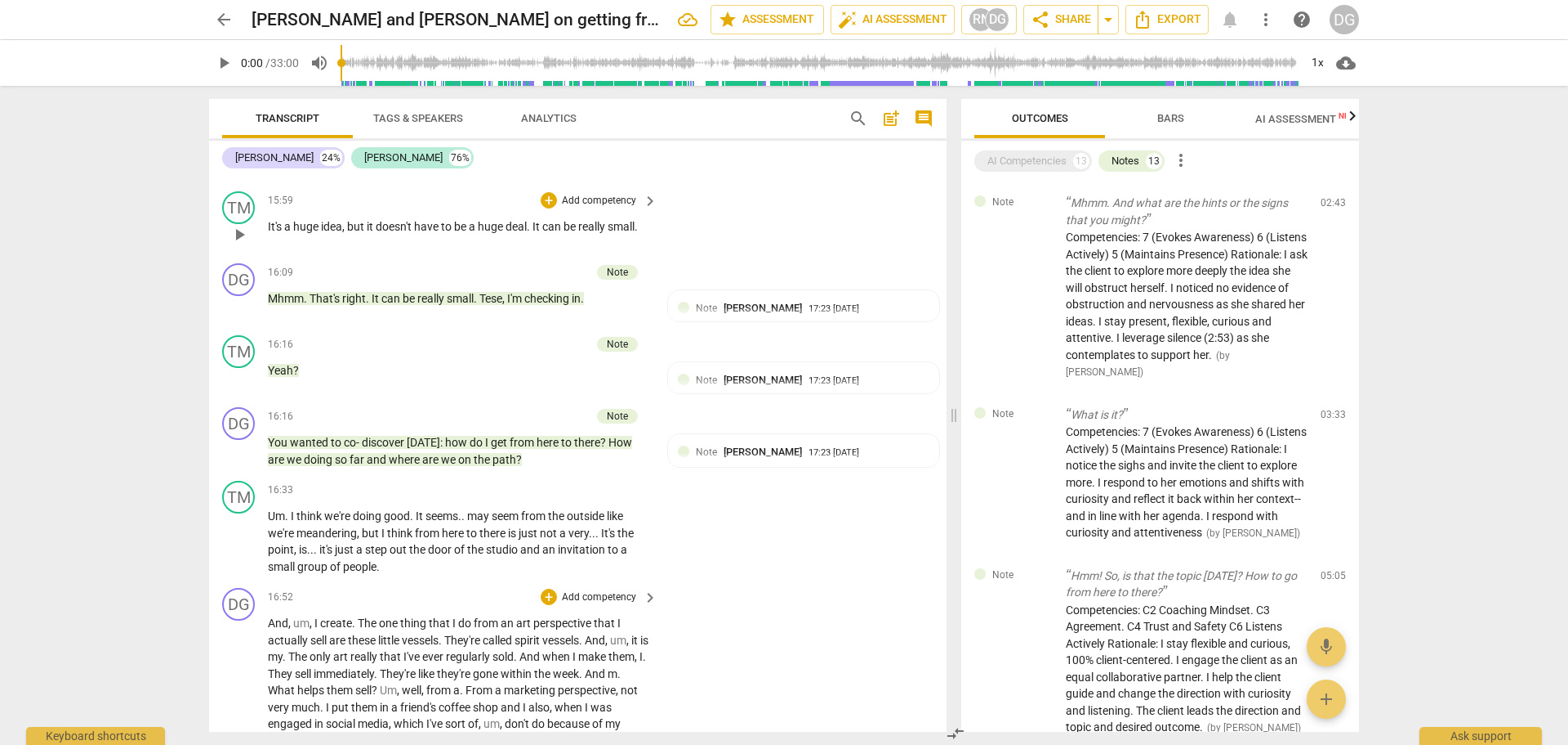
click at [271, 629] on span "And" at bounding box center [278, 622] width 20 height 13
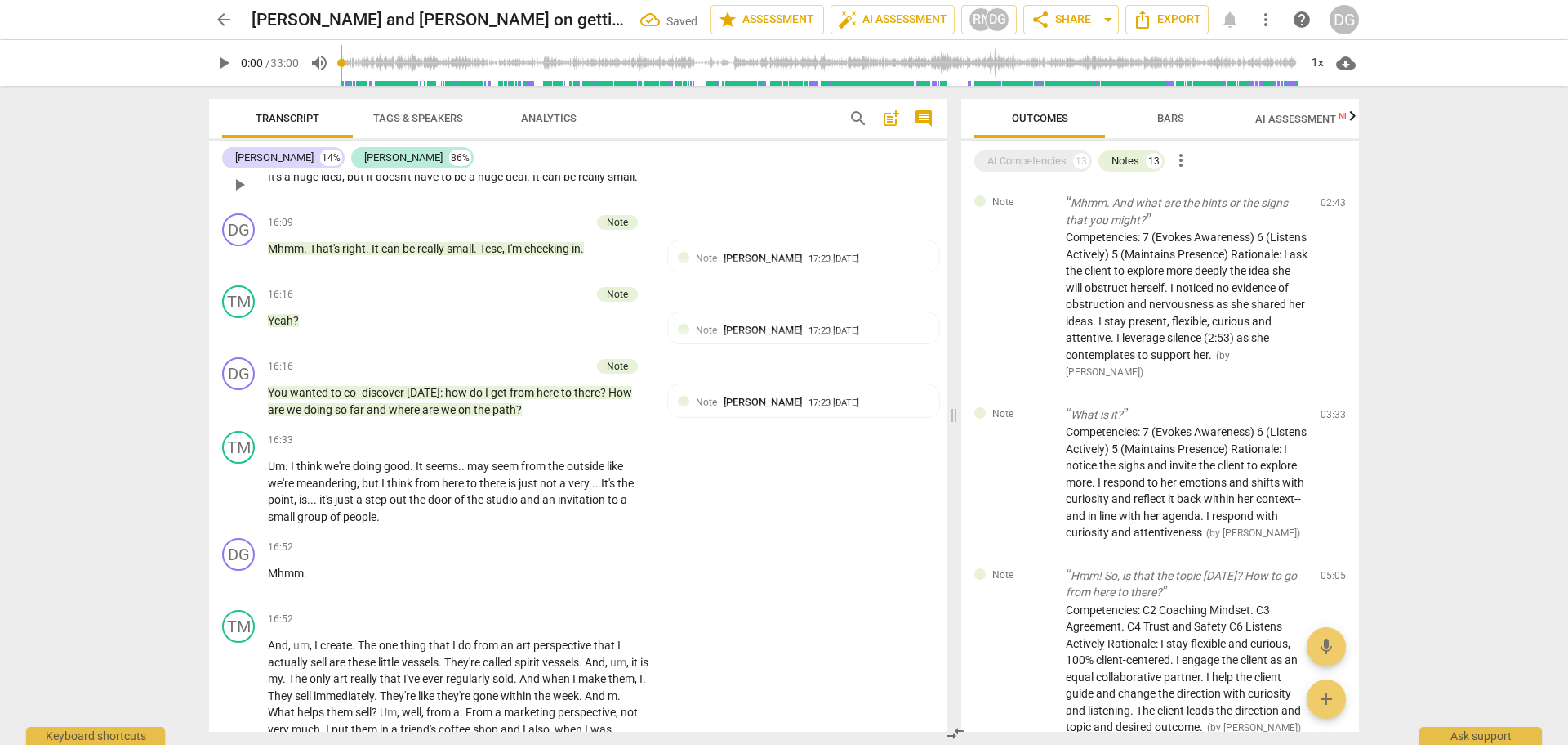
scroll to position [7779, 0]
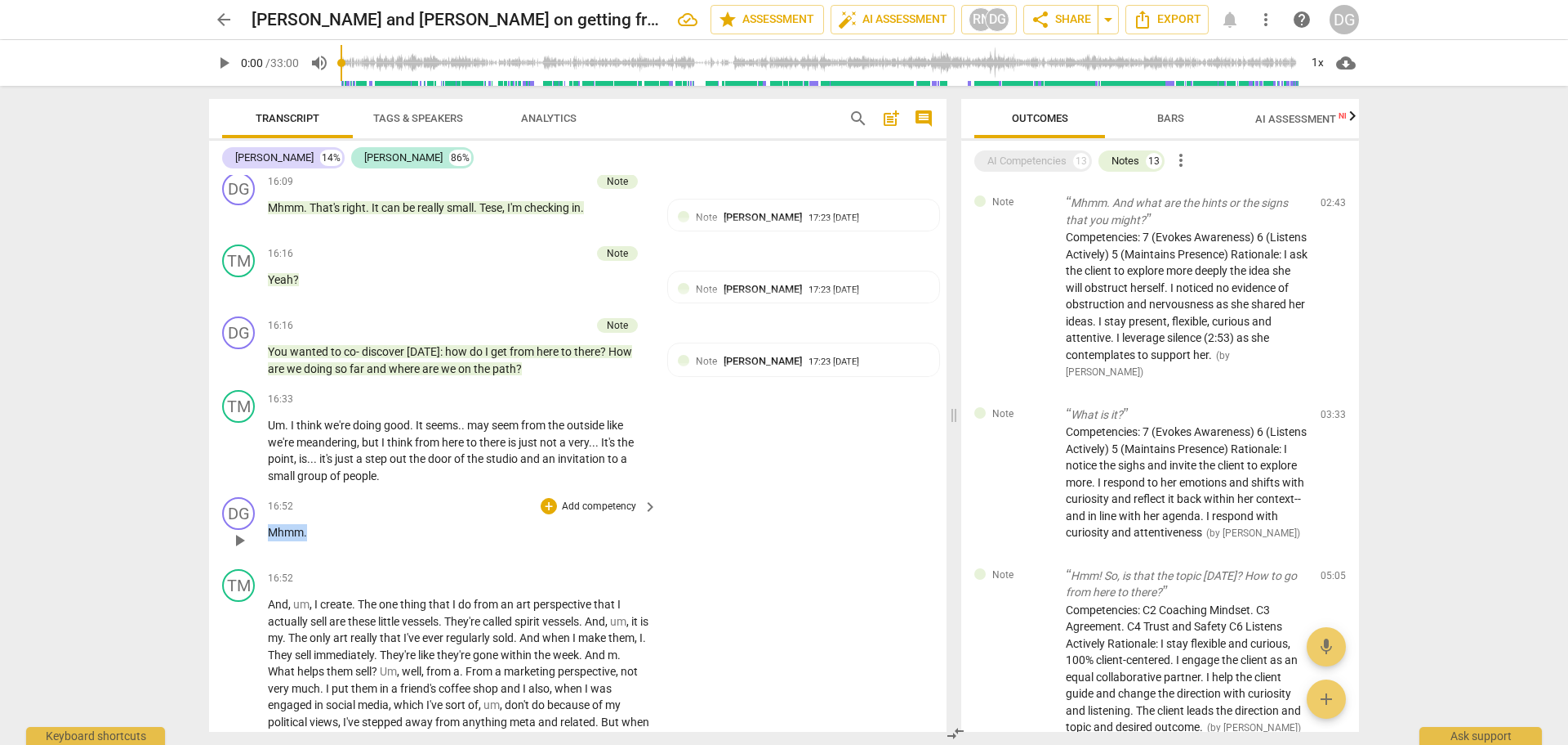
drag, startPoint x: 324, startPoint y: 549, endPoint x: 280, endPoint y: 550, distance: 44.0
click at [268, 541] on p "Mhmm ." at bounding box center [458, 533] width 381 height 17
click at [527, 628] on span "spirit" at bounding box center [528, 621] width 28 height 13
click at [548, 644] on span "." at bounding box center [545, 637] width 6 height 13
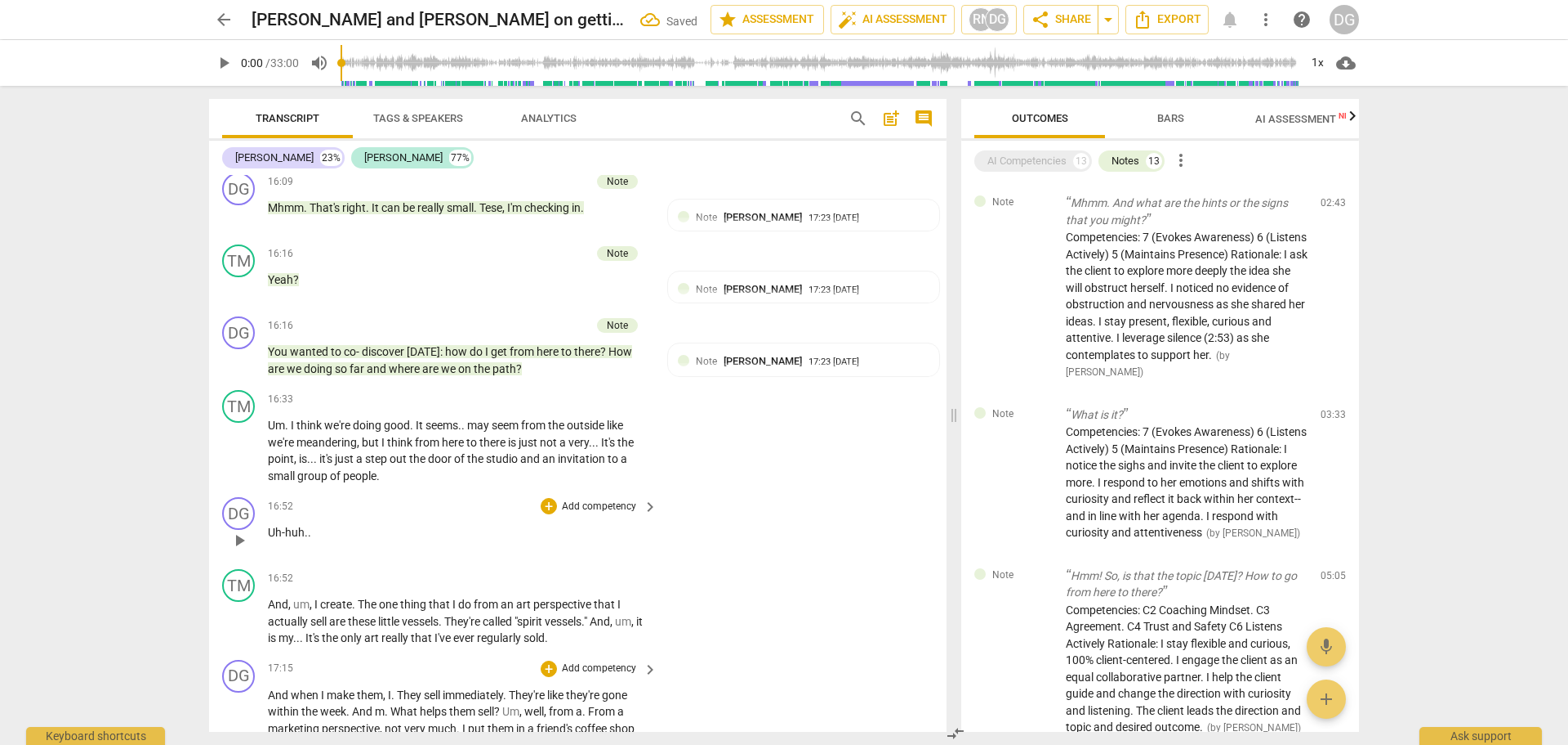
click at [270, 702] on span "And" at bounding box center [279, 694] width 23 height 13
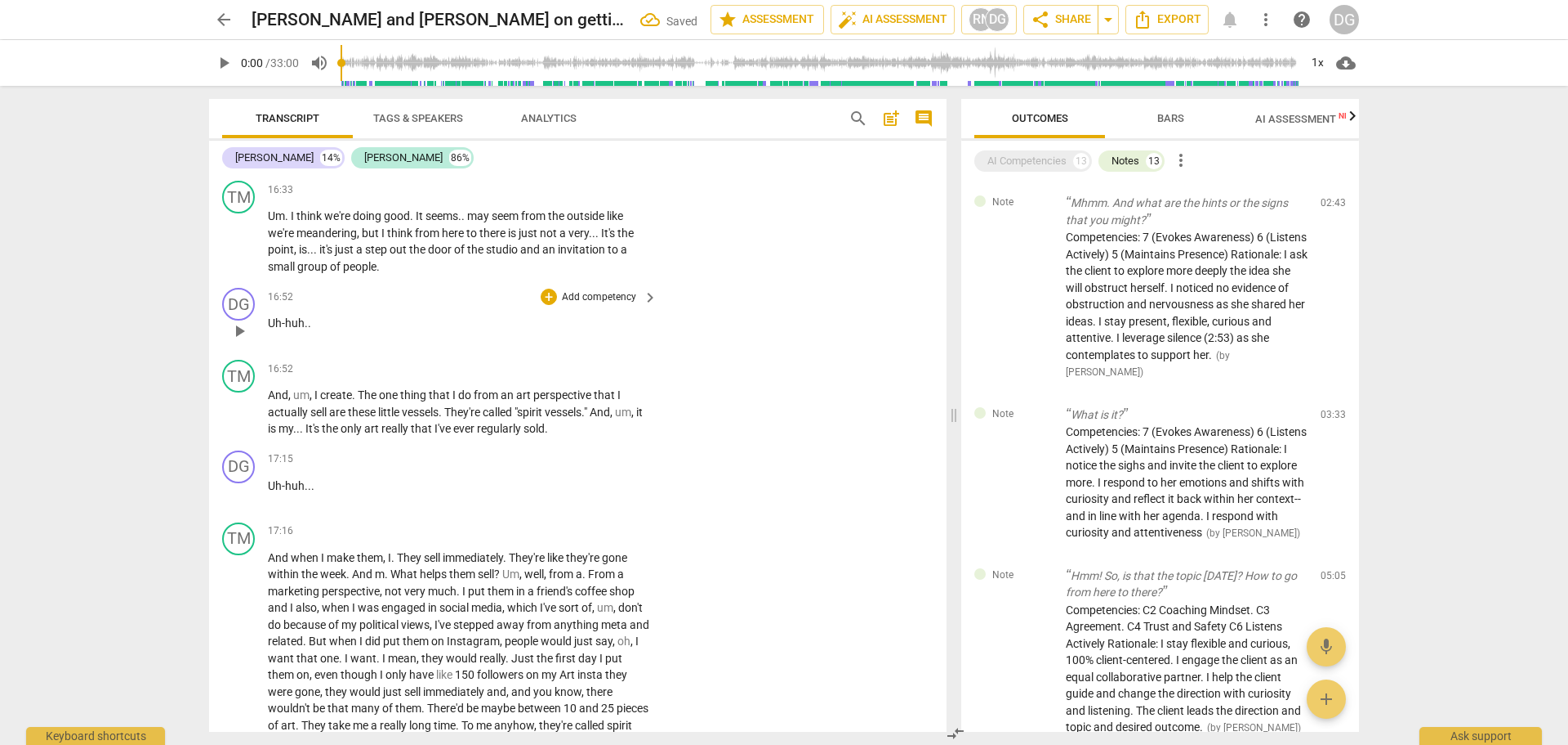
scroll to position [8007, 0]
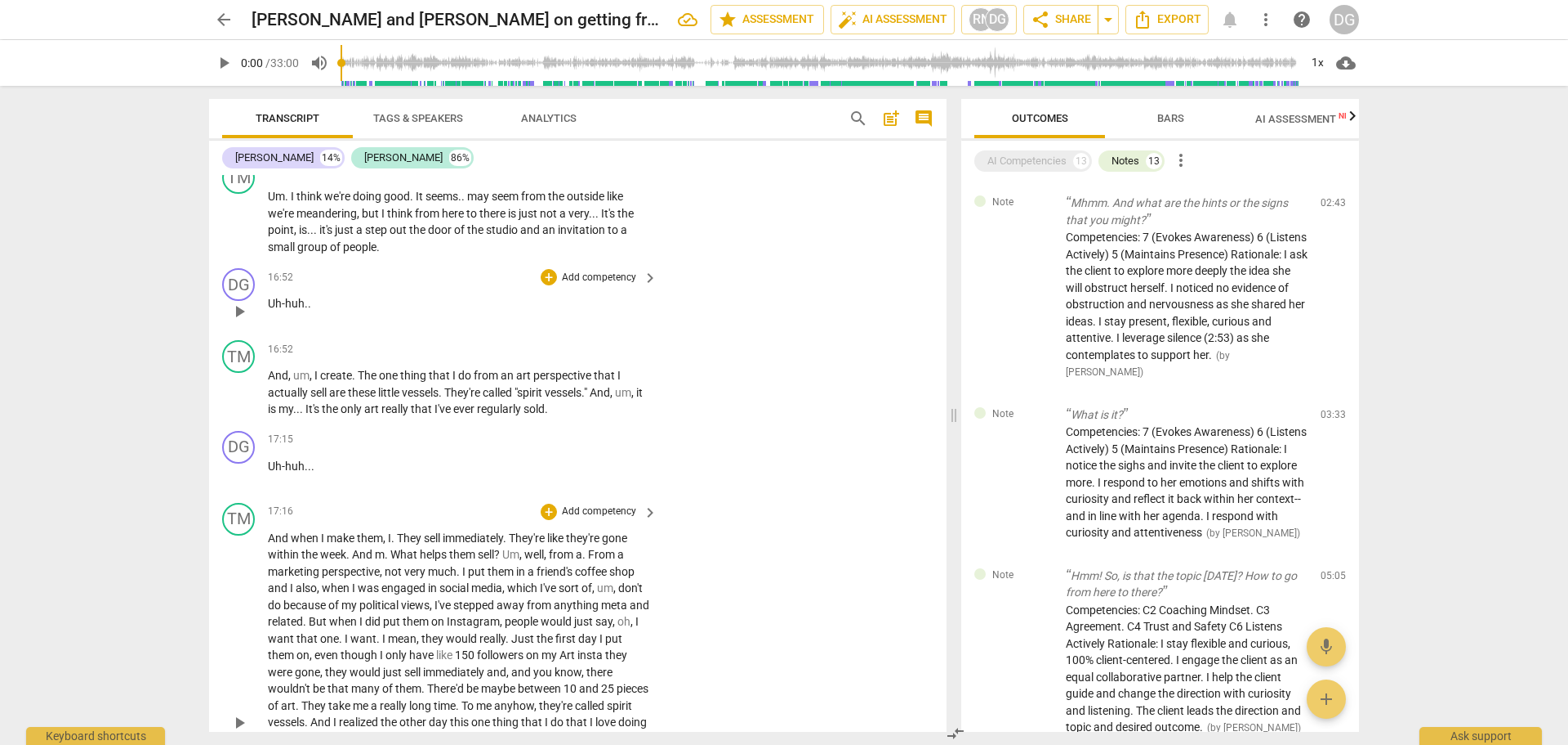
click at [398, 545] on span "They" at bounding box center [411, 537] width 27 height 13
click at [355, 561] on span "And" at bounding box center [363, 554] width 23 height 13
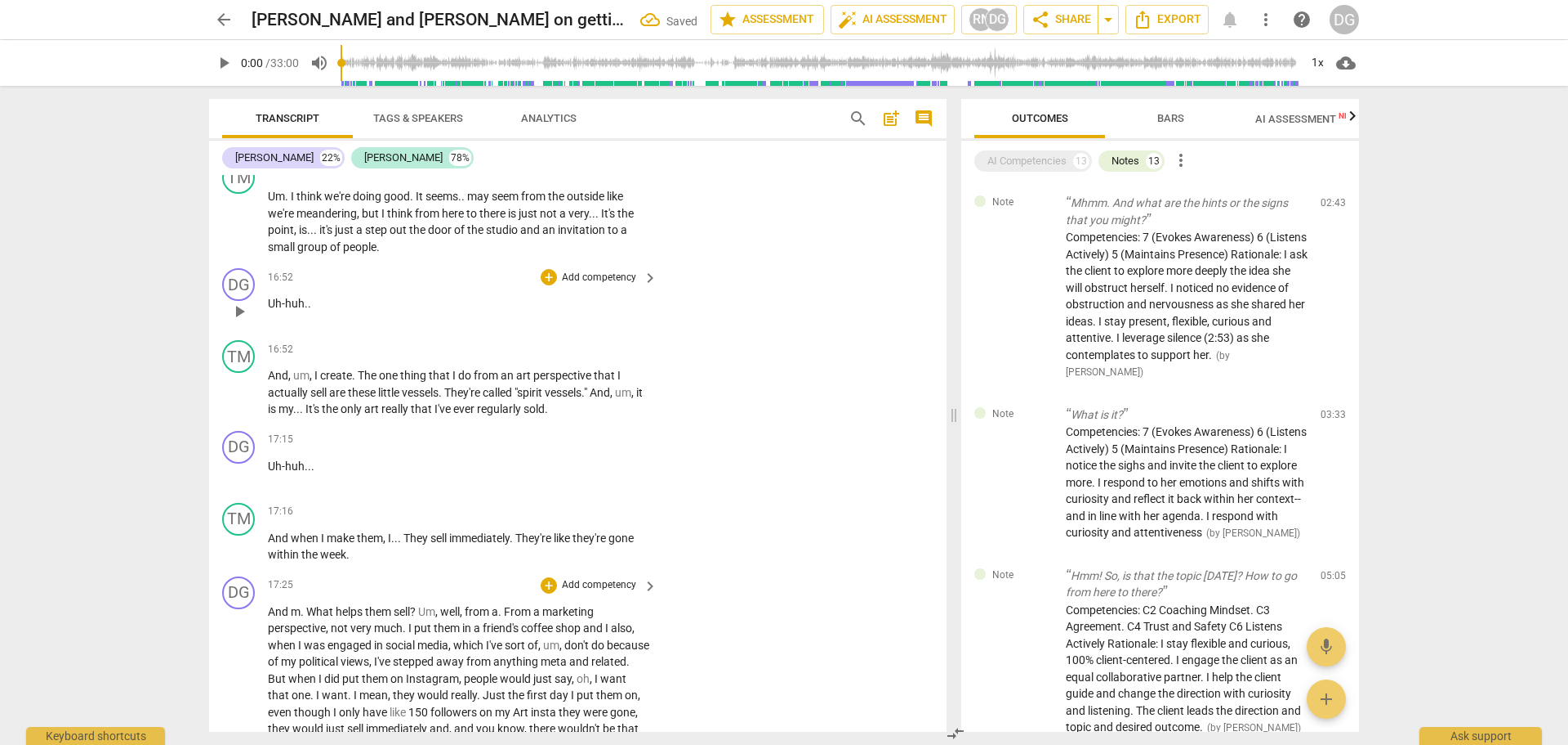
click at [270, 618] on span "And" at bounding box center [279, 611] width 23 height 13
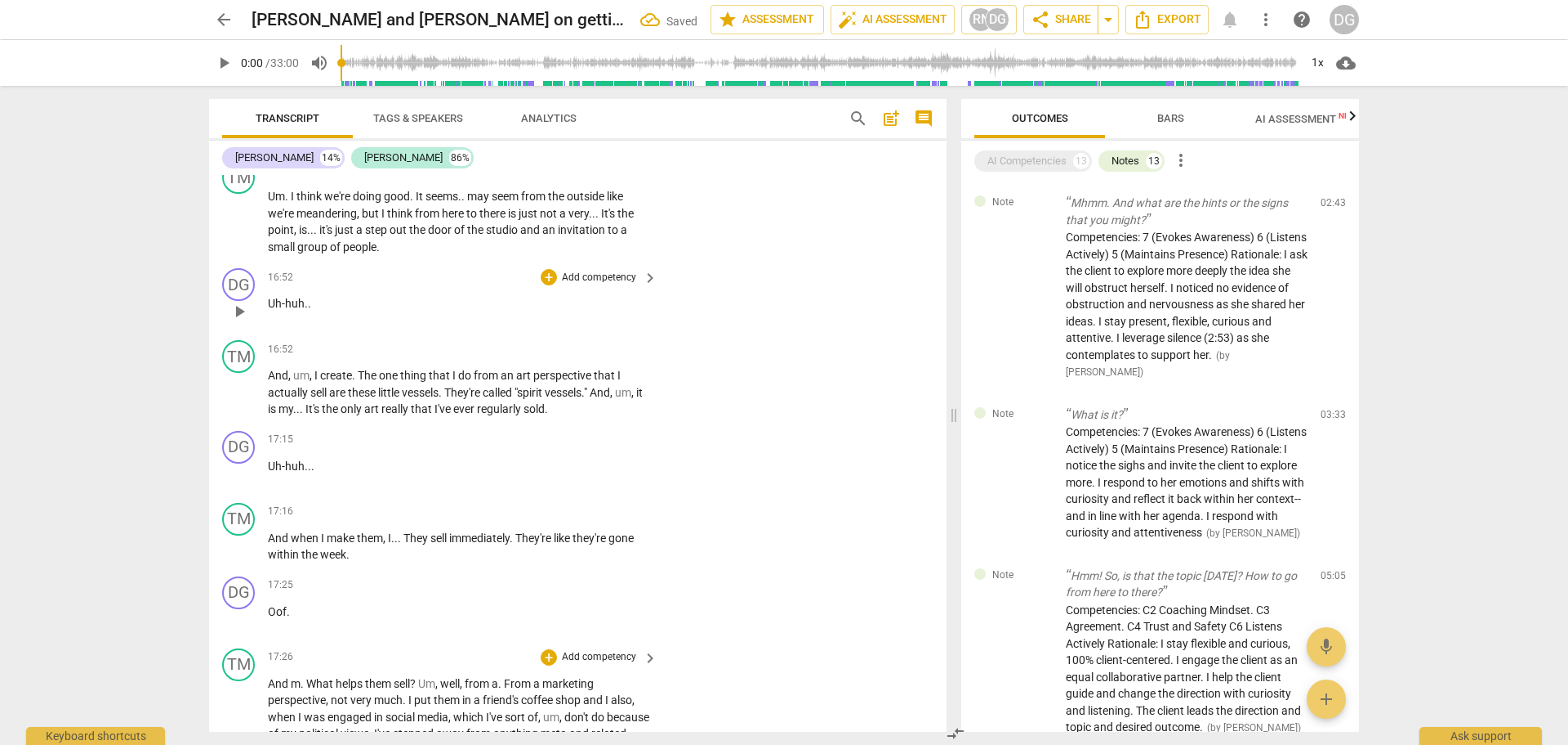
click at [303, 690] on span "." at bounding box center [303, 683] width 6 height 13
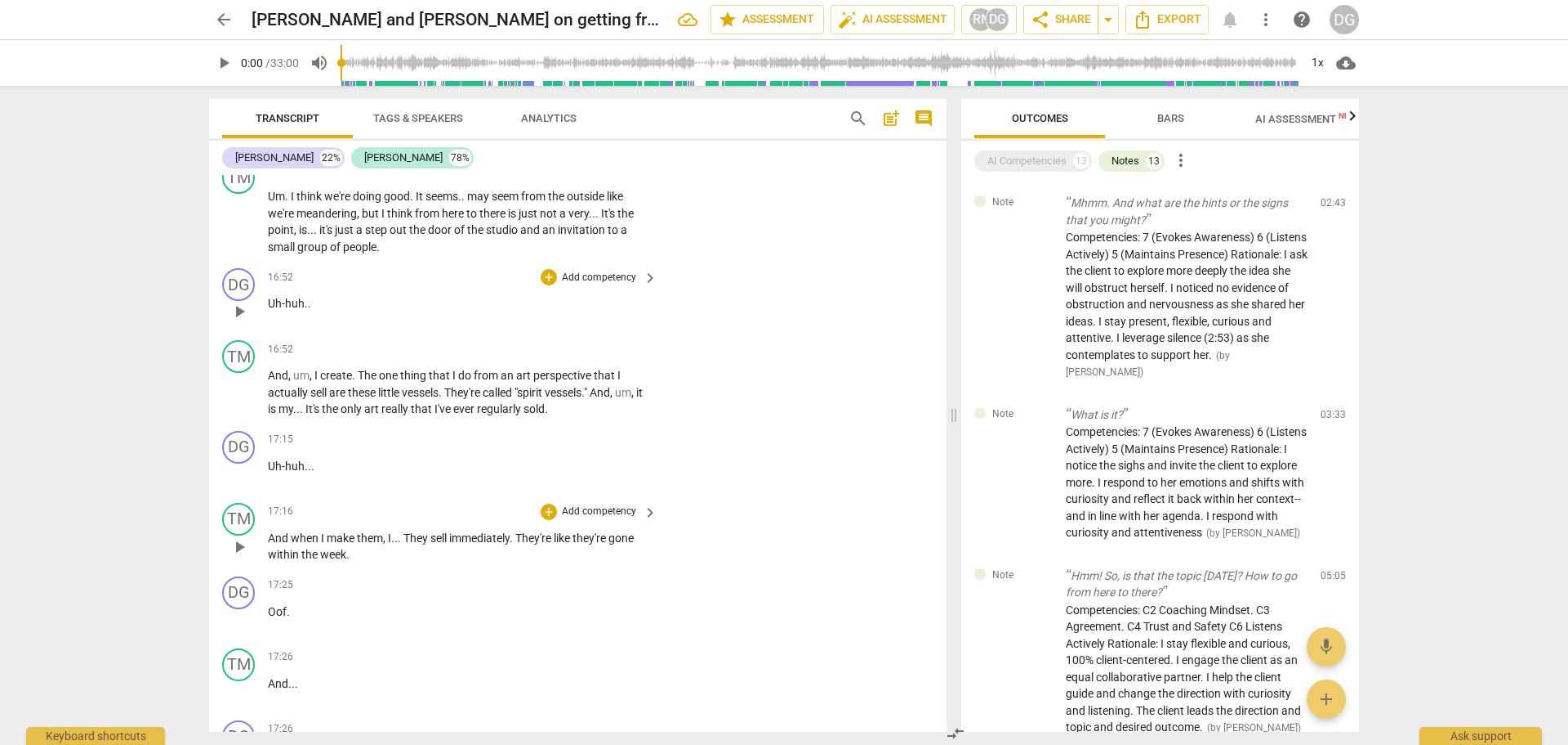
drag, startPoint x: 940, startPoint y: 506, endPoint x: 940, endPoint y: 515, distance: 9.0
click at [940, 515] on div "DG play_arrow pause 00:01 + Add competency keyboard_arrow_right Good morning , …" at bounding box center [577, 453] width 738 height 556
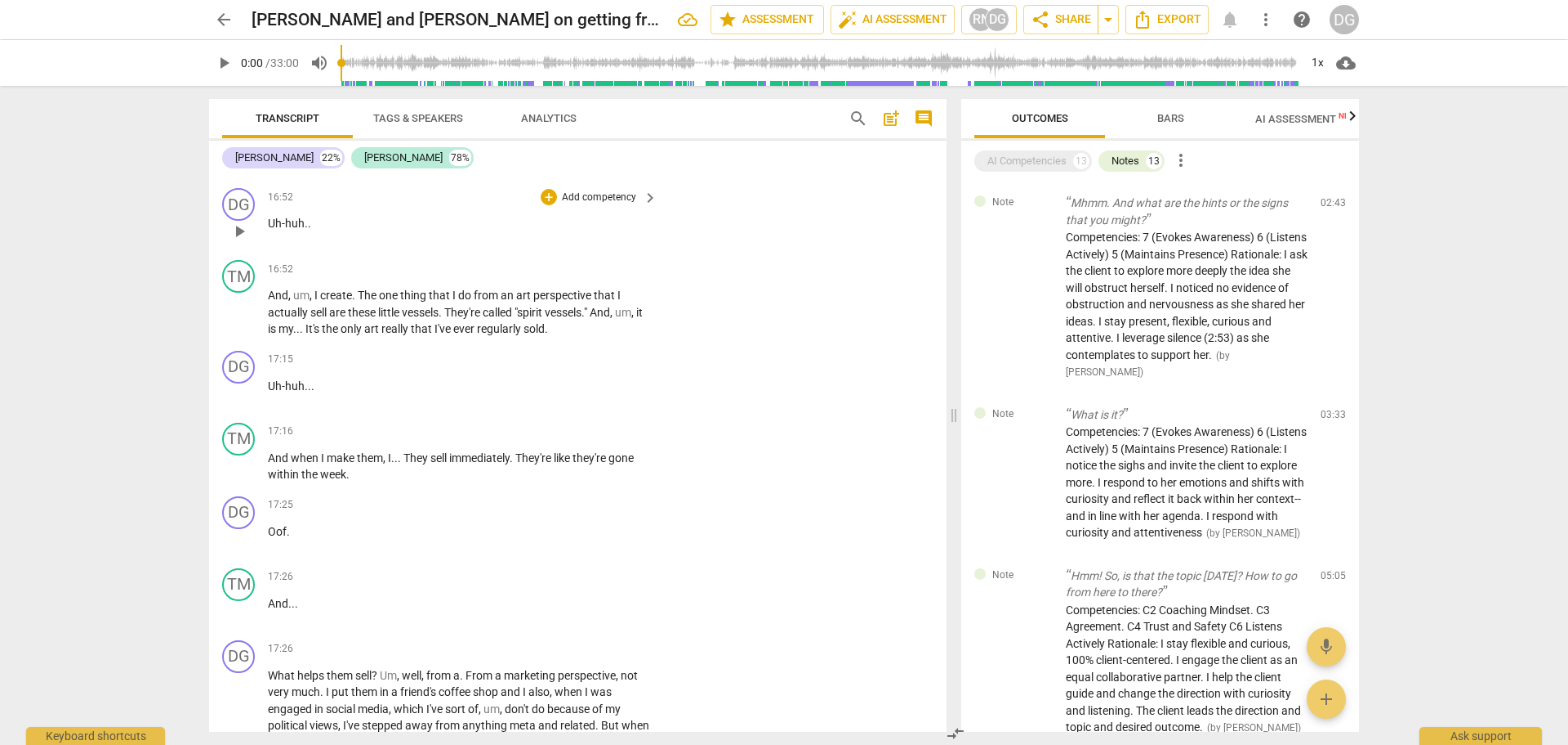
scroll to position [8129, 0]
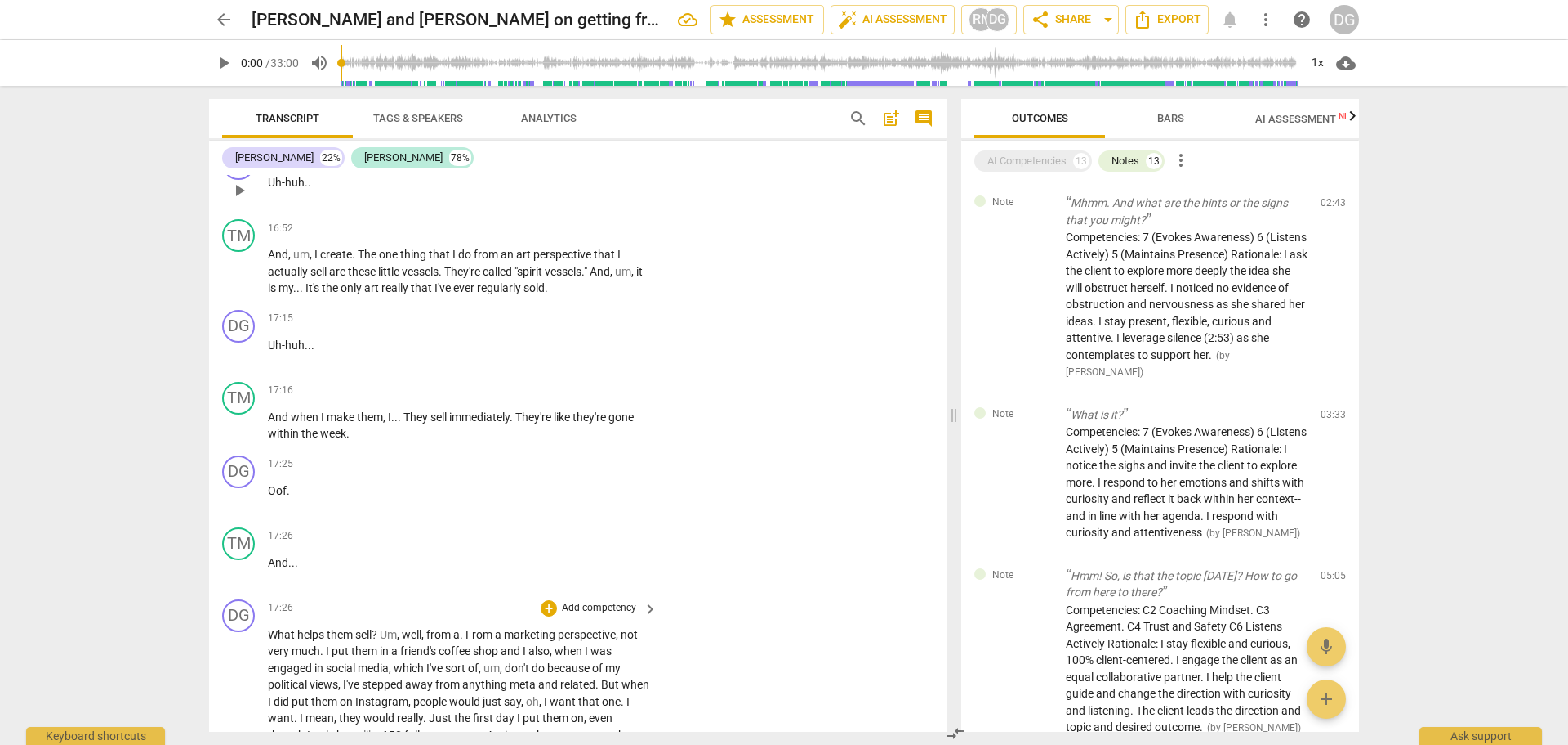
click at [385, 641] on span "Um" at bounding box center [388, 634] width 17 height 13
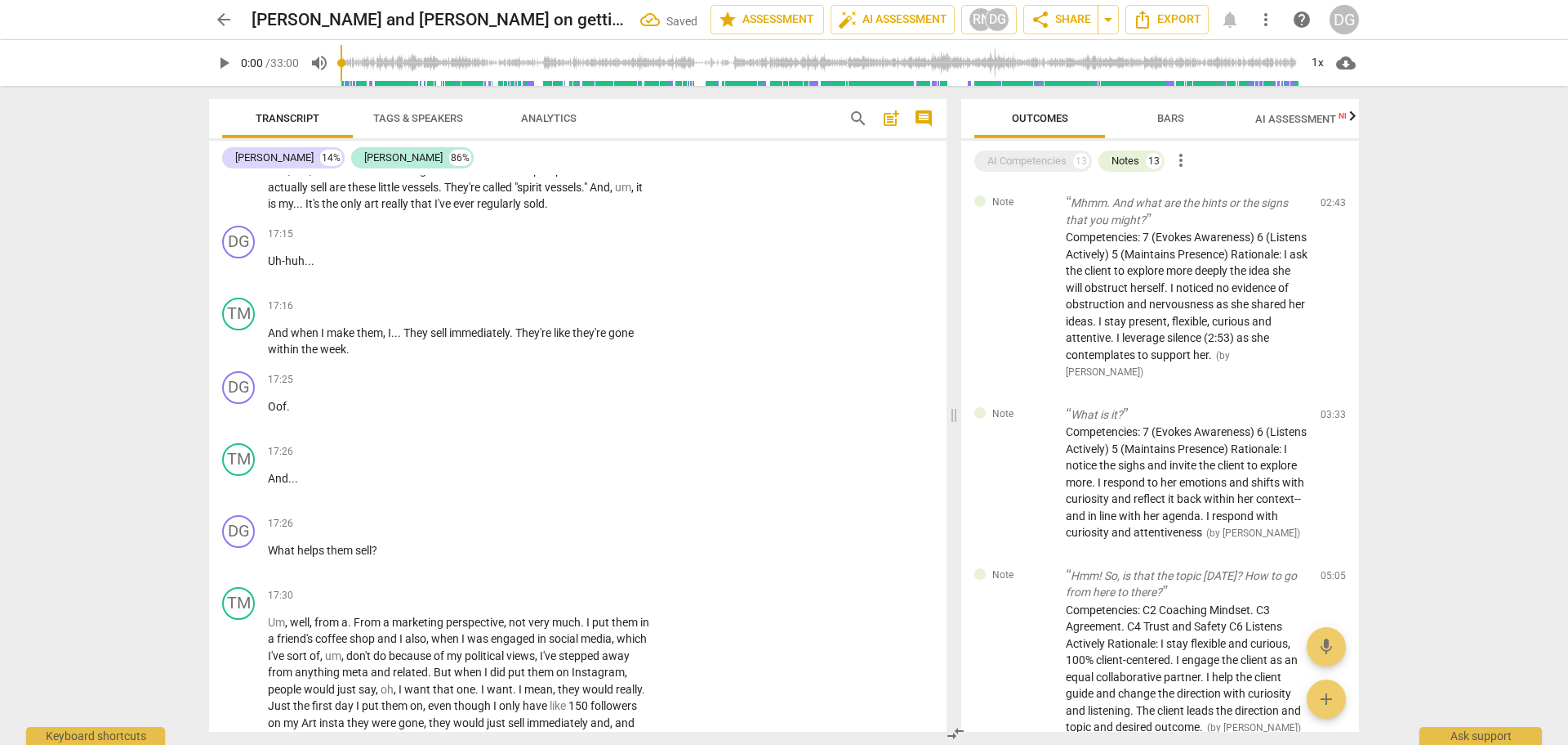
scroll to position [8235, 0]
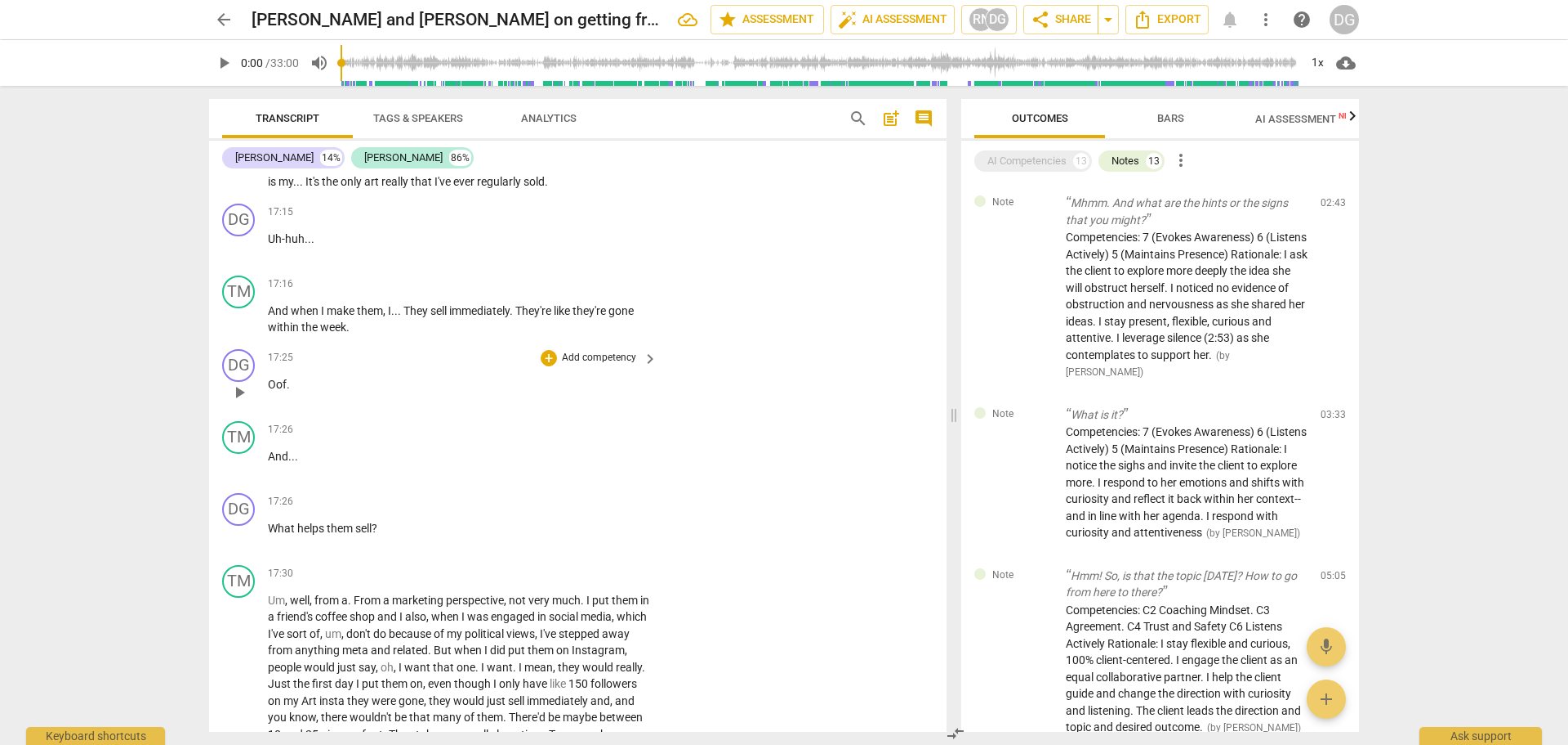
click at [308, 393] on p "Oof ." at bounding box center [458, 385] width 381 height 17
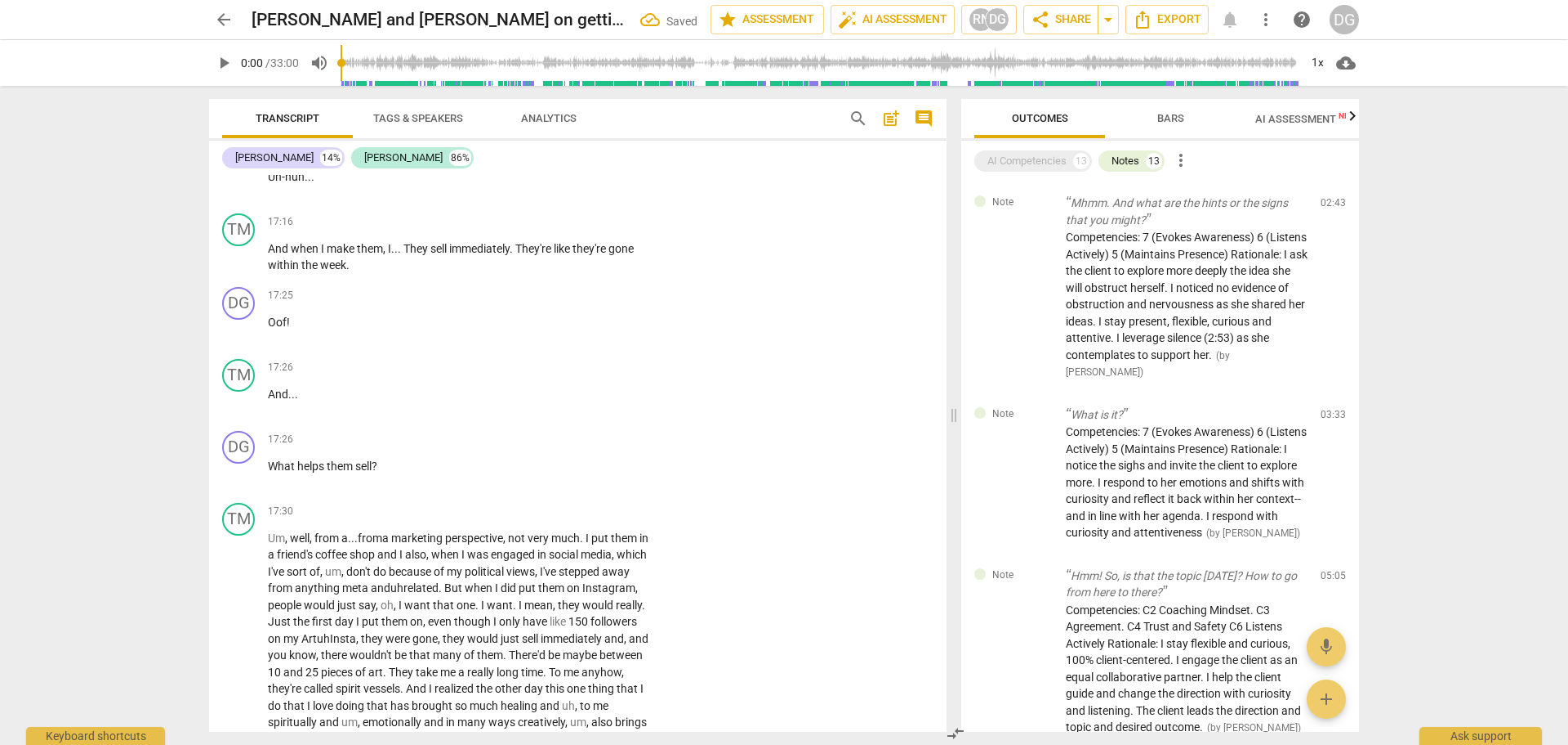
scroll to position [8339, 0]
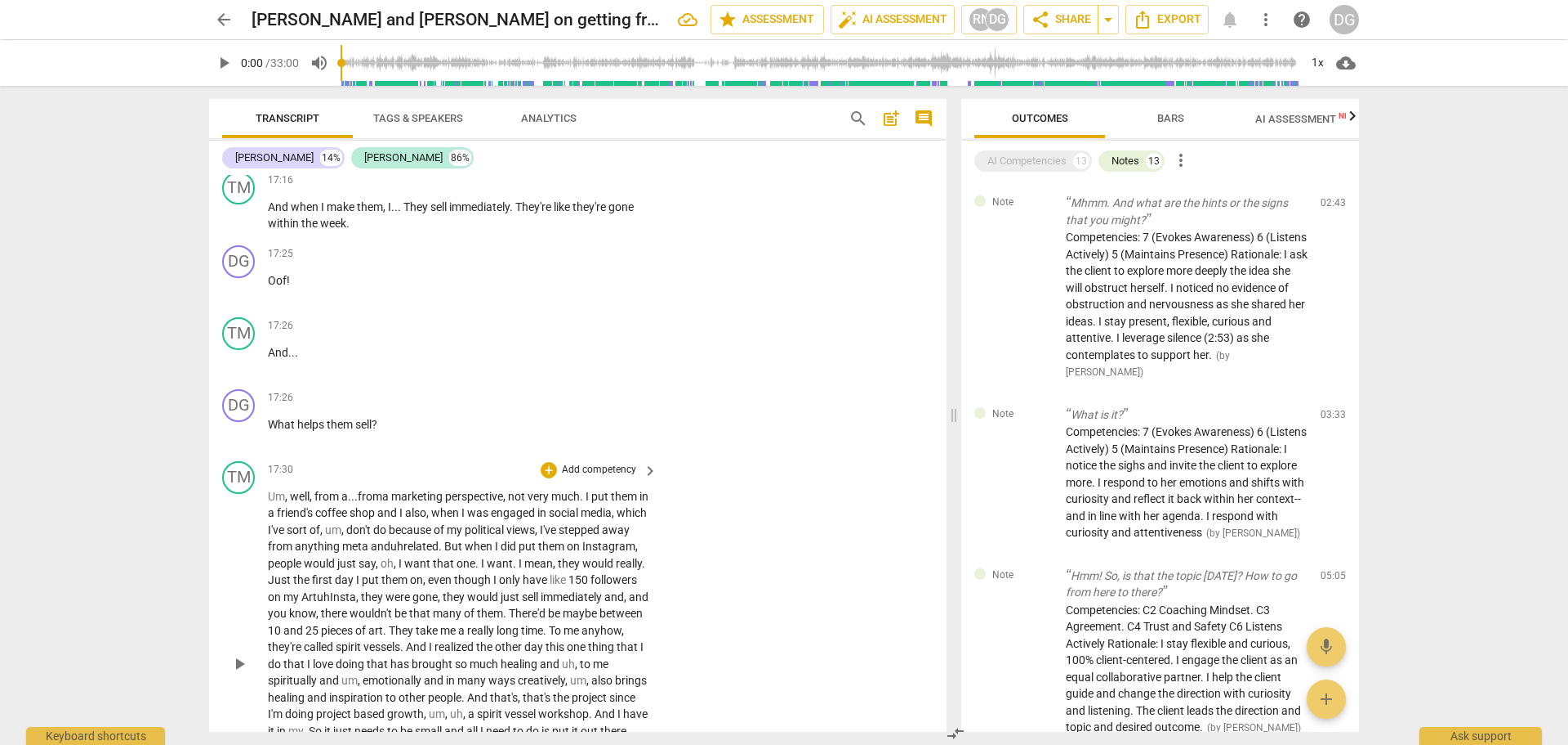
click at [543, 637] on span "." at bounding box center [546, 629] width 6 height 13
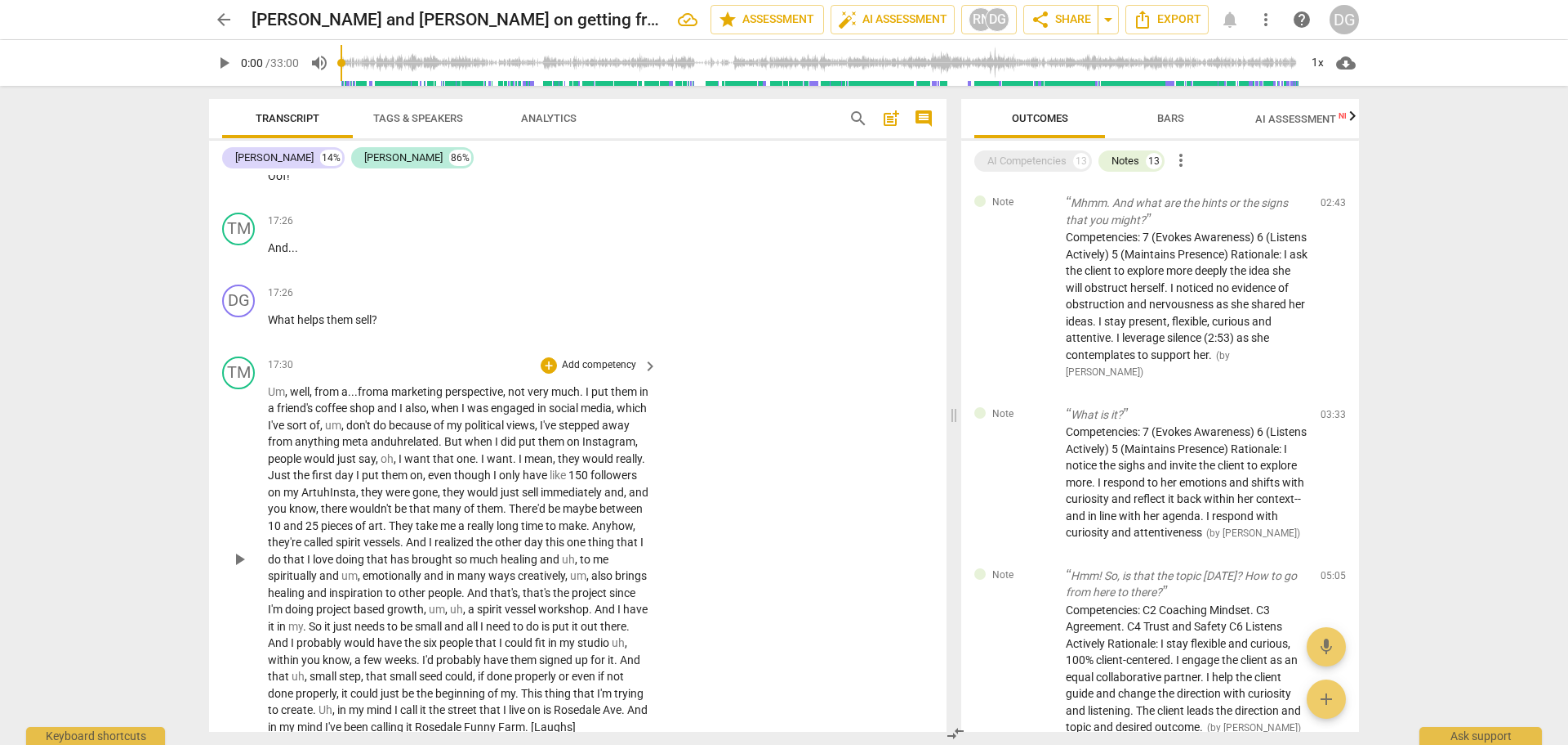
scroll to position [8463, 0]
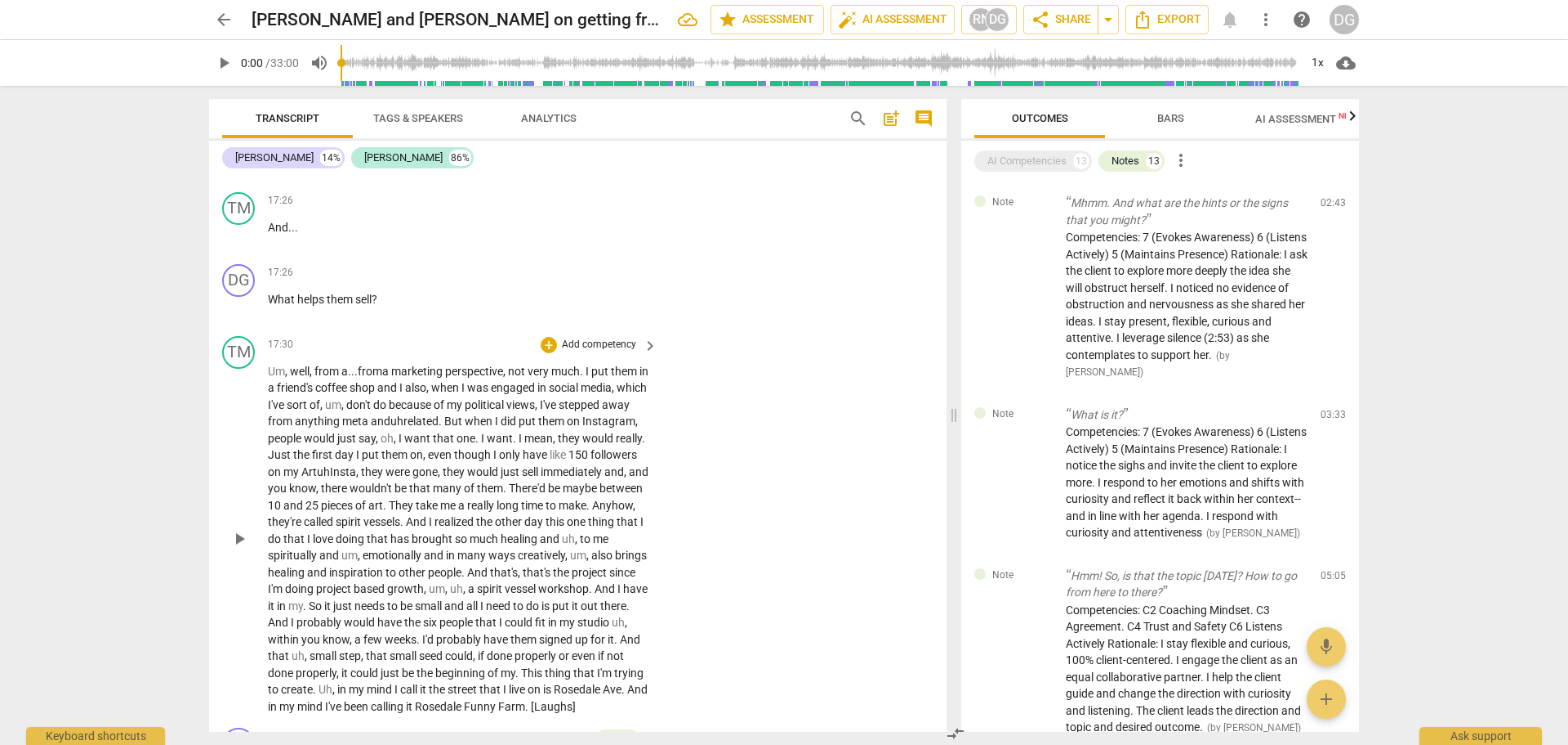
click at [303, 612] on span "my" at bounding box center [295, 605] width 14 height 13
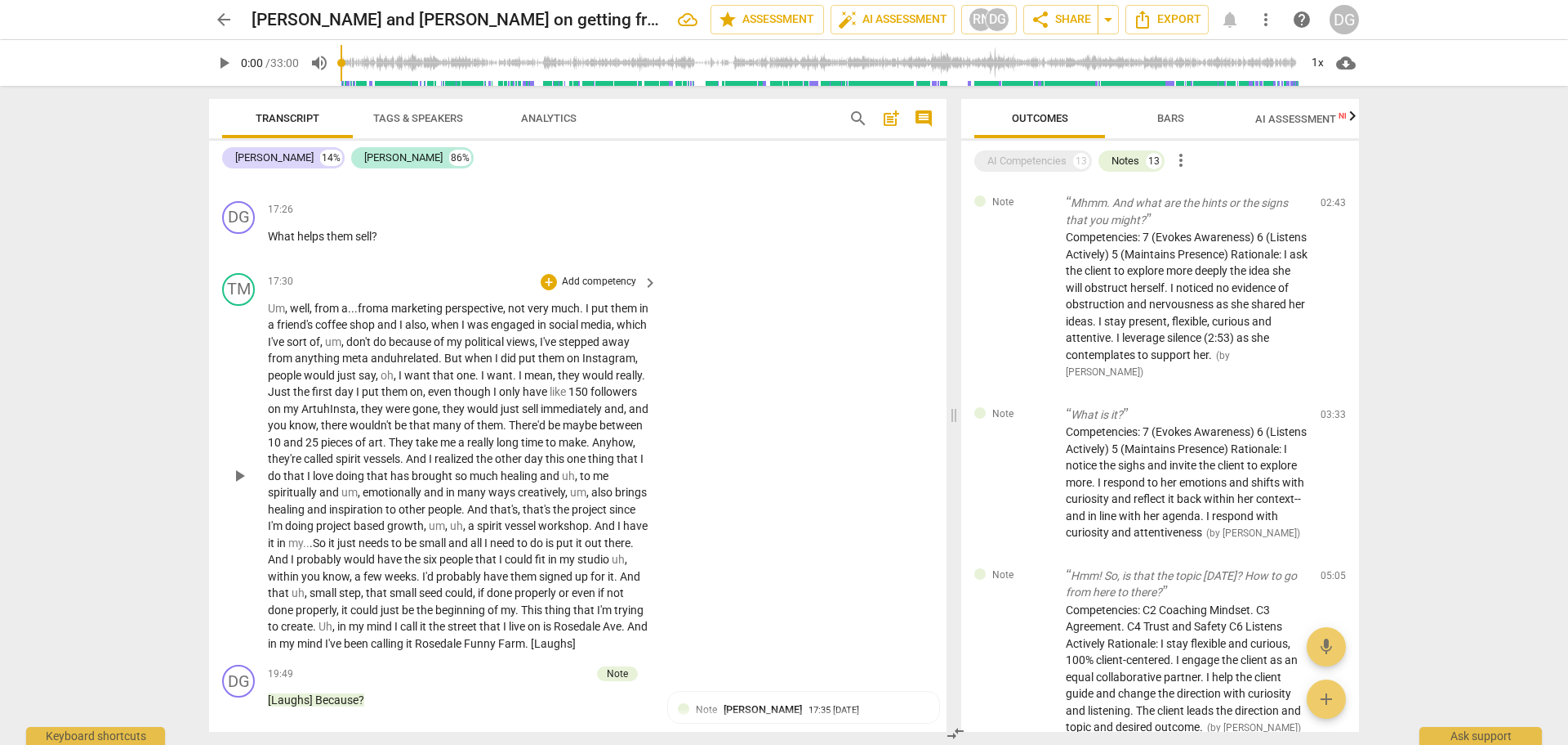
click at [615, 583] on span "." at bounding box center [617, 576] width 6 height 13
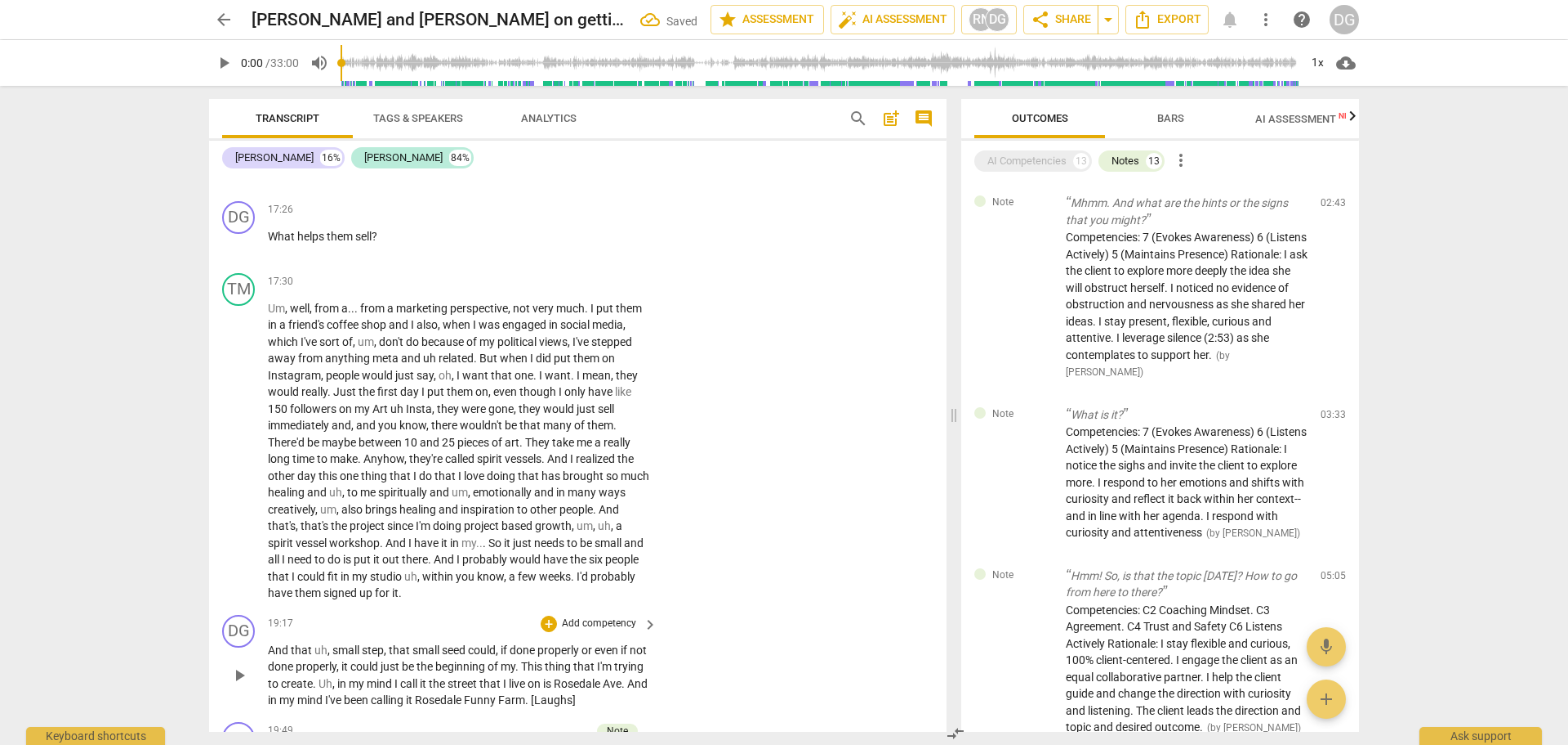
click at [269, 657] on span "And" at bounding box center [279, 649] width 23 height 13
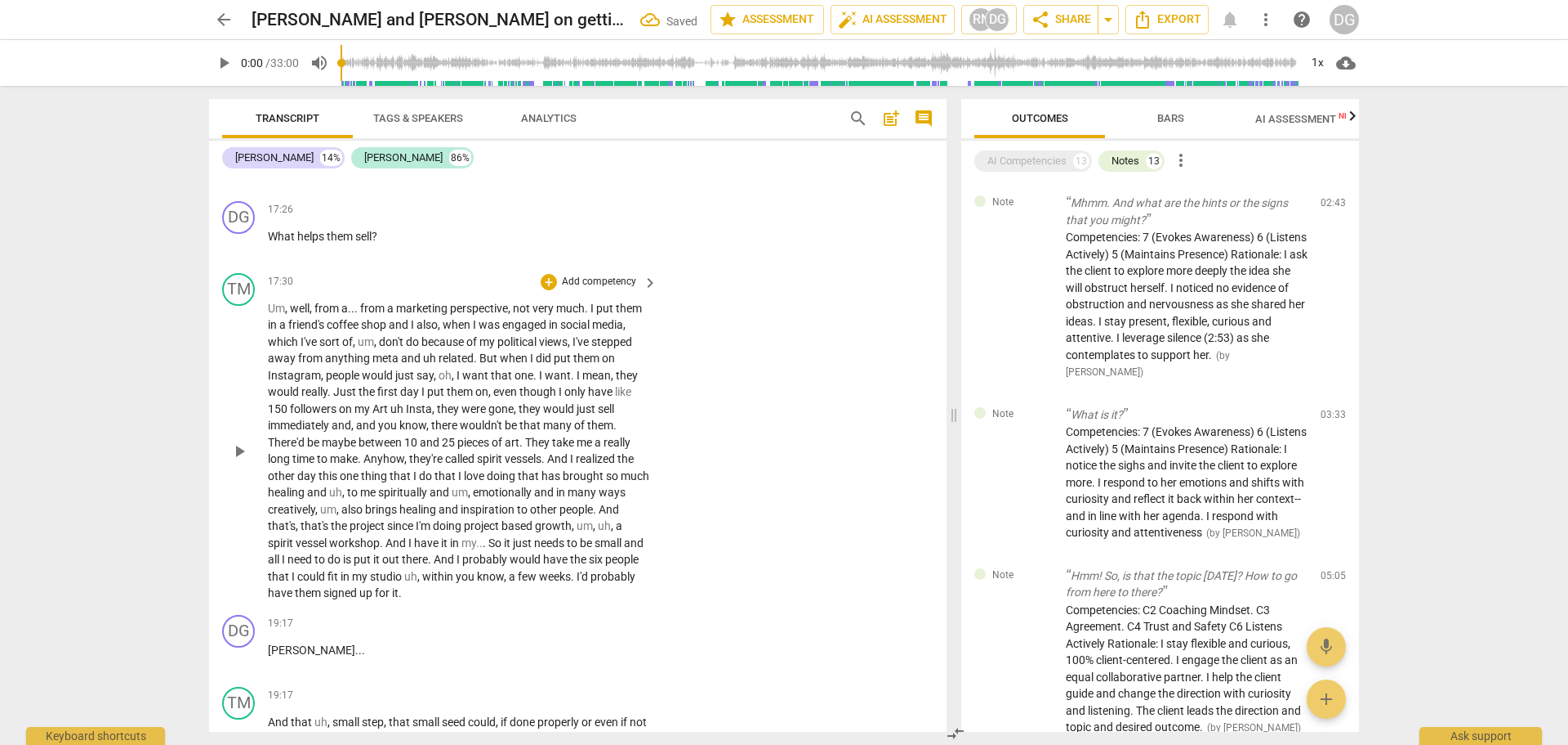
click at [939, 521] on div "TM play_arrow pause 17:30 + Add competency keyboard_arrow_right Um , well , fro…" at bounding box center [577, 437] width 738 height 341
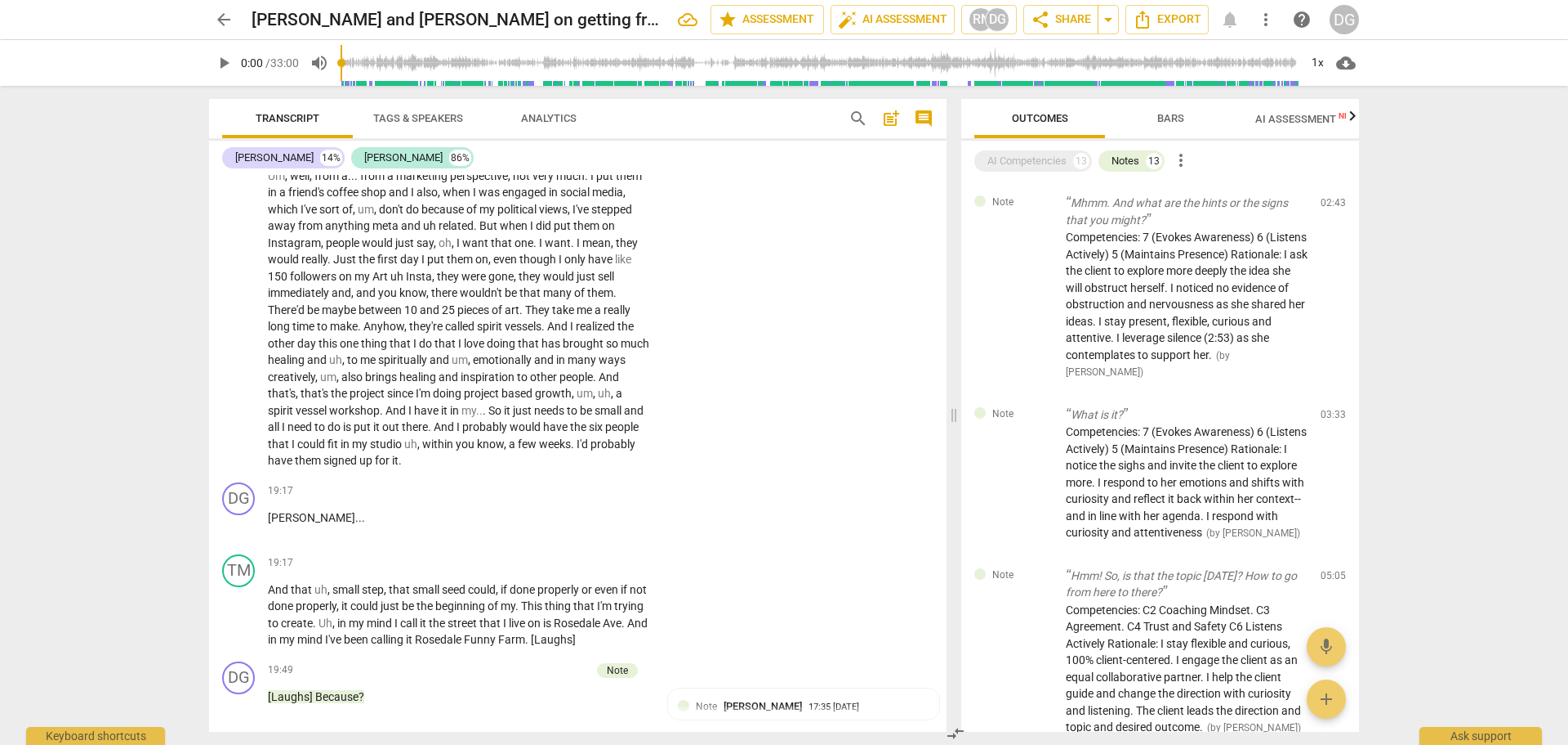
scroll to position [8680, 0]
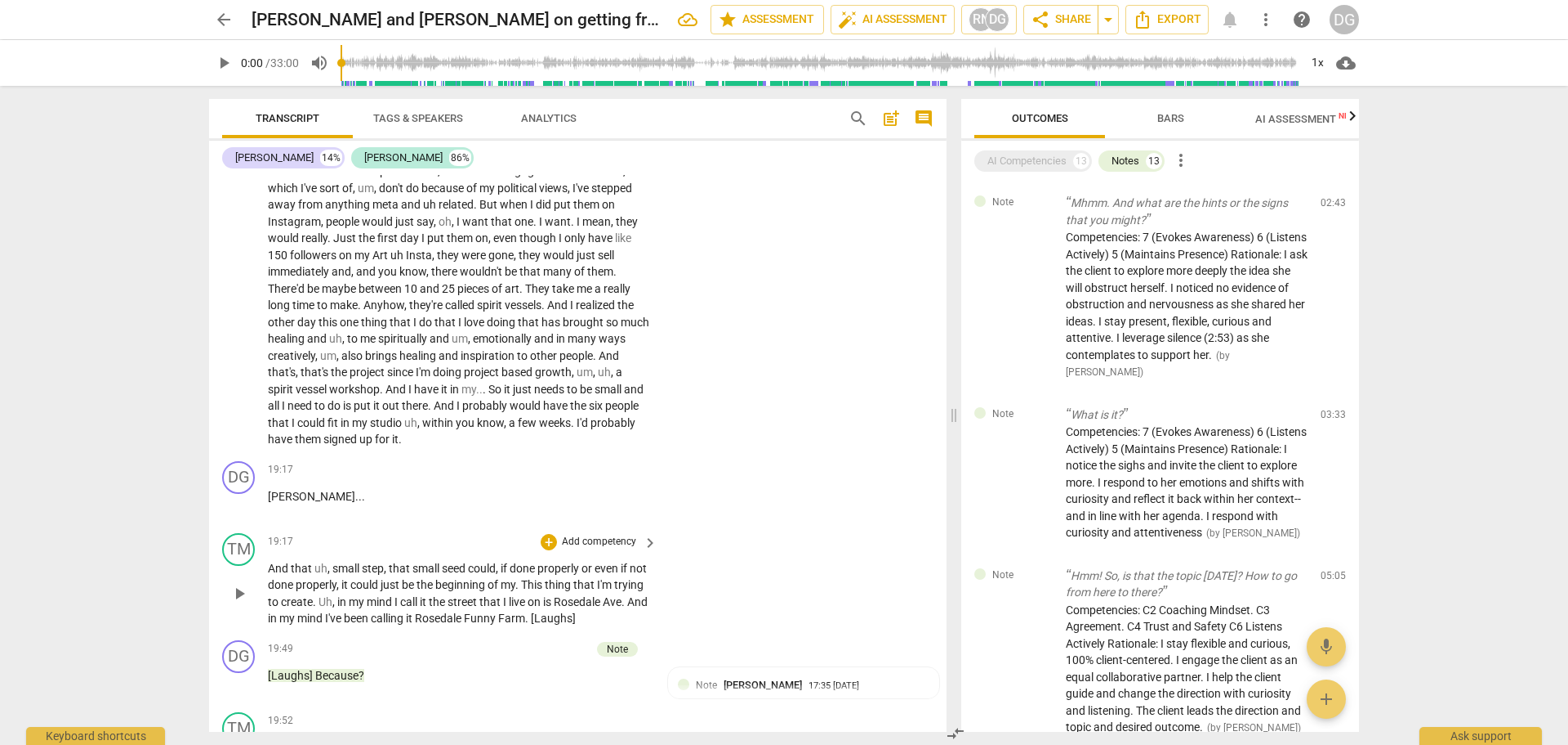
click at [582, 574] on span "properly" at bounding box center [559, 567] width 44 height 13
click at [521, 591] on span "." at bounding box center [518, 584] width 6 height 13
drag, startPoint x: 626, startPoint y: 637, endPoint x: 580, endPoint y: 638, distance: 46.0
click at [580, 627] on p "And that uh , small step , that small seed could , if done properly, or even if…" at bounding box center [458, 593] width 381 height 67
click at [379, 684] on p "[Laughs] Because ?" at bounding box center [458, 675] width 381 height 17
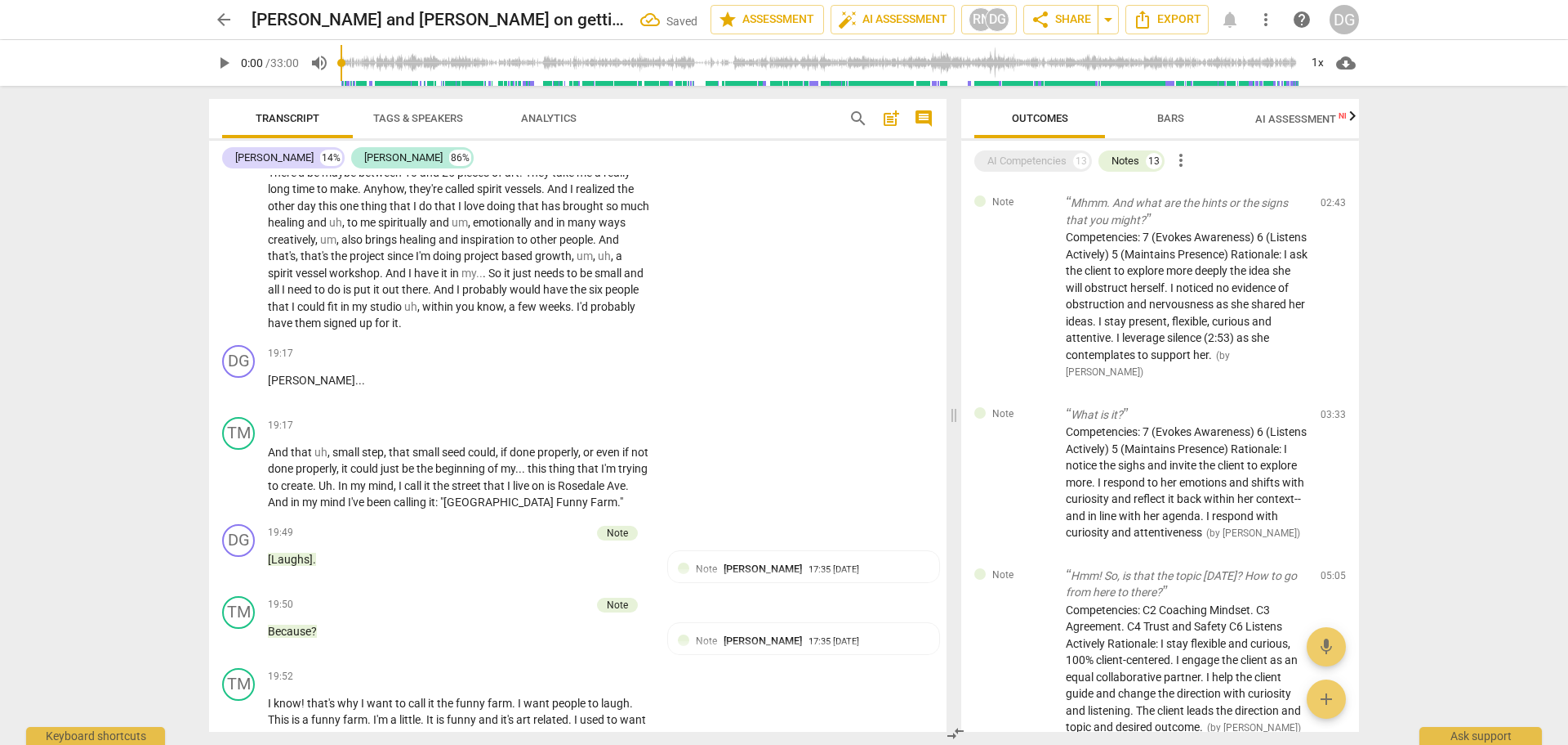
scroll to position [8860, 0]
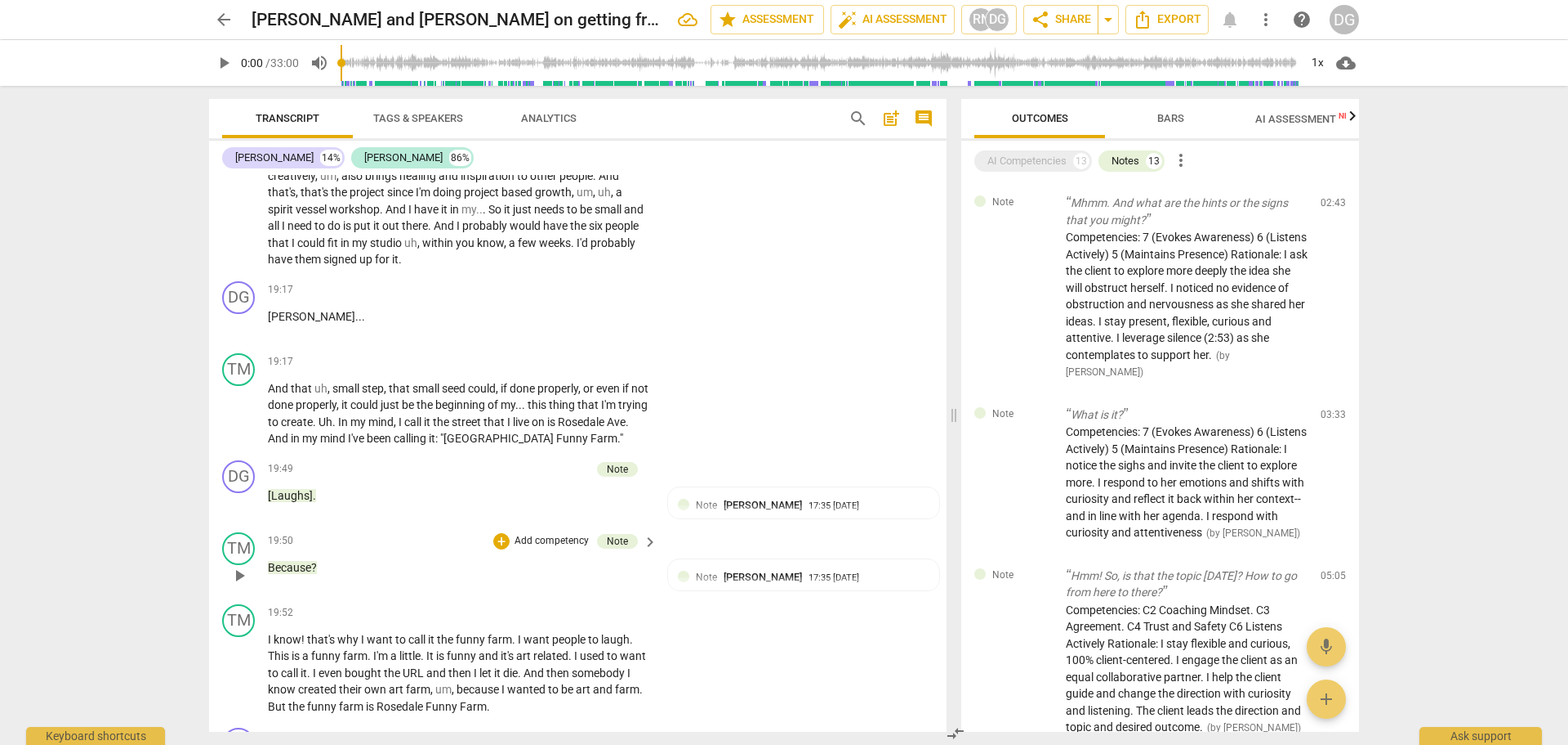
click at [351, 576] on p "Because ?" at bounding box center [458, 567] width 381 height 17
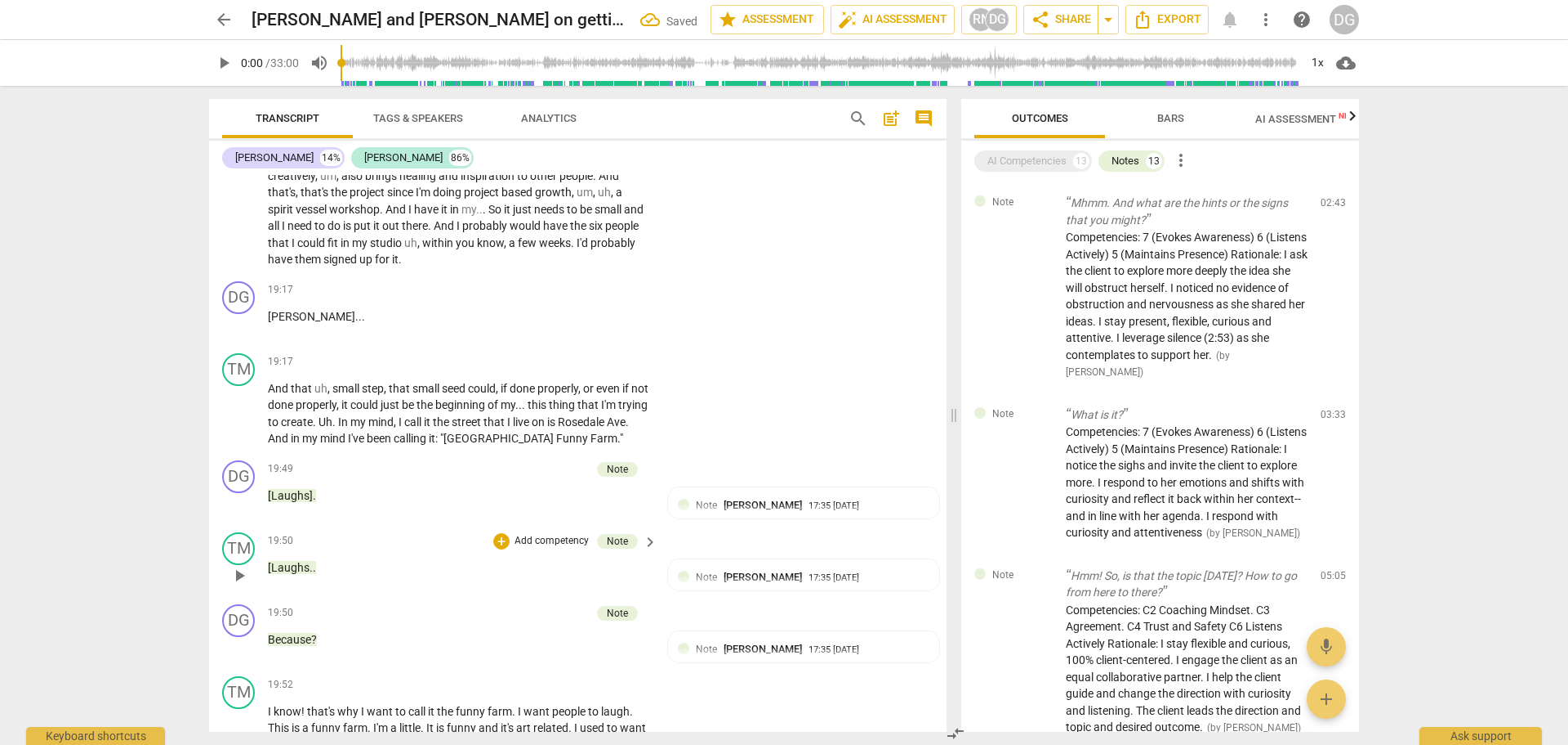
click at [328, 576] on p "[Laughs . ." at bounding box center [458, 567] width 381 height 17
drag, startPoint x: 329, startPoint y: 401, endPoint x: 313, endPoint y: 400, distance: 16.0
click at [313, 400] on p "And that uh , small step , that small seed could , if done properly , or even i…" at bounding box center [458, 413] width 381 height 67
drag, startPoint x: 367, startPoint y: 435, endPoint x: 351, endPoint y: 437, distance: 16.1
click at [351, 437] on p "And that uh , small step , that small seed could , if done properly , or even i…" at bounding box center [458, 413] width 381 height 67
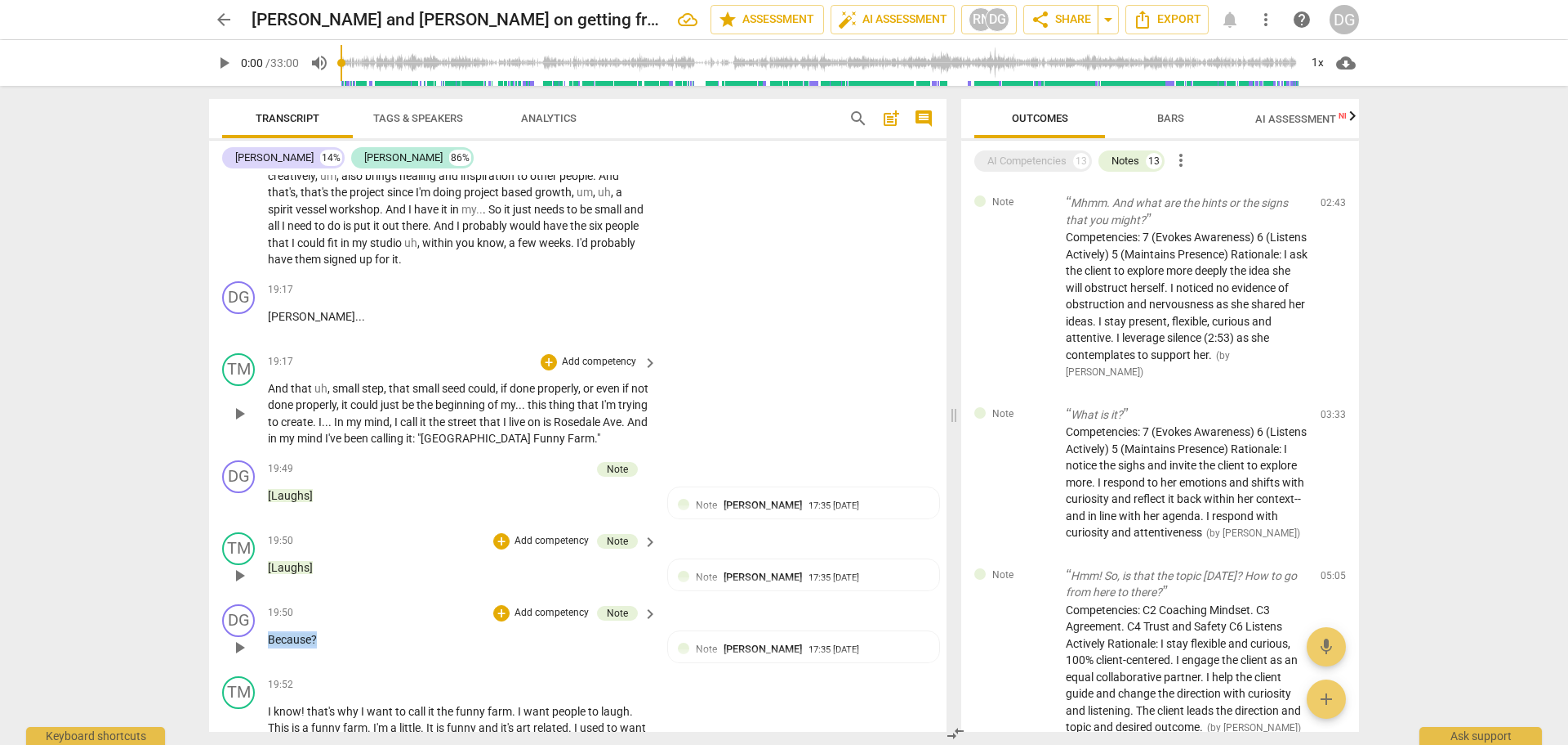
drag, startPoint x: 340, startPoint y: 658, endPoint x: 256, endPoint y: 650, distance: 84.4
click at [256, 650] on div "DG play_arrow pause 19:50 + Add competency Note keyboard_arrow_right Because ? …" at bounding box center [577, 633] width 738 height 72
click at [614, 620] on div "Note" at bounding box center [617, 612] width 21 height 14
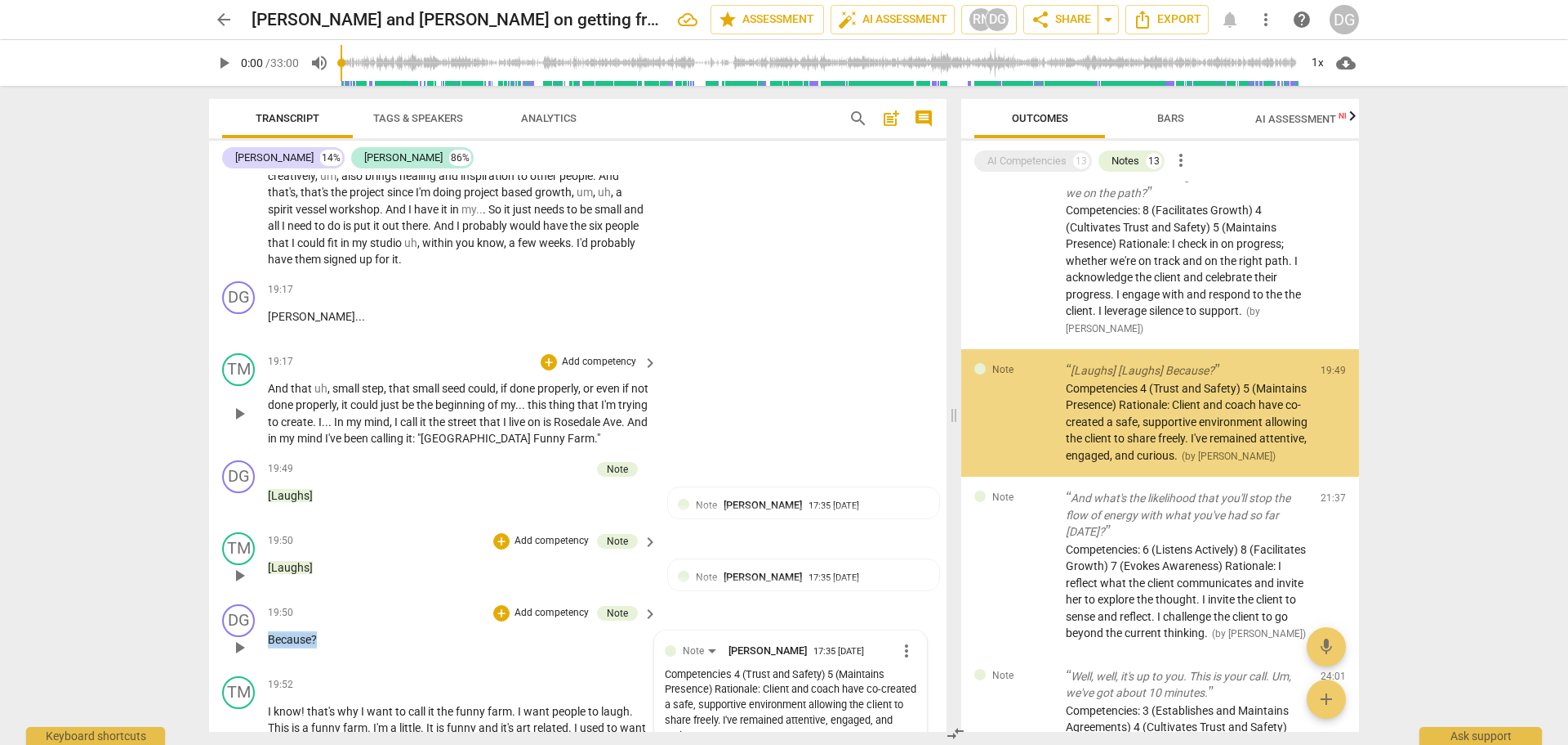
scroll to position [1393, 0]
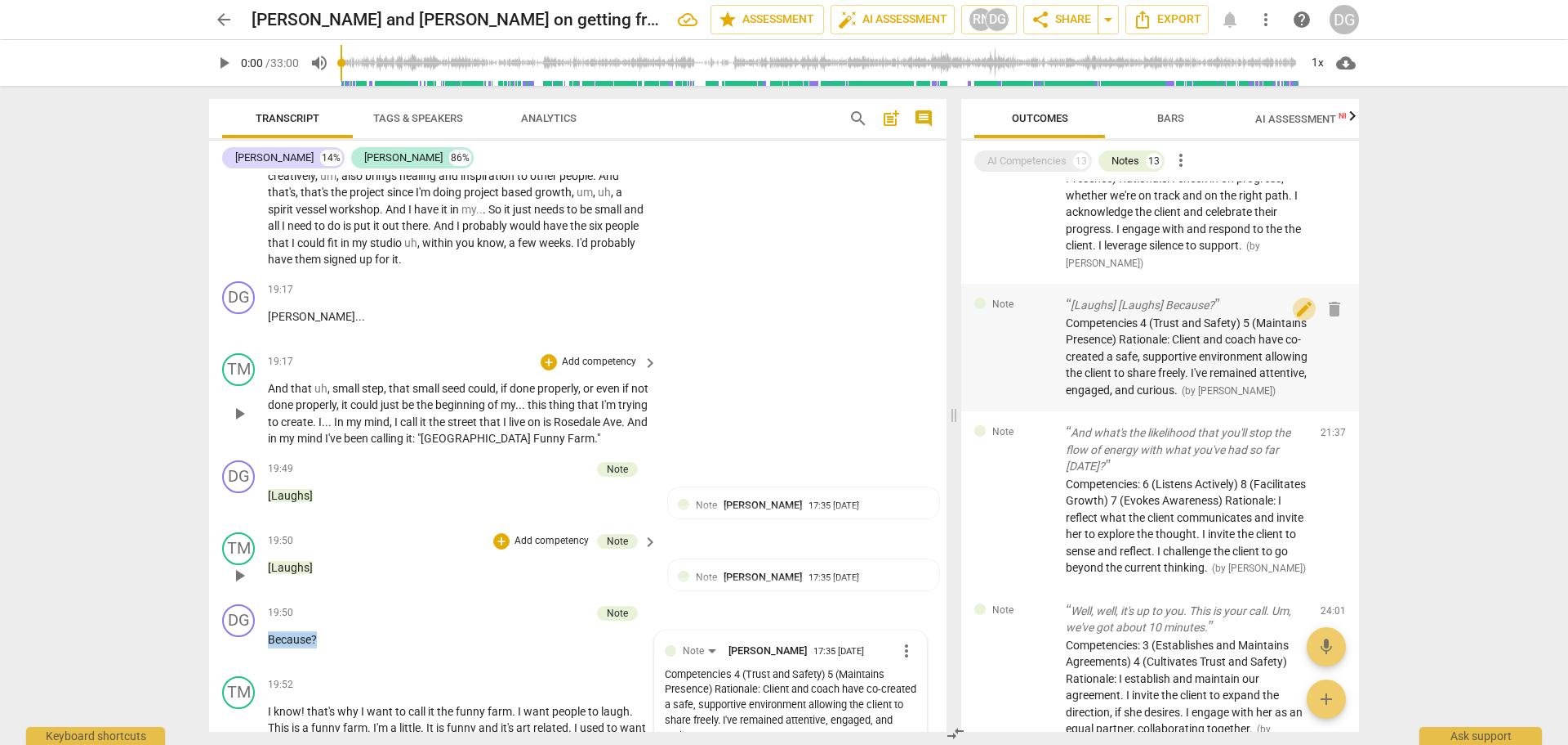
click at [1295, 319] on span "edit" at bounding box center [1304, 308] width 20 height 20
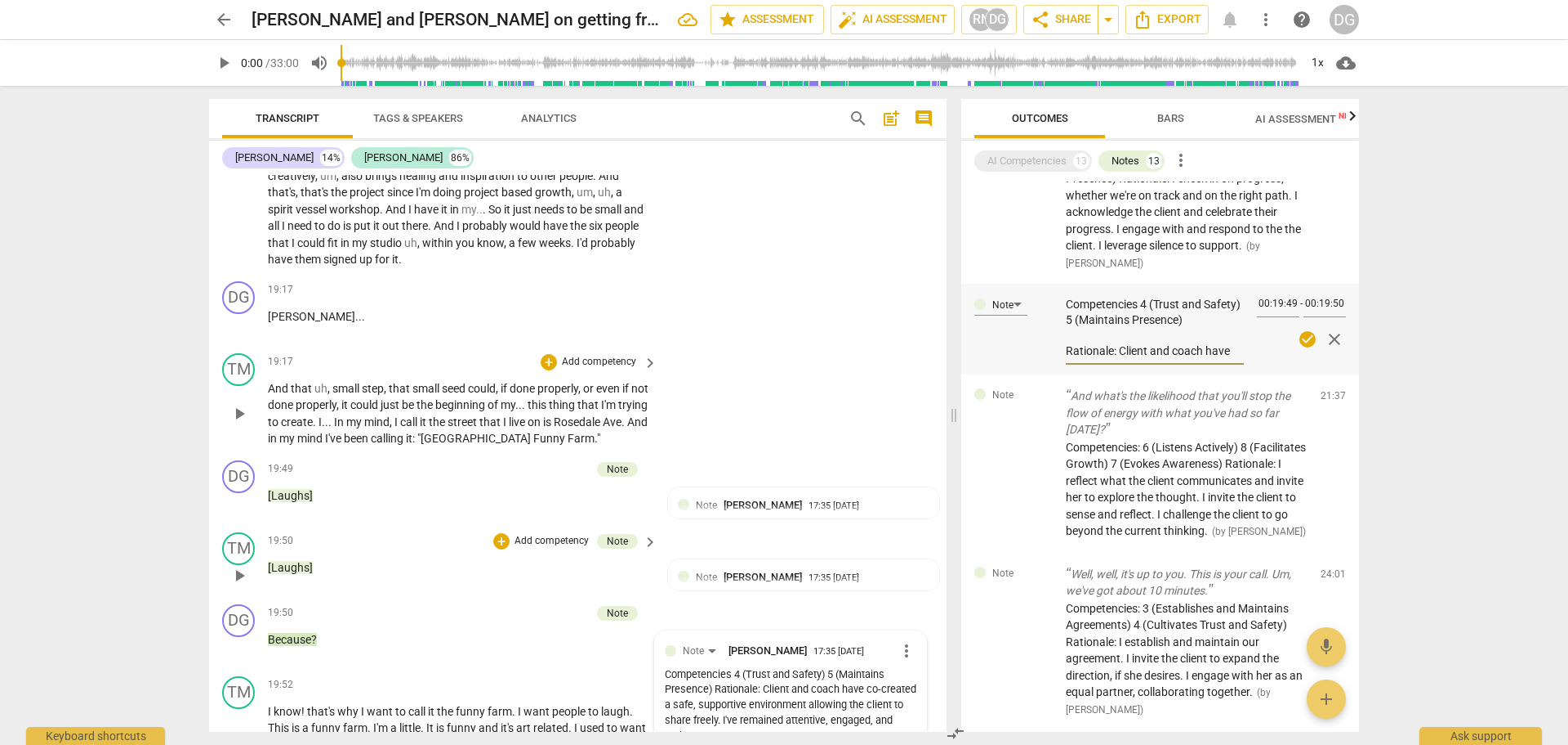
click at [1232, 358] on textarea "Competencies 4 (Trust and Safety) 5 (Maintains Presence) Rationale: Client and …" at bounding box center [1155, 327] width 178 height 62
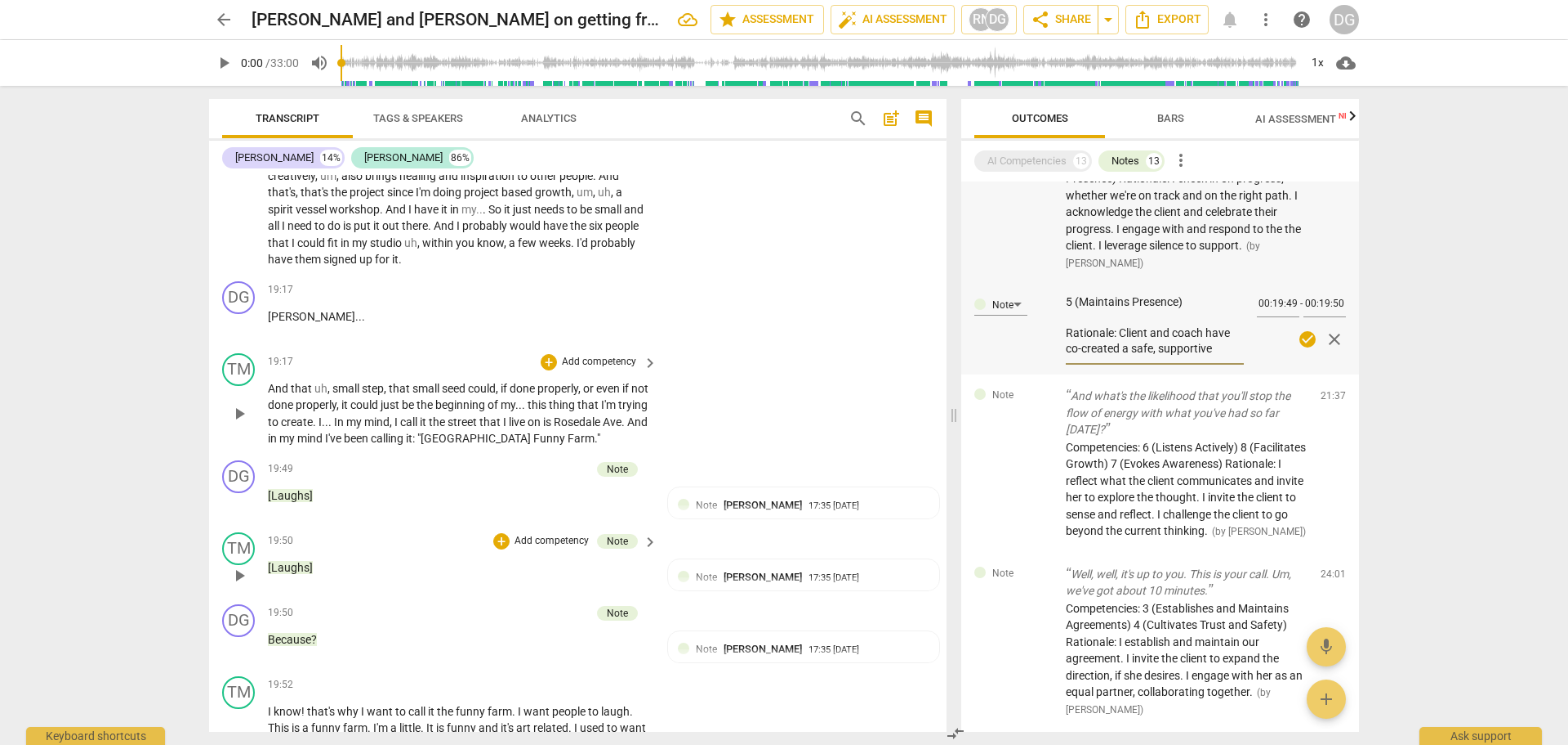
scroll to position [0, 0]
drag, startPoint x: 1232, startPoint y: 453, endPoint x: 1069, endPoint y: 392, distance: 174.0
click at [1069, 368] on div "Competencies 4 (Trust and Safety) 5 (Maintains Presence) Rationale: Client and …" at bounding box center [1155, 326] width 178 height 82
click at [1330, 349] on span "close" at bounding box center [1335, 339] width 20 height 20
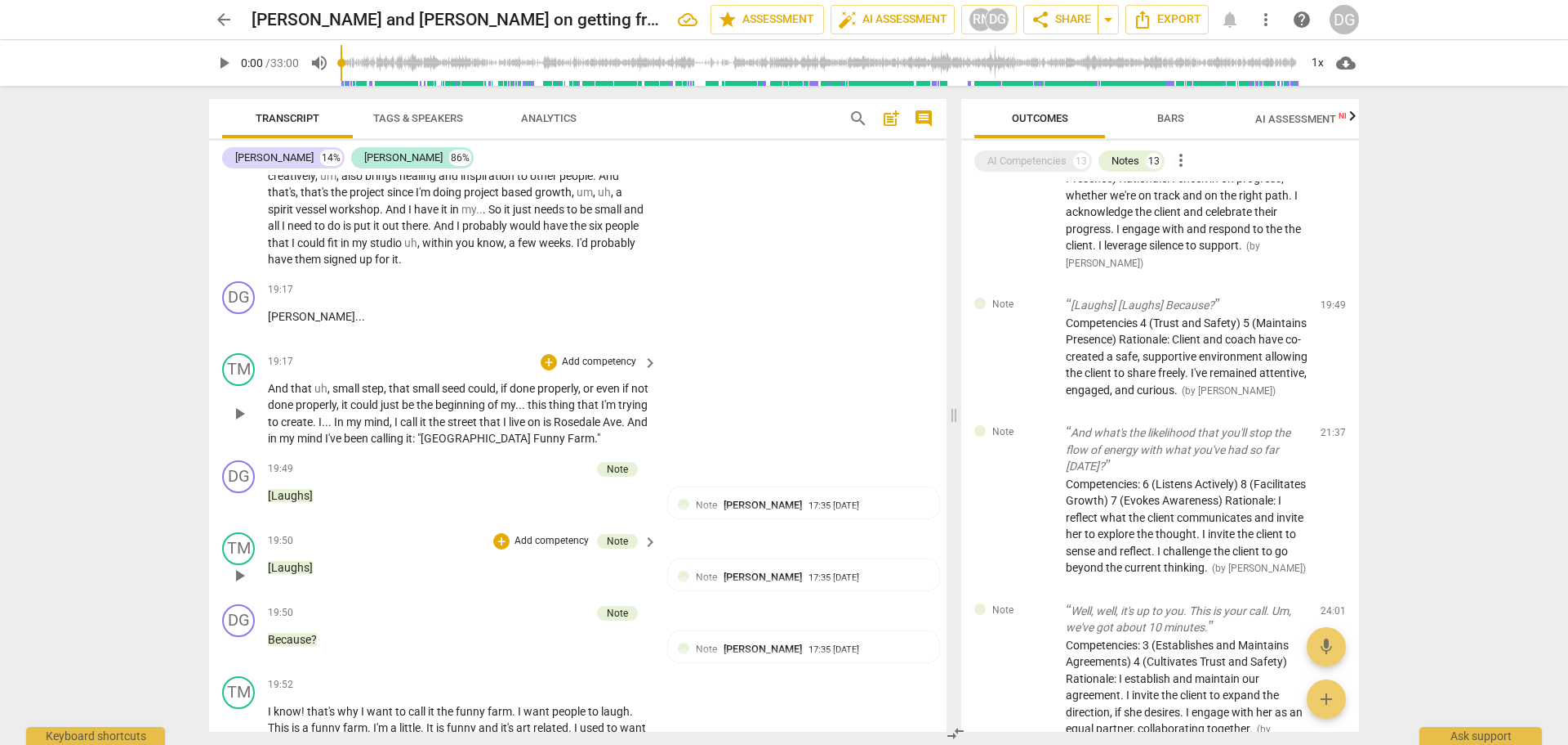
click at [421, 569] on div "19:50 + Add competency Note keyboard_arrow_right [Laughs]" at bounding box center [464, 561] width 391 height 59
drag, startPoint x: 326, startPoint y: 658, endPoint x: 267, endPoint y: 652, distance: 59.3
click at [267, 652] on div "DG play_arrow pause 19:50 + Add competency Note keyboard_arrow_right Because ? …" at bounding box center [577, 633] width 738 height 72
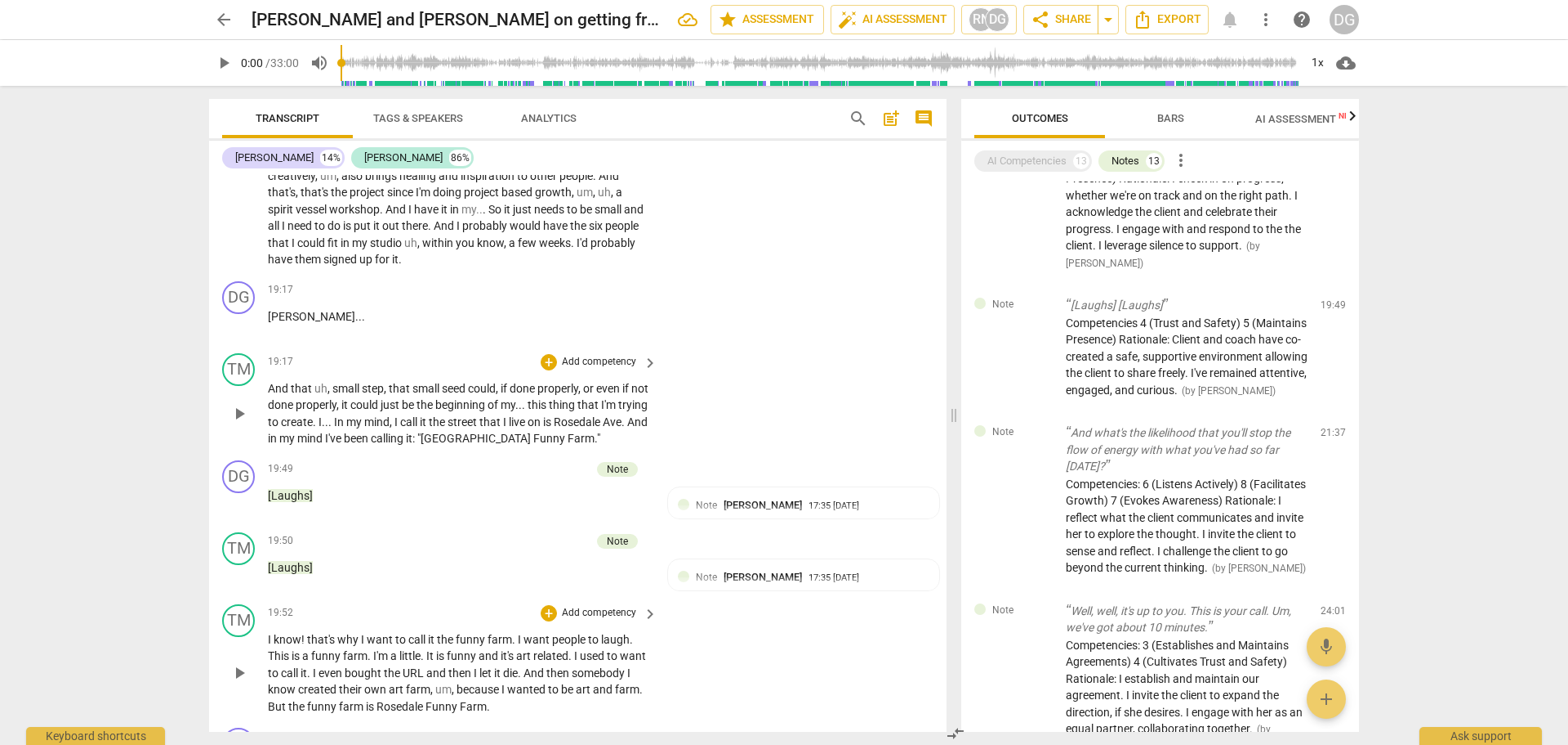
click at [439, 662] on span "is" at bounding box center [441, 655] width 11 height 13
click at [426, 662] on span "." at bounding box center [424, 655] width 6 height 13
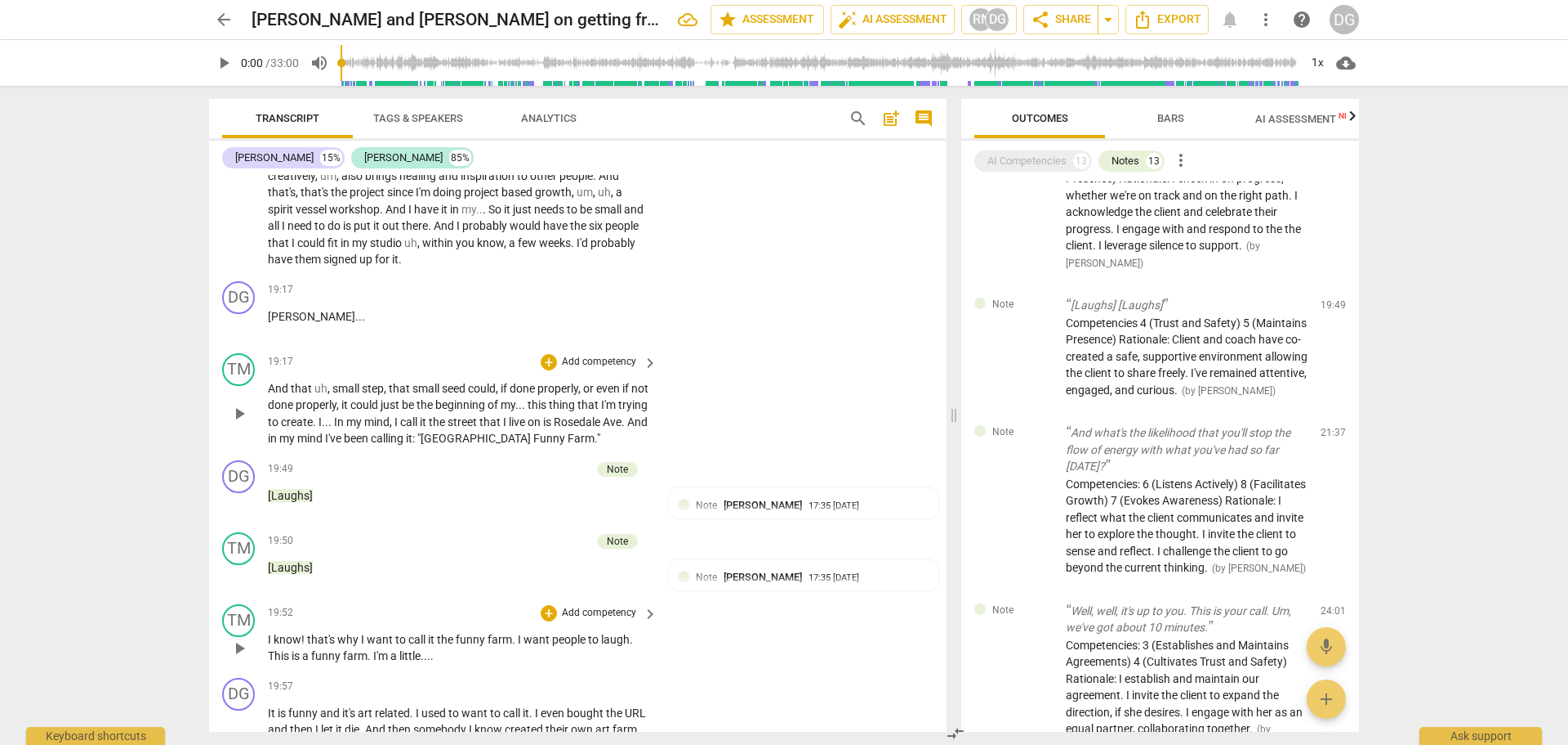
click at [310, 646] on span "that's" at bounding box center [323, 639] width 31 height 13
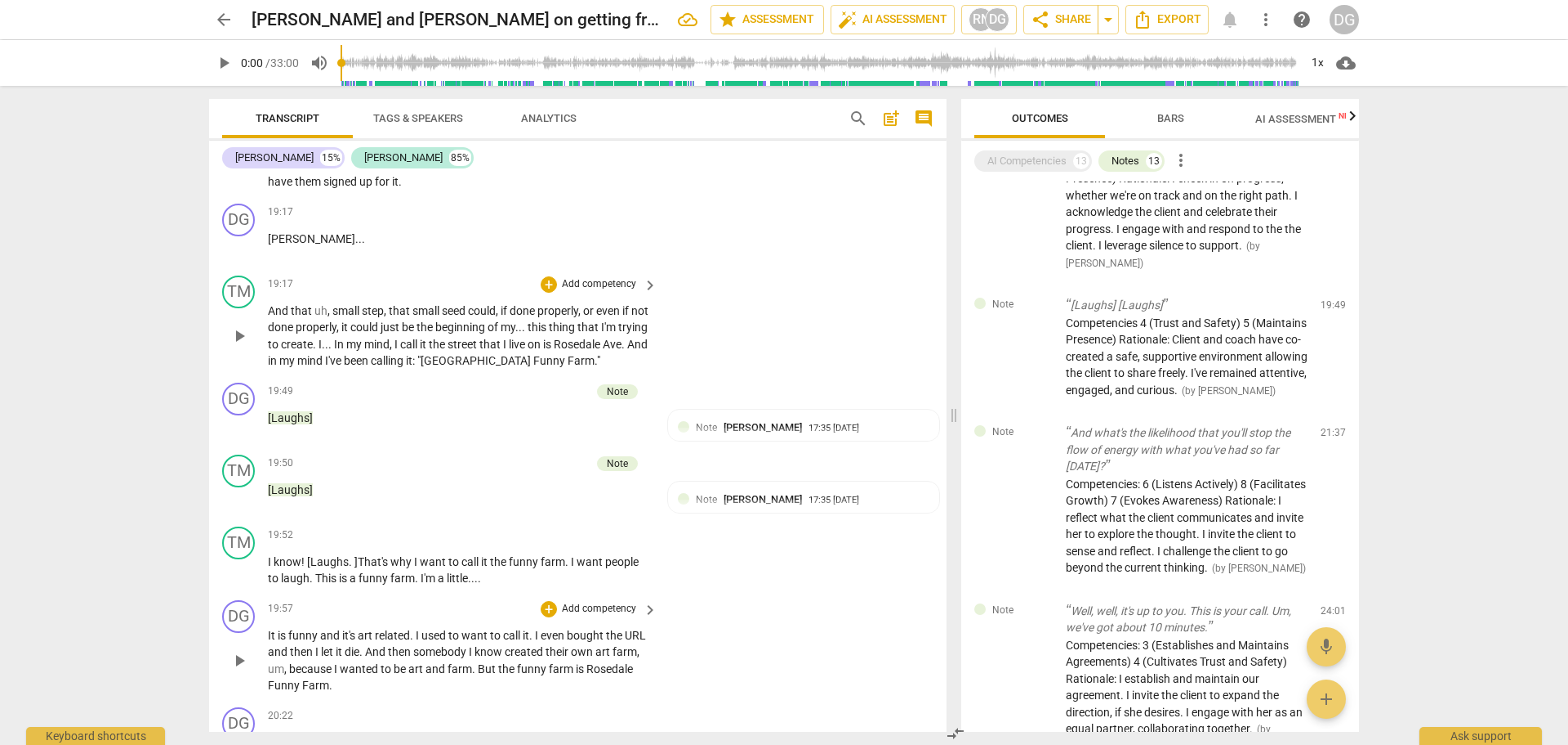
click at [317, 641] on span "funny" at bounding box center [305, 635] width 32 height 13
click at [364, 641] on span "funny" at bounding box center [351, 635] width 32 height 13
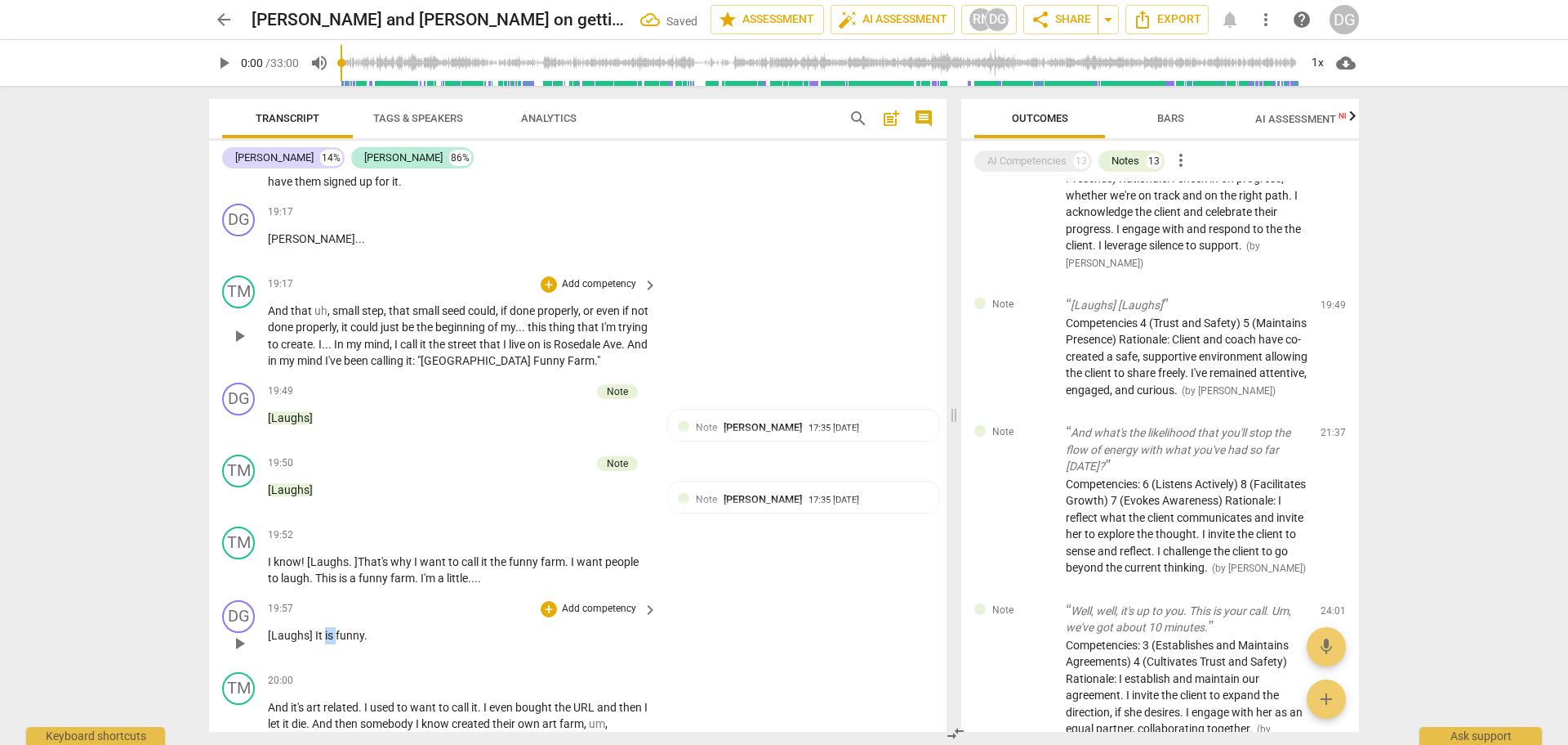
drag, startPoint x: 334, startPoint y: 650, endPoint x: 323, endPoint y: 654, distance: 11.7
click at [325, 641] on span "is" at bounding box center [330, 635] width 11 height 13
click at [372, 629] on icon "button" at bounding box center [373, 627] width 10 height 11
click at [336, 641] on span "funny" at bounding box center [350, 635] width 29 height 13
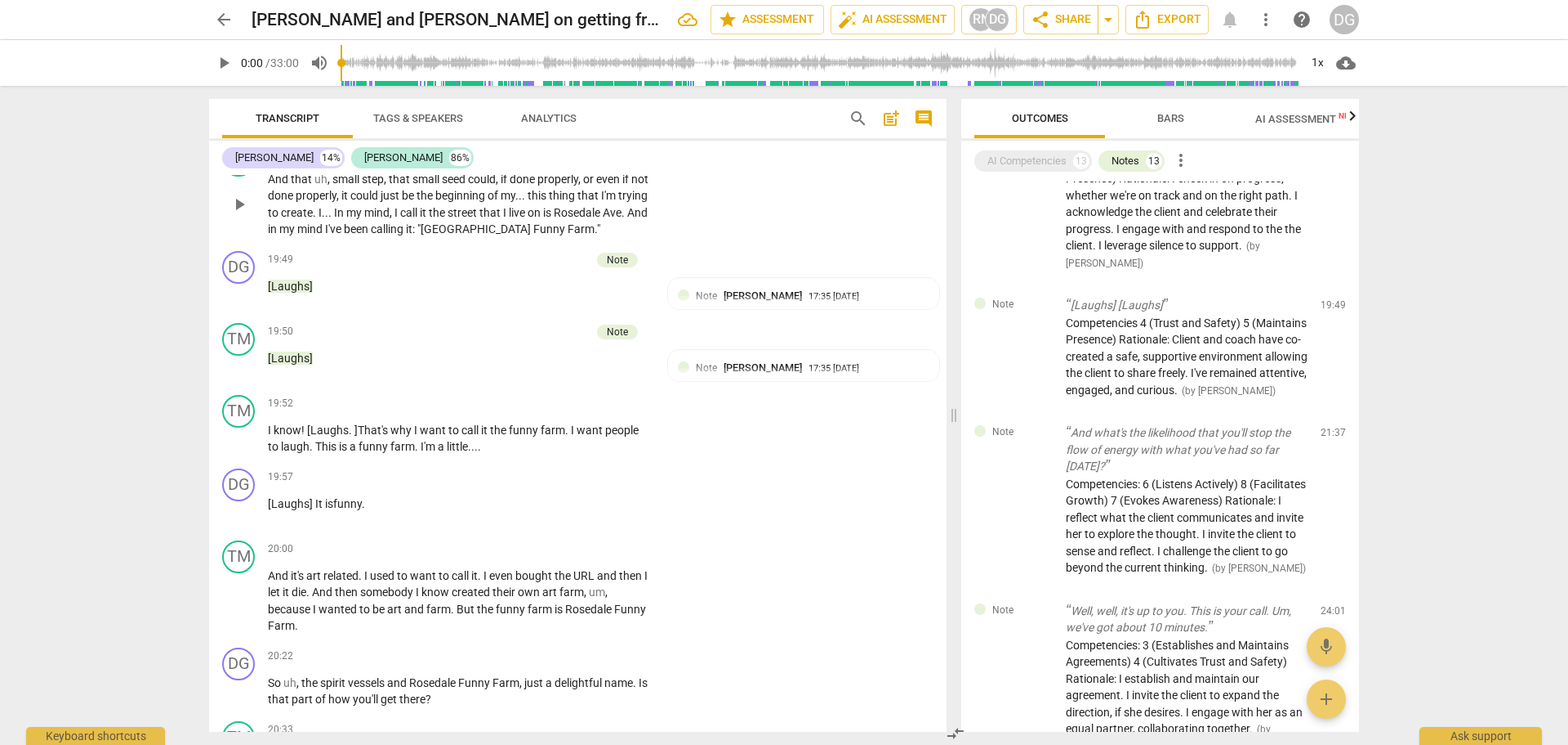
scroll to position [9112, 0]
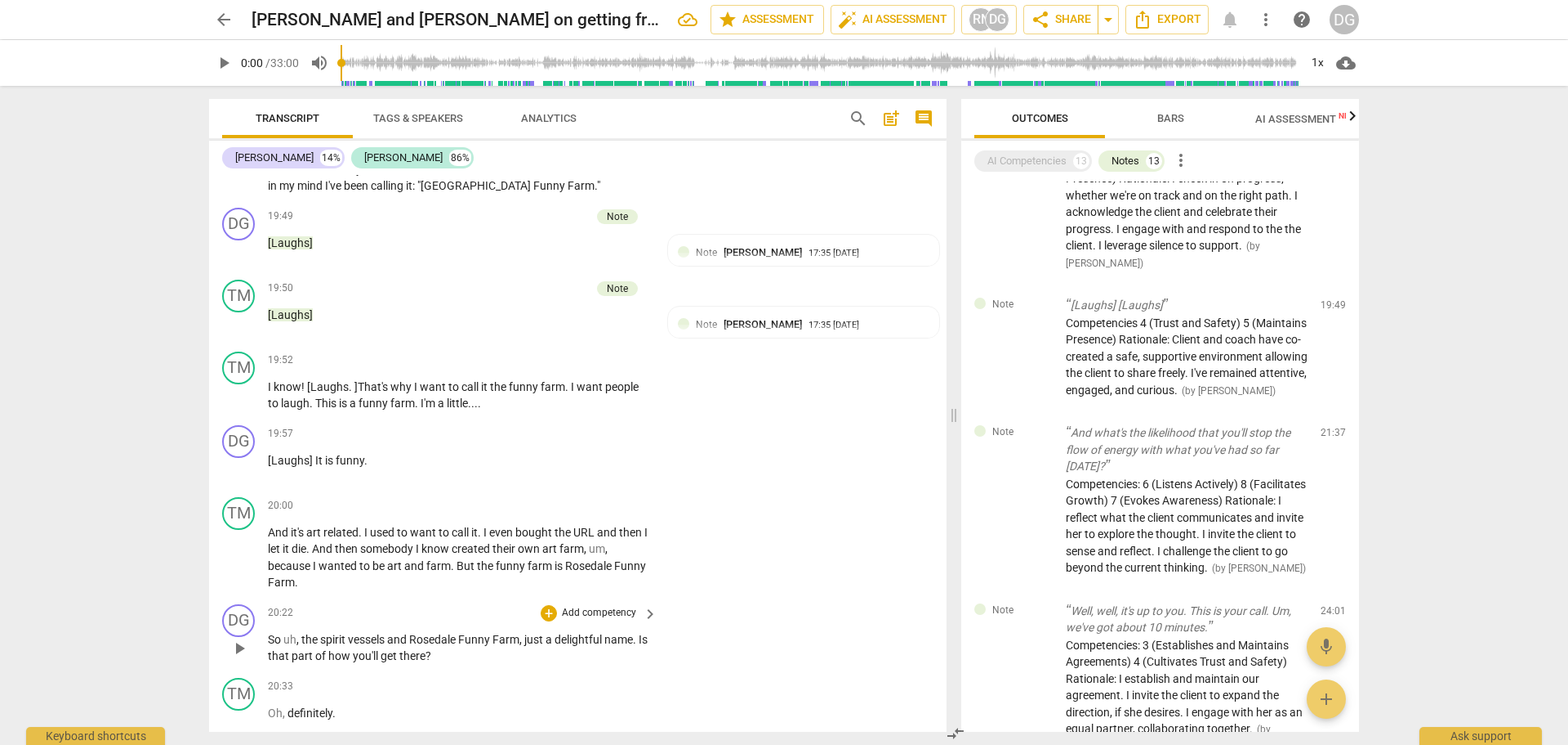
click at [301, 646] on span "," at bounding box center [299, 639] width 5 height 13
click at [621, 646] on span "." at bounding box center [618, 639] width 6 height 13
drag, startPoint x: 948, startPoint y: 536, endPoint x: 939, endPoint y: 541, distance: 10.3
click at [941, 543] on div "Transcript Tags & Speakers Analytics search post_add comment D G McCullough 14%…" at bounding box center [575, 415] width 757 height 659
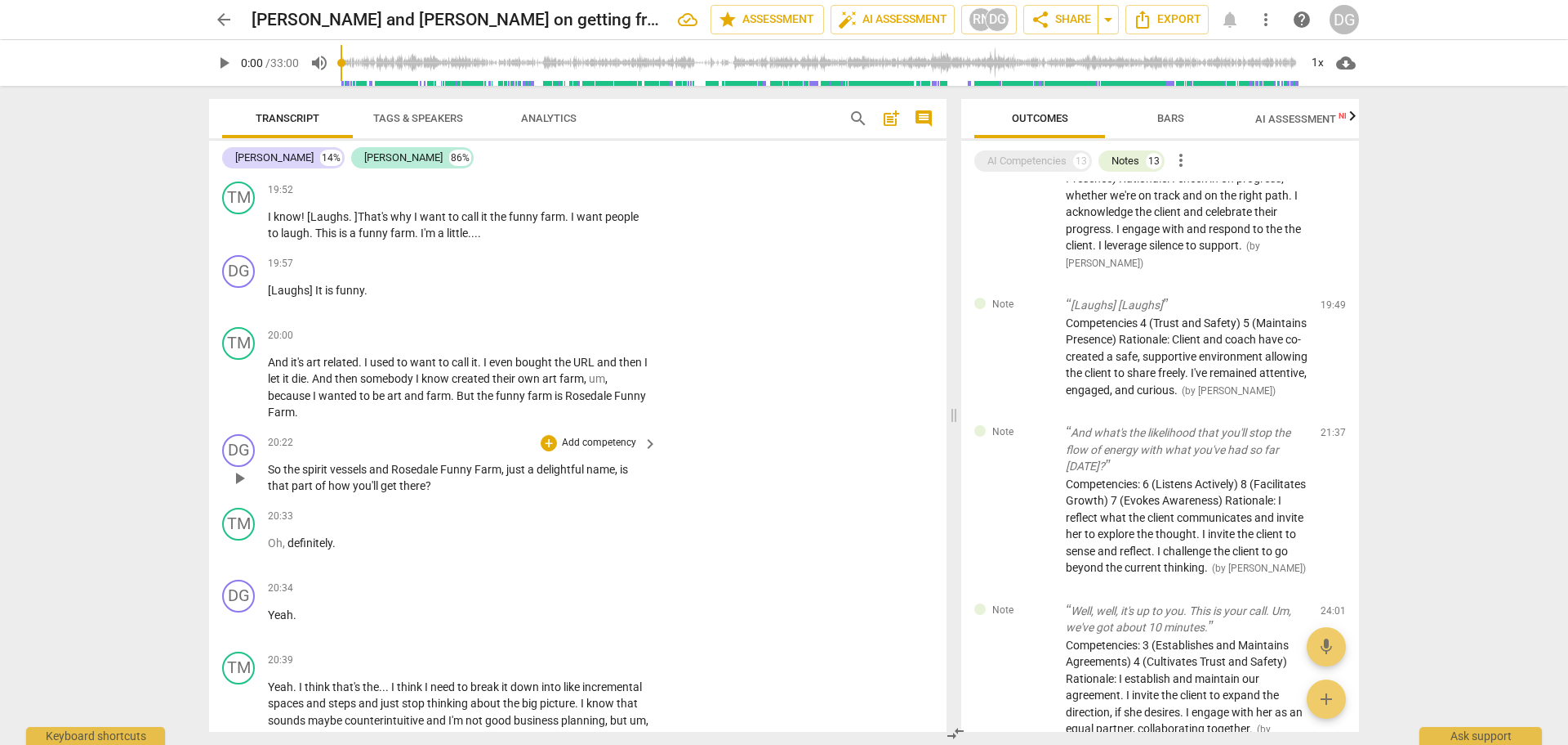
scroll to position [9326, 0]
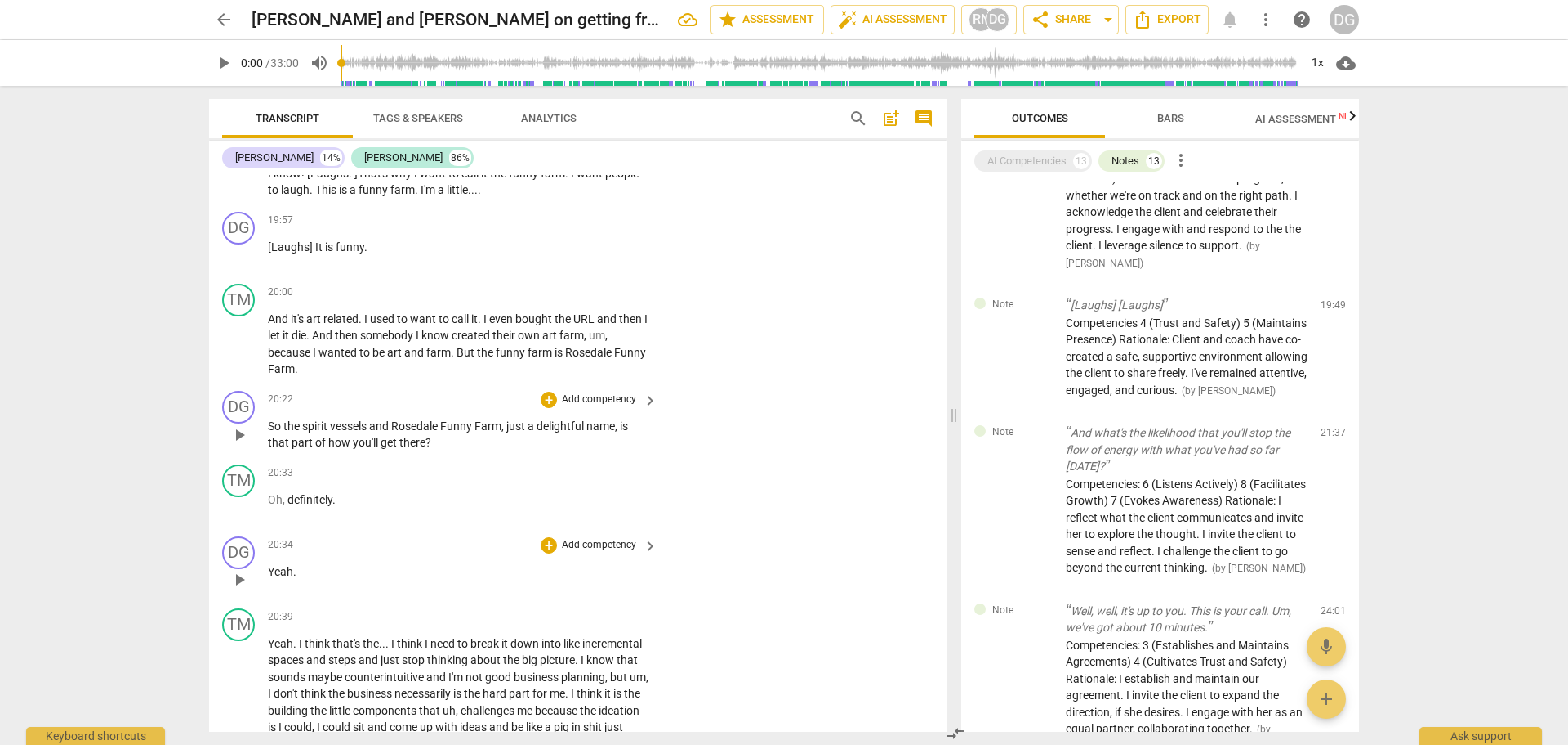
click at [312, 580] on p "Yeah ." at bounding box center [458, 572] width 381 height 17
drag, startPoint x: 297, startPoint y: 654, endPoint x: 267, endPoint y: 653, distance: 30.0
click at [267, 653] on div "TM play_arrow pause 20:39 + Add competency keyboard_arrow_right Yeah . I think …" at bounding box center [577, 688] width 738 height 174
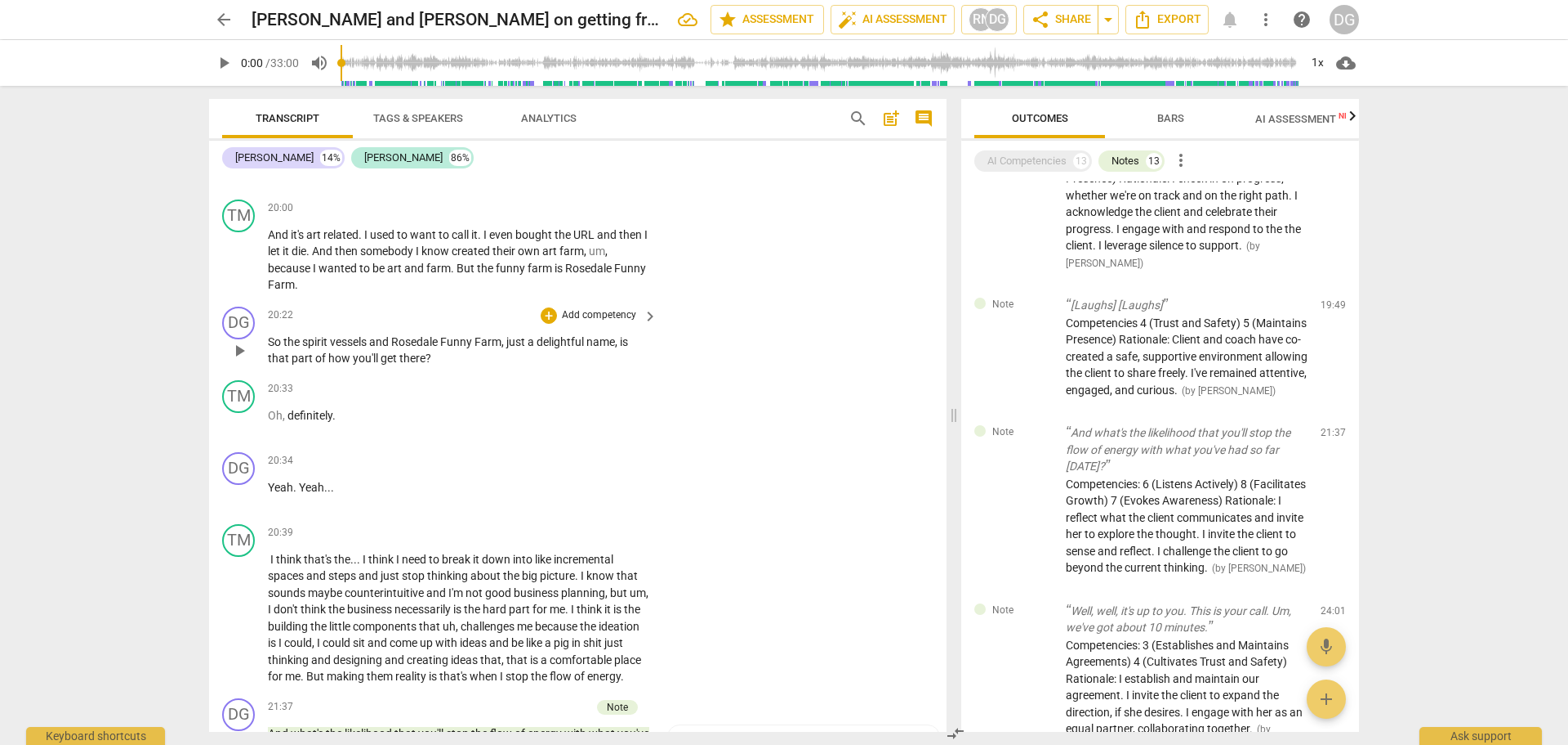
scroll to position [9432, 0]
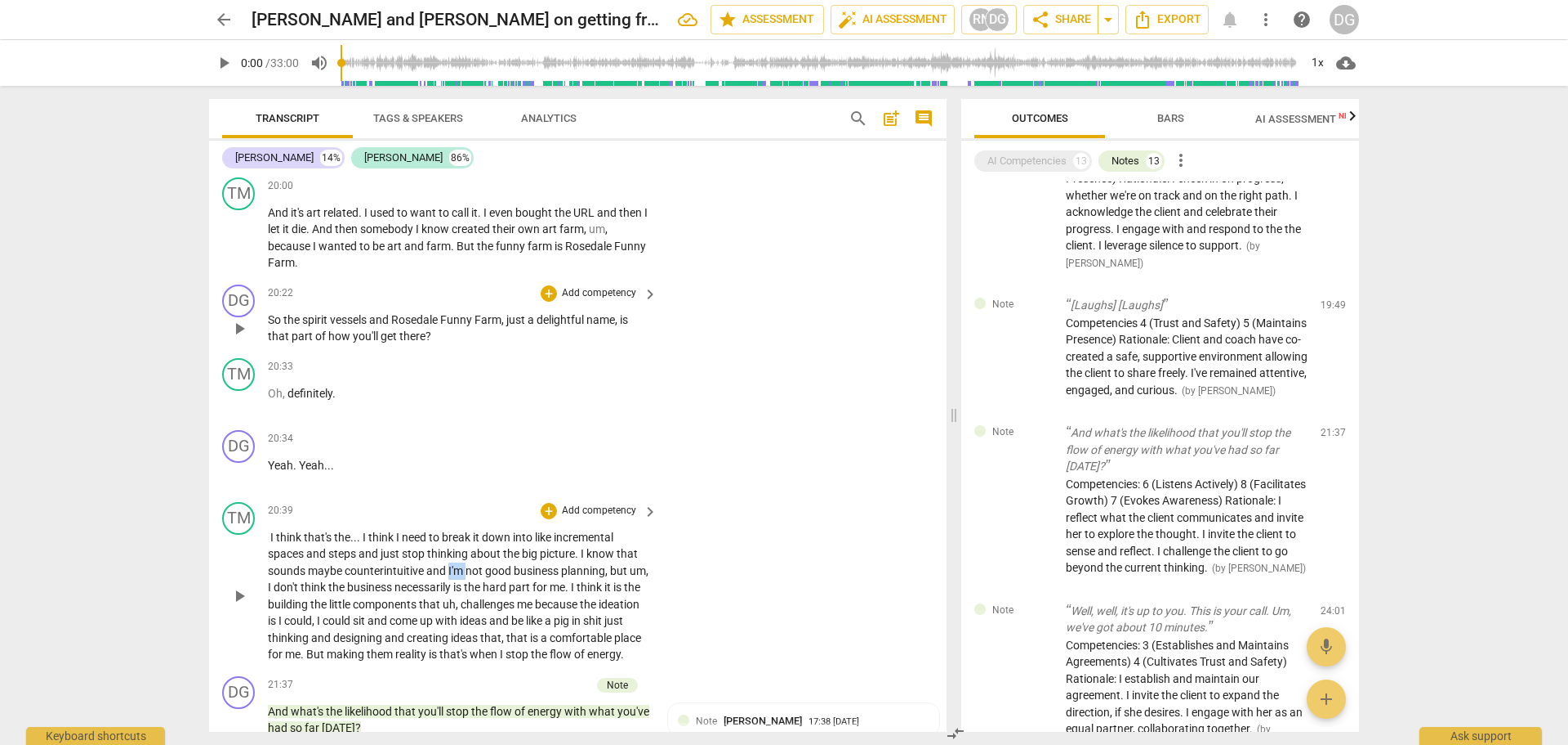
drag, startPoint x: 467, startPoint y: 588, endPoint x: 449, endPoint y: 591, distance: 18.2
click at [449, 591] on p "I think that's the . . . I think I need to break it down into like incremental …" at bounding box center [458, 596] width 381 height 134
drag, startPoint x: 458, startPoint y: 621, endPoint x: 445, endPoint y: 621, distance: 13.0
click at [445, 621] on p "I think that's the . . . I think I need to break it down into like incremental …" at bounding box center [458, 596] width 381 height 134
click at [437, 660] on span "is" at bounding box center [434, 653] width 11 height 13
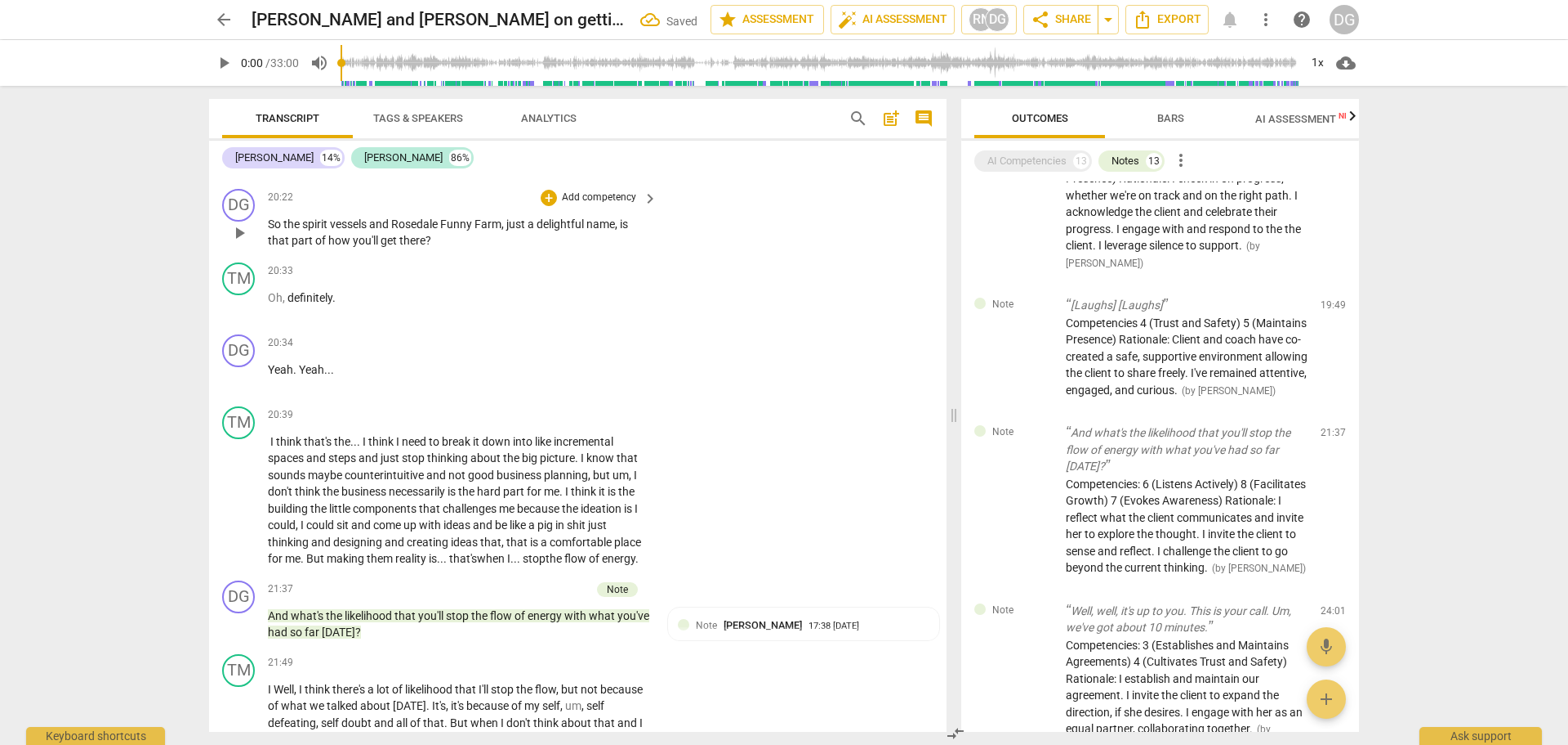
scroll to position [9548, 0]
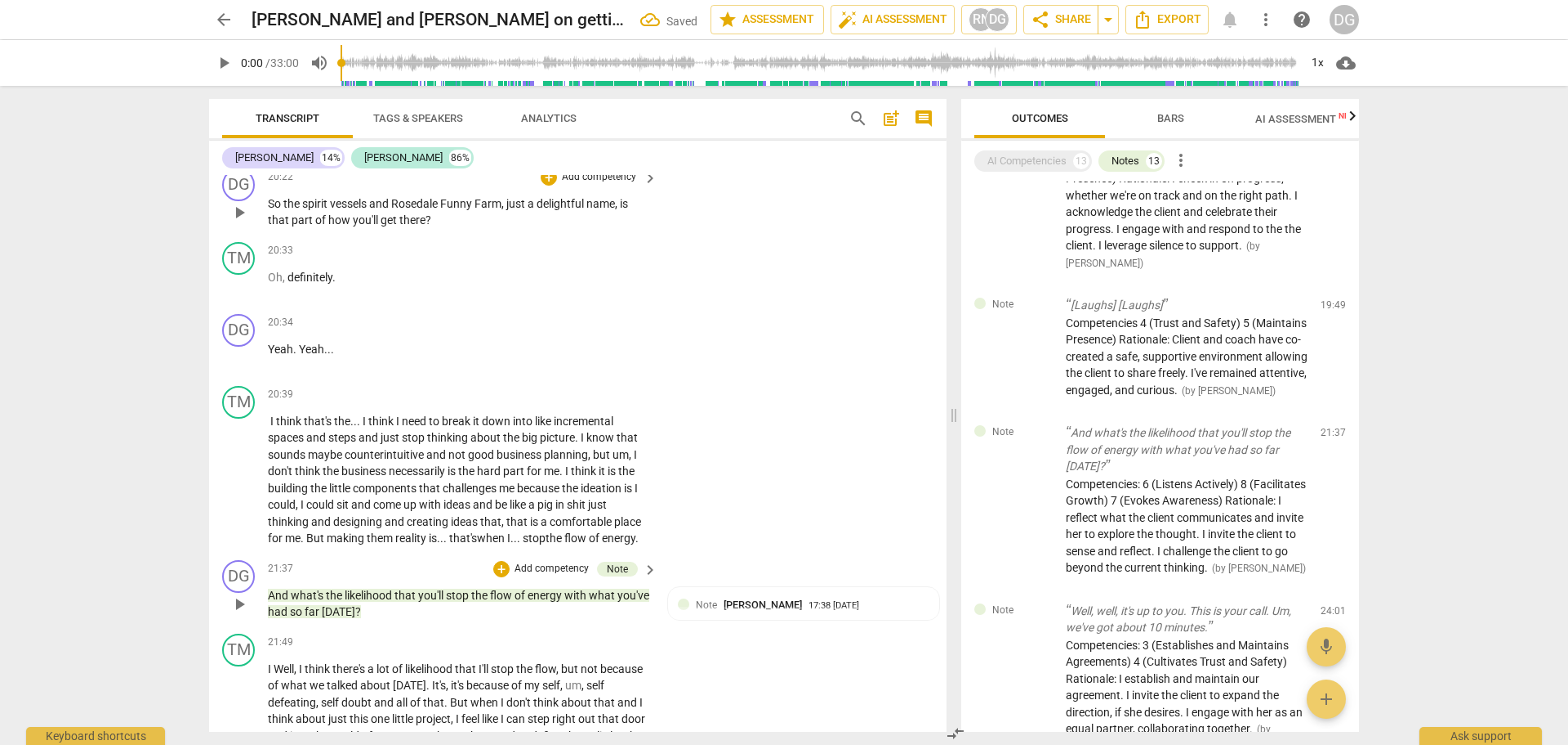
click at [403, 620] on p "And what's the likelihood that you'll stop the flow of energy with what you've …" at bounding box center [458, 603] width 381 height 33
click at [273, 675] on span "Well" at bounding box center [284, 668] width 20 height 13
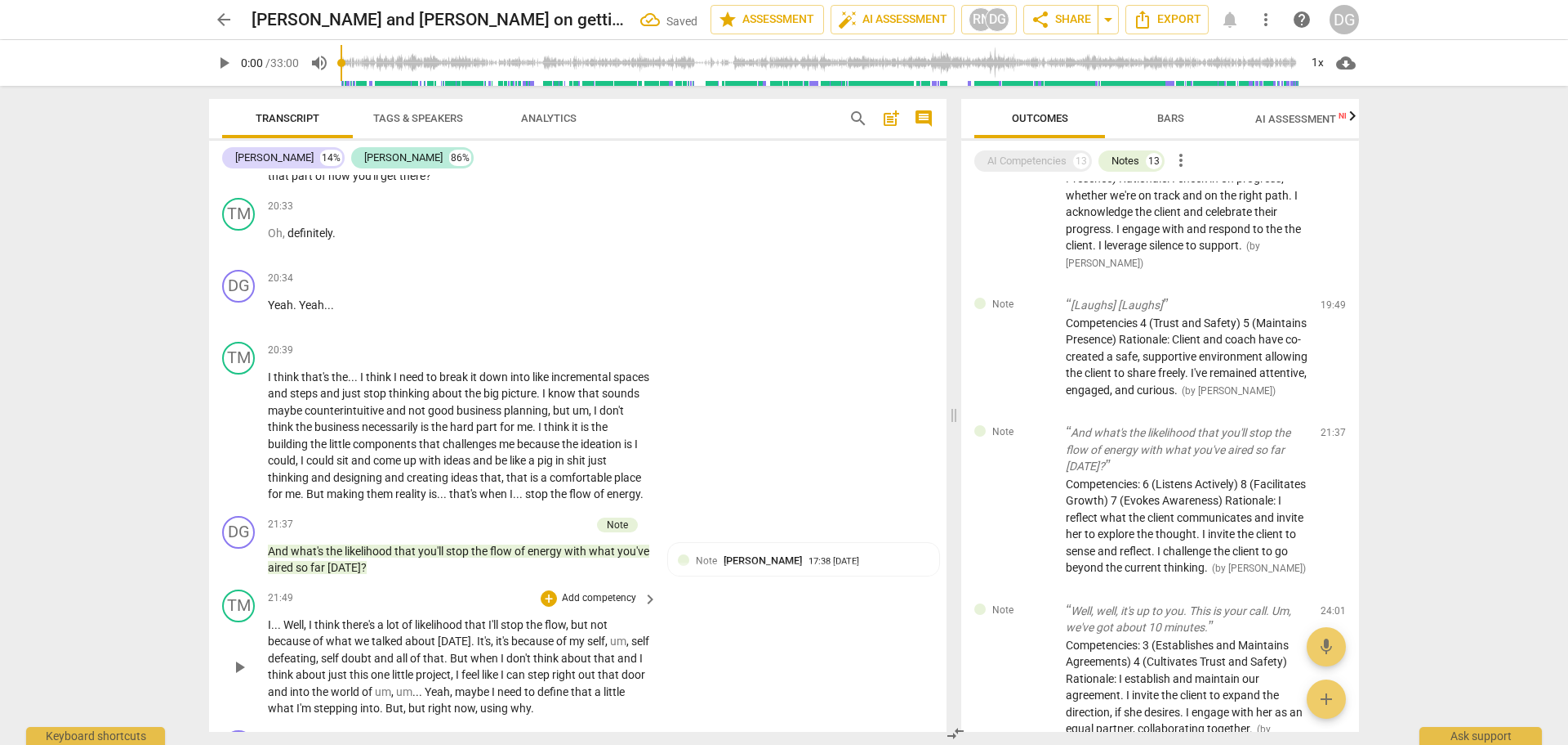
scroll to position [9920, 0]
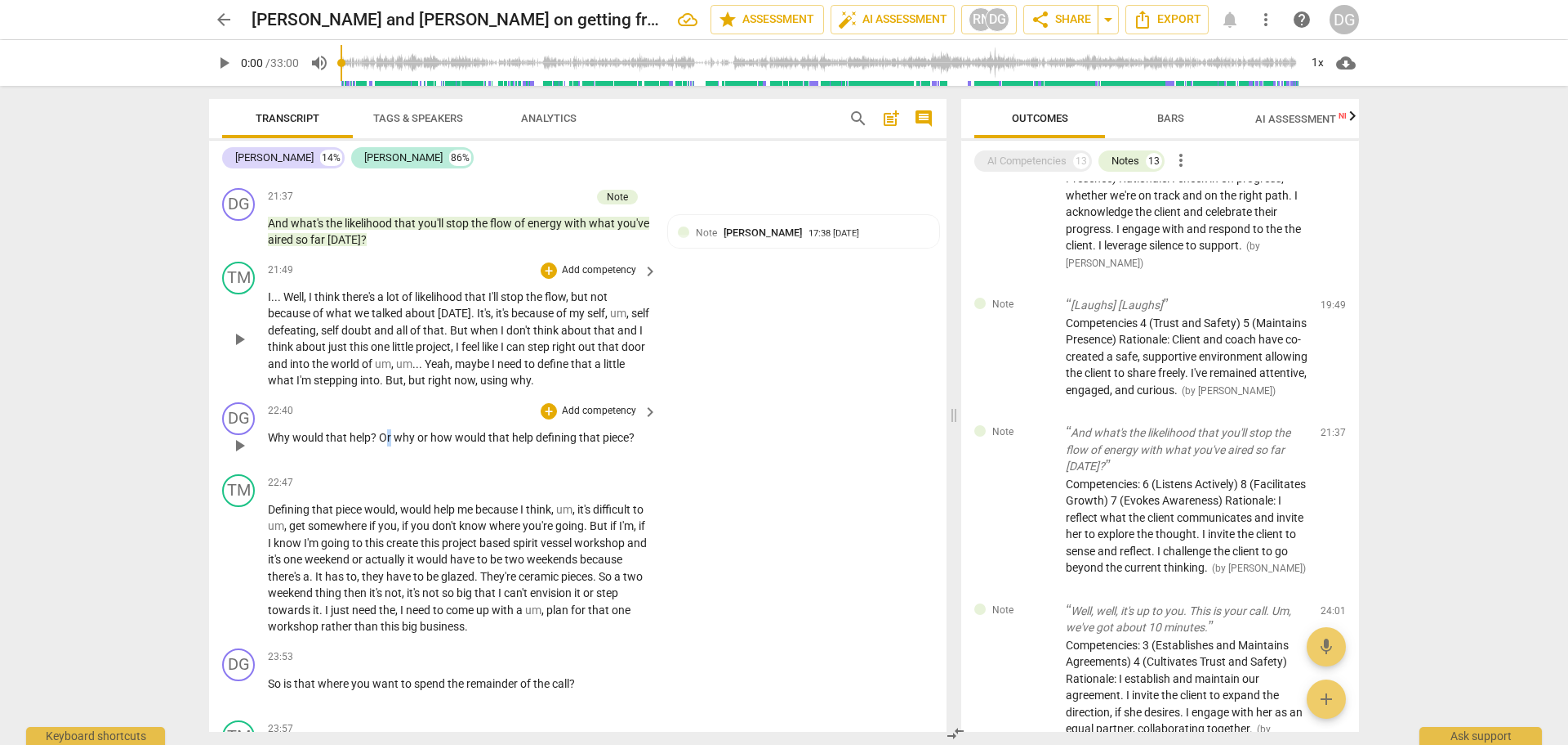
click at [390, 443] on span "Or" at bounding box center [385, 437] width 14 height 13
click at [513, 550] on span "based" at bounding box center [496, 542] width 33 height 13
click at [627, 555] on p "Defining that piece would , would help me because I think , um , it's difficult…" at bounding box center [458, 568] width 381 height 134
click at [276, 566] on span "Workshop" at bounding box center [294, 558] width 52 height 13
click at [458, 566] on span "or" at bounding box center [457, 558] width 13 height 13
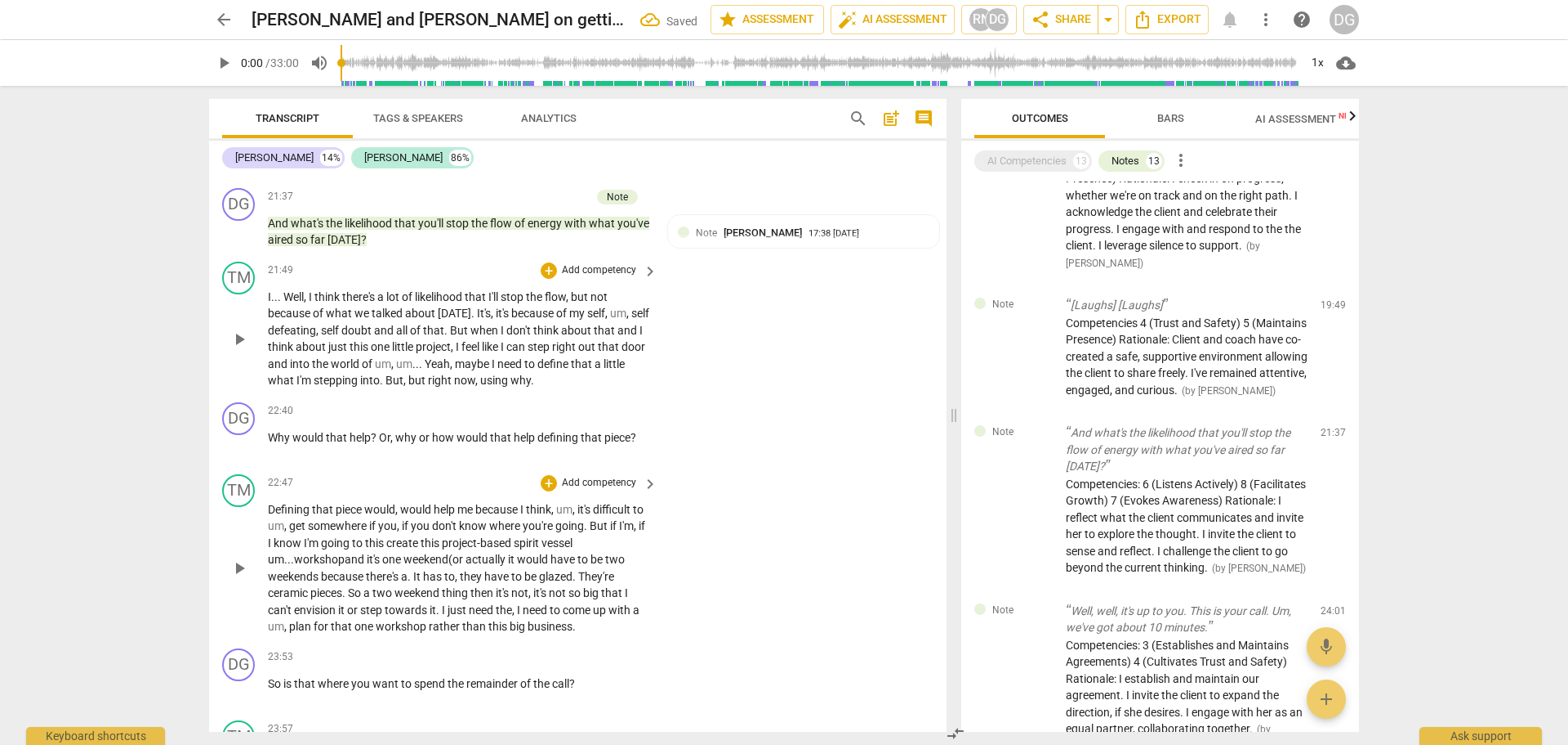
click at [319, 583] on span "weekends" at bounding box center [295, 576] width 53 height 13
click at [465, 566] on span "or" at bounding box center [458, 558] width 13 height 13
click at [349, 616] on span "or" at bounding box center [353, 609] width 13 height 13
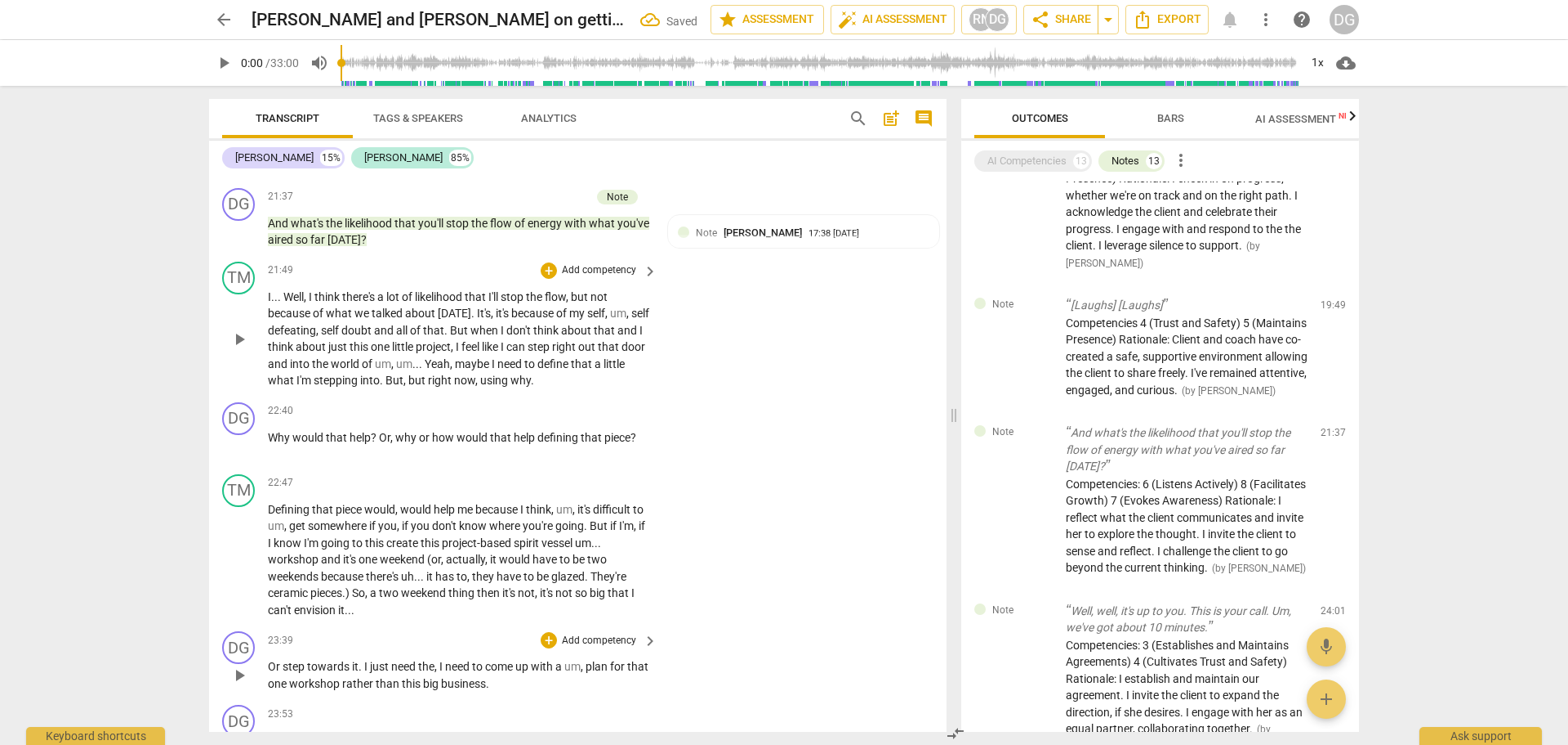
click at [270, 673] on span "Or" at bounding box center [275, 665] width 14 height 13
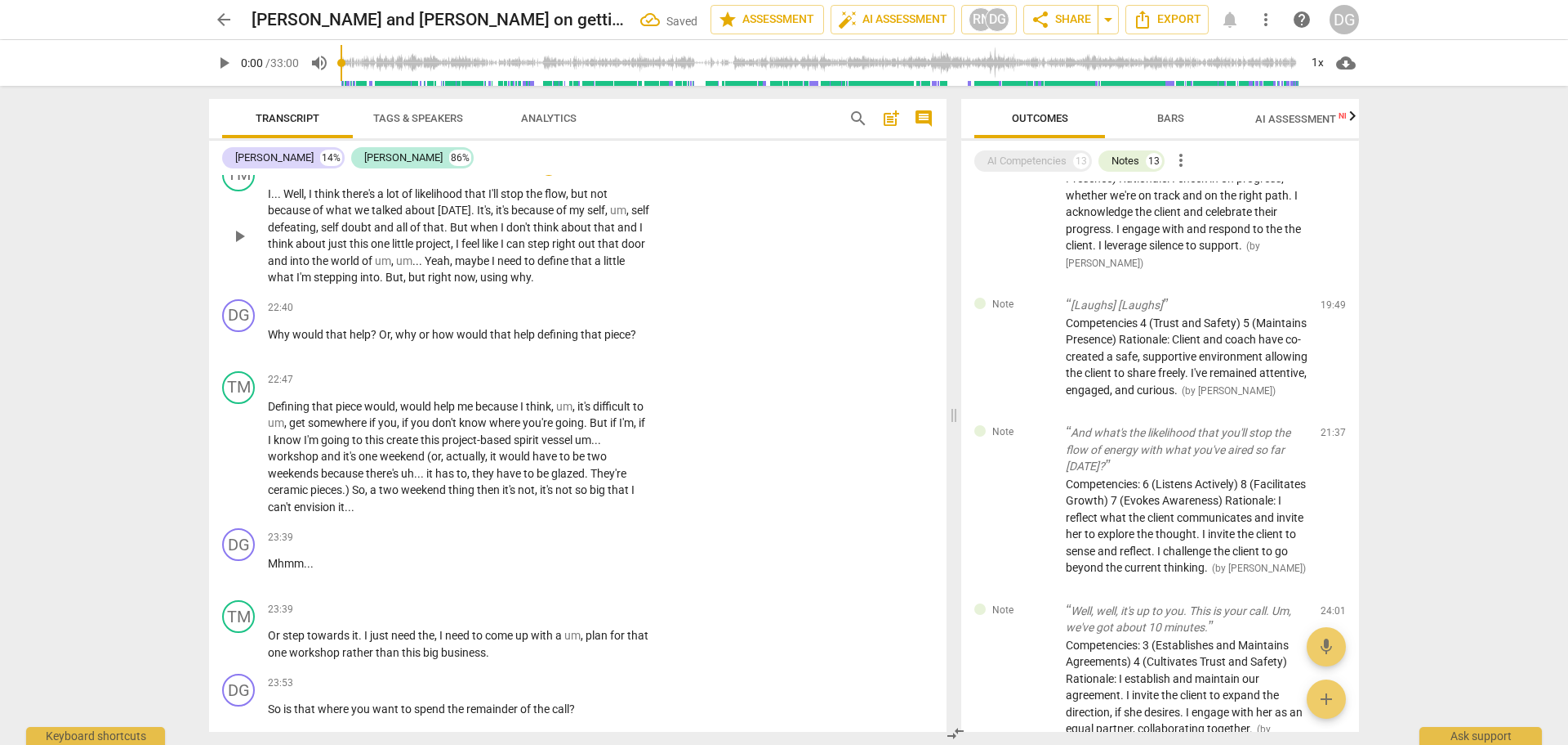
scroll to position [10044, 0]
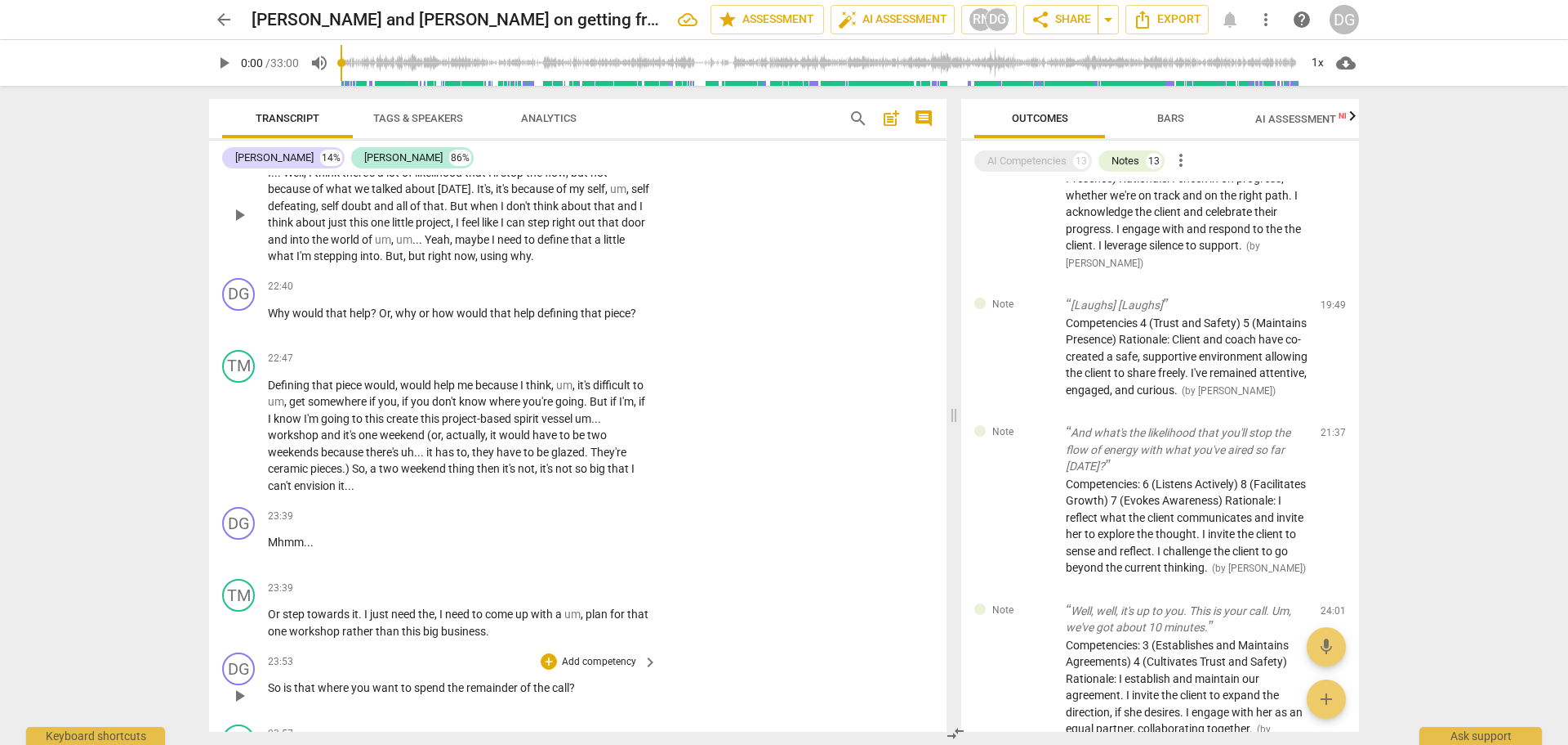
click at [269, 694] on span "So" at bounding box center [276, 686] width 15 height 13
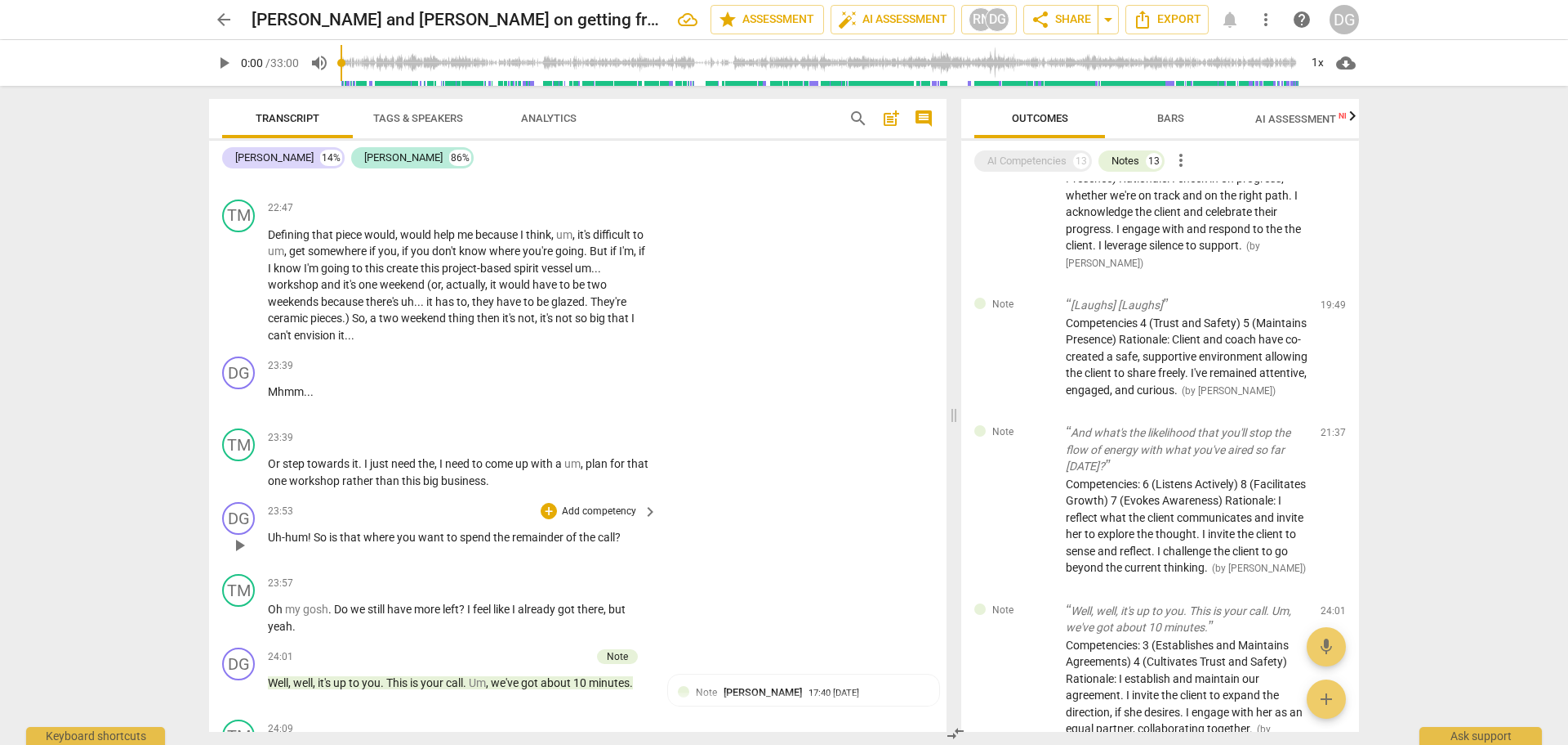
scroll to position [10216, 0]
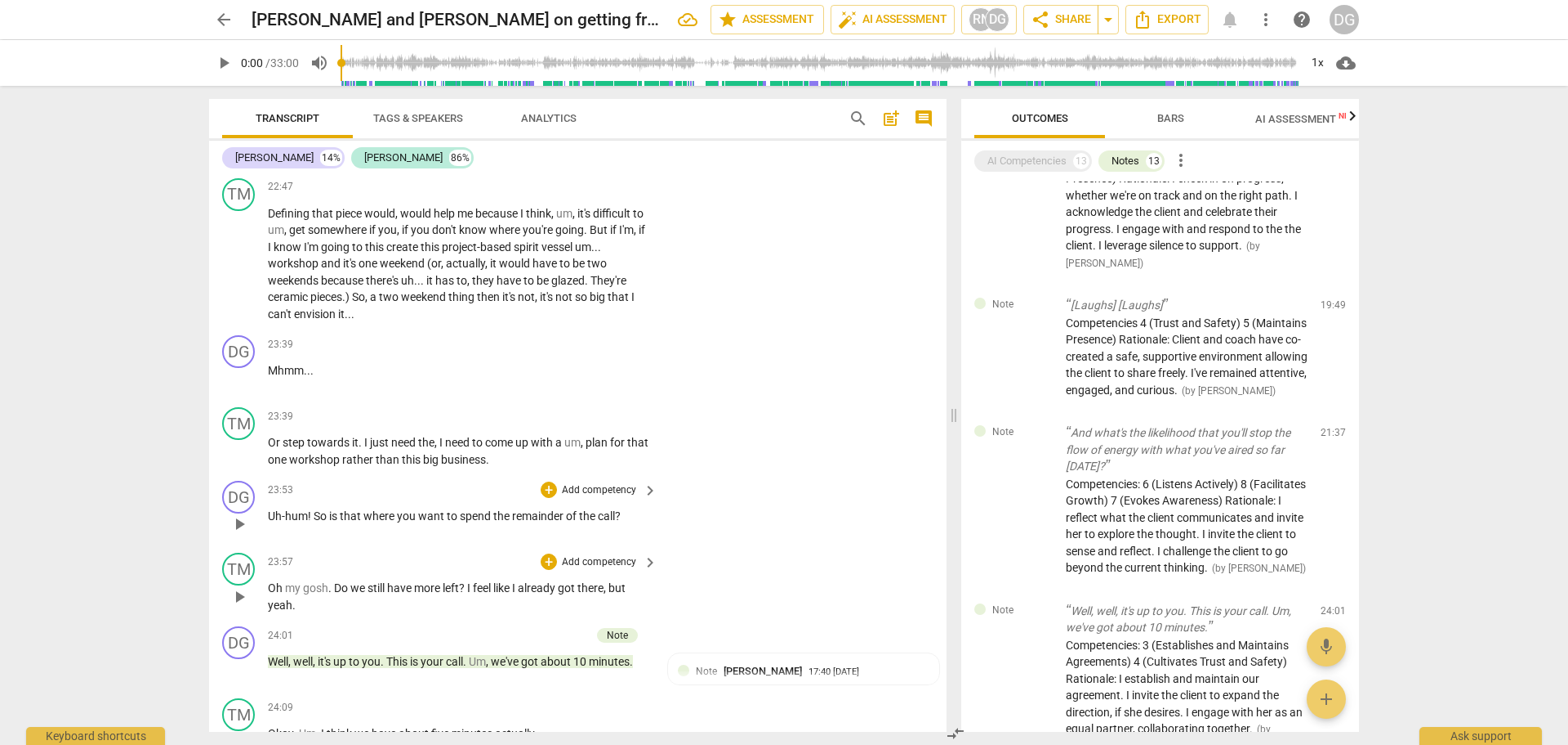
click at [637, 605] on p "Oh my gosh . Do we still have more left ? I feel like I already got there , but…" at bounding box center [458, 595] width 381 height 33
click at [643, 670] on p "Well , well , it's up to you . This is your call . Um , we've got about 10 minu…" at bounding box center [458, 662] width 381 height 17
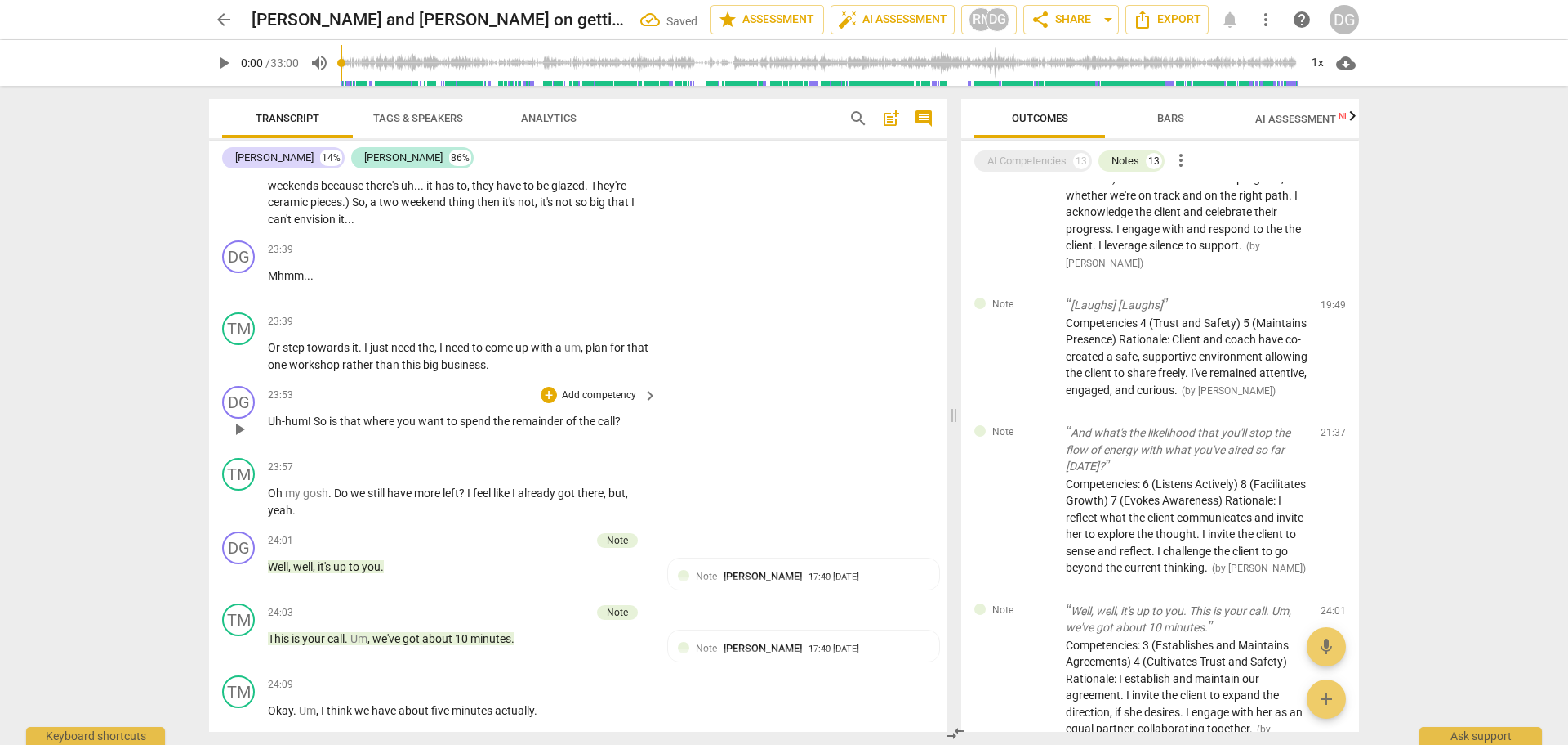
scroll to position [10333, 0]
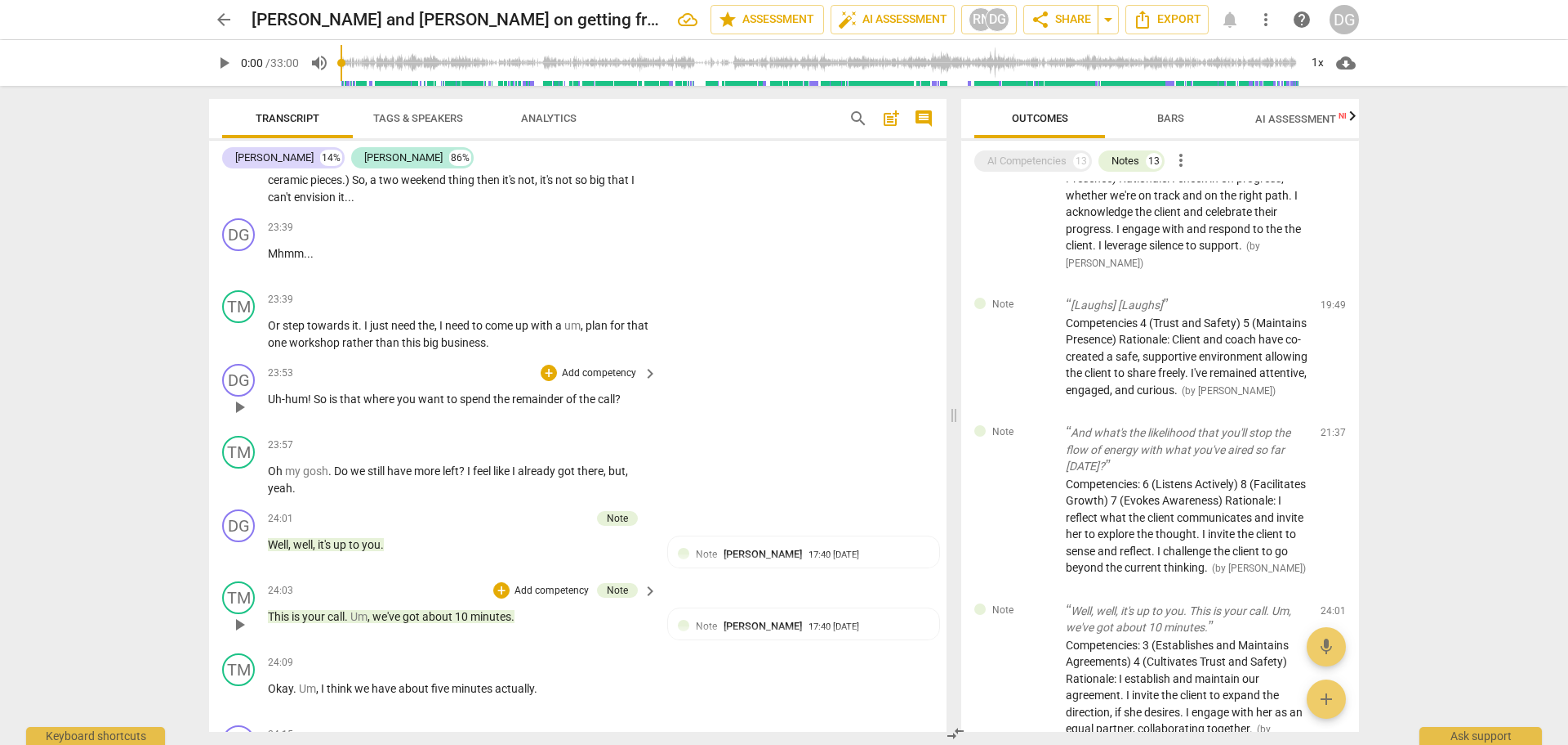
click at [542, 625] on p "This is your call . Um , we've got about 10 minutes ." at bounding box center [458, 617] width 381 height 17
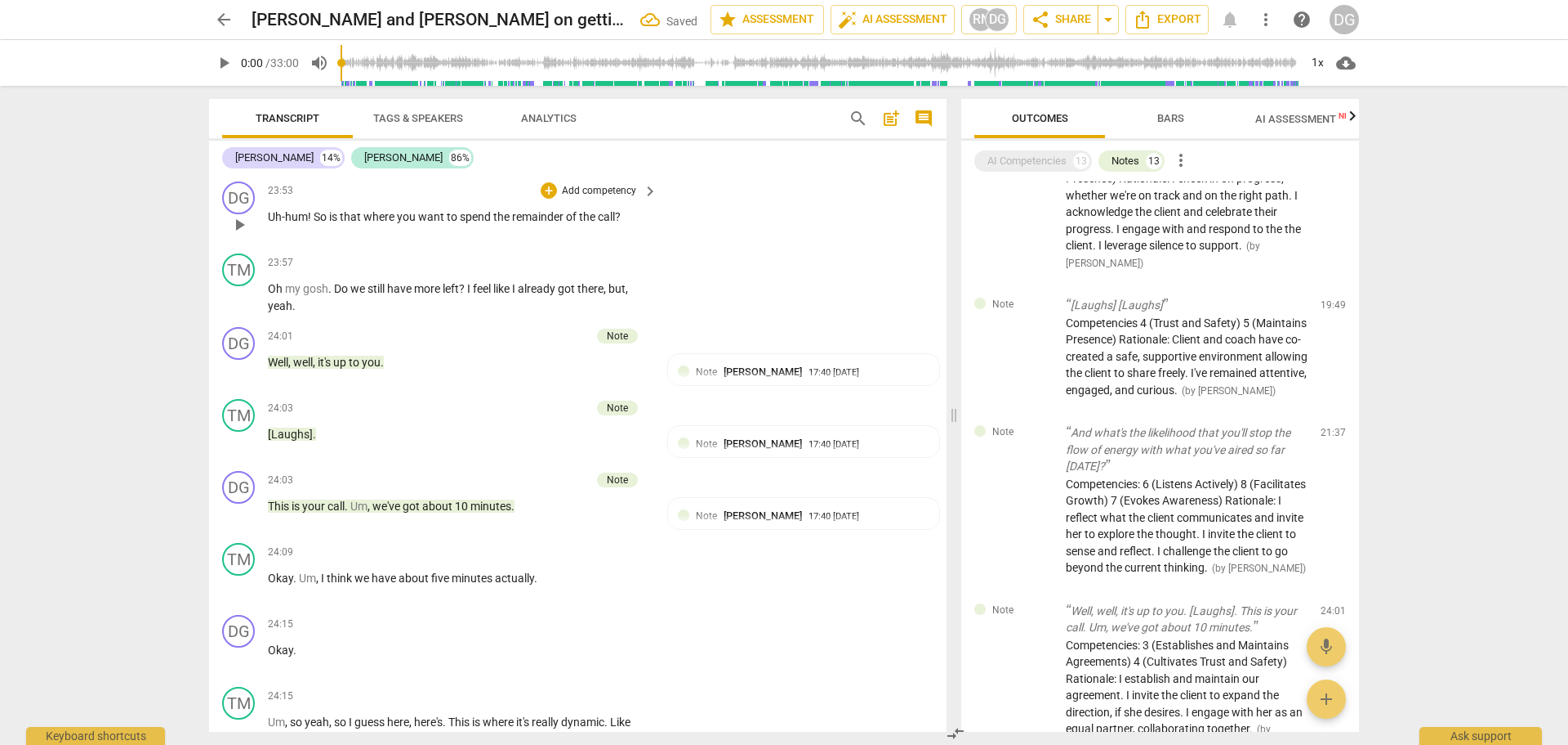
scroll to position [10516, 0]
click at [492, 584] on span "minutes" at bounding box center [473, 577] width 43 height 13
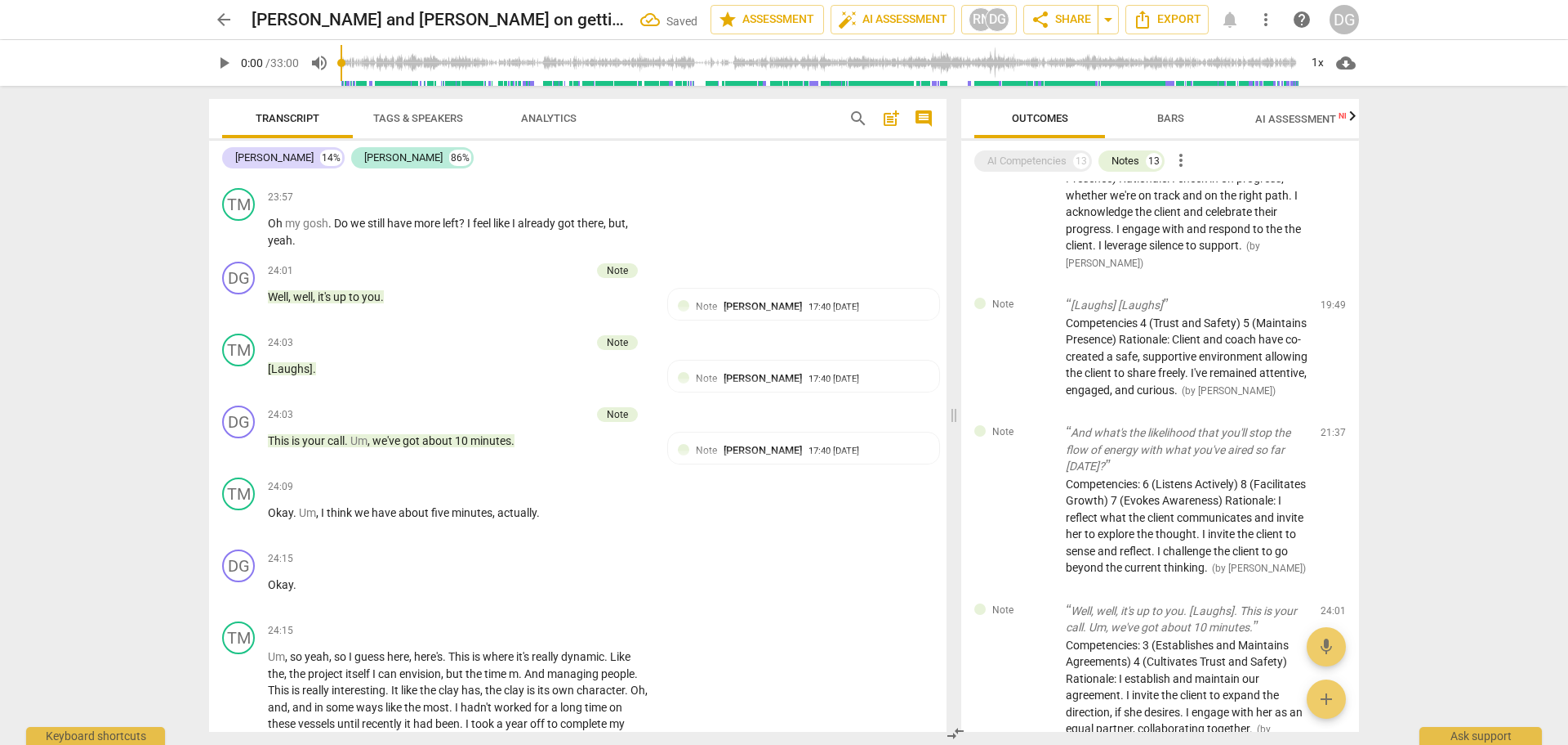
scroll to position [10602, 0]
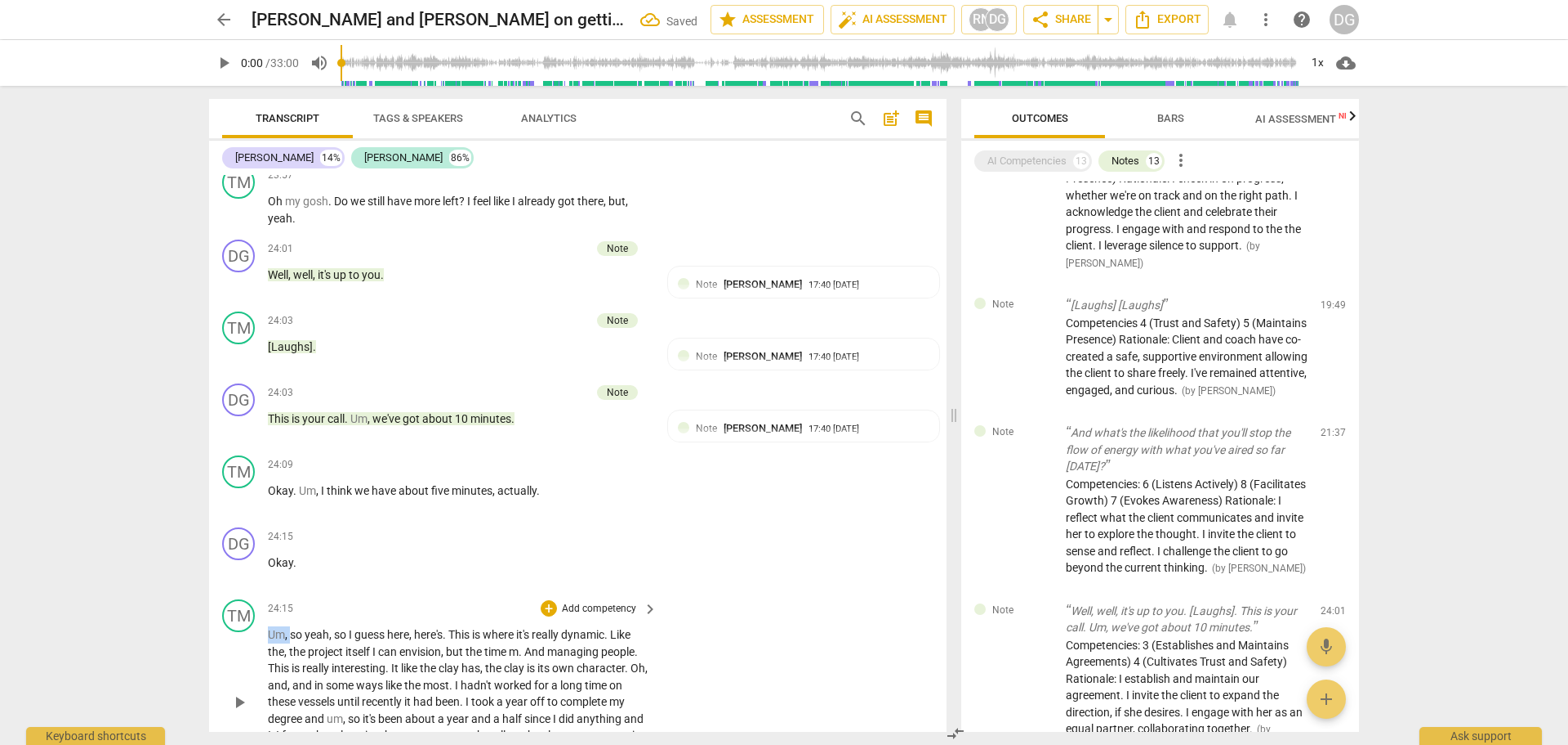
drag, startPoint x: 291, startPoint y: 653, endPoint x: 261, endPoint y: 653, distance: 30.0
click at [261, 653] on div "TM play_arrow pause 24:15 + Add competency keyboard_arrow_right Um , so yeah , …" at bounding box center [577, 688] width 738 height 191
click at [636, 682] on p "So... Yeah... So I guess here , here's . This is where it's really dynamic . Li…" at bounding box center [458, 702] width 381 height 151
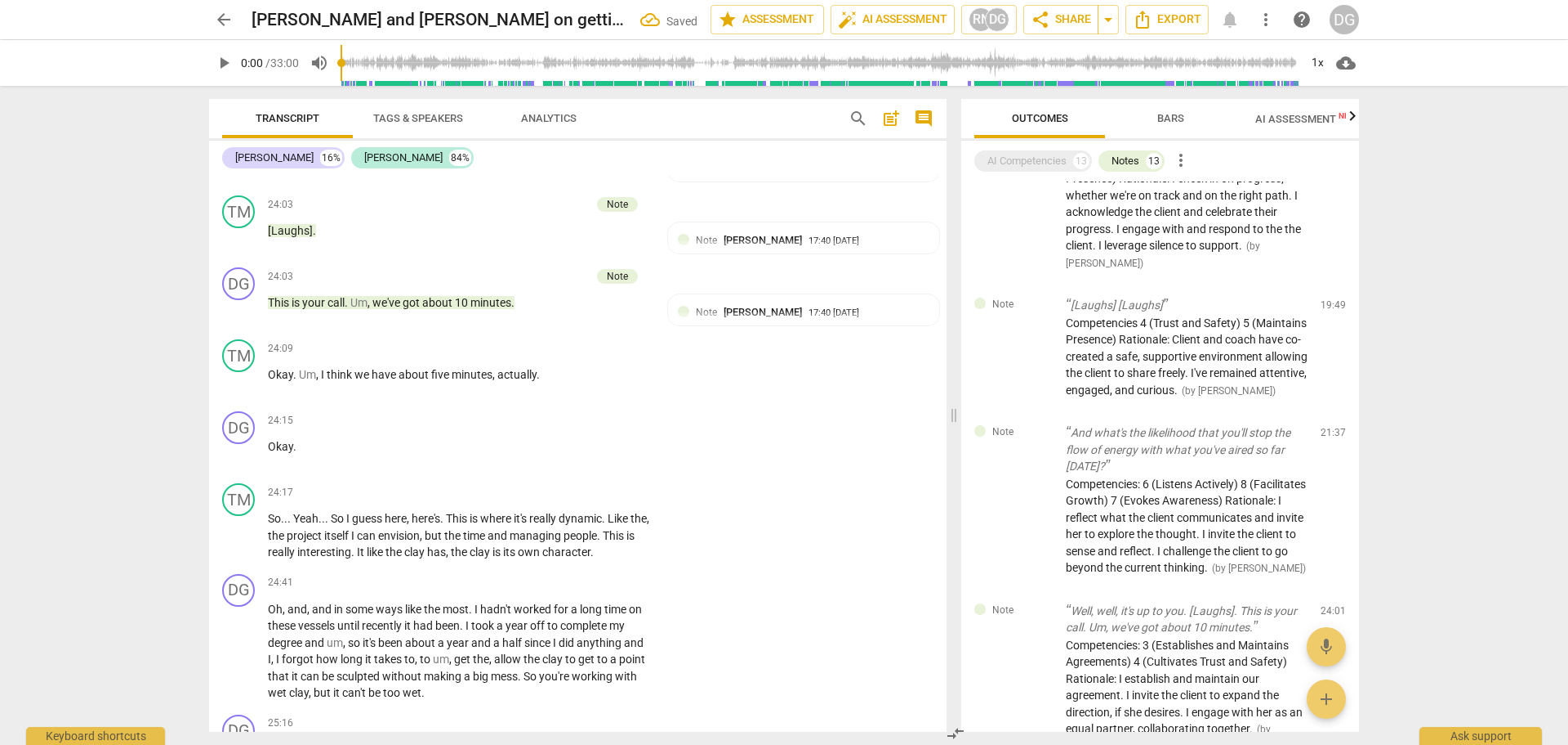
scroll to position [10741, 0]
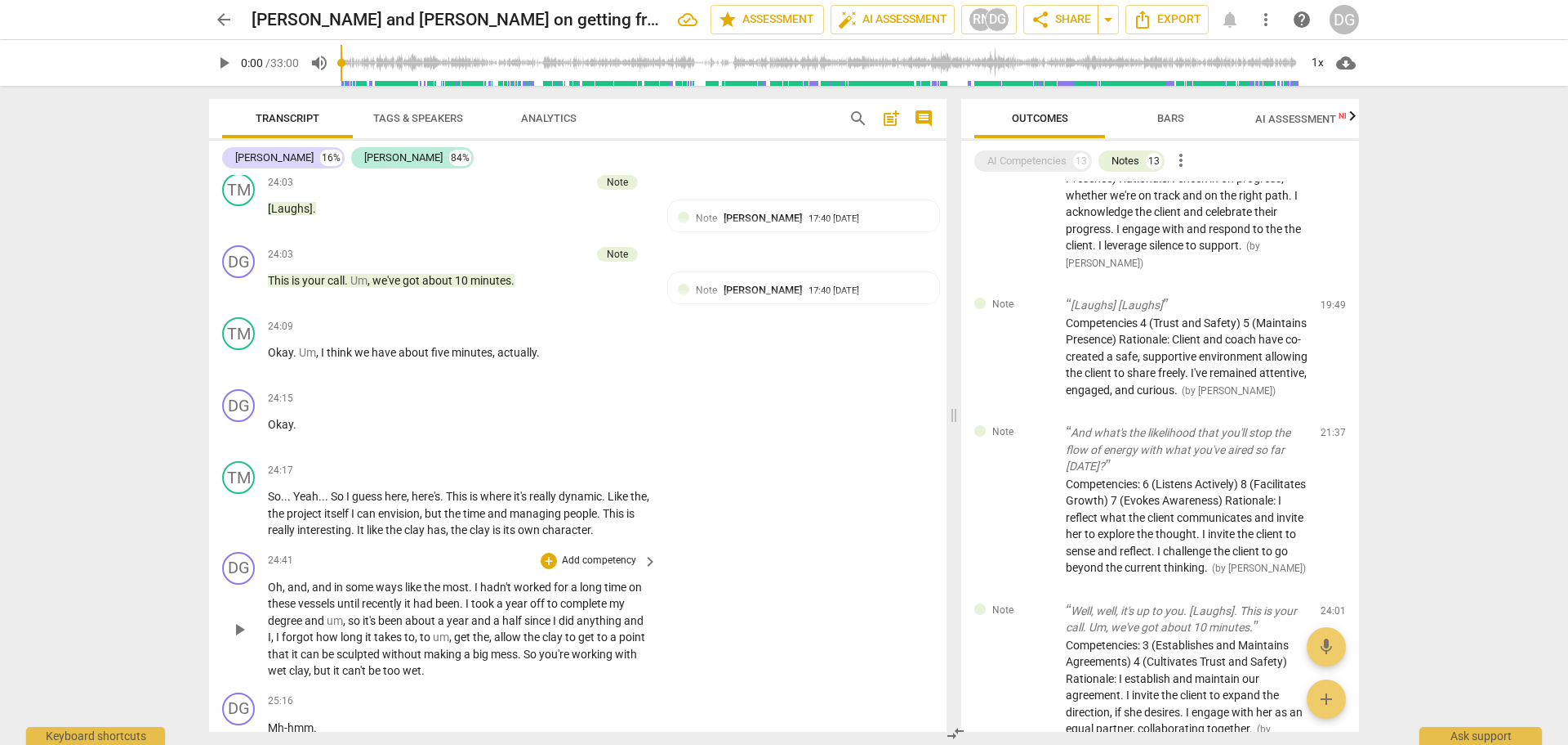
click at [288, 594] on span "and" at bounding box center [297, 586] width 20 height 13
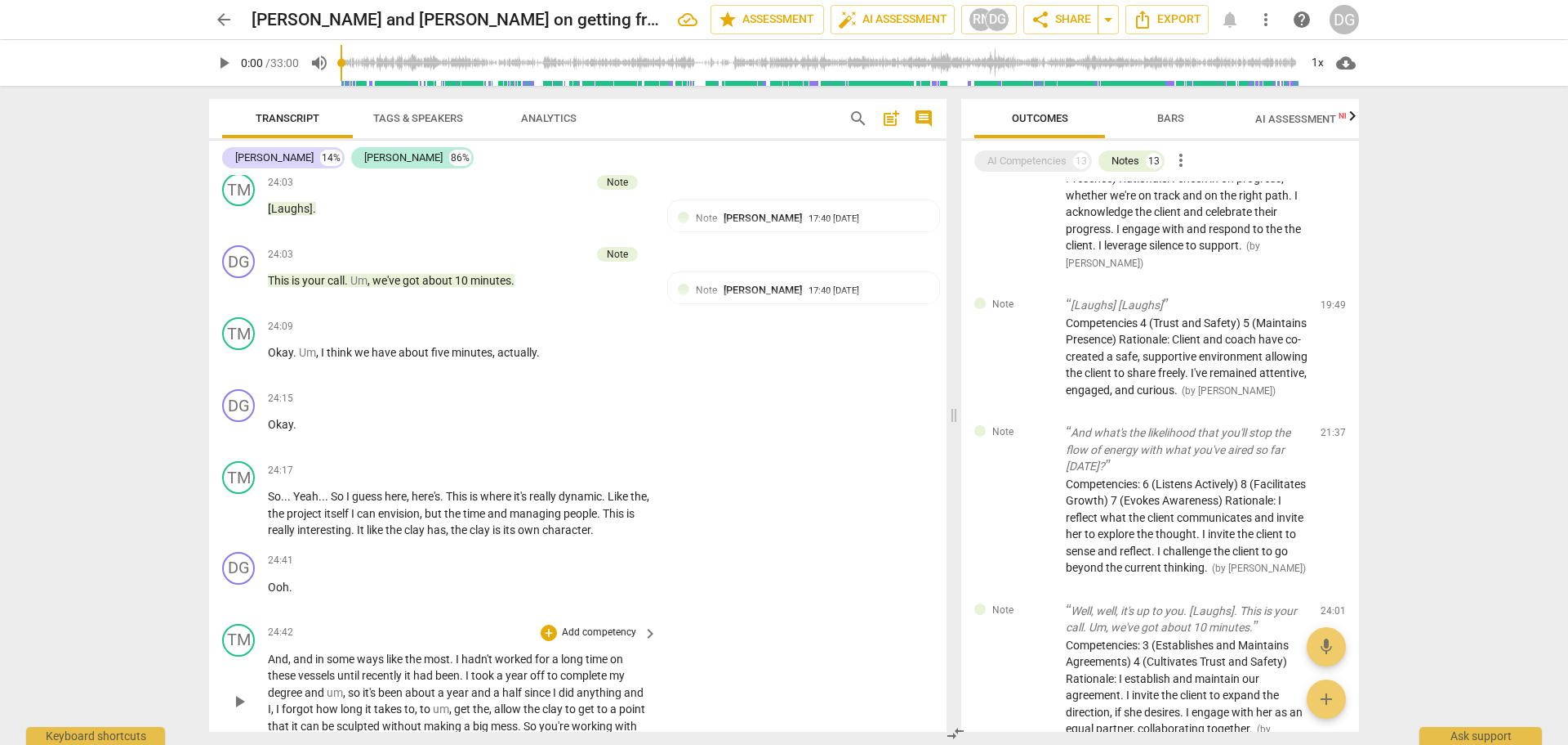
click at [383, 665] on span "ways" at bounding box center [371, 658] width 30 height 13
click at [276, 714] on span "," at bounding box center [273, 708] width 5 height 13
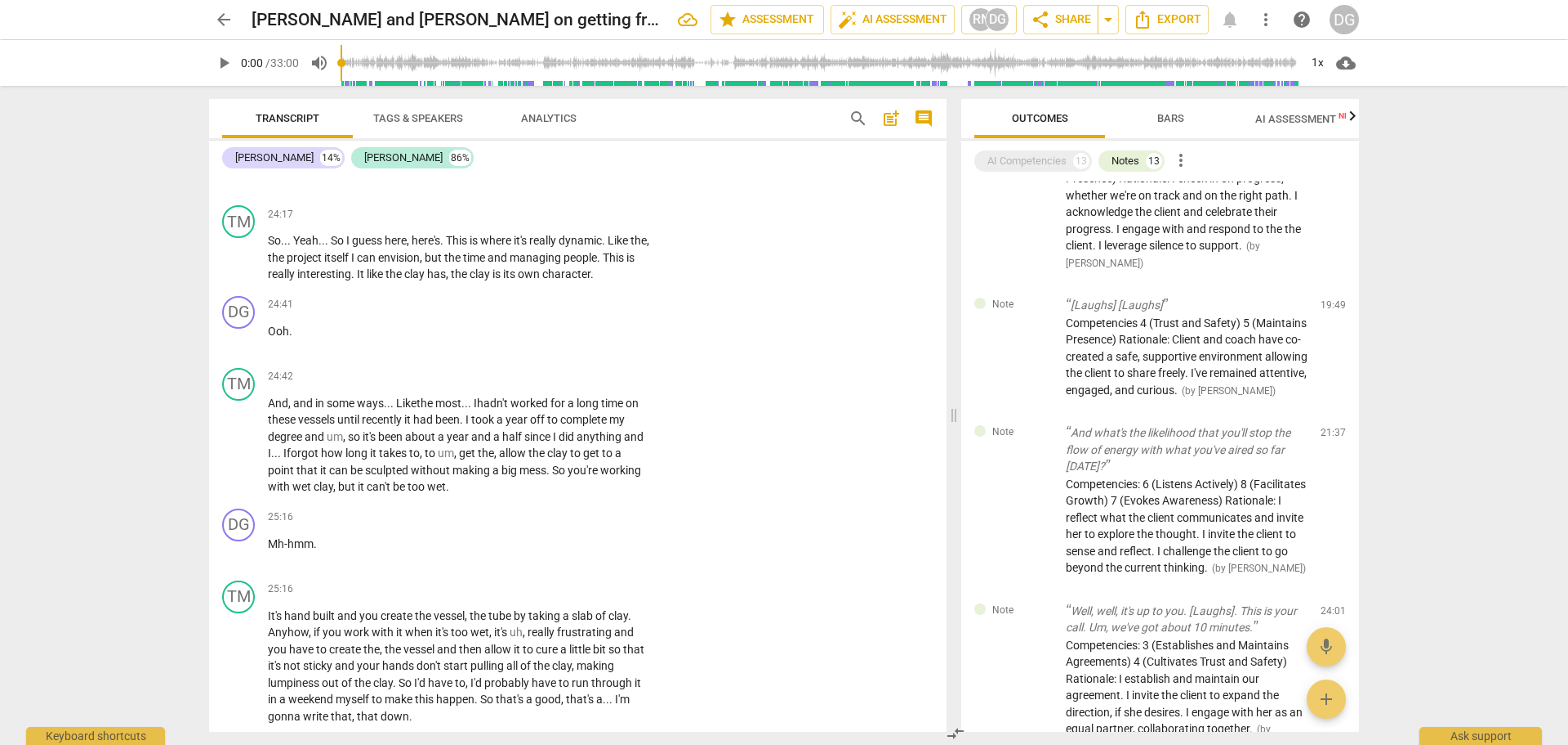
scroll to position [11041, 0]
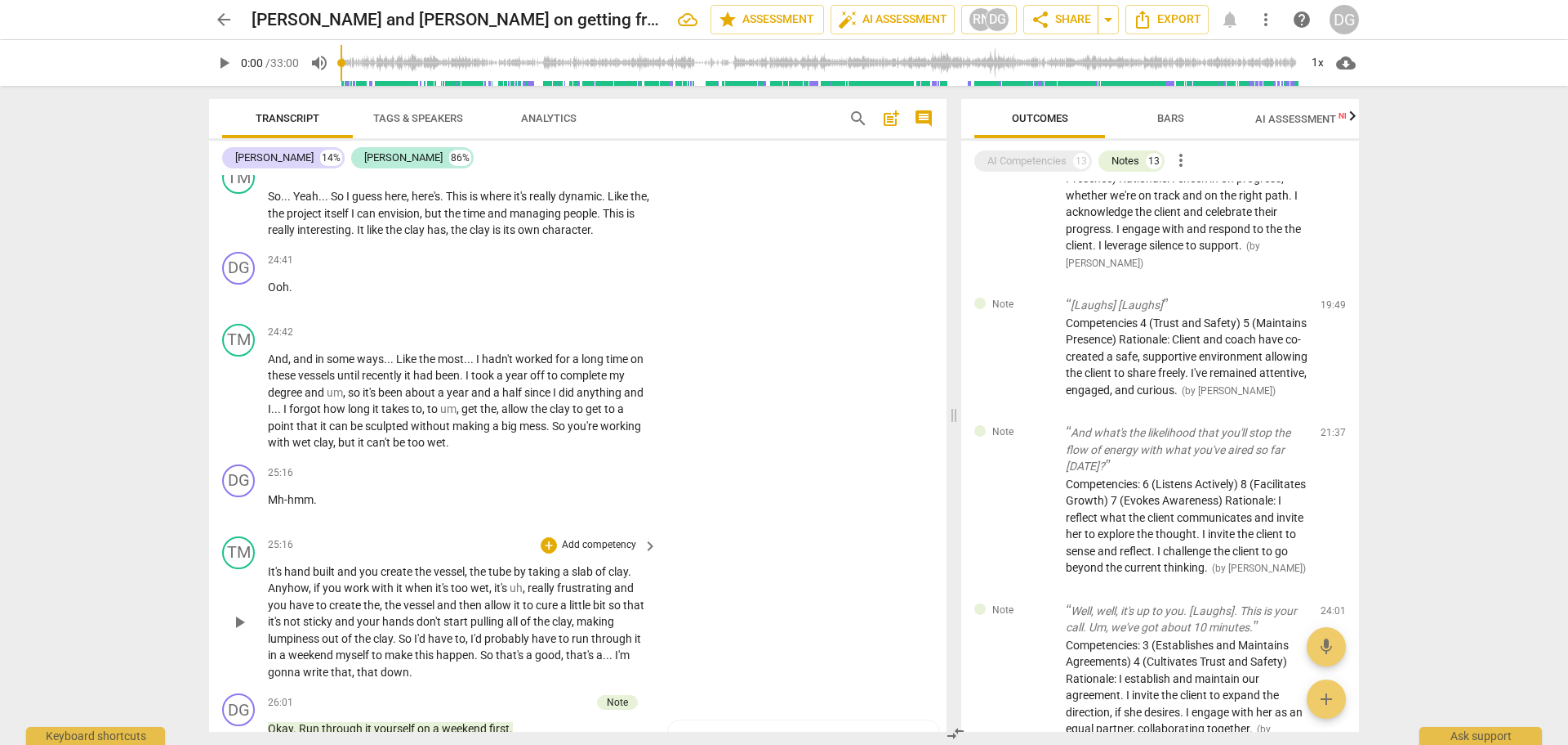
click at [512, 578] on span "tube" at bounding box center [501, 571] width 25 height 13
click at [611, 594] on span "frustrating" at bounding box center [585, 587] width 57 height 13
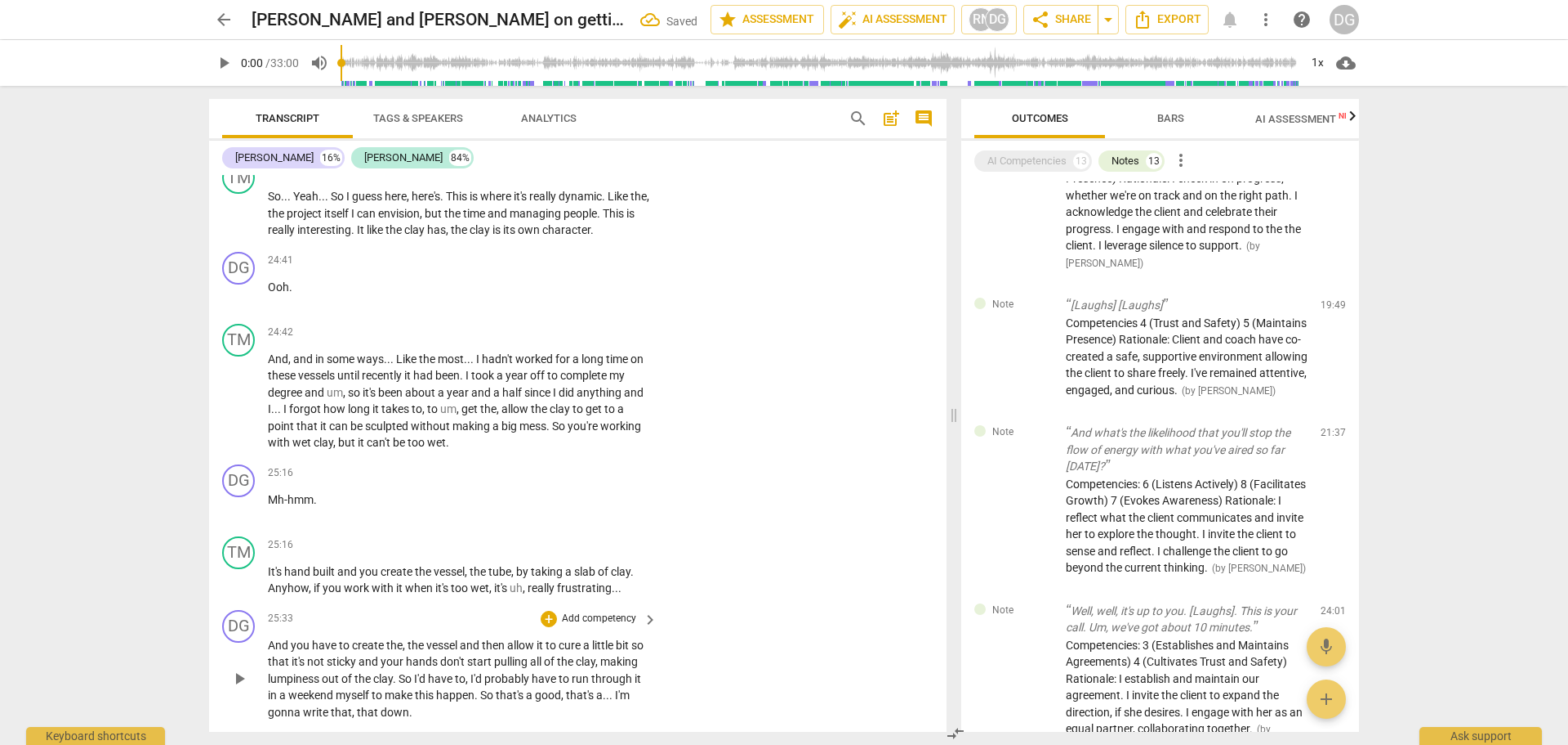
click at [269, 652] on span "And" at bounding box center [279, 644] width 23 height 13
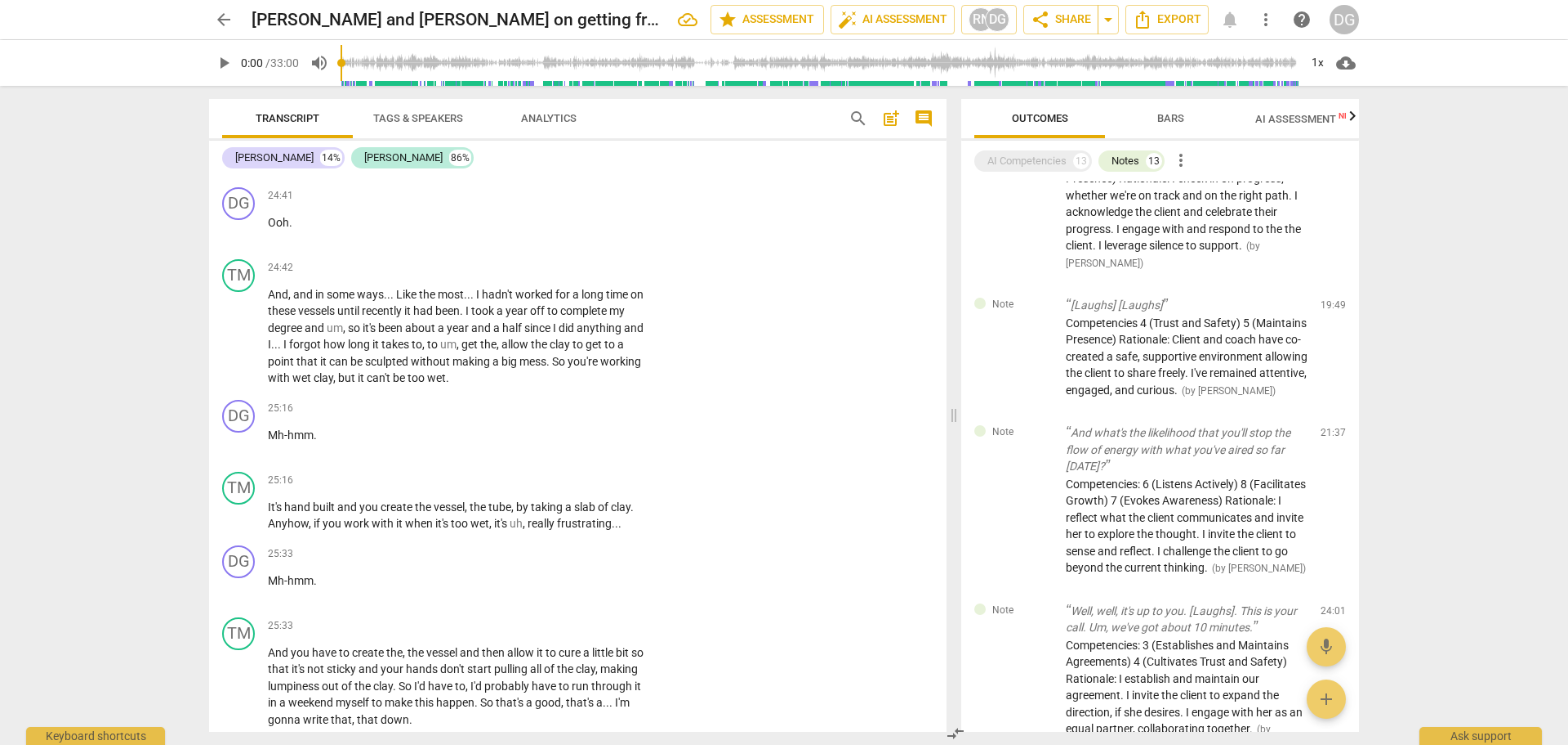
scroll to position [11193, 0]
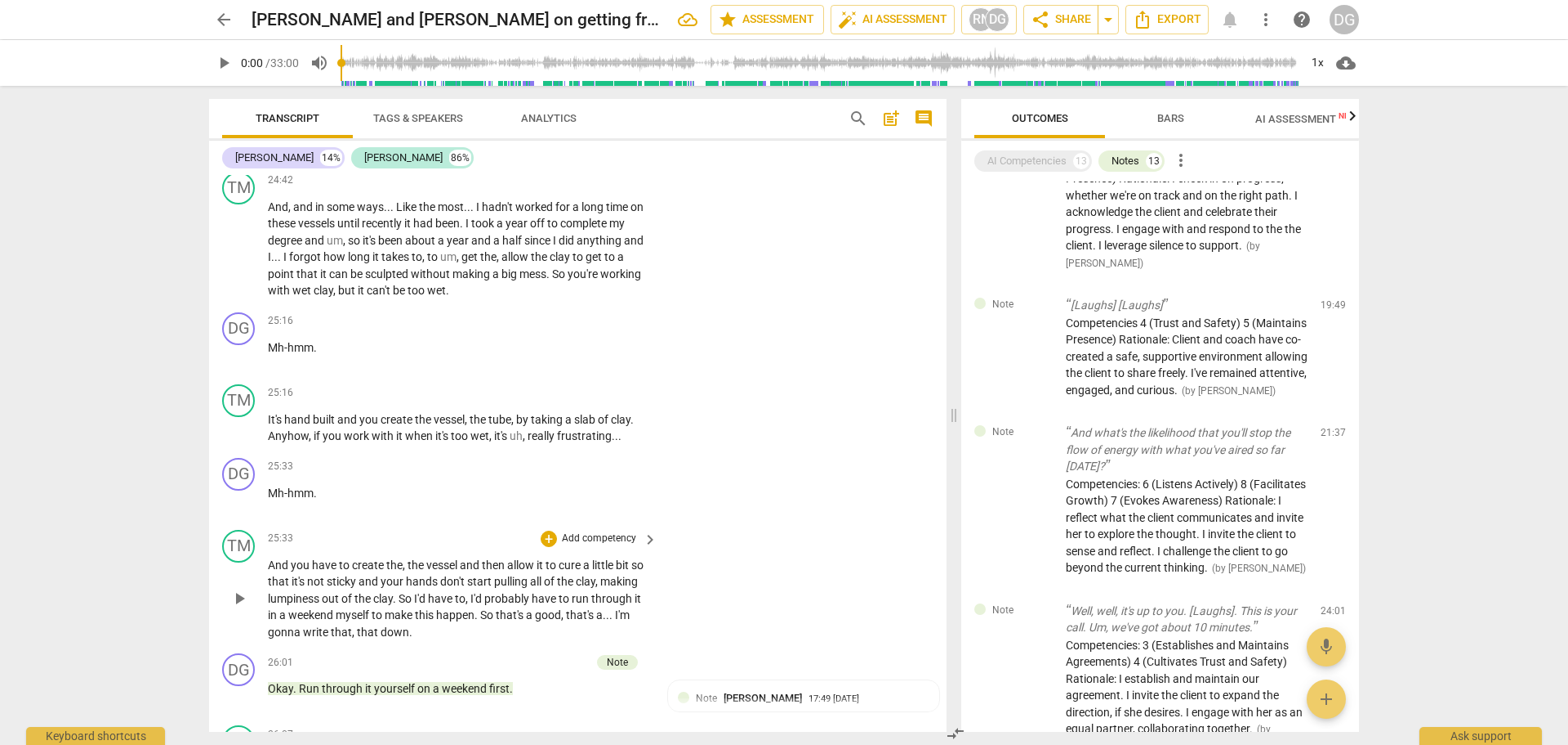
click at [414, 605] on span "So" at bounding box center [407, 598] width 15 height 13
click at [496, 621] on span "So" at bounding box center [488, 614] width 15 height 13
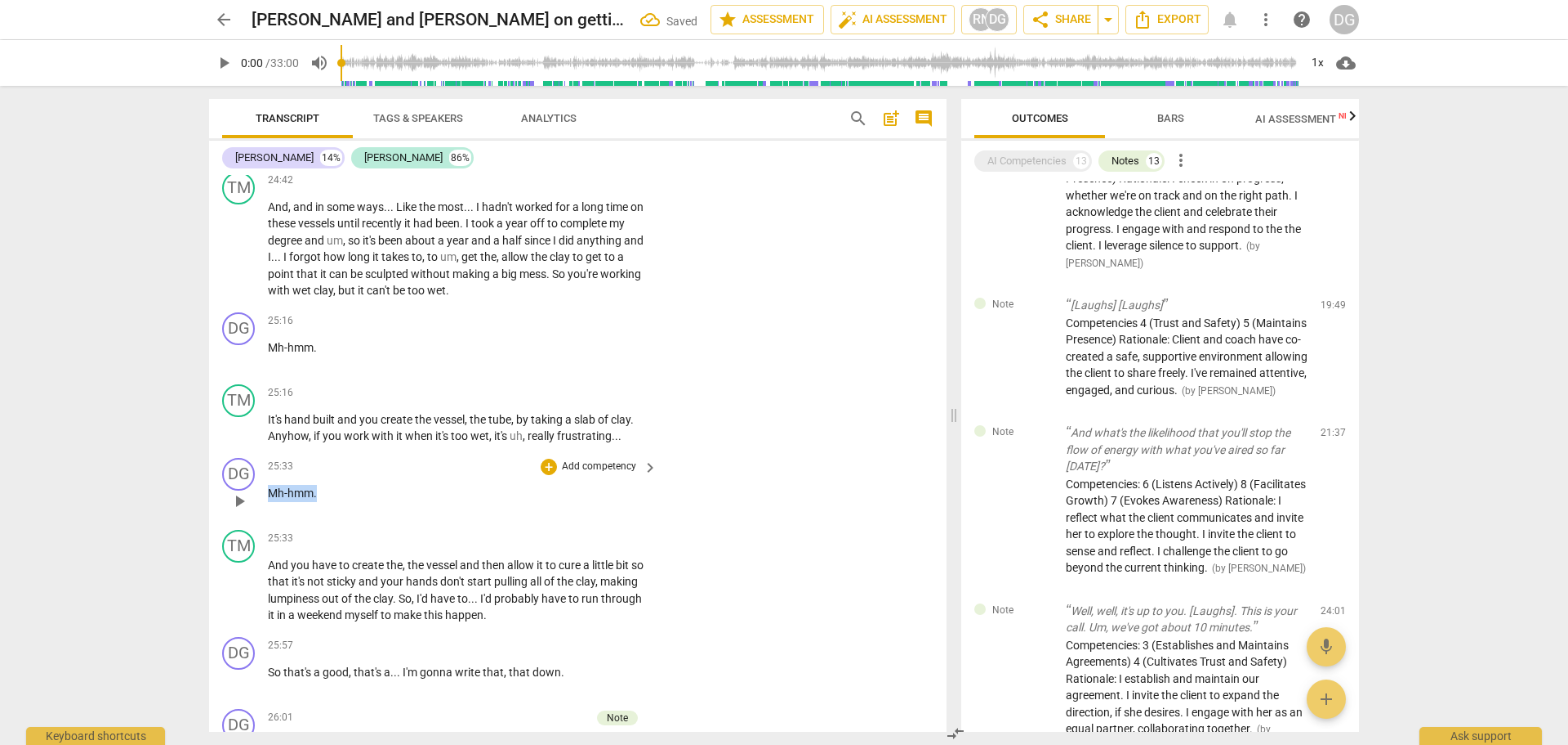
drag, startPoint x: 330, startPoint y: 510, endPoint x: 268, endPoint y: 509, distance: 62.0
click at [268, 502] on p "Mh-hmm ." at bounding box center [458, 494] width 381 height 17
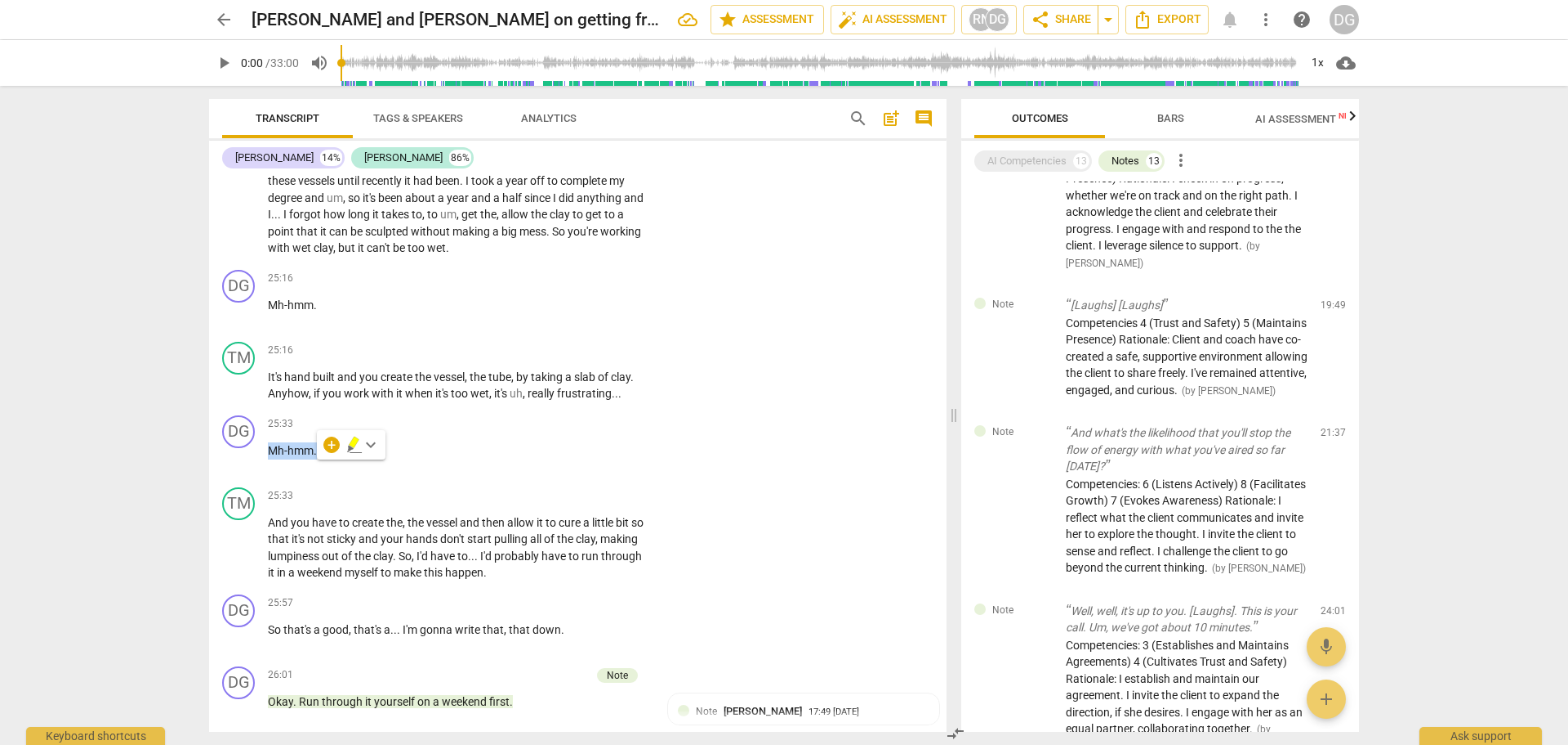
scroll to position [11236, 0]
drag, startPoint x: 577, startPoint y: 648, endPoint x: 271, endPoint y: 640, distance: 306.1
click at [271, 637] on p "So that's a good , that's a . . . I'm gonna write that , that down ." at bounding box center [458, 629] width 381 height 17
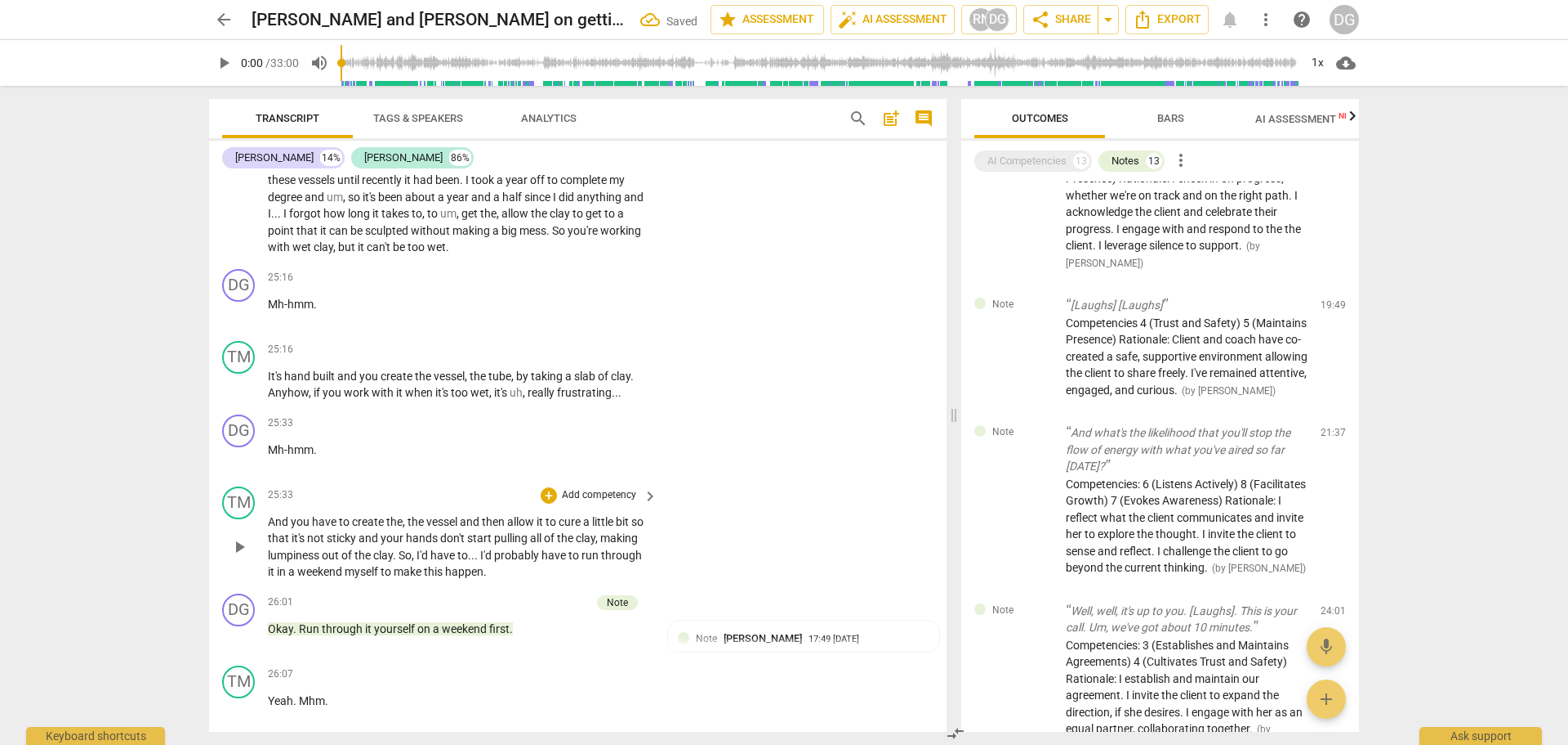
click at [539, 580] on p "And you have to create the , the vessel and then allow it to cure a little bit …" at bounding box center [458, 546] width 381 height 67
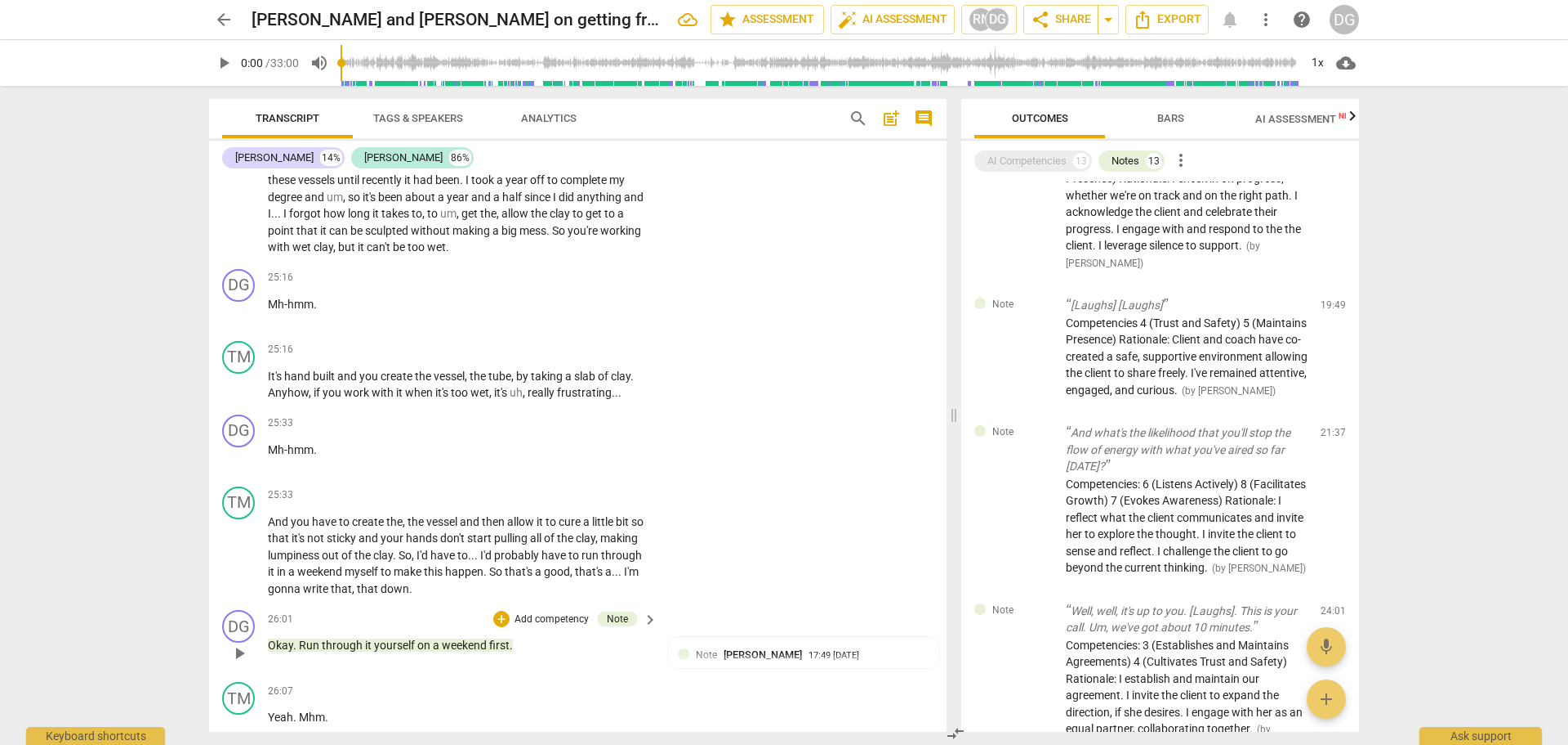
click at [541, 654] on p "Okay . Run through it yourself on a weekend first ." at bounding box center [458, 646] width 381 height 17
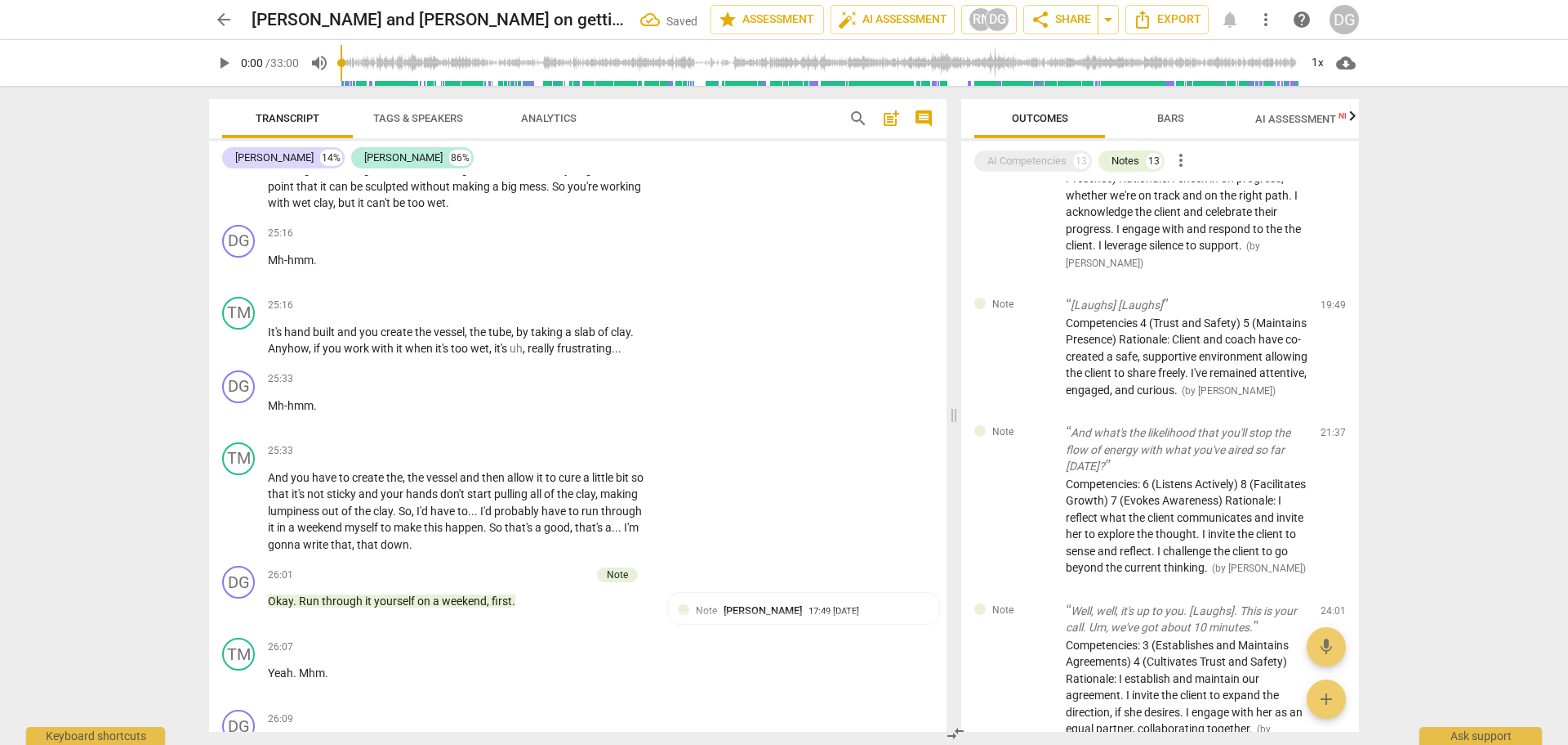
scroll to position [11303, 0]
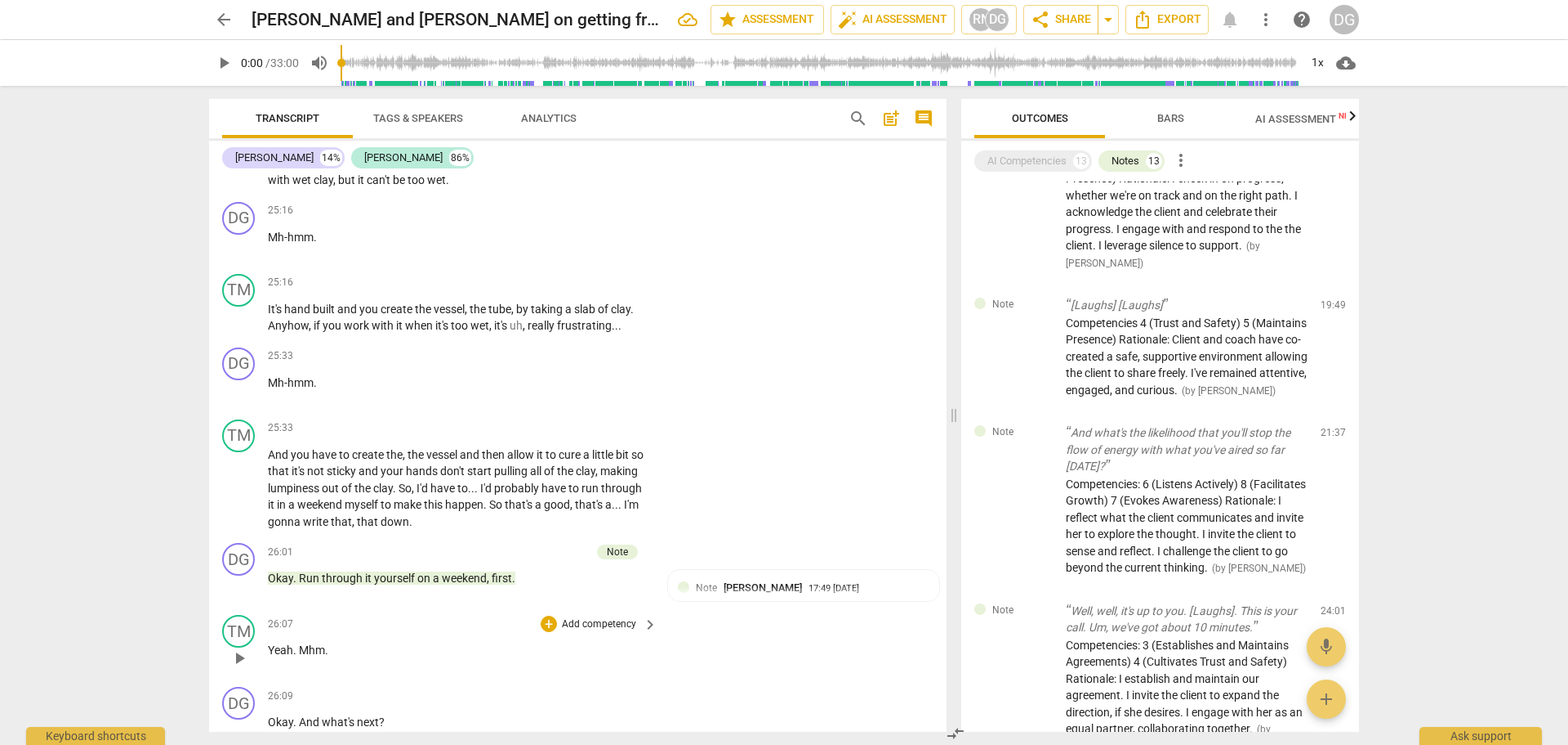
click at [301, 657] on span "Mhm" at bounding box center [312, 649] width 26 height 13
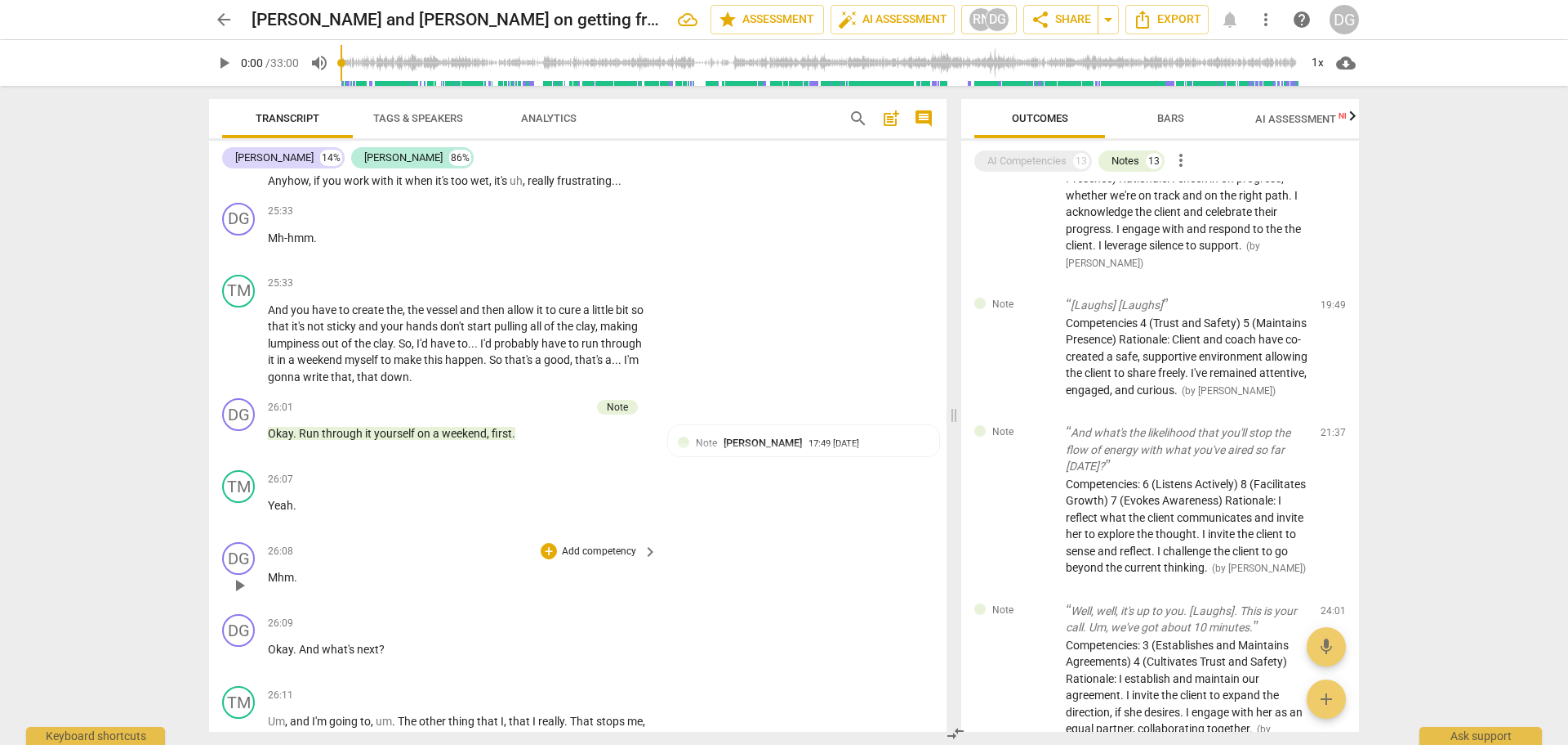
click at [282, 584] on span "Mhm" at bounding box center [281, 577] width 26 height 13
drag, startPoint x: 395, startPoint y: 668, endPoint x: 264, endPoint y: 669, distance: 131.0
click at [264, 669] on div "DG play_arrow pause 26:09 + Add competency keyboard_arrow_right Okay . And what…" at bounding box center [577, 643] width 738 height 72
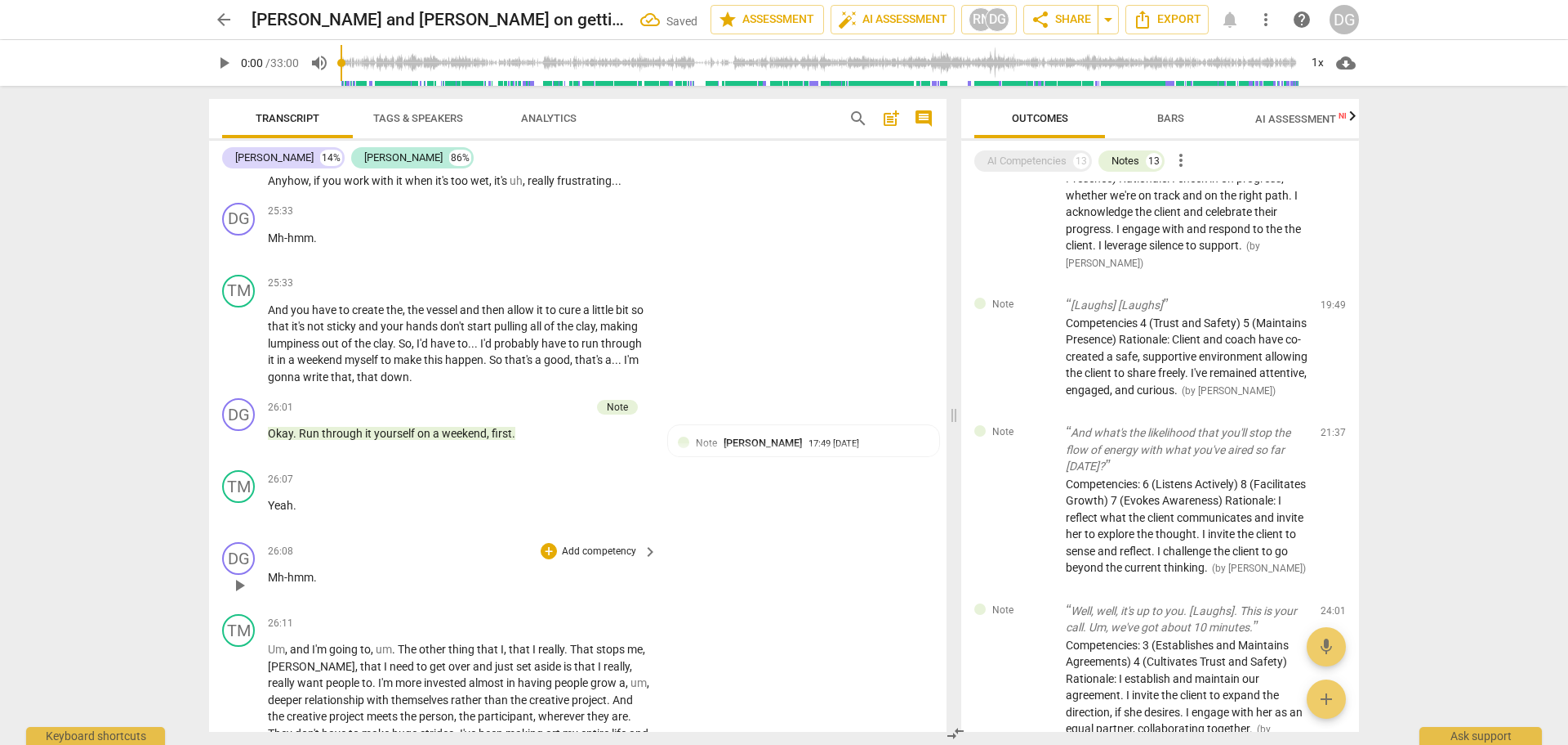
click at [329, 586] on p "Mh-hmm ." at bounding box center [458, 578] width 381 height 17
click at [394, 656] on span "." at bounding box center [395, 648] width 6 height 13
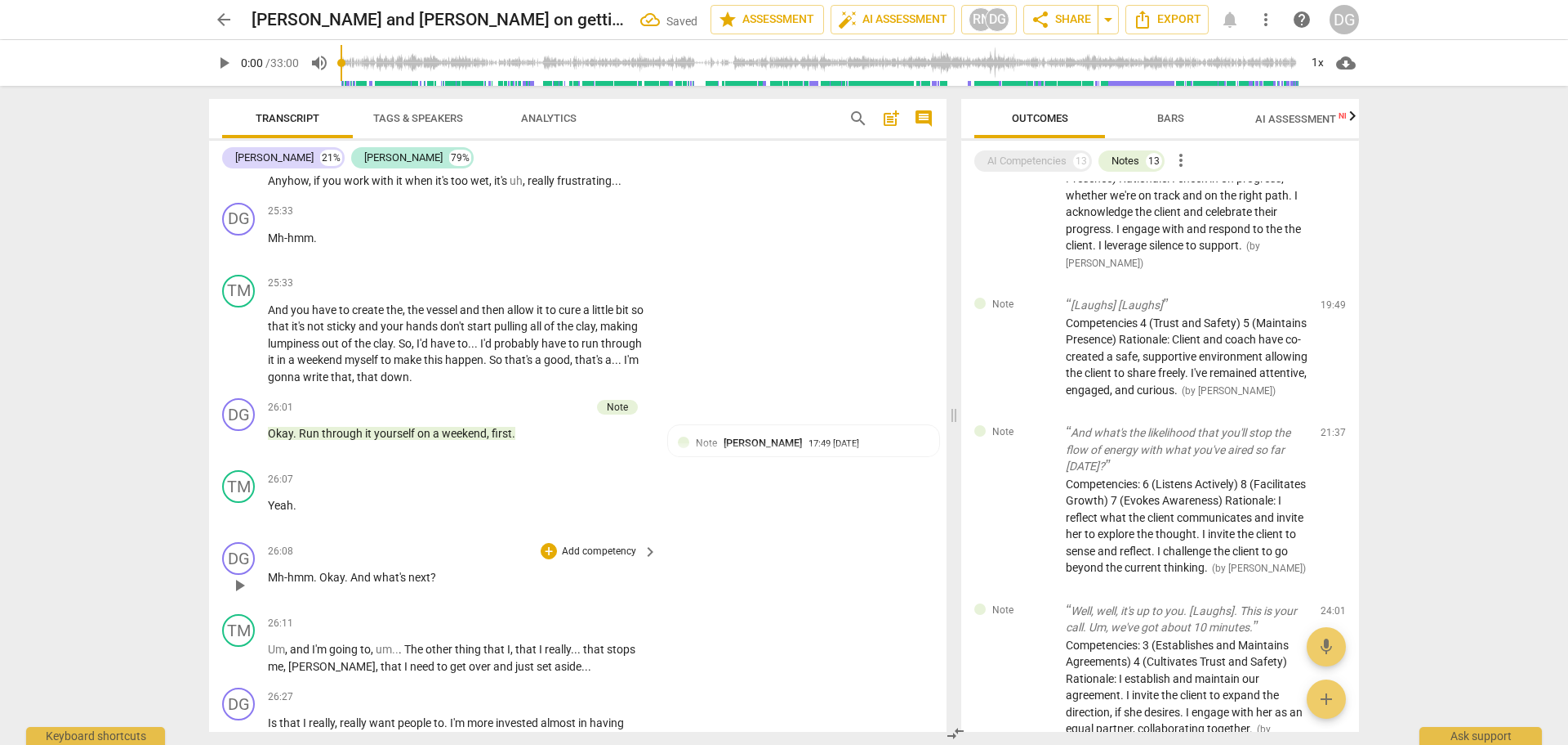
click at [939, 607] on div "DG play_arrow pause 26:08 + Add competency keyboard_arrow_right Mh-hmm . Okay .…" at bounding box center [577, 571] width 738 height 72
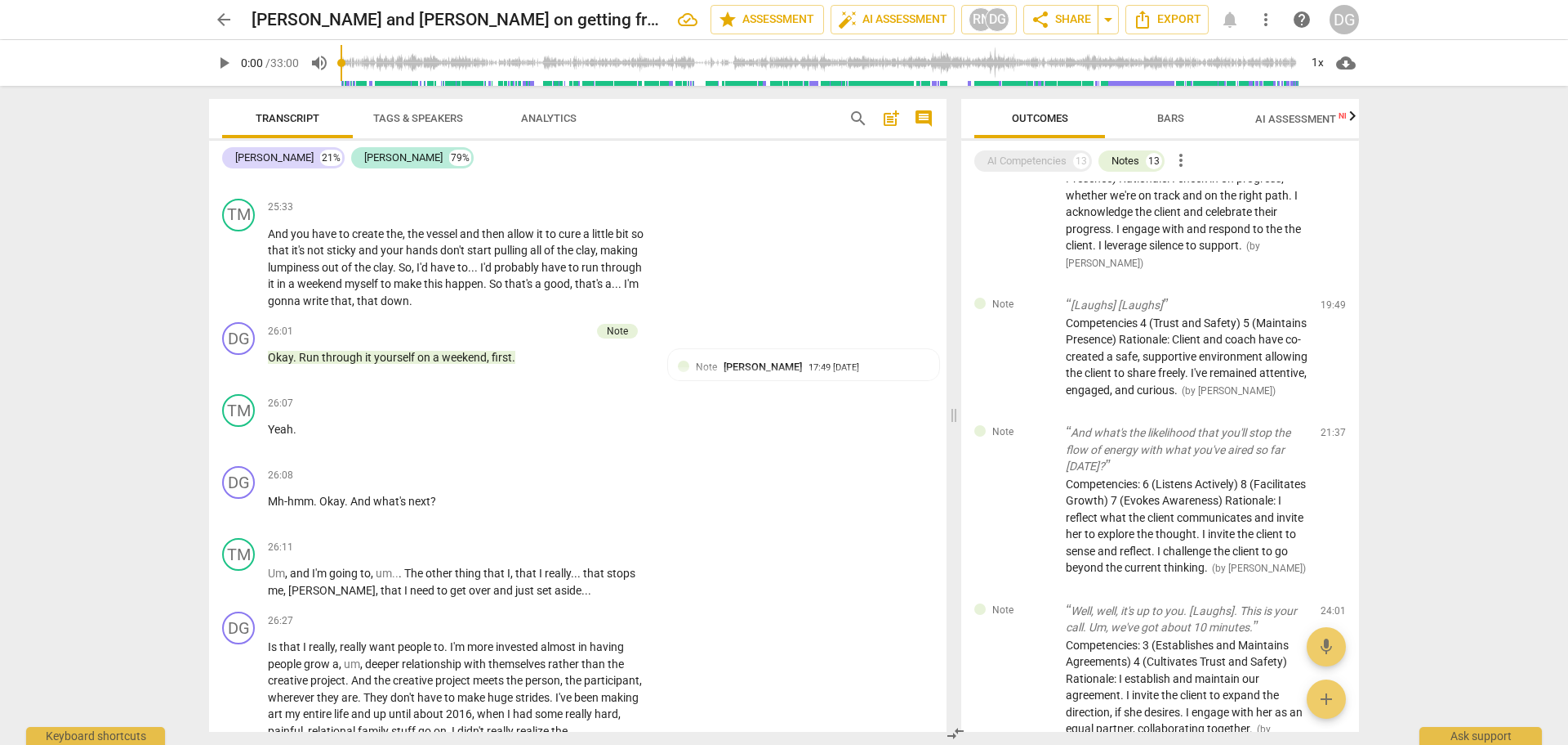
scroll to position [11568, 0]
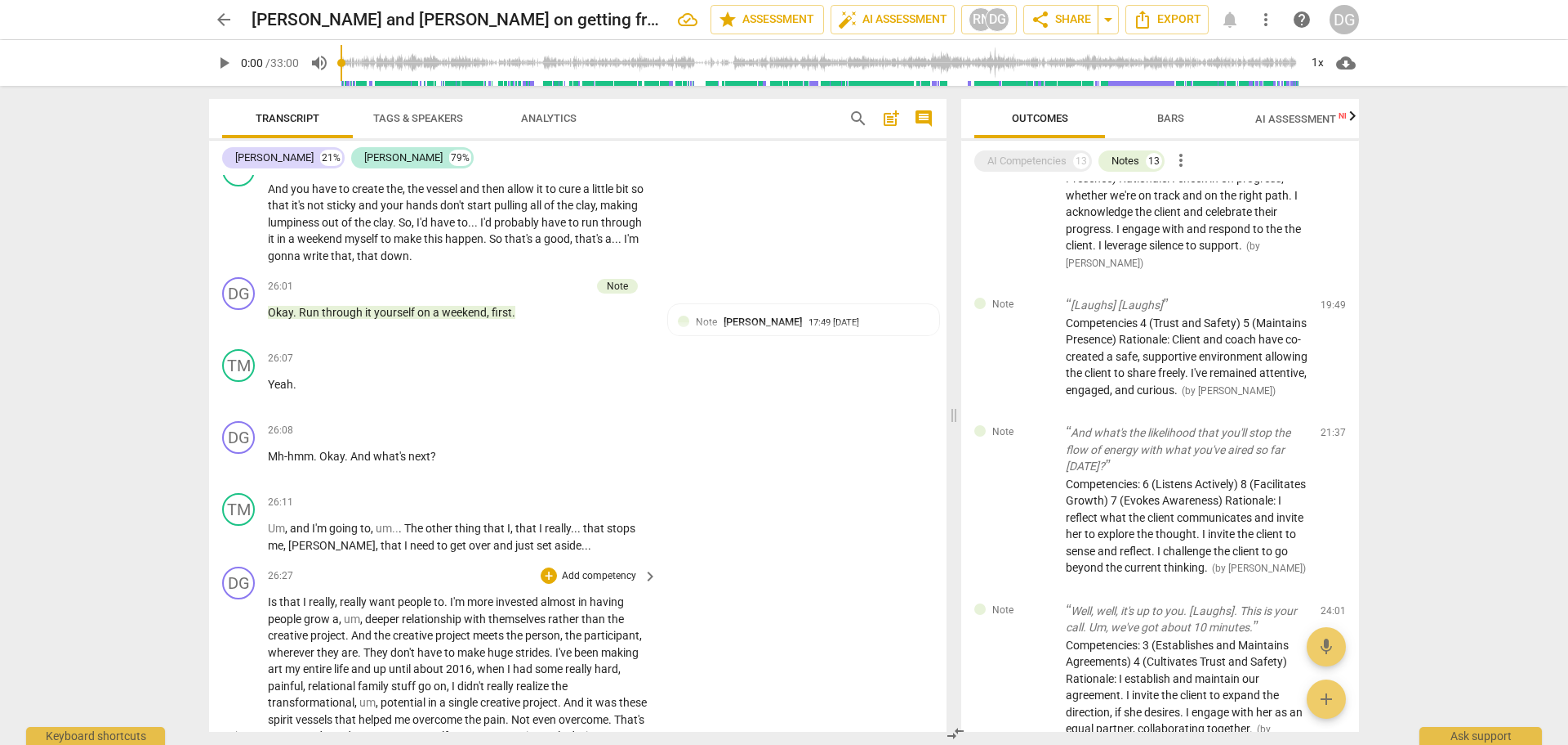
click at [271, 608] on span "Is" at bounding box center [273, 601] width 11 height 13
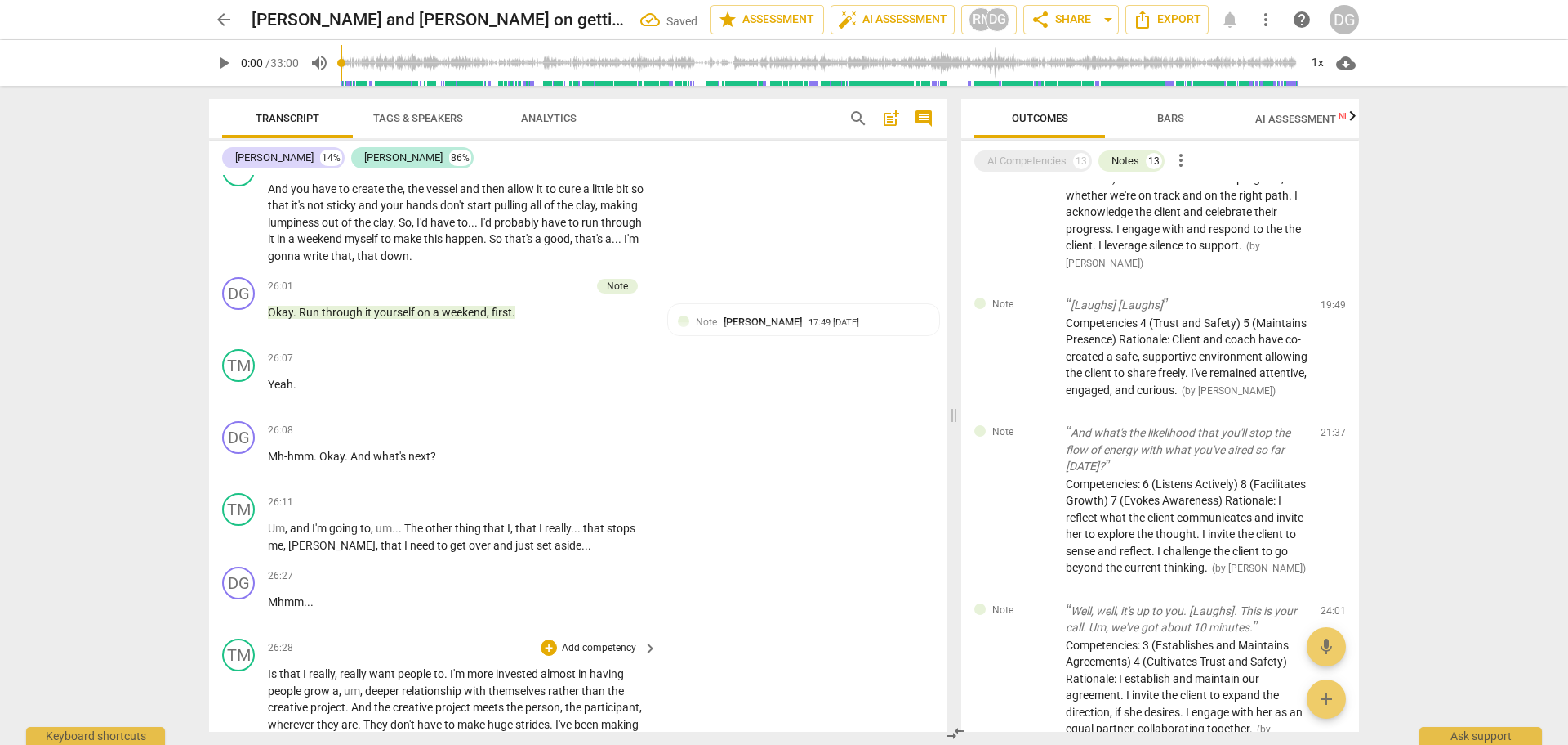
click at [447, 680] on span "." at bounding box center [447, 673] width 6 height 13
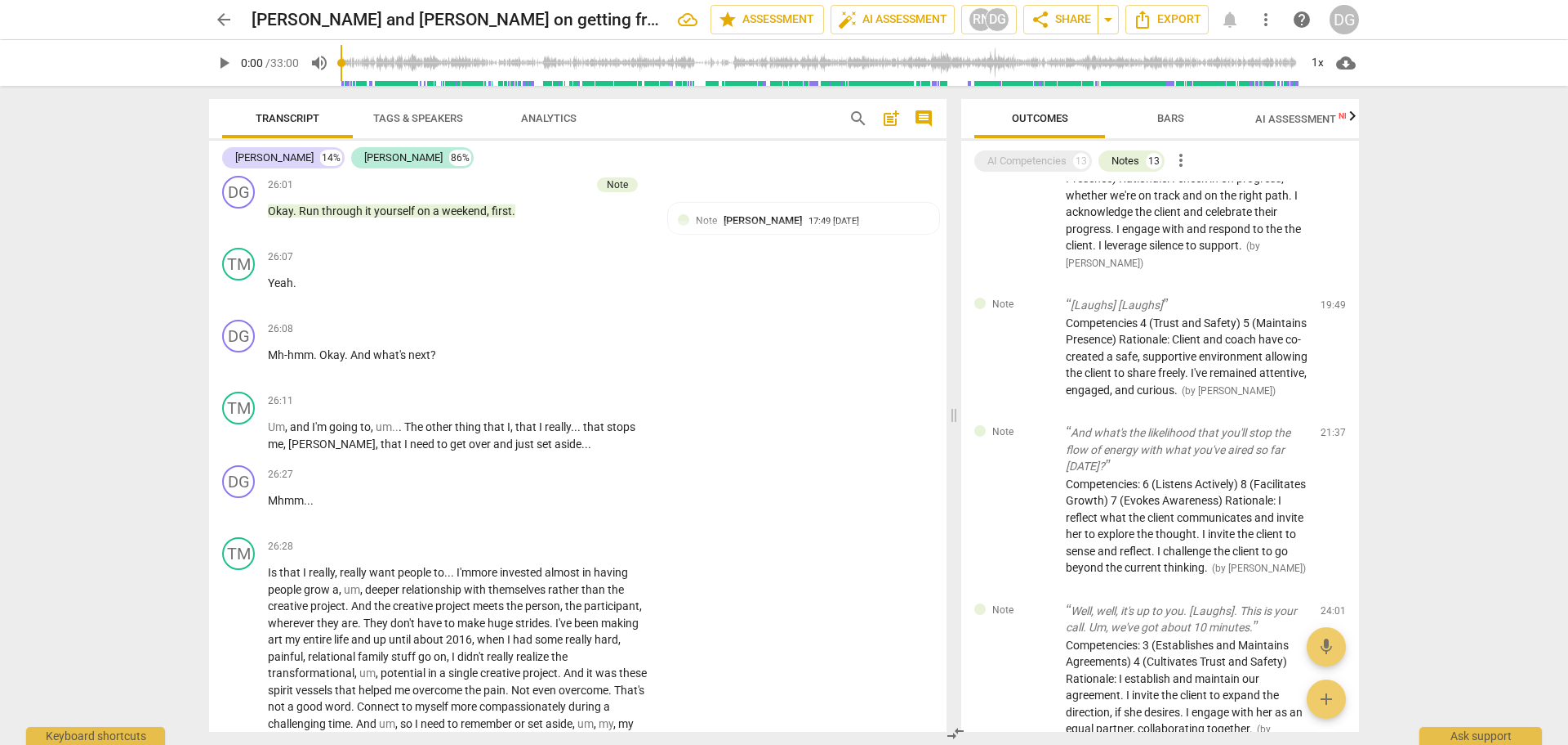
scroll to position [11804, 0]
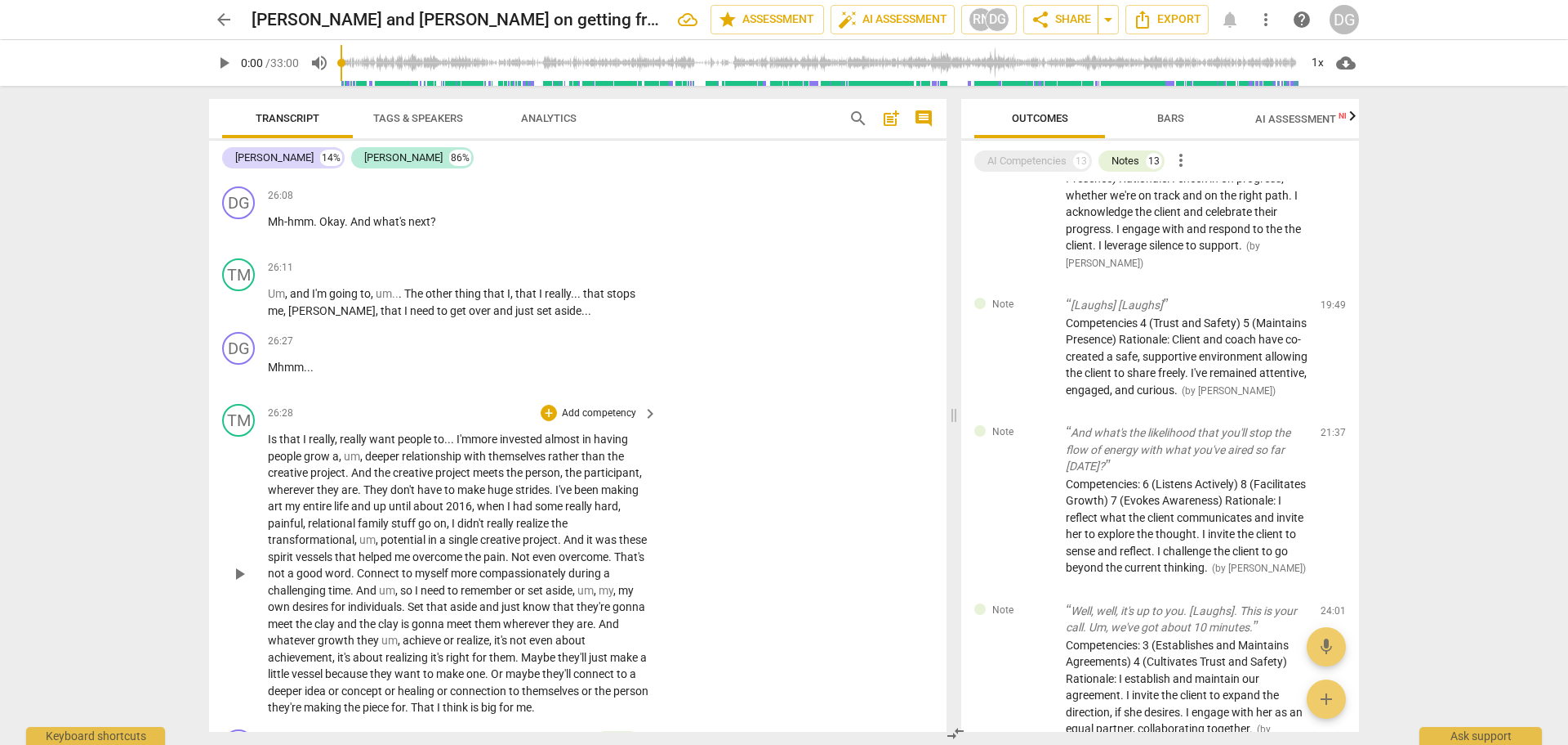
click at [480, 579] on span "compassionately" at bounding box center [524, 573] width 89 height 13
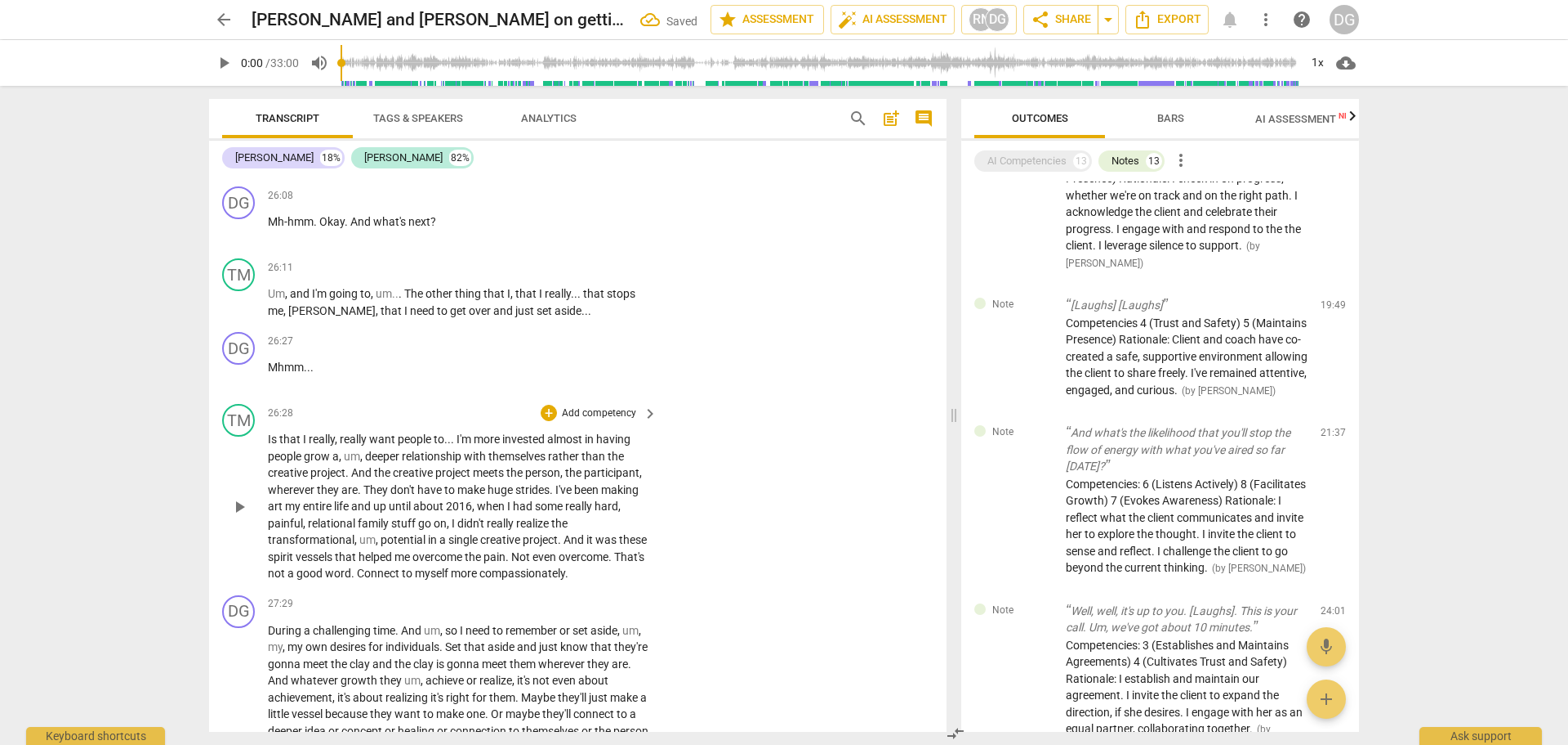
click at [565, 579] on span "." at bounding box center [567, 573] width 3 height 13
click at [269, 637] on span "During" at bounding box center [286, 629] width 36 height 13
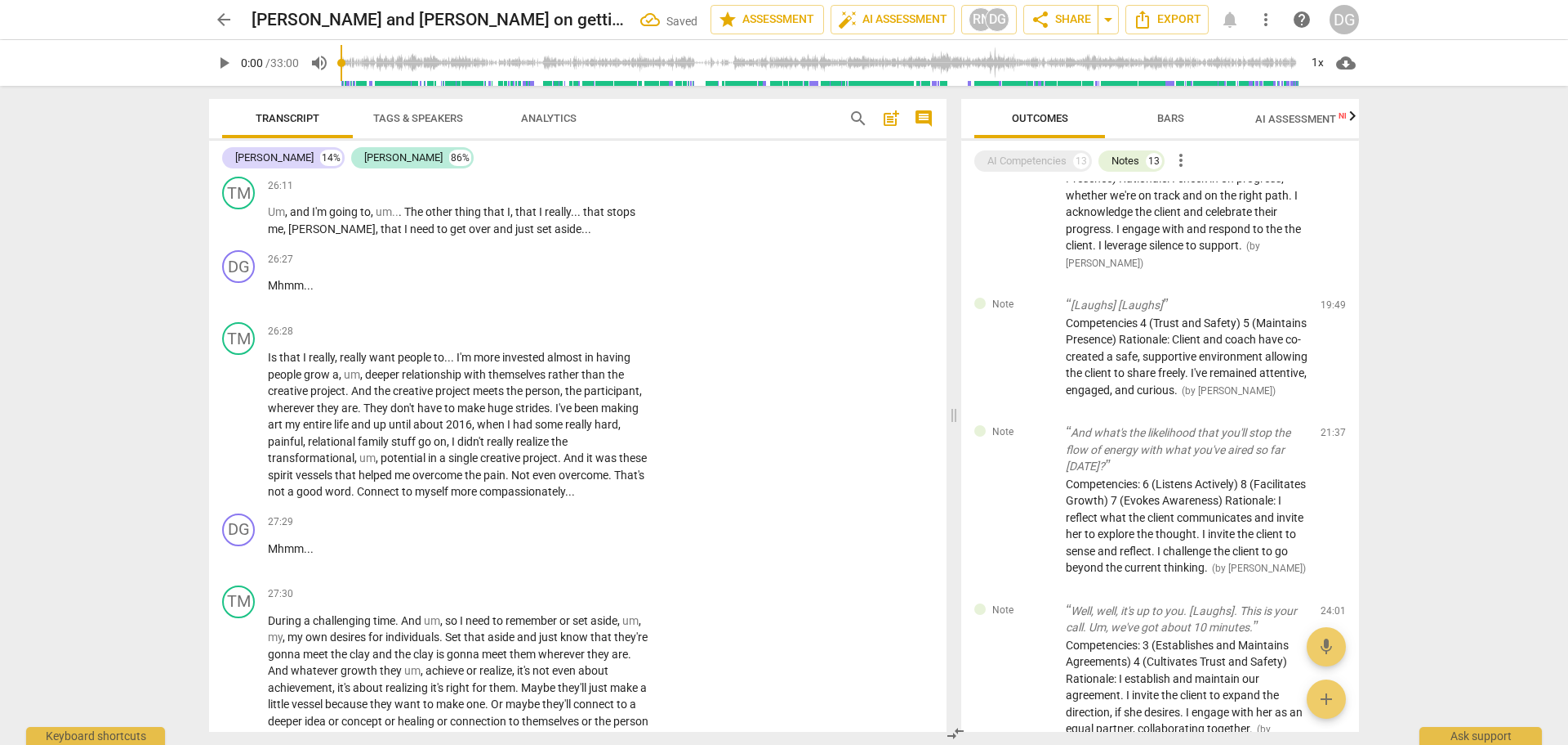
scroll to position [11907, 0]
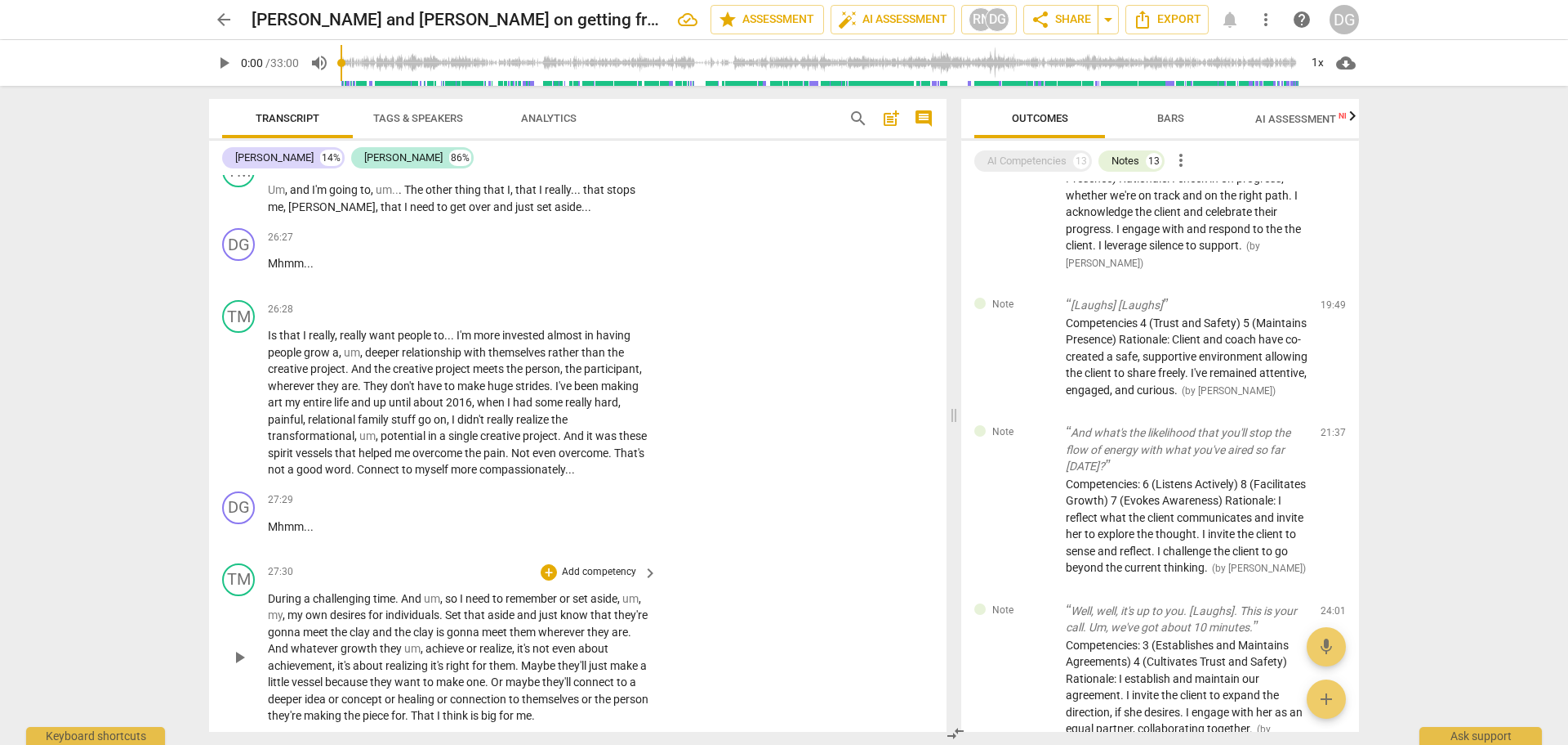
click at [273, 605] on span "During" at bounding box center [286, 598] width 36 height 13
click at [570, 605] on span "remember" at bounding box center [542, 598] width 54 height 13
drag, startPoint x: 288, startPoint y: 652, endPoint x: 252, endPoint y: 645, distance: 36.7
click at [252, 645] on div "TM play_arrow pause 27:30 + Add competency keyboard_arrow_right ... During a ch…" at bounding box center [577, 643] width 738 height 174
click at [446, 621] on span "." at bounding box center [445, 614] width 6 height 13
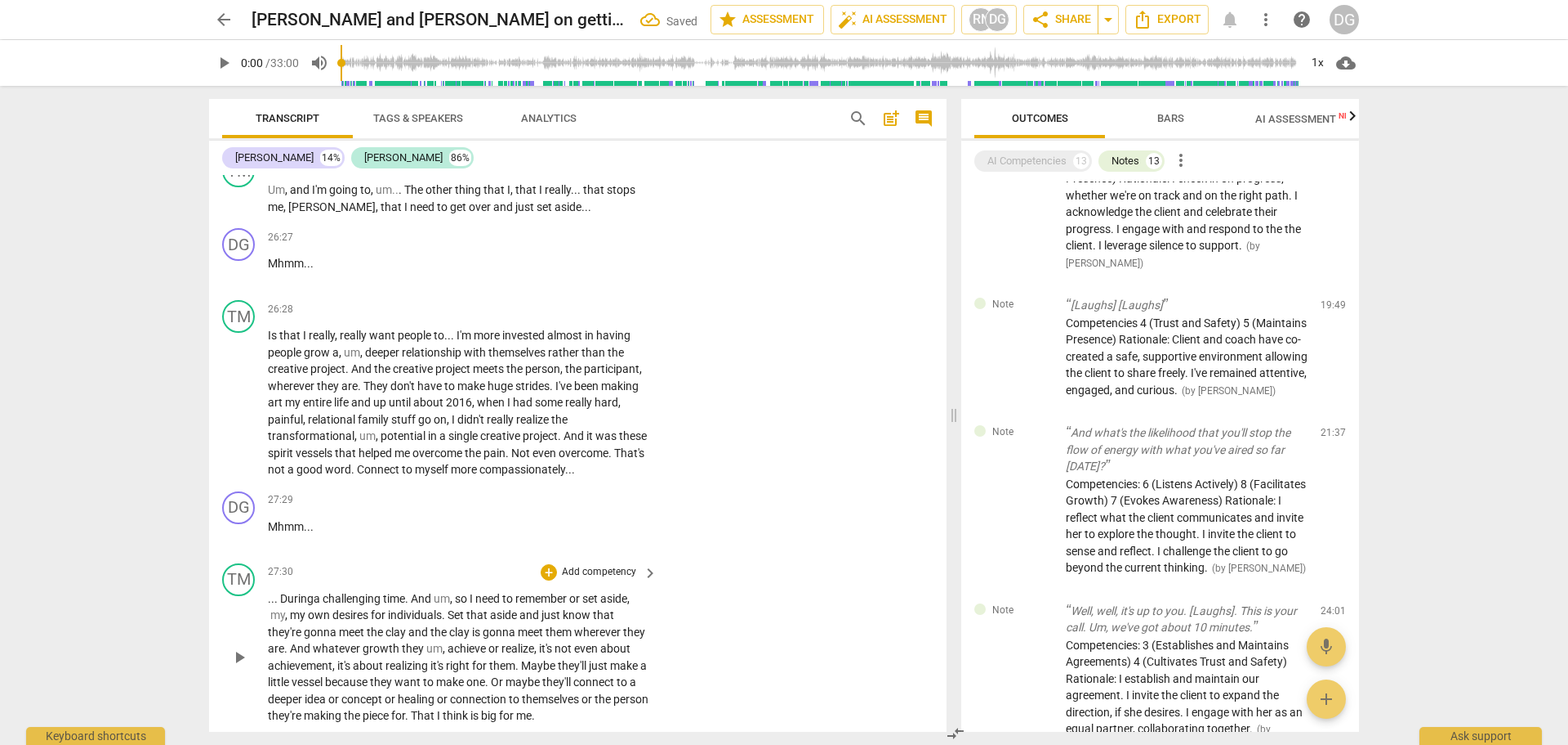
click at [519, 621] on span "aside" at bounding box center [504, 614] width 30 height 13
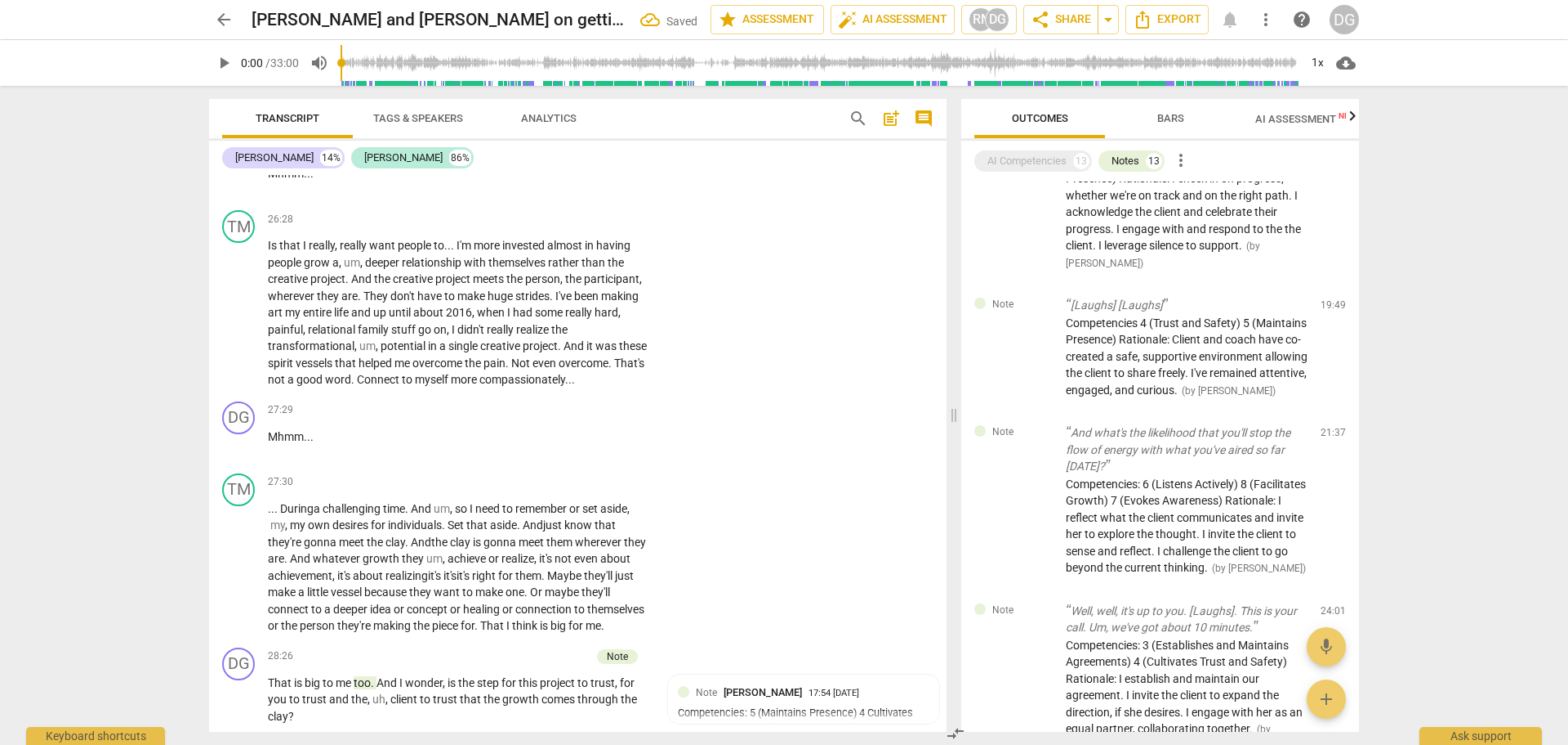
scroll to position [12019, 0]
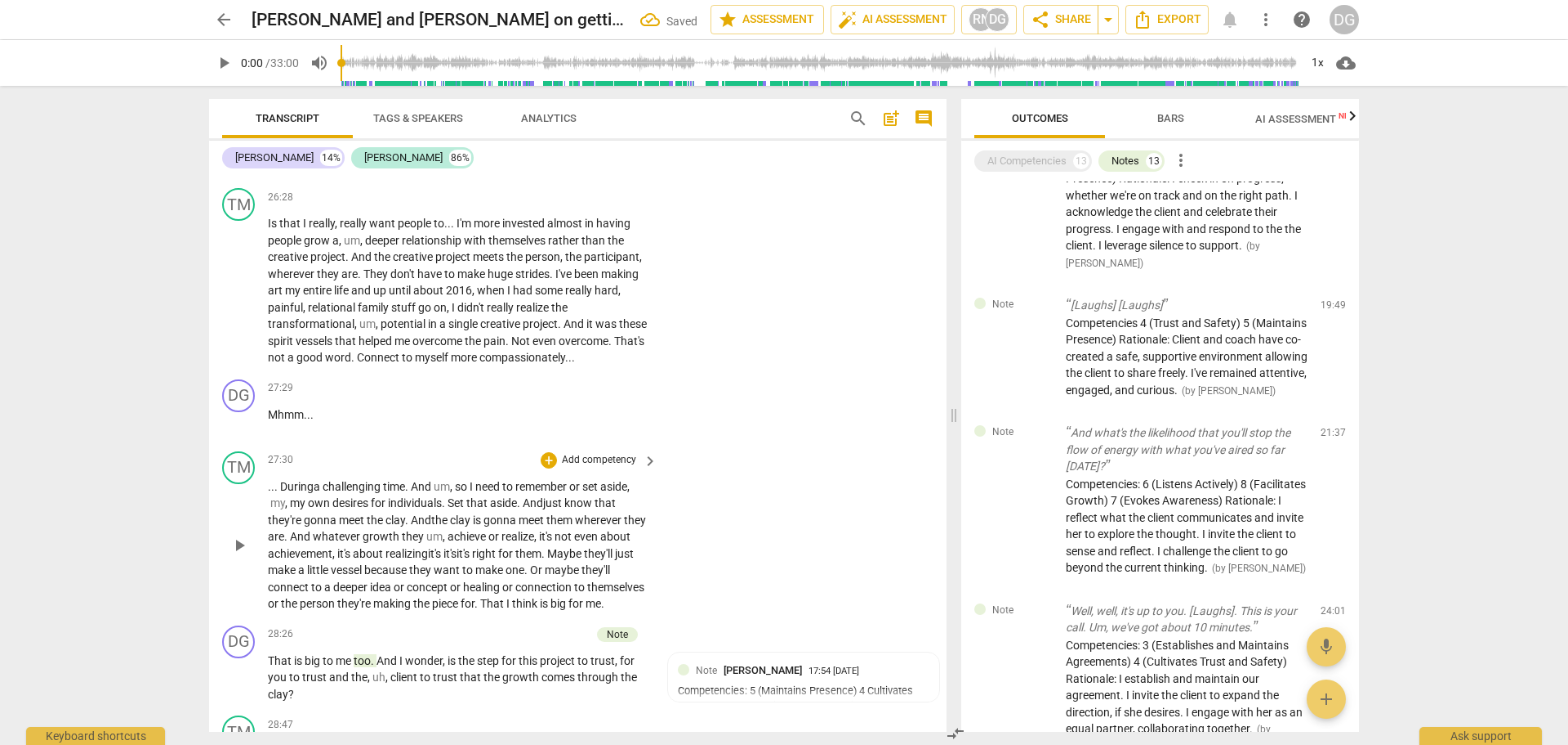
click at [545, 576] on span "Or" at bounding box center [537, 569] width 14 height 13
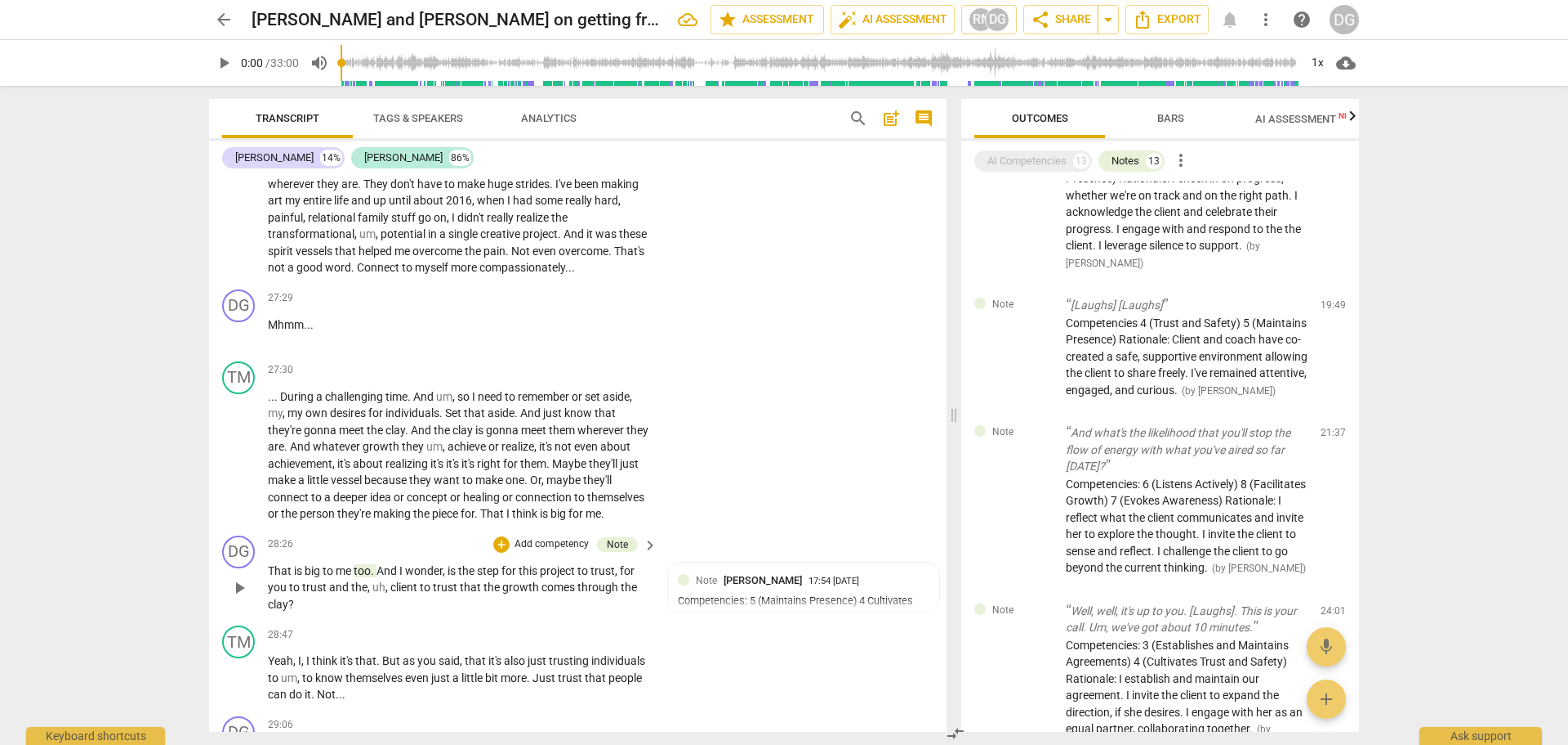
click at [391, 594] on span "client" at bounding box center [405, 586] width 30 height 13
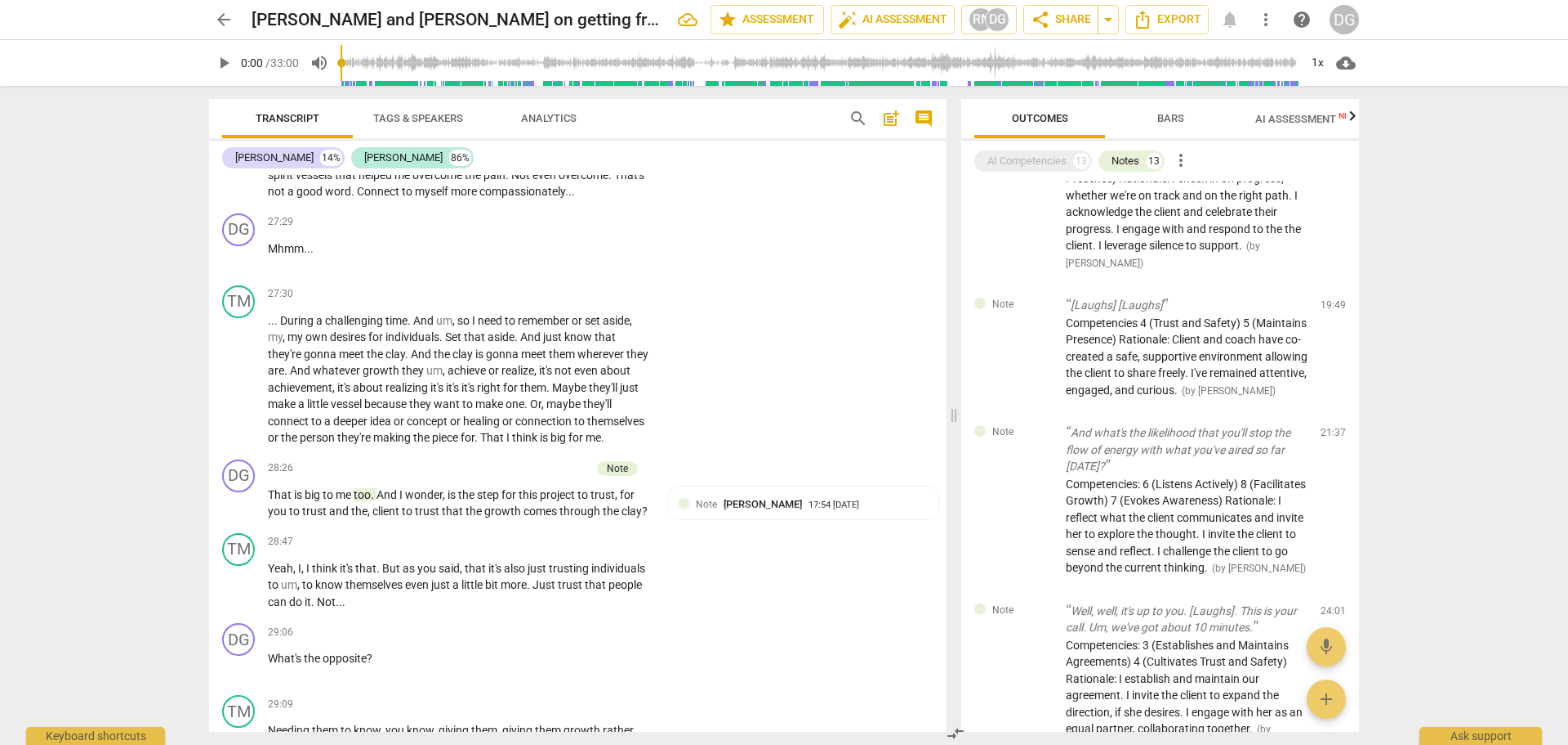
scroll to position [12207, 0]
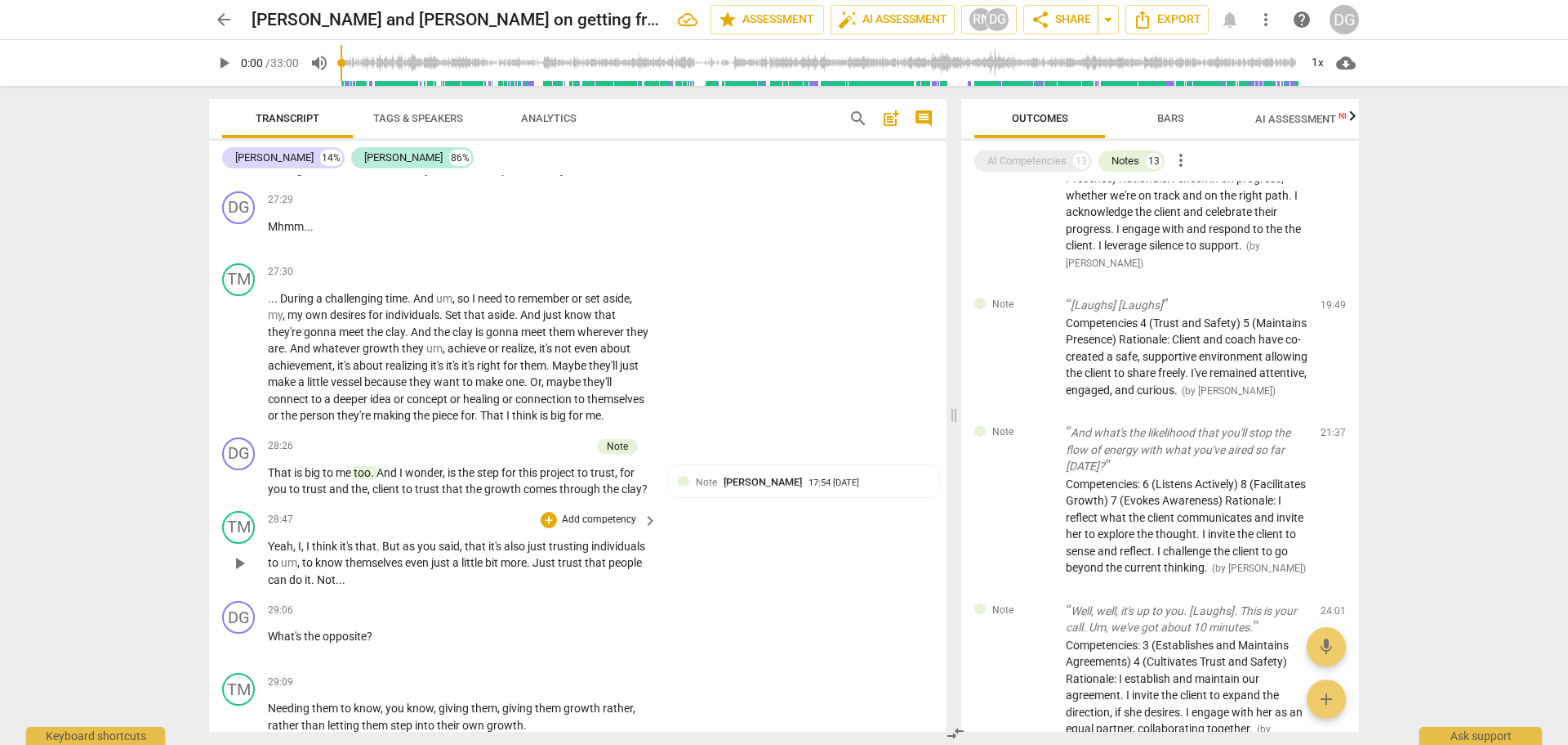
click at [405, 569] on span "themselves" at bounding box center [375, 562] width 59 height 13
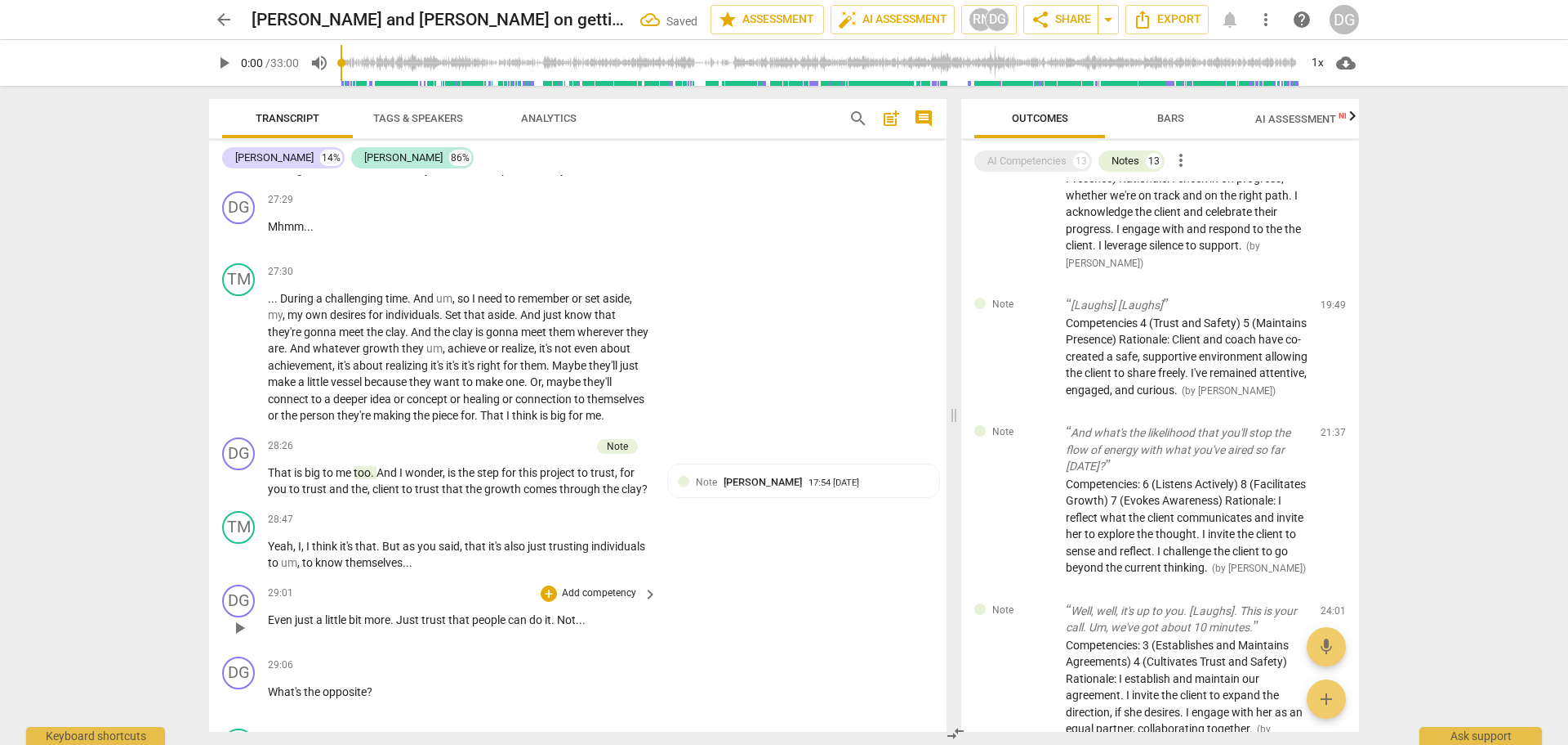
click at [269, 626] on span "Even" at bounding box center [282, 619] width 27 height 13
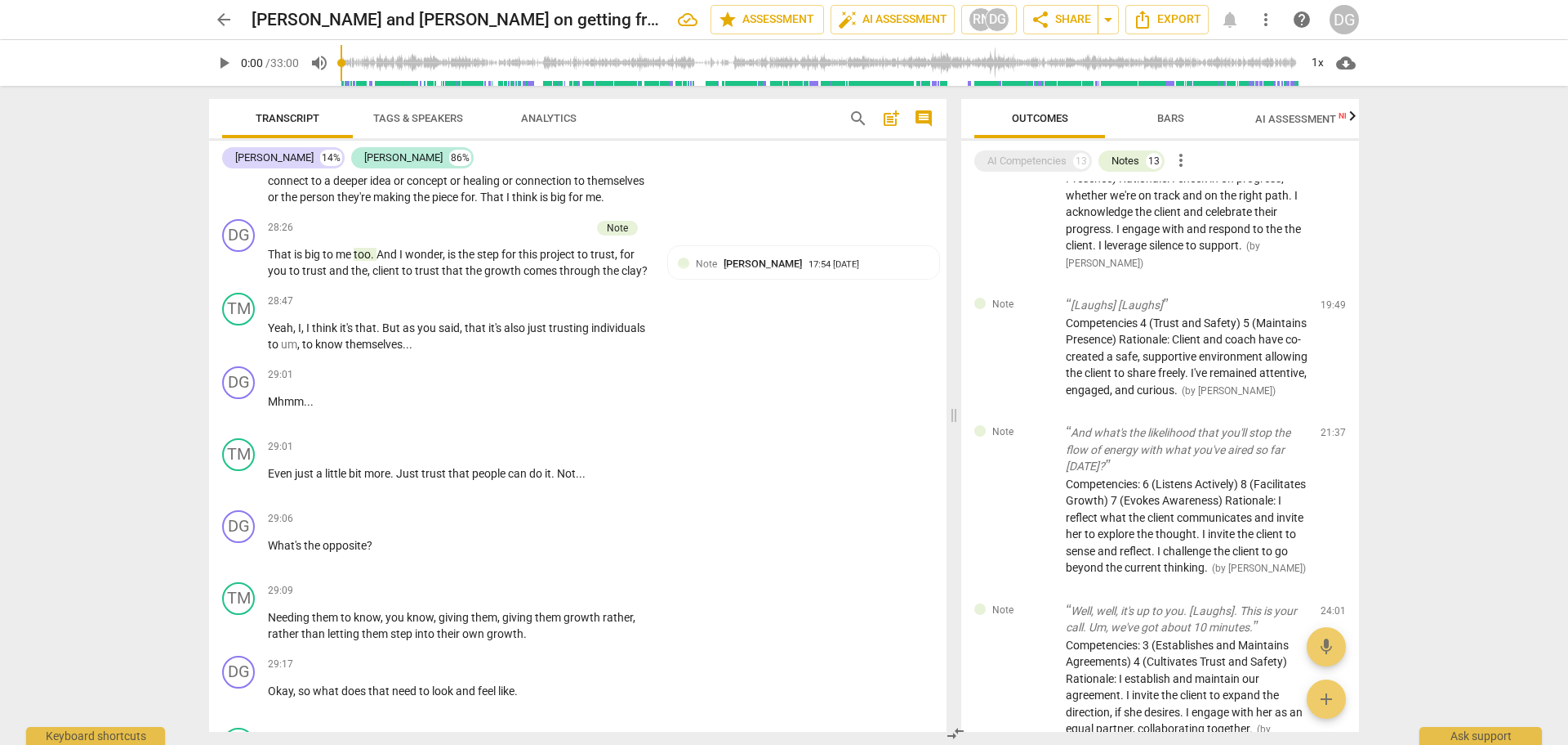
scroll to position [12448, 0]
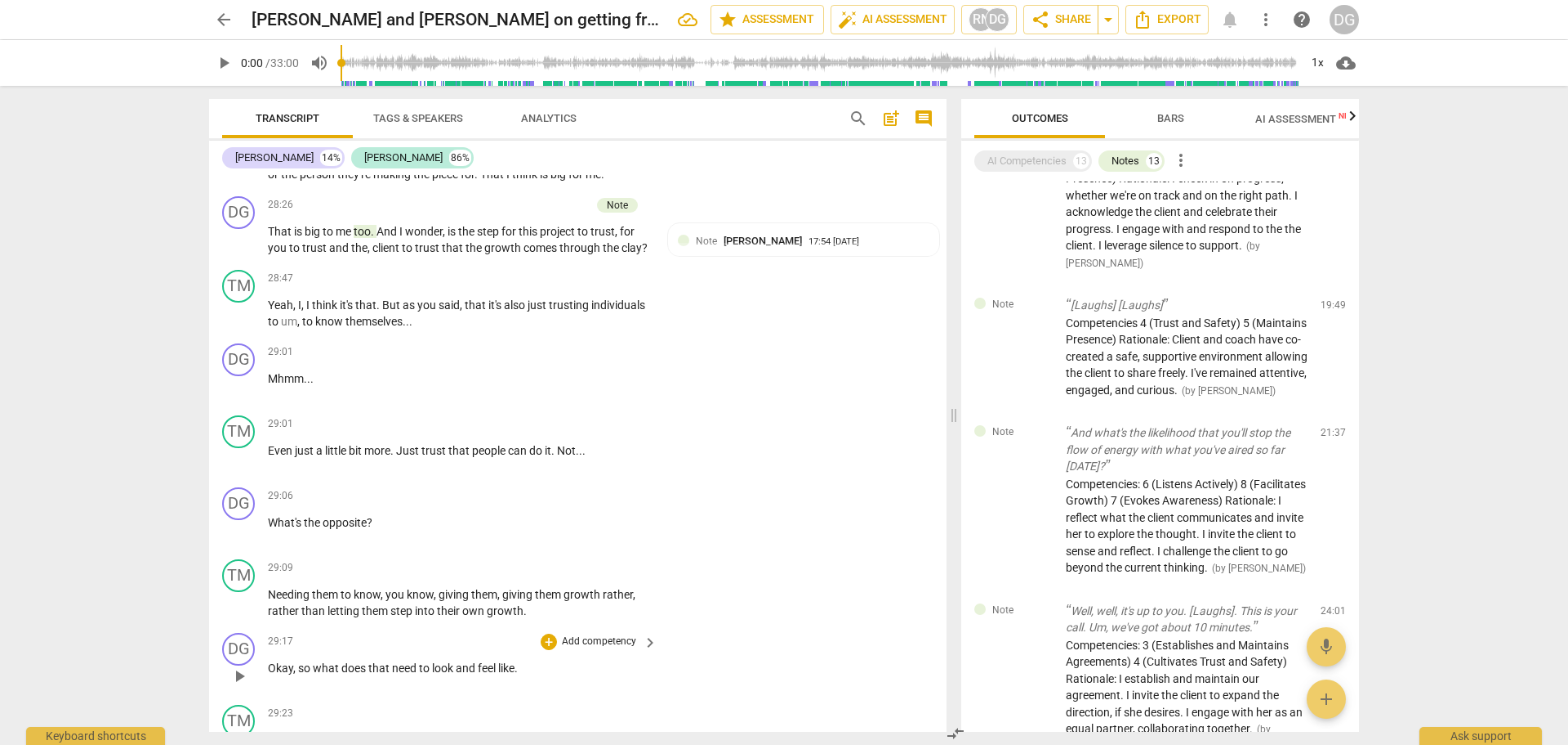
click at [523, 677] on p "Okay , so what does that need to look and feel like ." at bounding box center [458, 668] width 381 height 17
click at [299, 677] on p "Okay , so what does that need to look and feel like ?" at bounding box center [458, 668] width 381 height 17
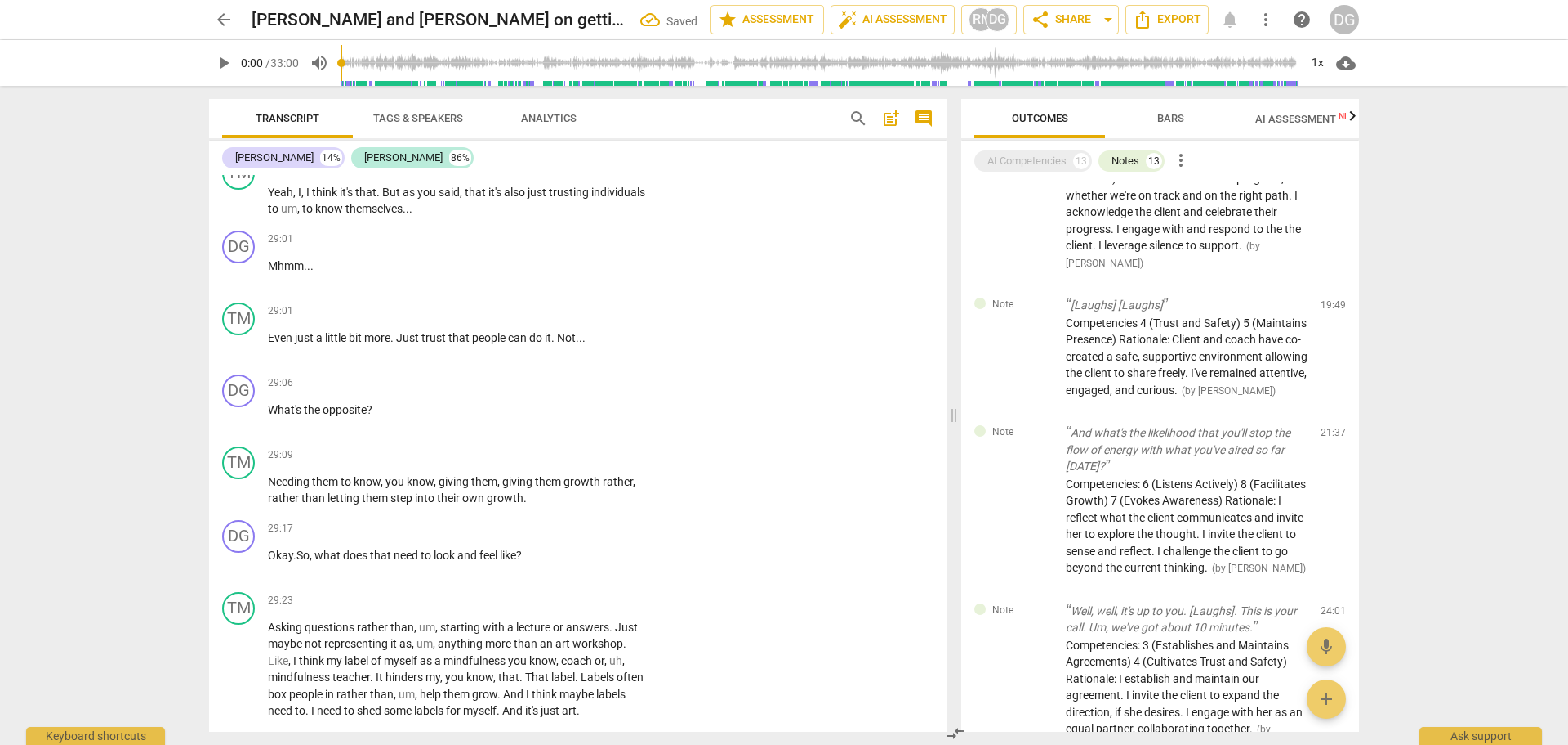
scroll to position [12583, 0]
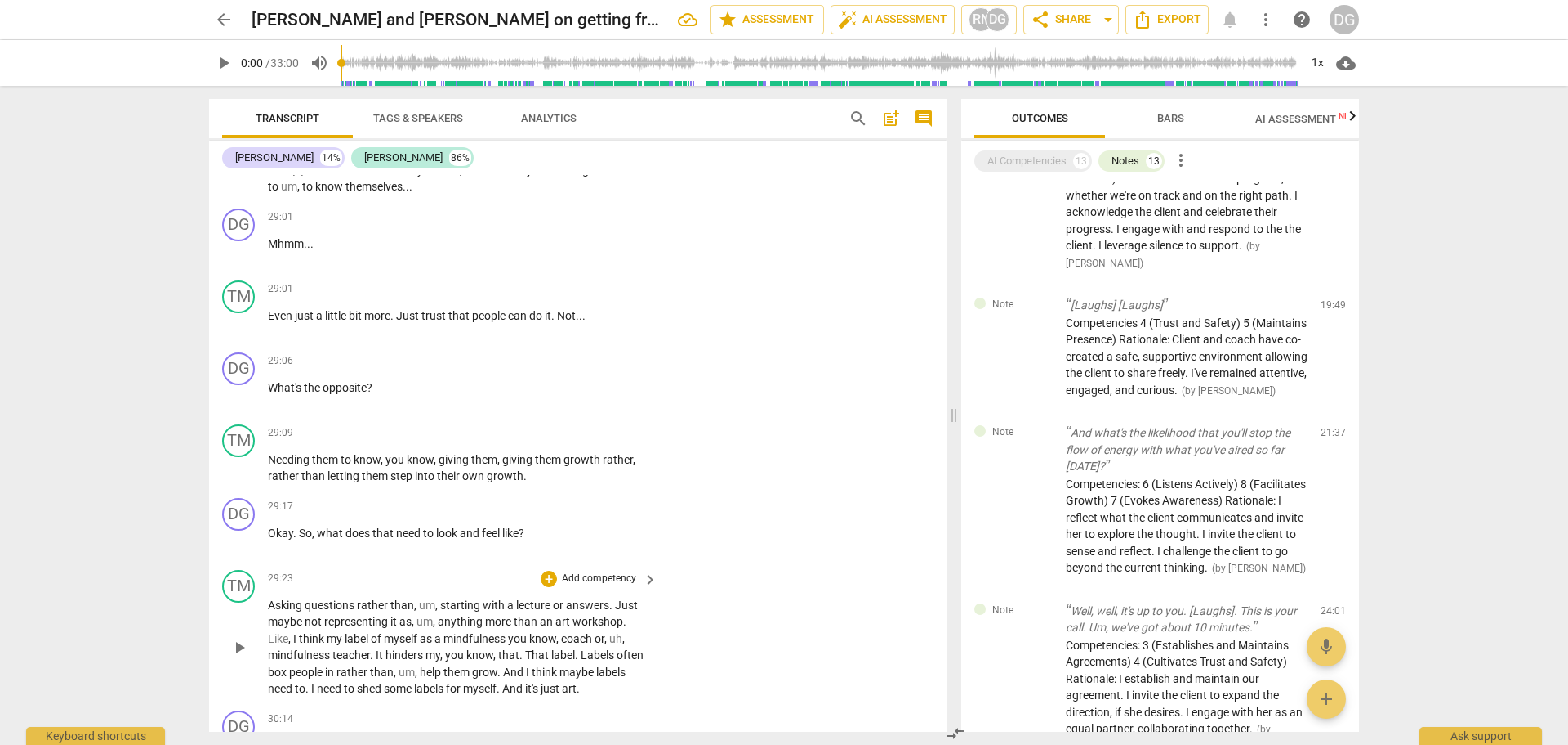
click at [621, 612] on span "Just" at bounding box center [627, 604] width 23 height 13
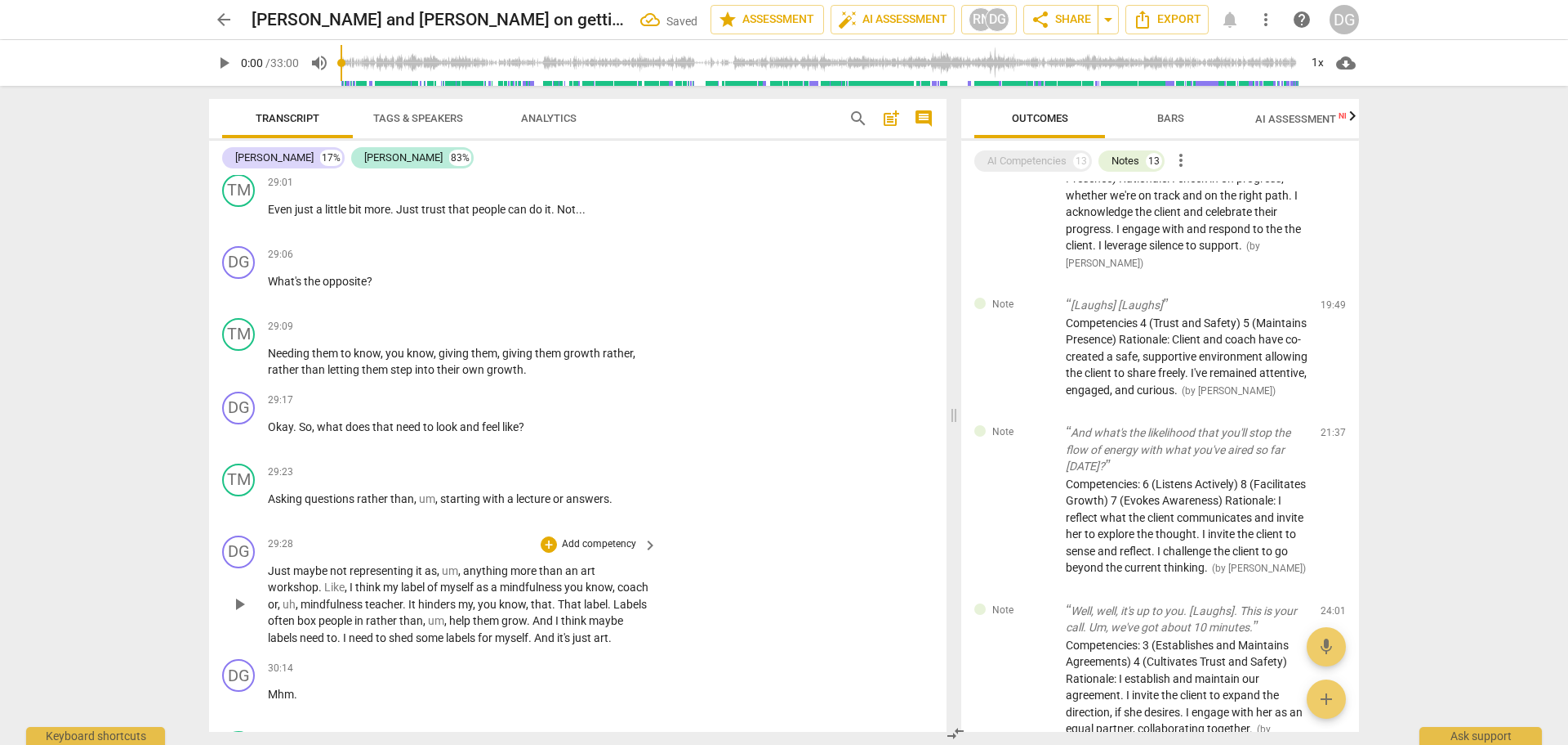
scroll to position [12713, 0]
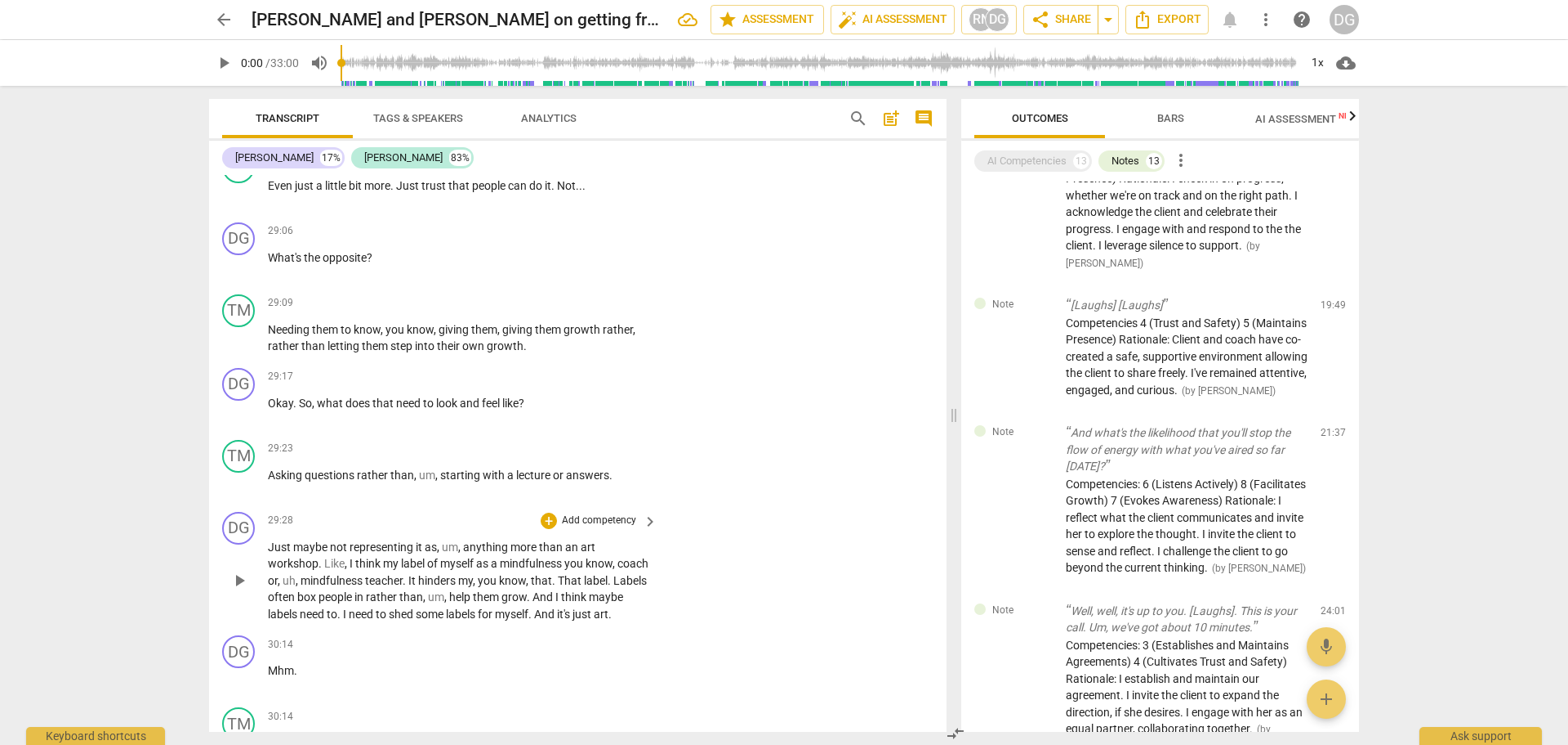
click at [270, 553] on span "Just" at bounding box center [281, 546] width 25 height 13
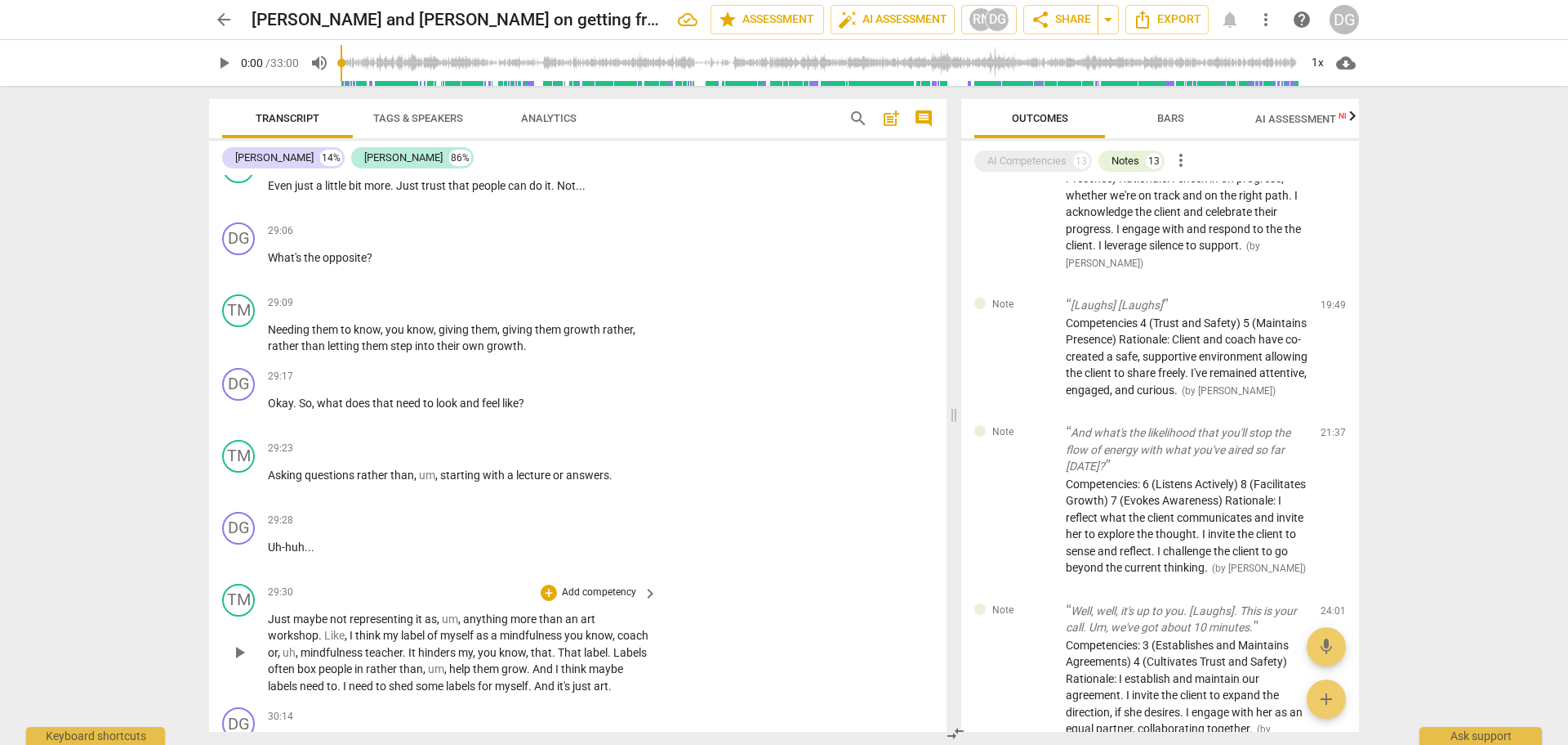
click at [467, 625] on span "anything" at bounding box center [487, 618] width 48 height 13
click at [599, 625] on span "art" at bounding box center [598, 618] width 14 height 13
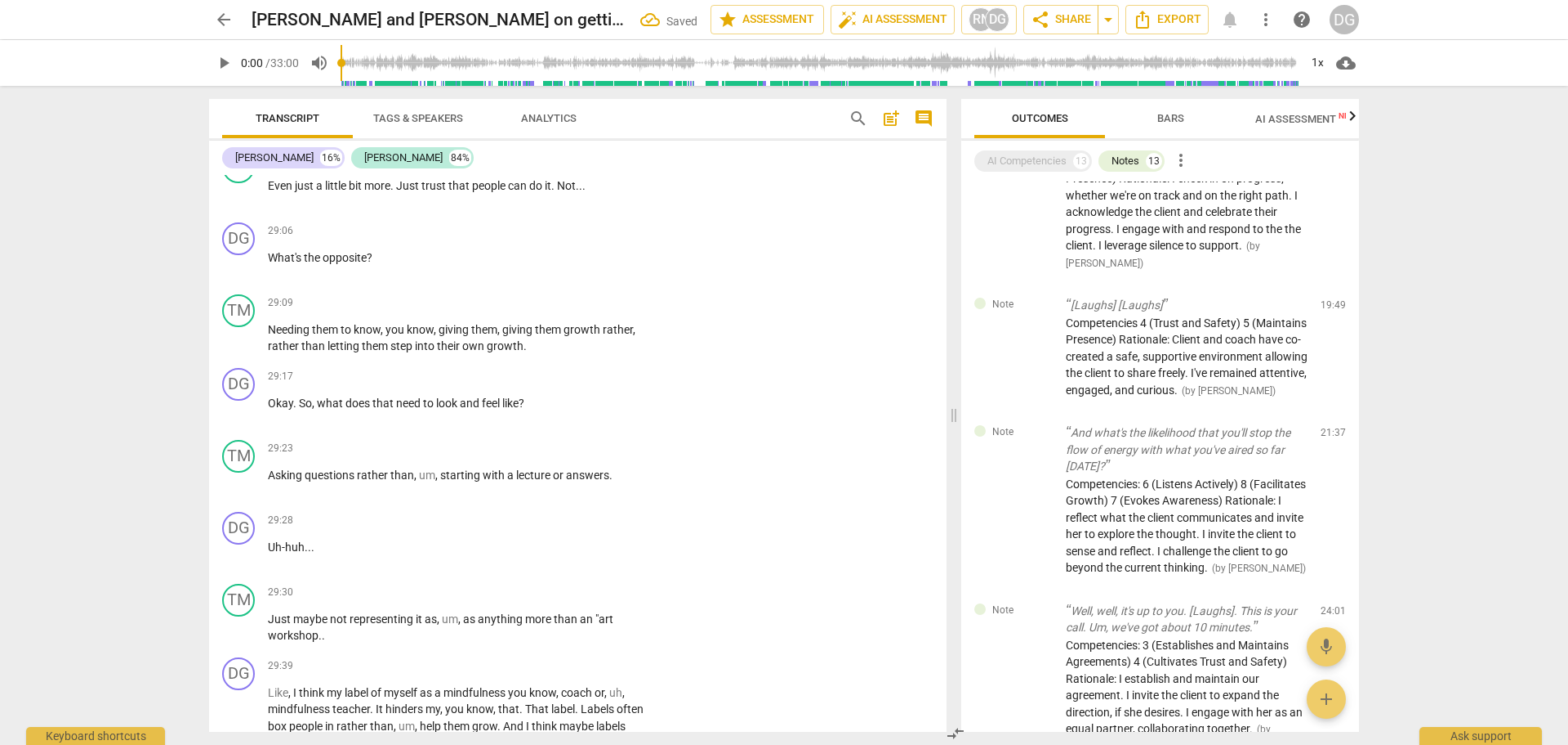
scroll to position [12834, 0]
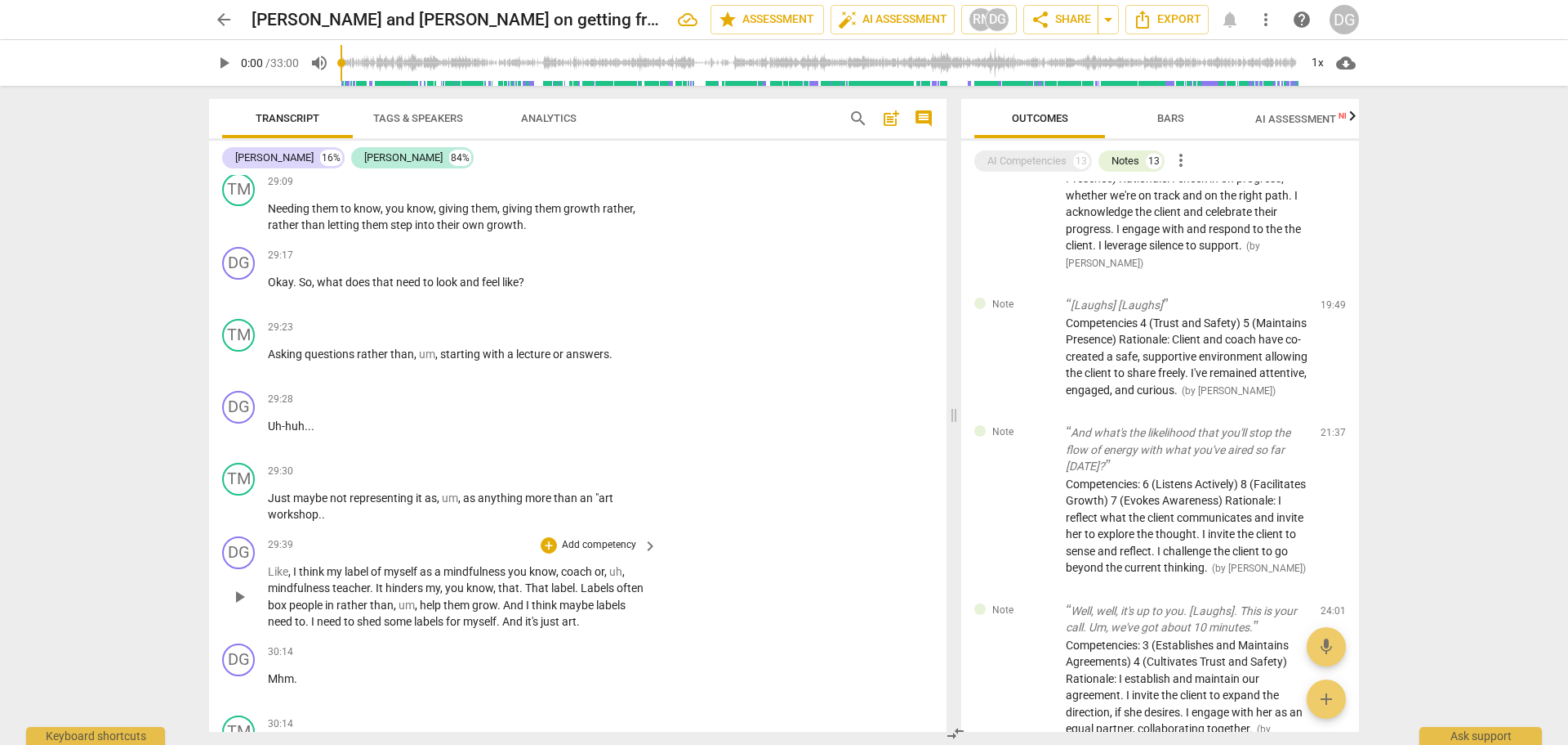
click at [270, 578] on span "Like" at bounding box center [278, 571] width 20 height 13
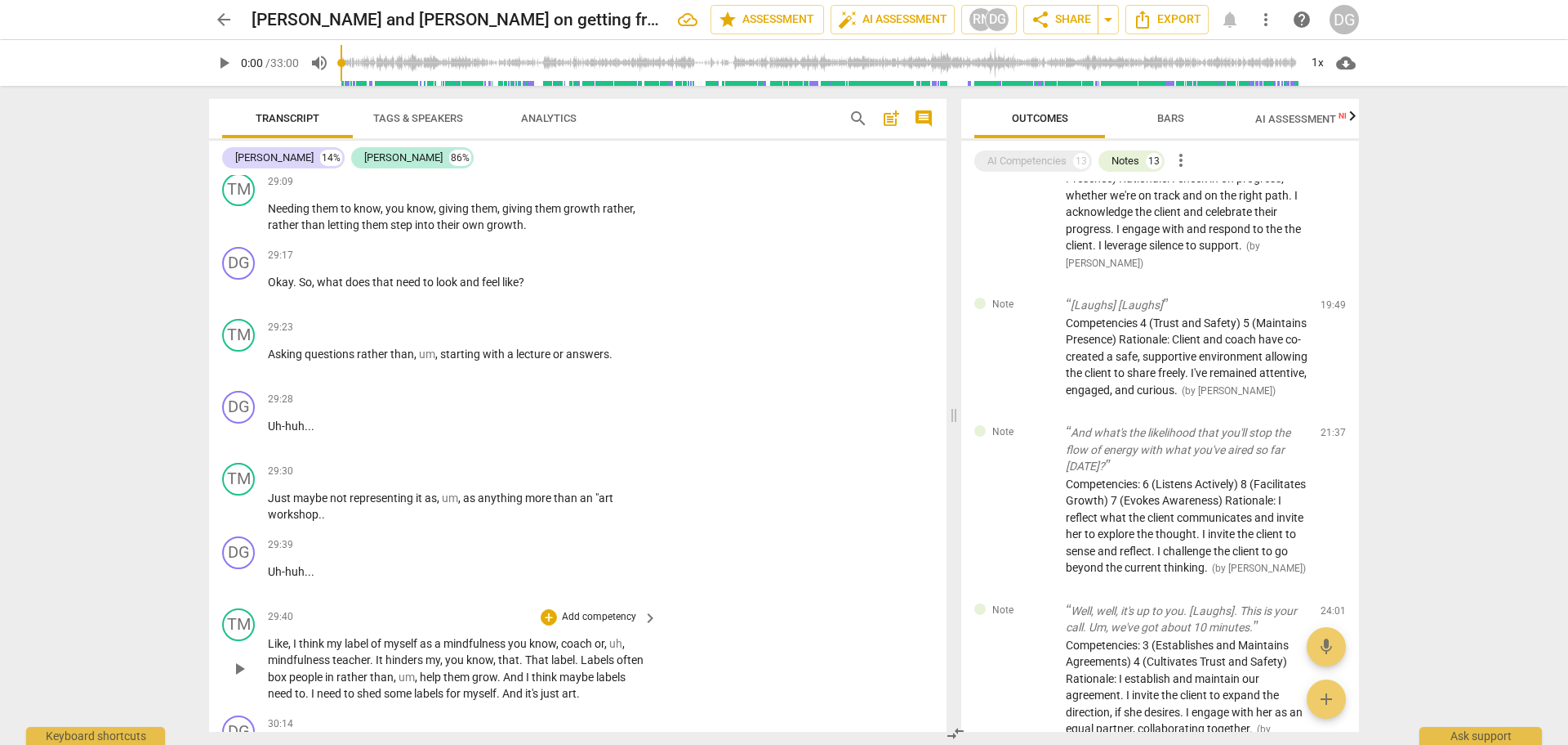
click at [443, 650] on span "a" at bounding box center [439, 643] width 9 height 13
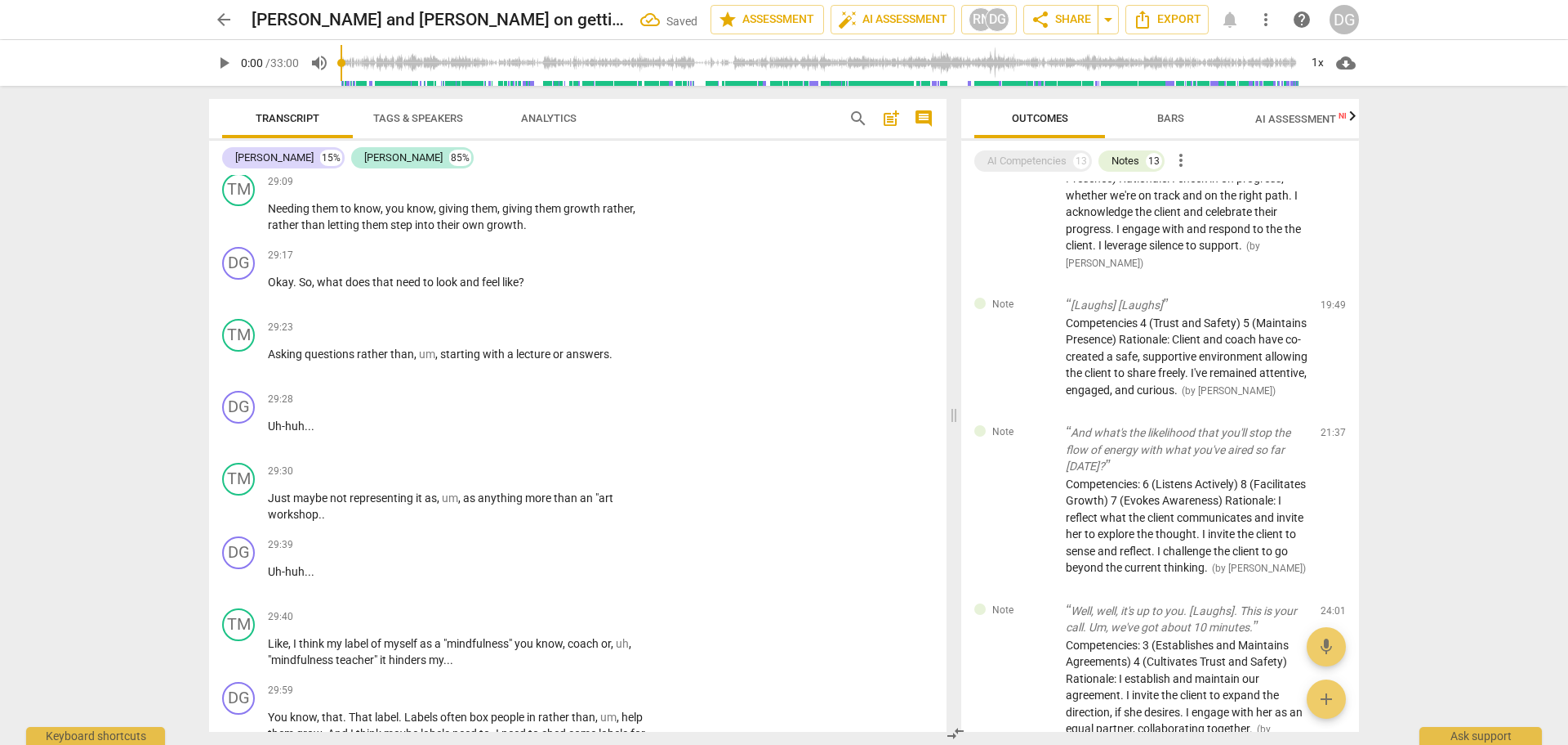
click at [941, 646] on div "DG play_arrow pause 00:01 + Add competency keyboard_arrow_right Good morning , …" at bounding box center [577, 453] width 738 height 556
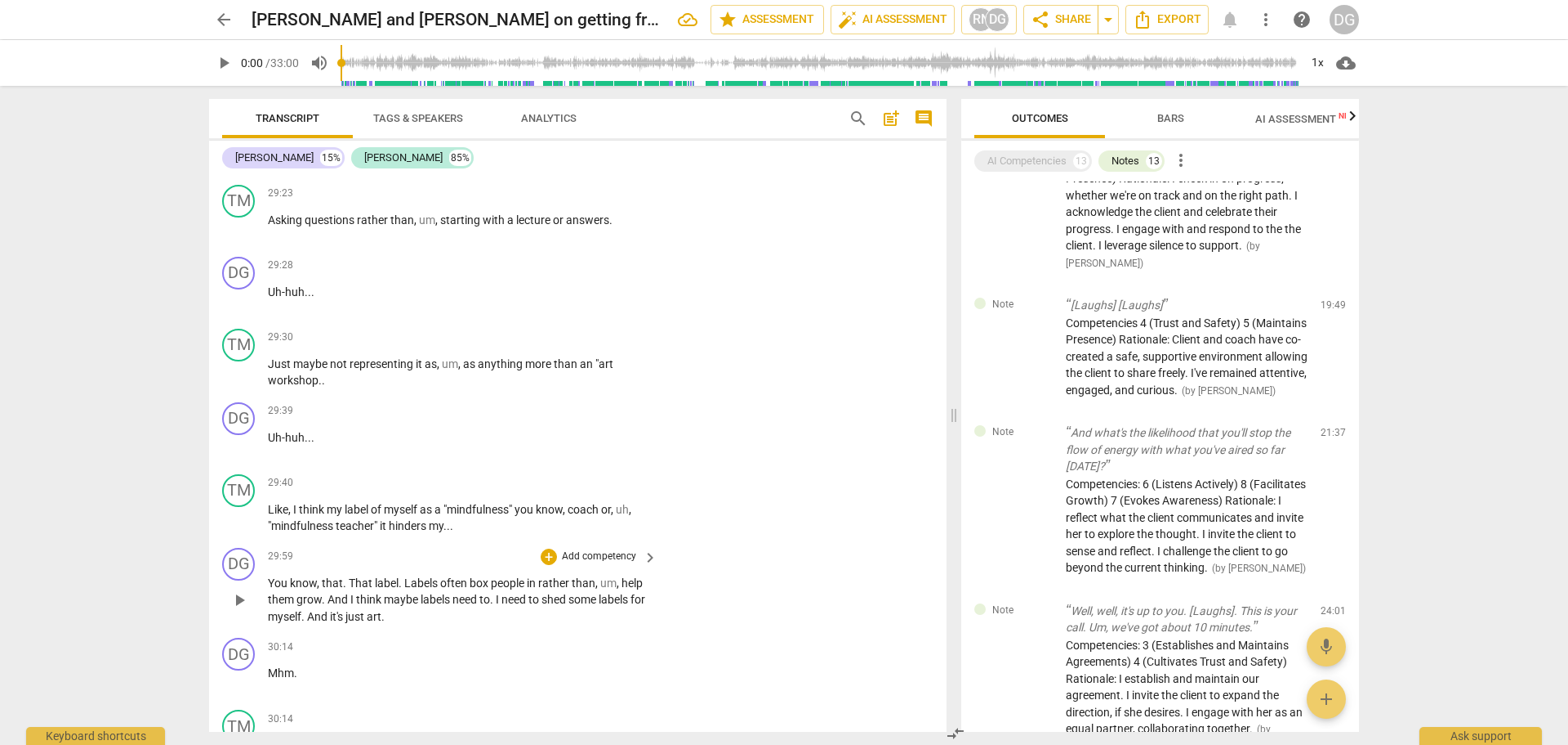
click at [272, 590] on span "You" at bounding box center [279, 582] width 22 height 13
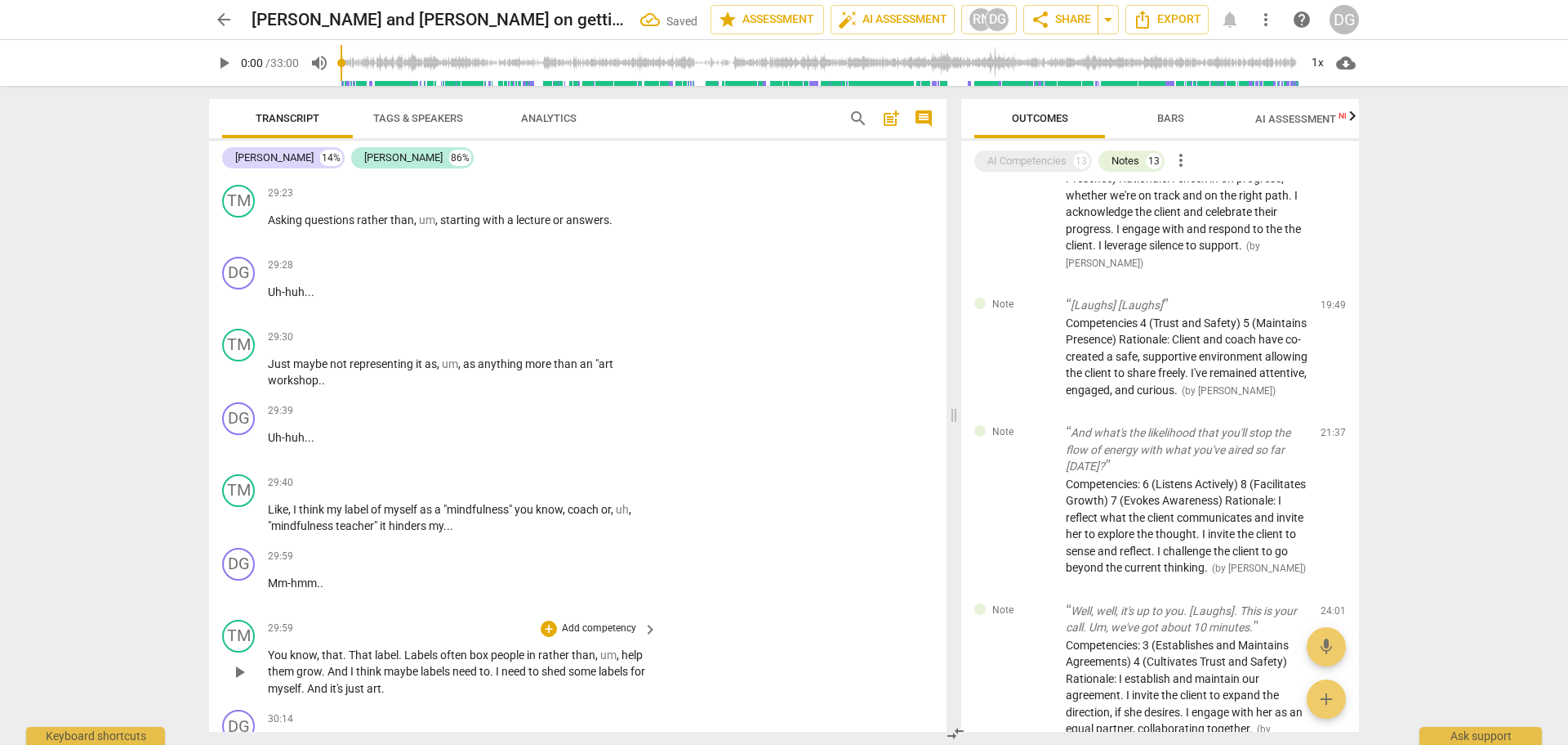
click at [271, 661] on span "You" at bounding box center [279, 654] width 22 height 13
click at [362, 661] on span "That" at bounding box center [365, 654] width 26 height 13
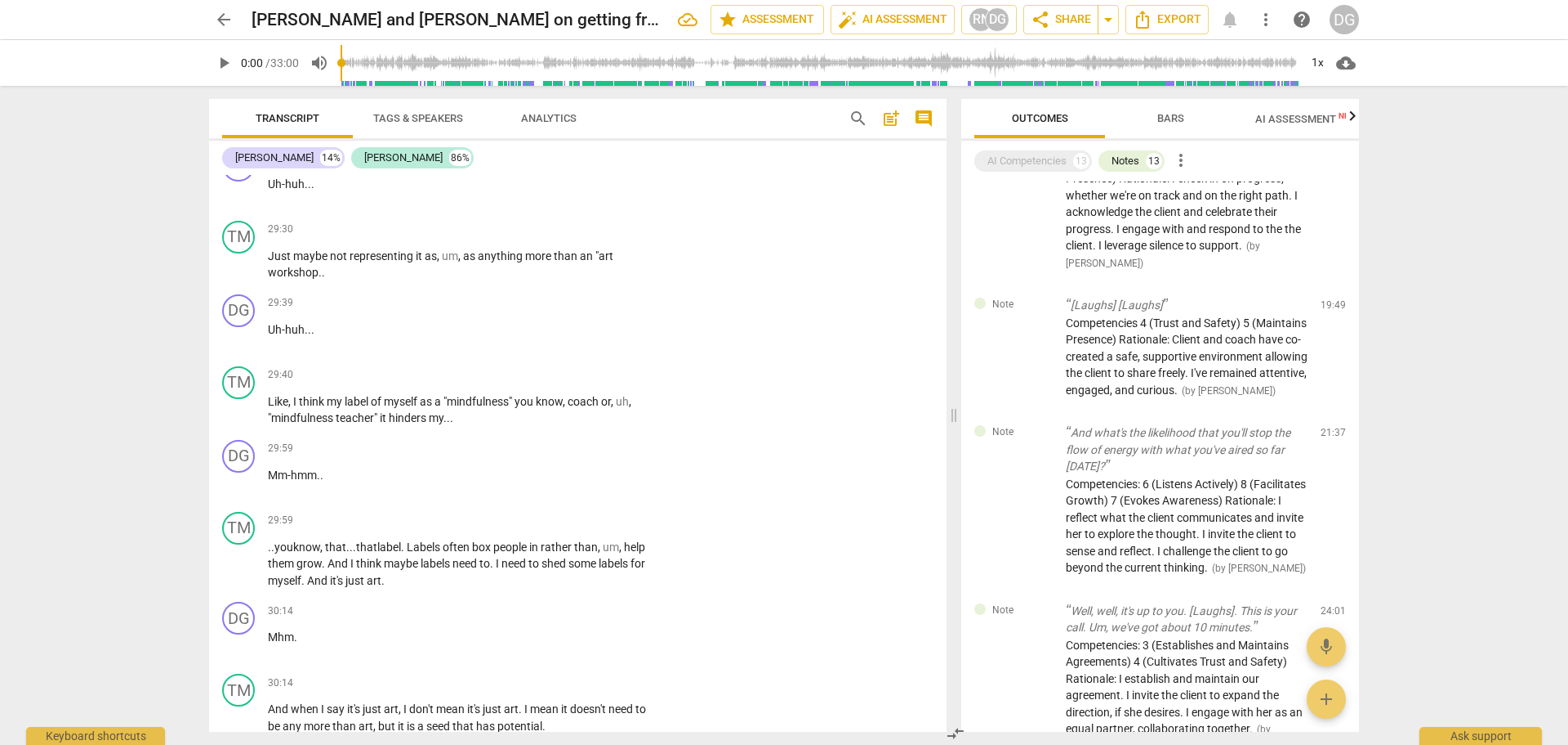
scroll to position [13145, 0]
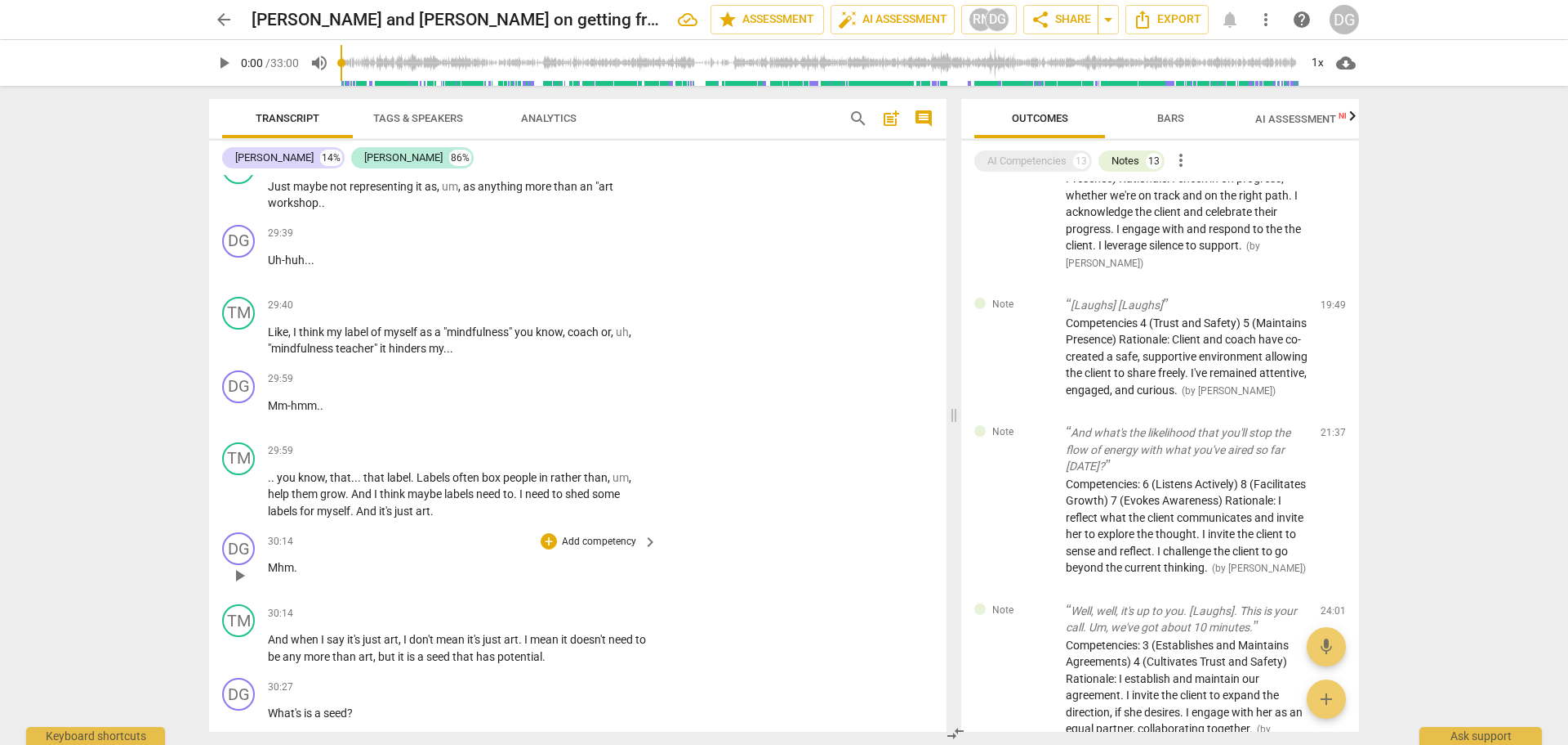
click at [321, 576] on p "Mhm ." at bounding box center [458, 567] width 381 height 17
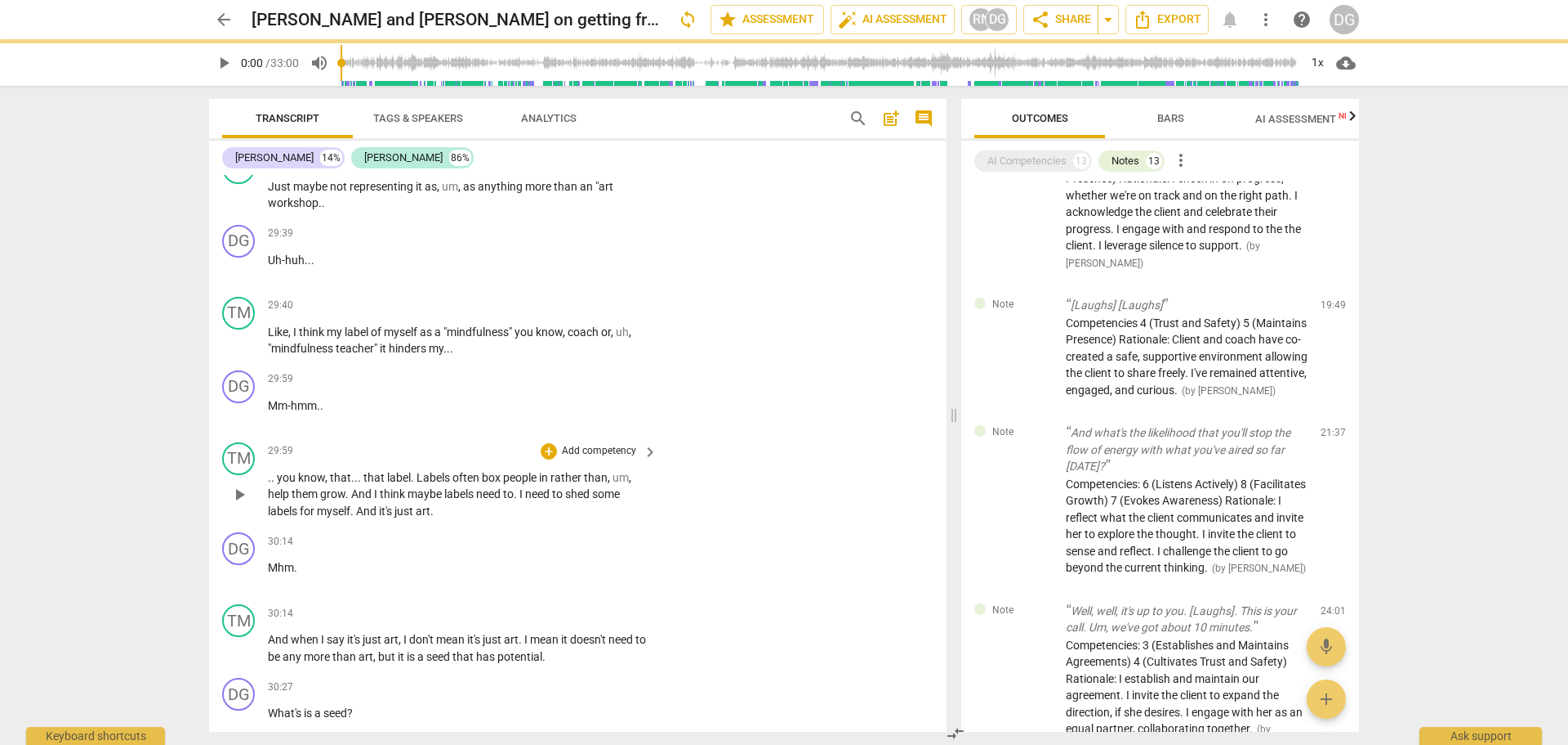
click at [377, 517] on span "And" at bounding box center [368, 511] width 23 height 13
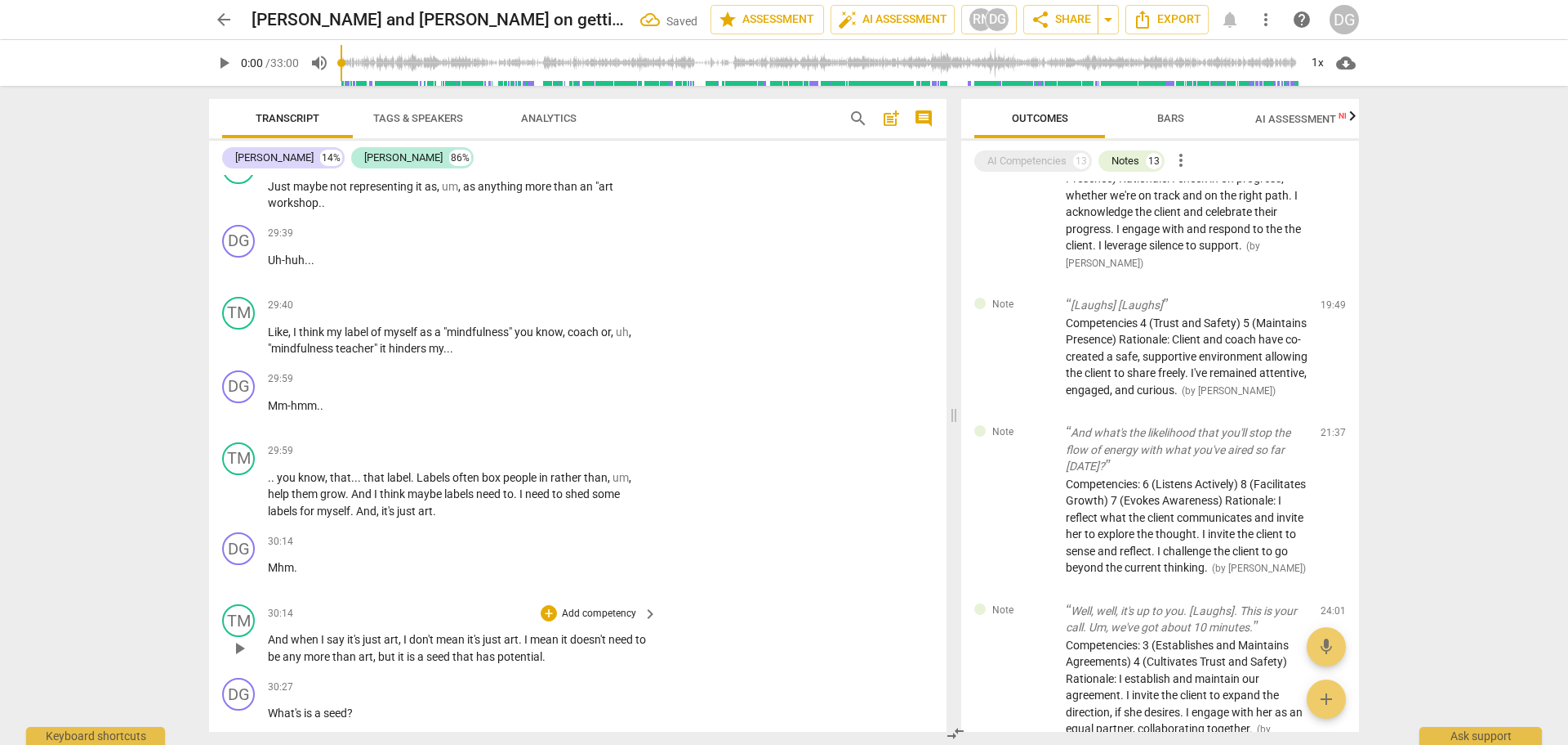
click at [561, 646] on span "mean" at bounding box center [545, 639] width 31 height 13
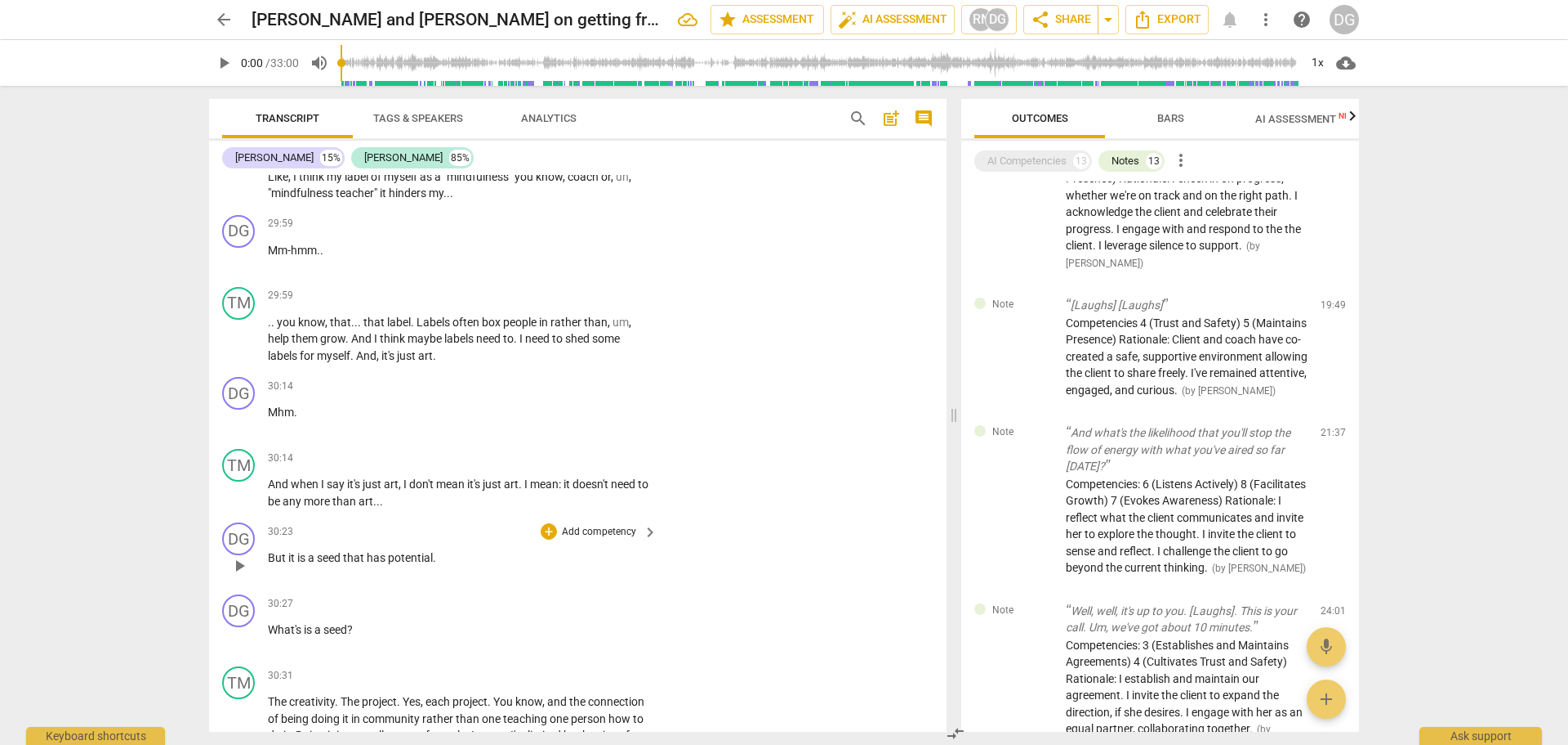
click at [267, 576] on div "play_arrow pause" at bounding box center [247, 565] width 42 height 21
click at [269, 564] on span "But" at bounding box center [278, 556] width 20 height 13
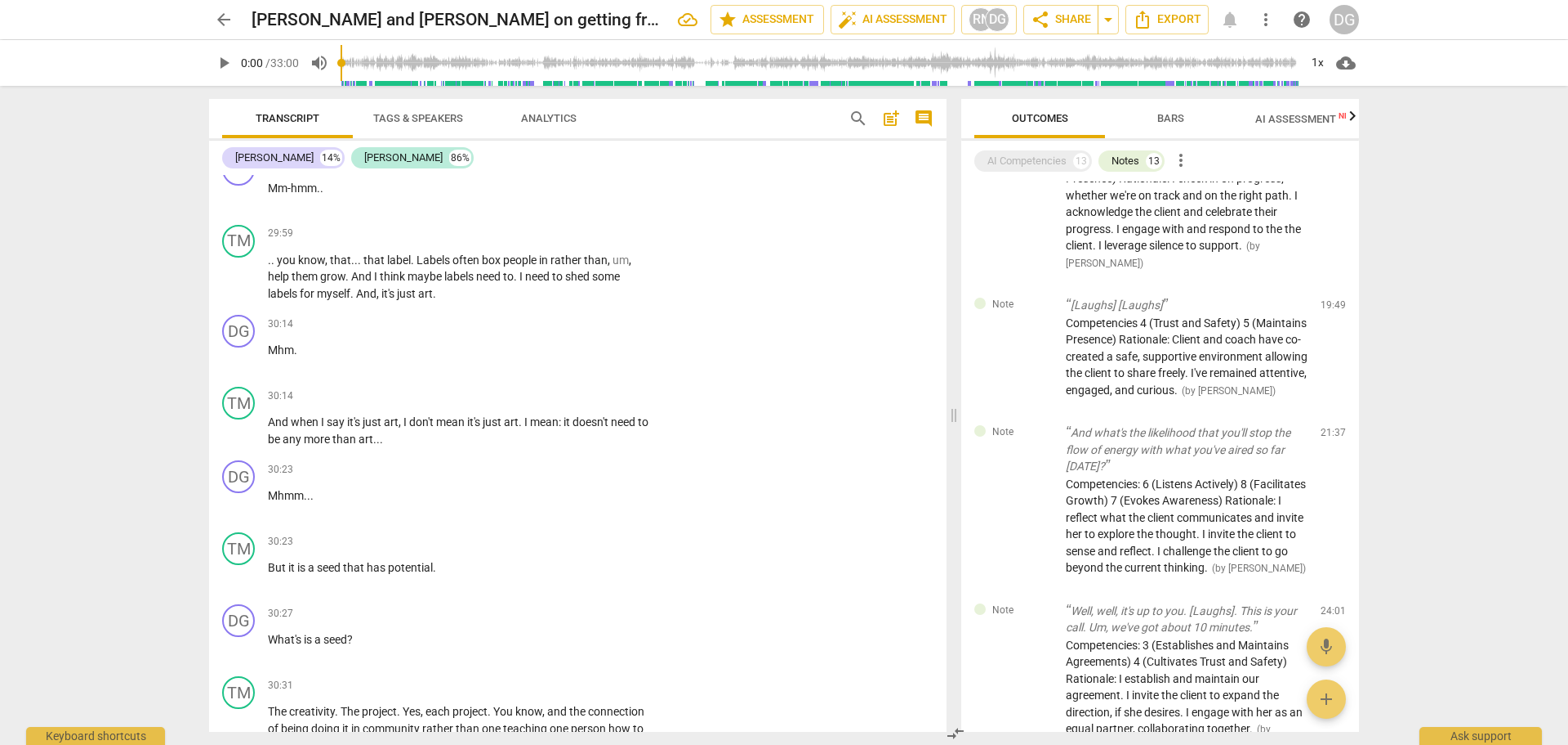
scroll to position [13363, 0]
click at [303, 645] on span "What's" at bounding box center [286, 638] width 36 height 13
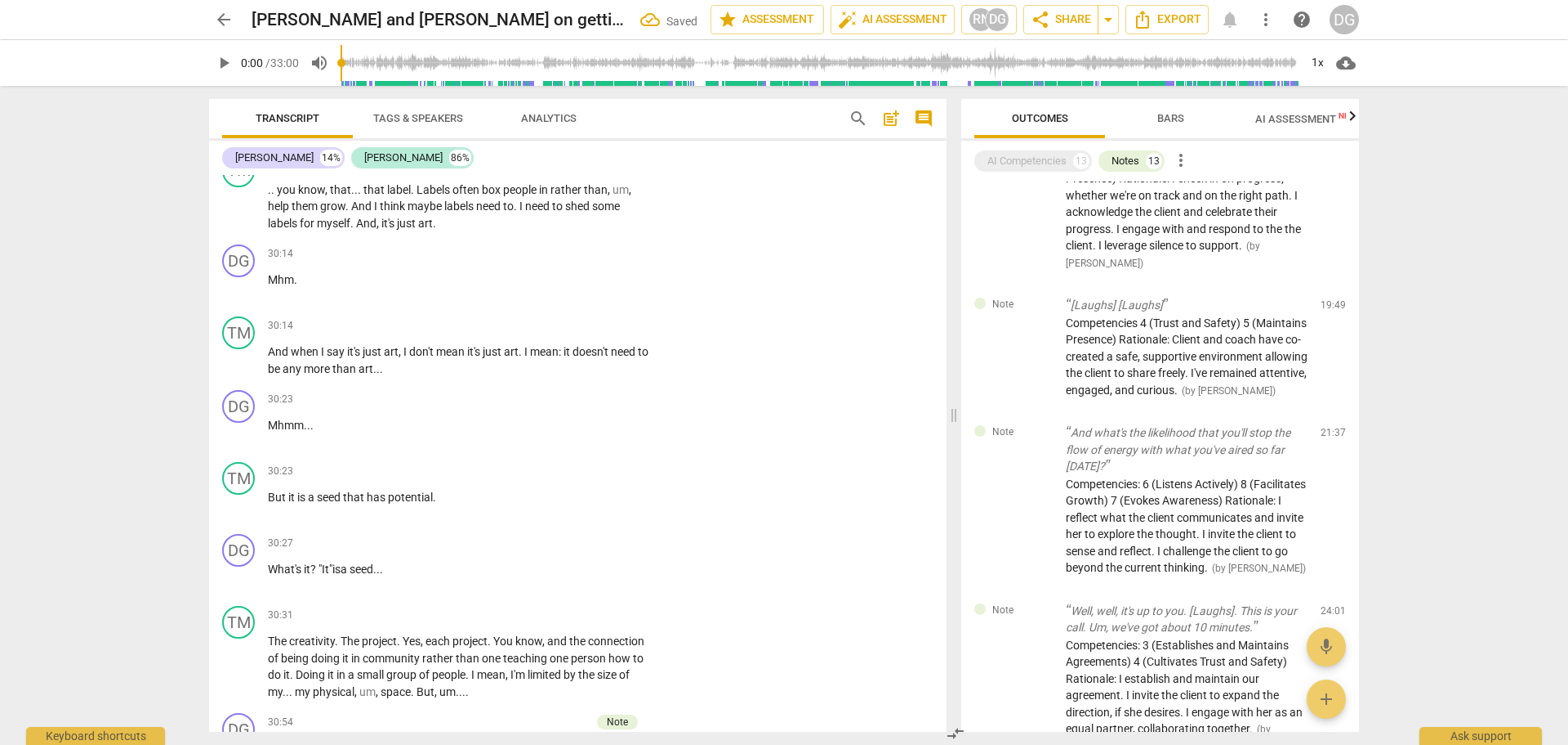
scroll to position [13503, 0]
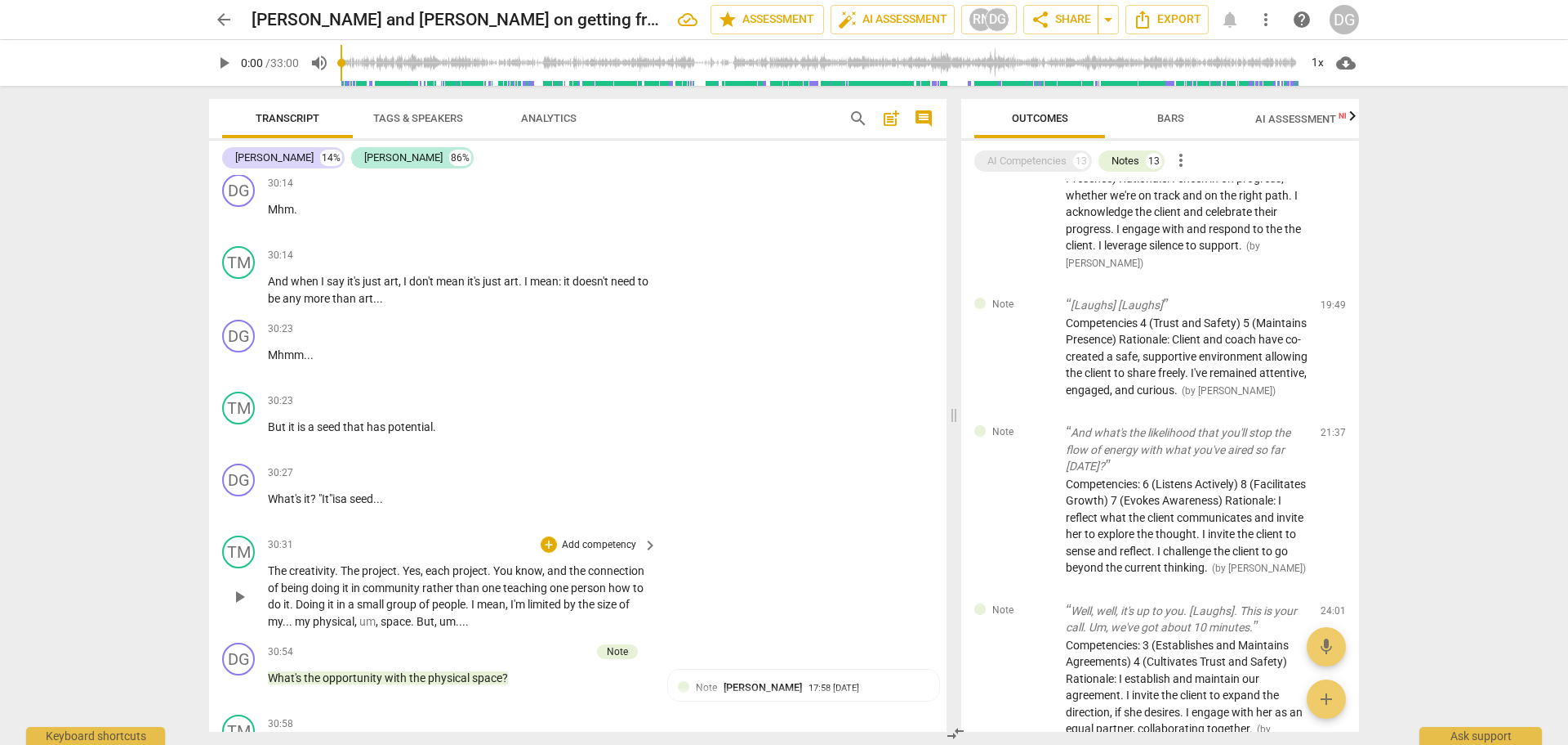
click at [402, 577] on span "." at bounding box center [400, 570] width 6 height 13
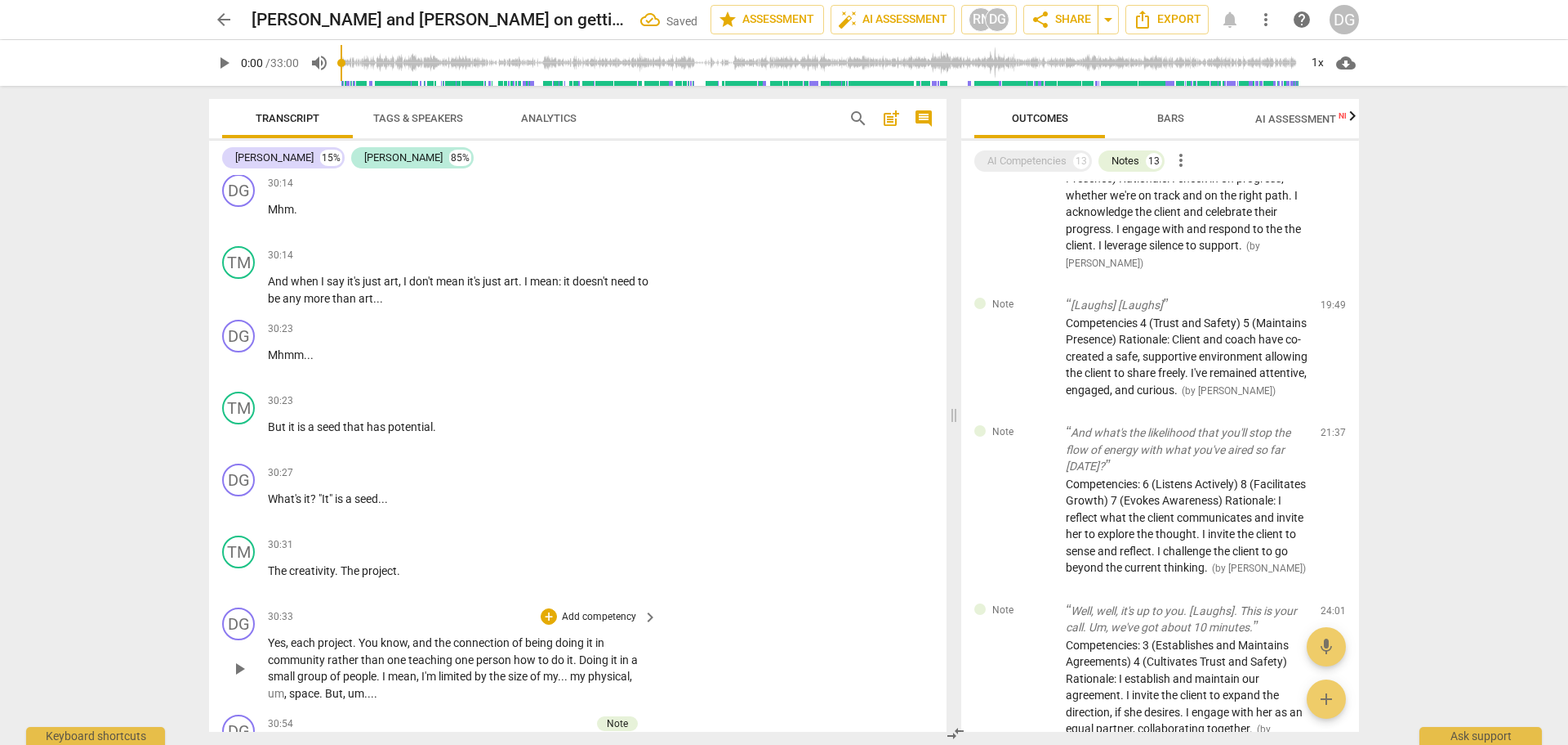
click at [289, 649] on span "," at bounding box center [289, 642] width 5 height 13
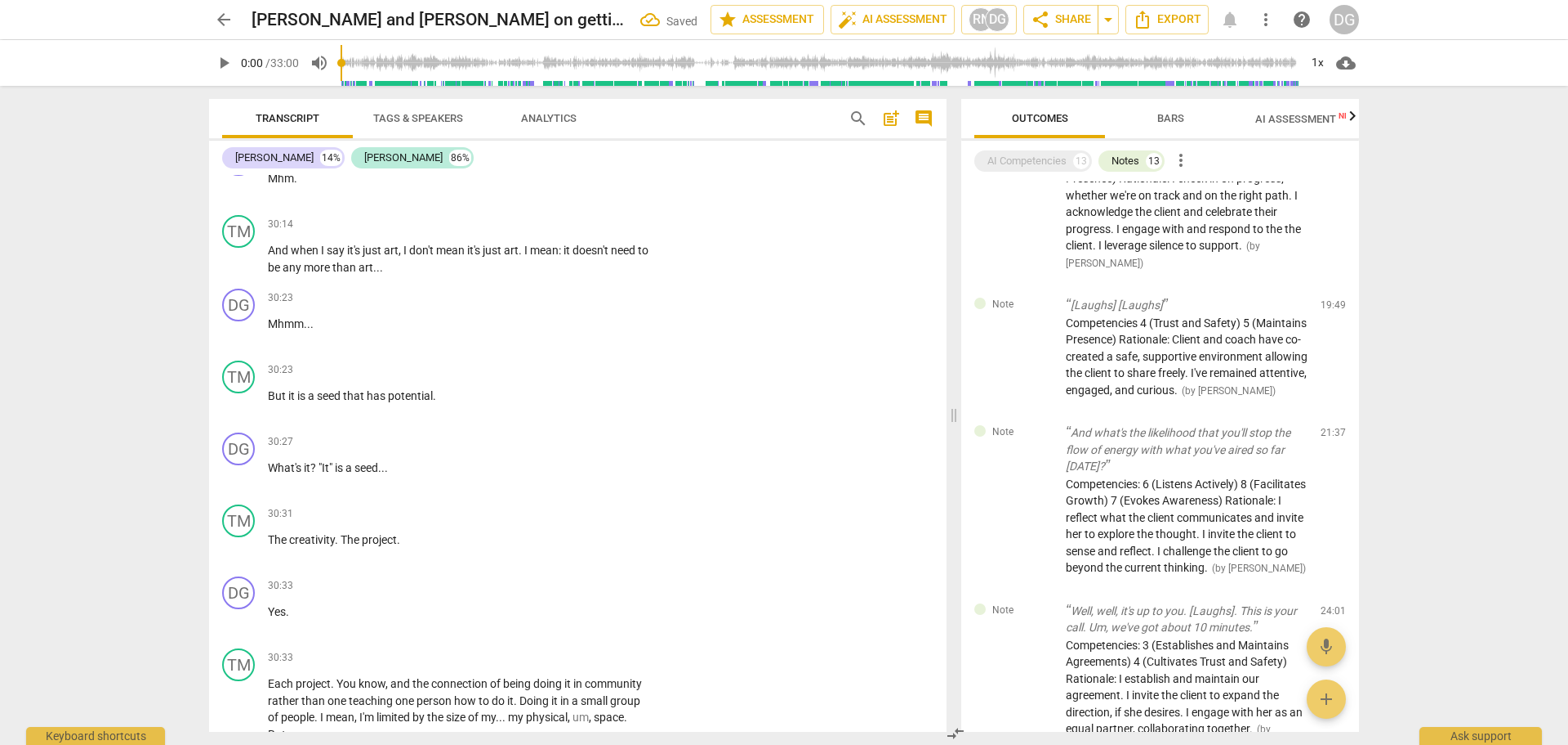
scroll to position [13606, 0]
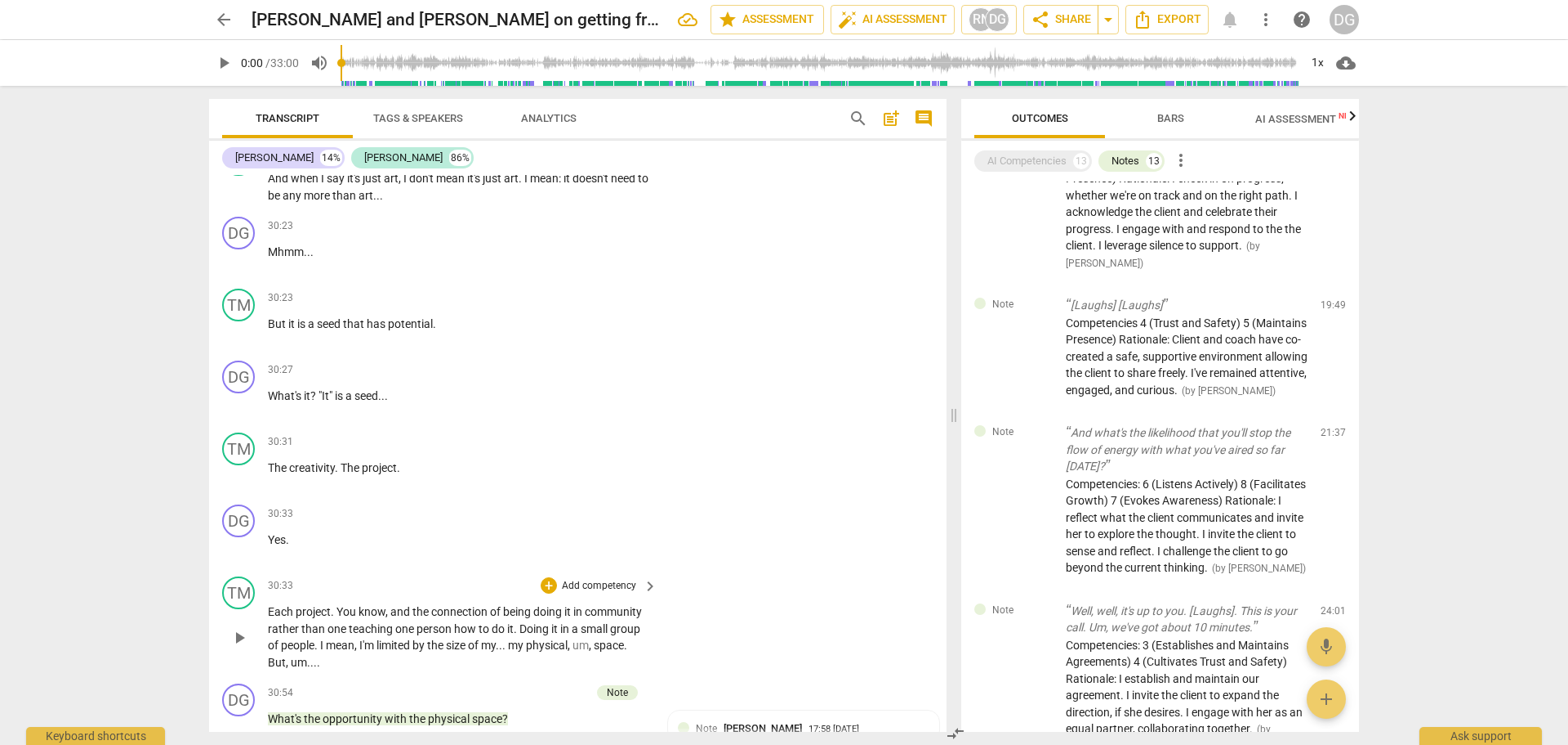
click at [393, 661] on p "Each project . You know , and the connection of being doing it in community rat…" at bounding box center [458, 636] width 381 height 67
click at [568, 652] on span "physical" at bounding box center [547, 644] width 42 height 13
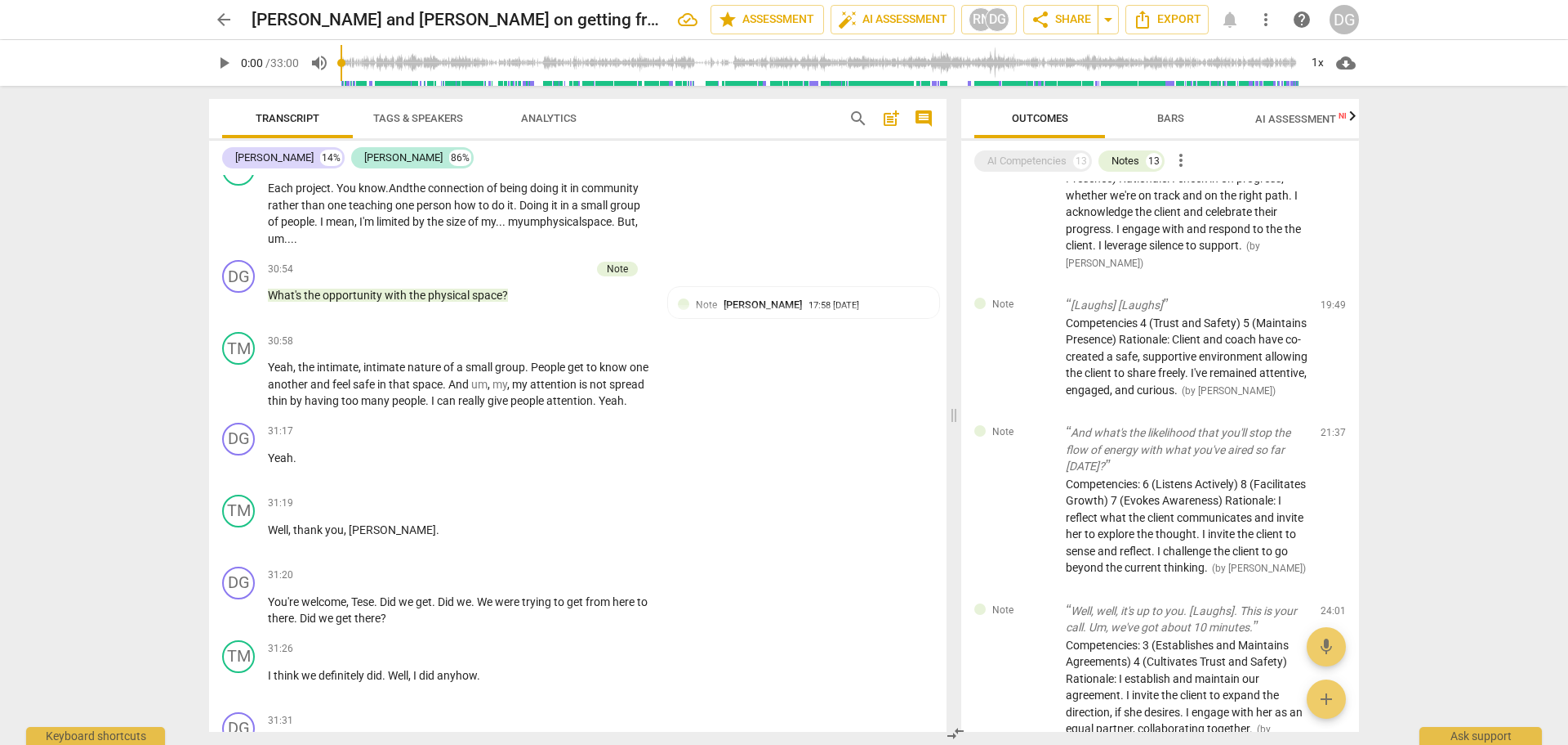
scroll to position [14030, 0]
click at [438, 607] on span "." at bounding box center [435, 600] width 6 height 13
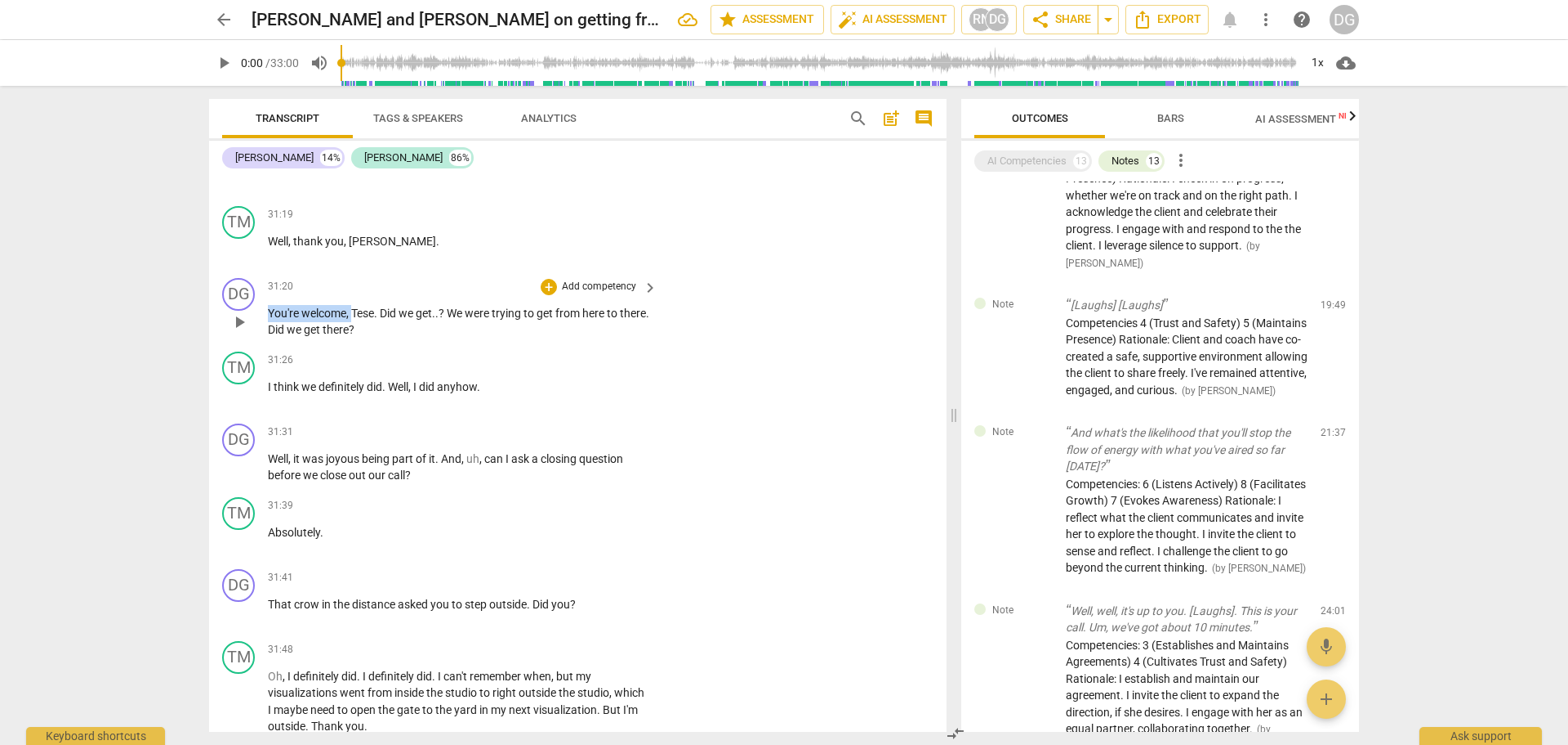
drag, startPoint x: 356, startPoint y: 382, endPoint x: 253, endPoint y: 370, distance: 103.7
click at [255, 345] on div "DG play_arrow pause 31:20 + Add competency keyboard_arrow_right You're welcome …" at bounding box center [577, 308] width 738 height 74
click at [381, 319] on span "." at bounding box center [379, 313] width 3 height 13
click at [623, 465] on span "question" at bounding box center [601, 458] width 44 height 13
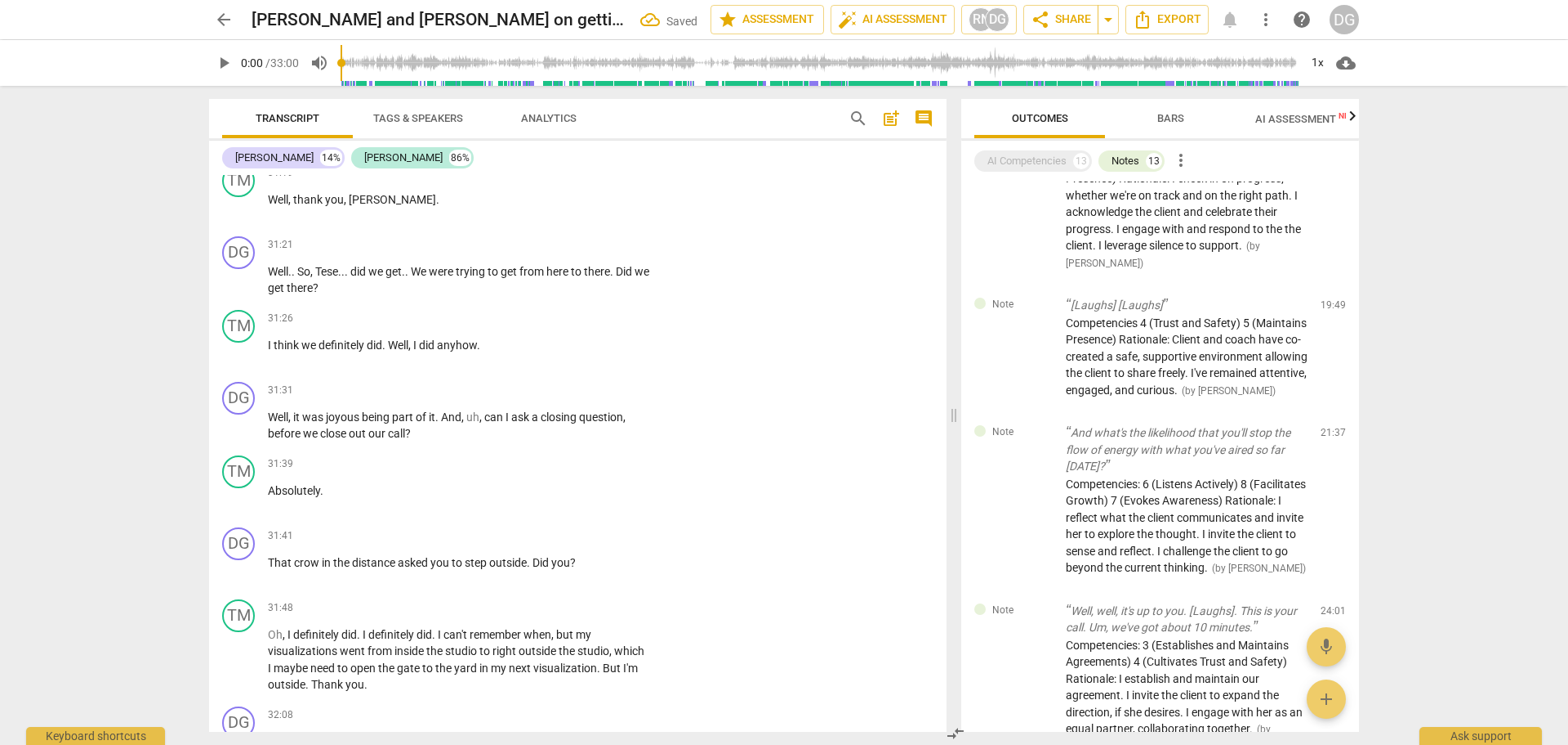
scroll to position [14429, 0]
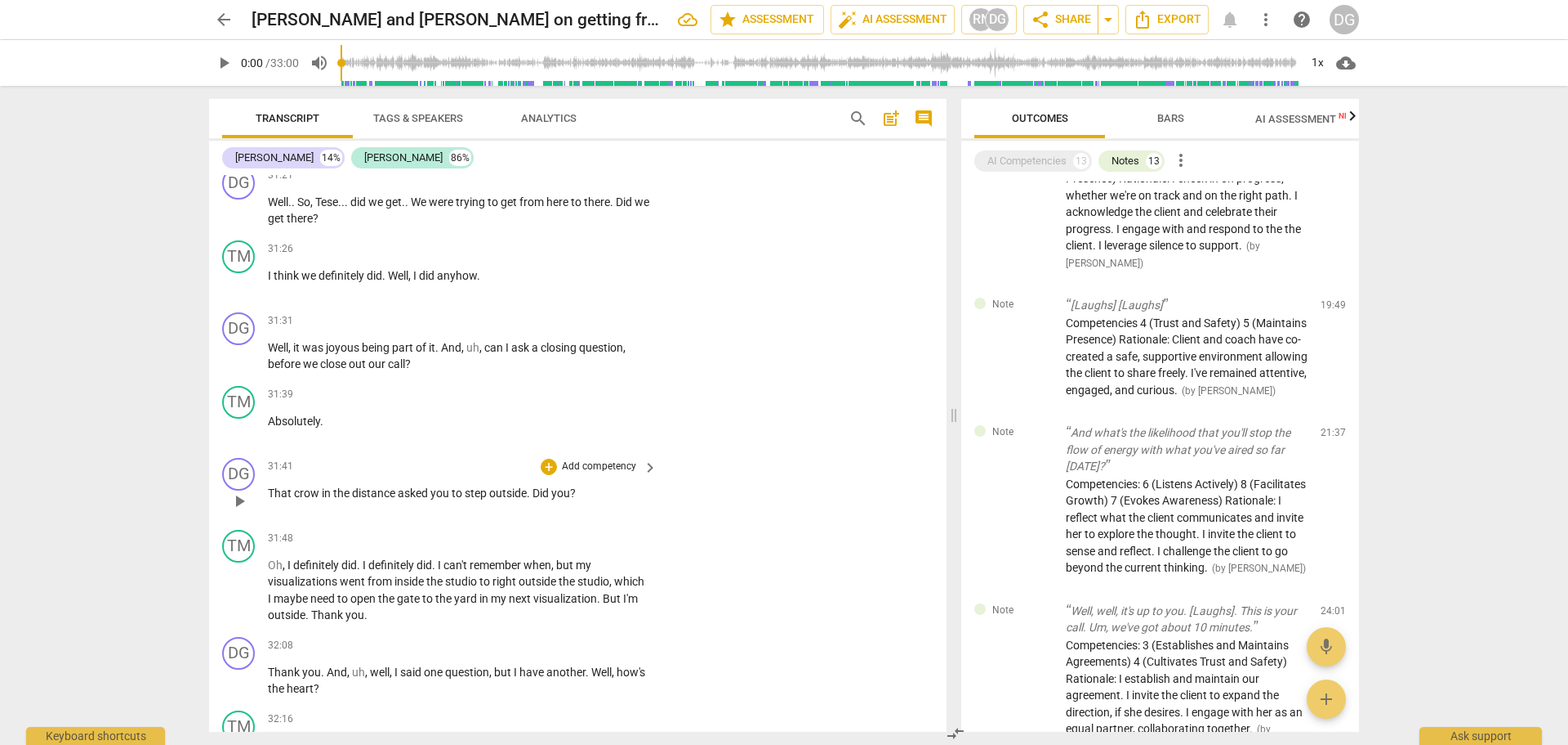
click at [535, 502] on p "That crow in the distance asked you to step outside . Did you ?" at bounding box center [458, 494] width 381 height 17
click at [631, 523] on div "DG play_arrow pause 31:41 + Add competency keyboard_arrow_right That crow in th…" at bounding box center [577, 487] width 738 height 72
click at [536, 499] on span "Did" at bounding box center [542, 492] width 19 height 13
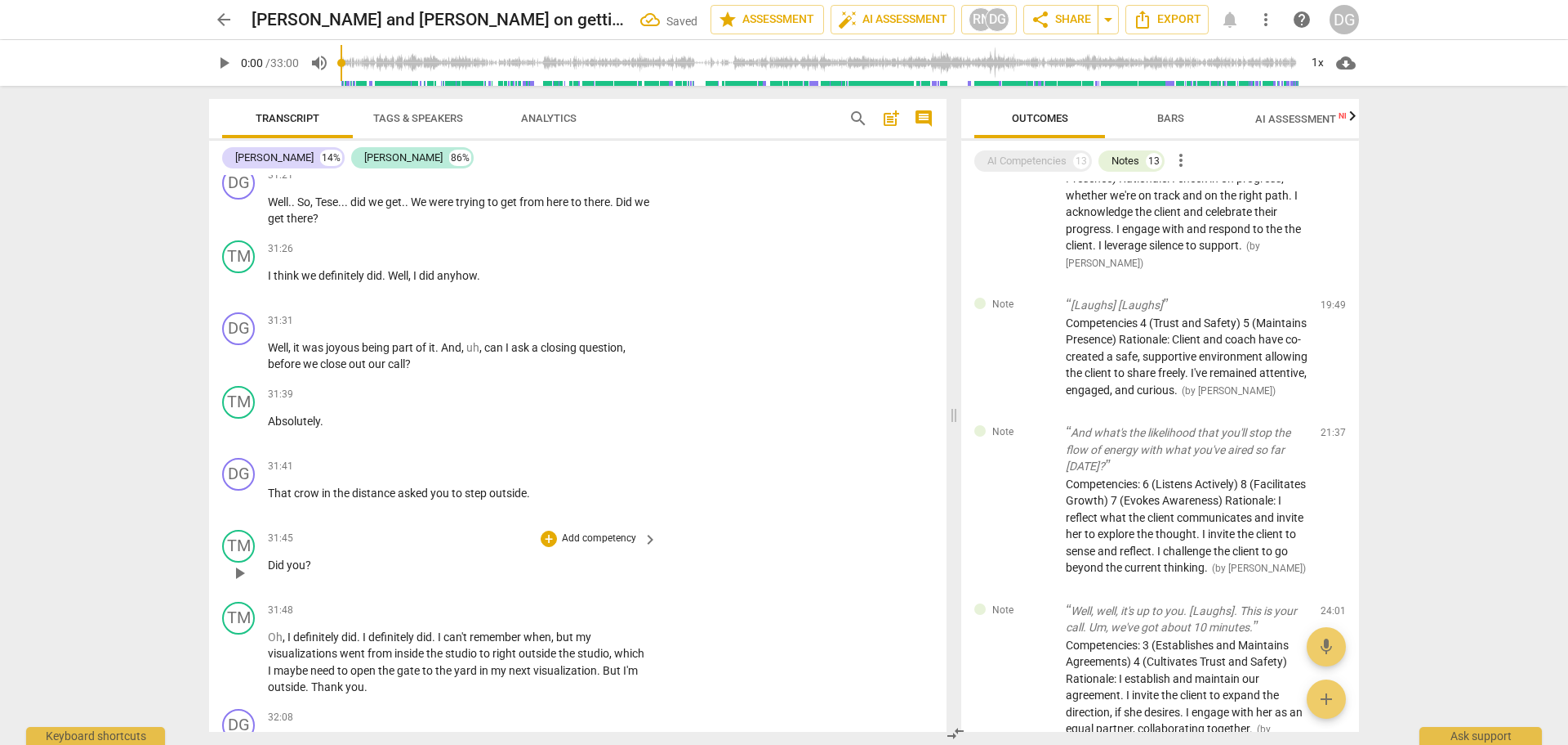
click at [270, 572] on span "Did" at bounding box center [278, 564] width 19 height 13
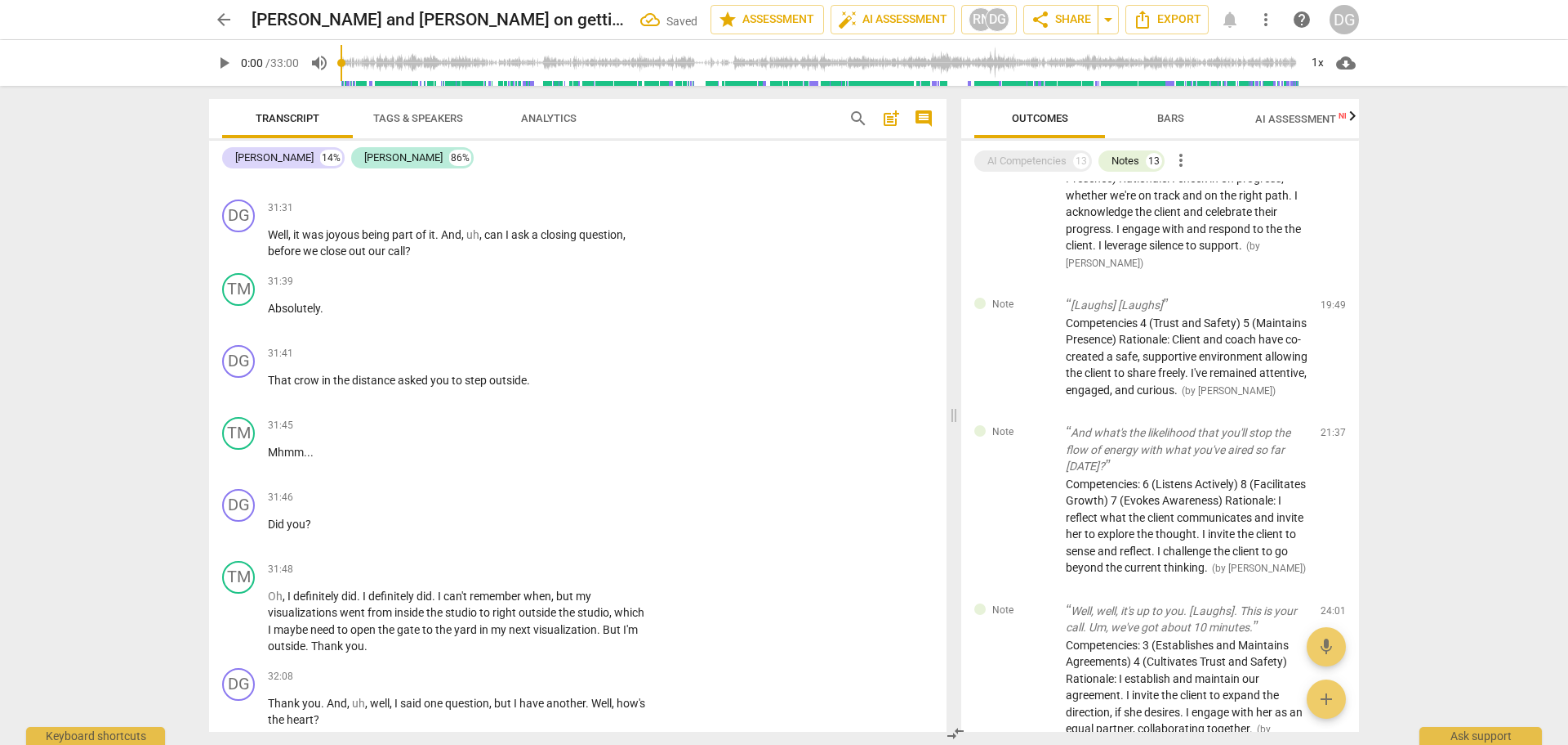
scroll to position [14566, 0]
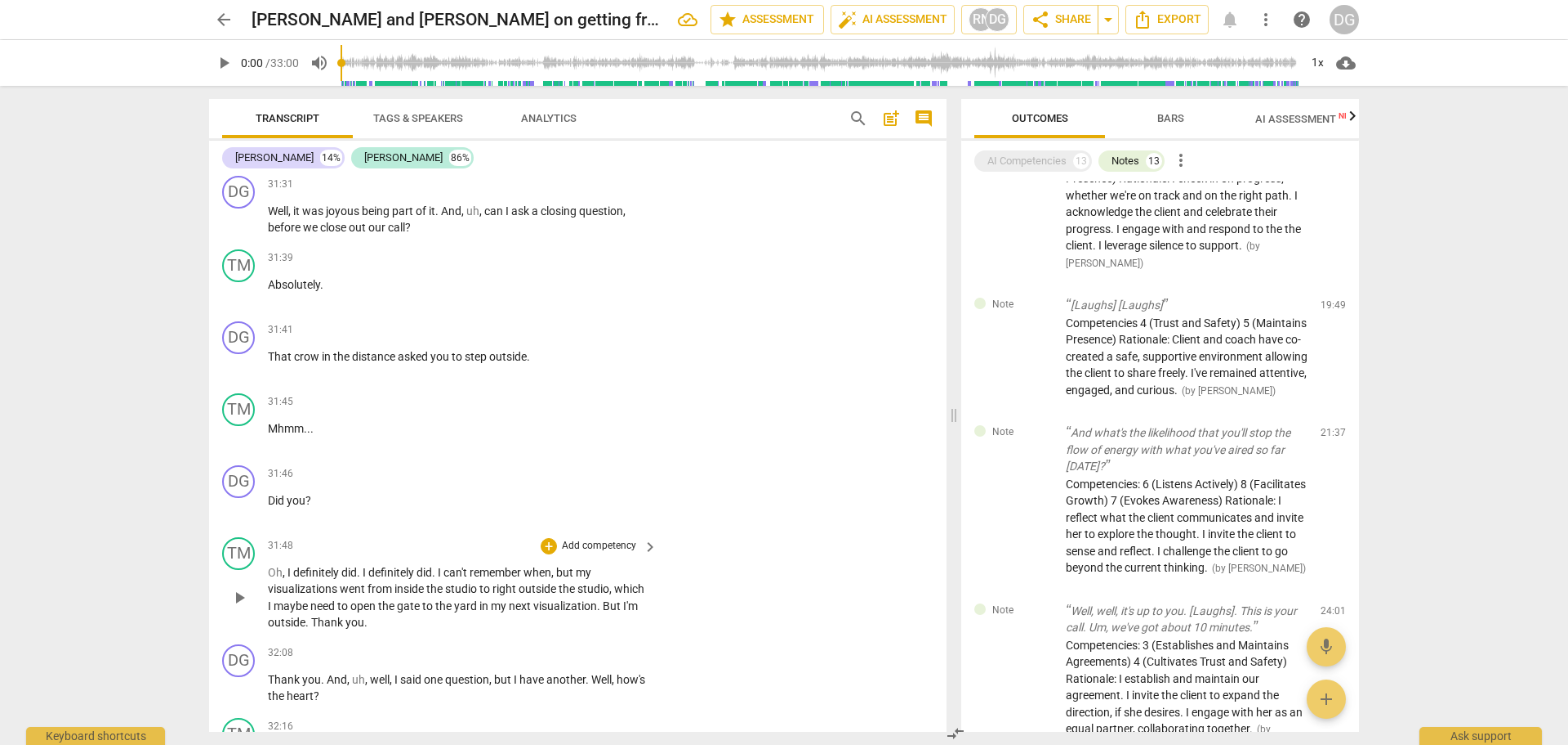
click at [615, 631] on p "Oh , I definitely did . I definitely did . I can't remember when , but my visua…" at bounding box center [458, 597] width 381 height 67
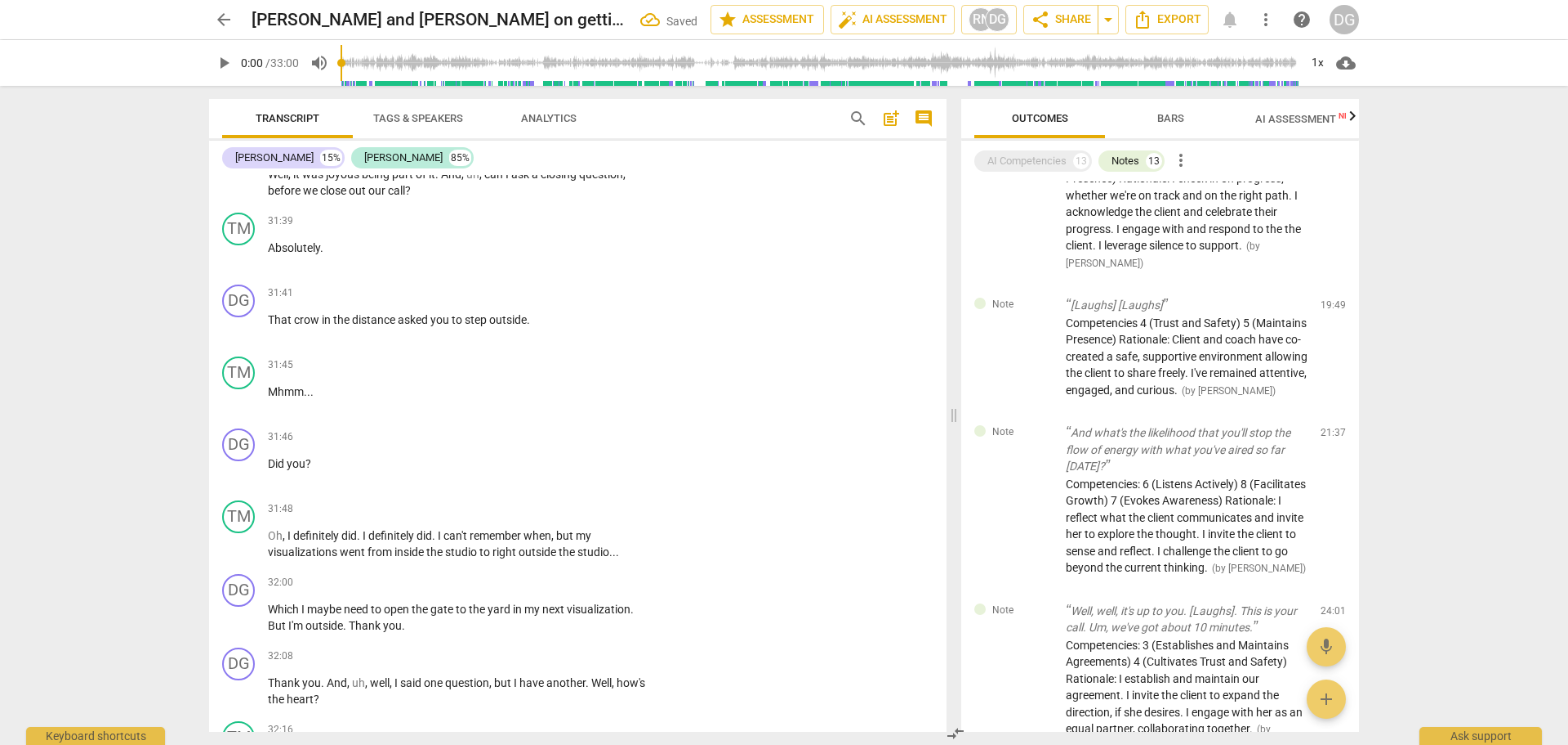
scroll to position [14627, 0]
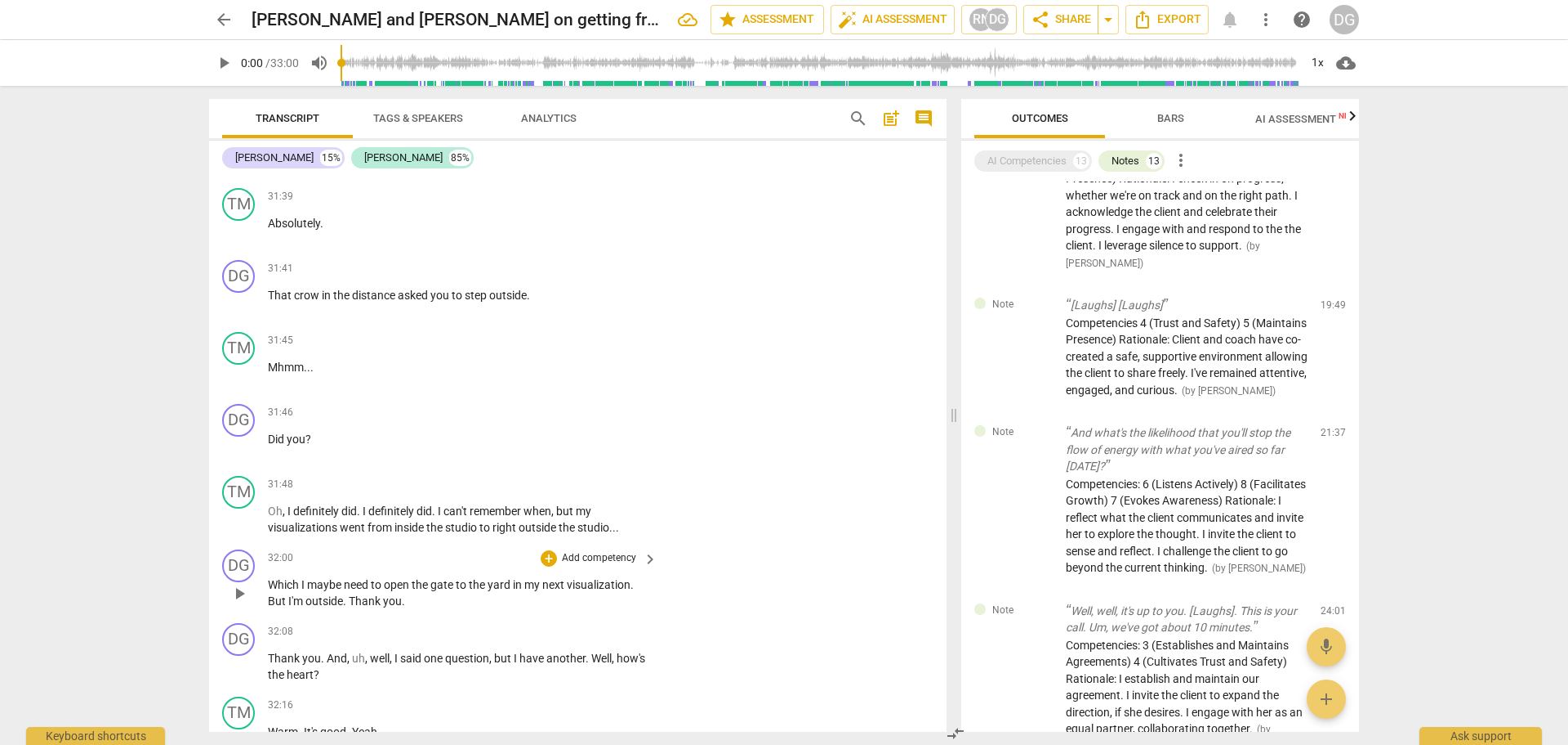
click at [270, 591] on span "Which" at bounding box center [284, 584] width 33 height 13
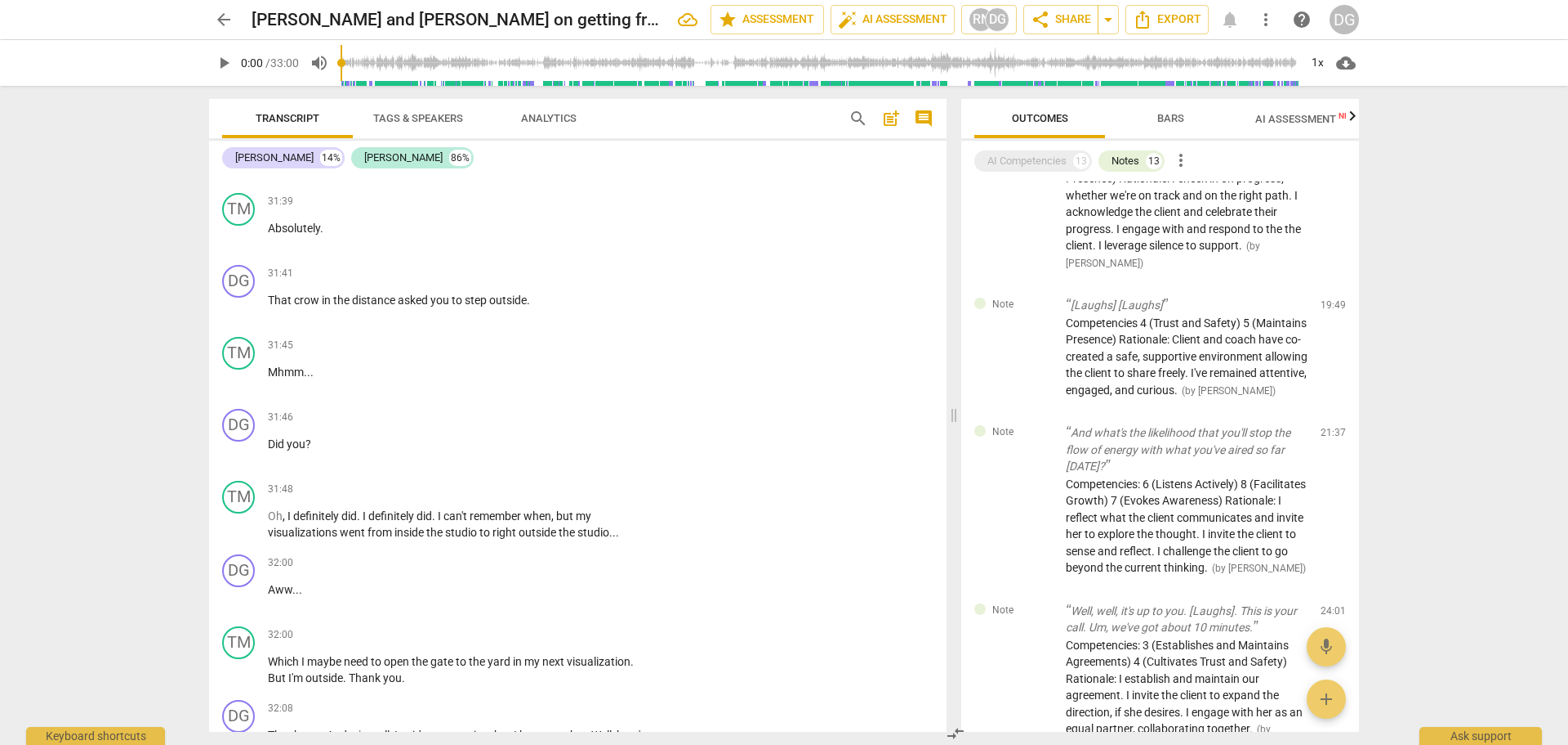
scroll to position [14670, 0]
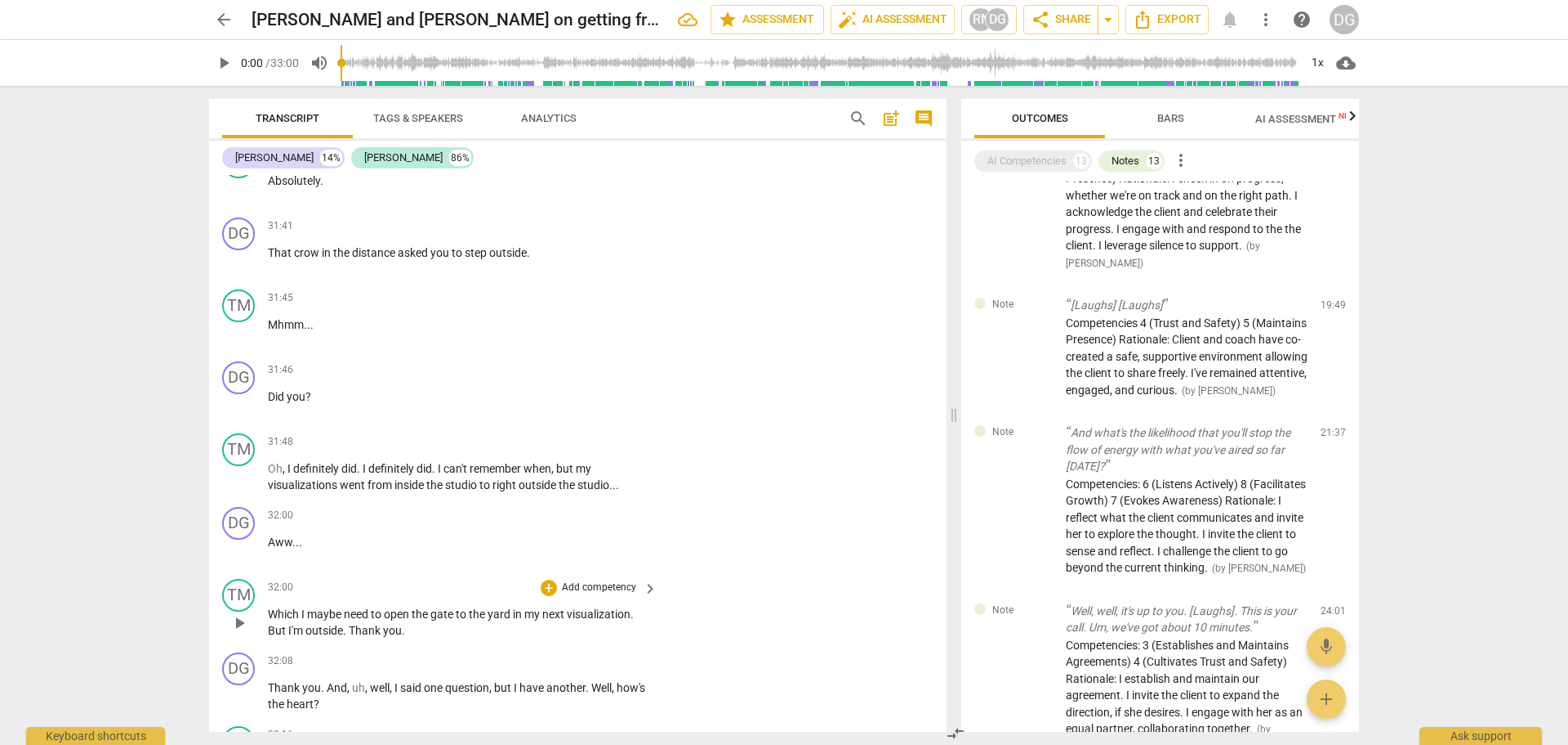
click at [284, 637] on span "But" at bounding box center [278, 629] width 20 height 13
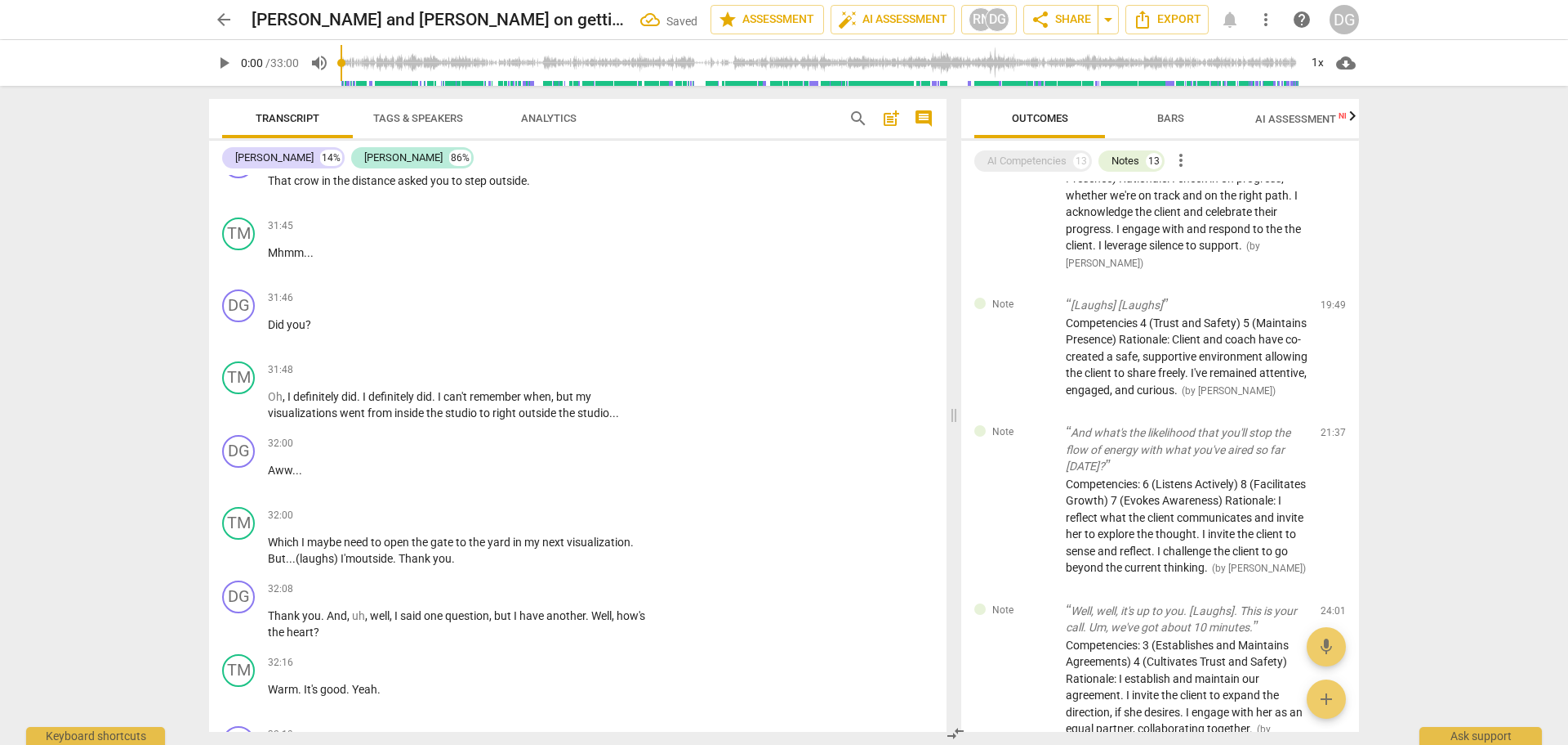
scroll to position [14790, 0]
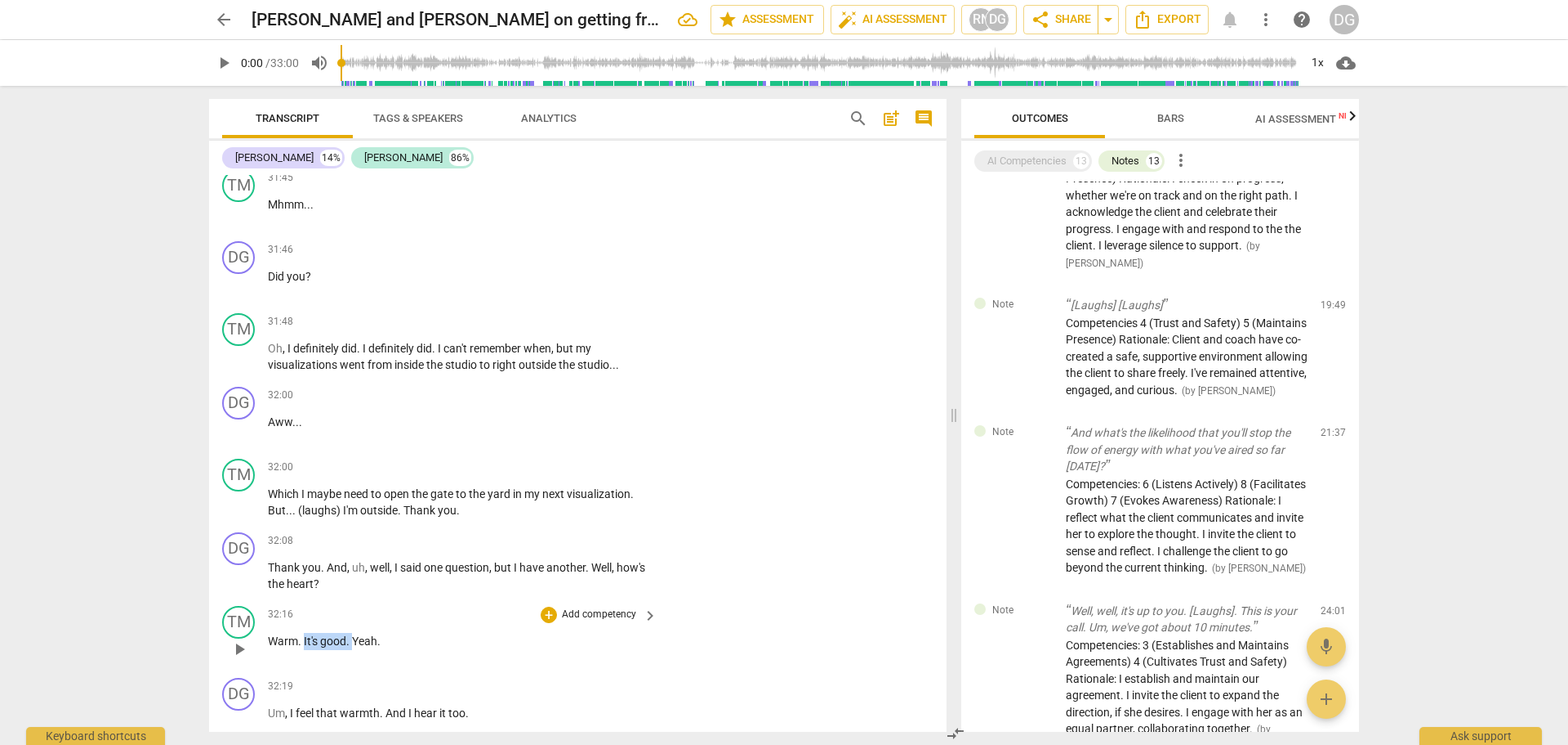
drag, startPoint x: 303, startPoint y: 707, endPoint x: 354, endPoint y: 703, distance: 51.2
click at [354, 650] on p "Warm . It's good . Yeah ." at bounding box center [458, 641] width 381 height 17
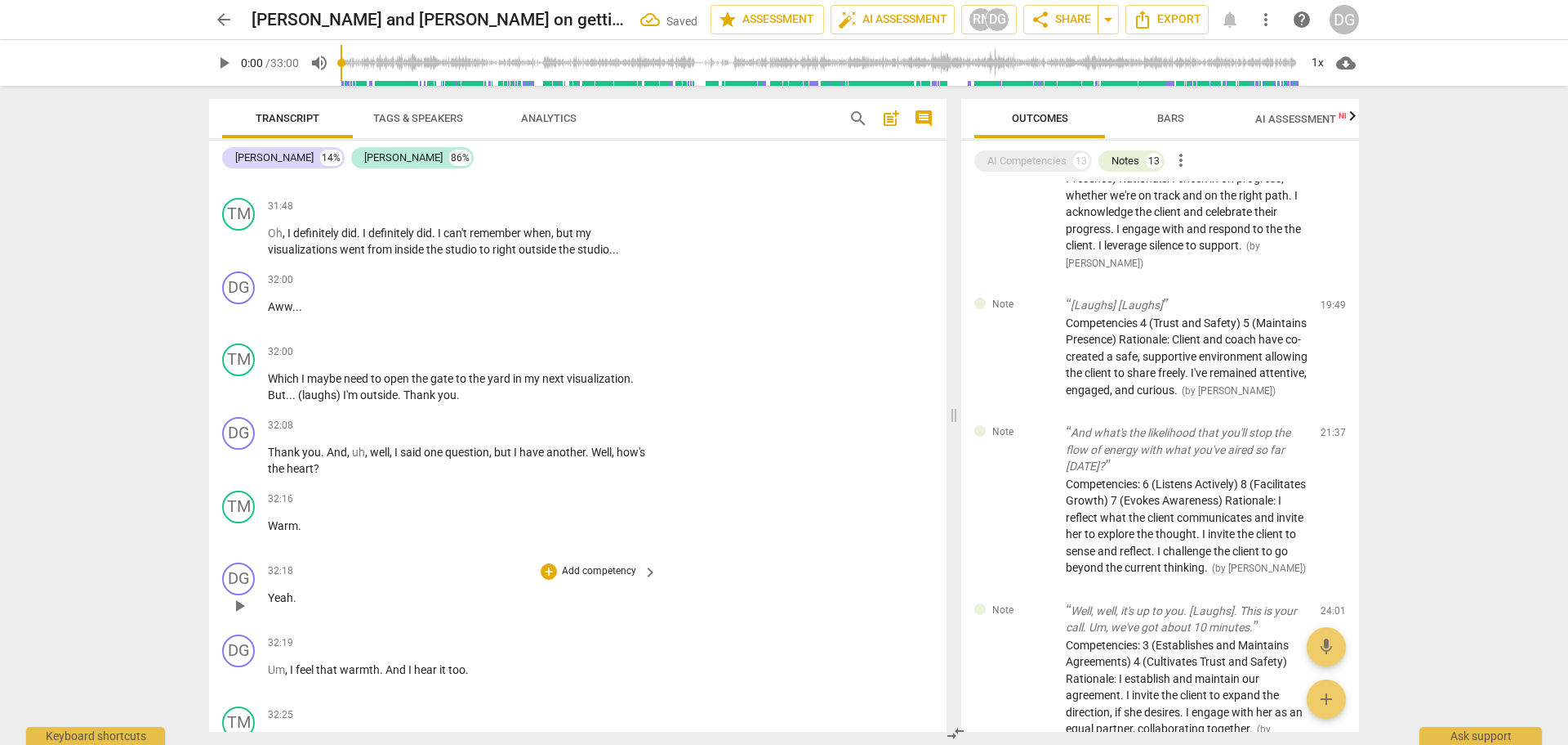
click at [293, 604] on span "." at bounding box center [295, 597] width 3 height 13
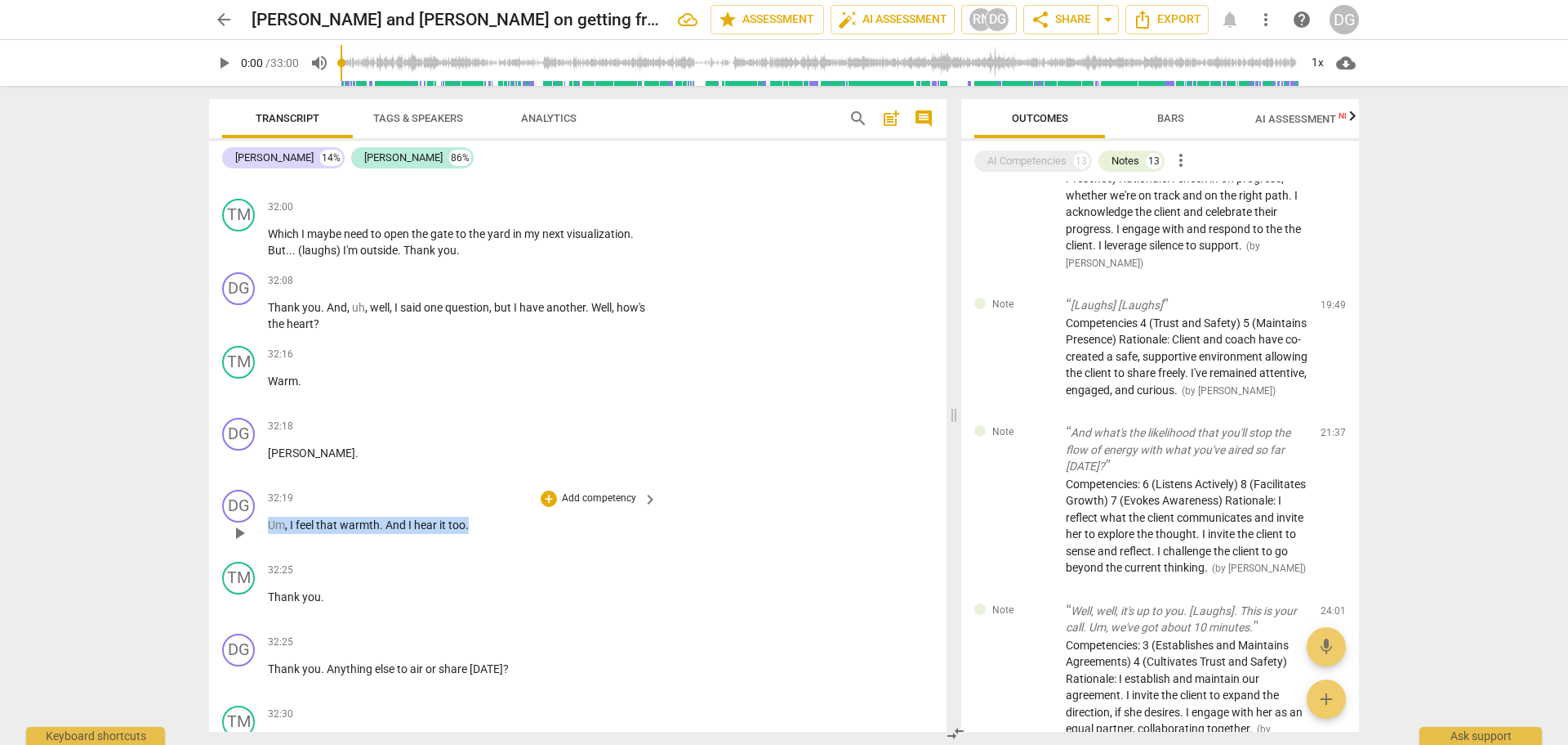
drag, startPoint x: 270, startPoint y: 593, endPoint x: 495, endPoint y: 594, distance: 225.0
click at [495, 533] on p "Um , I feel that warmth . And I hear it too ." at bounding box center [458, 525] width 381 height 17
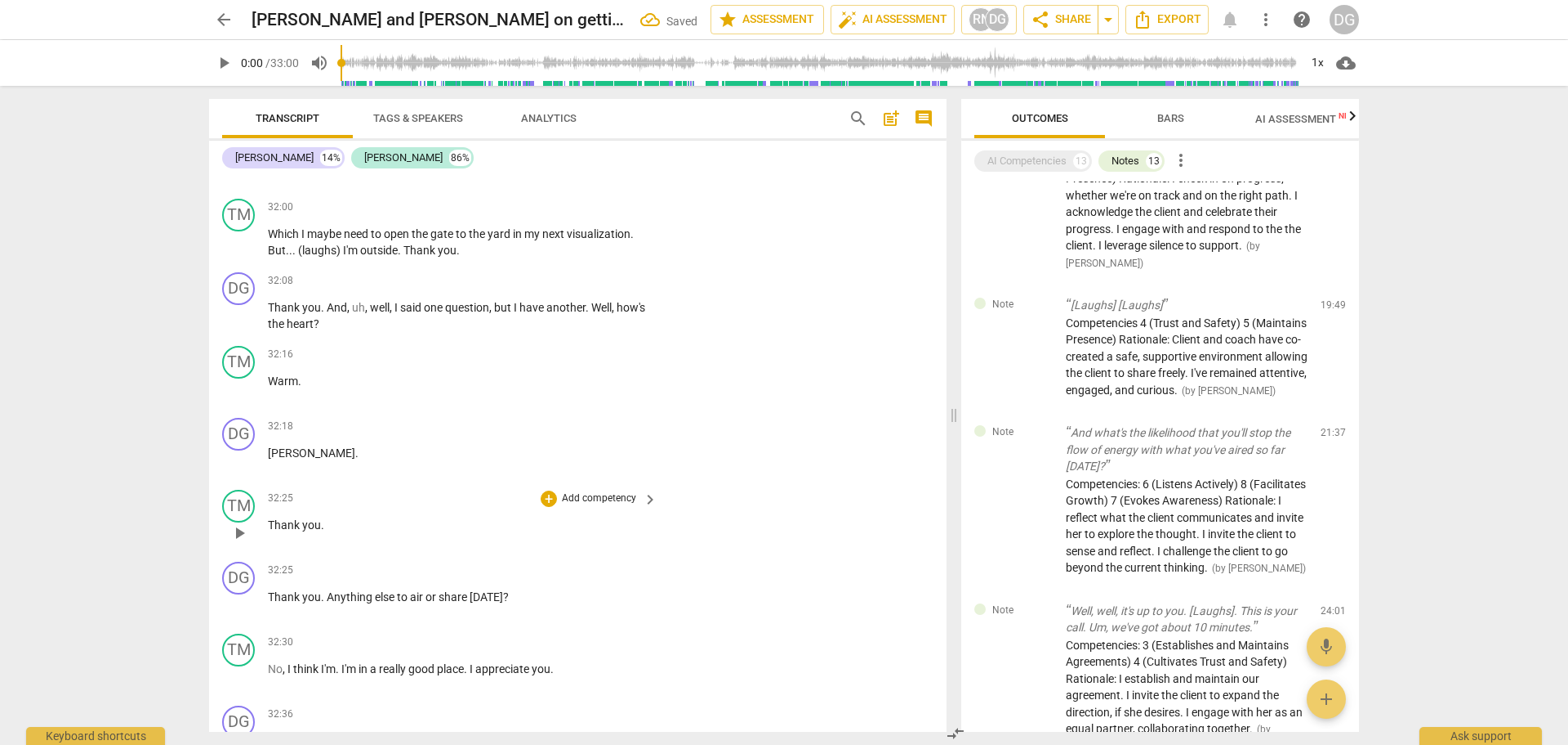
drag, startPoint x: 270, startPoint y: 591, endPoint x: 296, endPoint y: 600, distance: 27.5
click at [270, 531] on span "Thank" at bounding box center [285, 524] width 34 height 13
paste p
click at [276, 531] on span "Um, I feel that warmth. And I hear it too.Thank" at bounding box center [385, 524] width 235 height 13
drag, startPoint x: 291, startPoint y: 663, endPoint x: 264, endPoint y: 669, distance: 27.7
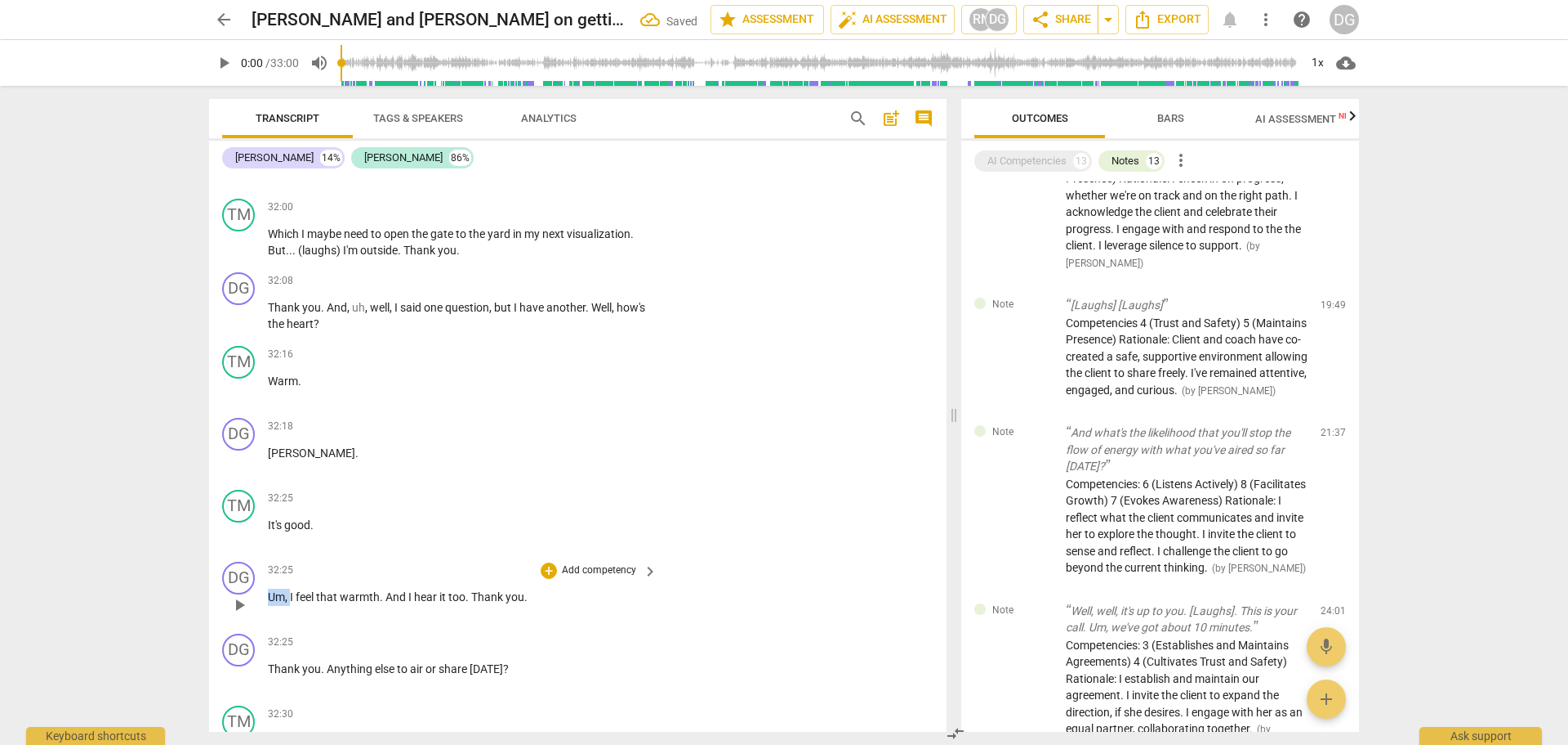
click at [264, 627] on div "DG play_arrow pause 32:25 + Add competency keyboard_arrow_right Um , I feel tha…" at bounding box center [577, 590] width 738 height 72
click at [452, 603] on span "Thank" at bounding box center [466, 596] width 34 height 13
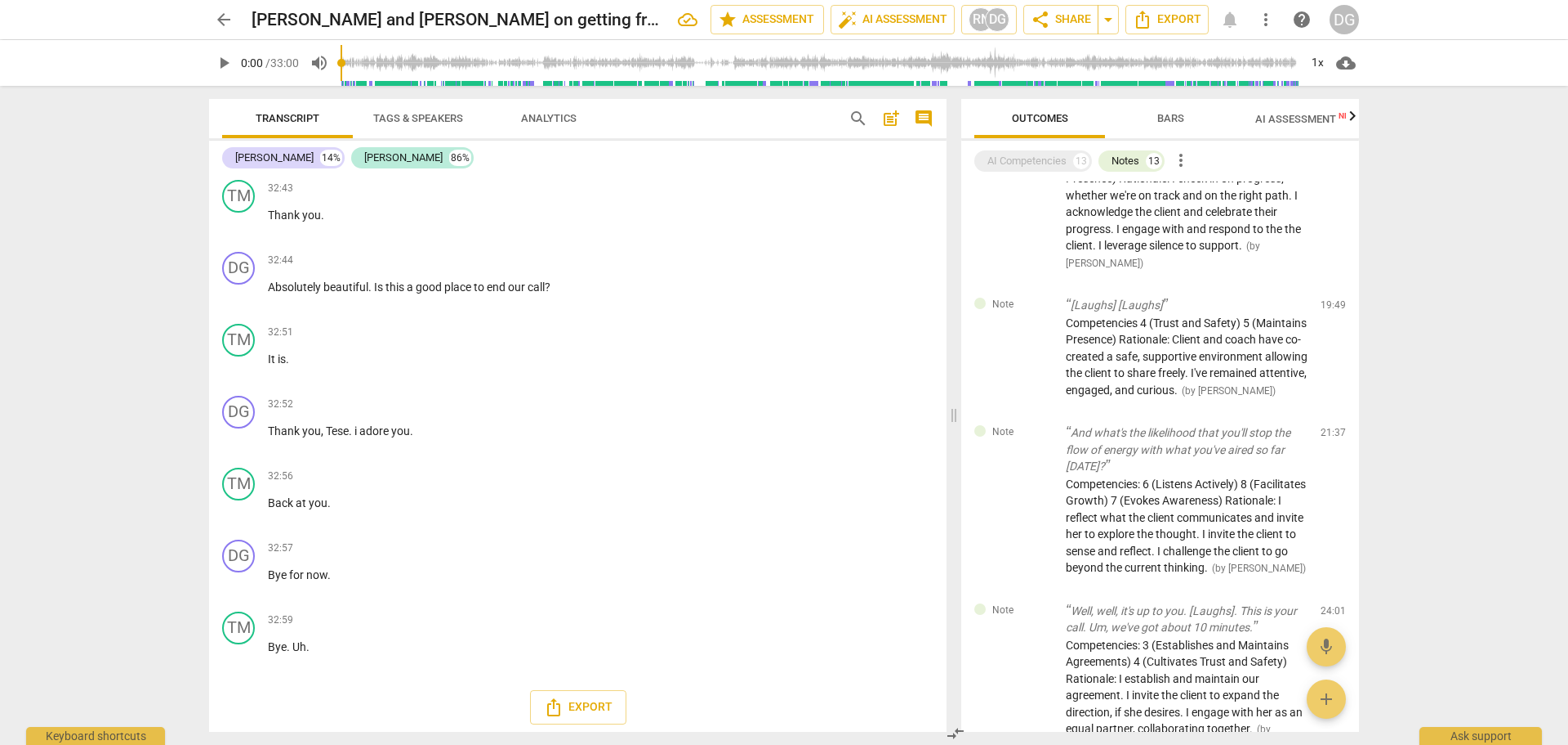
scroll to position [15817, 0]
click at [338, 650] on p "Bye . Uh ." at bounding box center [458, 641] width 381 height 17
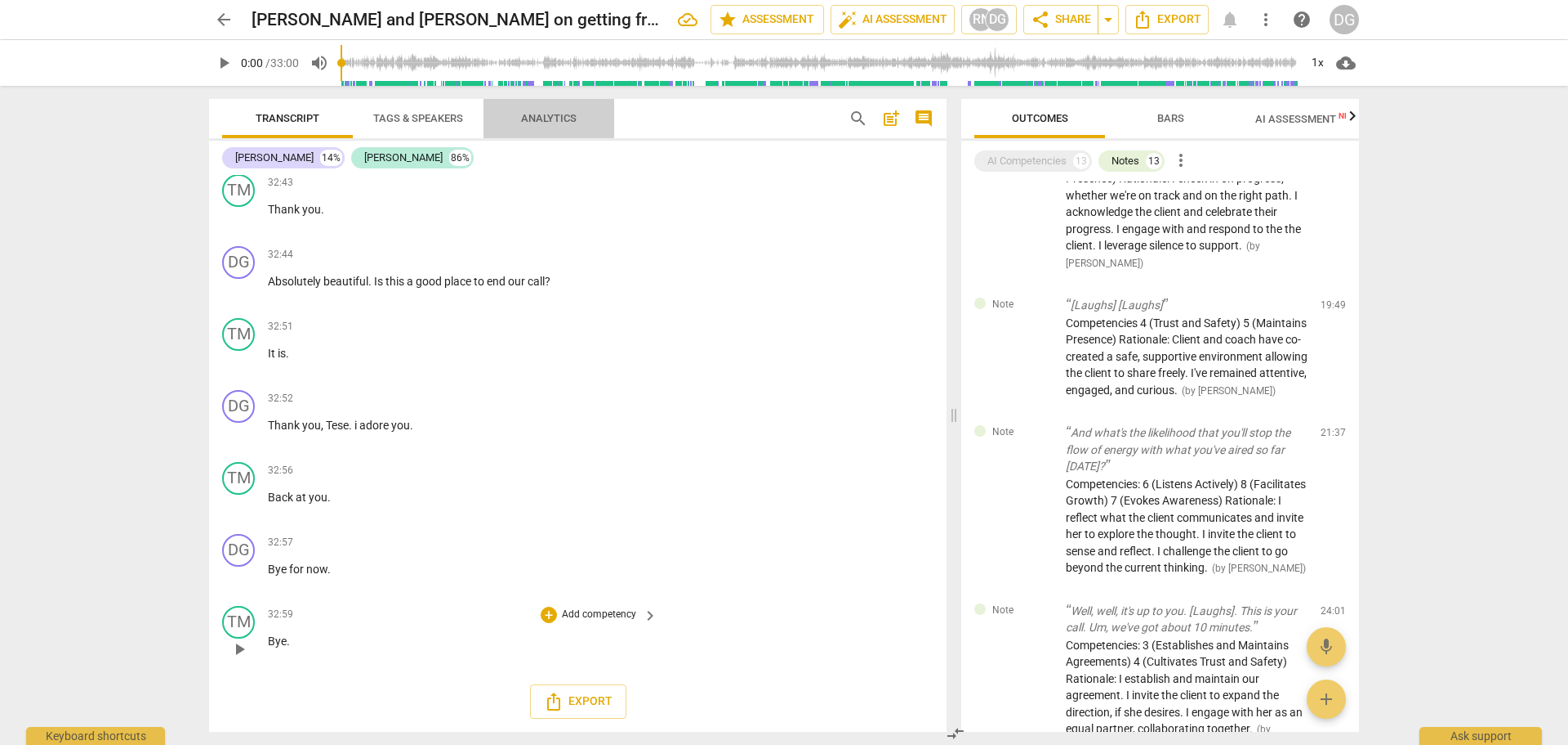
click at [545, 119] on span "Analytics" at bounding box center [548, 118] width 55 height 12
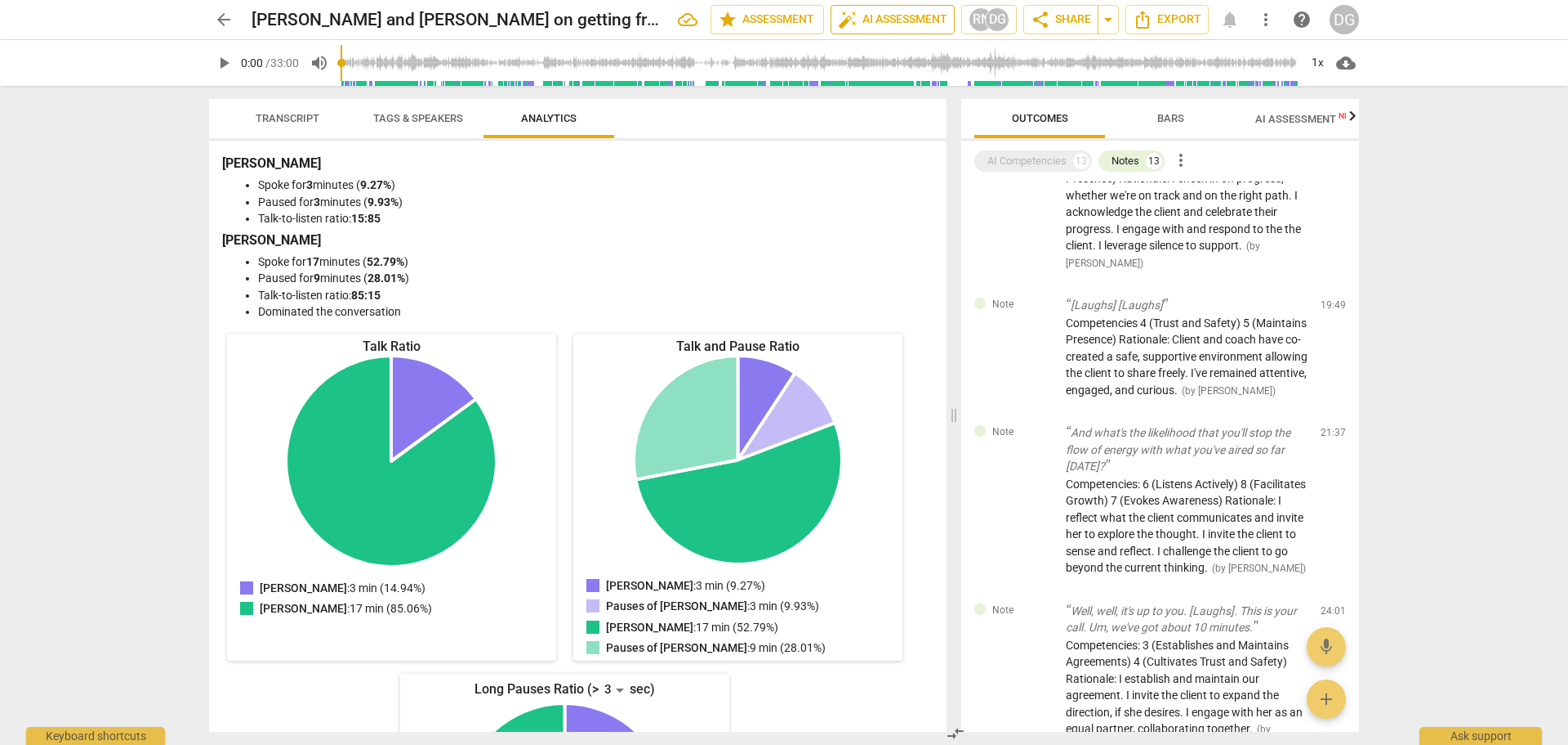
click at [900, 21] on span "auto_fix_high AI Assessment" at bounding box center [892, 20] width 110 height 20
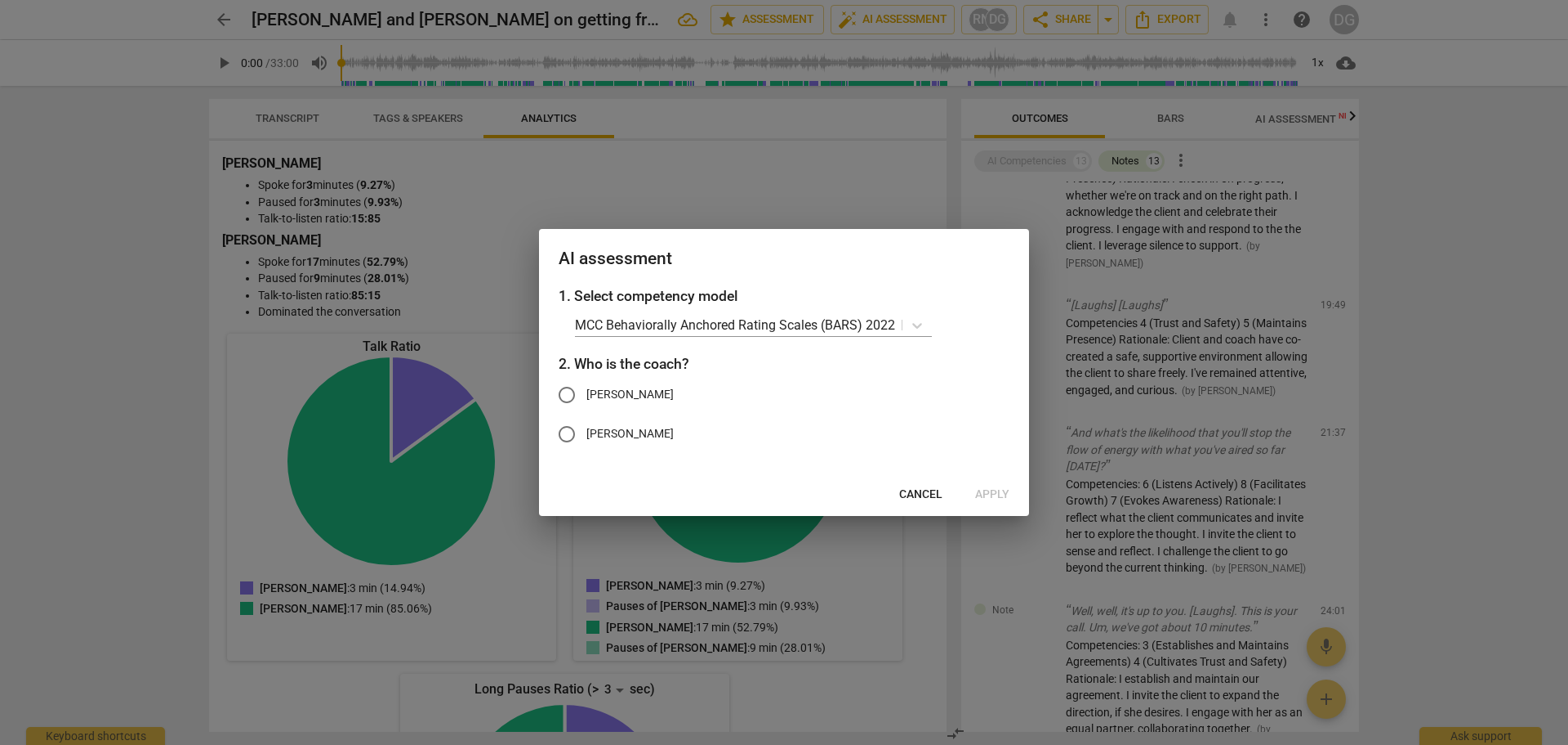
drag, startPoint x: 603, startPoint y: 381, endPoint x: 604, endPoint y: 389, distance: 8.1
click at [603, 381] on label "D G McCullough" at bounding box center [772, 395] width 449 height 39
click at [587, 381] on input "D G McCullough" at bounding box center [567, 395] width 39 height 39
click at [998, 491] on span "Apply" at bounding box center [992, 494] width 34 height 16
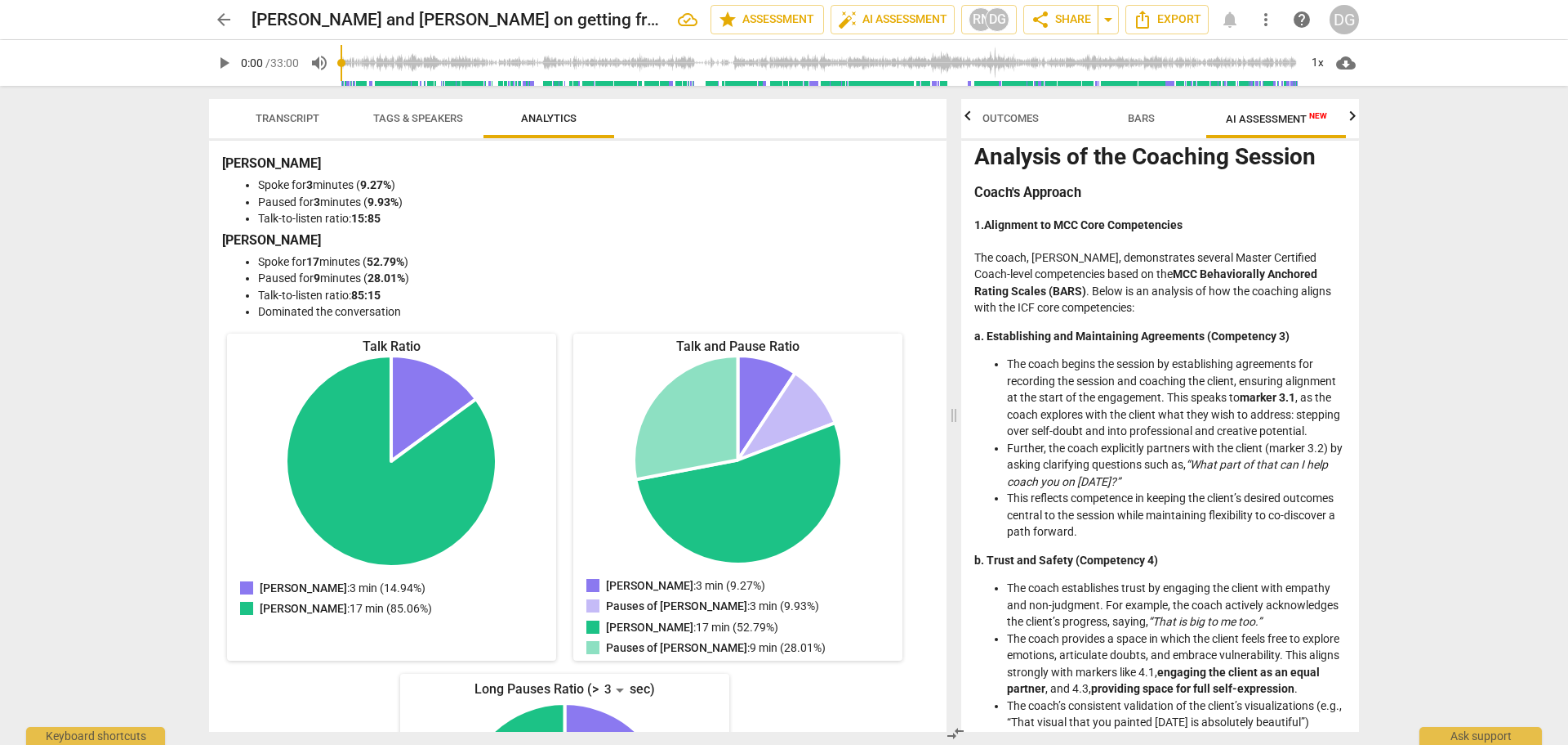
scroll to position [0, 0]
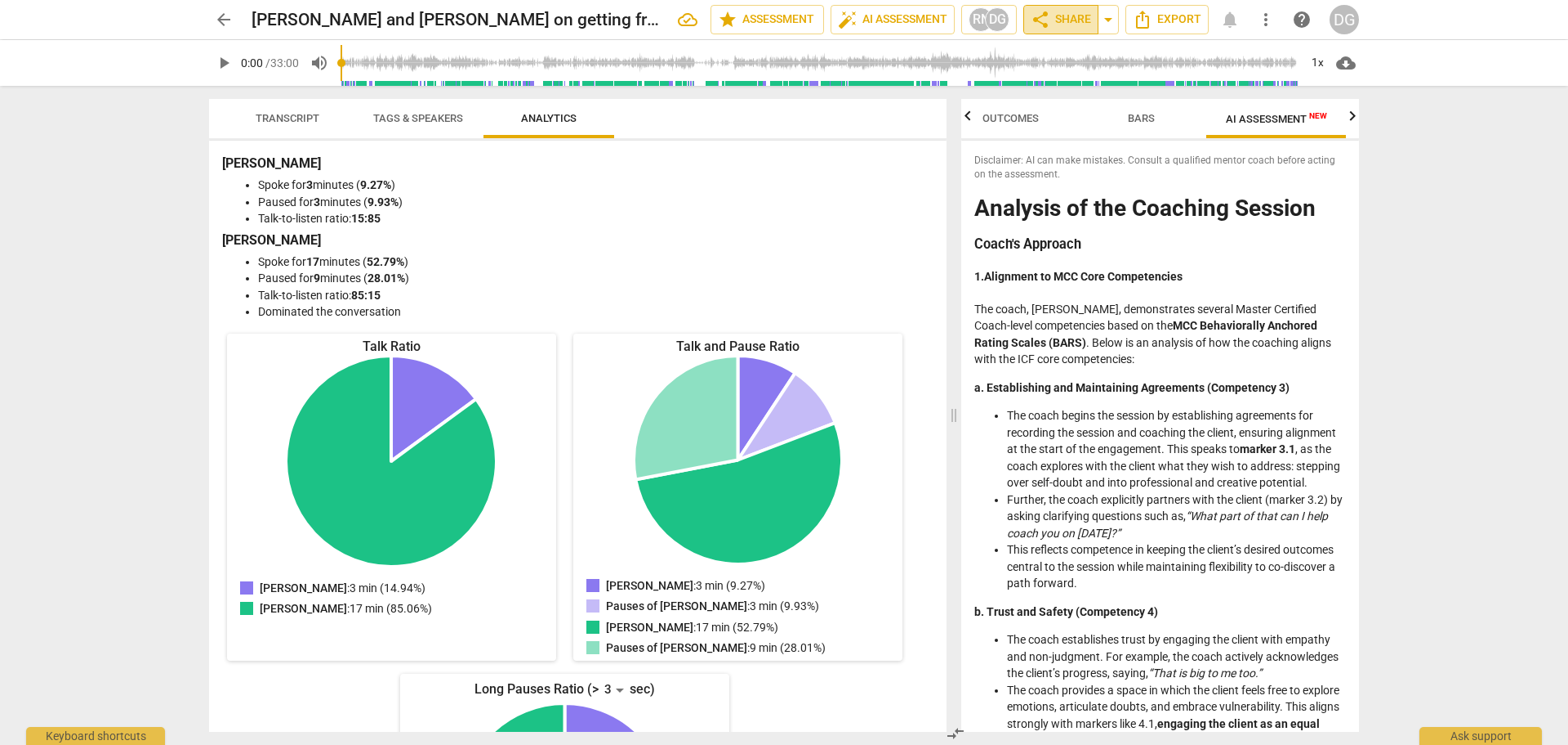
click at [1055, 14] on span "share Share" at bounding box center [1060, 20] width 60 height 20
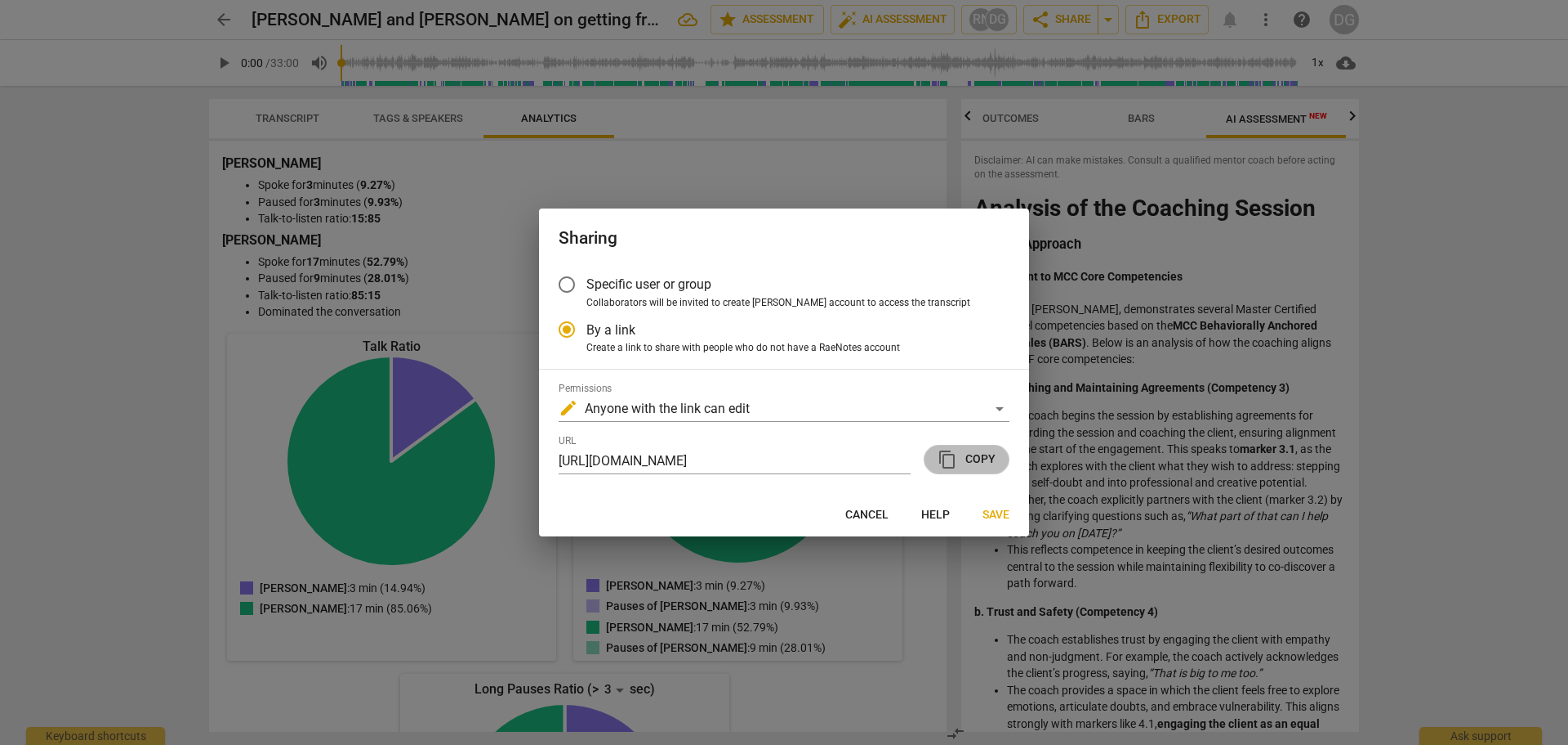
click at [988, 458] on span "content_copy Copy" at bounding box center [967, 459] width 58 height 20
click at [1003, 516] on span "Save" at bounding box center [996, 515] width 27 height 16
